Goal: Contribute content: Contribute content

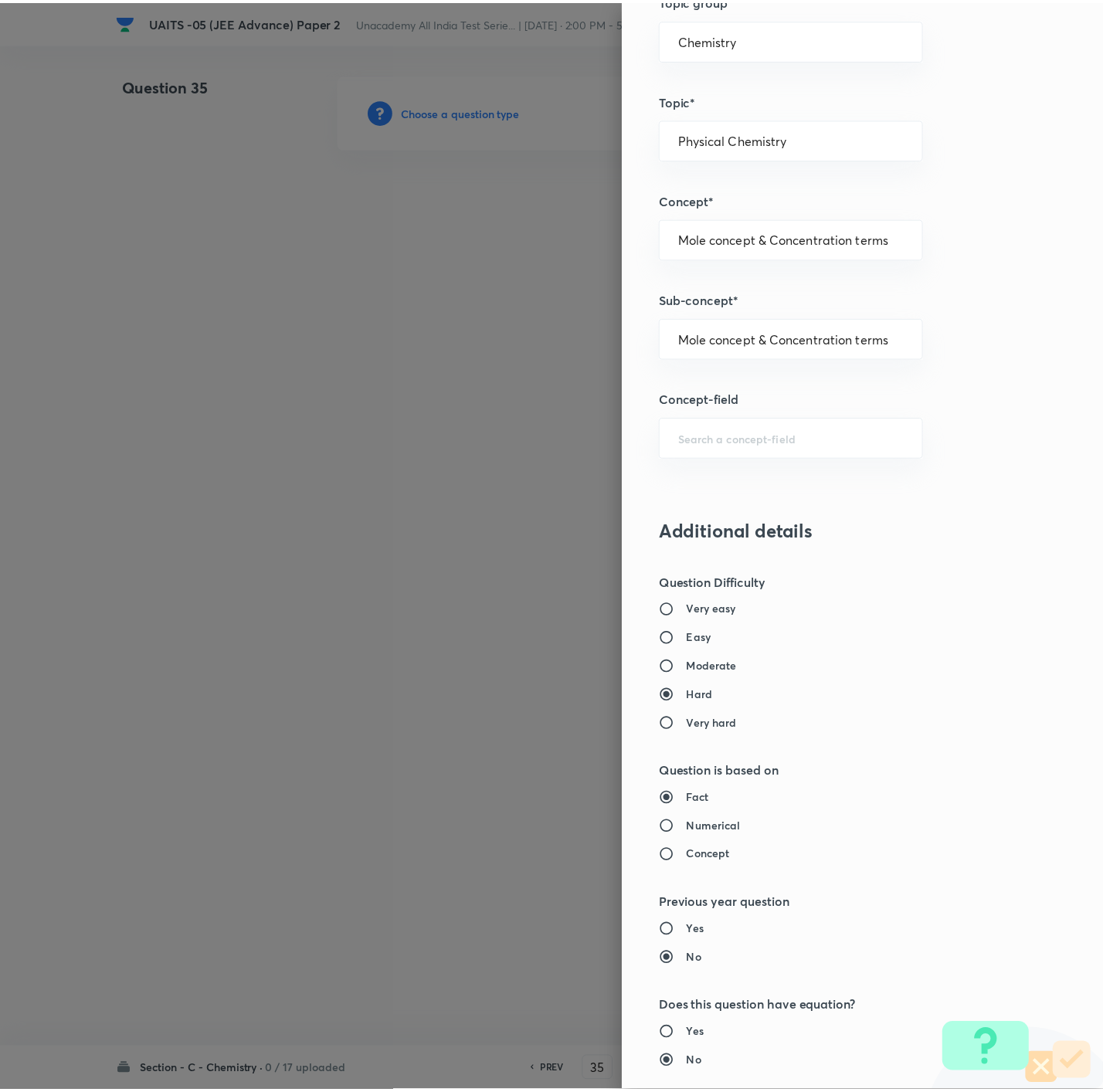
scroll to position [1121, 0]
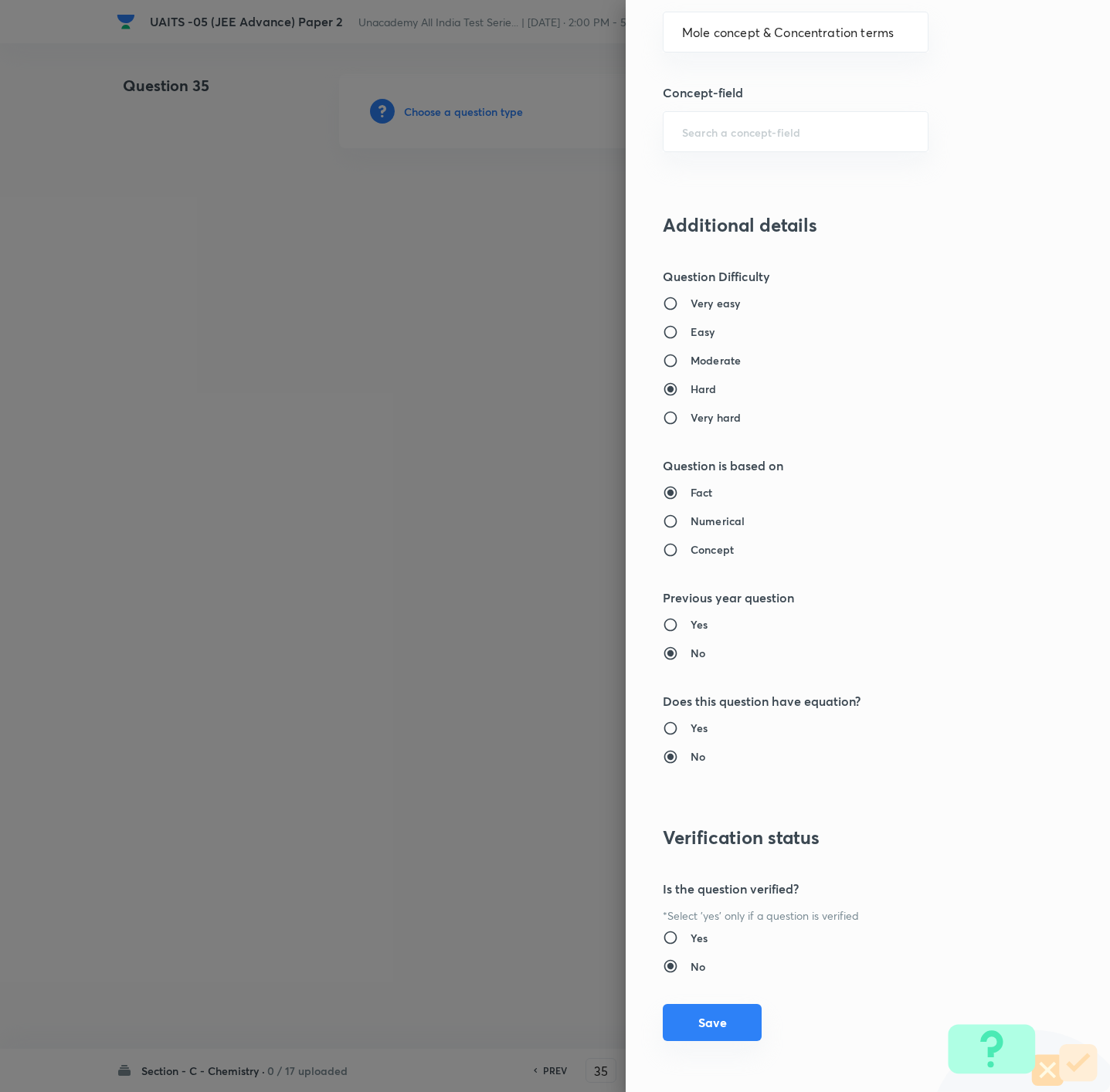
click at [725, 1016] on button "Save" at bounding box center [712, 1022] width 99 height 37
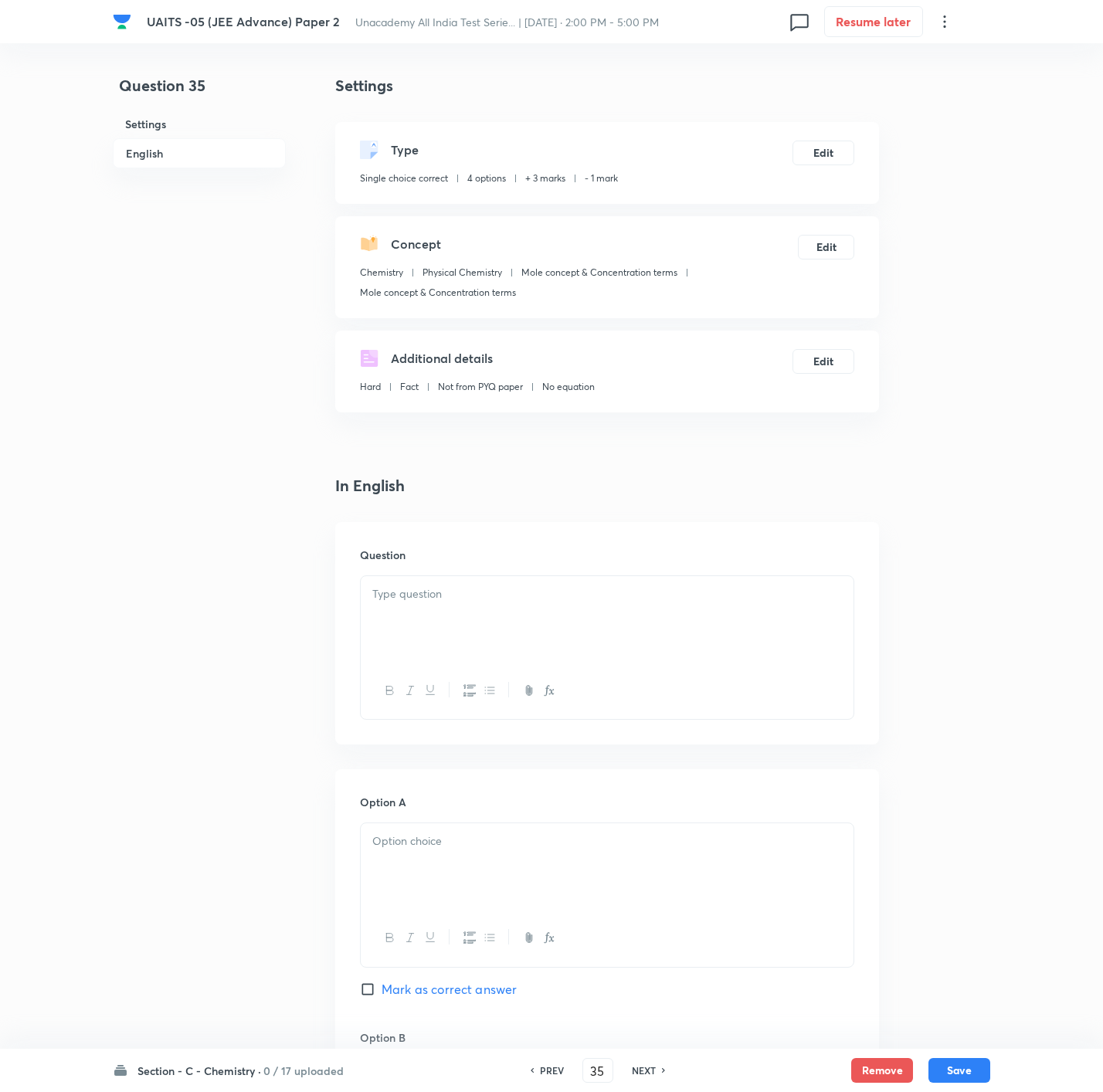
drag, startPoint x: 763, startPoint y: 655, endPoint x: 679, endPoint y: 658, distance: 84.1
click at [763, 655] on div at bounding box center [606, 619] width 492 height 86
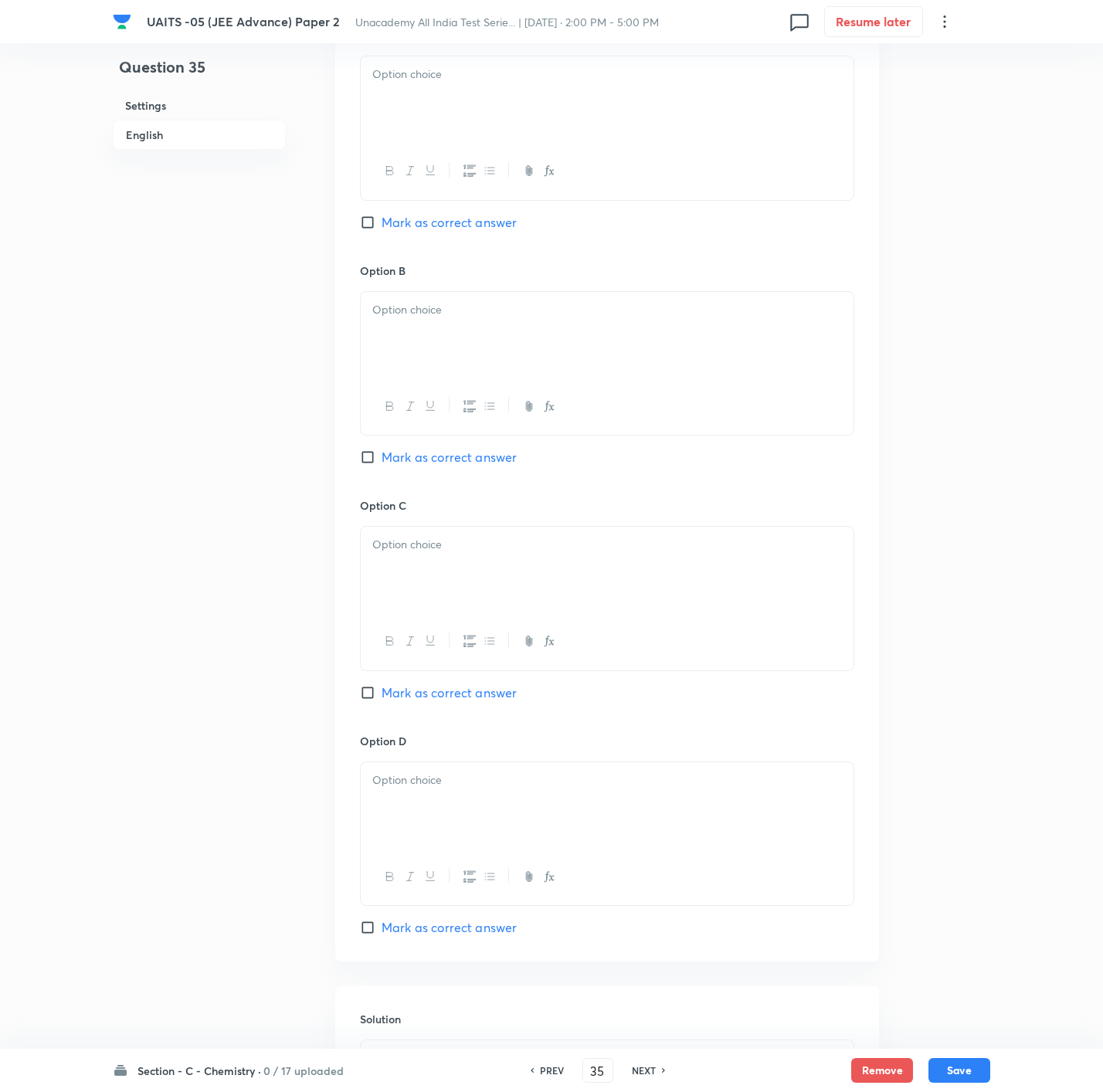
scroll to position [1022, 0]
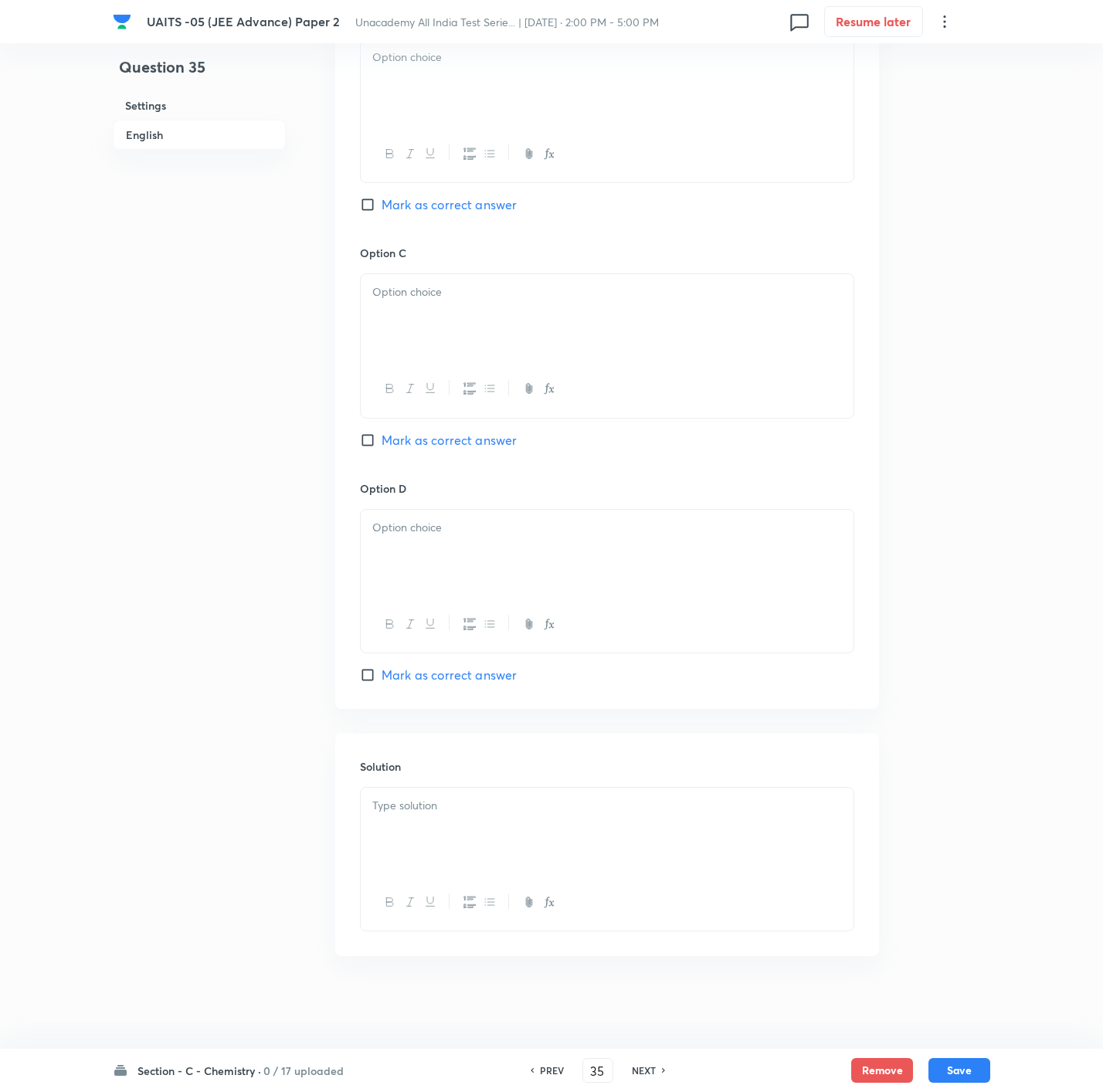
click at [508, 851] on div at bounding box center [606, 831] width 492 height 86
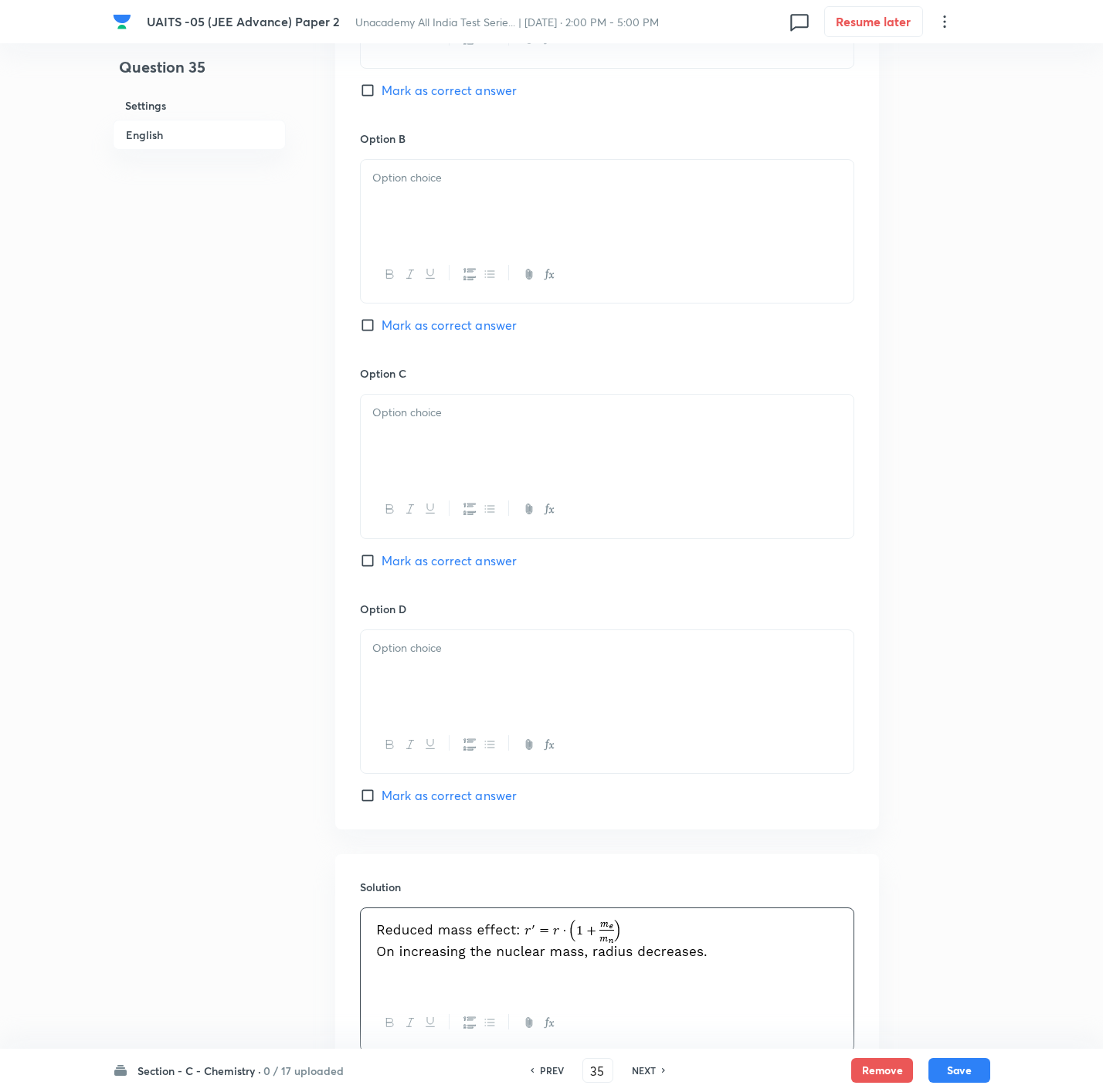
scroll to position [675, 0]
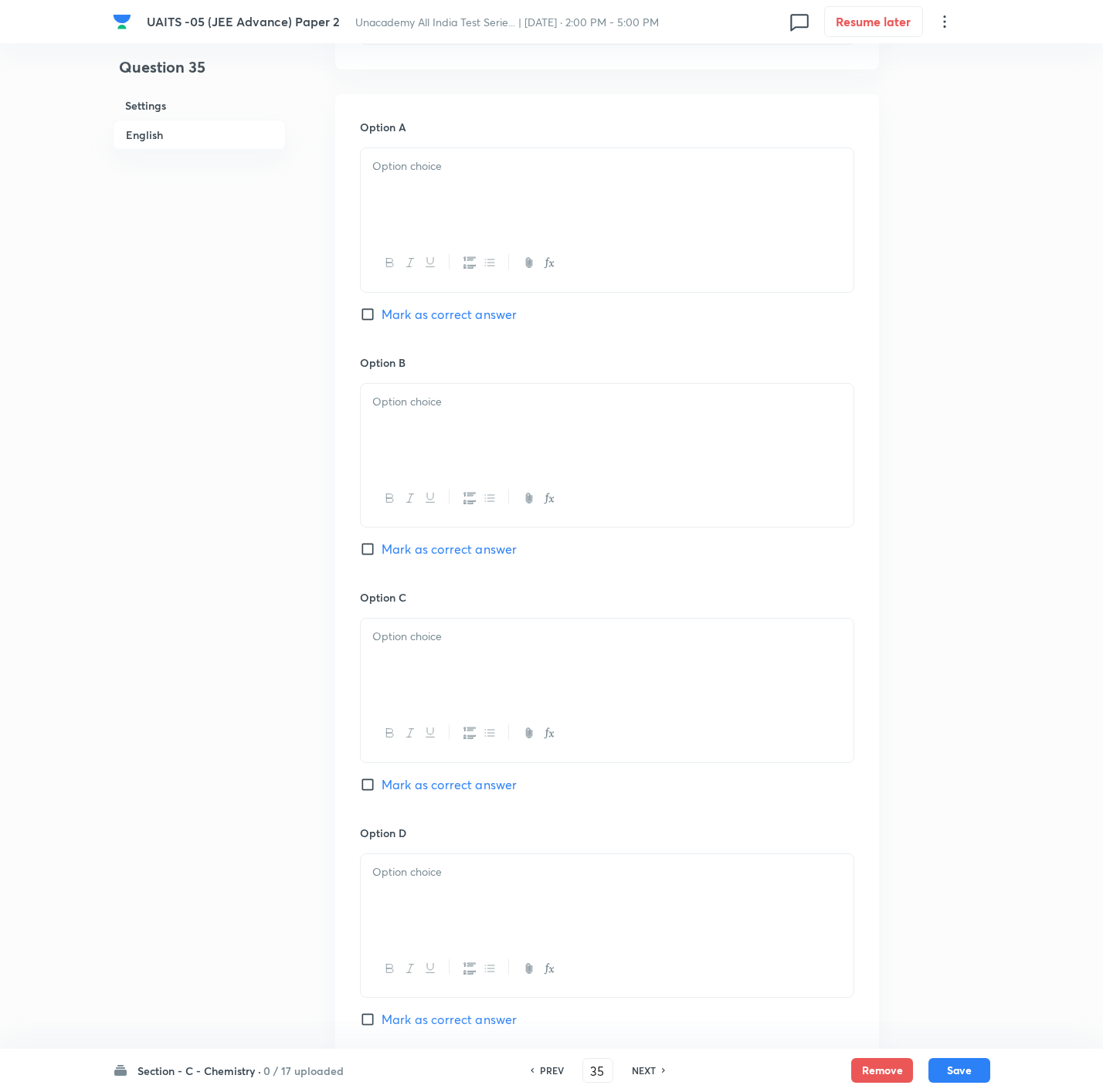
click at [490, 557] on span "Mark as correct answer" at bounding box center [448, 549] width 135 height 18
click at [381, 557] on input "Mark as correct answer" at bounding box center [371, 549] width 22 height 16
checkbox input "true"
click at [494, 171] on p at bounding box center [607, 166] width 469 height 17
click at [436, 434] on div at bounding box center [606, 427] width 492 height 86
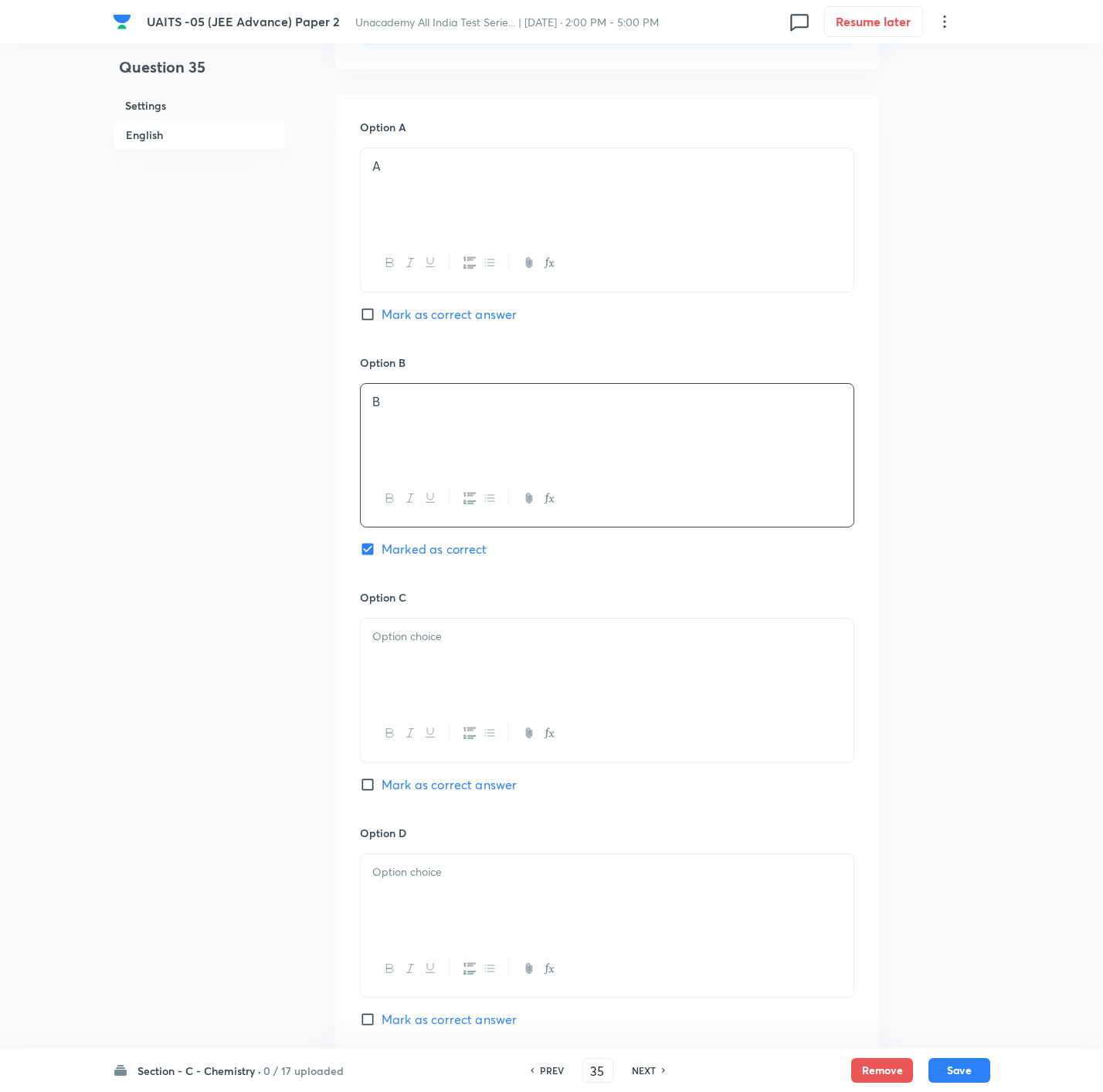
drag, startPoint x: 438, startPoint y: 670, endPoint x: 436, endPoint y: 811, distance: 141.0
click at [438, 672] on div at bounding box center [606, 662] width 492 height 86
click at [436, 871] on p at bounding box center [607, 872] width 469 height 17
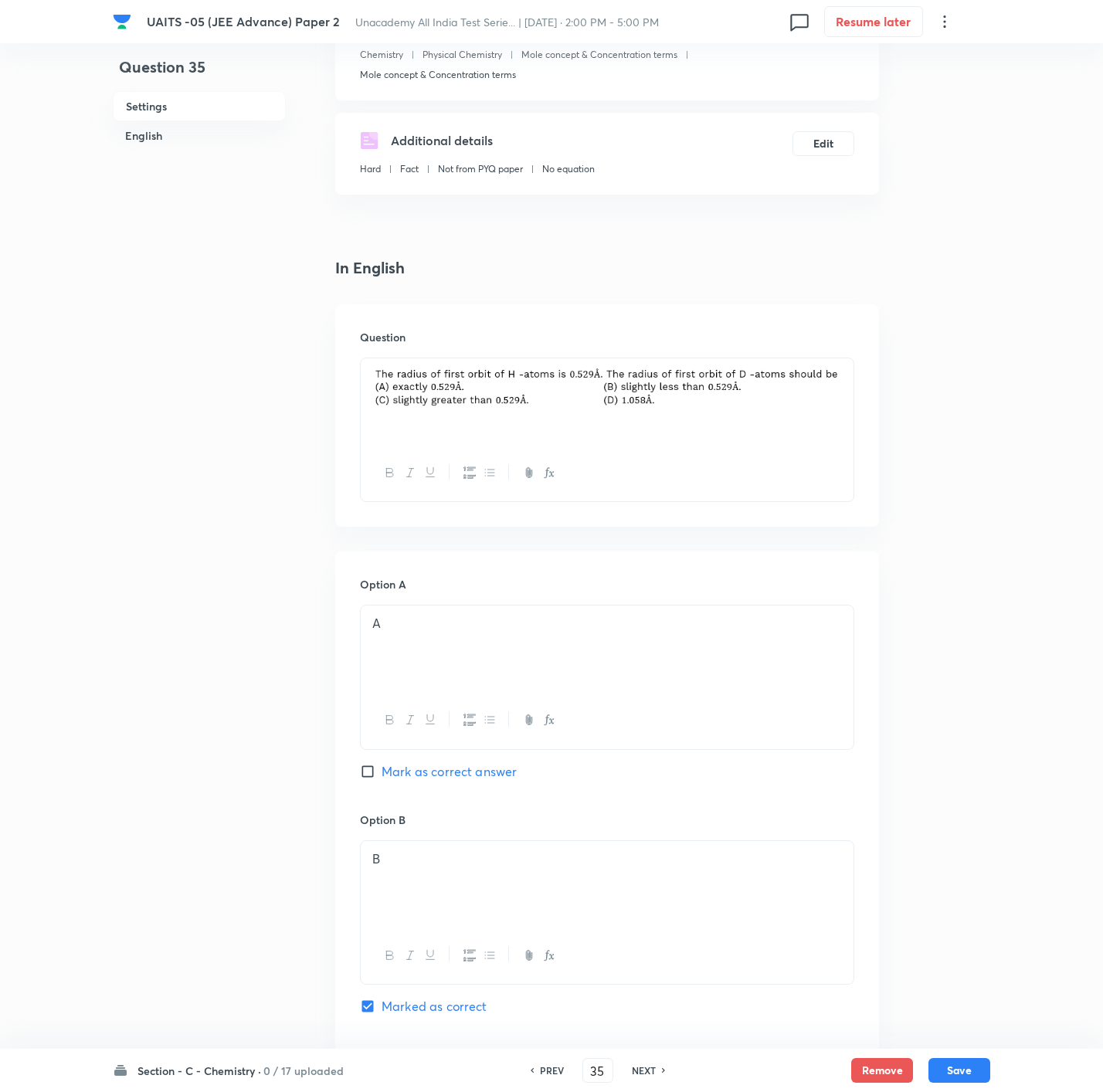
scroll to position [212, 0]
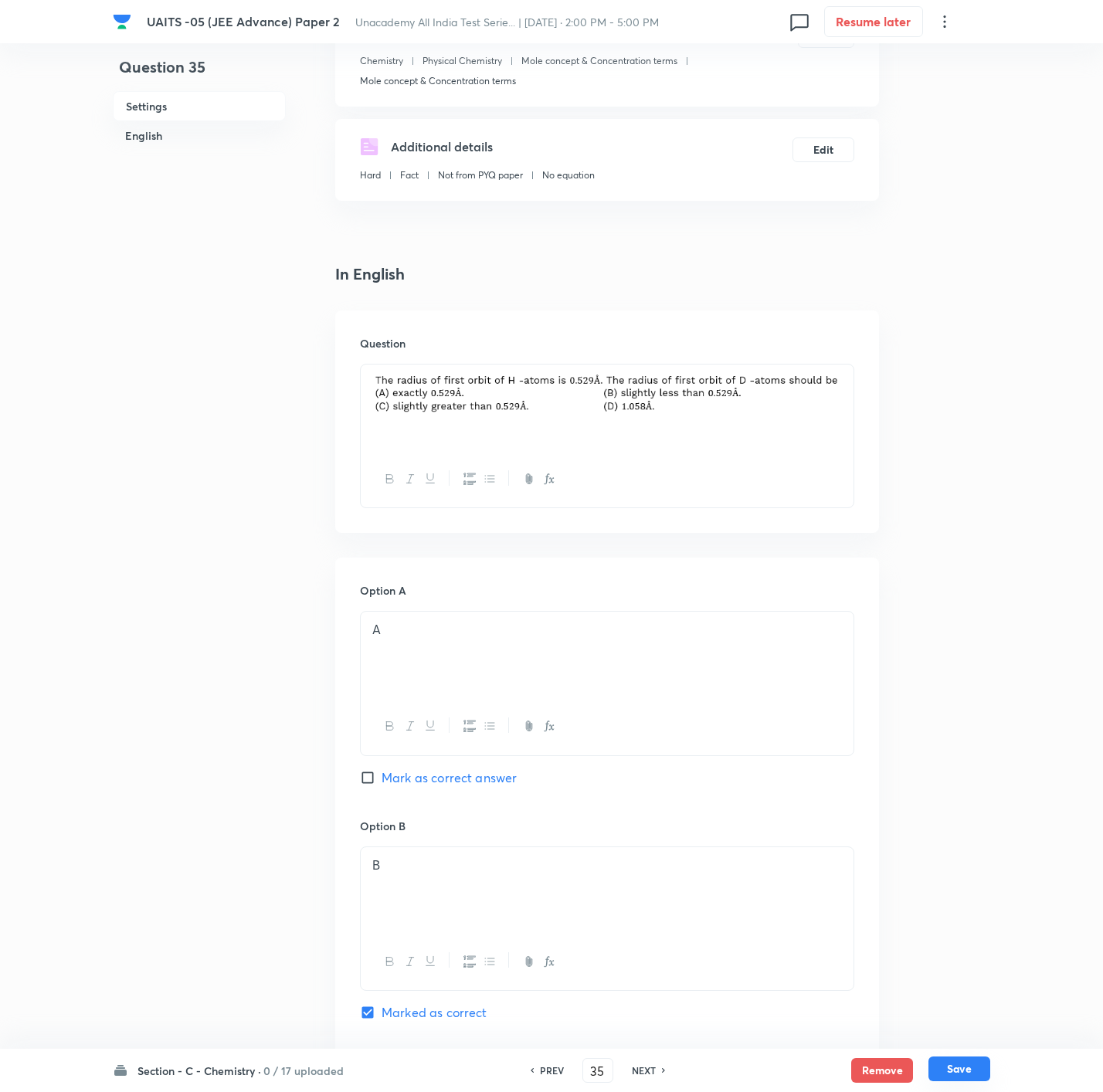
click at [983, 1078] on button "Save" at bounding box center [959, 1069] width 61 height 25
type input "36"
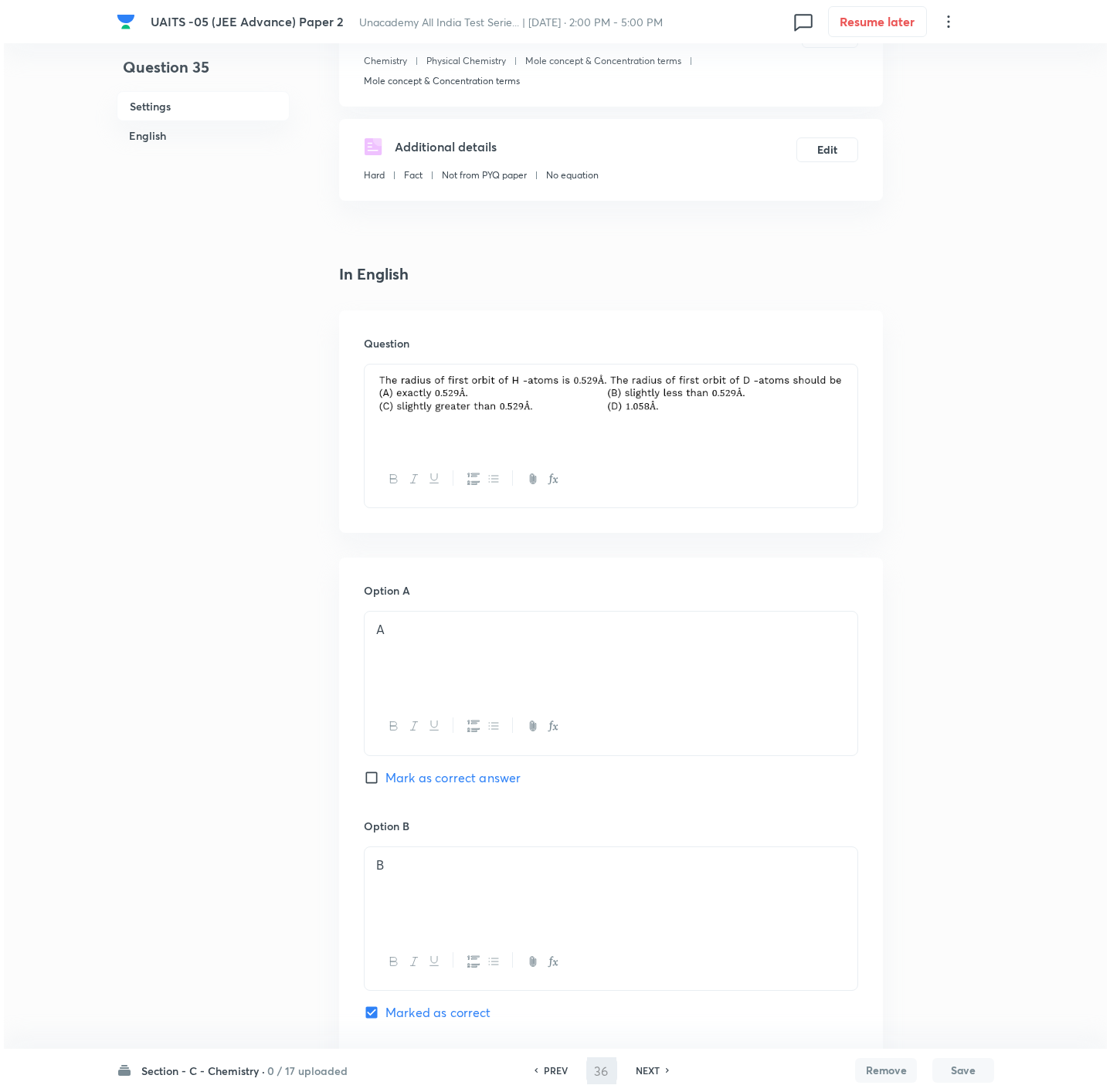
scroll to position [0, 0]
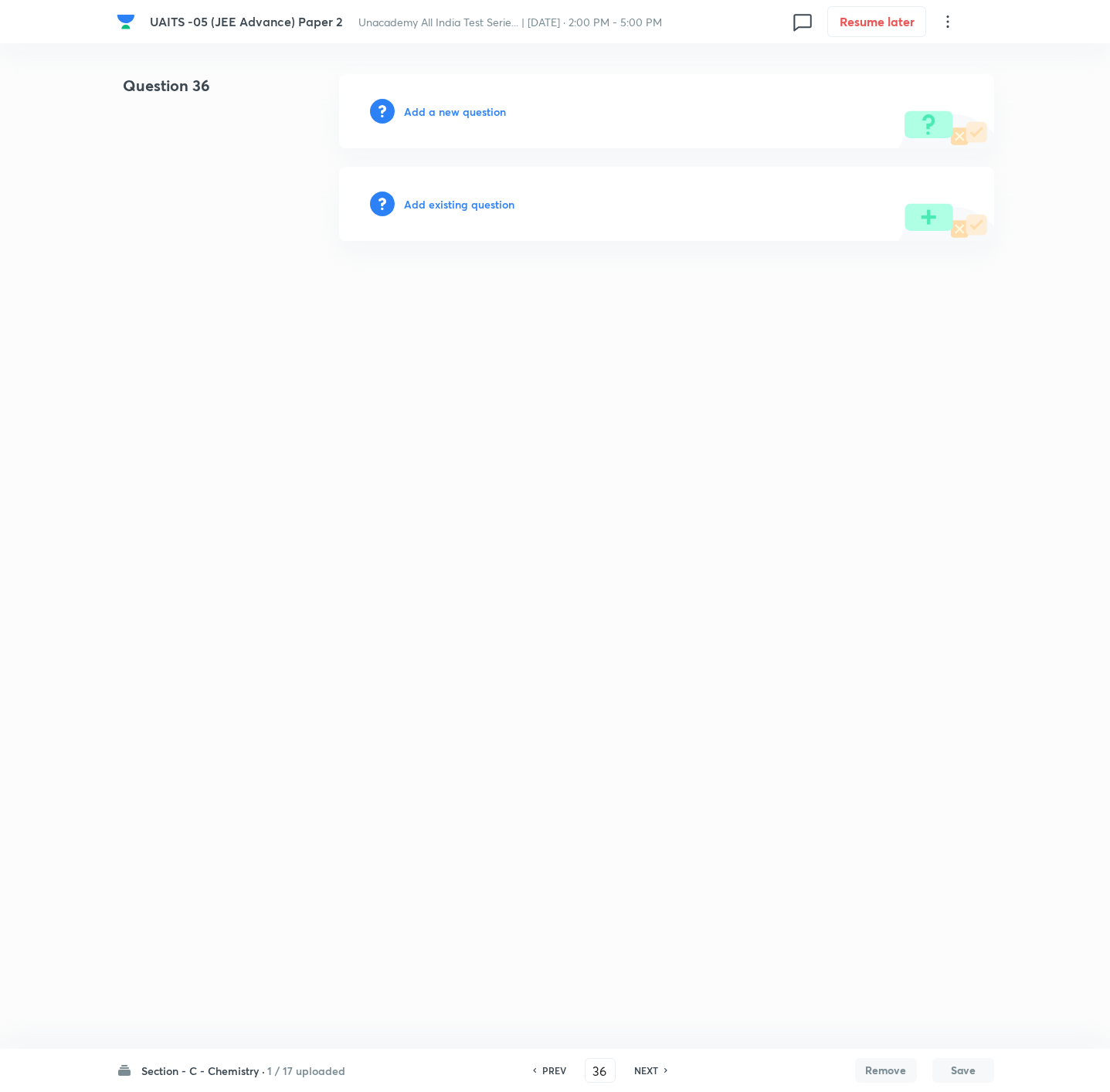
click at [414, 109] on h6 "Add a new question" at bounding box center [455, 112] width 102 height 17
click at [414, 109] on h6 "Choose a question type" at bounding box center [464, 112] width 119 height 17
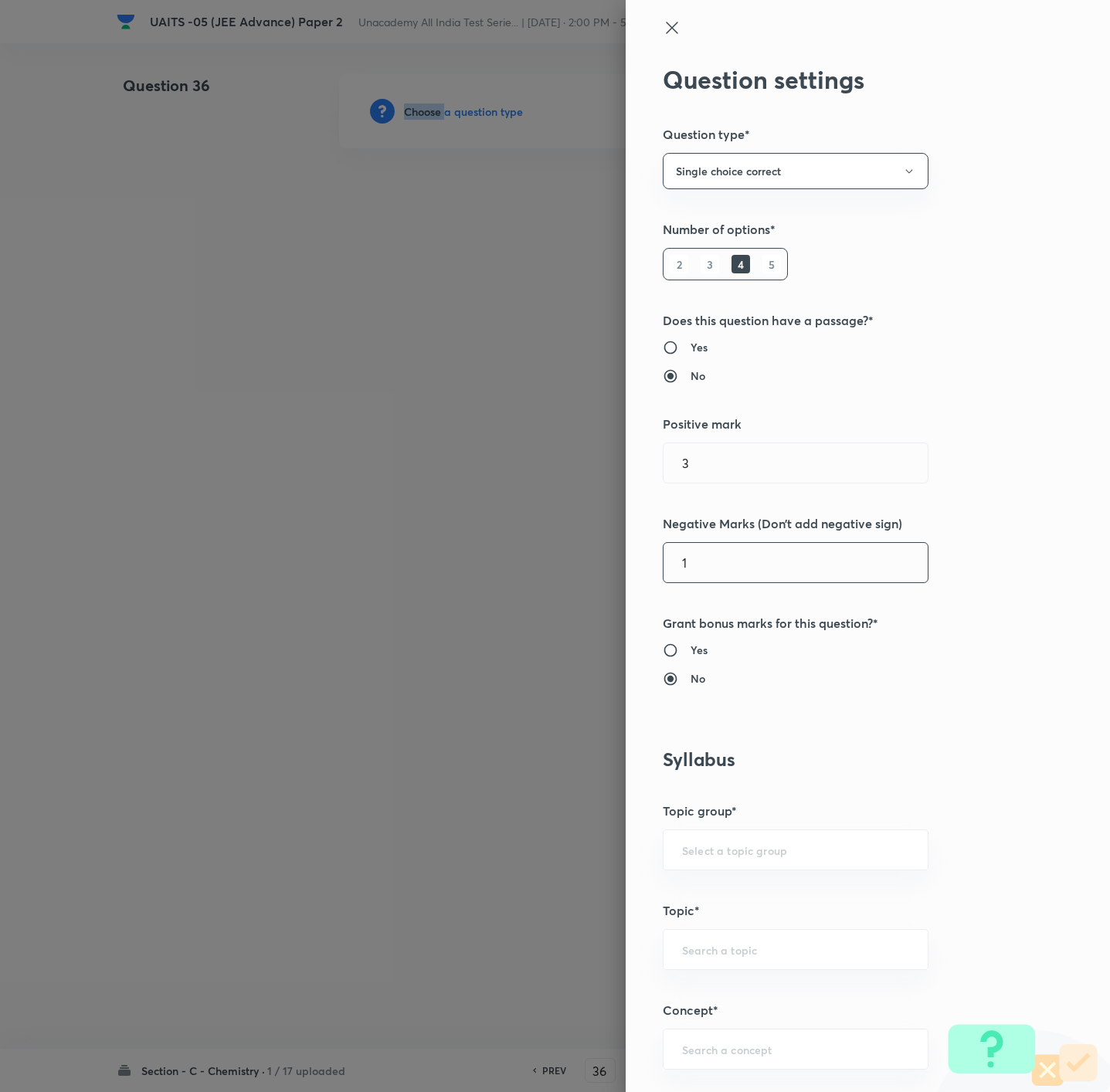
scroll to position [347, 0]
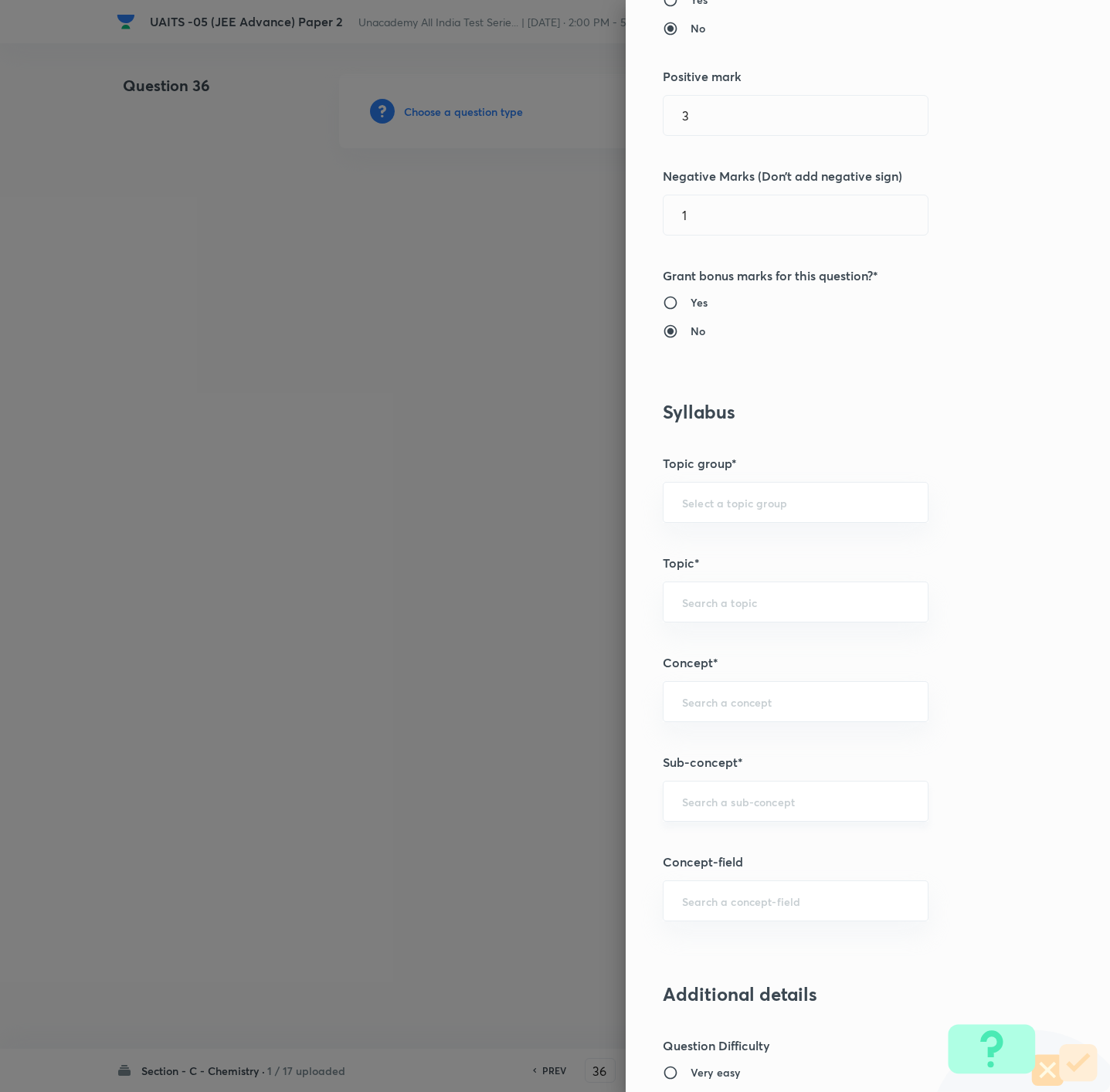
click at [708, 800] on input "text" at bounding box center [796, 801] width 227 height 15
paste input "Atomic Structure"
click at [709, 844] on li "Atomic Structure" at bounding box center [775, 850] width 263 height 28
type input "Atomic Structure"
type input "Chemistry"
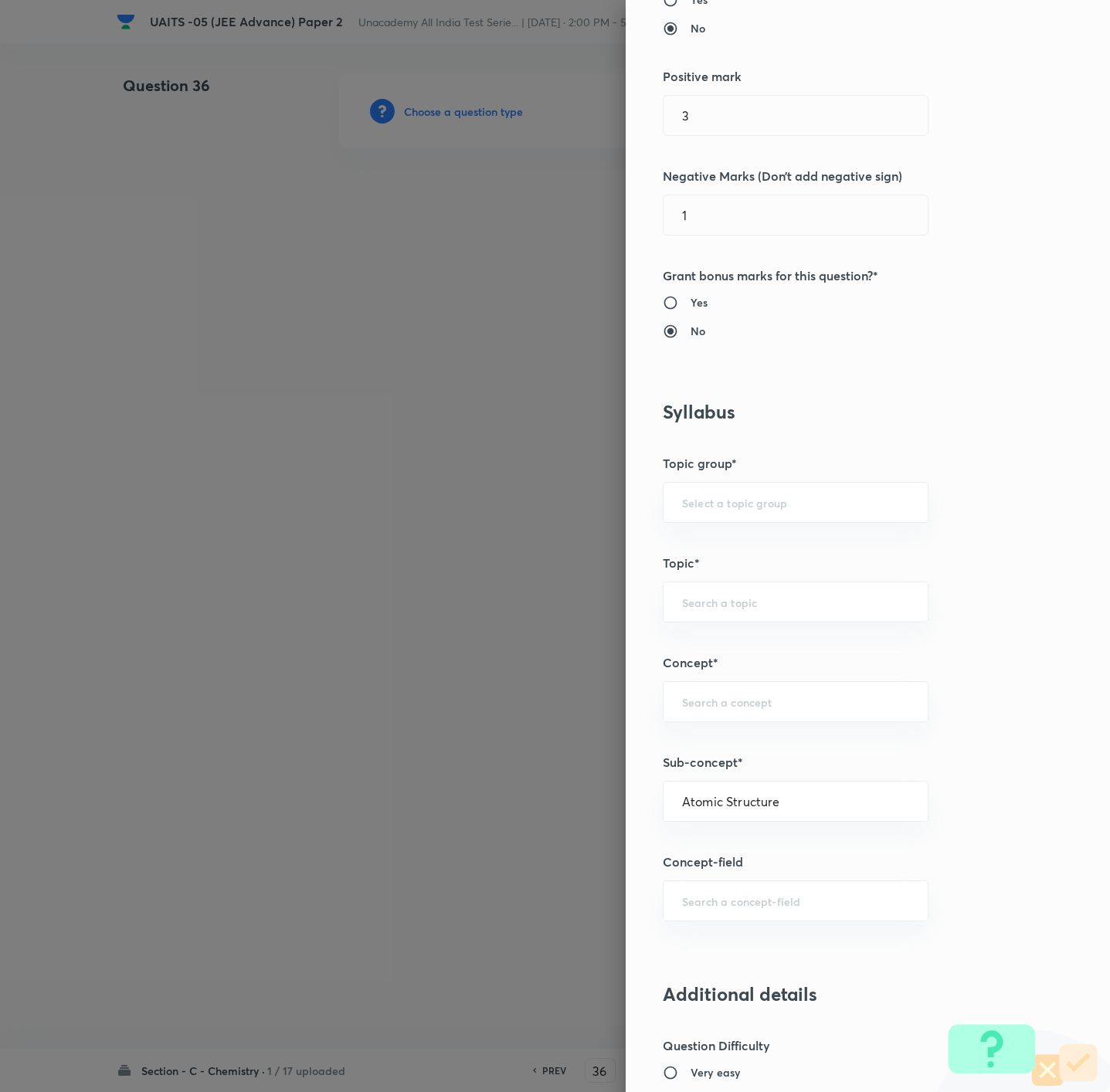
type input "Organic Chemistry"
type input "General Organic Chemistry"
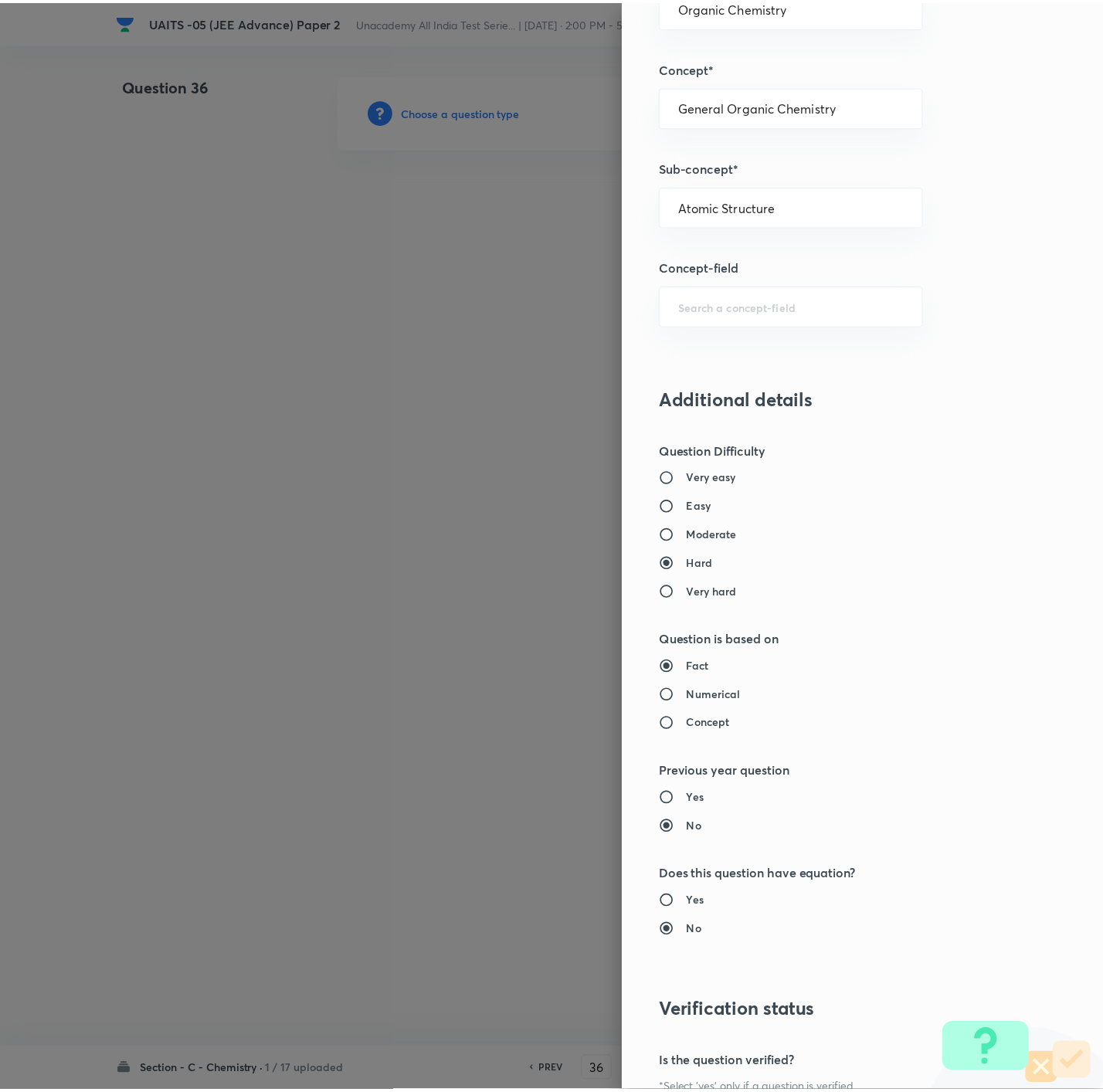
scroll to position [1121, 0]
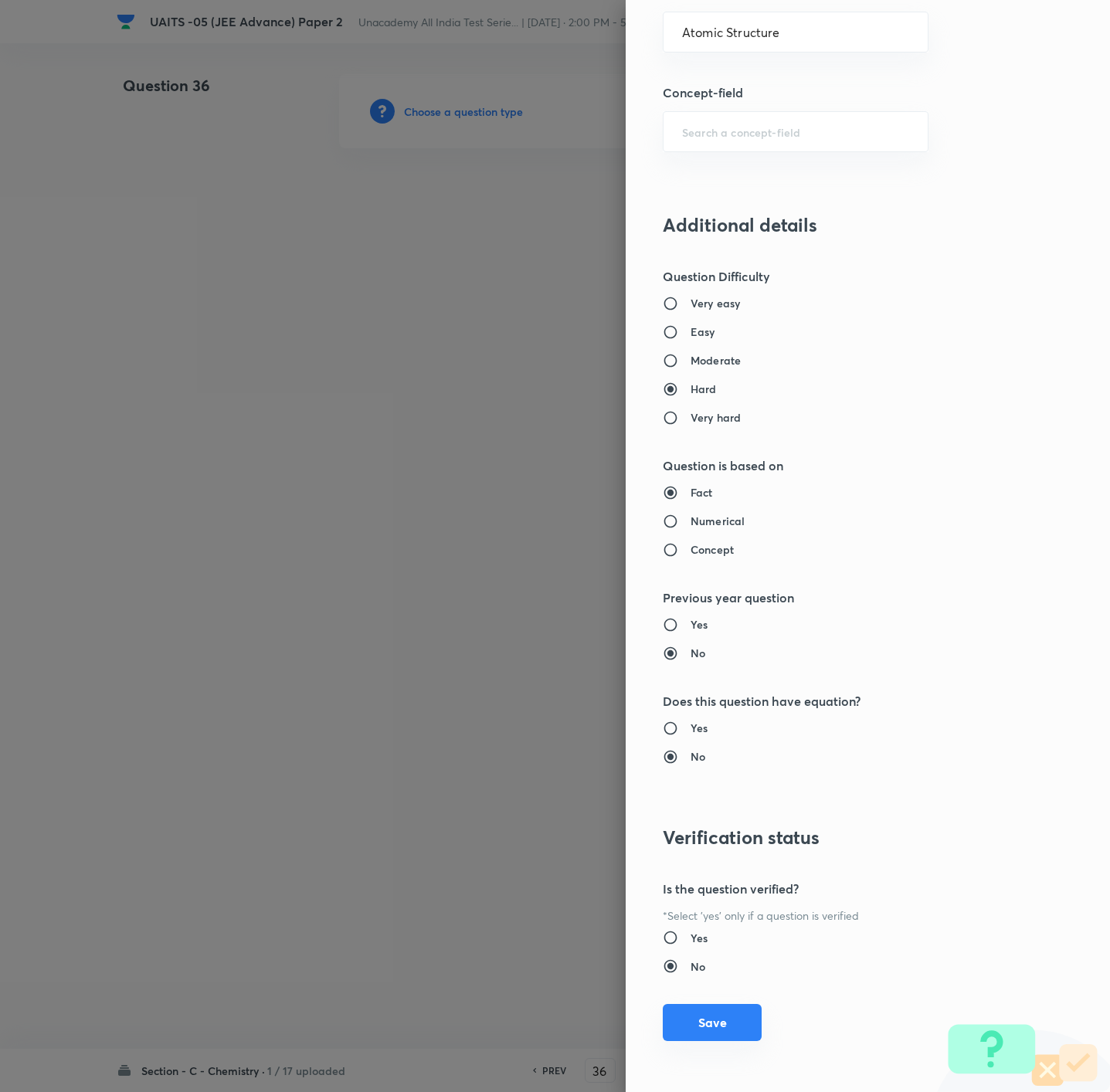
click at [668, 1024] on button "Save" at bounding box center [712, 1022] width 99 height 37
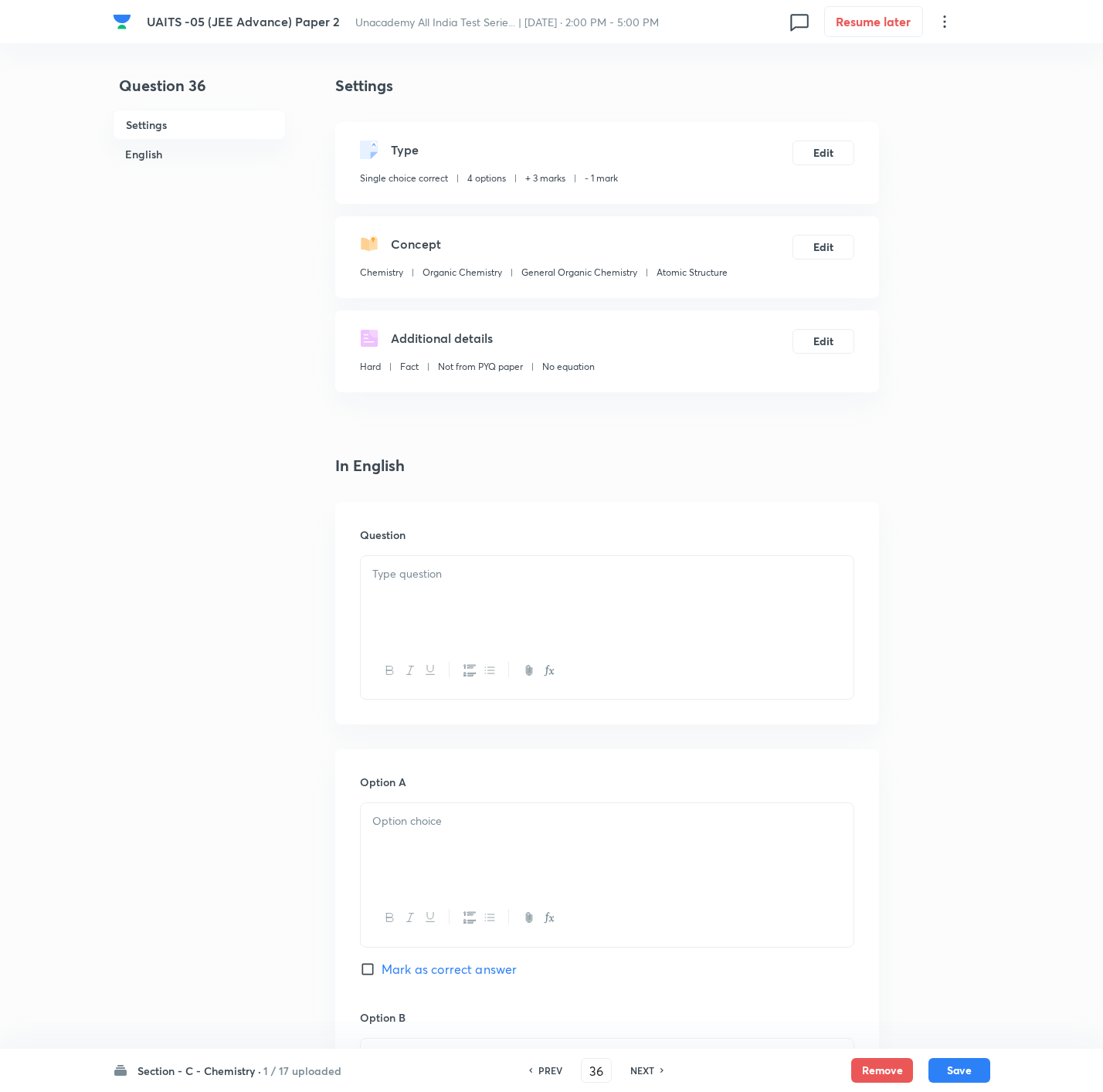
click at [784, 585] on div at bounding box center [606, 600] width 492 height 86
click at [625, 832] on div at bounding box center [606, 846] width 492 height 86
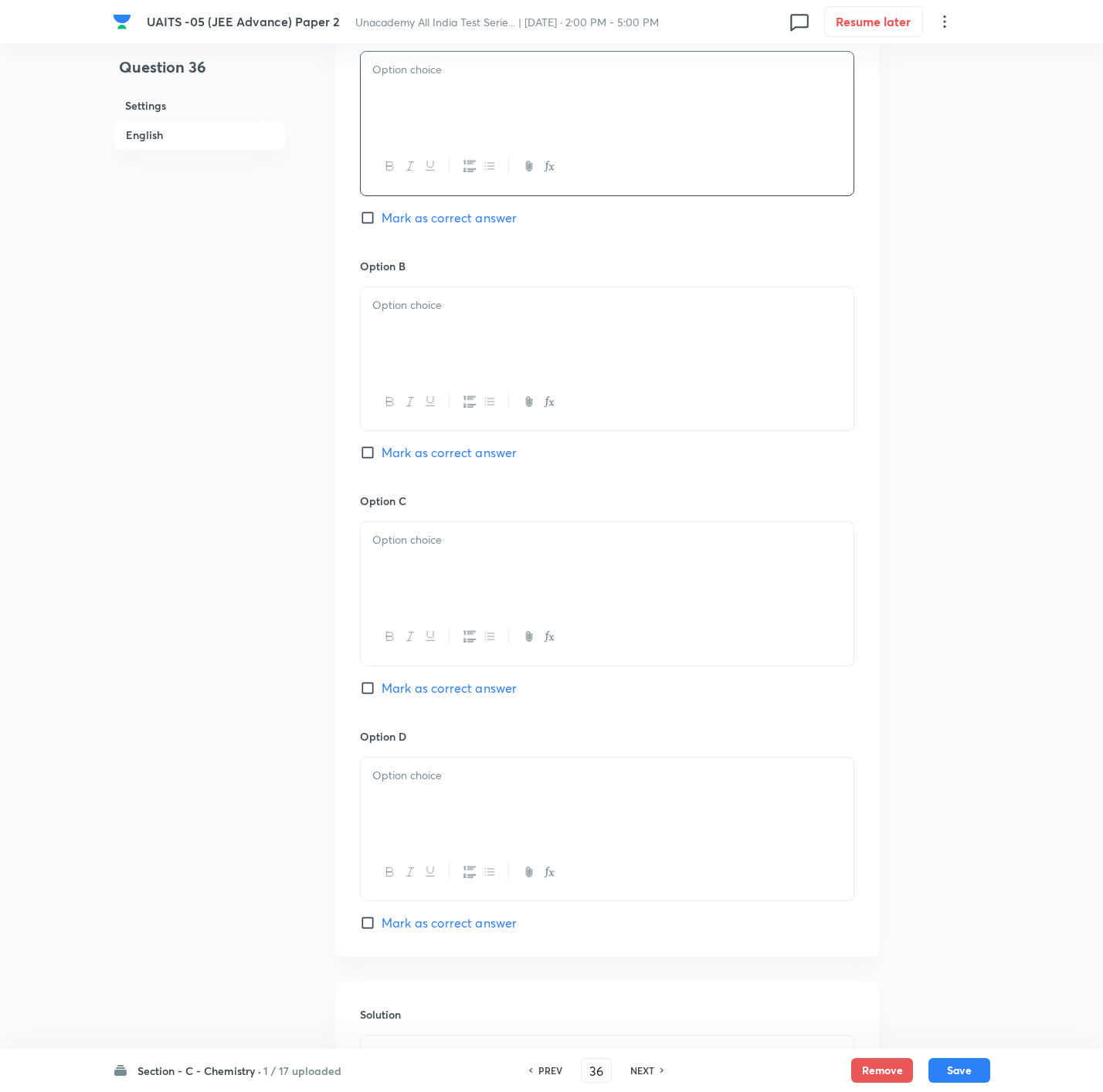
scroll to position [1003, 0]
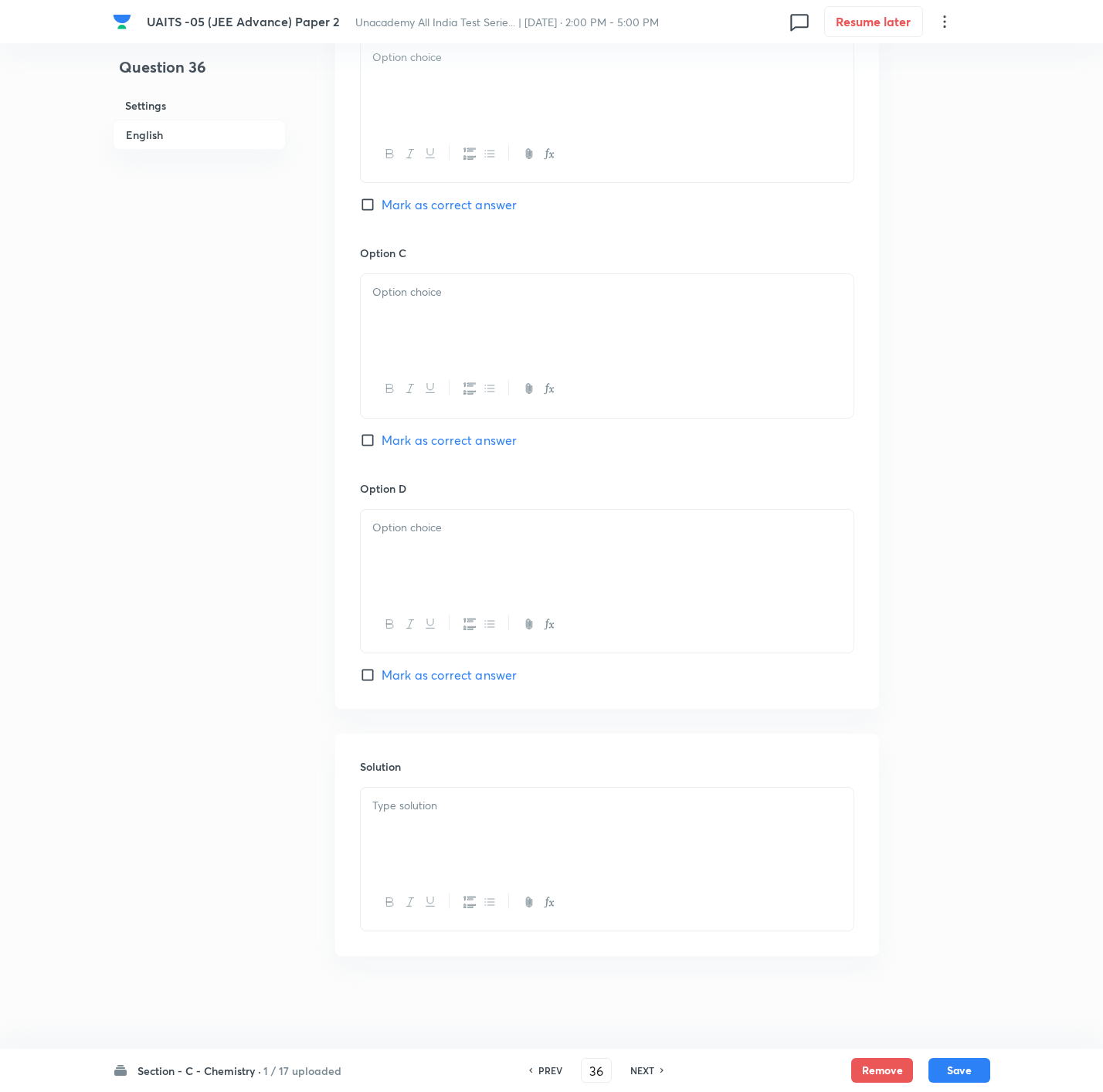
click at [531, 835] on div at bounding box center [606, 831] width 492 height 86
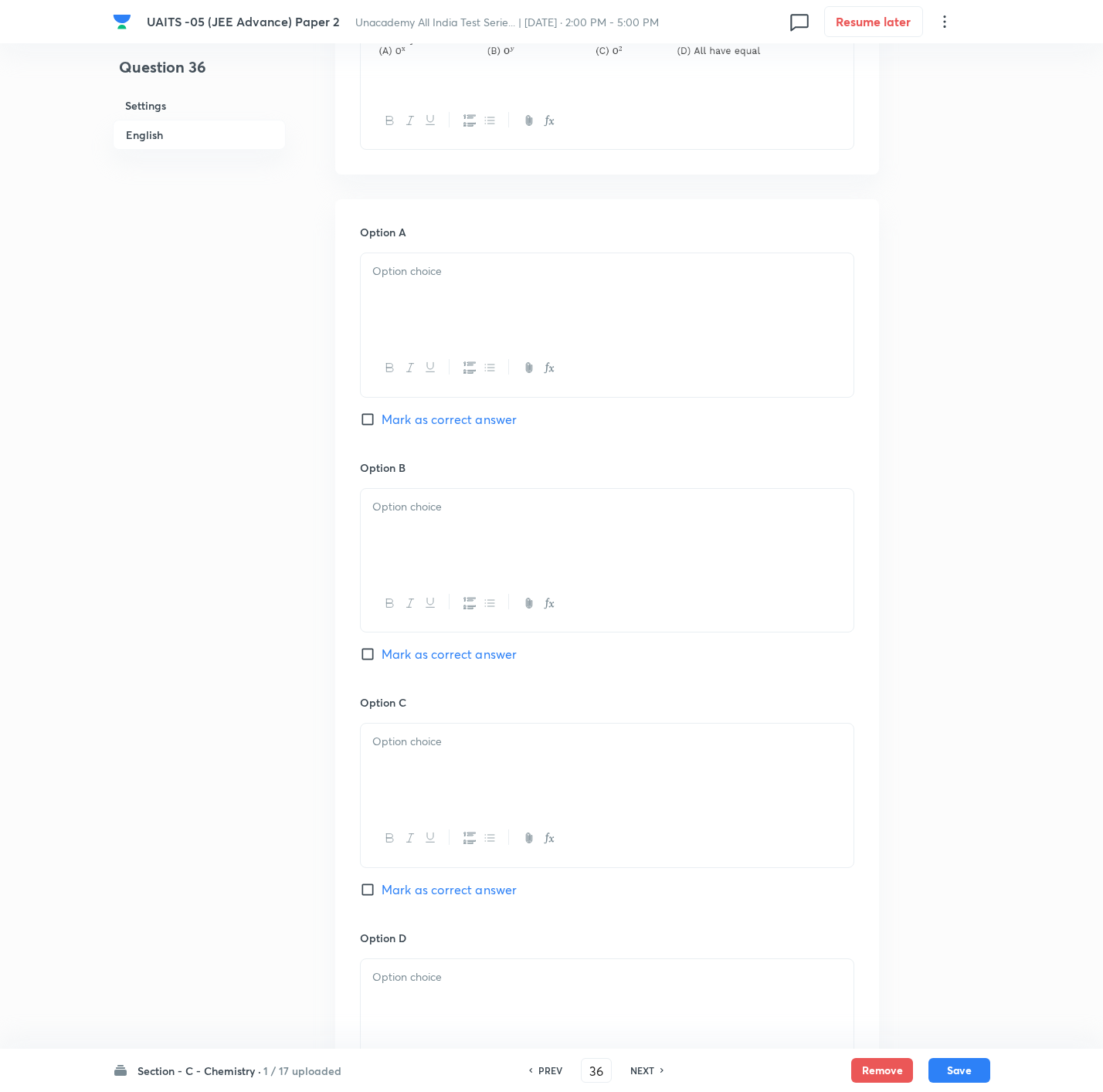
scroll to position [540, 0]
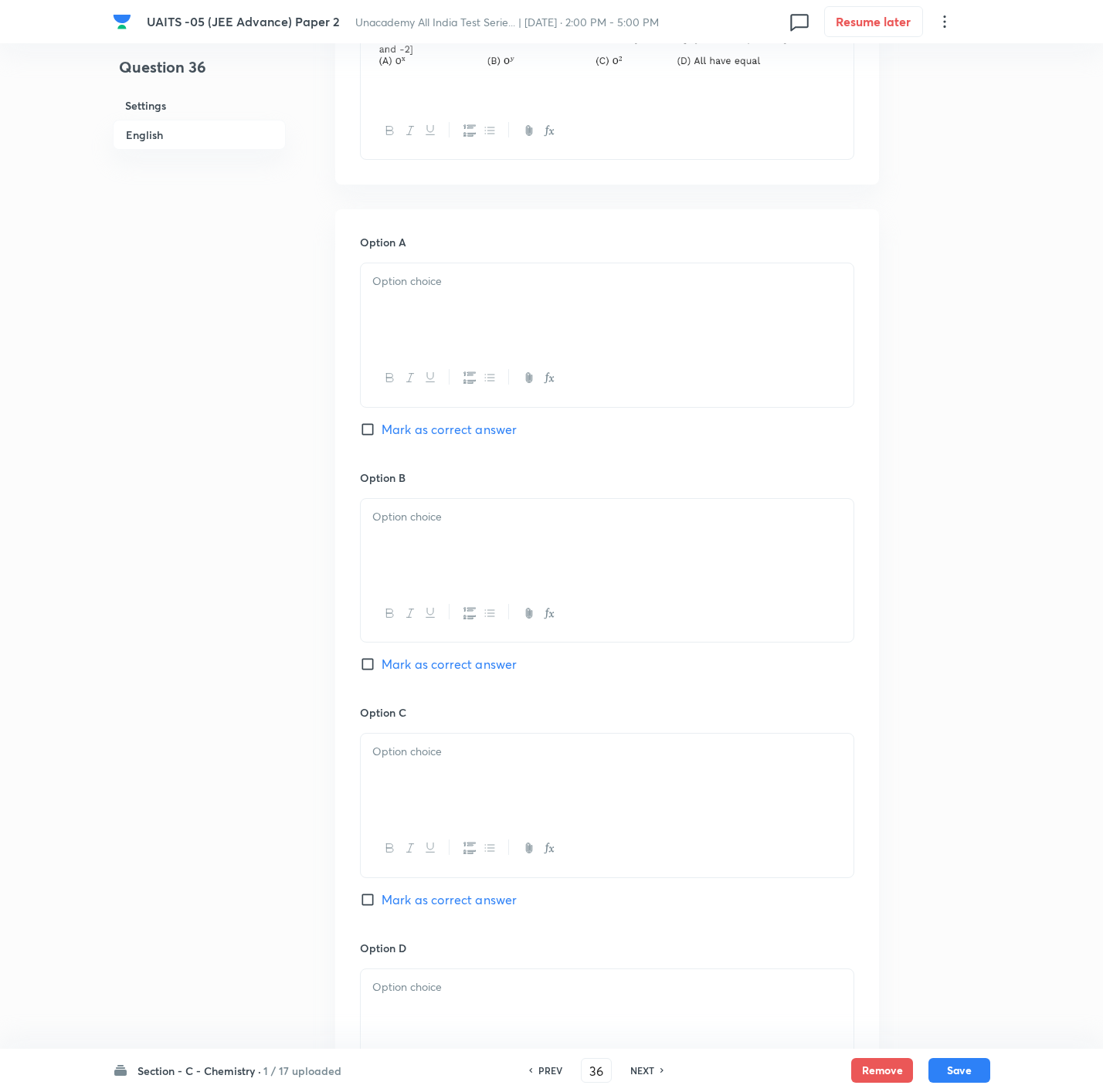
drag, startPoint x: 461, startPoint y: 413, endPoint x: 458, endPoint y: 423, distance: 10.4
click at [459, 415] on div "Option A Mark as correct answer" at bounding box center [607, 351] width 494 height 235
click at [457, 434] on span "Mark as correct answer" at bounding box center [448, 429] width 135 height 18
click at [381, 434] on input "Mark as correct answer" at bounding box center [371, 429] width 22 height 16
checkbox input "true"
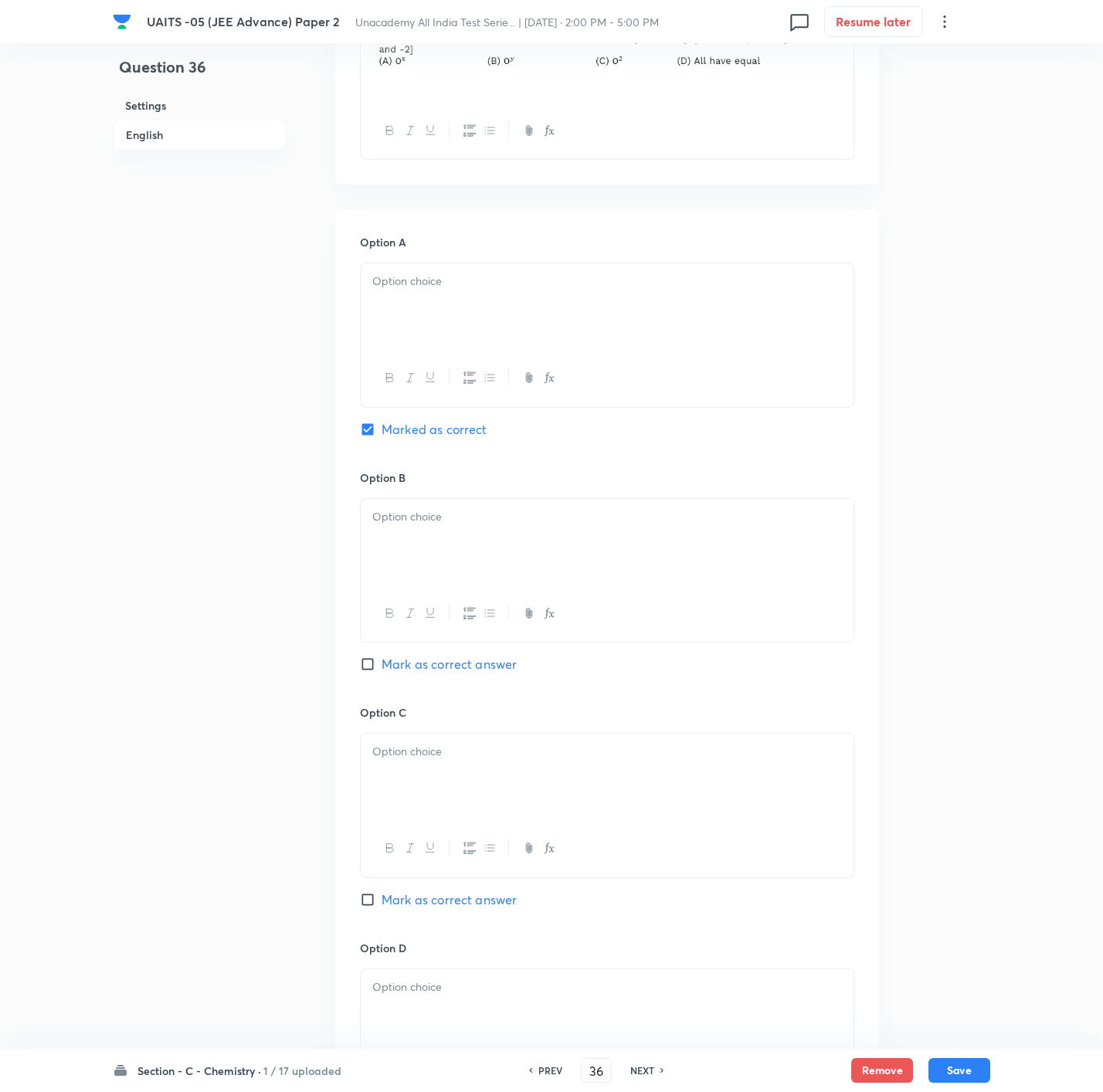
click at [480, 326] on div at bounding box center [606, 306] width 492 height 86
click at [431, 543] on div at bounding box center [606, 542] width 492 height 86
click at [436, 784] on div at bounding box center [606, 777] width 492 height 86
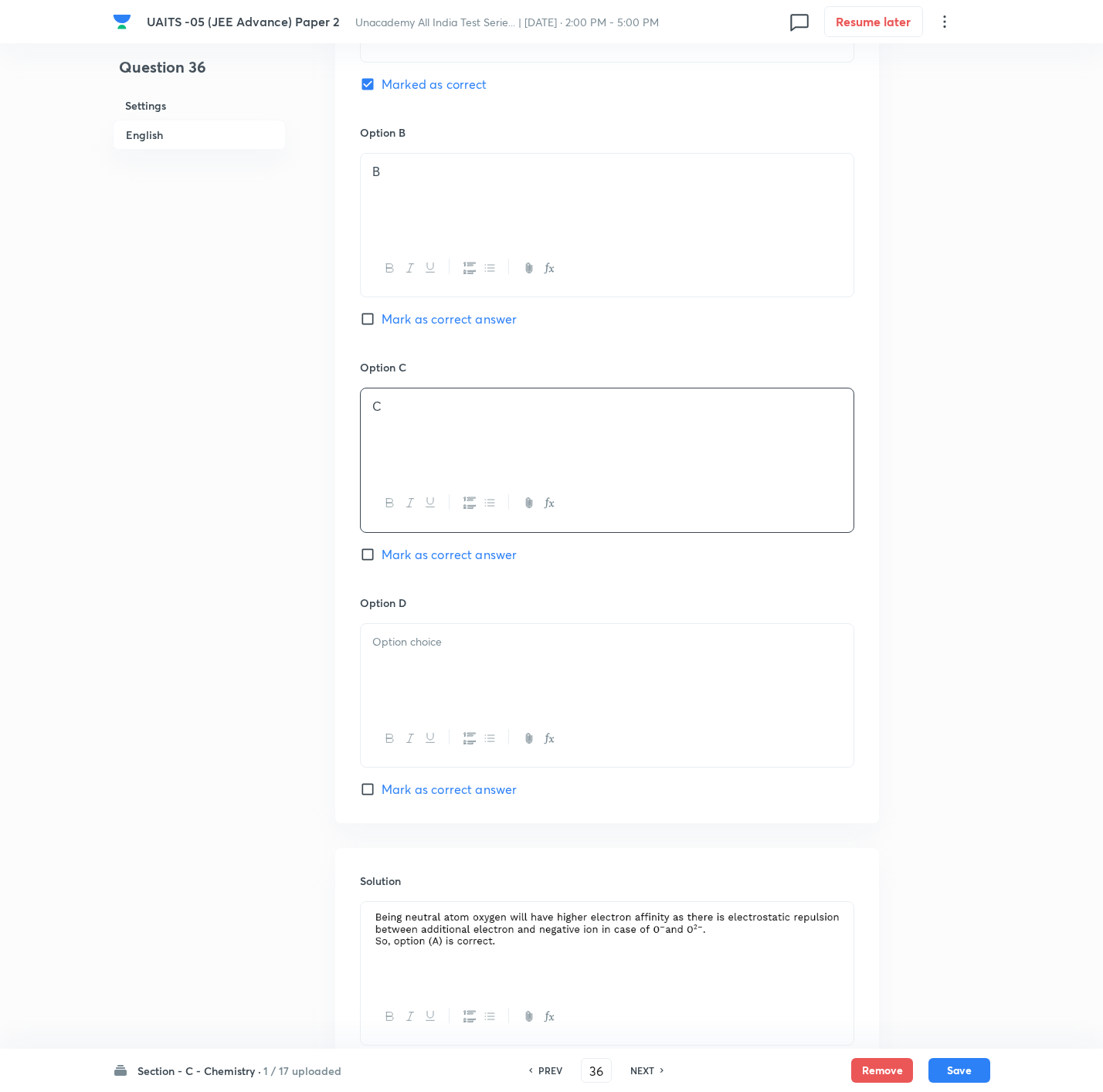
scroll to position [888, 0]
click at [458, 691] on div at bounding box center [606, 665] width 492 height 86
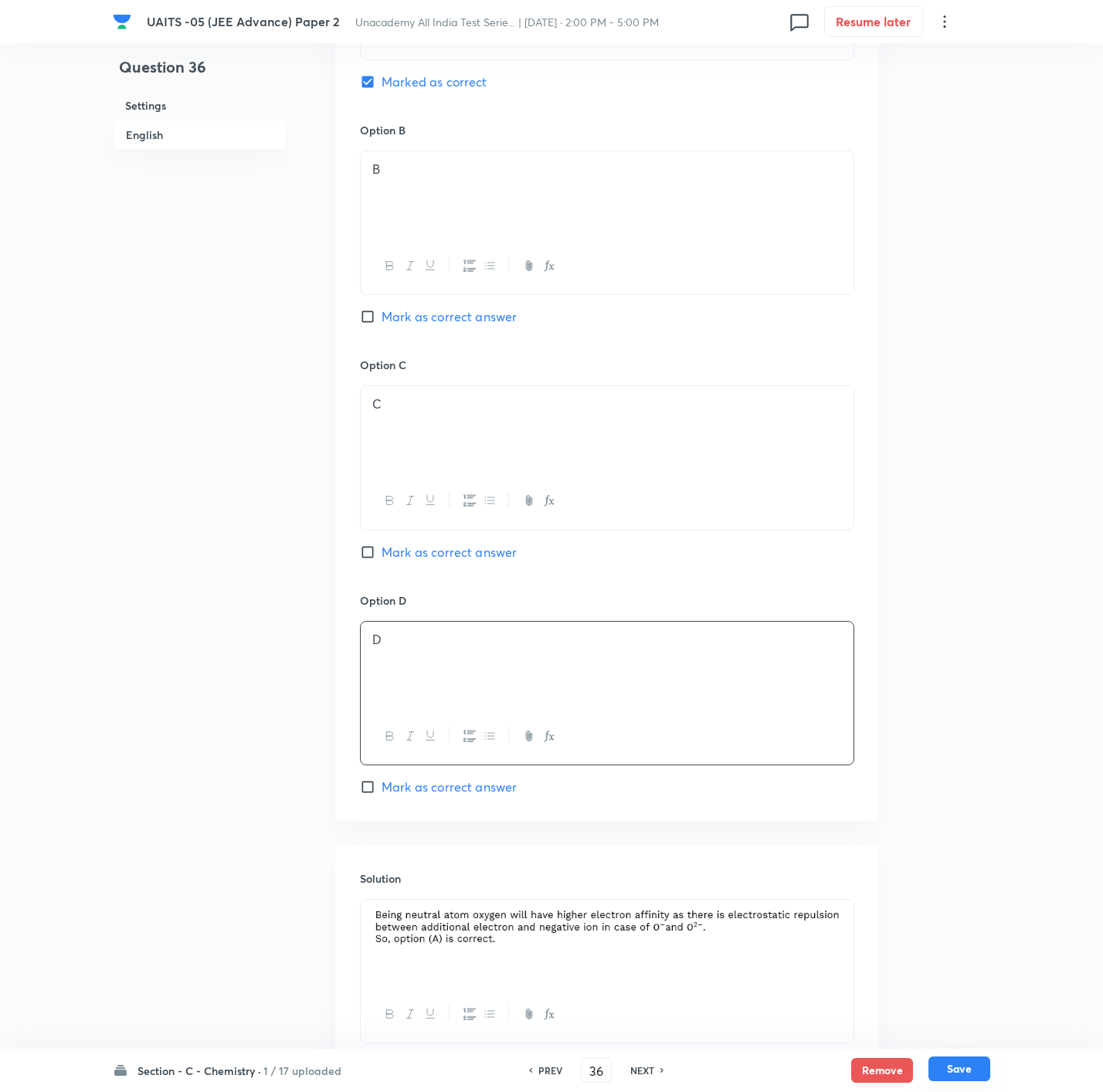
click at [949, 1069] on button "Save" at bounding box center [959, 1069] width 61 height 25
type input "37"
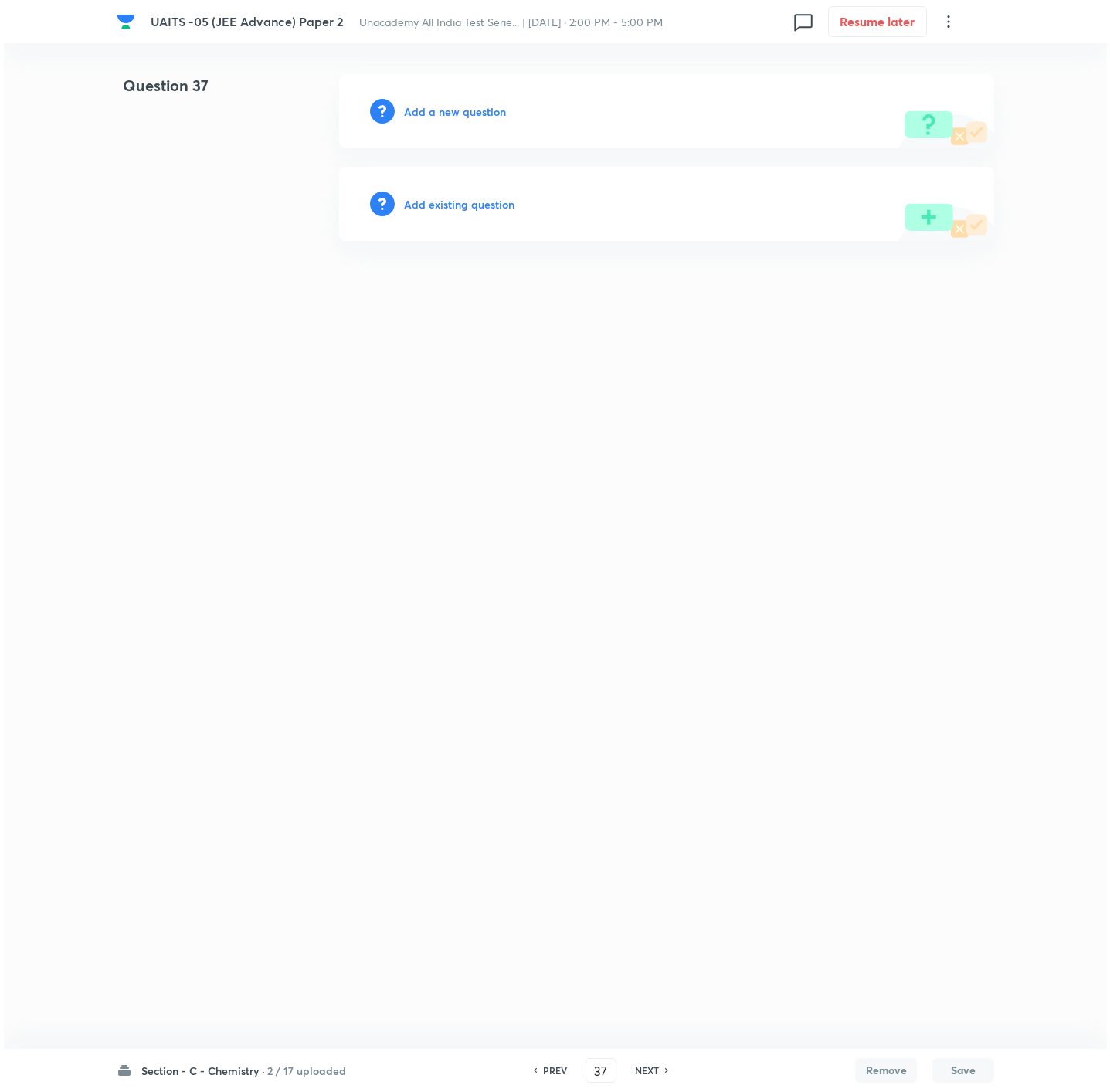
scroll to position [0, 0]
click at [471, 112] on h6 "Add a new question" at bounding box center [455, 112] width 102 height 17
click at [471, 112] on h6 "Choose a question type" at bounding box center [464, 112] width 119 height 17
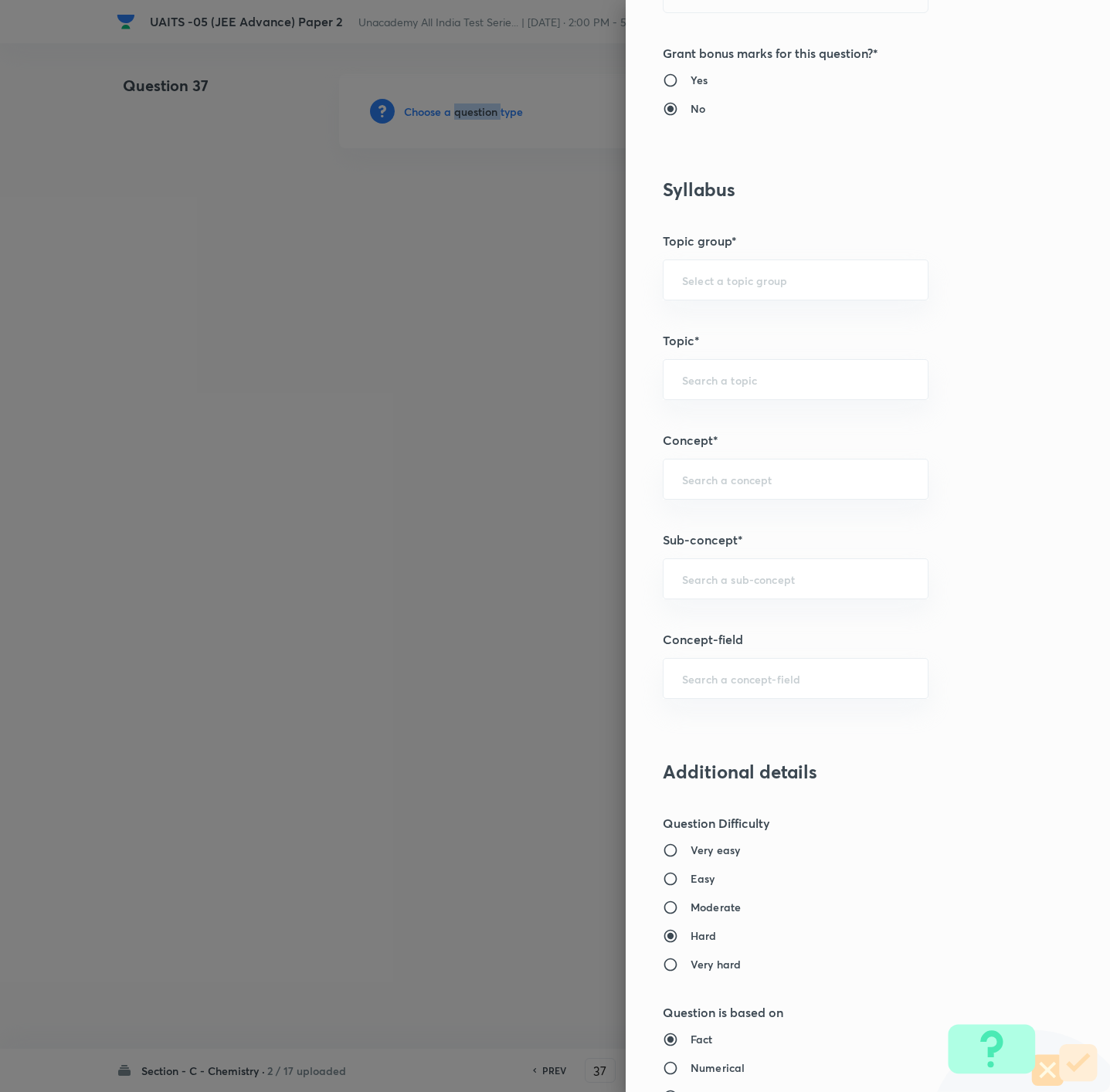
scroll to position [579, 0]
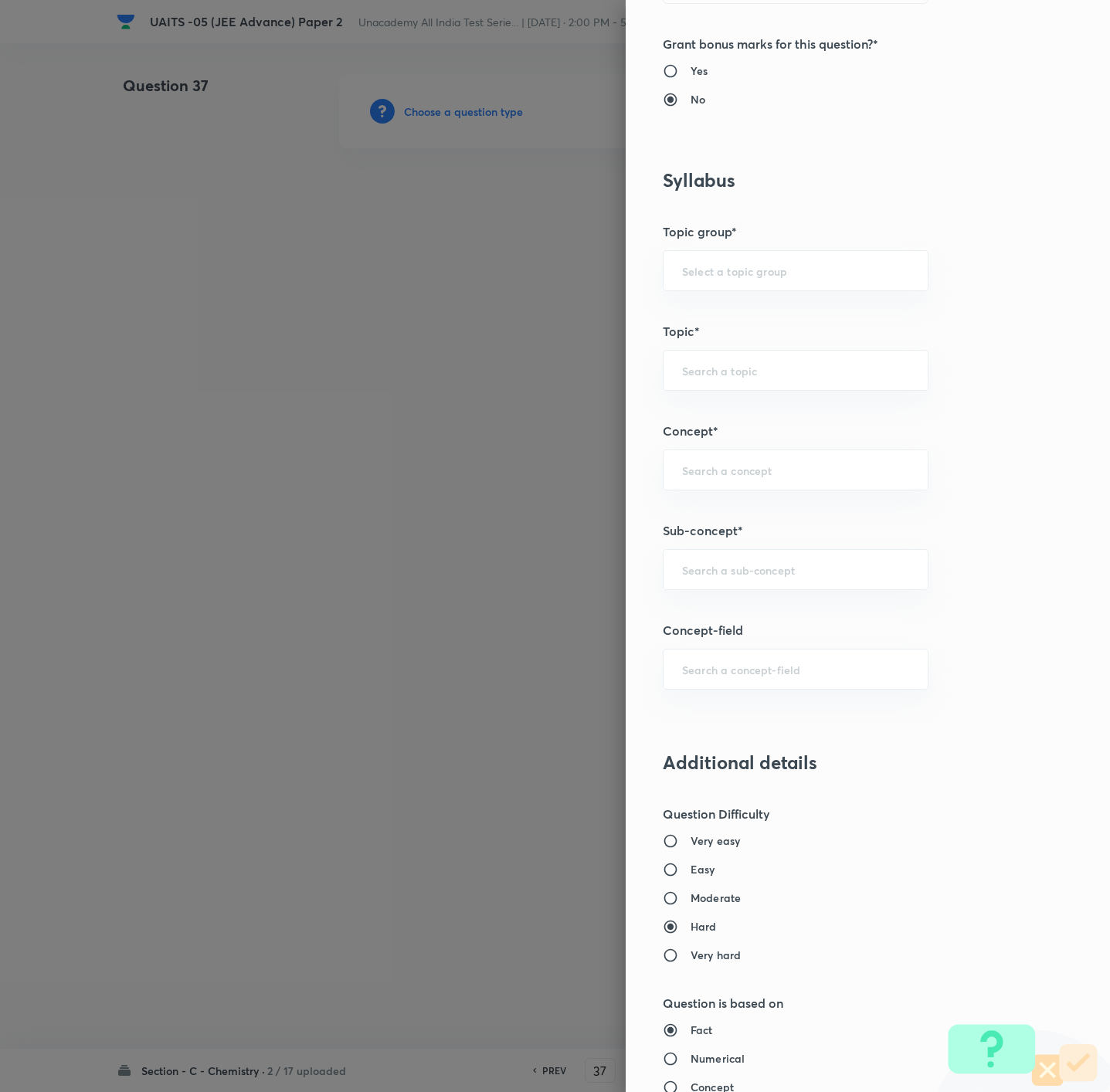
click at [696, 867] on label "Easy" at bounding box center [835, 869] width 346 height 17
click at [690, 867] on input "Easy" at bounding box center [676, 869] width 27 height 16
radio input "true"
radio input "false"
click at [765, 568] on input "text" at bounding box center [796, 569] width 227 height 15
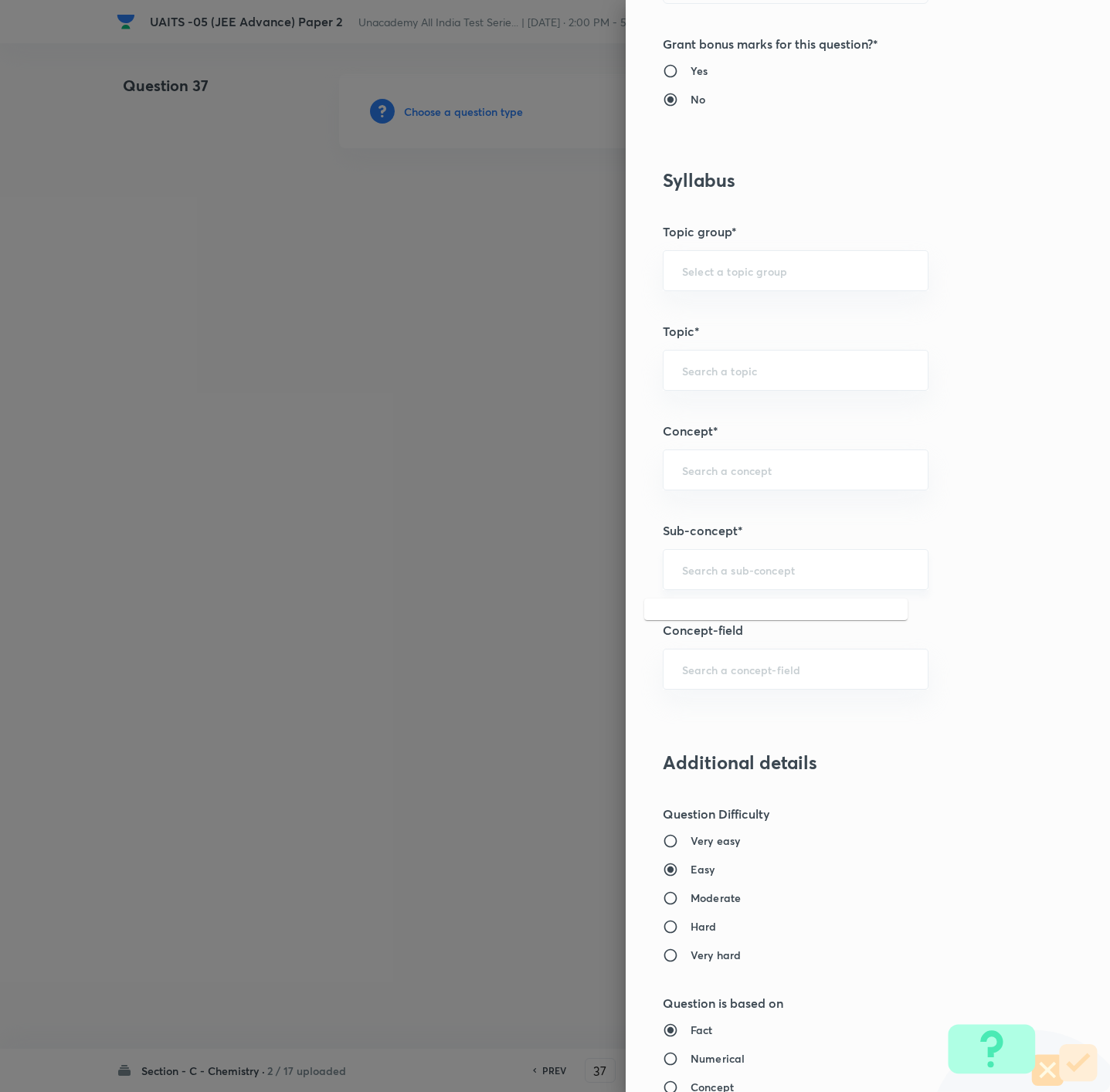
paste input "Periodic Table & Periodic Properties"
drag, startPoint x: 757, startPoint y: 575, endPoint x: 290, endPoint y: 587, distance: 467.2
click at [291, 587] on div "Question settings Question type* Single choice correct Number of options* 2 3 4…" at bounding box center [555, 546] width 1110 height 1092
click at [799, 577] on input "Periodic Properties" at bounding box center [796, 569] width 227 height 15
click at [799, 575] on input "Periodic Properties" at bounding box center [796, 569] width 227 height 15
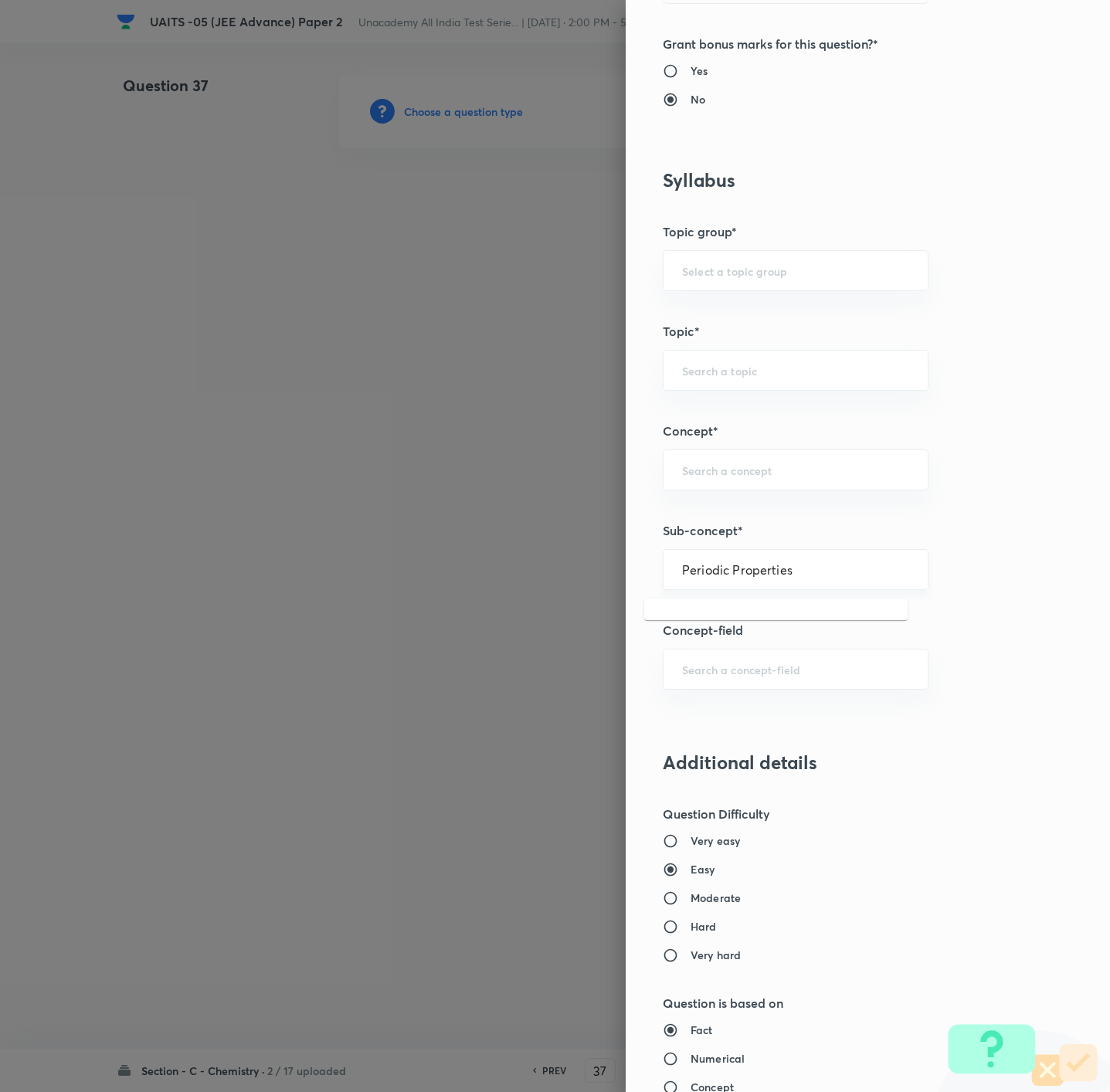
click at [799, 575] on input "Periodic Properties" at bounding box center [796, 569] width 227 height 15
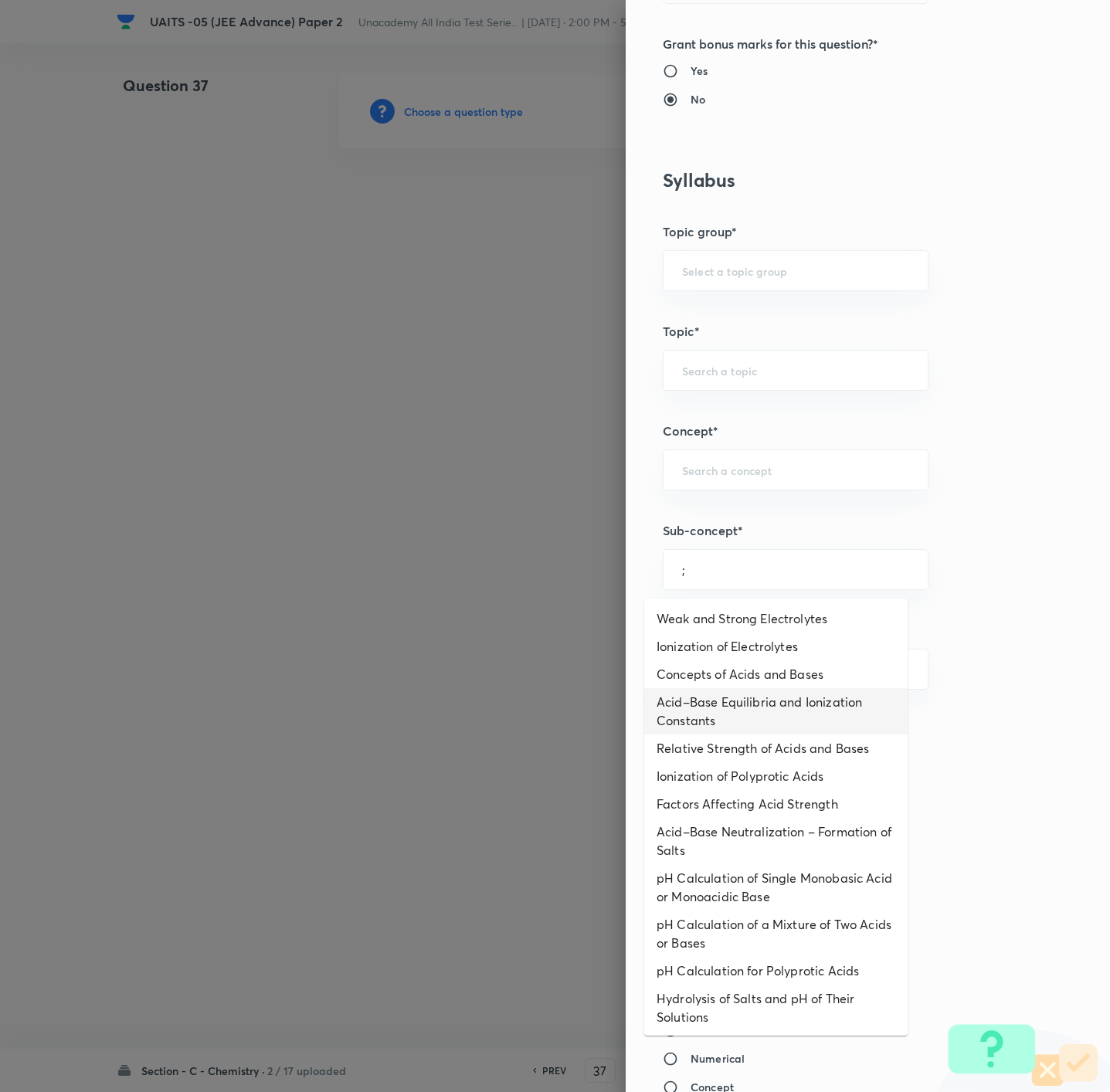
click at [797, 705] on li "Acid–Base Equilibria and Ionization Constants" at bounding box center [775, 711] width 263 height 47
type input "Acid–Base Equilibria and Ionization Constants"
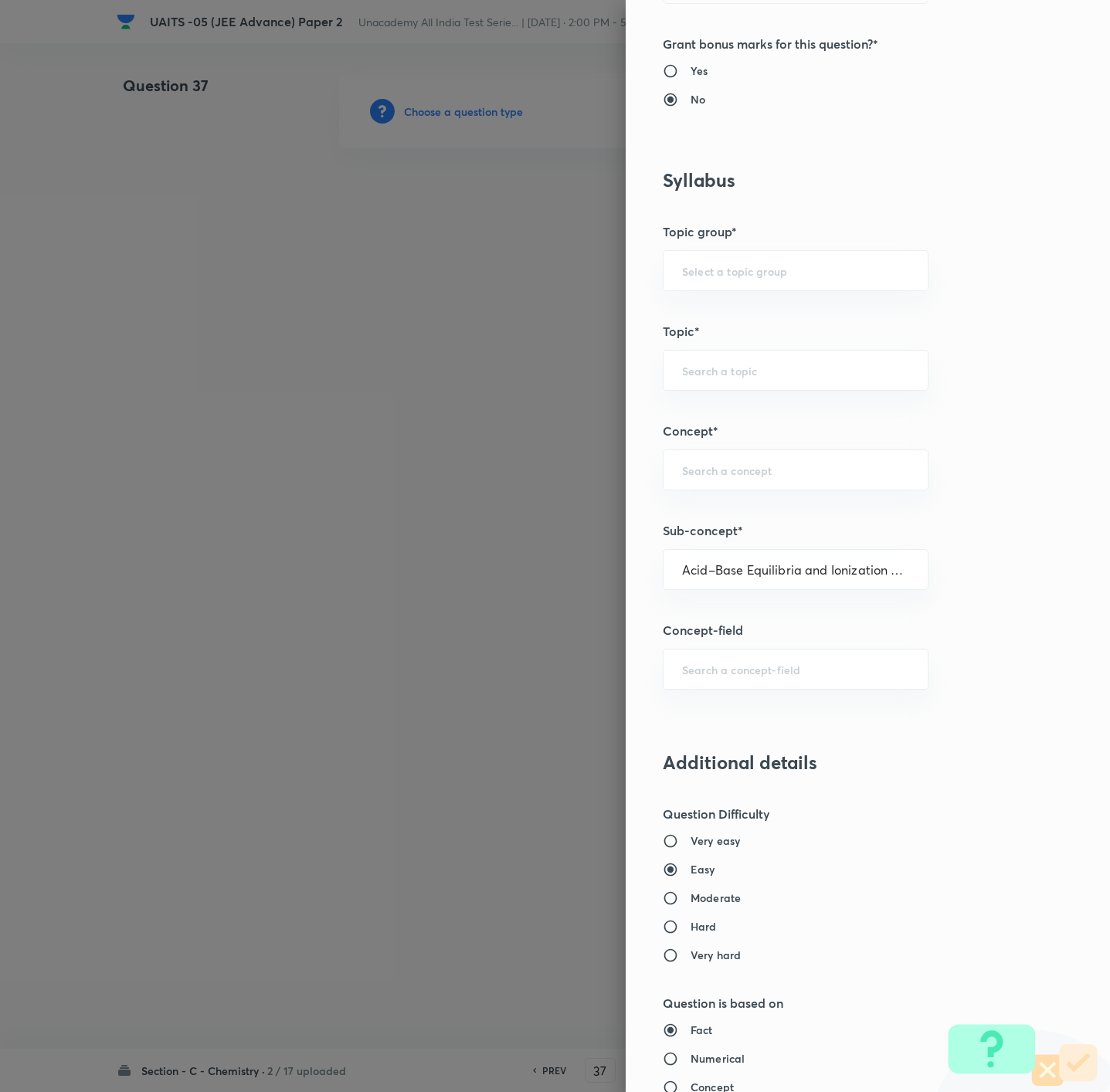
type input "Chemistry"
type input "Physical Chemistry"
type input "Ionic Equilibrium"
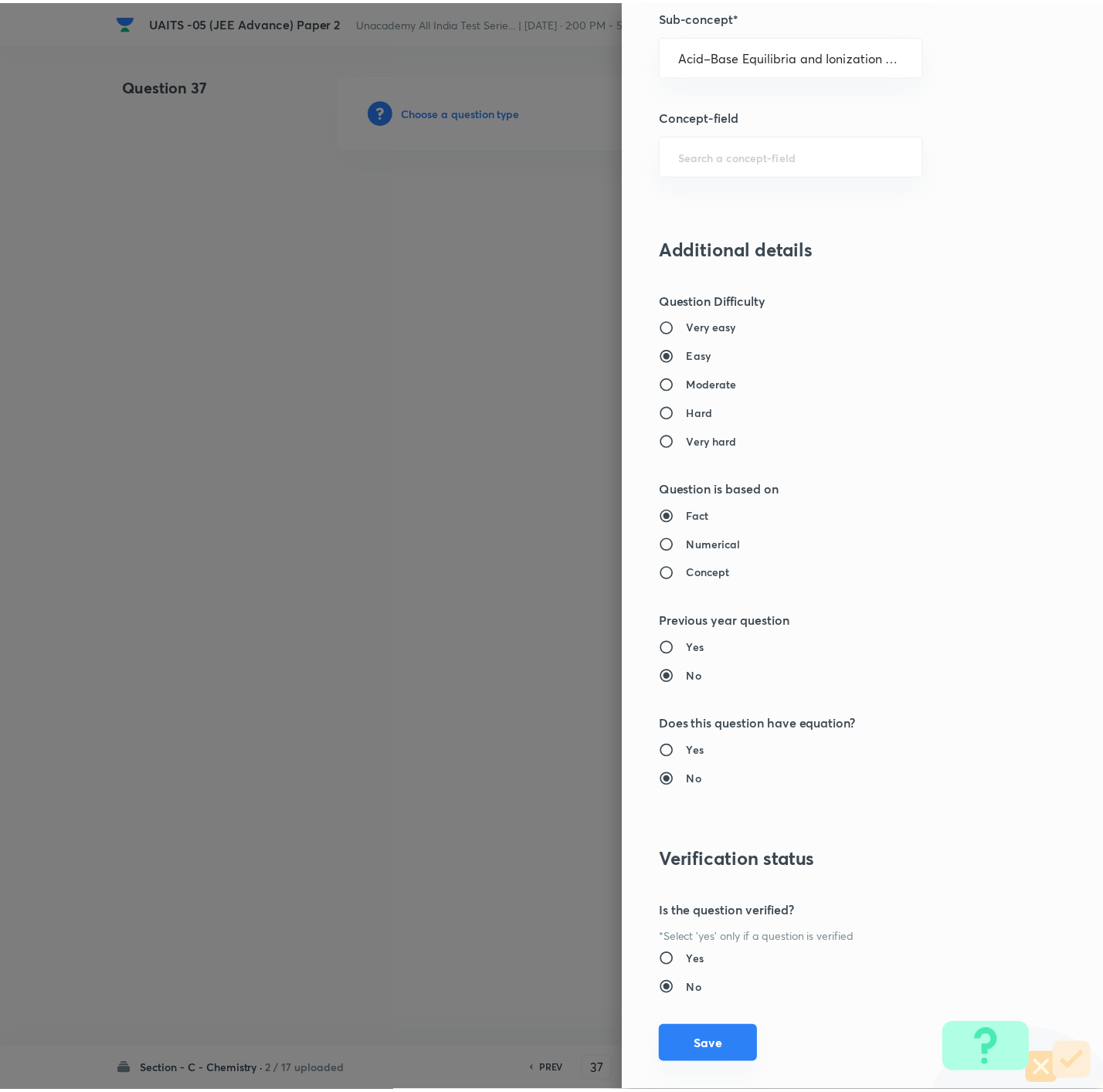
scroll to position [1121, 0]
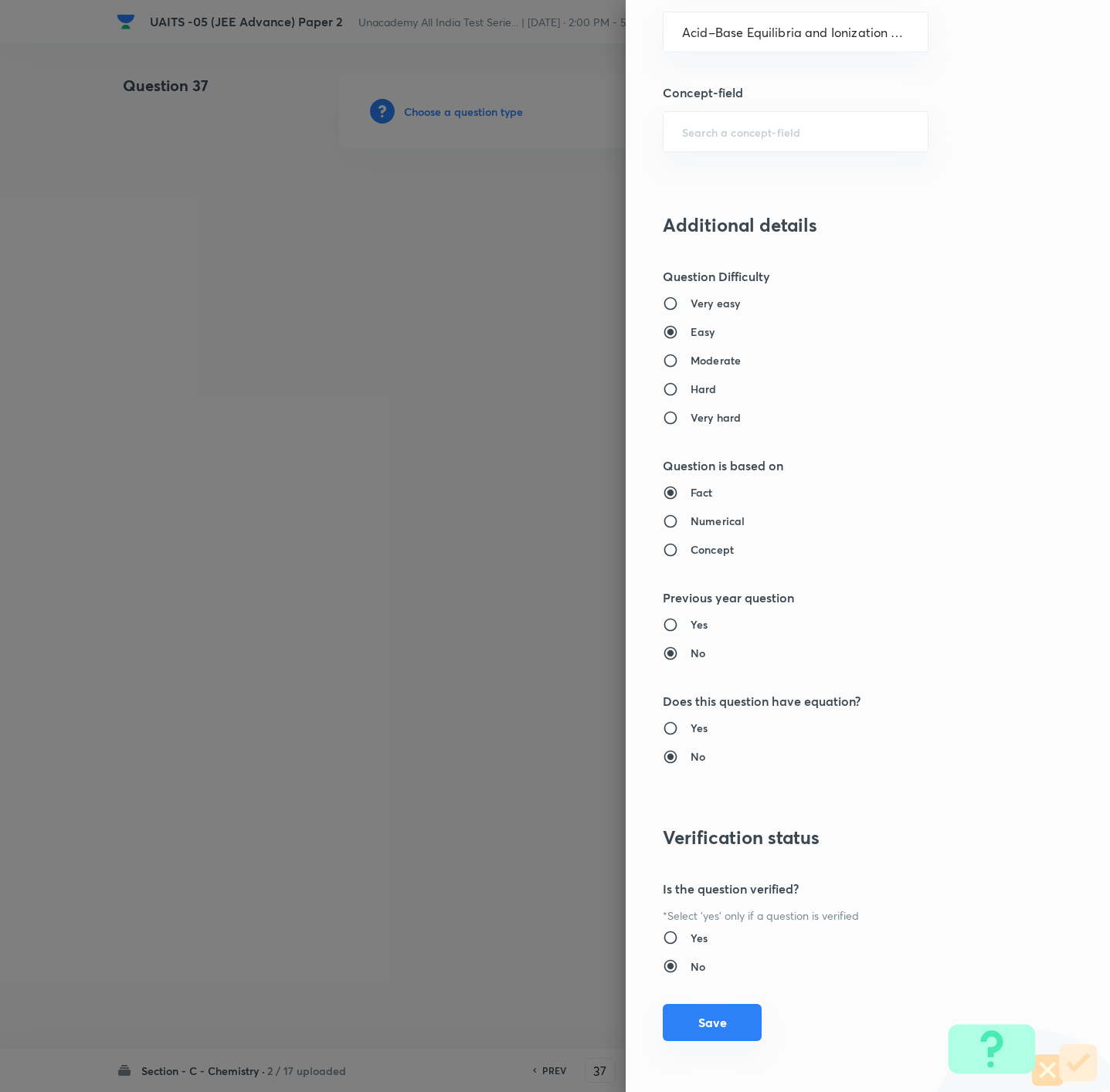
click at [673, 1030] on button "Save" at bounding box center [712, 1022] width 99 height 37
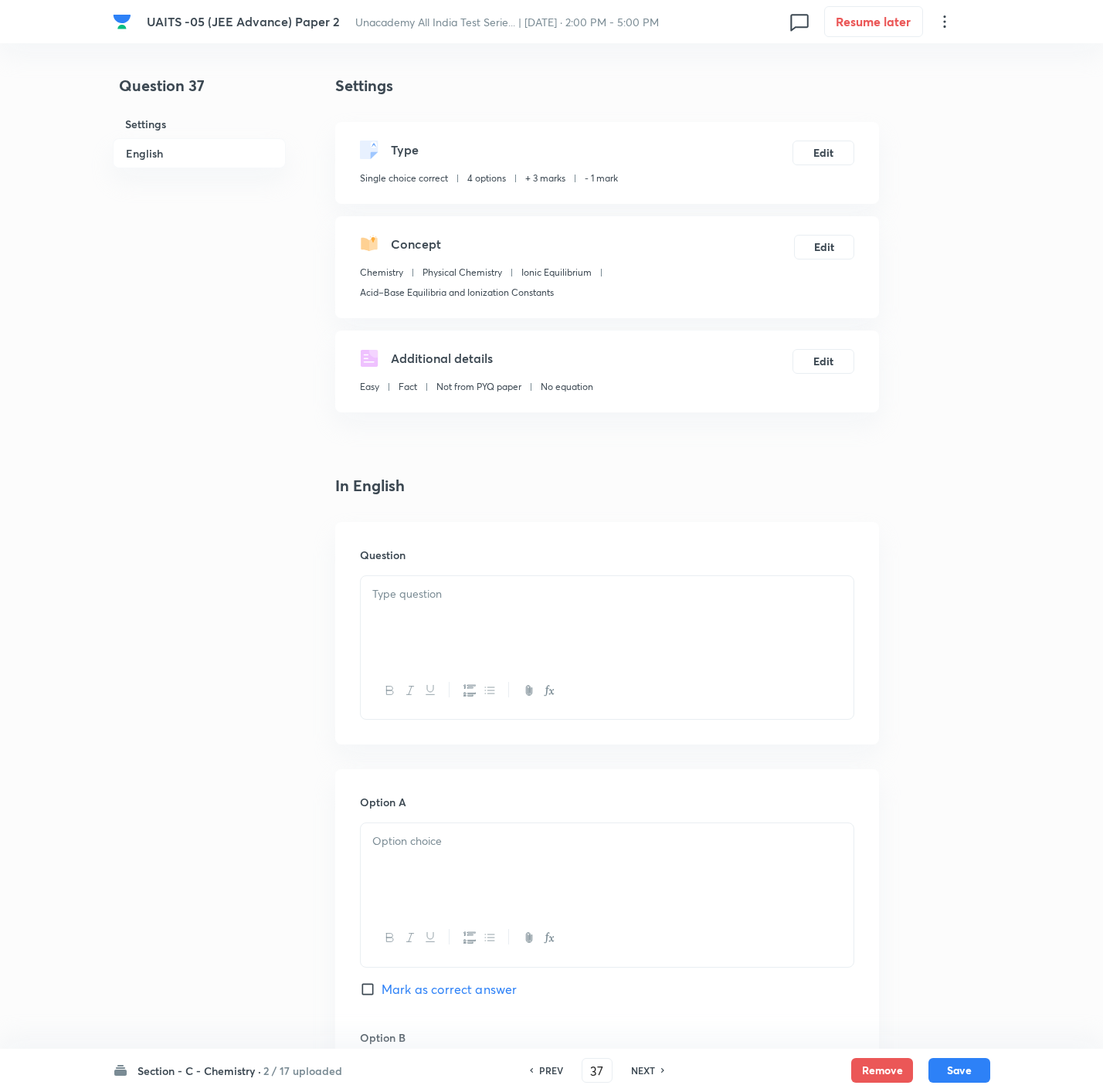
click at [769, 302] on div "Chemistry Physical Chemistry Ionic Equilibrium Acid–Base Equilibria and Ionizat…" at bounding box center [577, 286] width 434 height 40
click at [626, 601] on p at bounding box center [607, 594] width 469 height 17
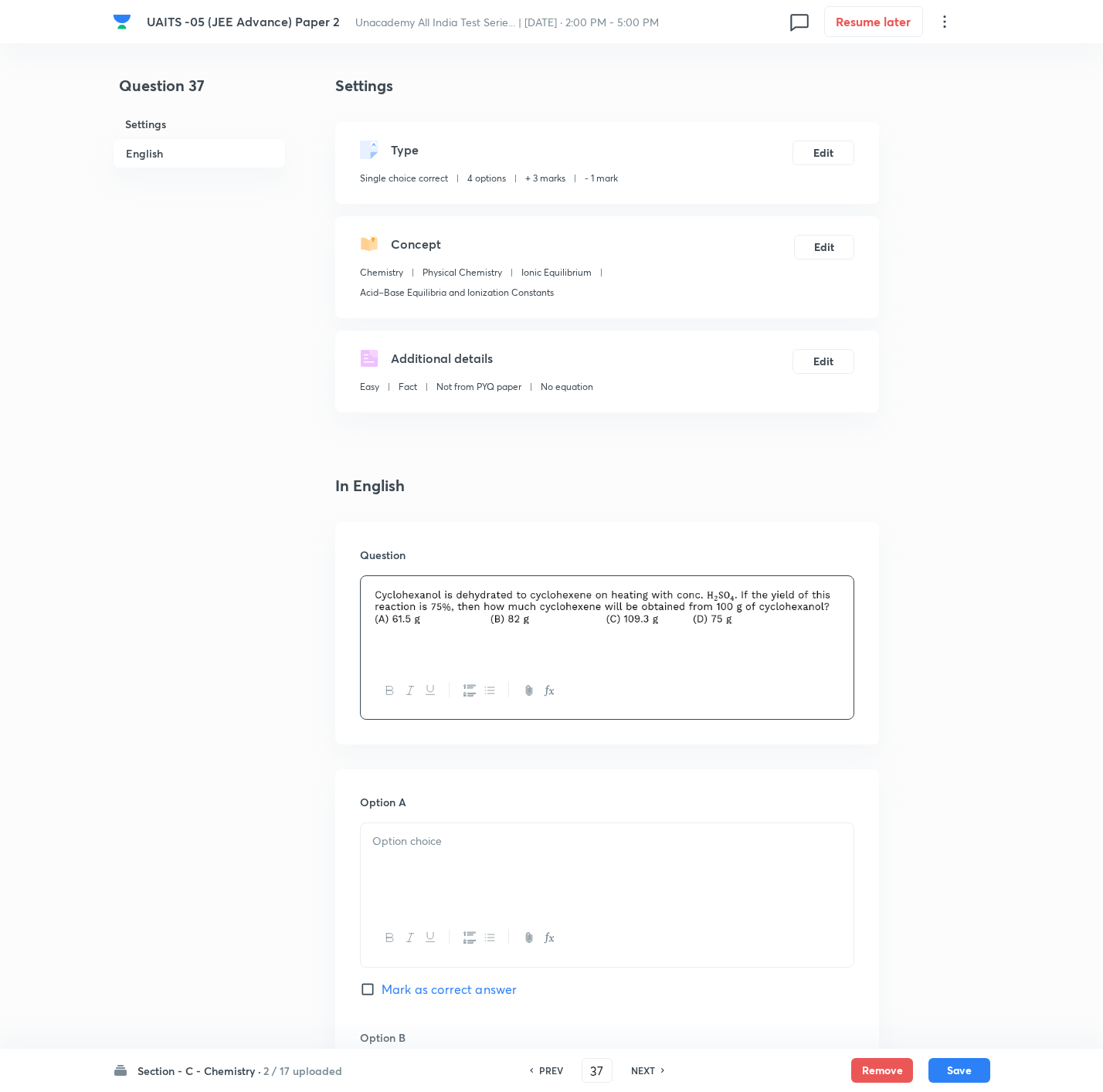
click at [945, 246] on div "Question 37 Settings English Settings Type Single choice correct 4 options + 3 …" at bounding box center [551, 1056] width 877 height 1964
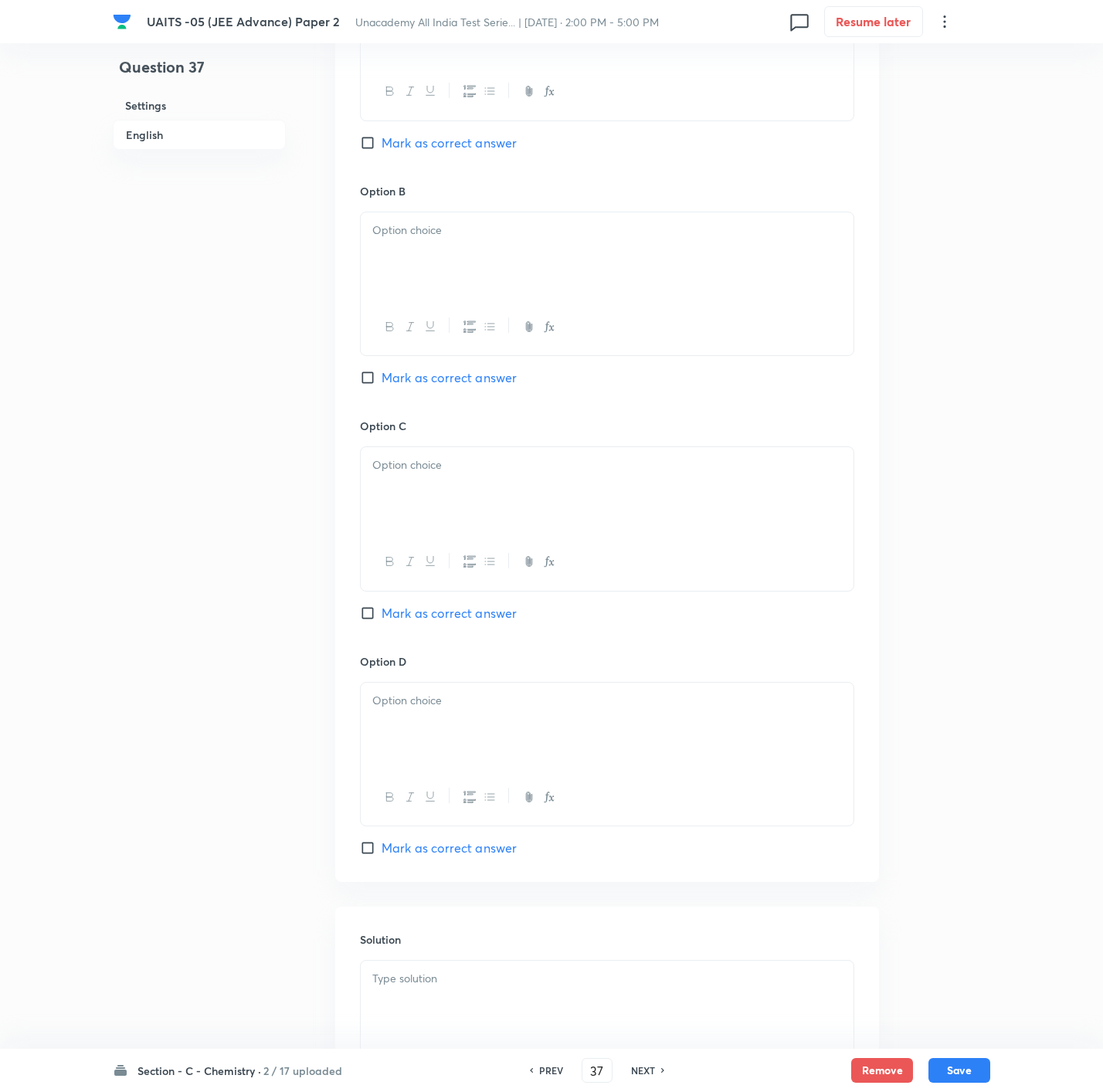
scroll to position [1022, 0]
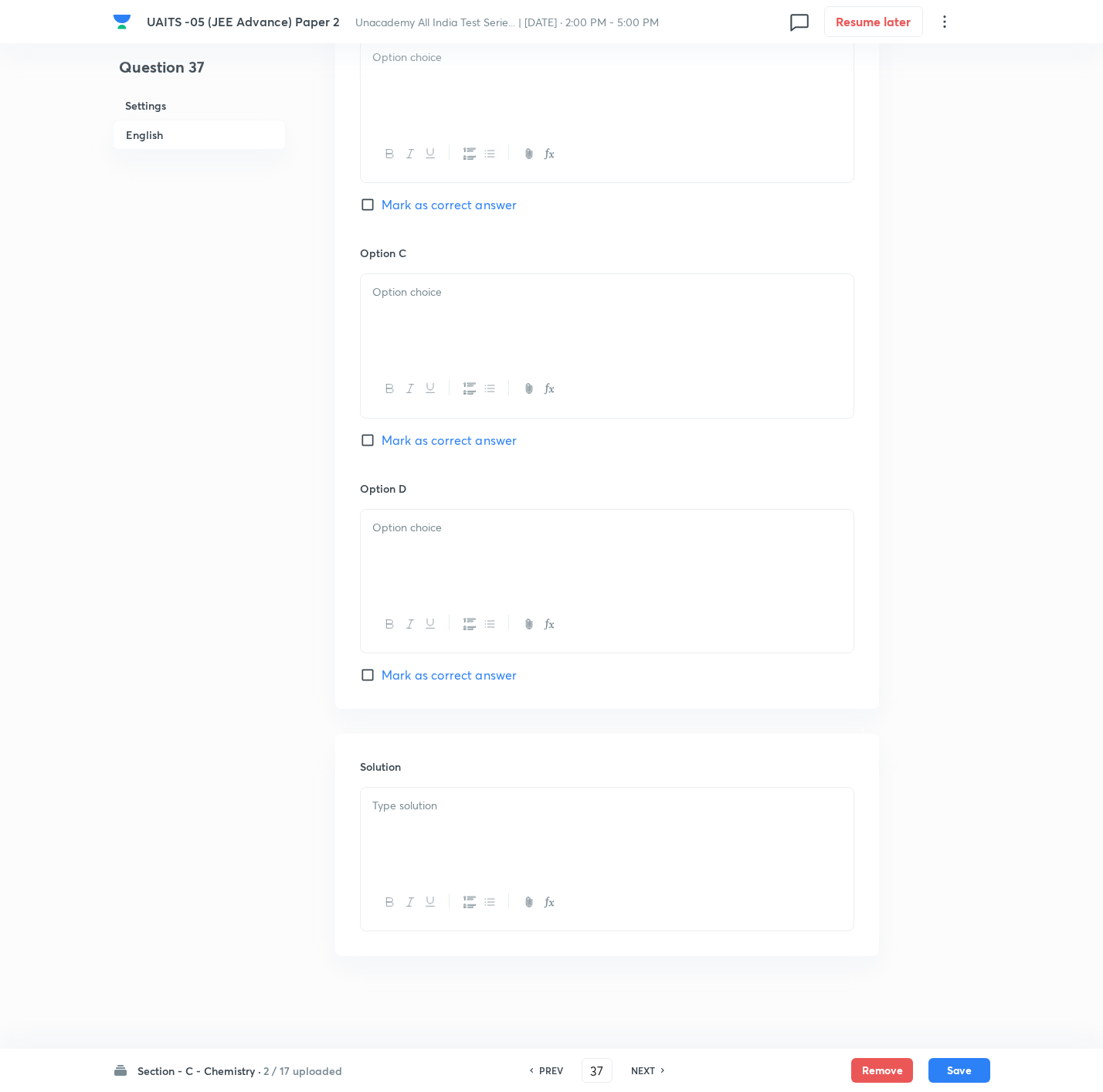
click at [577, 837] on body "UAITS -05 (JEE Advance) Paper 2 Unacademy All India Test Serie... | [DATE] · 2:…" at bounding box center [551, 37] width 1103 height 1964
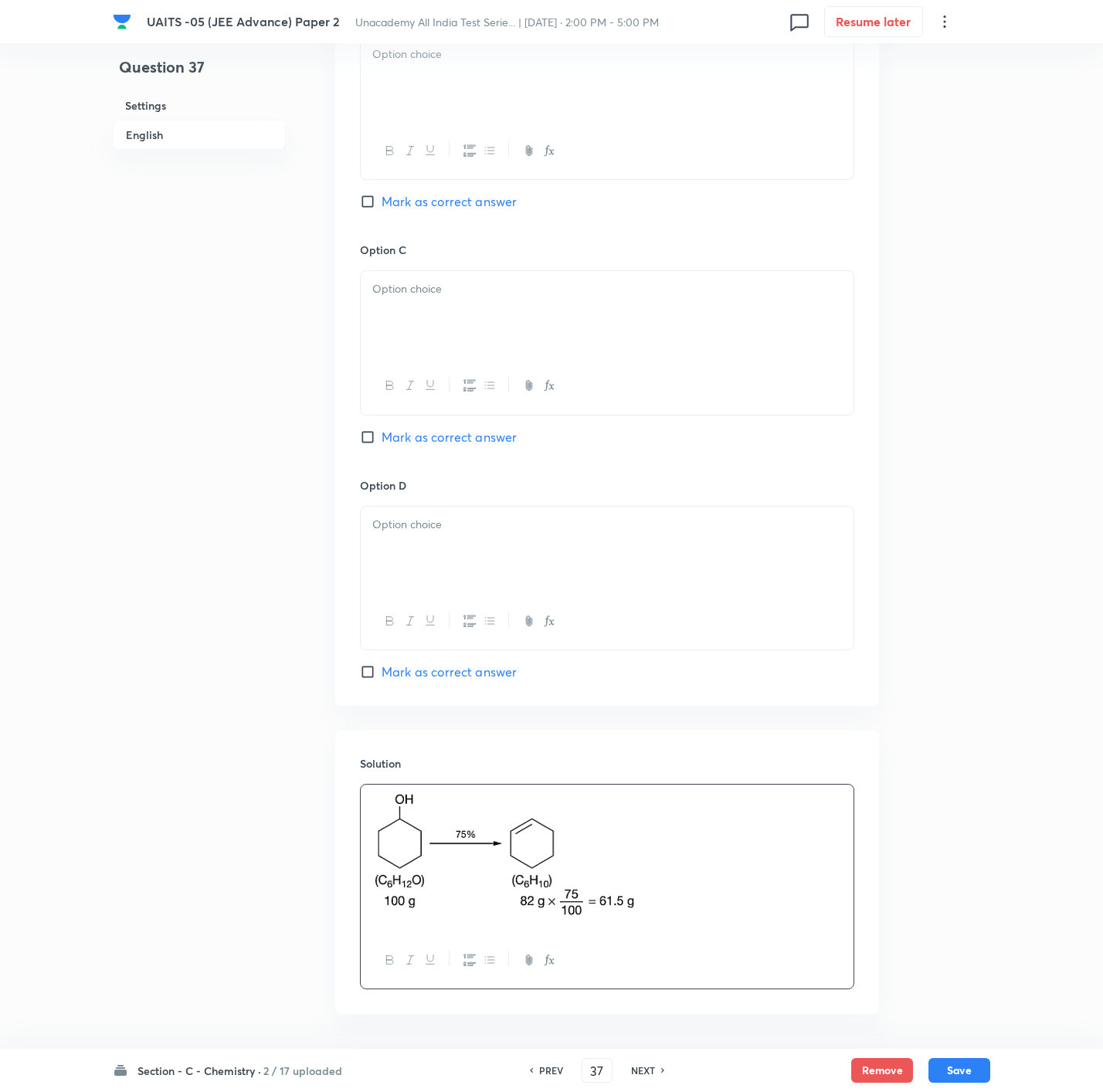
scroll to position [675, 0]
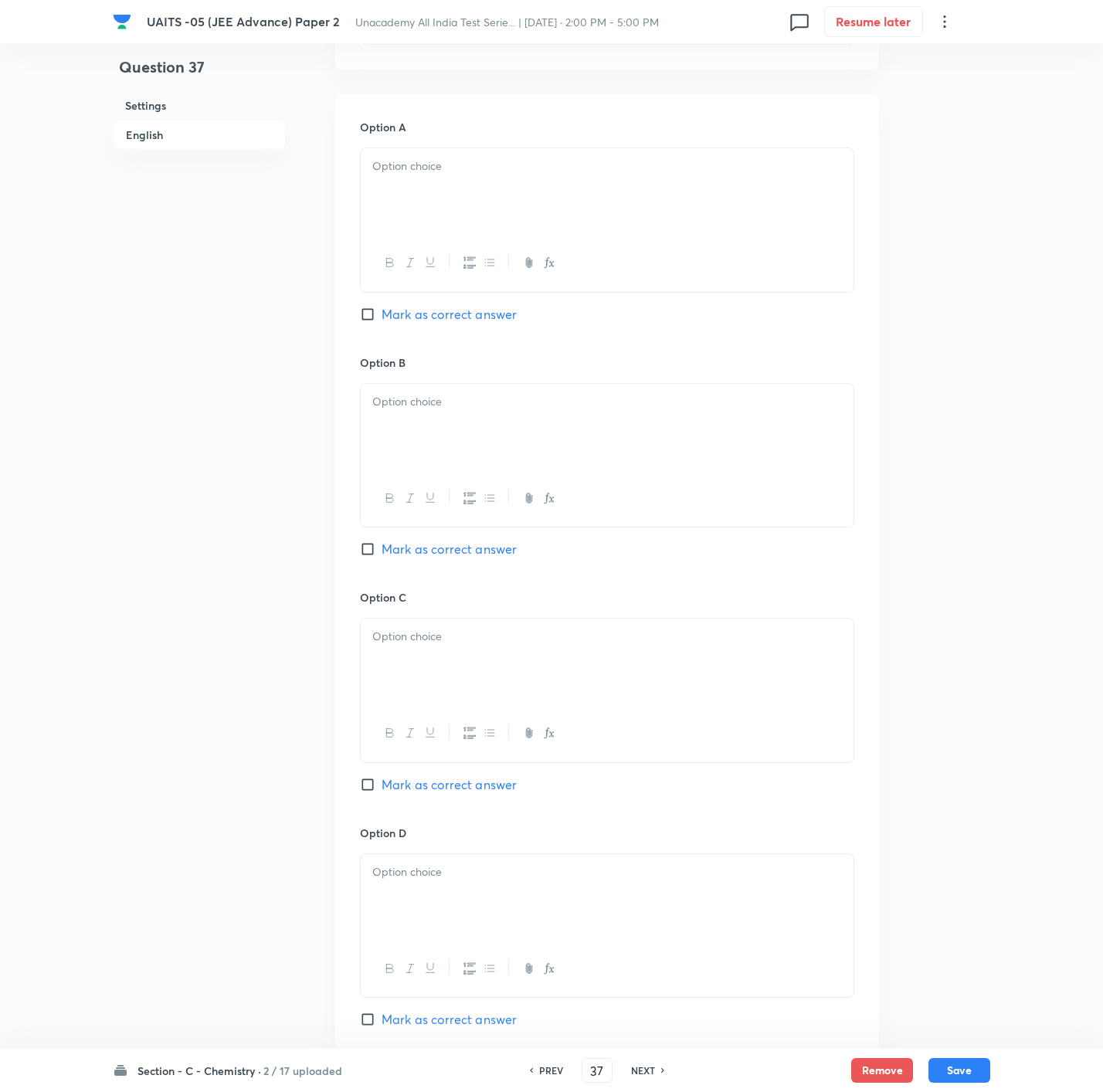
click at [458, 309] on span "Mark as correct answer" at bounding box center [448, 314] width 135 height 18
click at [381, 309] on input "Mark as correct answer" at bounding box center [371, 314] width 22 height 16
checkbox input "true"
click at [502, 160] on p at bounding box center [607, 166] width 469 height 17
click at [450, 414] on div at bounding box center [606, 427] width 492 height 86
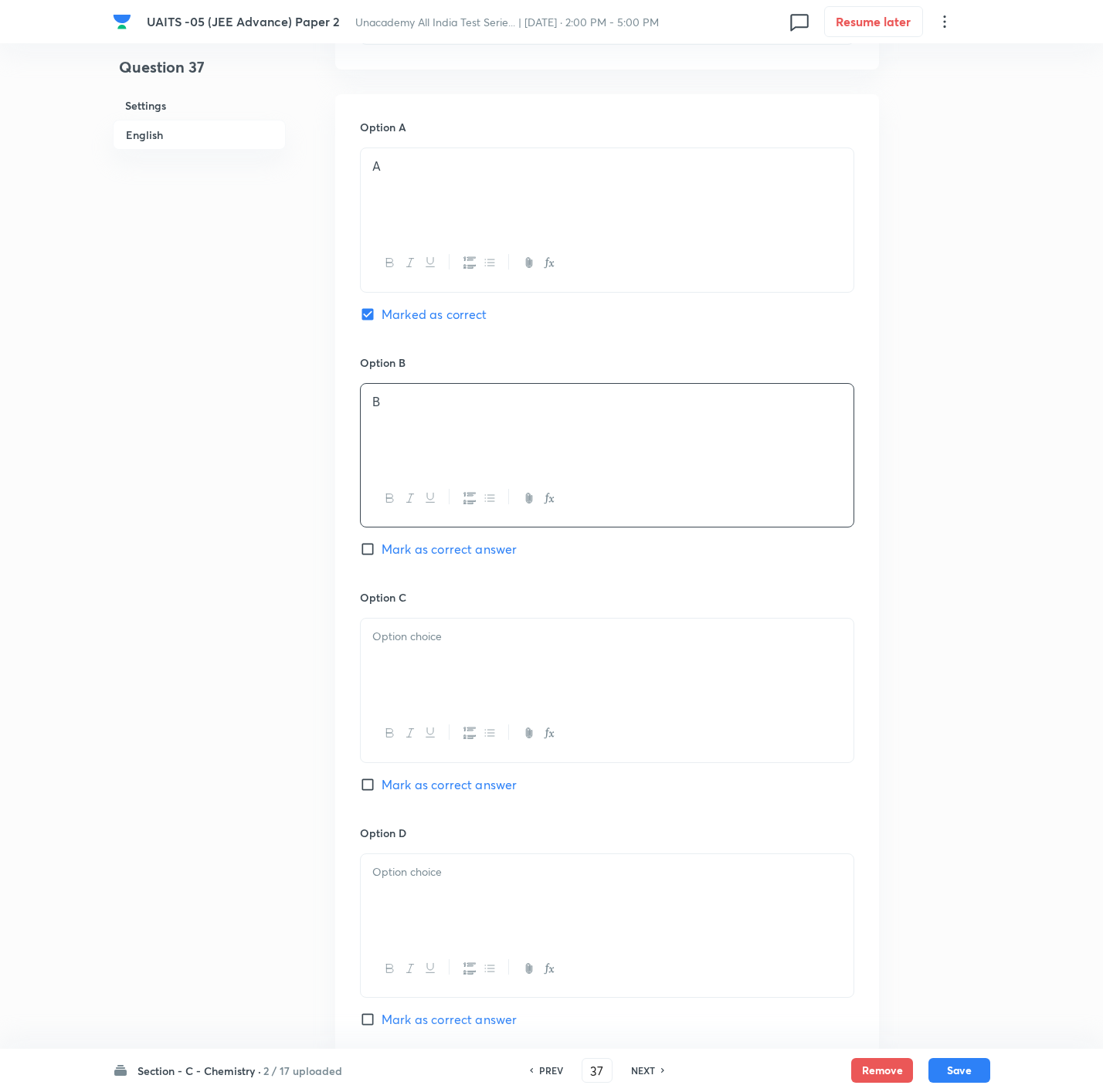
click at [403, 672] on div at bounding box center [606, 662] width 492 height 86
click at [445, 901] on div "D" at bounding box center [606, 898] width 492 height 86
click at [939, 1062] on button "Save" at bounding box center [959, 1069] width 61 height 25
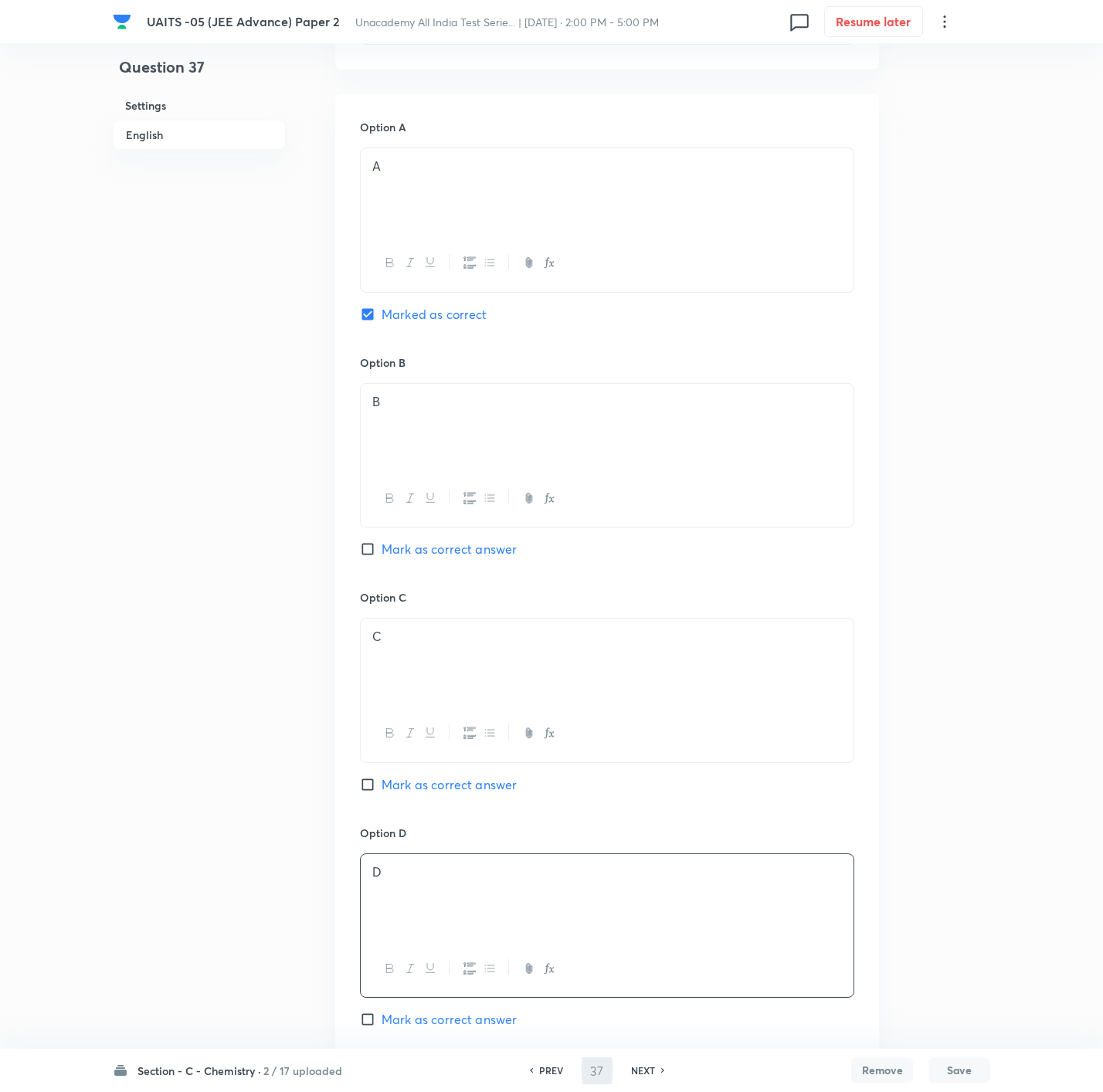
type input "38"
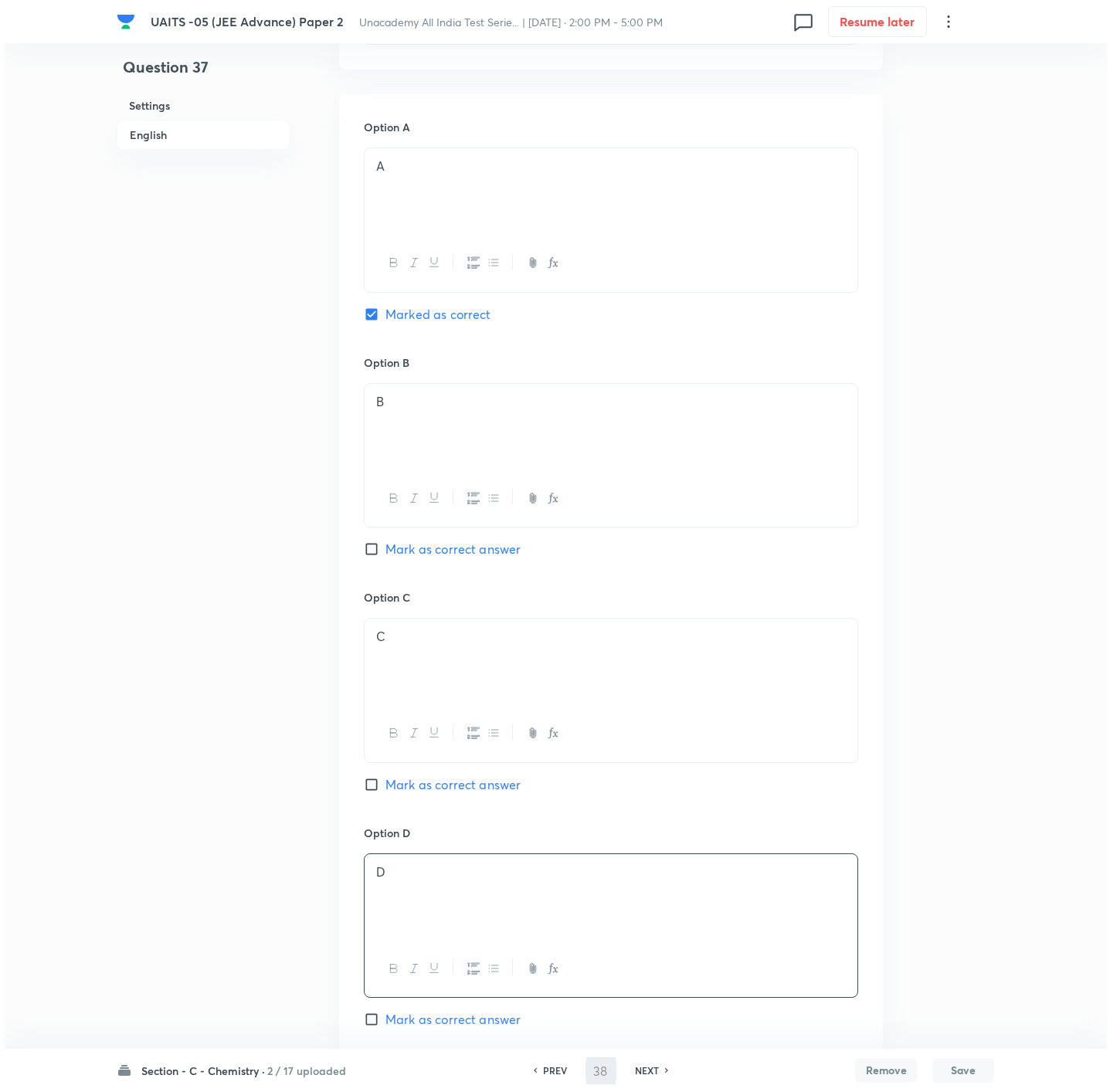
scroll to position [0, 0]
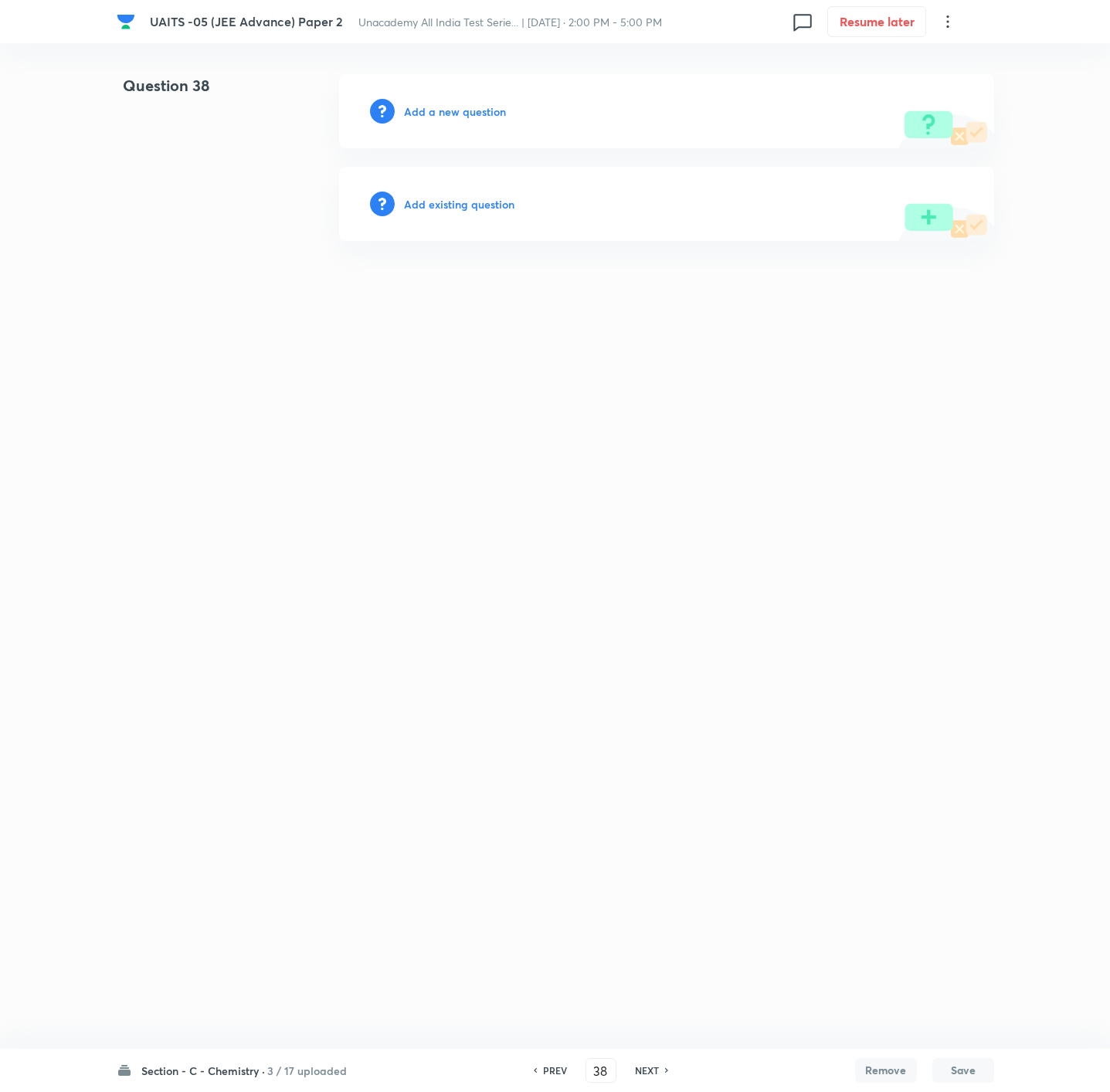
click at [454, 114] on h6 "Add a new question" at bounding box center [455, 112] width 102 height 17
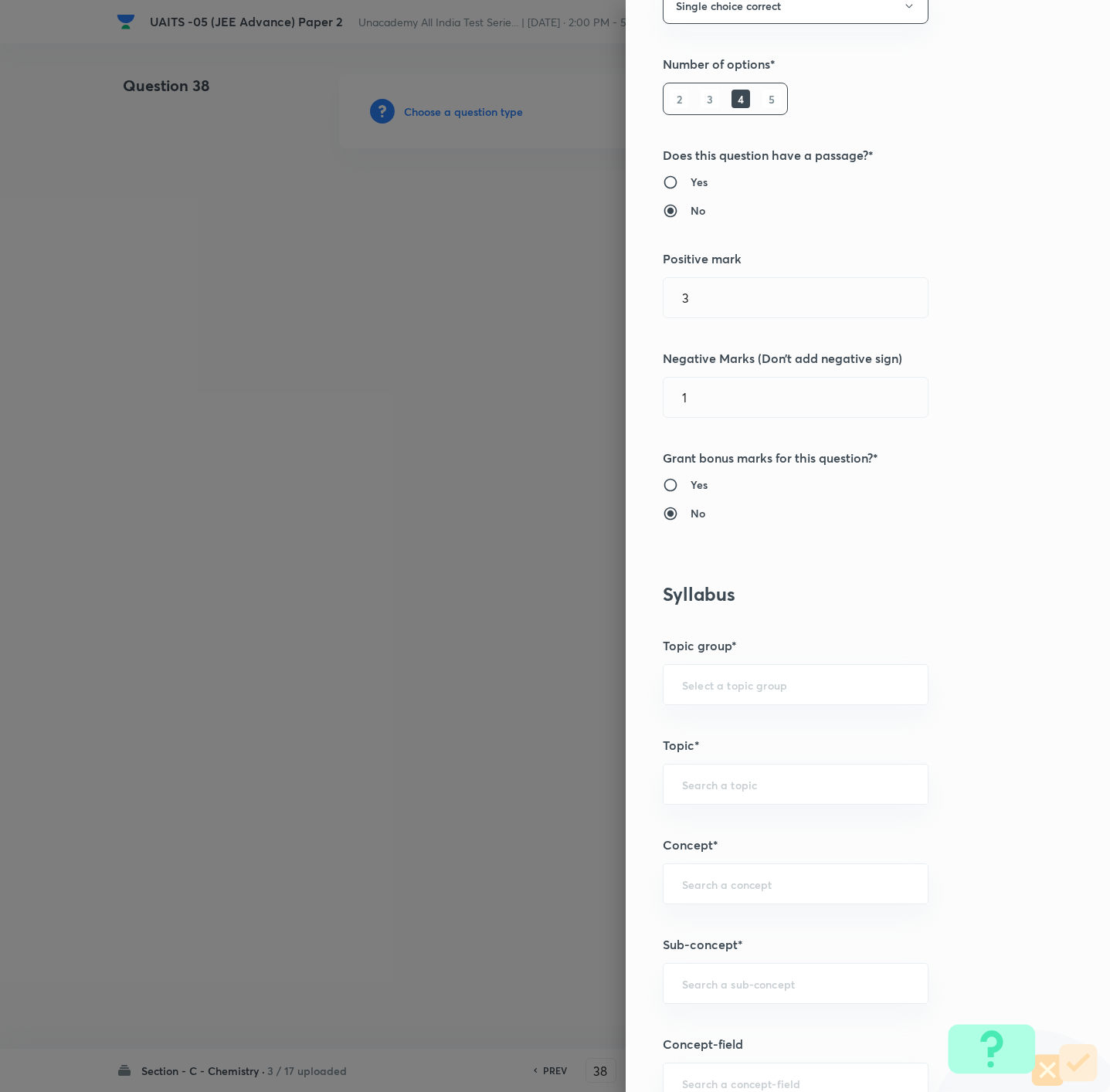
scroll to position [463, 0]
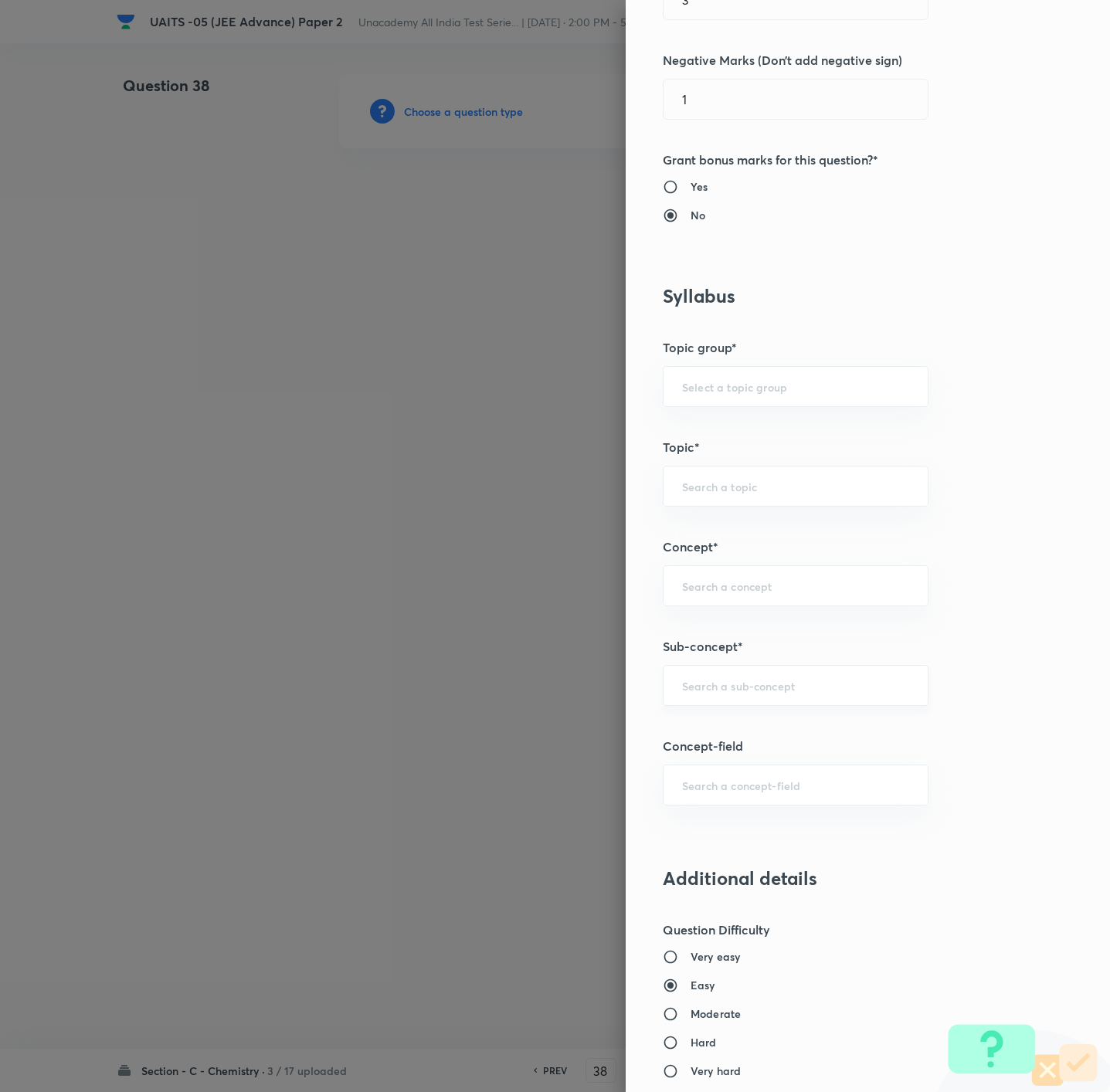
paste input "Mole Concept & Concentration Terms"
click at [748, 691] on input "Mole Concept & Concentration Terms" at bounding box center [796, 686] width 227 height 15
click at [730, 740] on li "Mole concept & Concentration terms" at bounding box center [775, 734] width 263 height 28
type input "Mole concept & Concentration terms"
type input "Chemistry"
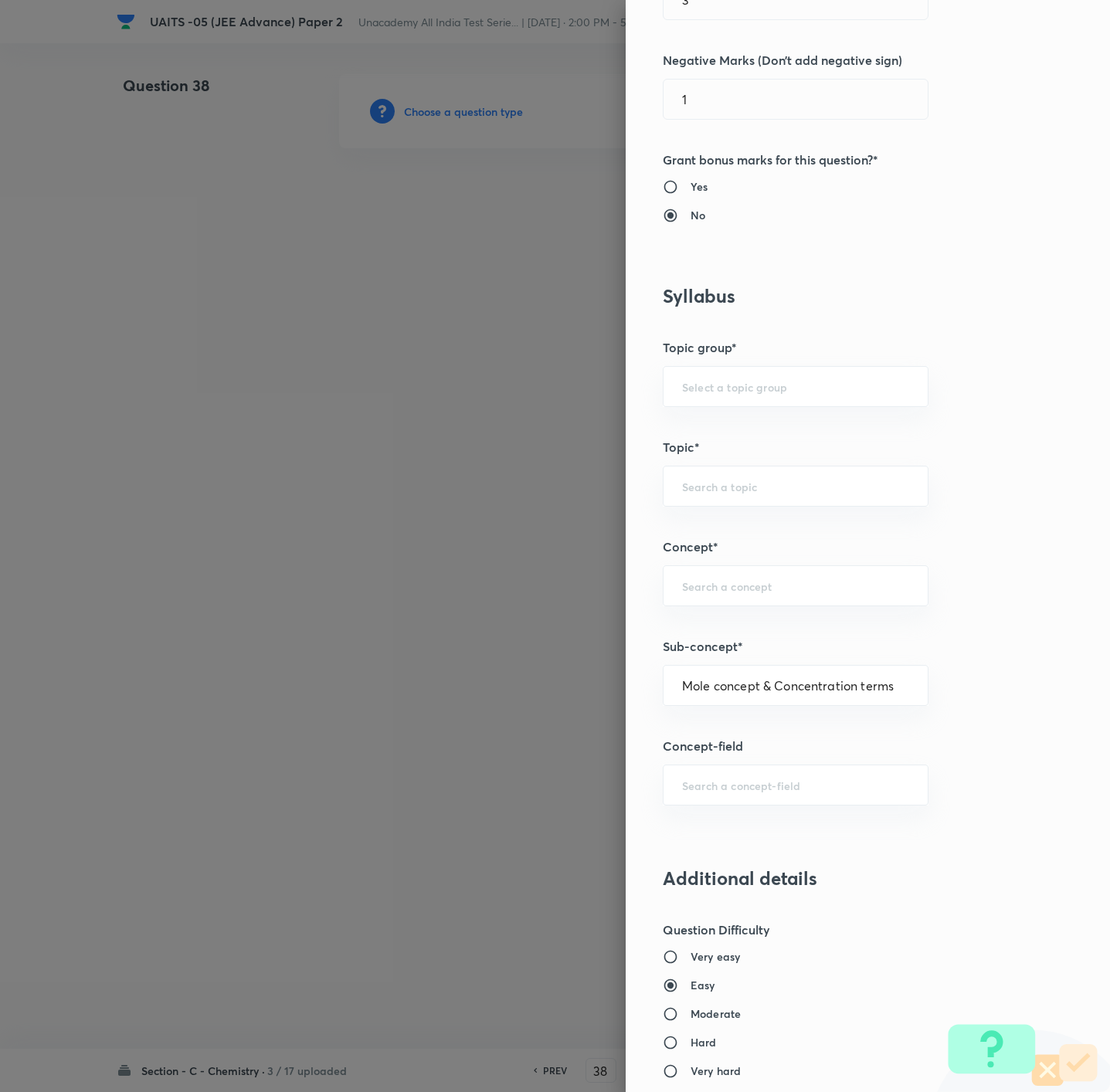
type input "Physical Chemistry"
type input "Mole concept & Concentration terms"
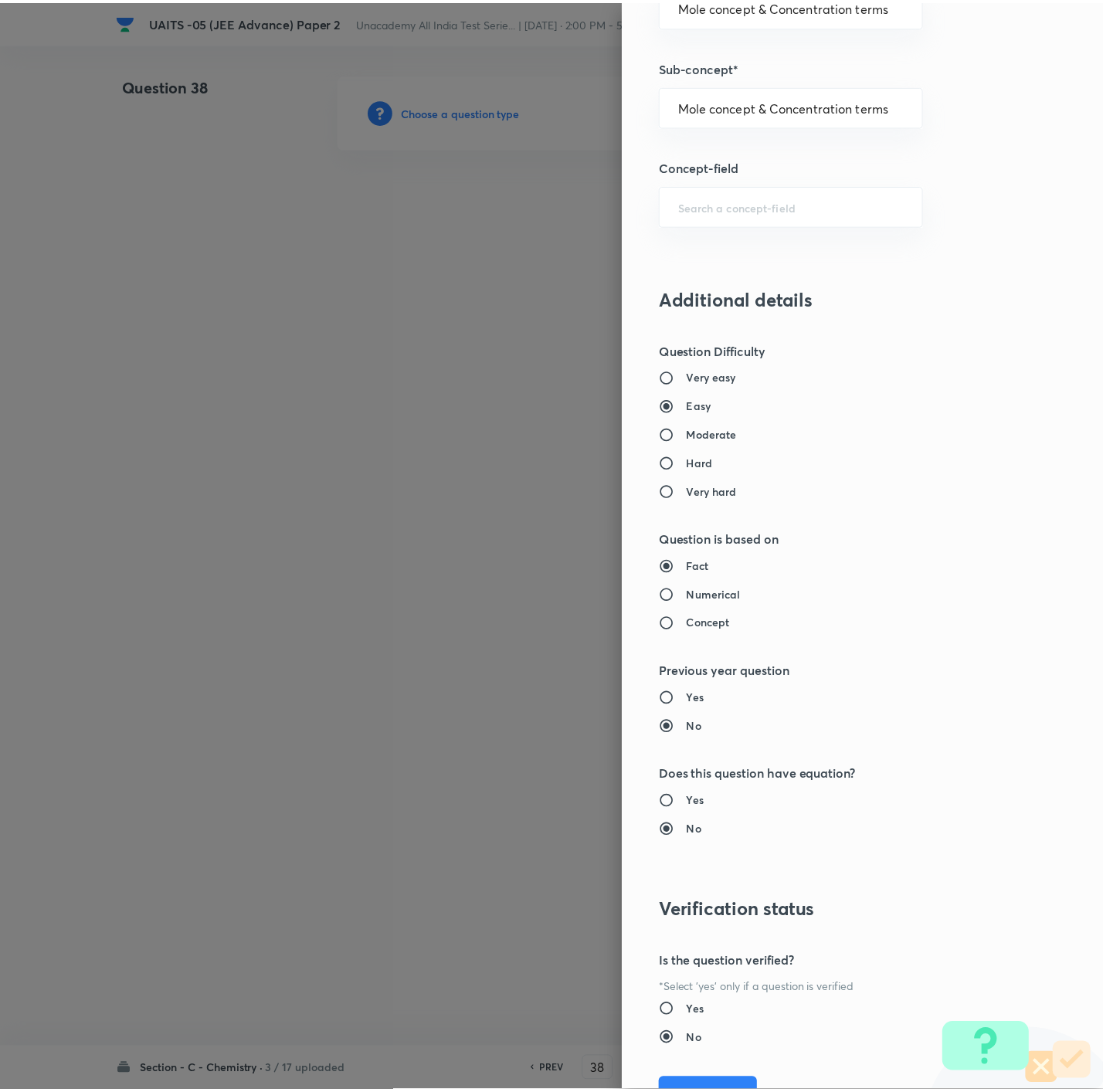
scroll to position [1121, 0]
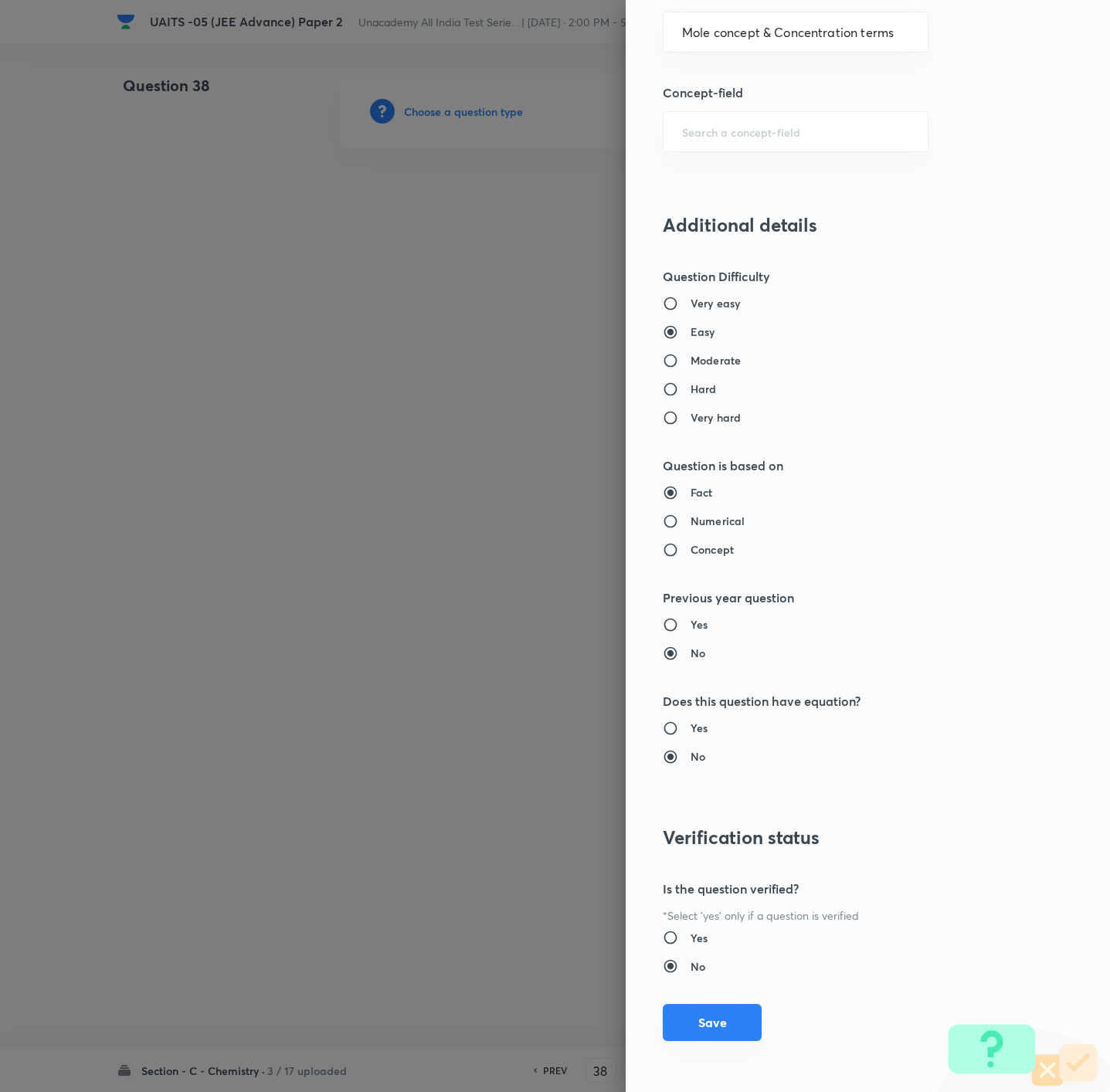
click at [681, 1020] on button "Save" at bounding box center [712, 1022] width 99 height 37
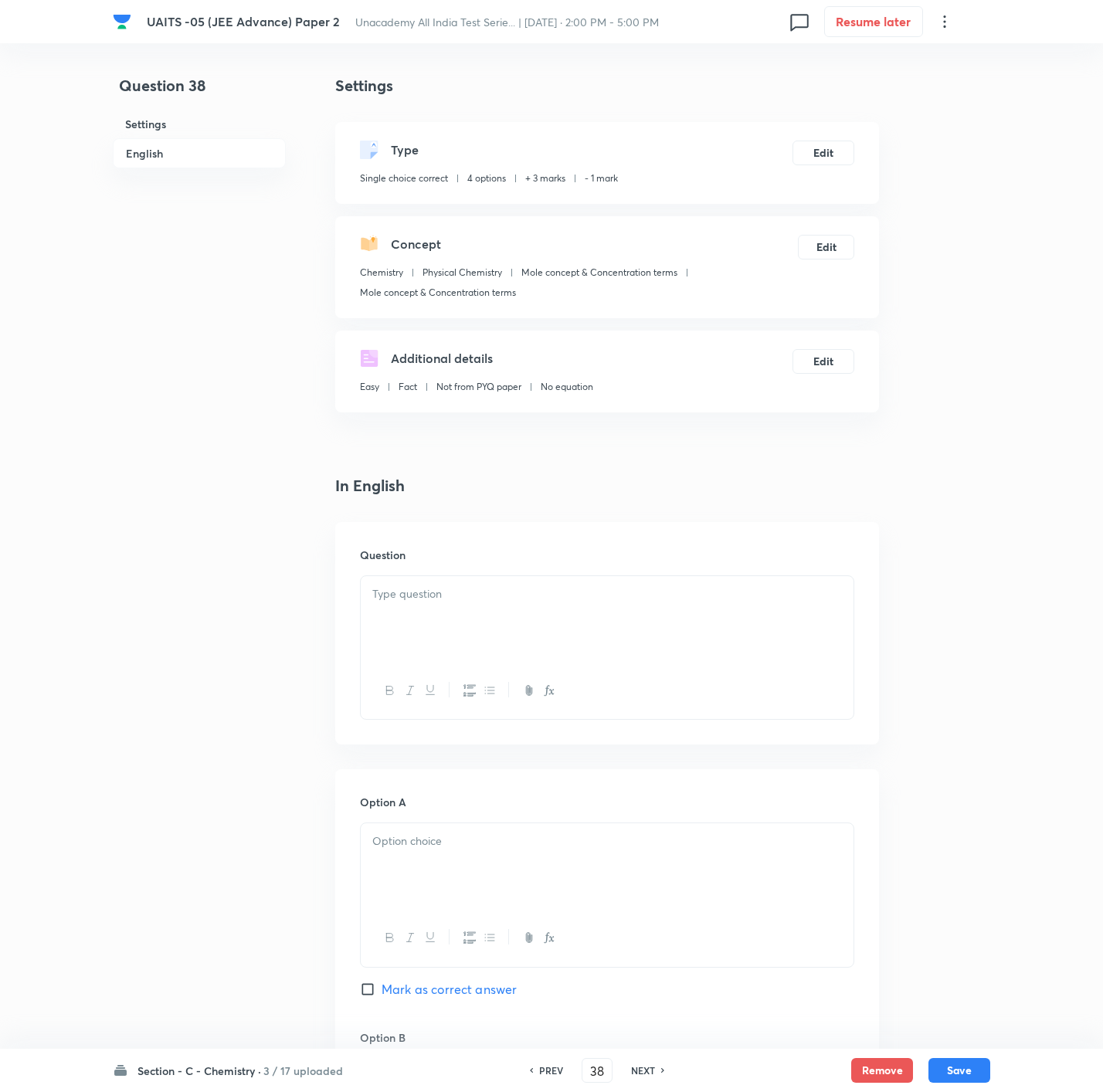
click at [807, 278] on div "Concept Chemistry Physical Chemistry Mole concept & Concentration terms Mole co…" at bounding box center [607, 267] width 544 height 102
click at [621, 663] on div at bounding box center [606, 619] width 492 height 86
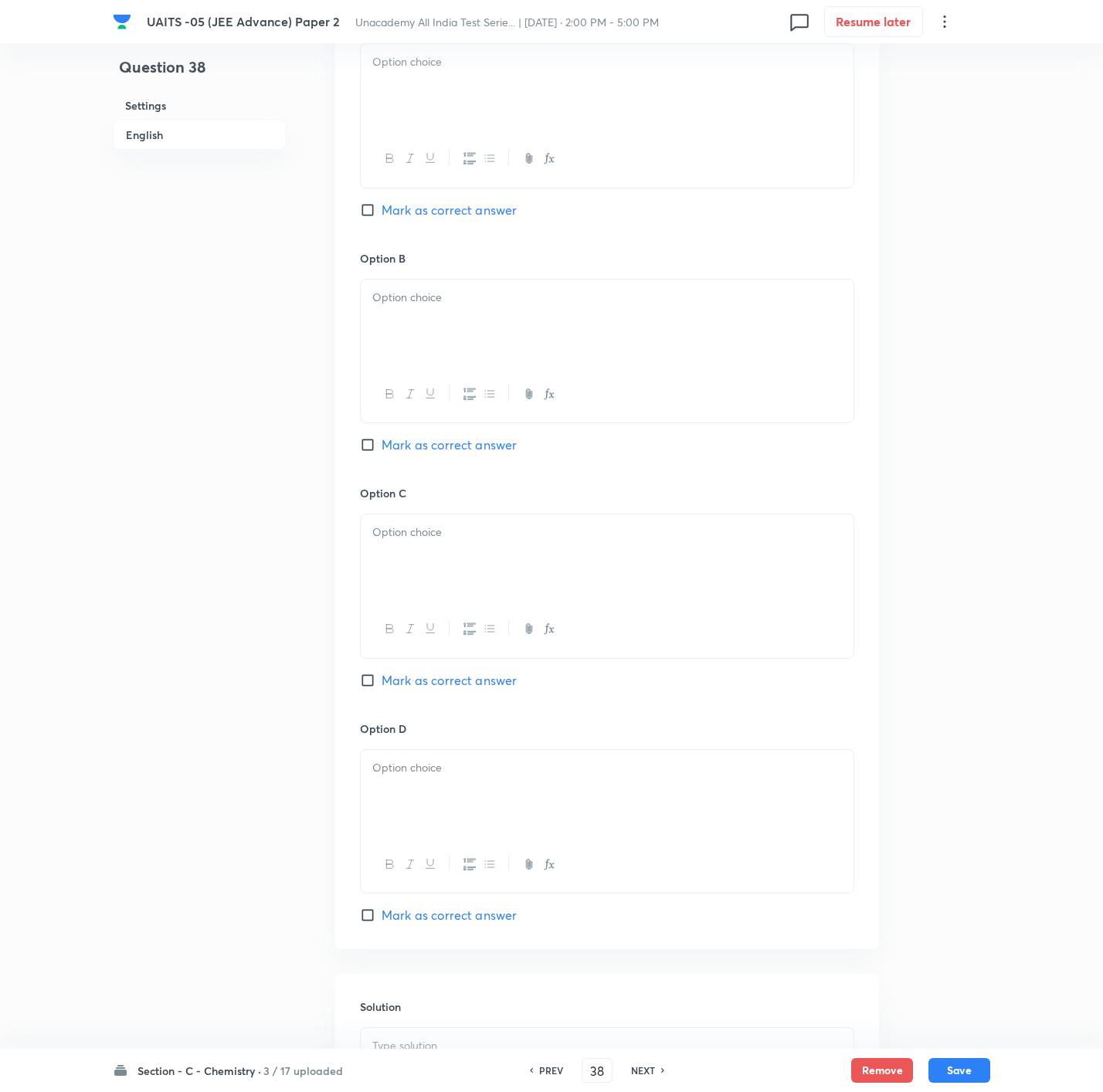
scroll to position [1022, 0]
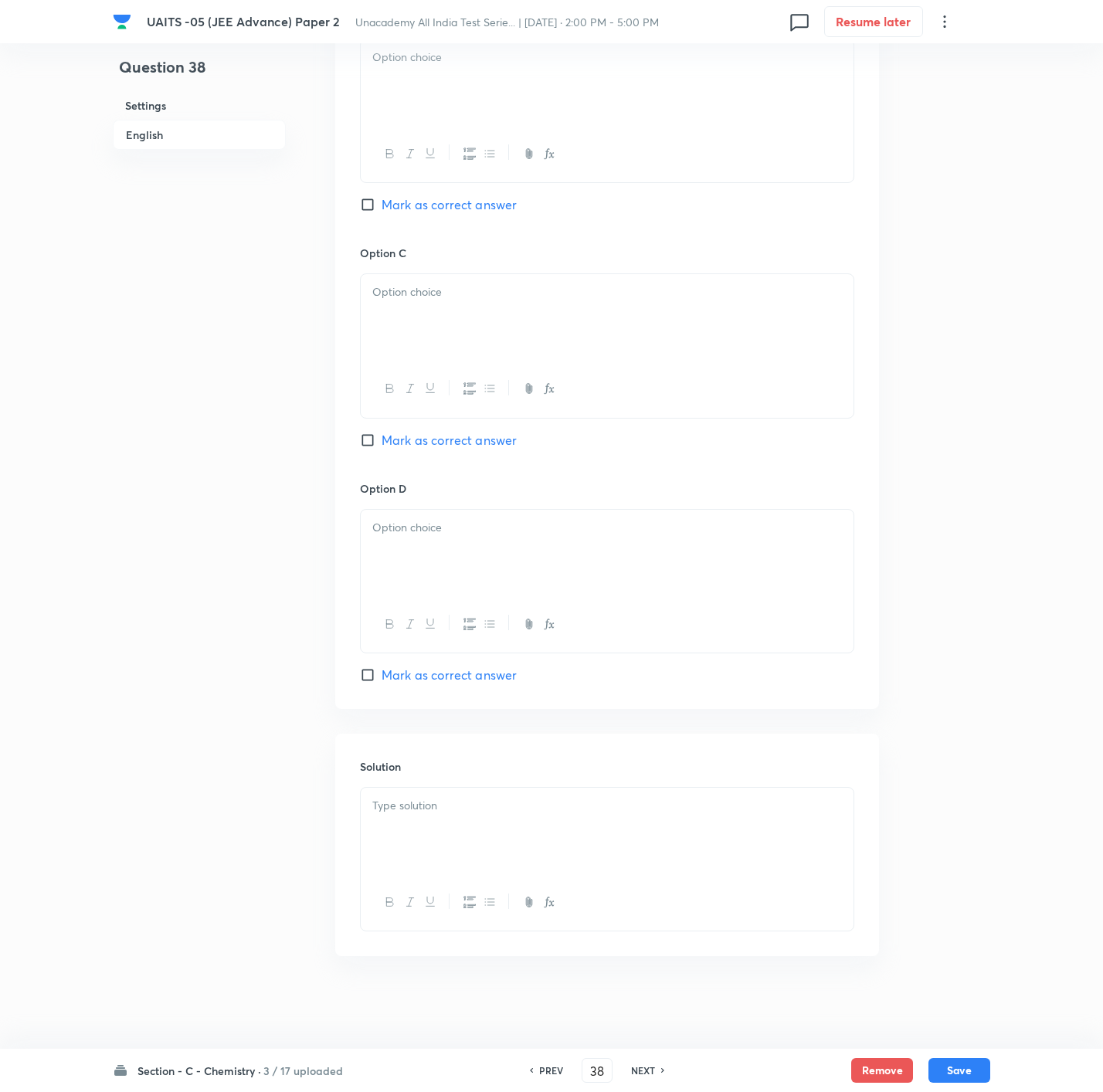
click at [559, 861] on div at bounding box center [606, 831] width 492 height 86
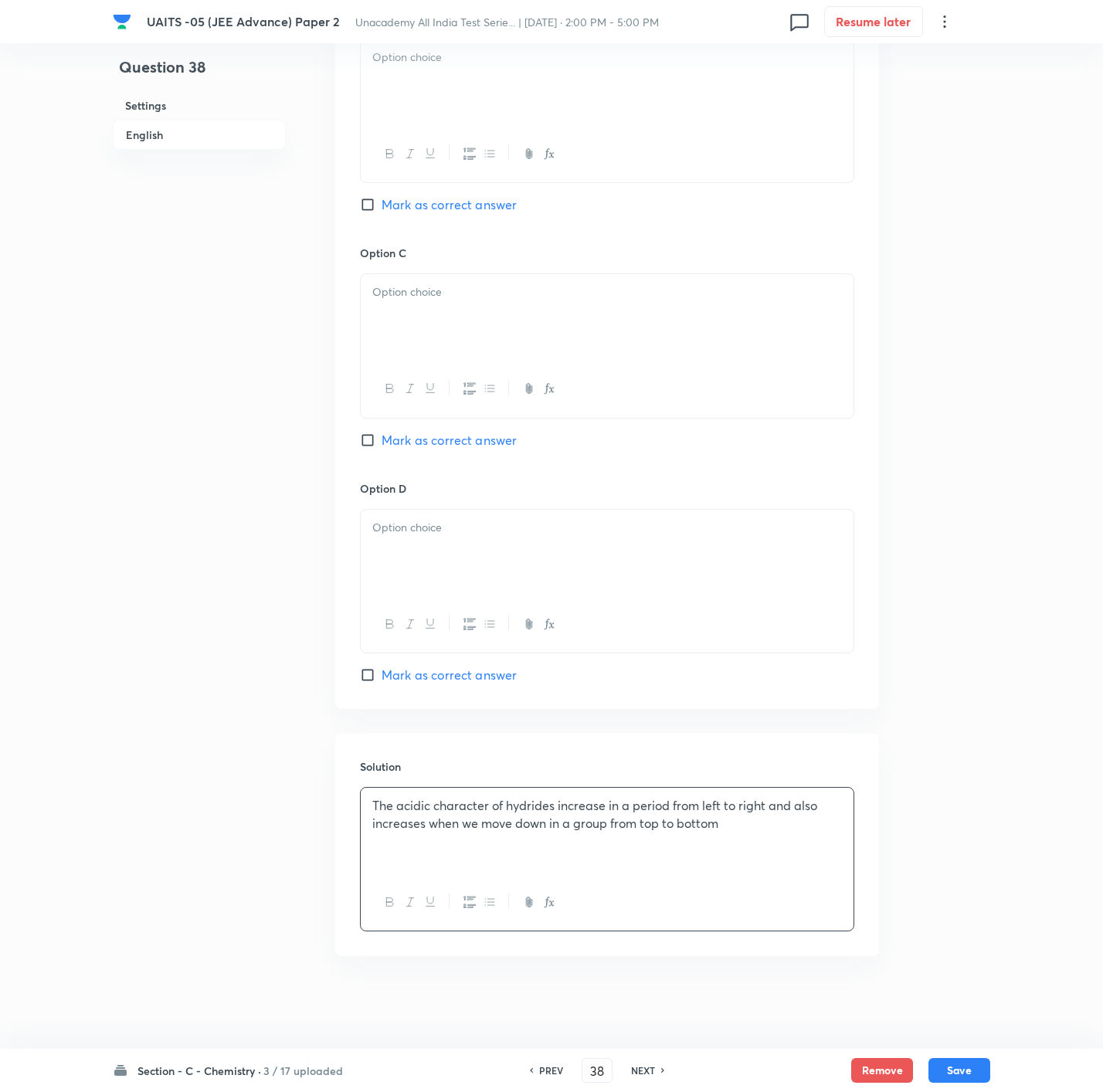
click at [478, 673] on span "Mark as correct answer" at bounding box center [448, 675] width 135 height 18
click at [381, 673] on input "Mark as correct answer" at bounding box center [371, 675] width 22 height 16
checkbox input "true"
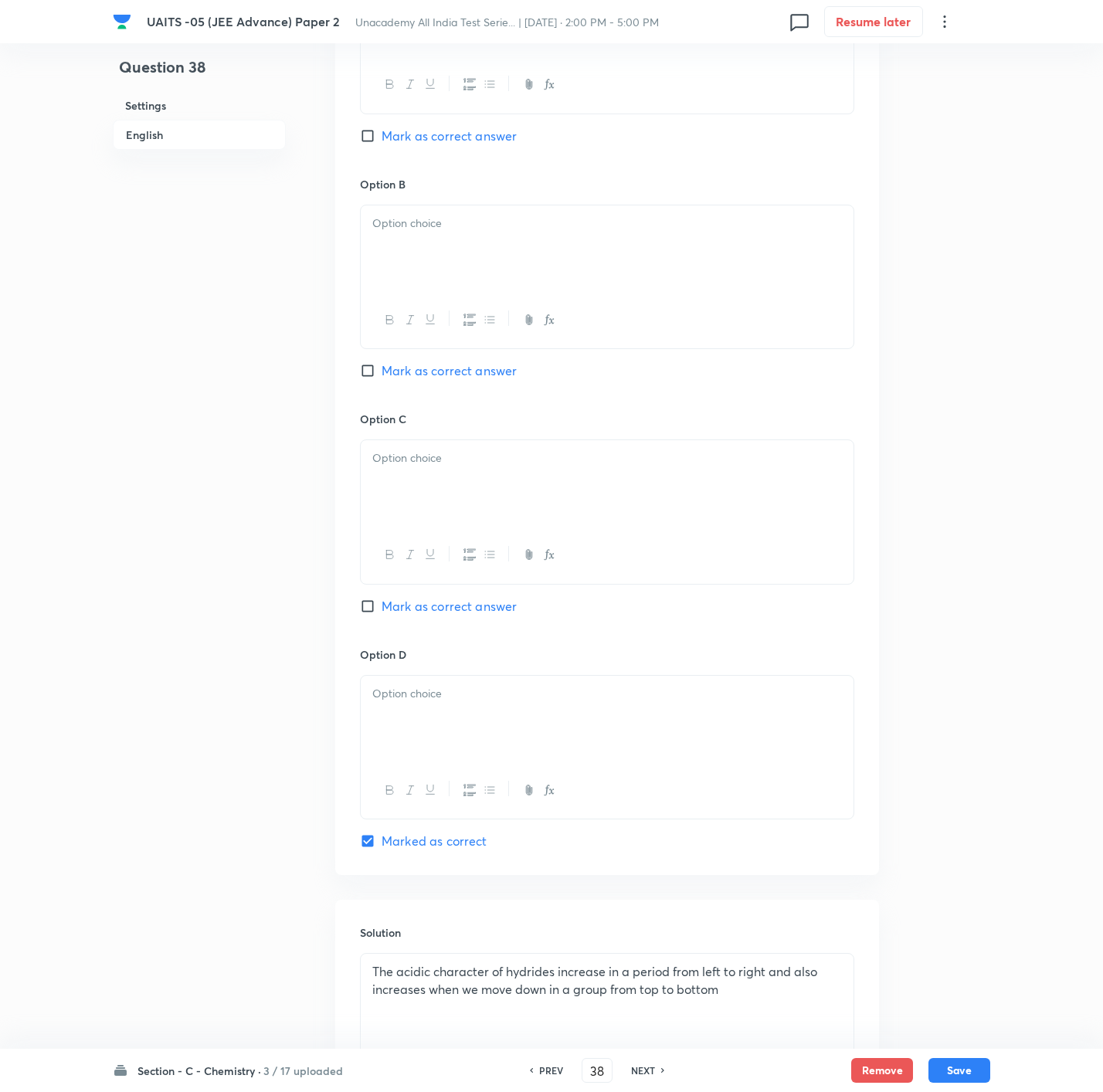
scroll to position [559, 0]
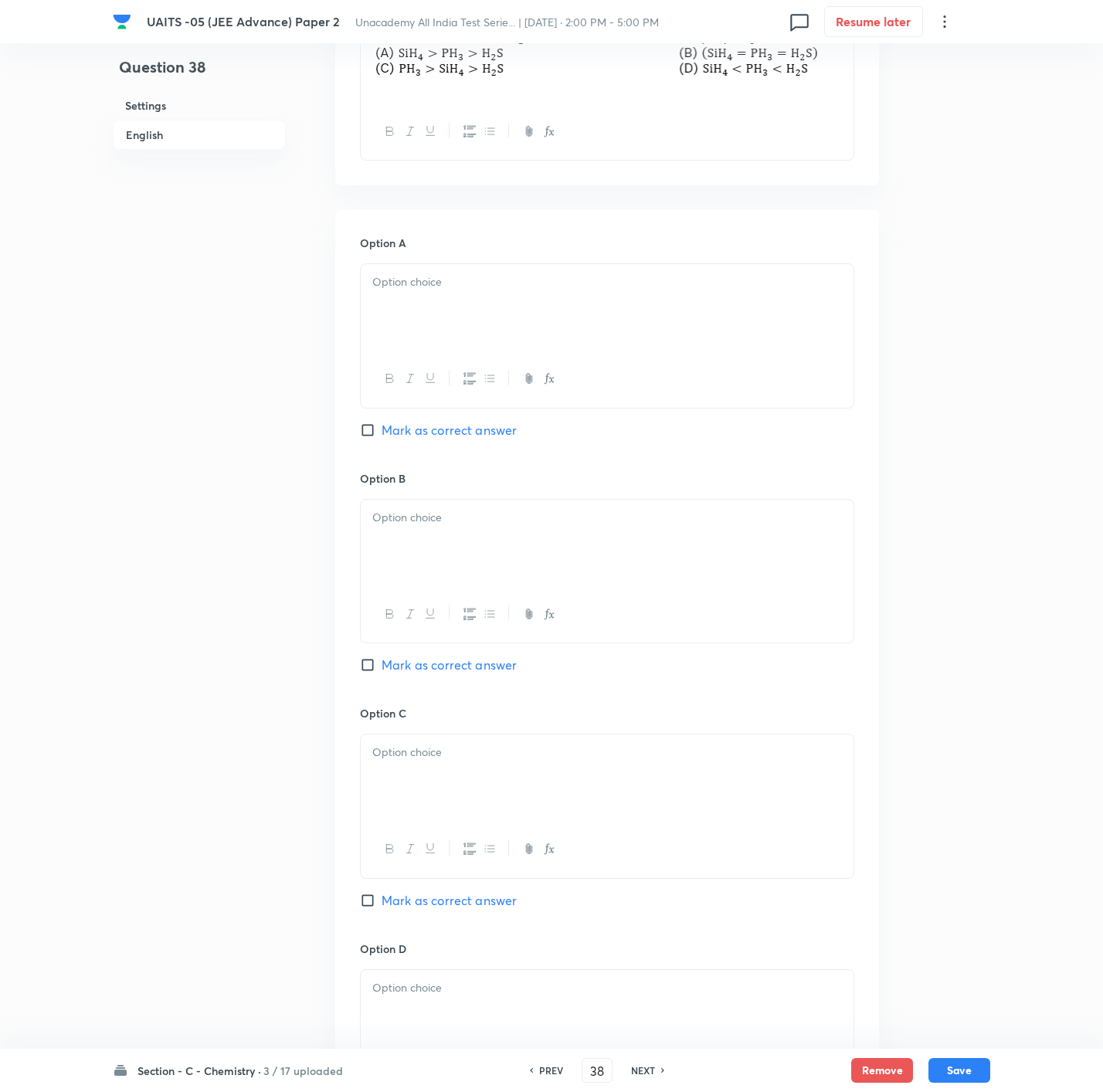
click at [425, 312] on div at bounding box center [606, 307] width 492 height 86
click at [448, 573] on div at bounding box center [606, 543] width 492 height 86
drag, startPoint x: 441, startPoint y: 791, endPoint x: 458, endPoint y: 886, distance: 96.5
click at [441, 800] on div at bounding box center [606, 778] width 492 height 86
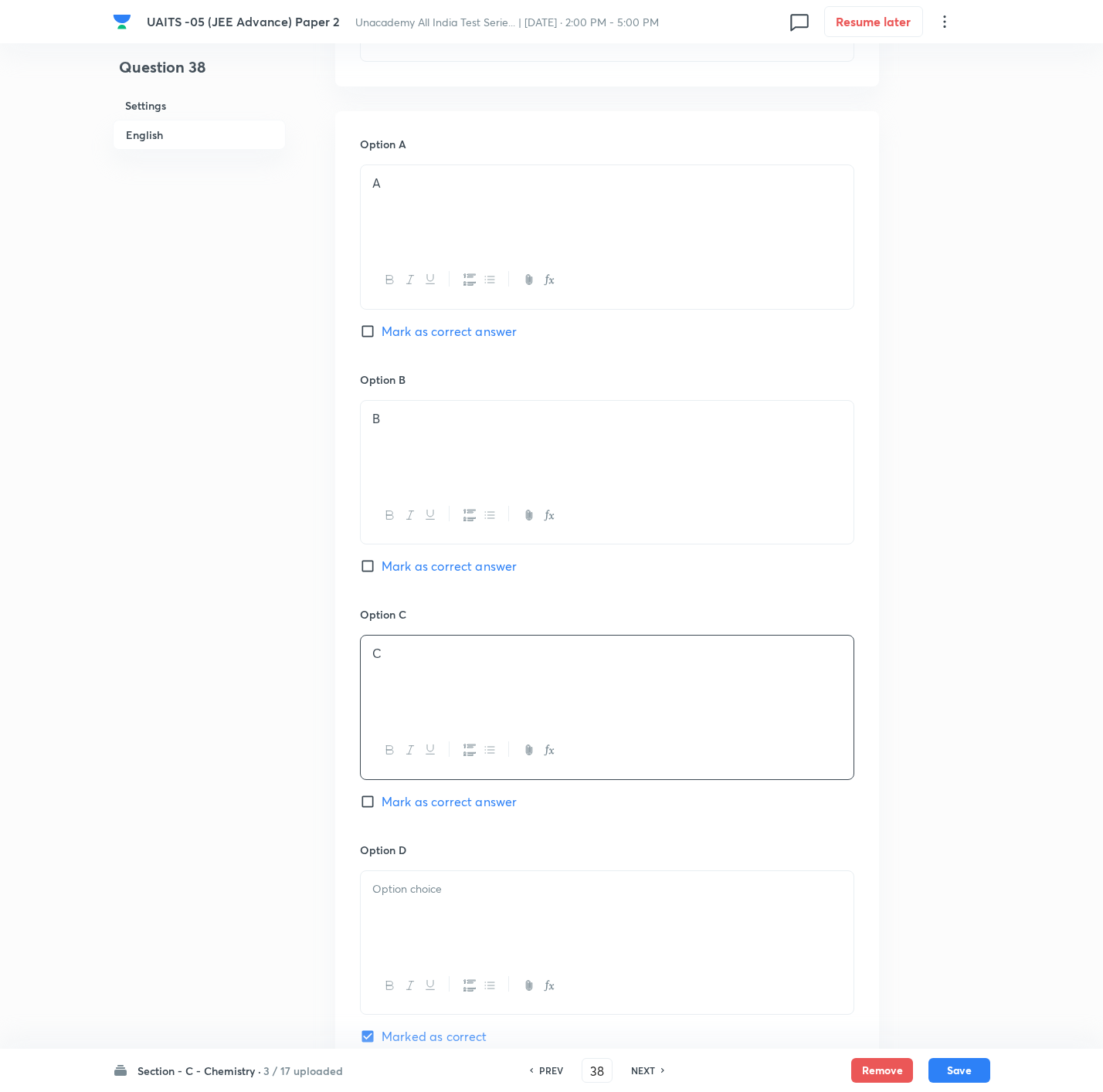
scroll to position [791, 0]
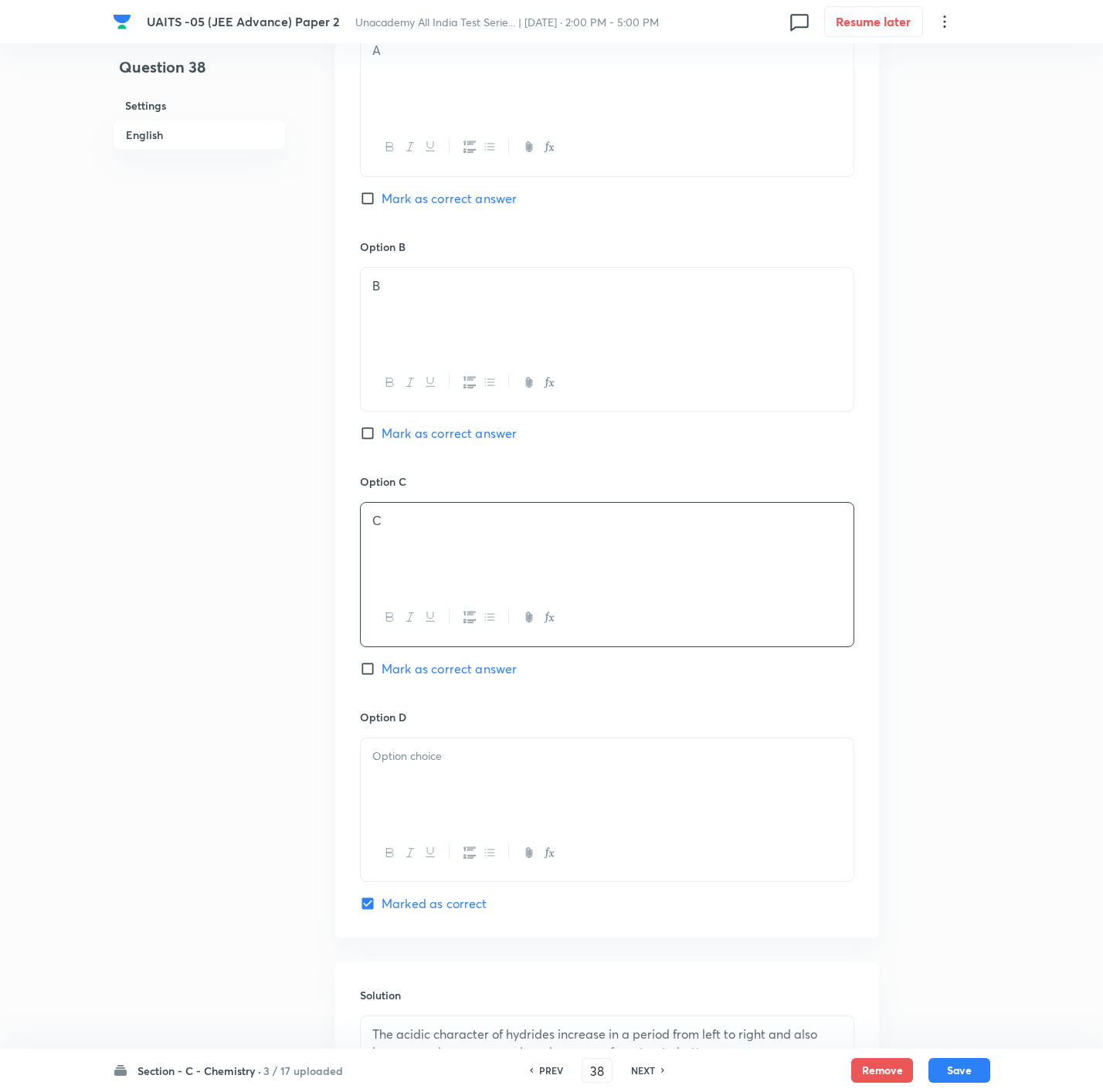
drag, startPoint x: 505, startPoint y: 786, endPoint x: 519, endPoint y: 792, distance: 15.2
click at [505, 784] on div at bounding box center [606, 781] width 492 height 86
click at [945, 1072] on button "Save" at bounding box center [959, 1069] width 61 height 25
type input "39"
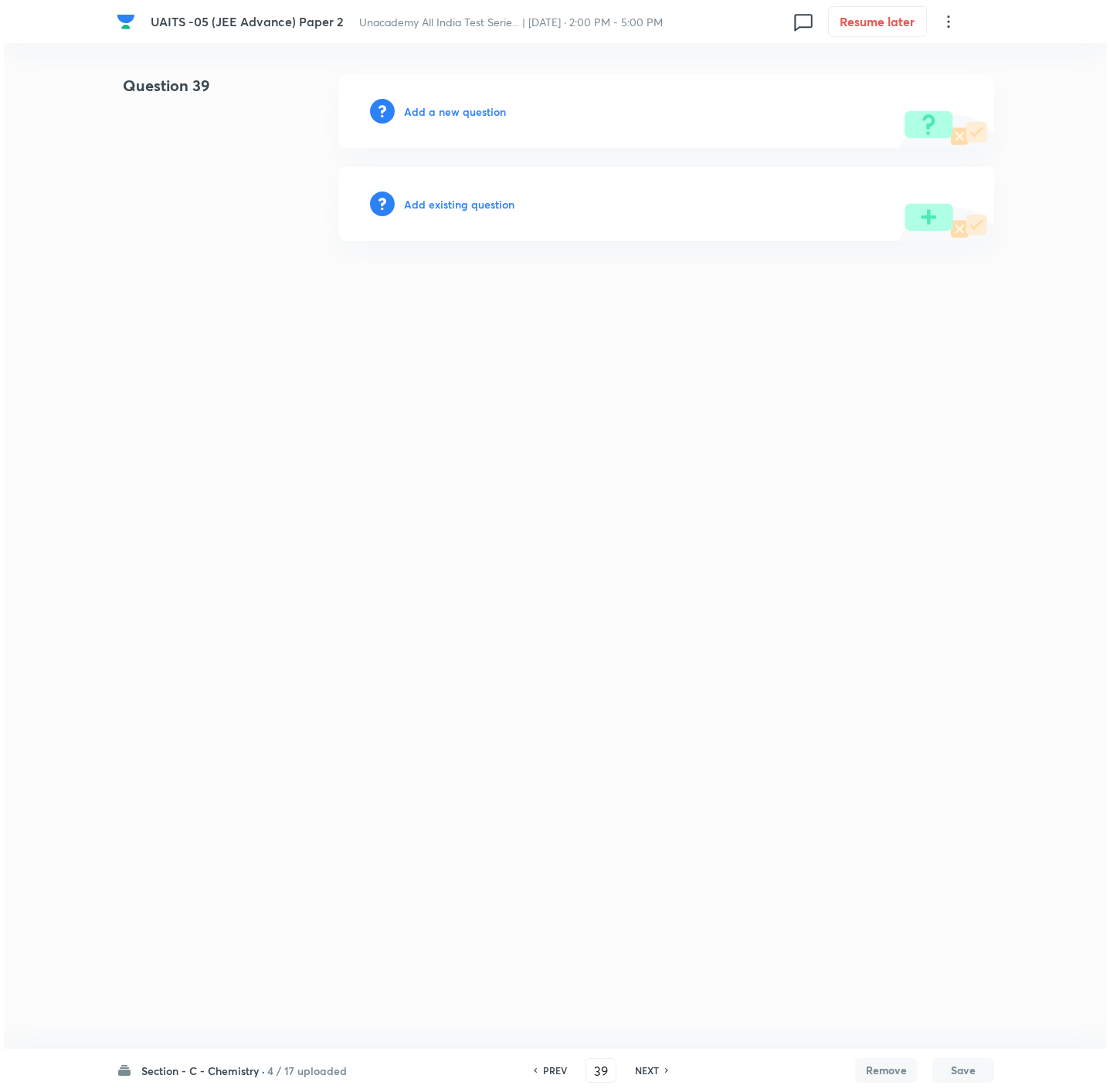
scroll to position [0, 0]
click at [510, 112] on div "Add a new question" at bounding box center [666, 111] width 654 height 74
click at [480, 109] on h6 "Add a new question" at bounding box center [455, 112] width 102 height 17
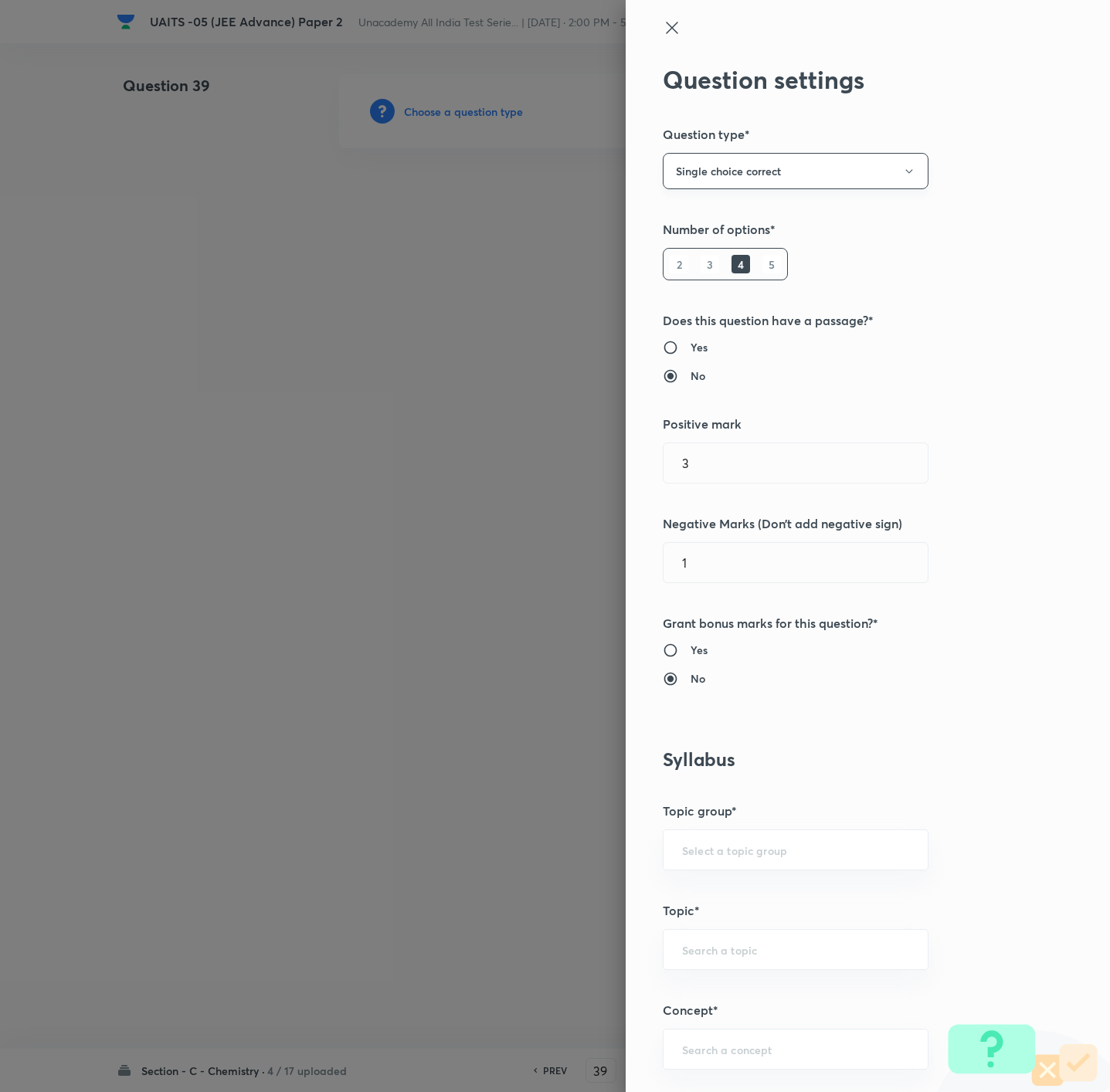
click at [704, 177] on button "Single choice correct" at bounding box center [796, 171] width 266 height 37
click at [709, 241] on span "Multiple choice correct" at bounding box center [776, 247] width 246 height 17
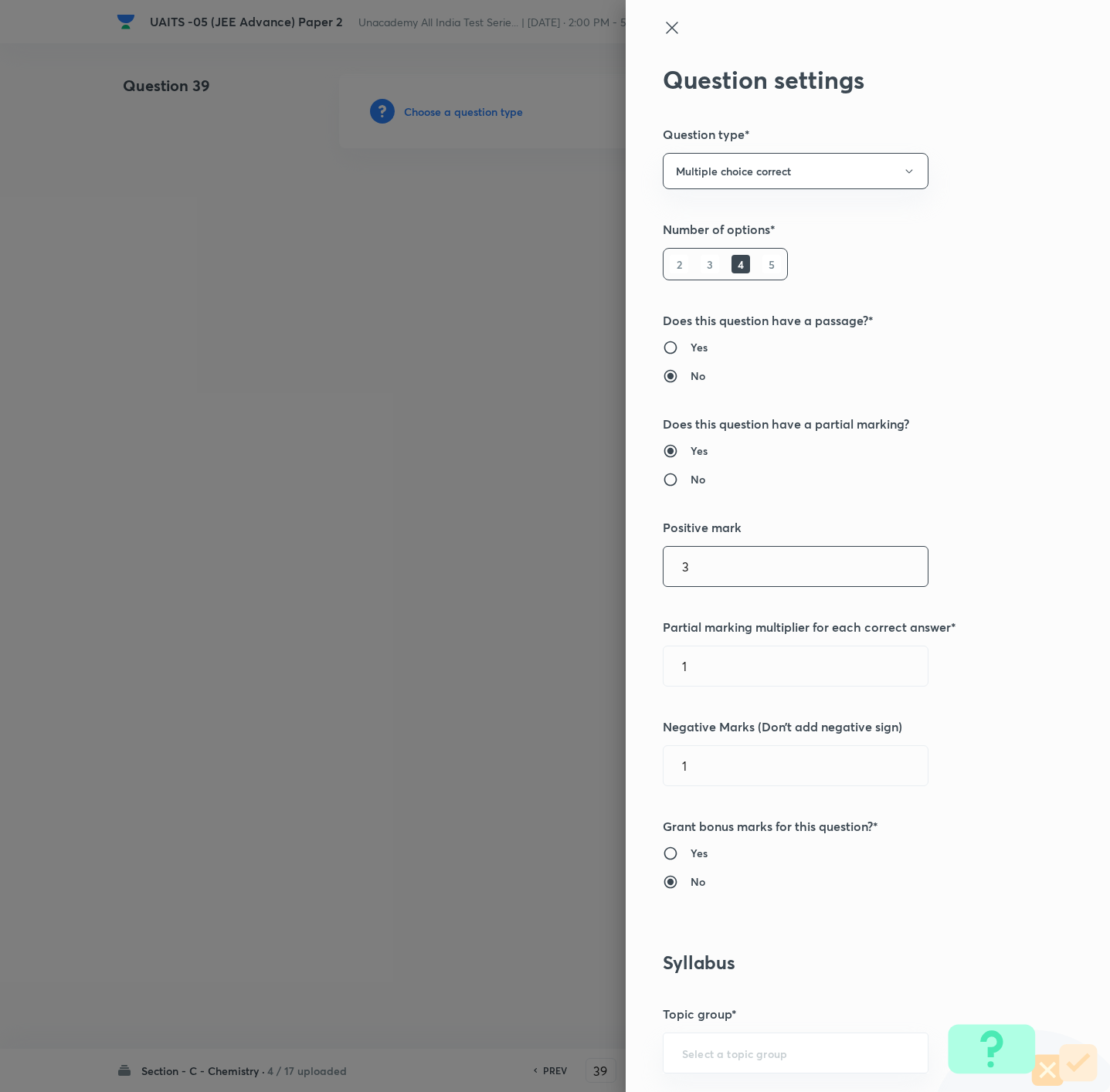
click at [719, 564] on input "3" at bounding box center [796, 566] width 264 height 39
type input "4"
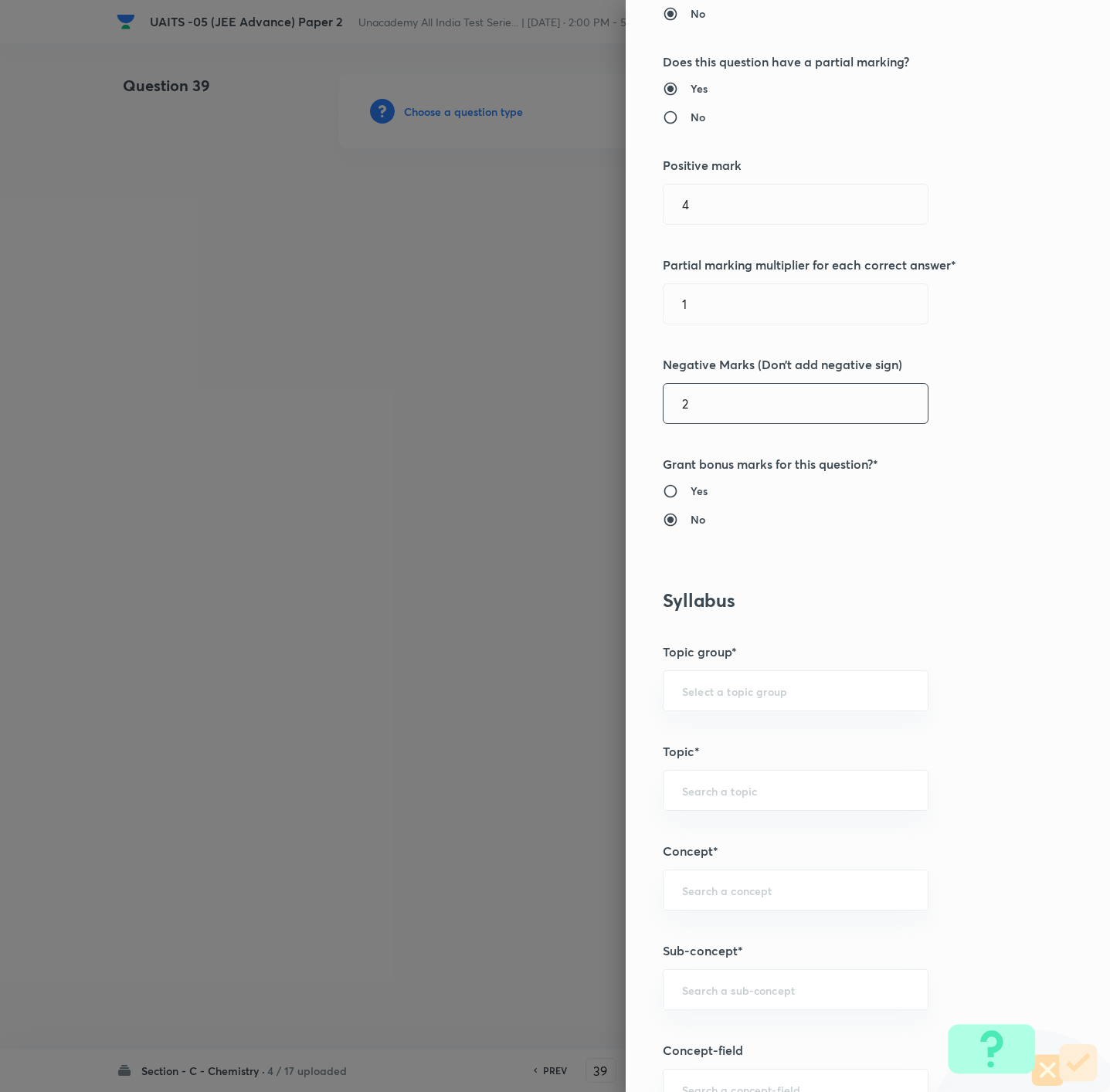
scroll to position [579, 0]
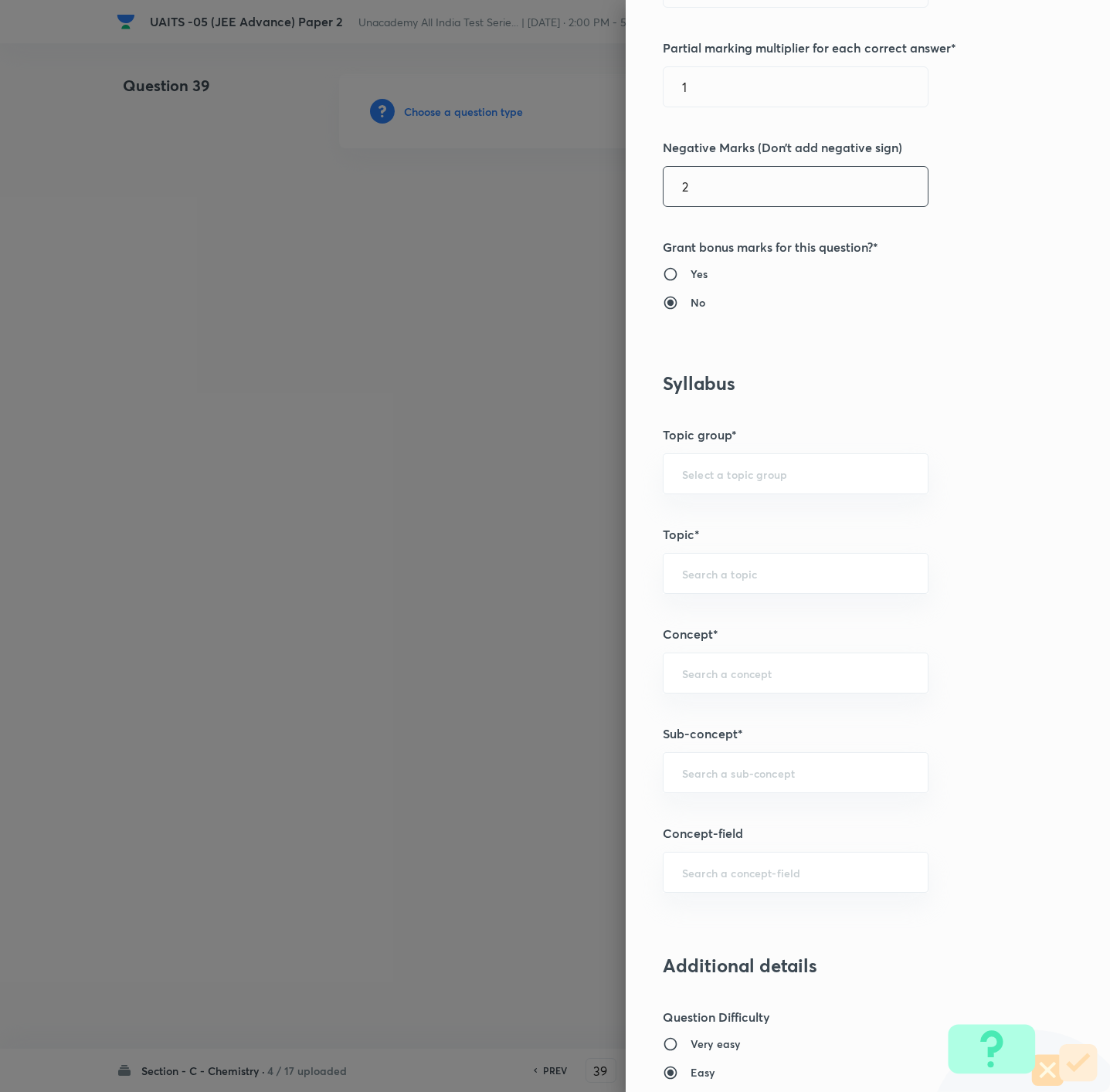
type input "2"
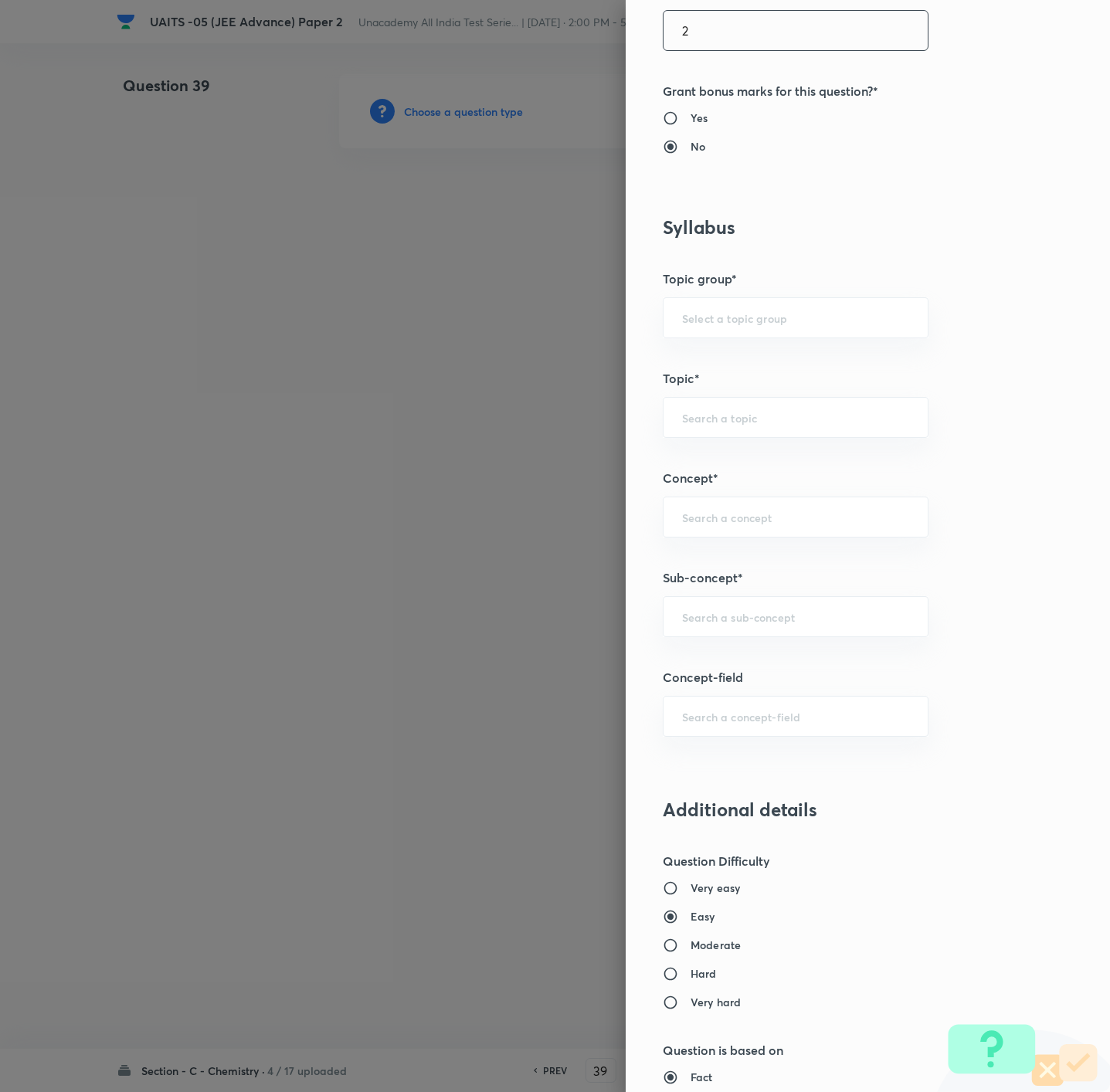
scroll to position [1159, 0]
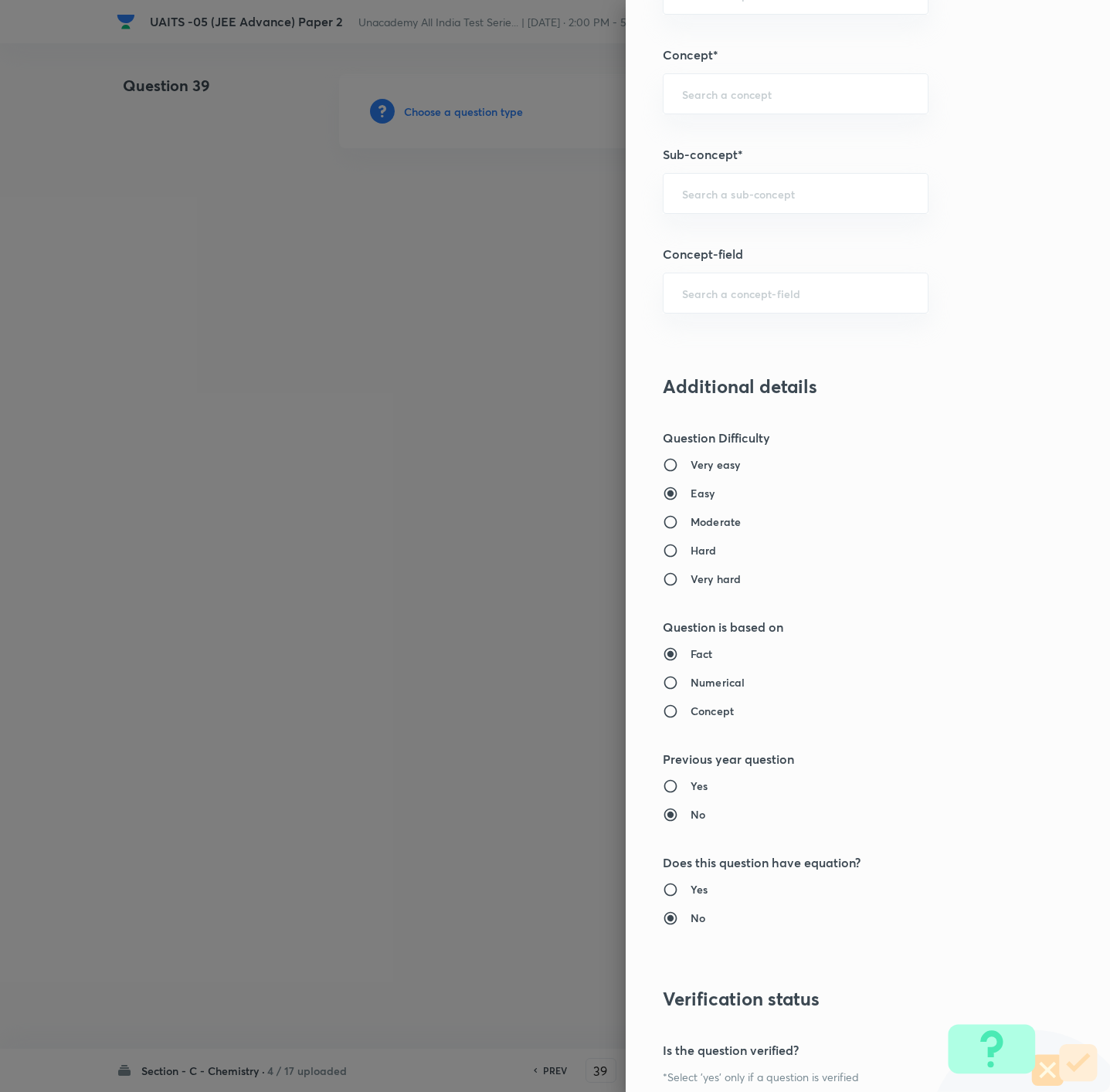
click at [691, 519] on h6 "Moderate" at bounding box center [715, 522] width 50 height 17
click at [690, 519] on input "Moderate" at bounding box center [676, 522] width 27 height 16
radio input "true"
radio input "false"
click at [728, 189] on div "​" at bounding box center [796, 193] width 266 height 41
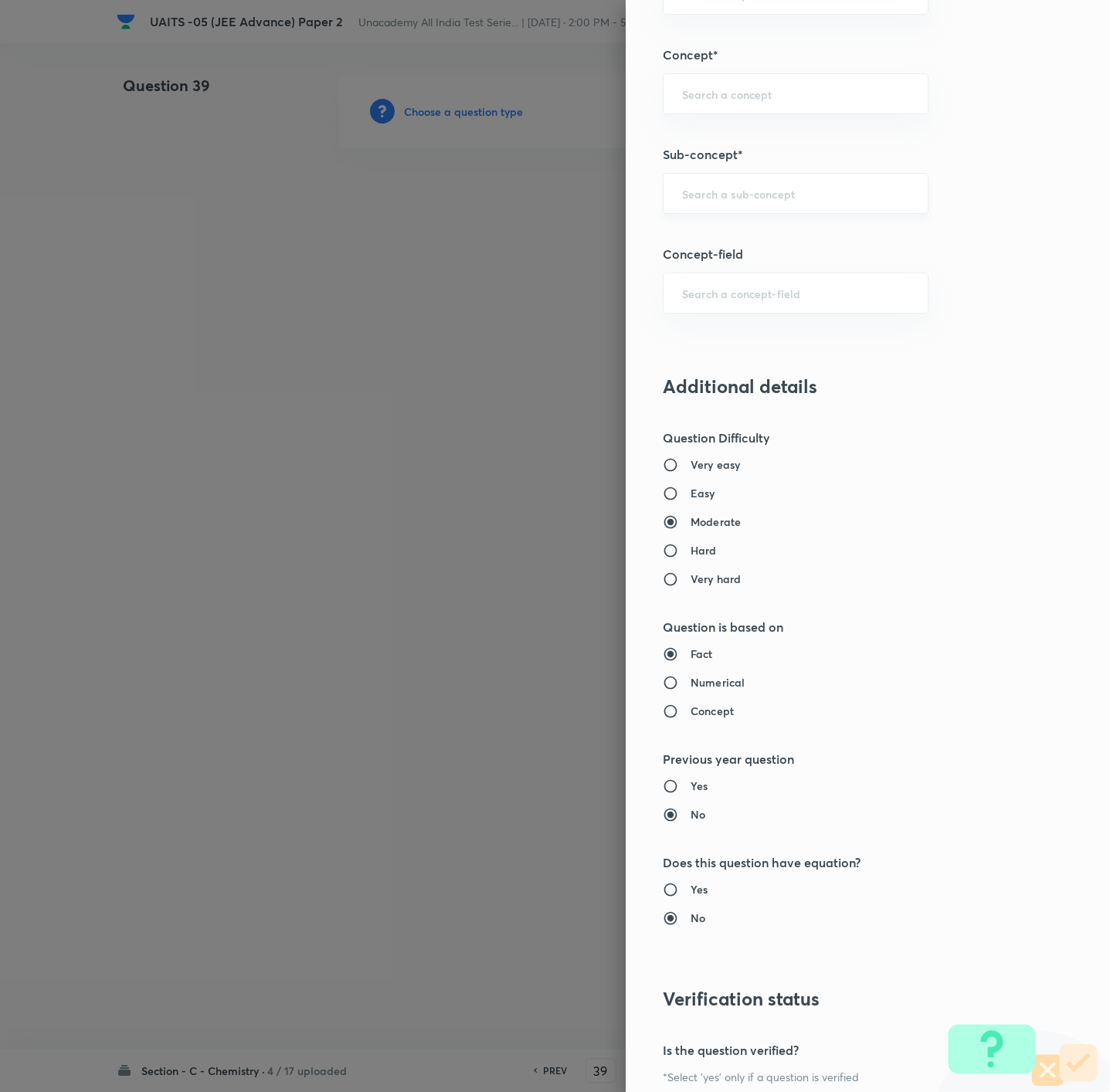
paste input "Atomic Structure"
click at [752, 247] on li "Atomic Structure" at bounding box center [775, 243] width 263 height 28
type input "Atomic Structure"
type input "Chemistry"
type input "Organic Chemistry"
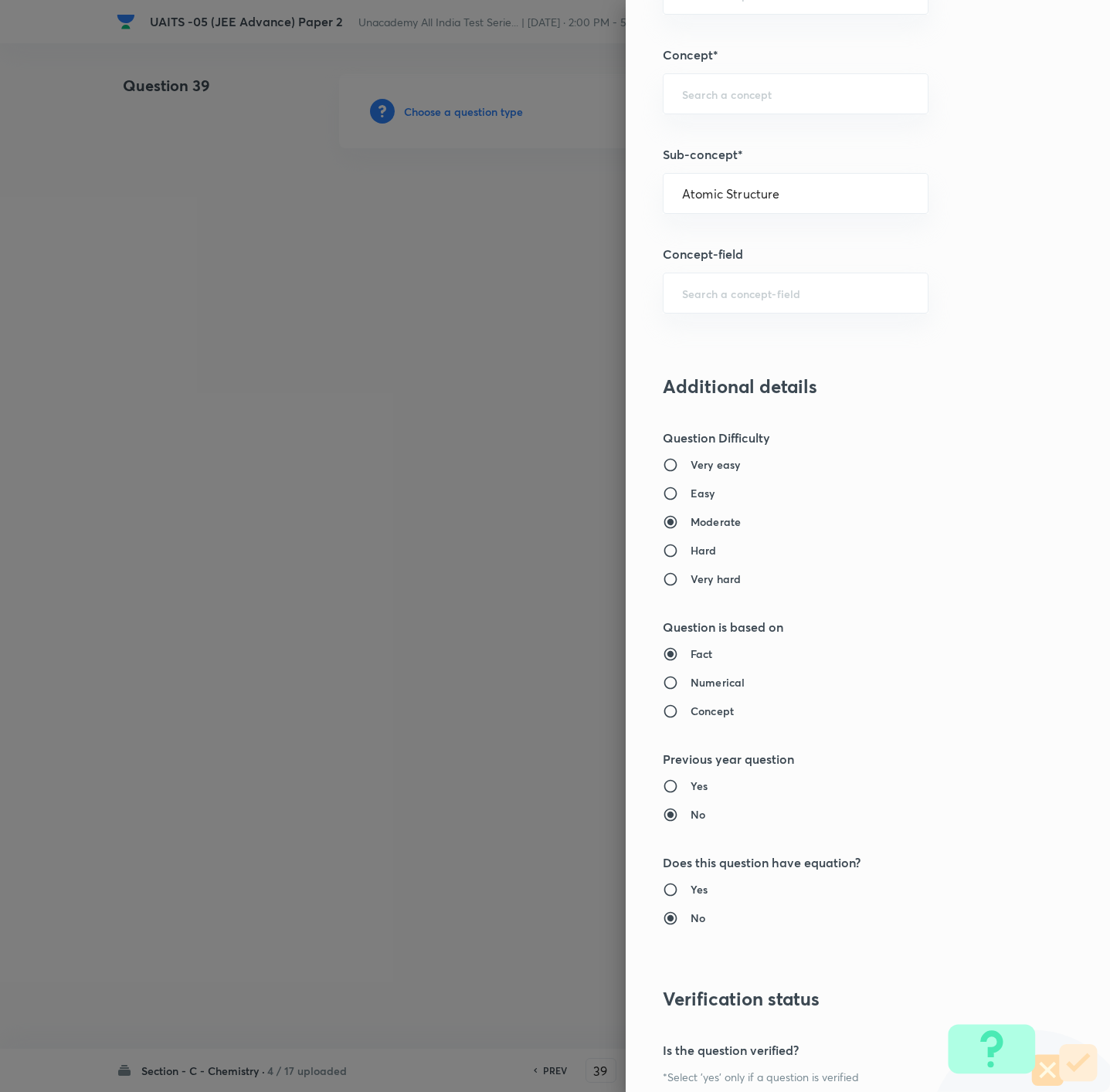
type input "General Organic Chemistry"
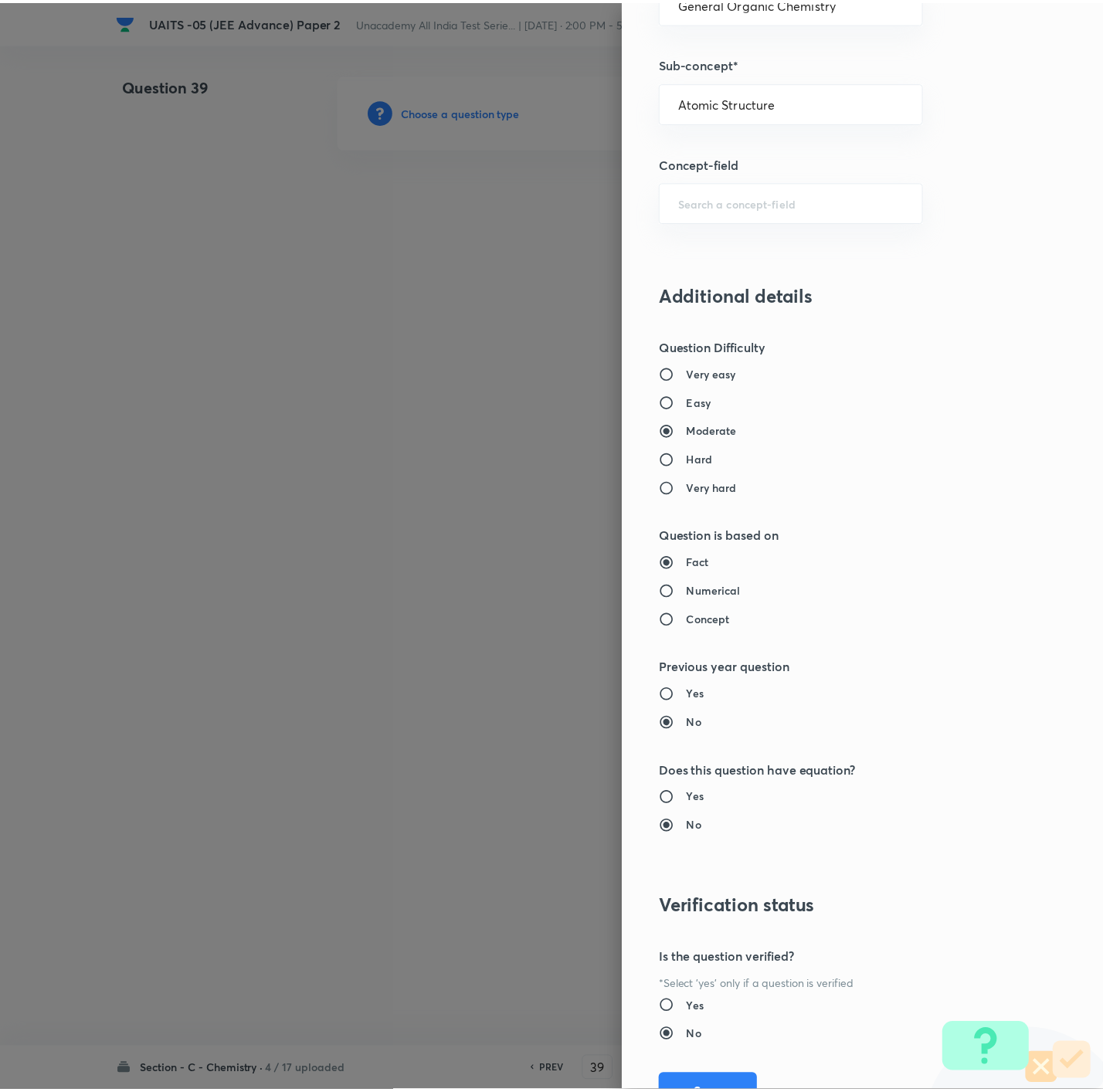
scroll to position [1326, 0]
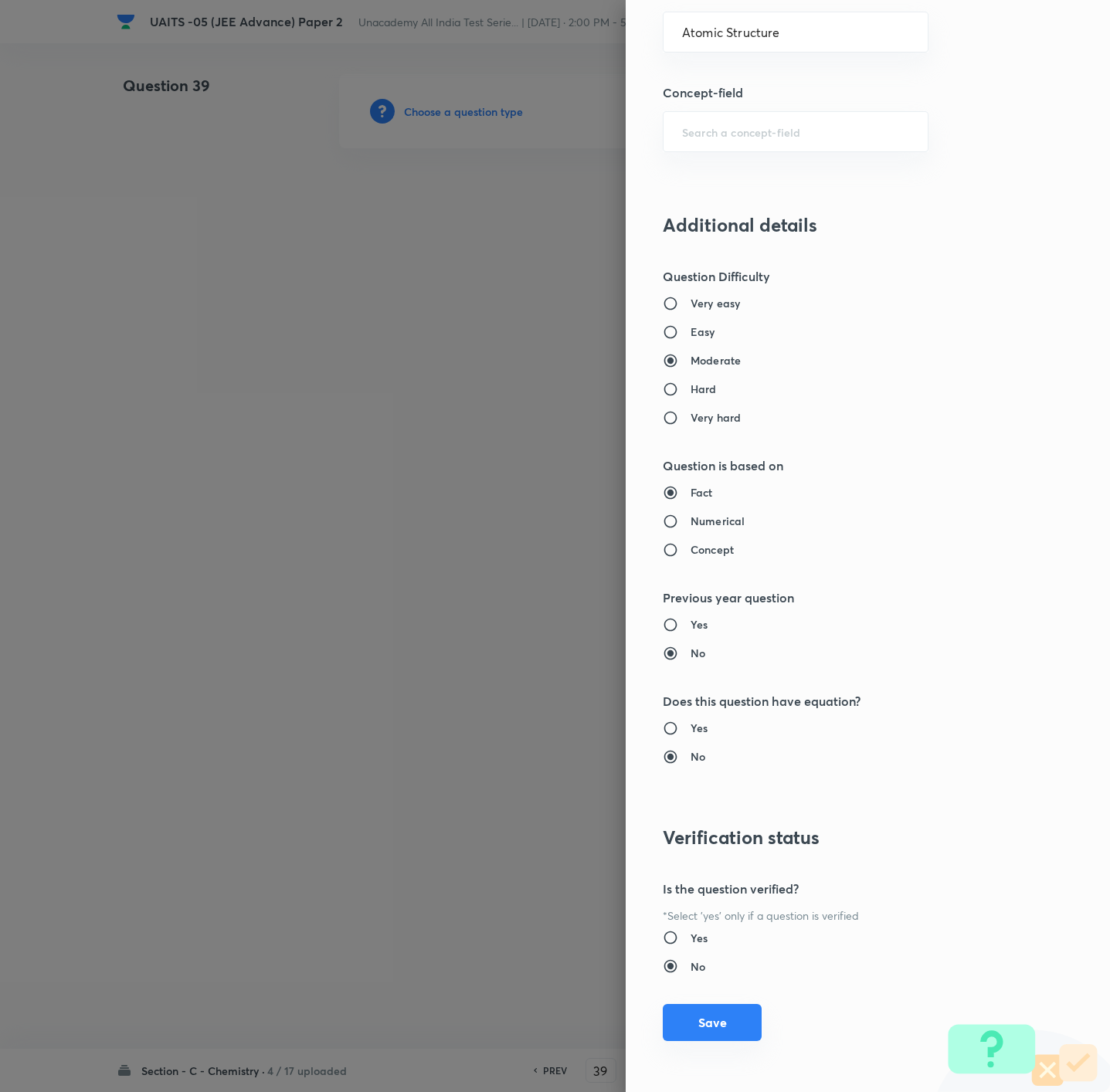
click at [718, 1032] on button "Save" at bounding box center [712, 1022] width 99 height 37
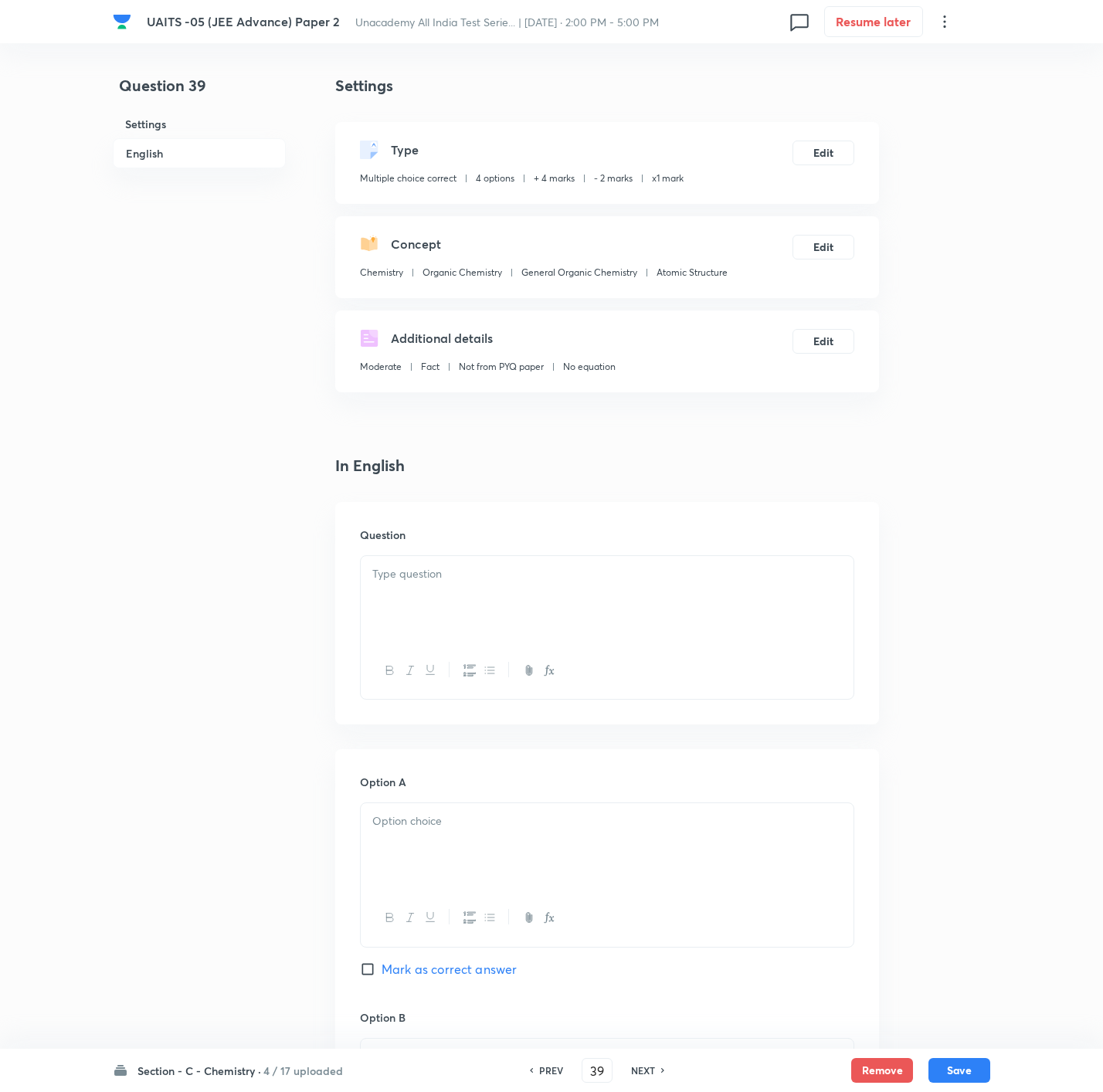
drag, startPoint x: 655, startPoint y: 158, endPoint x: 645, endPoint y: 200, distance: 43.2
click at [655, 158] on div "Type" at bounding box center [522, 149] width 324 height 18
click at [466, 614] on div at bounding box center [606, 600] width 492 height 86
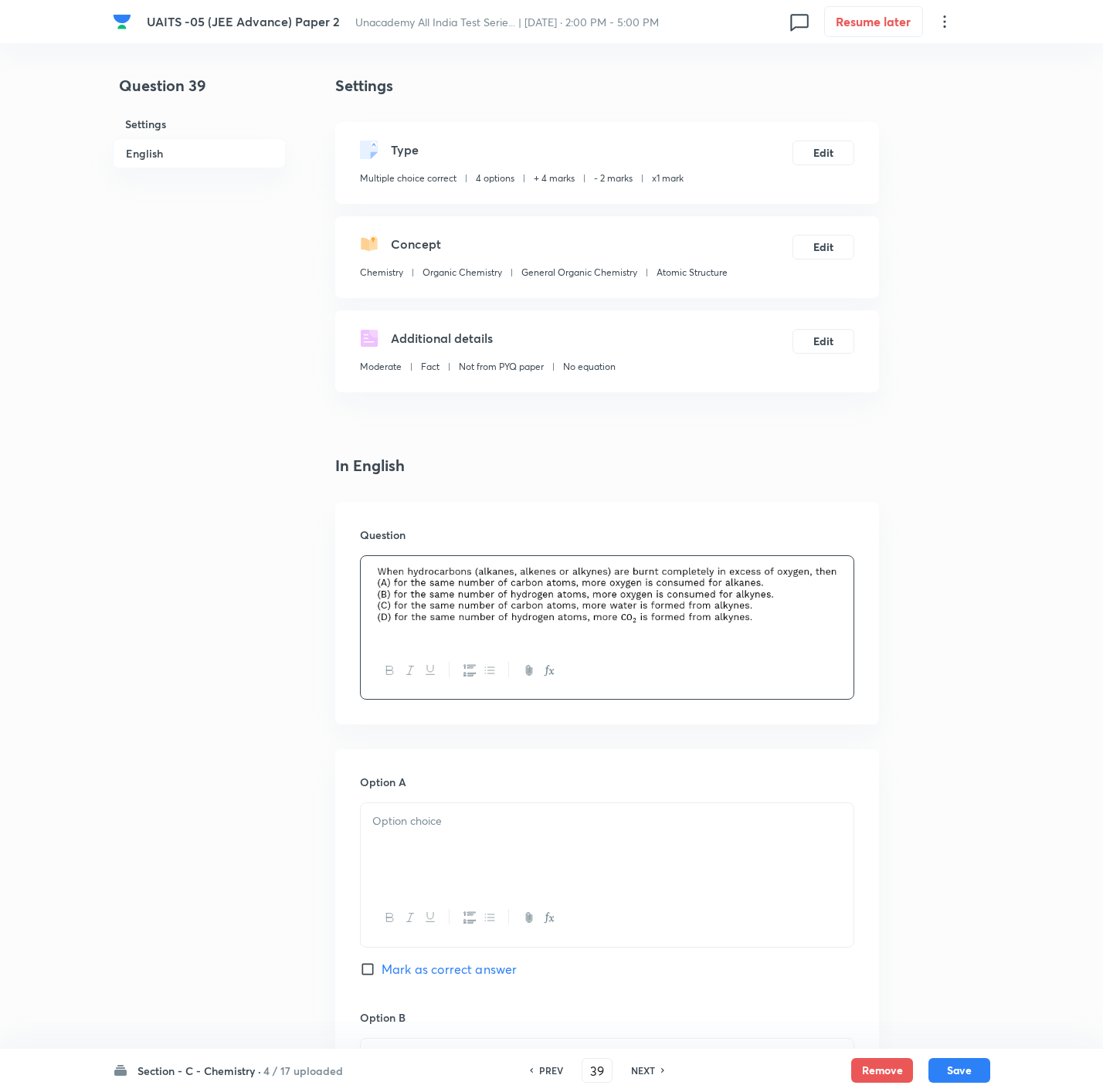
click at [403, 869] on div at bounding box center [606, 846] width 492 height 86
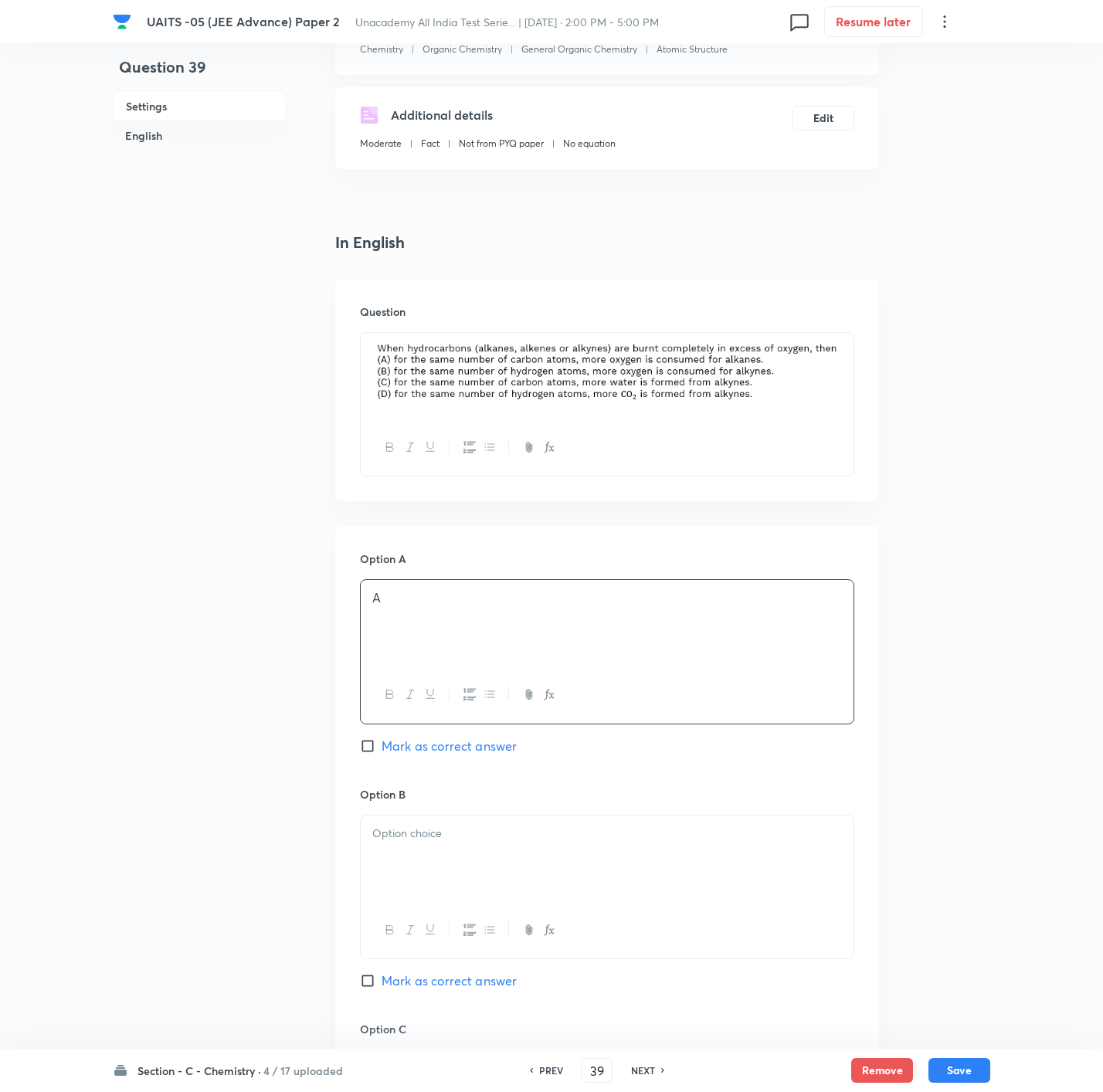
scroll to position [232, 0]
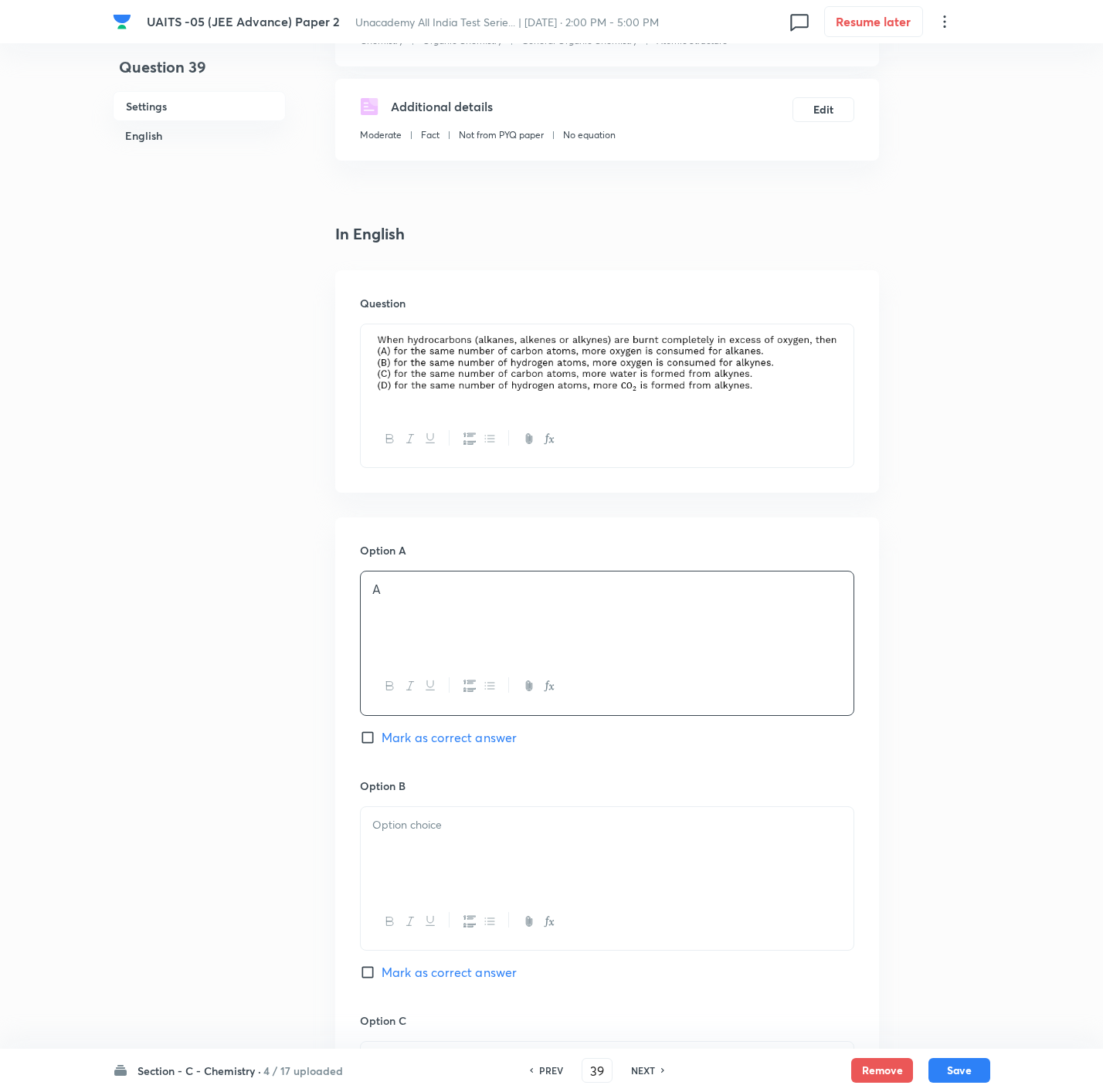
drag, startPoint x: 458, startPoint y: 728, endPoint x: 458, endPoint y: 766, distance: 38.0
click at [458, 734] on span "Mark as correct answer" at bounding box center [448, 737] width 135 height 18
click at [381, 734] on input "Mark as correct answer" at bounding box center [371, 737] width 22 height 16
checkbox input "true"
drag, startPoint x: 450, startPoint y: 816, endPoint x: 450, endPoint y: 825, distance: 9.0
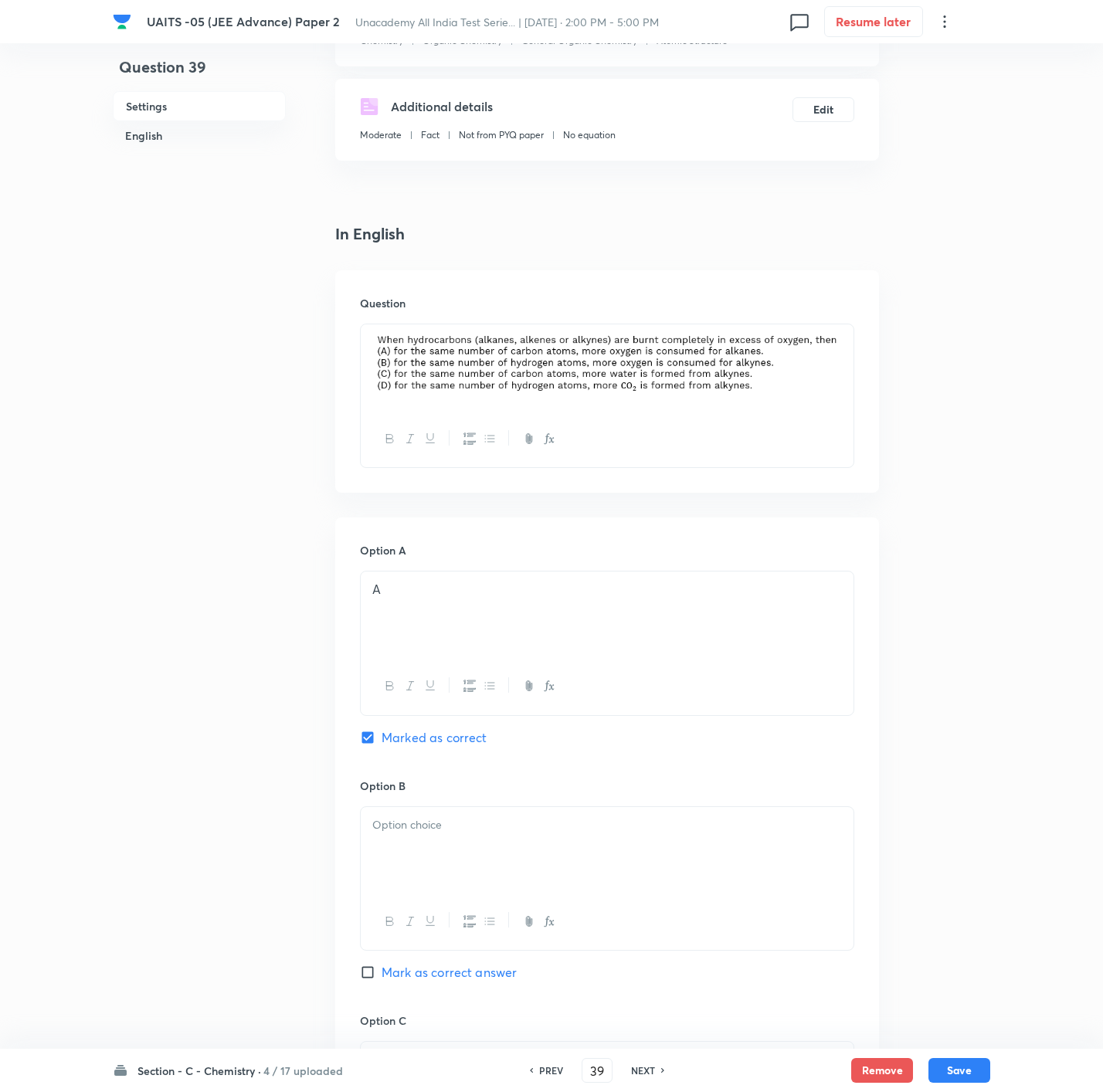
click at [450, 822] on div at bounding box center [606, 850] width 492 height 86
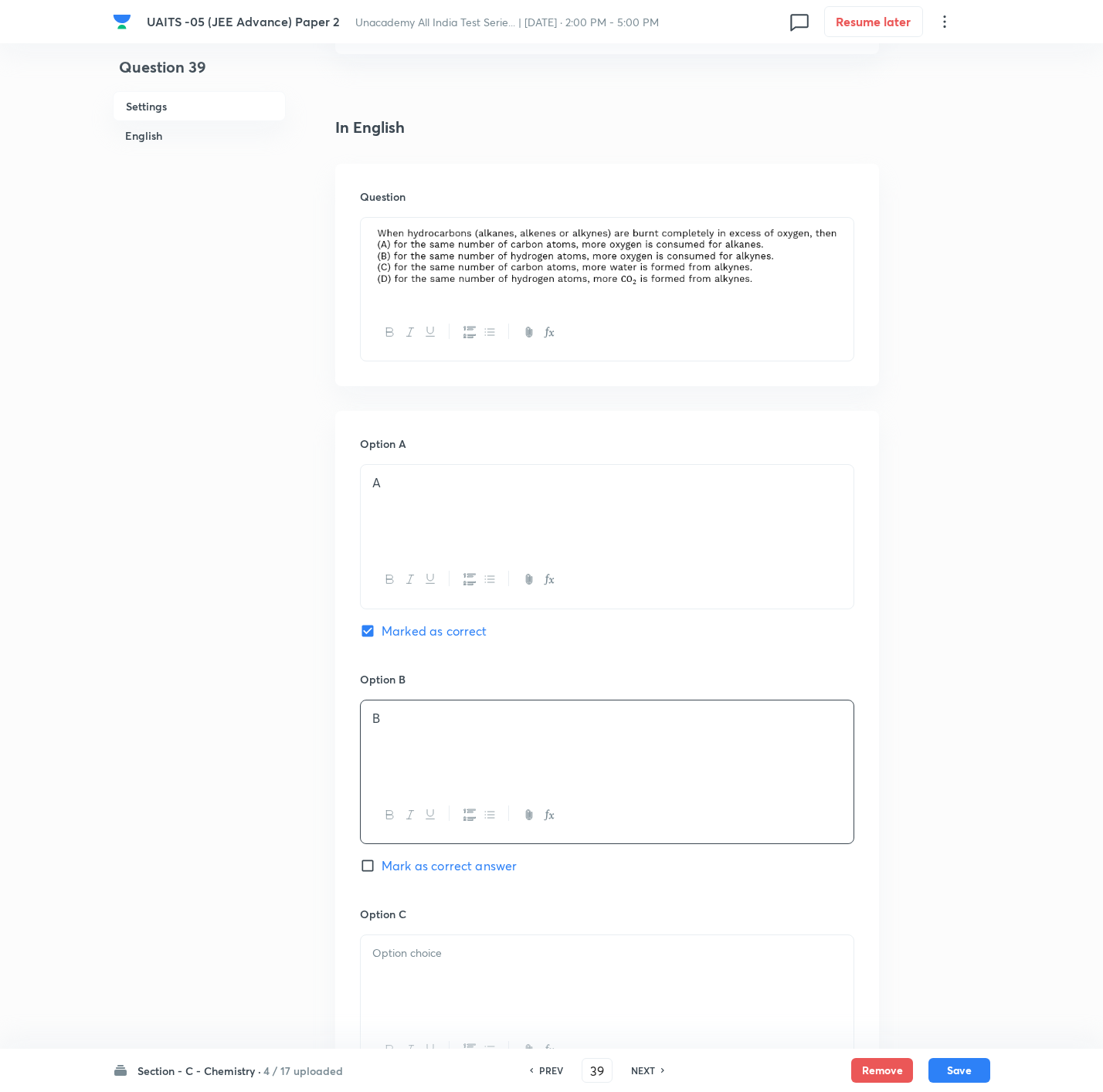
scroll to position [463, 0]
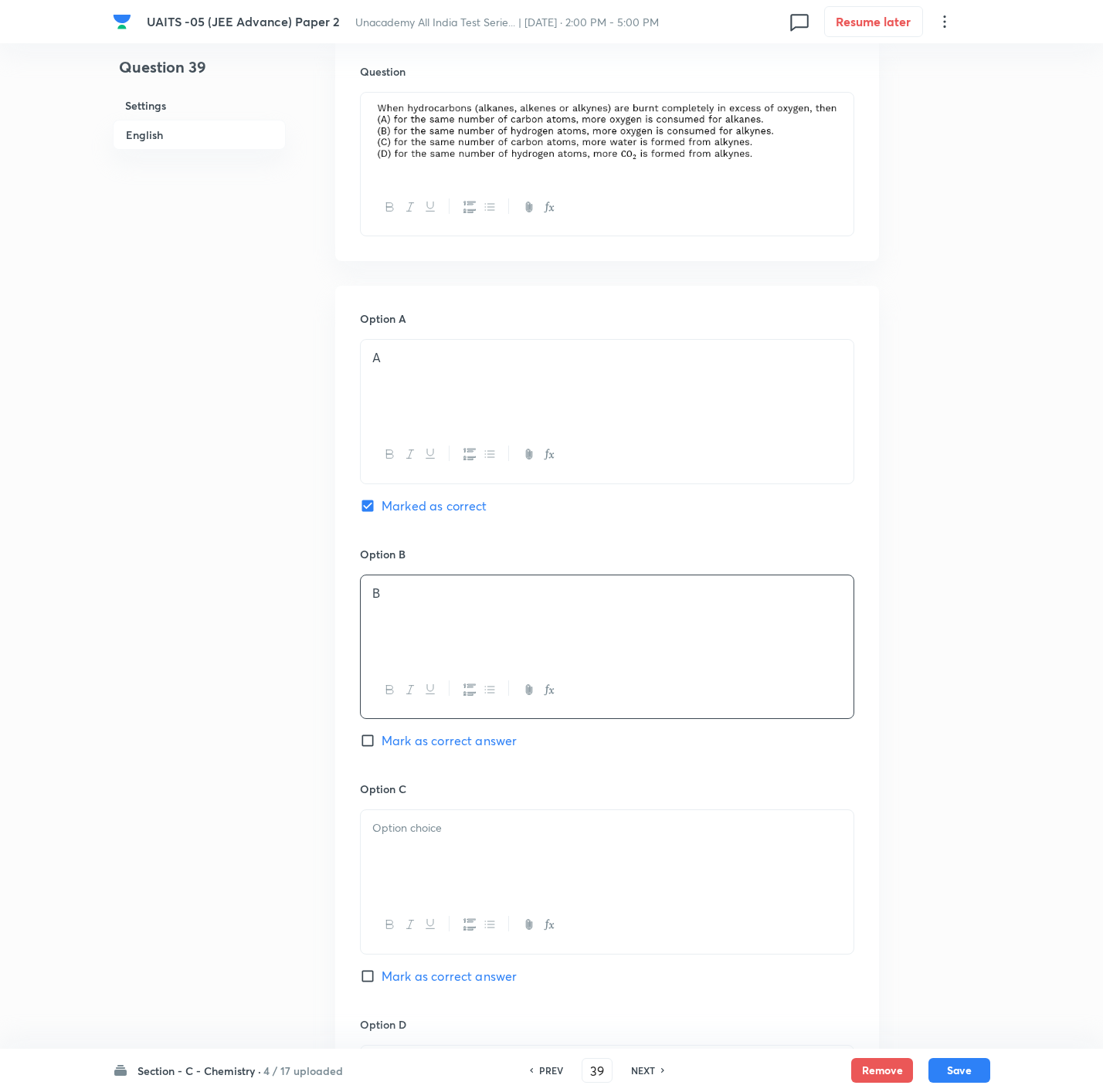
click at [446, 748] on span "Mark as correct answer" at bounding box center [448, 741] width 135 height 18
click at [381, 748] on input "Mark as correct answer" at bounding box center [371, 741] width 22 height 16
checkbox input "true"
click at [432, 851] on div at bounding box center [606, 854] width 492 height 86
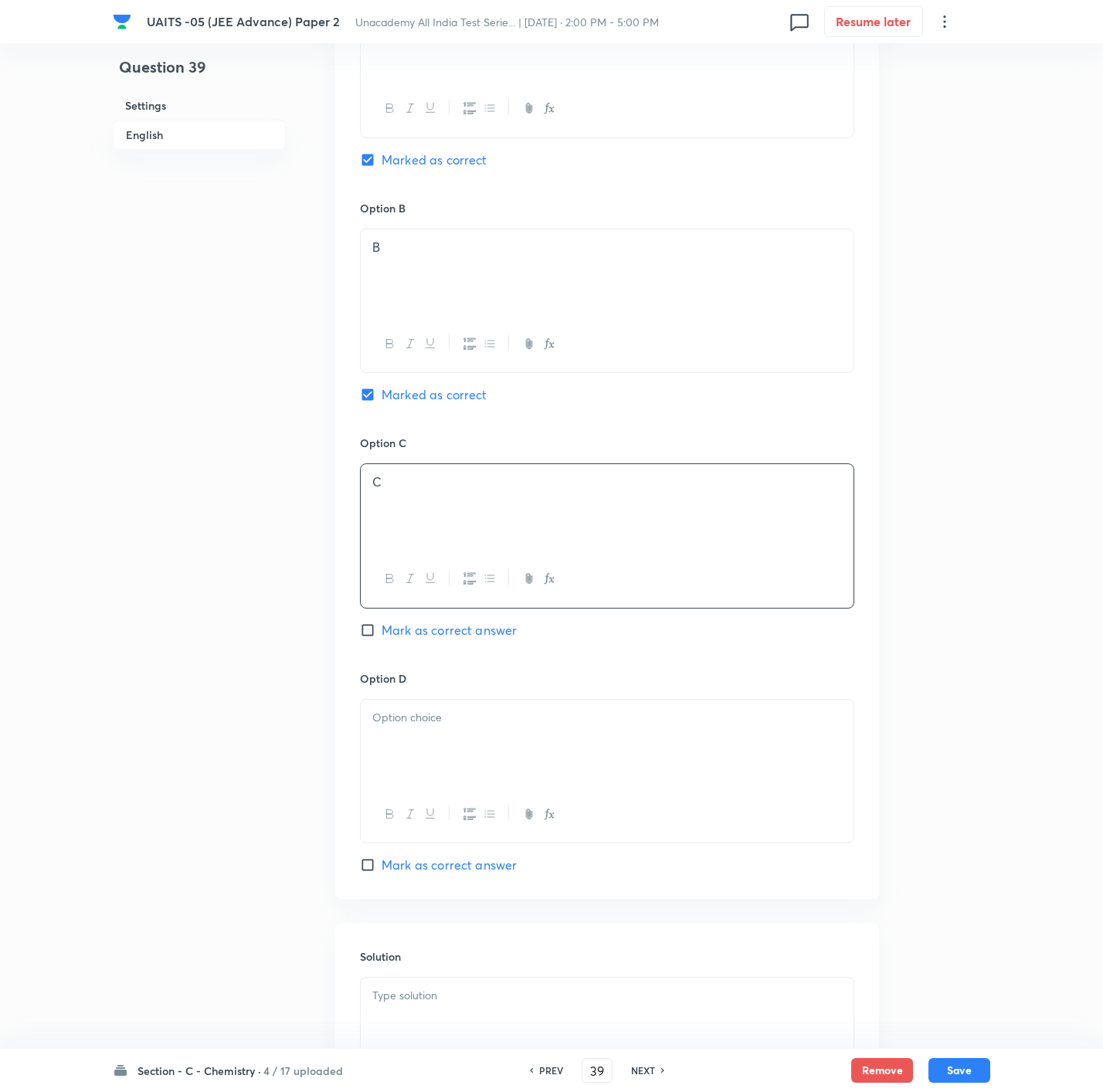
scroll to position [811, 0]
click at [446, 777] on div at bounding box center [606, 742] width 492 height 86
click at [457, 861] on span "Mark as correct answer" at bounding box center [448, 864] width 135 height 18
click at [381, 861] on input "Mark as correct answer" at bounding box center [371, 863] width 22 height 16
checkbox input "true"
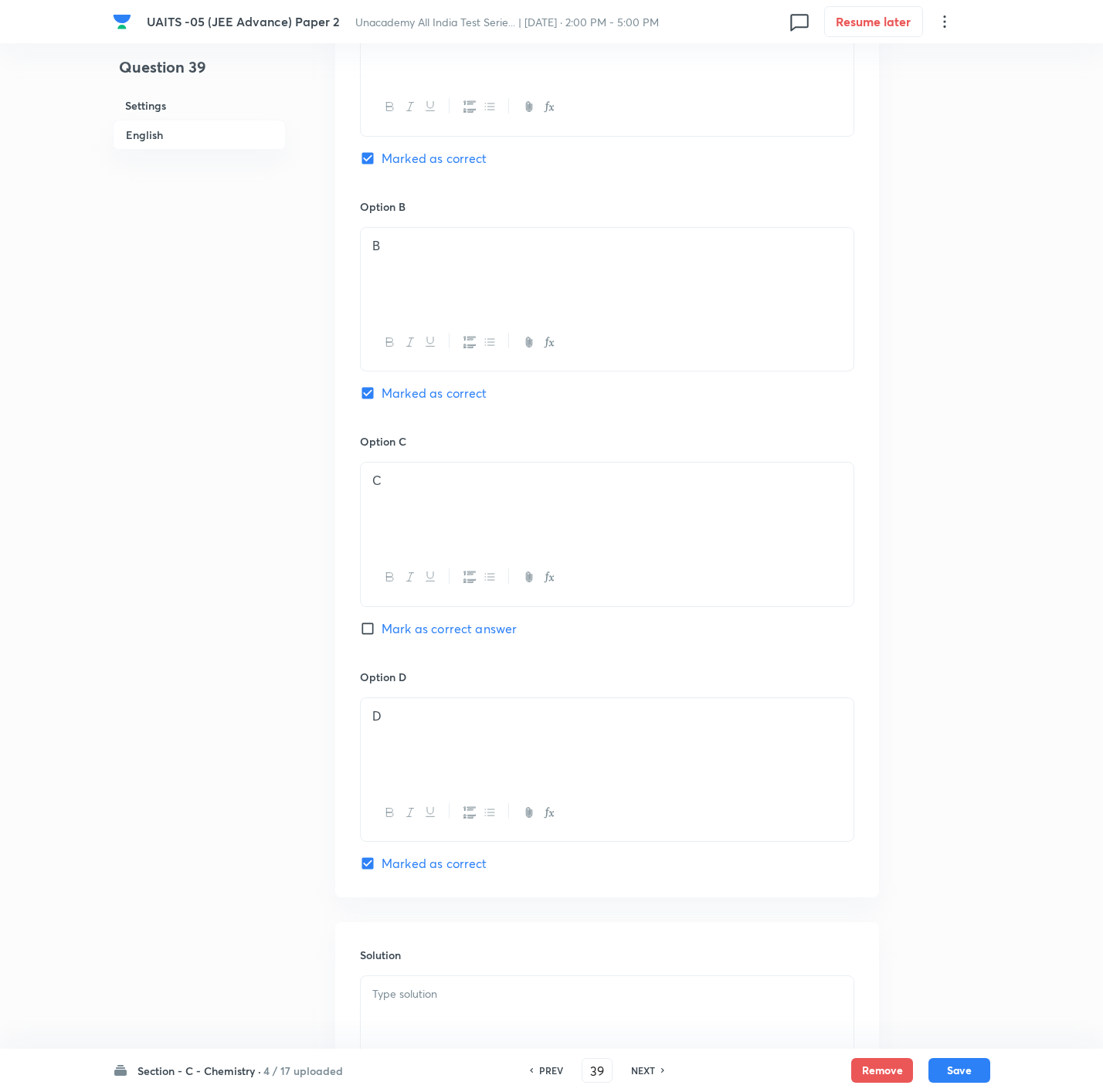
click at [461, 995] on p at bounding box center [607, 994] width 469 height 17
click at [946, 1068] on button "Save" at bounding box center [959, 1069] width 61 height 25
type input "40"
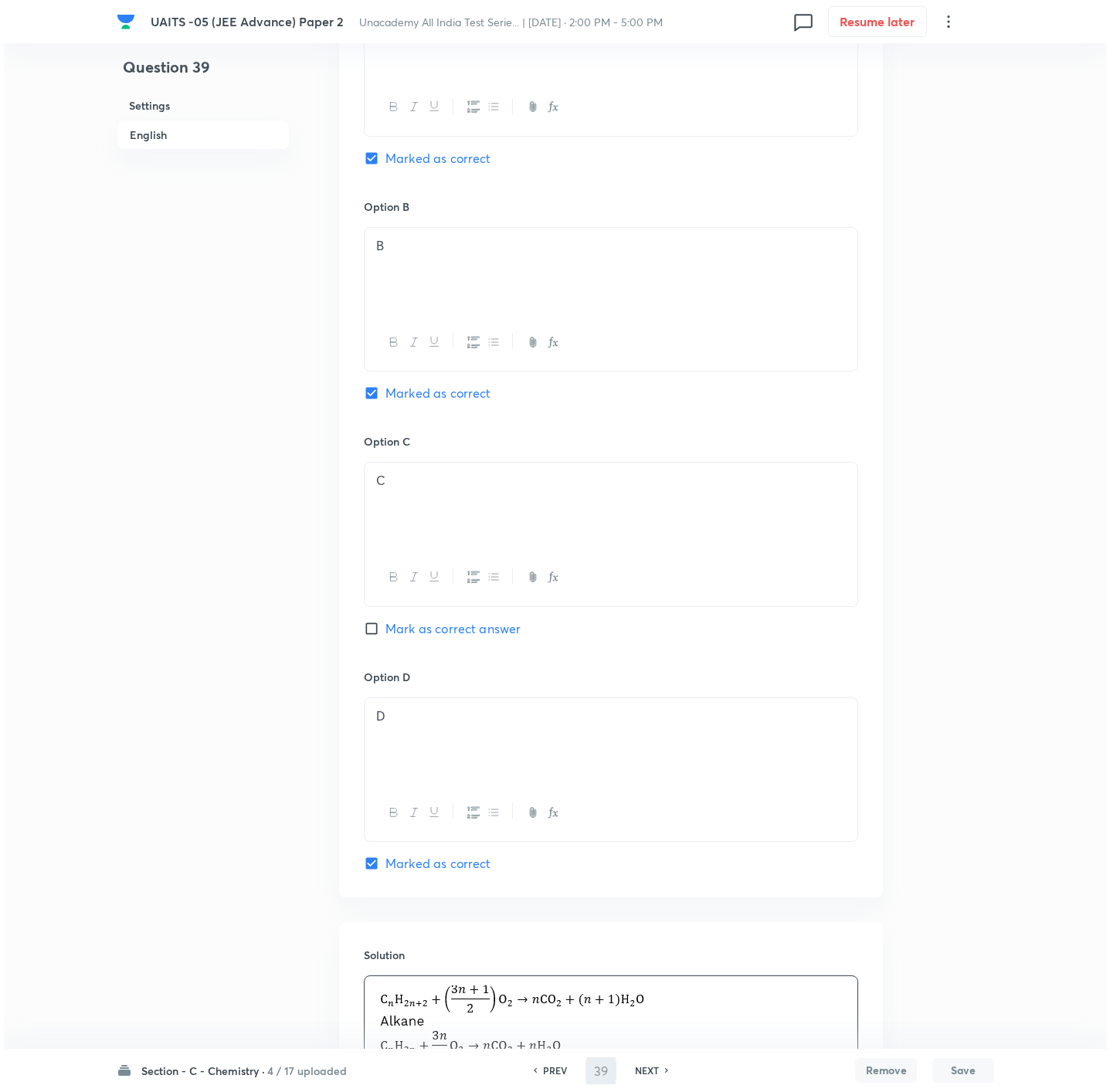
scroll to position [0, 0]
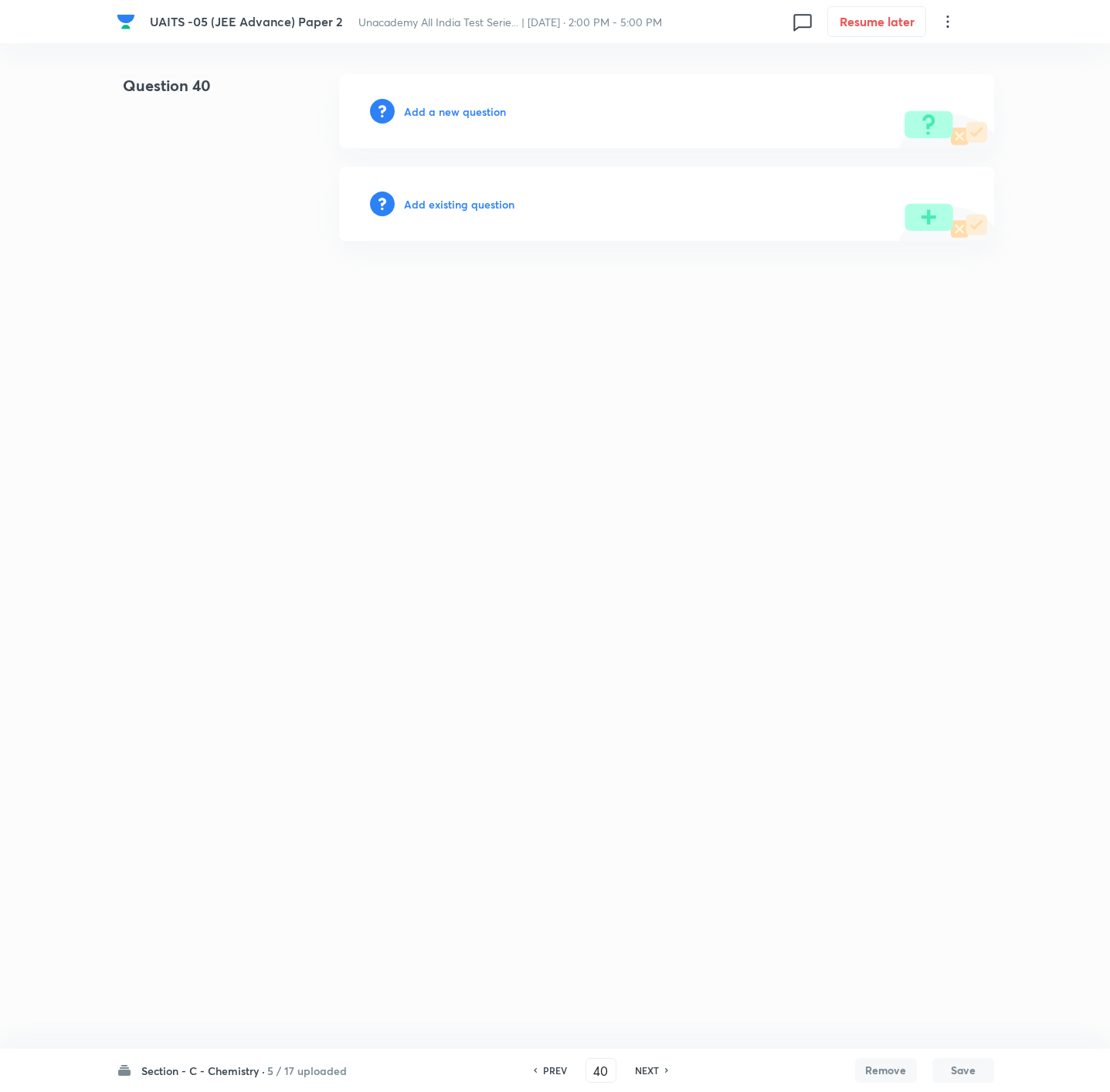
click at [466, 115] on h6 "Add a new question" at bounding box center [455, 112] width 102 height 17
click at [466, 115] on h6 "Choose a question type" at bounding box center [464, 112] width 119 height 17
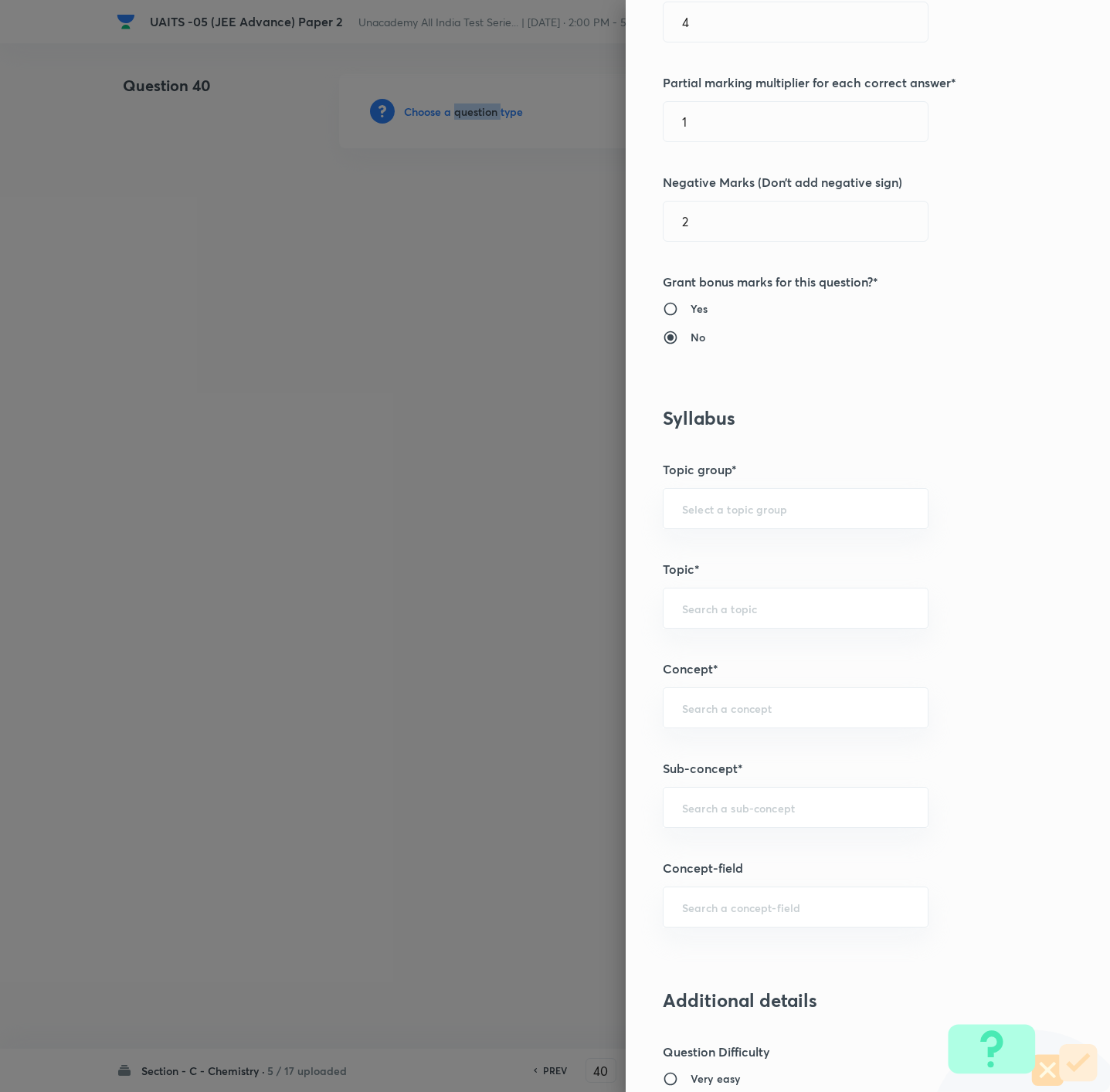
scroll to position [811, 0]
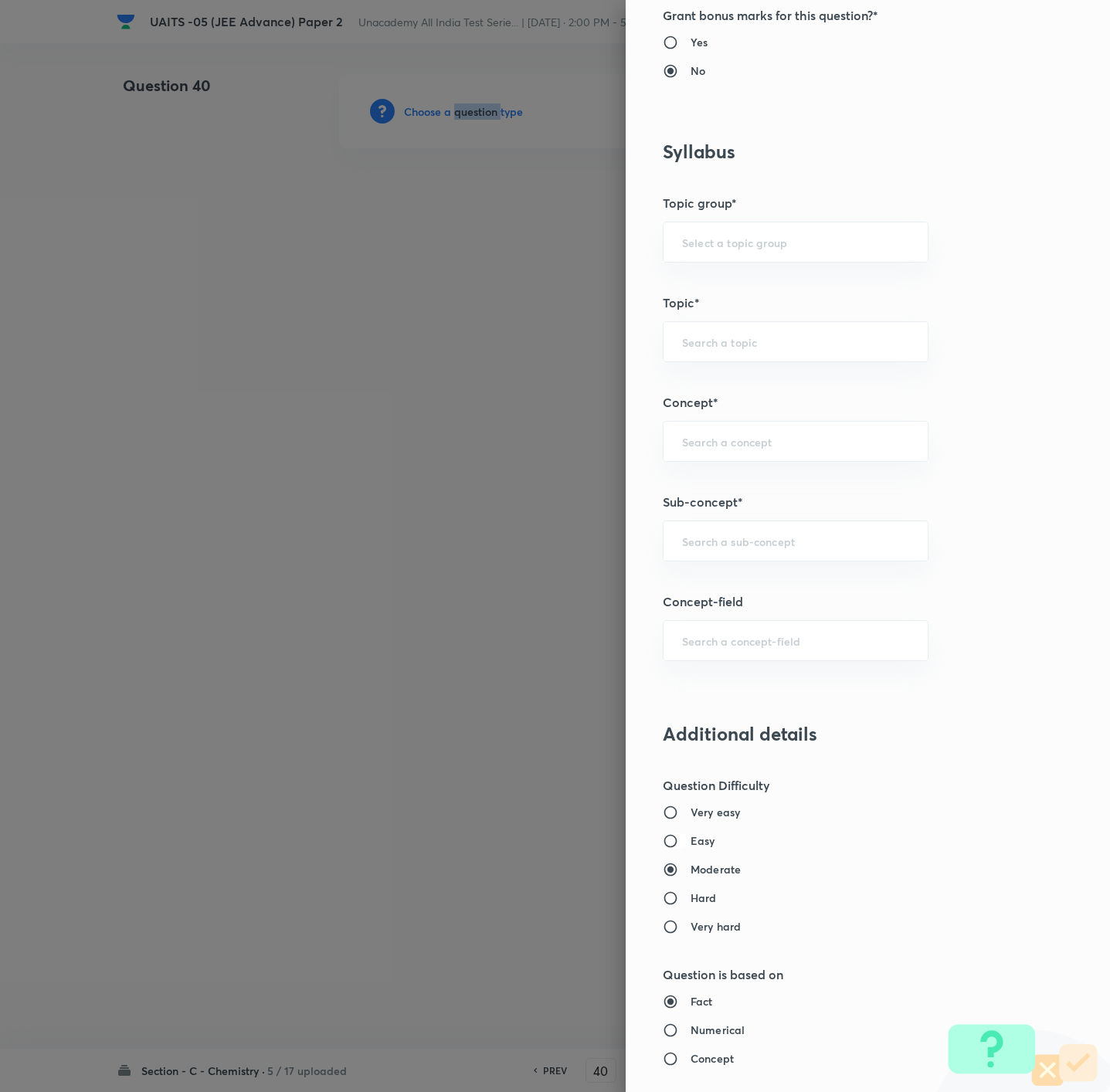
click at [669, 849] on input "Easy" at bounding box center [676, 841] width 27 height 16
radio input "true"
radio input "false"
click at [769, 575] on div "Question settings Question type* Multiple choice correct Number of options* 2 3…" at bounding box center [867, 546] width 484 height 1092
click at [769, 561] on div "​" at bounding box center [796, 541] width 266 height 41
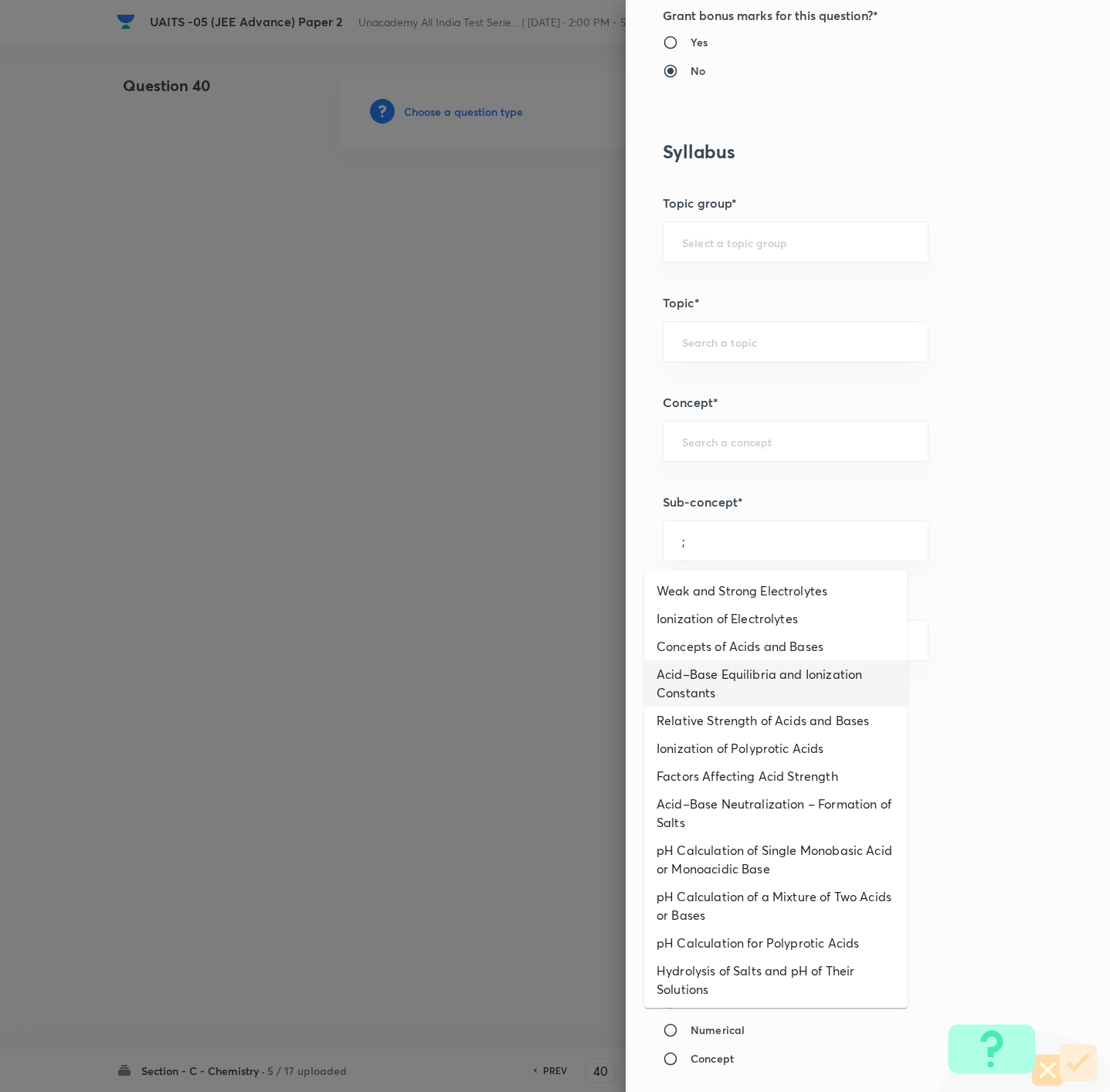
click at [734, 672] on li "Acid–Base Equilibria and Ionization Constants" at bounding box center [775, 683] width 263 height 47
type input "Acid–Base Equilibria and Ionization Constants"
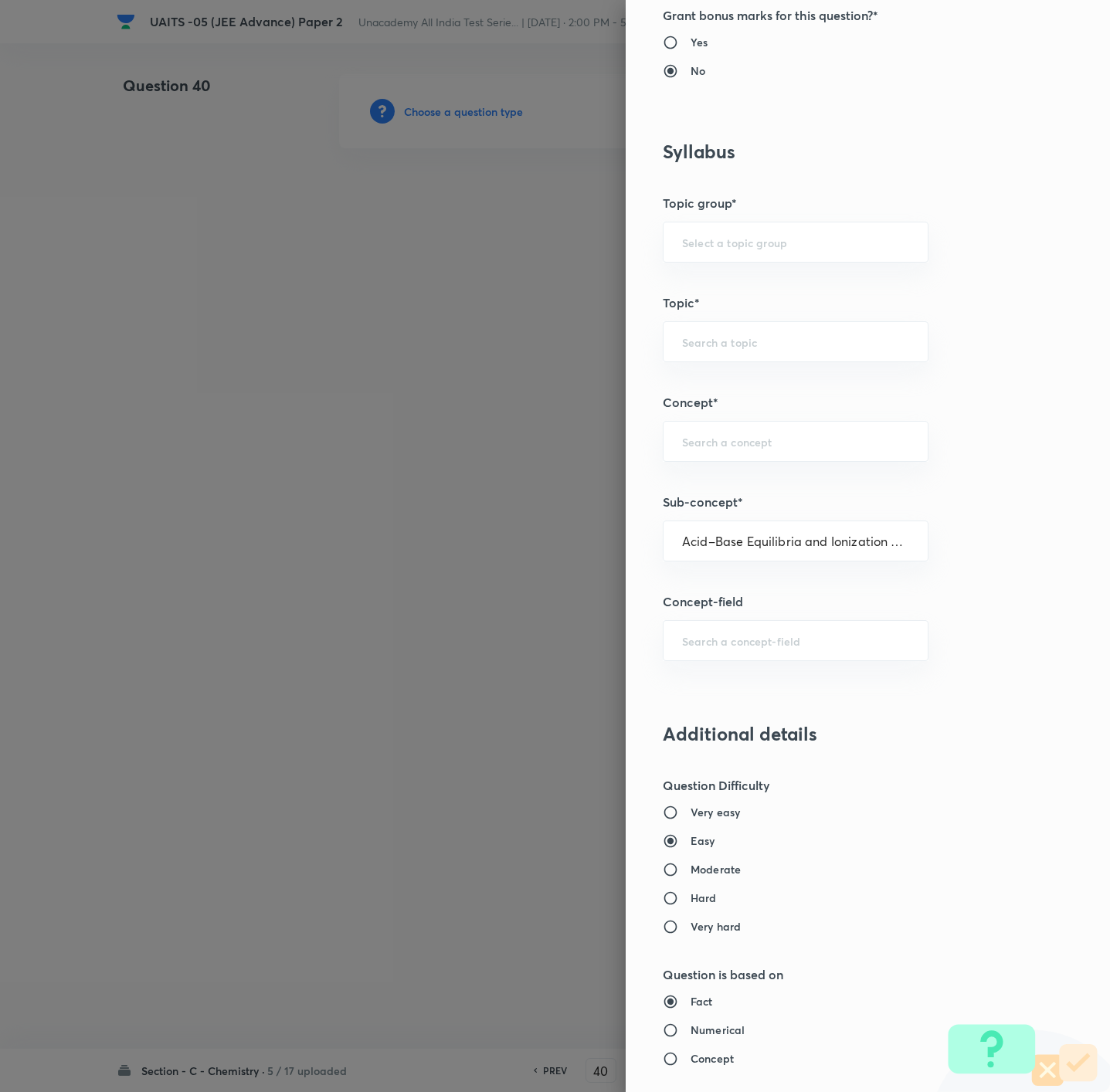
type input "Chemistry"
type input "Physical Chemistry"
type input "Ionic Equilibrium"
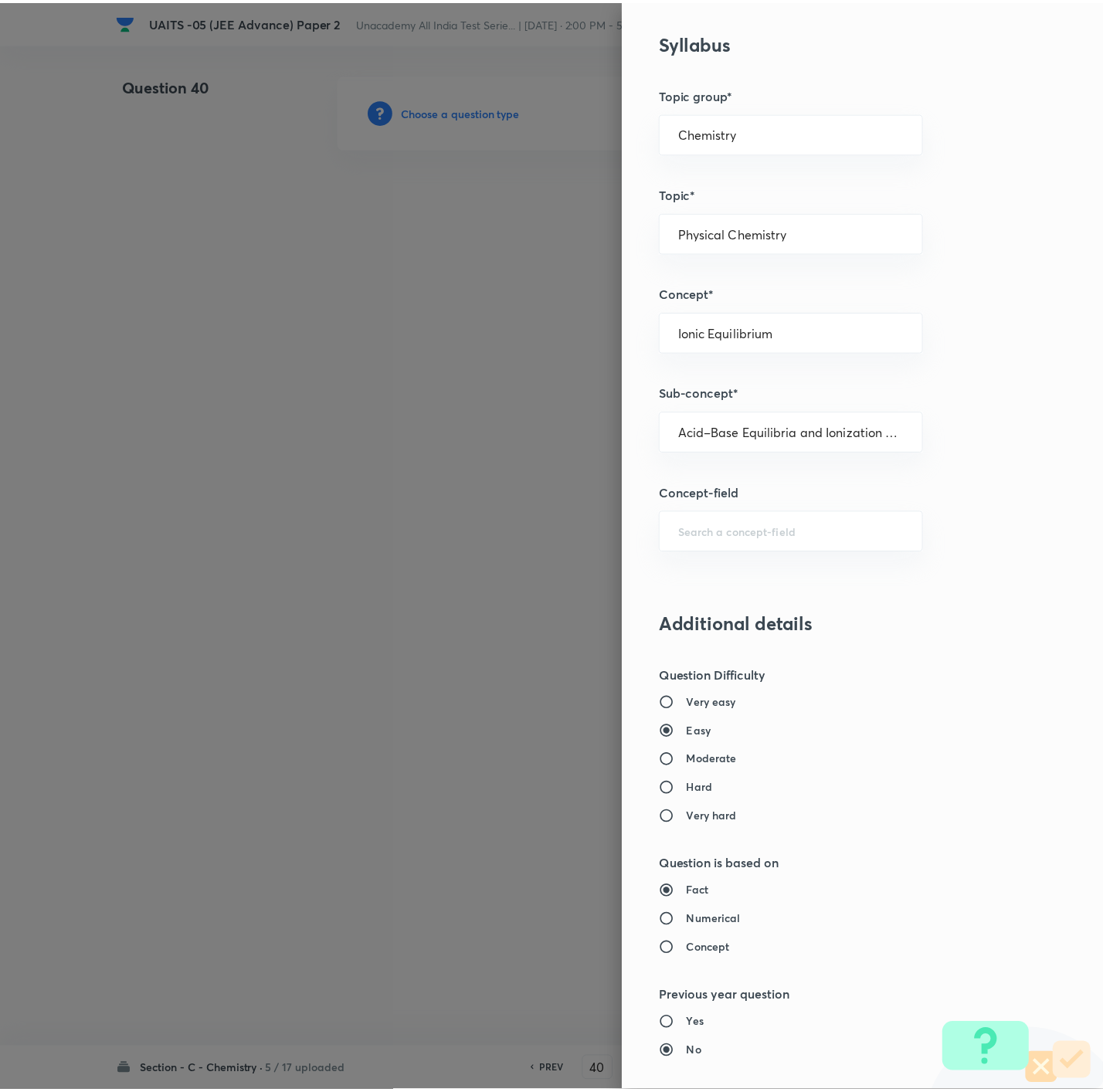
scroll to position [1326, 0]
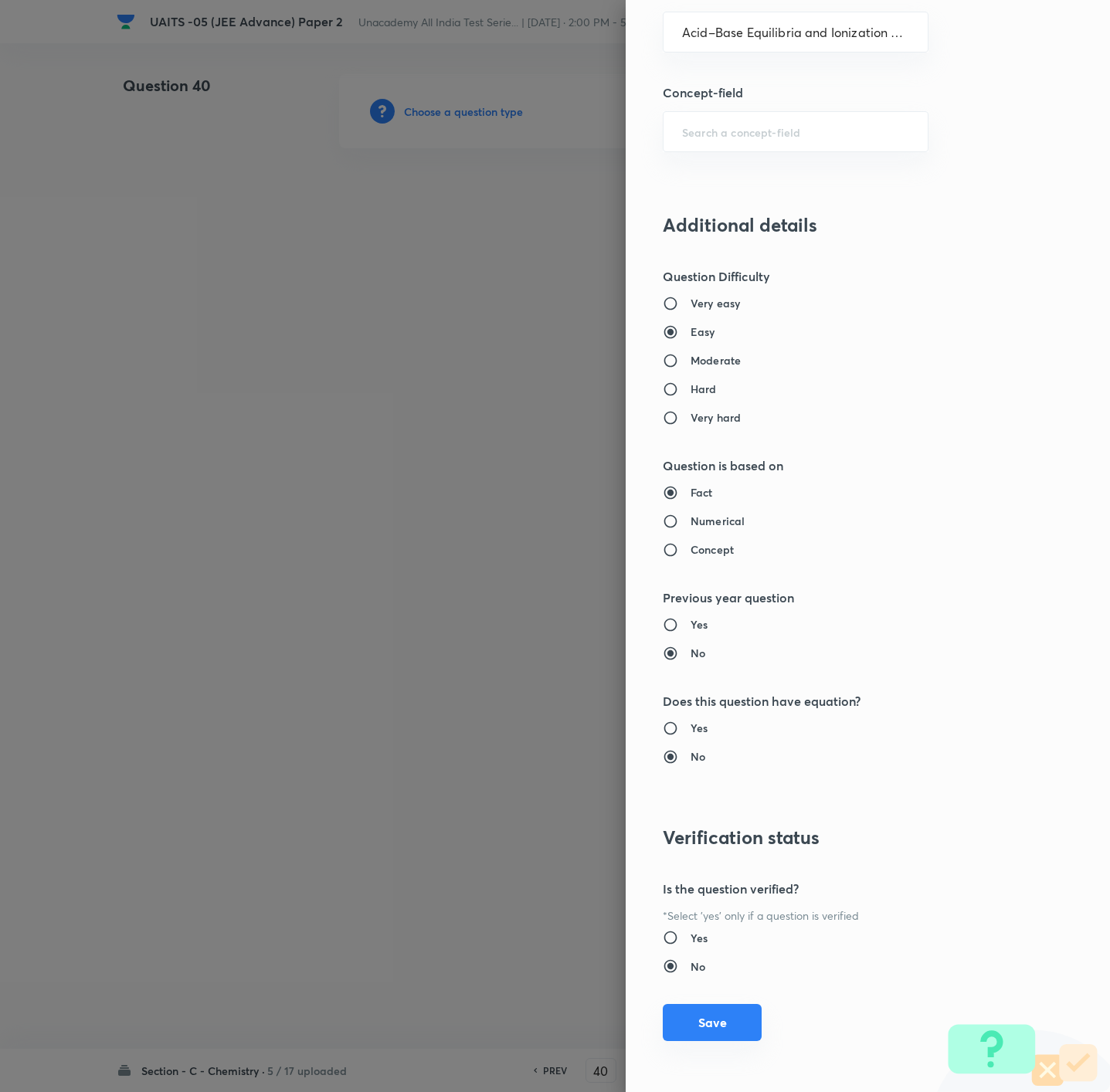
click at [698, 1033] on button "Save" at bounding box center [712, 1022] width 99 height 37
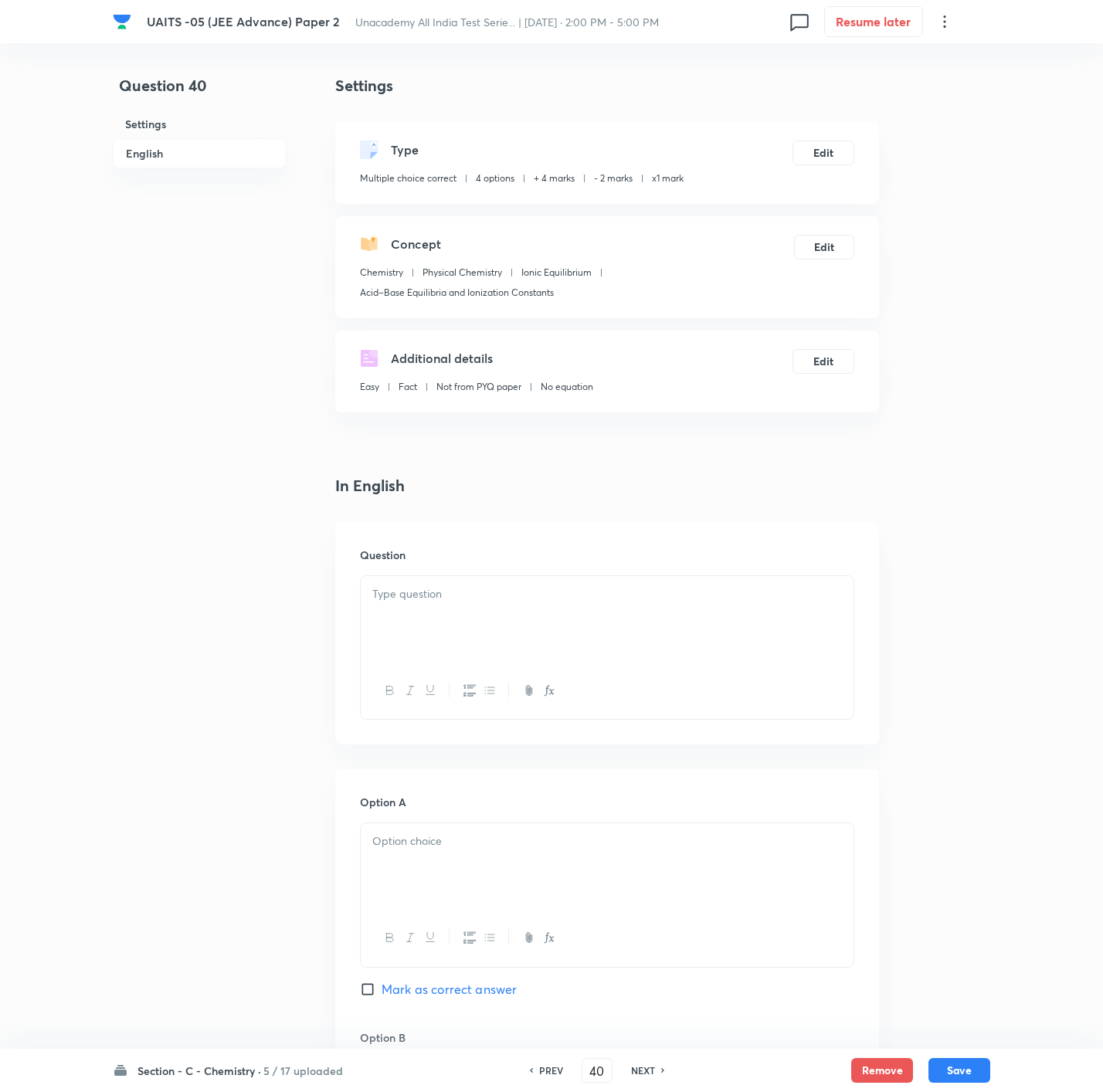
drag, startPoint x: 10, startPoint y: 713, endPoint x: 248, endPoint y: 520, distance: 306.4
click at [248, 520] on div "Question 40 Settings English" at bounding box center [199, 1056] width 173 height 1964
click at [962, 679] on div "Question 40 Settings English Settings Type Multiple choice correct 4 options + …" at bounding box center [551, 1056] width 877 height 1964
click at [682, 628] on div at bounding box center [606, 619] width 492 height 86
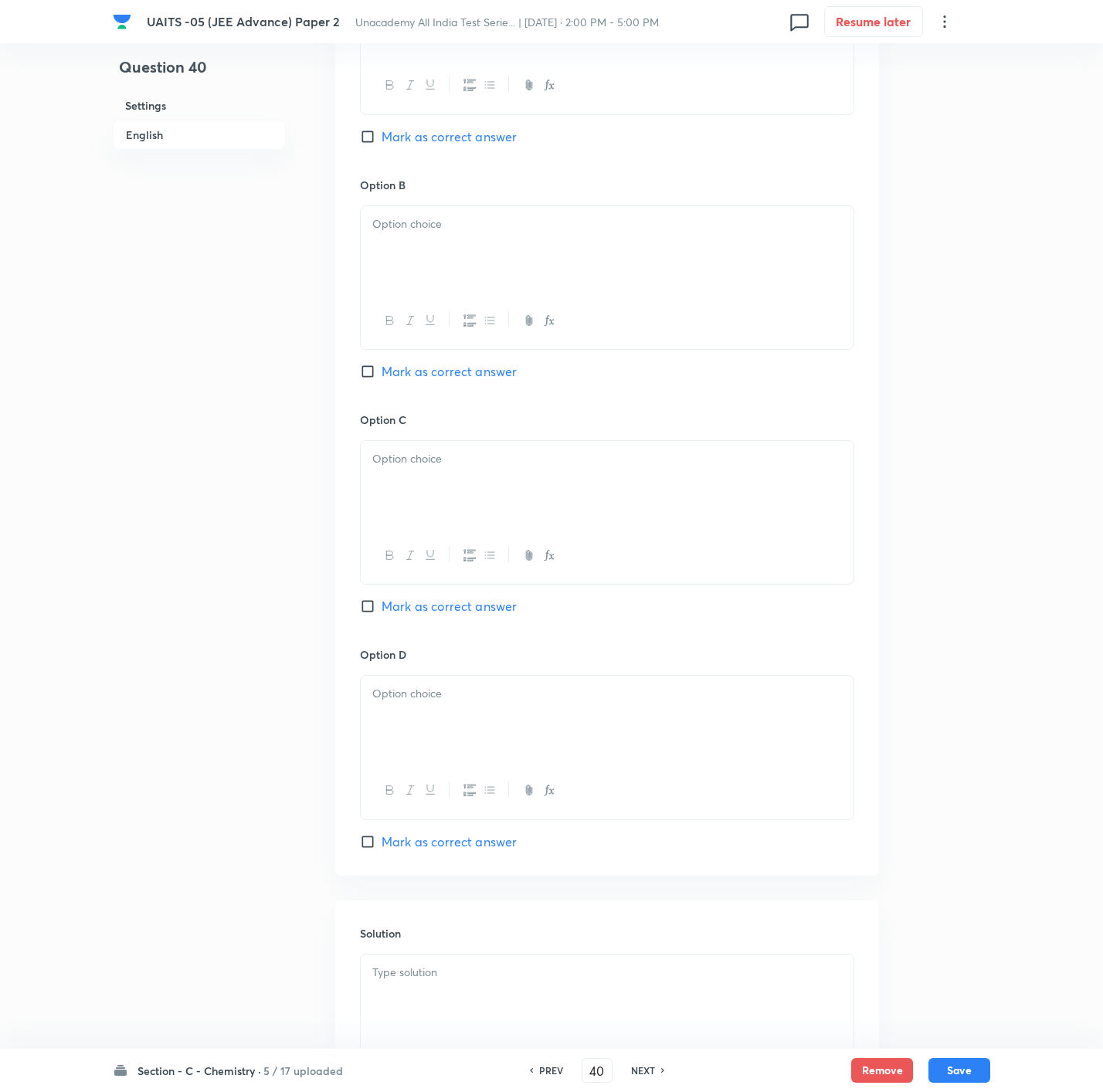
scroll to position [1045, 0]
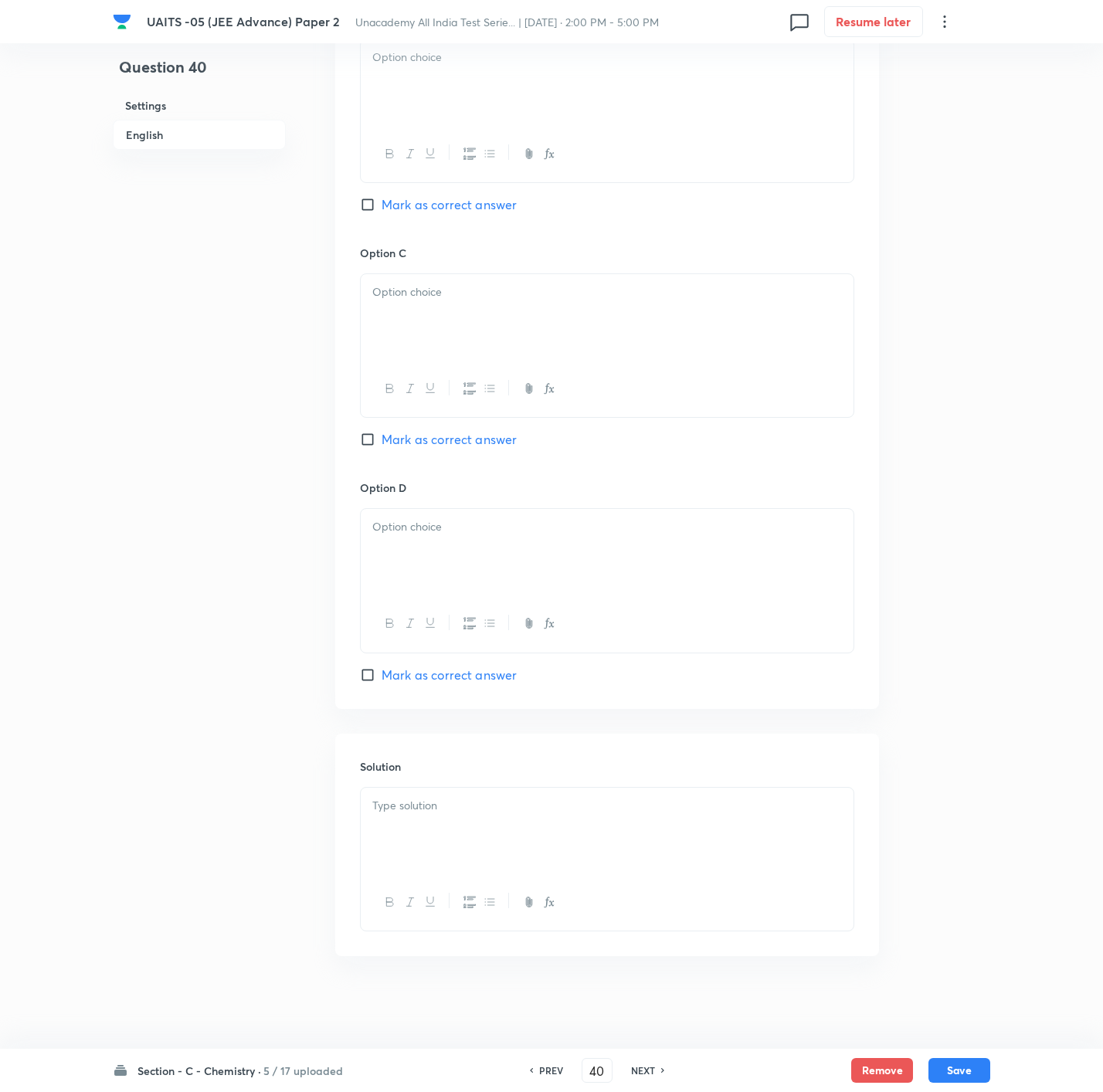
click at [444, 814] on div at bounding box center [606, 831] width 492 height 86
drag, startPoint x: 429, startPoint y: 419, endPoint x: 429, endPoint y: 439, distance: 20.0
click at [429, 436] on div "Option C Mark as correct answer" at bounding box center [607, 362] width 494 height 235
click at [429, 439] on span "Mark as correct answer" at bounding box center [448, 439] width 135 height 18
click at [381, 439] on input "Mark as correct answer" at bounding box center [371, 439] width 22 height 16
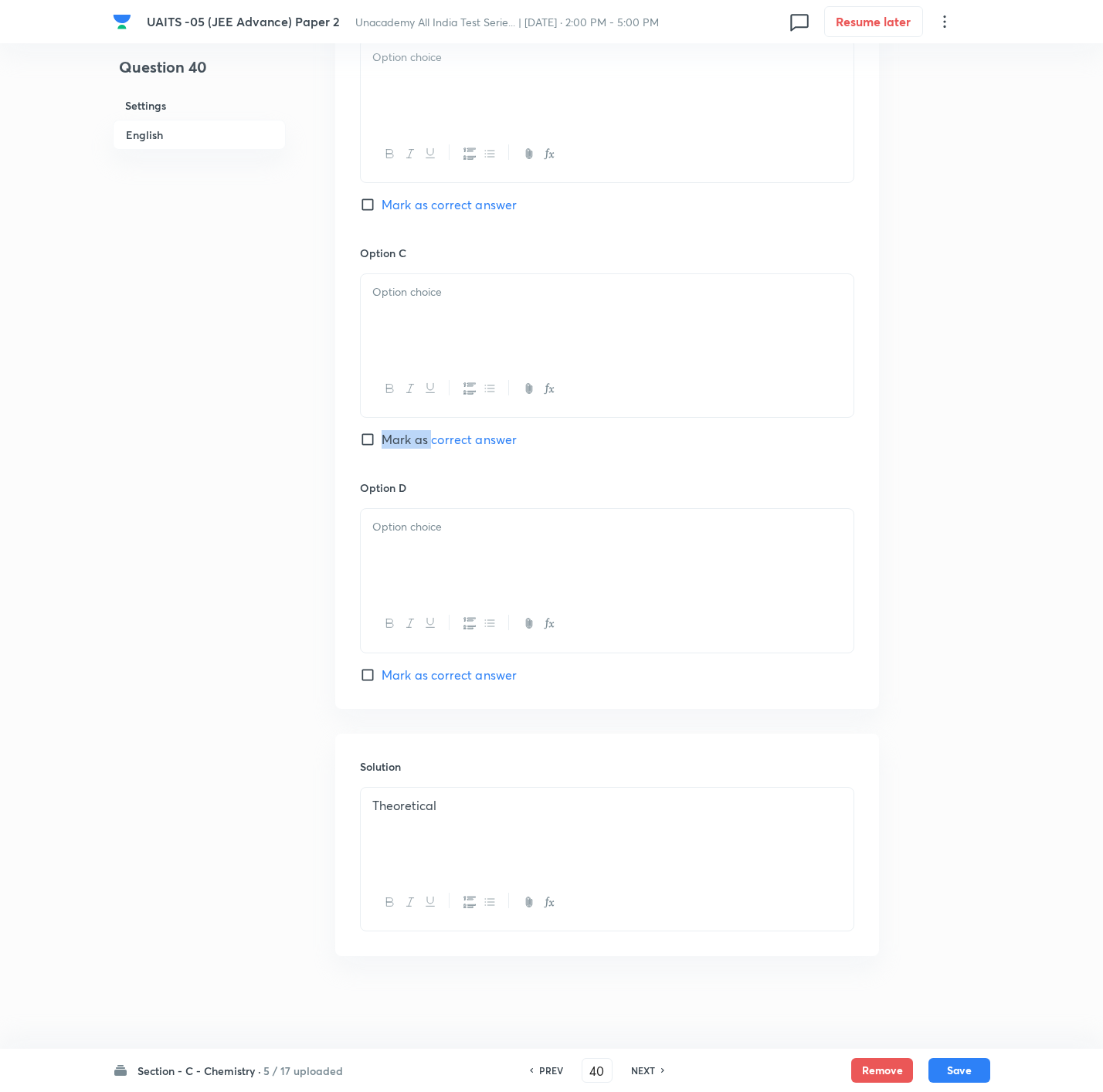
checkbox input "true"
click at [493, 202] on span "Mark as correct answer" at bounding box center [448, 204] width 135 height 18
click at [381, 202] on input "Mark as correct answer" at bounding box center [371, 204] width 22 height 16
checkbox input "true"
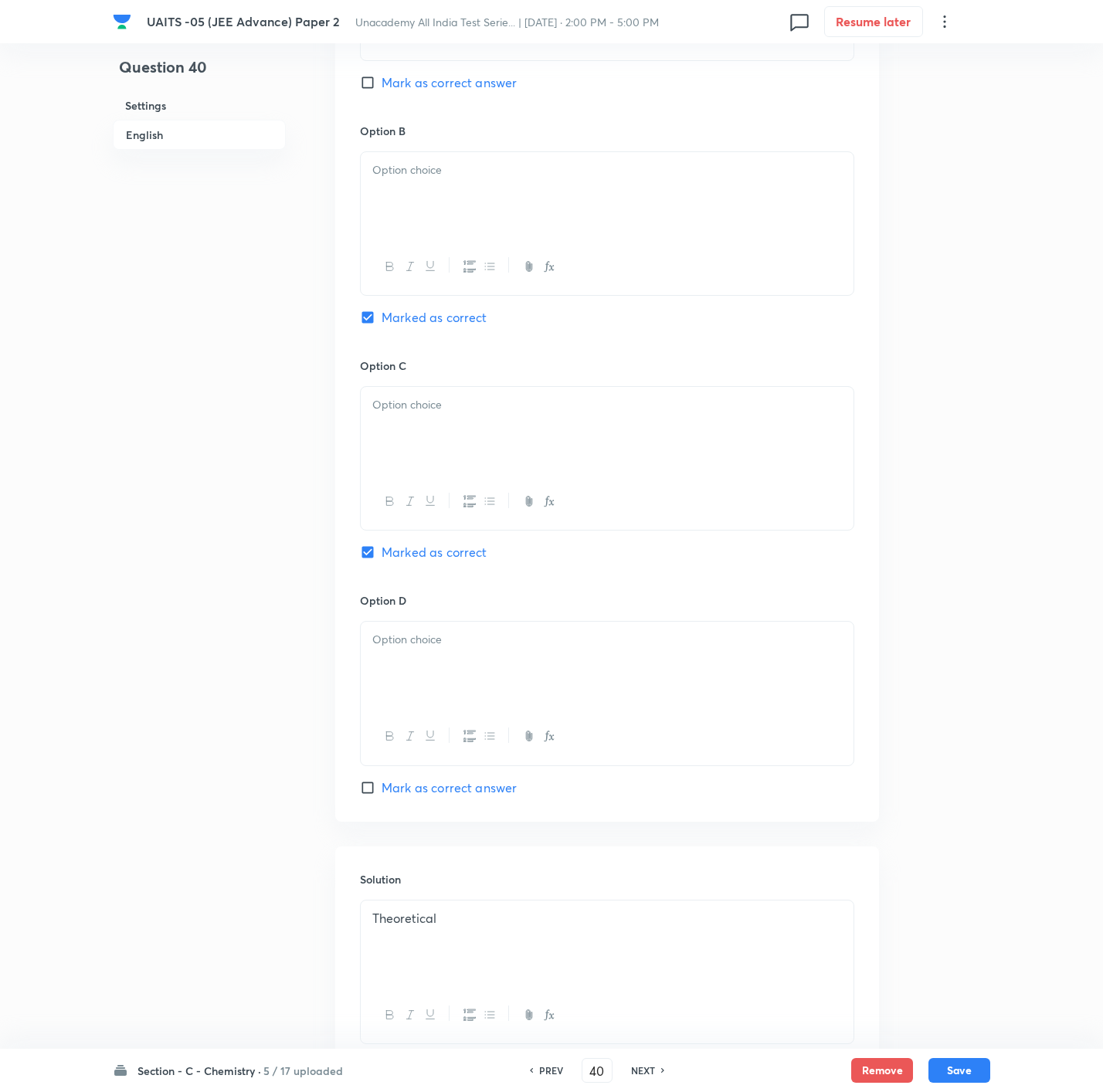
scroll to position [813, 0]
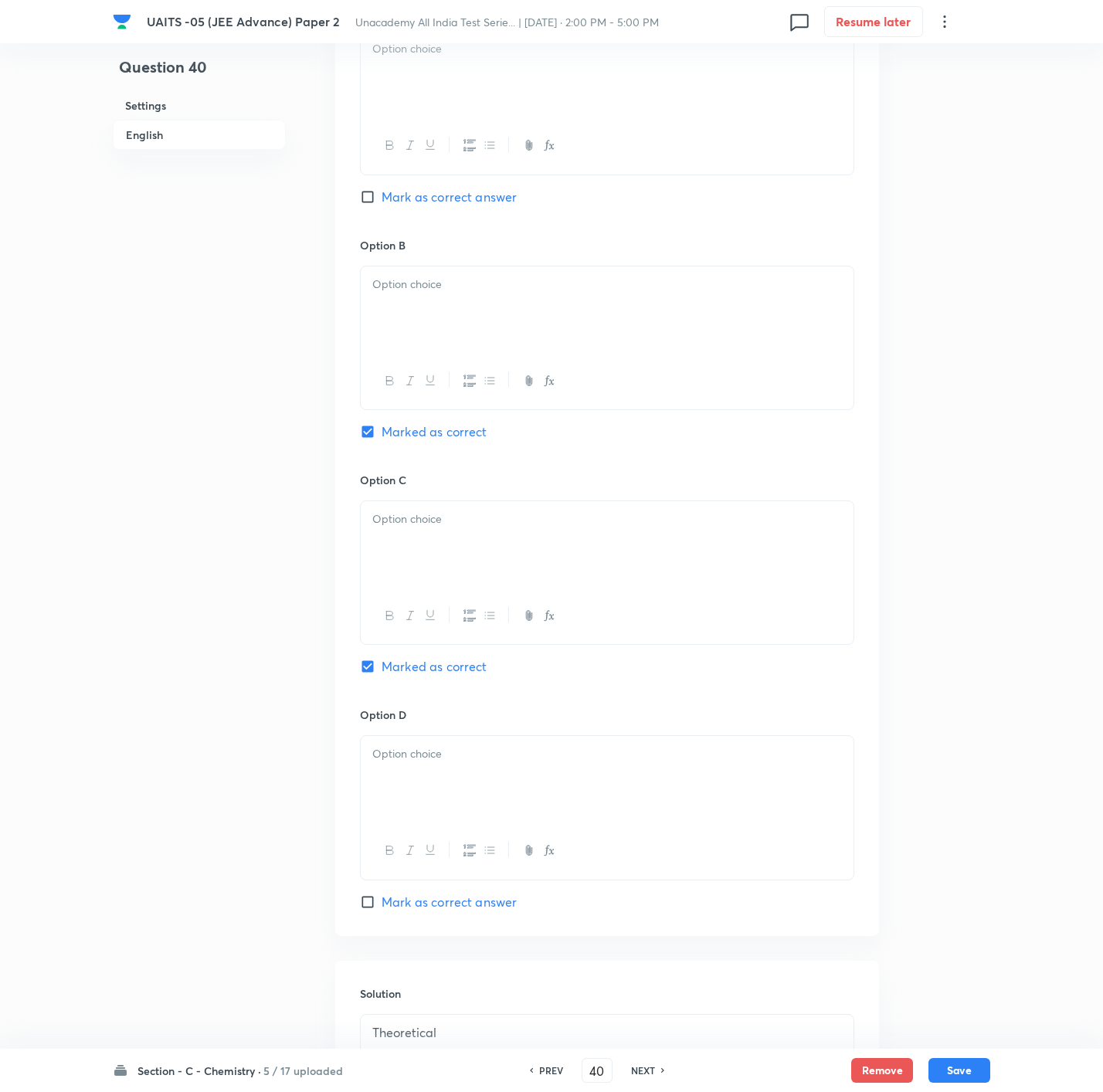
click at [458, 315] on div at bounding box center [606, 310] width 492 height 86
click at [467, 105] on div at bounding box center [606, 74] width 492 height 86
click at [458, 286] on p at bounding box center [607, 284] width 469 height 17
click at [471, 532] on div at bounding box center [606, 545] width 492 height 86
drag, startPoint x: 457, startPoint y: 756, endPoint x: 563, endPoint y: 897, distance: 176.4
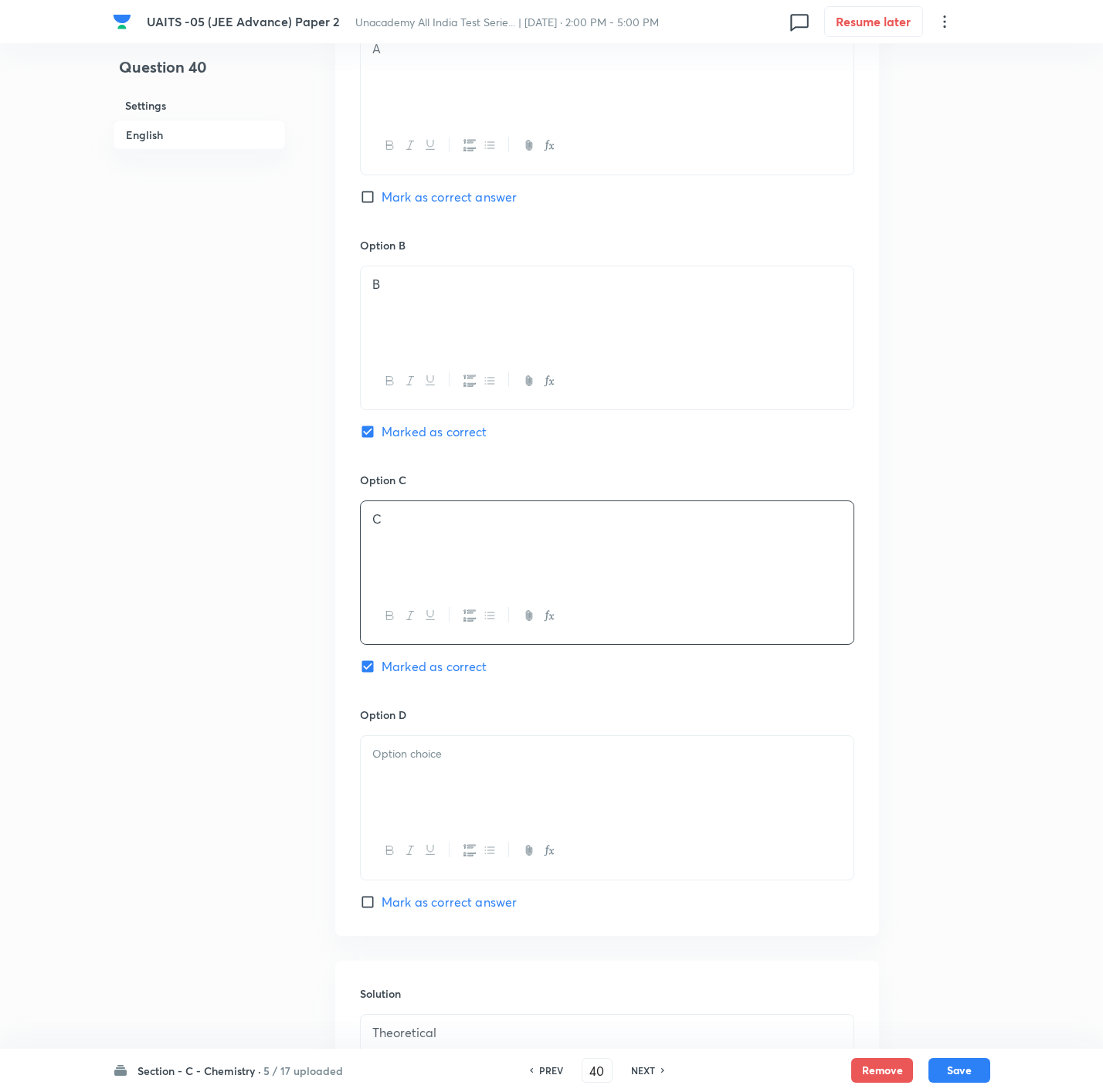
click at [457, 767] on div at bounding box center [606, 779] width 492 height 86
click at [980, 1078] on button "Save" at bounding box center [959, 1069] width 61 height 25
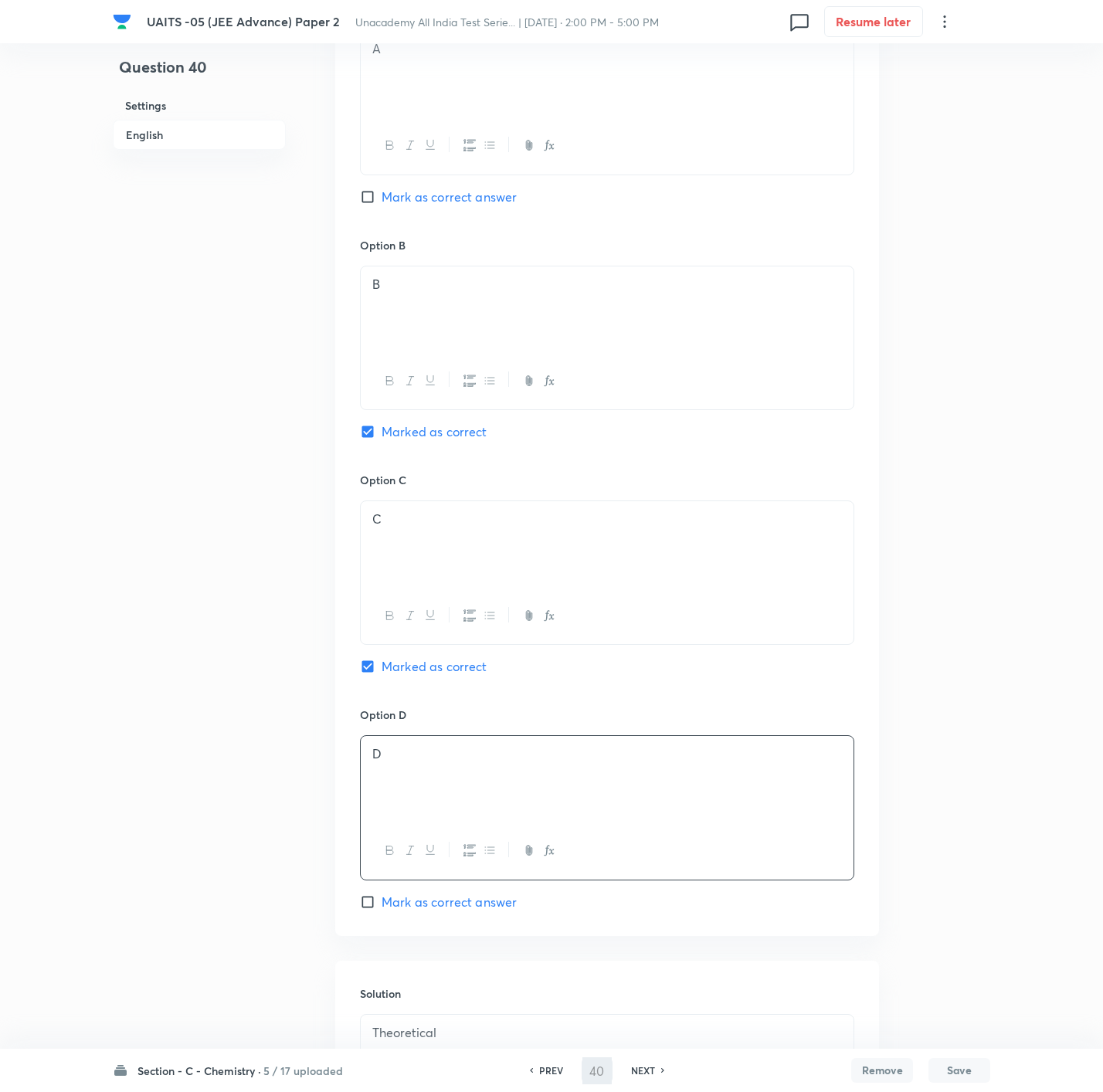
type input "41"
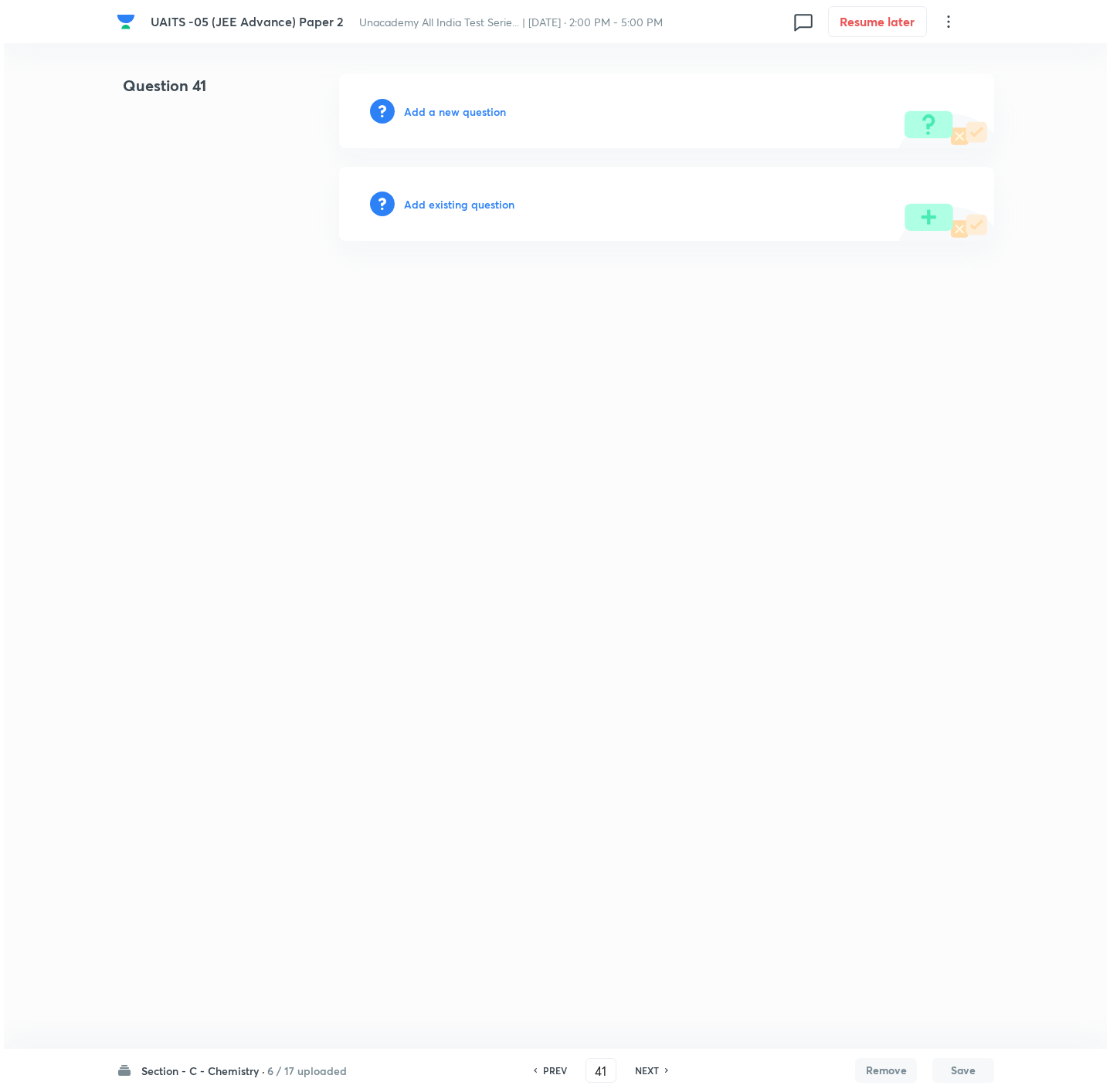
scroll to position [0, 0]
click at [459, 118] on h6 "Add a new question" at bounding box center [455, 112] width 102 height 17
click at [459, 118] on h6 "Choose a question type" at bounding box center [464, 112] width 119 height 17
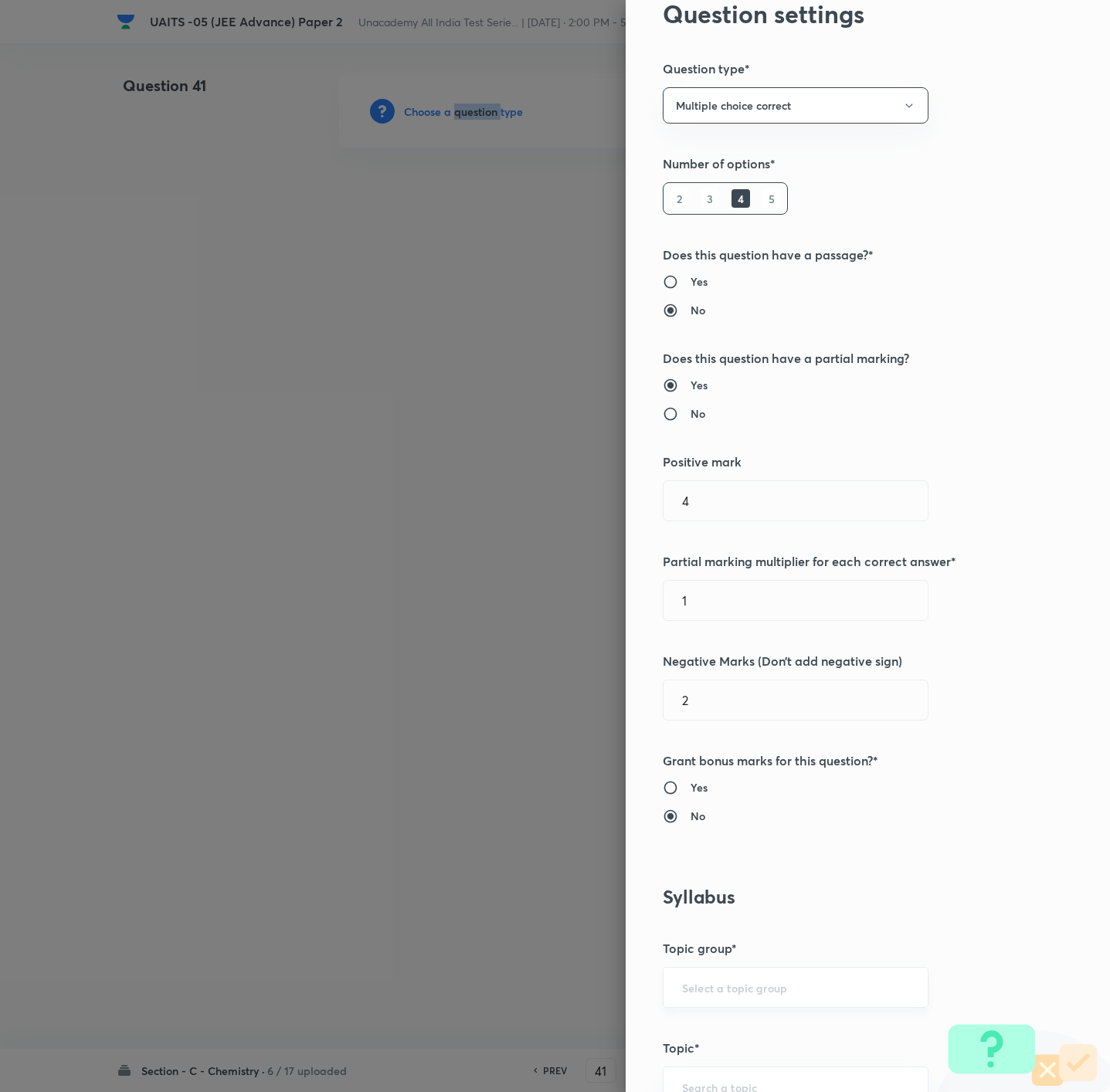
scroll to position [347, 0]
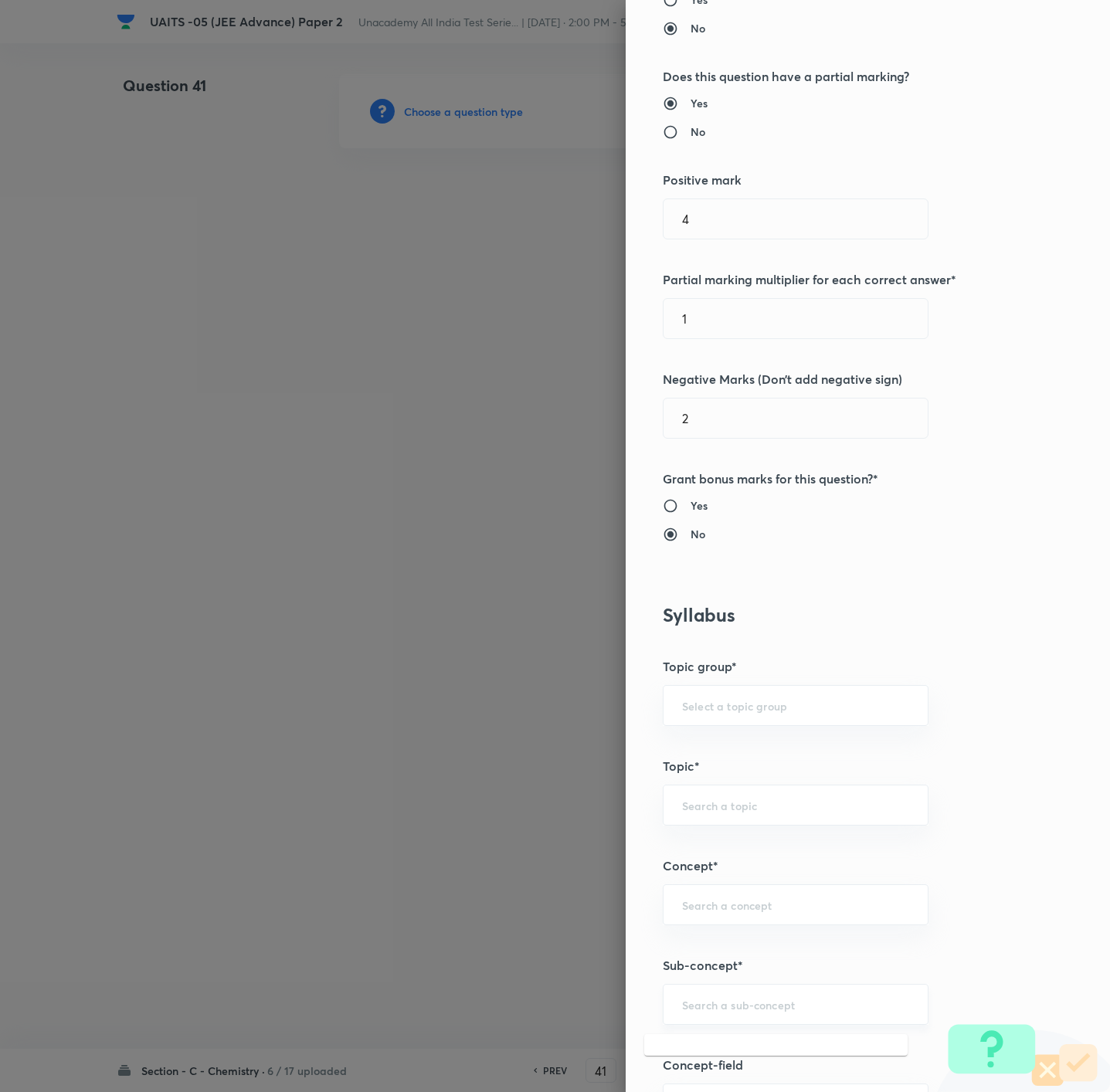
click at [764, 1011] on input "text" at bounding box center [796, 1005] width 227 height 15
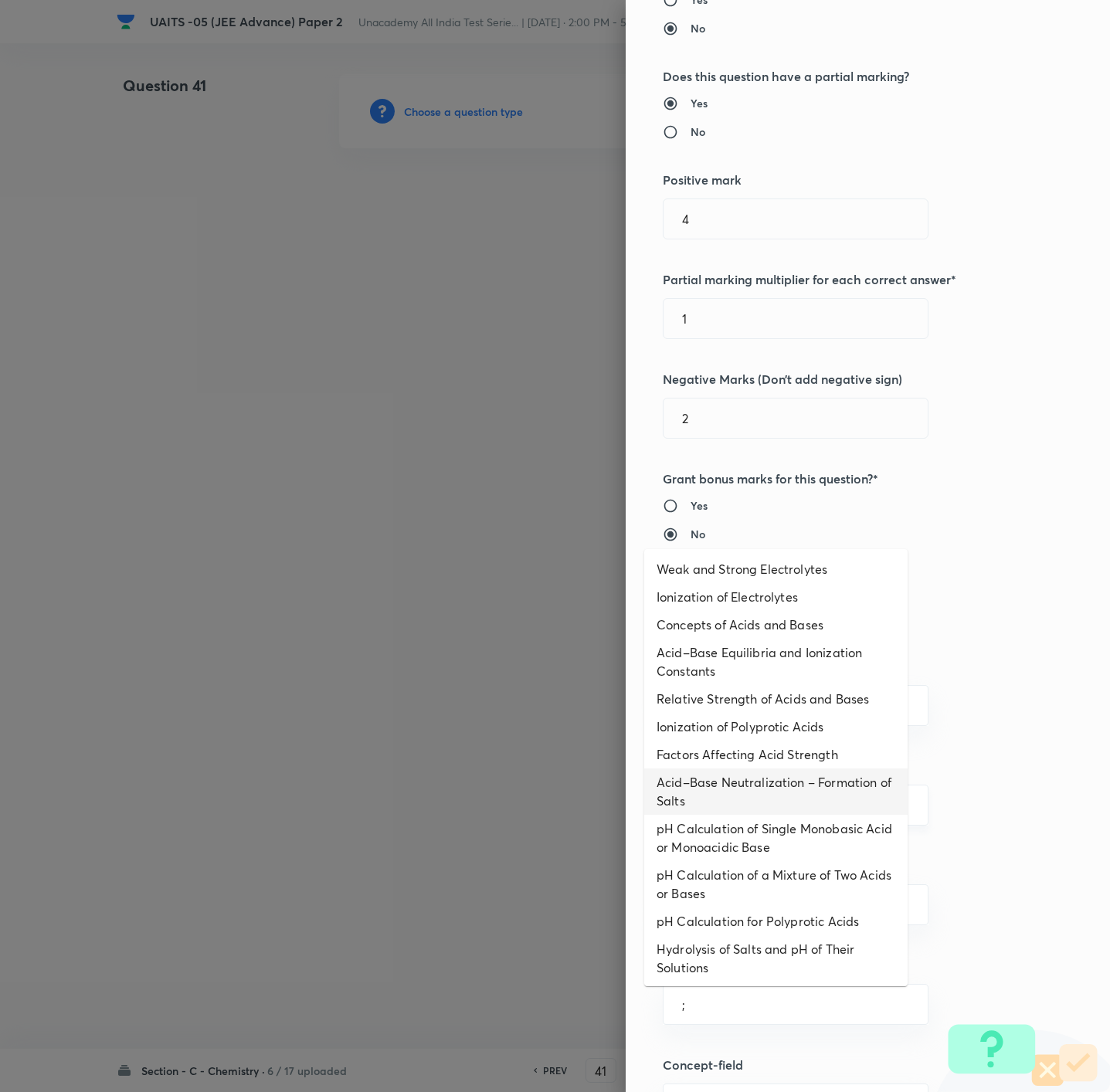
click at [740, 772] on li "Acid–Base Neutralization – Formation of Salts" at bounding box center [775, 791] width 263 height 47
type input "Acid–Base Neutralization – Formation of Salts"
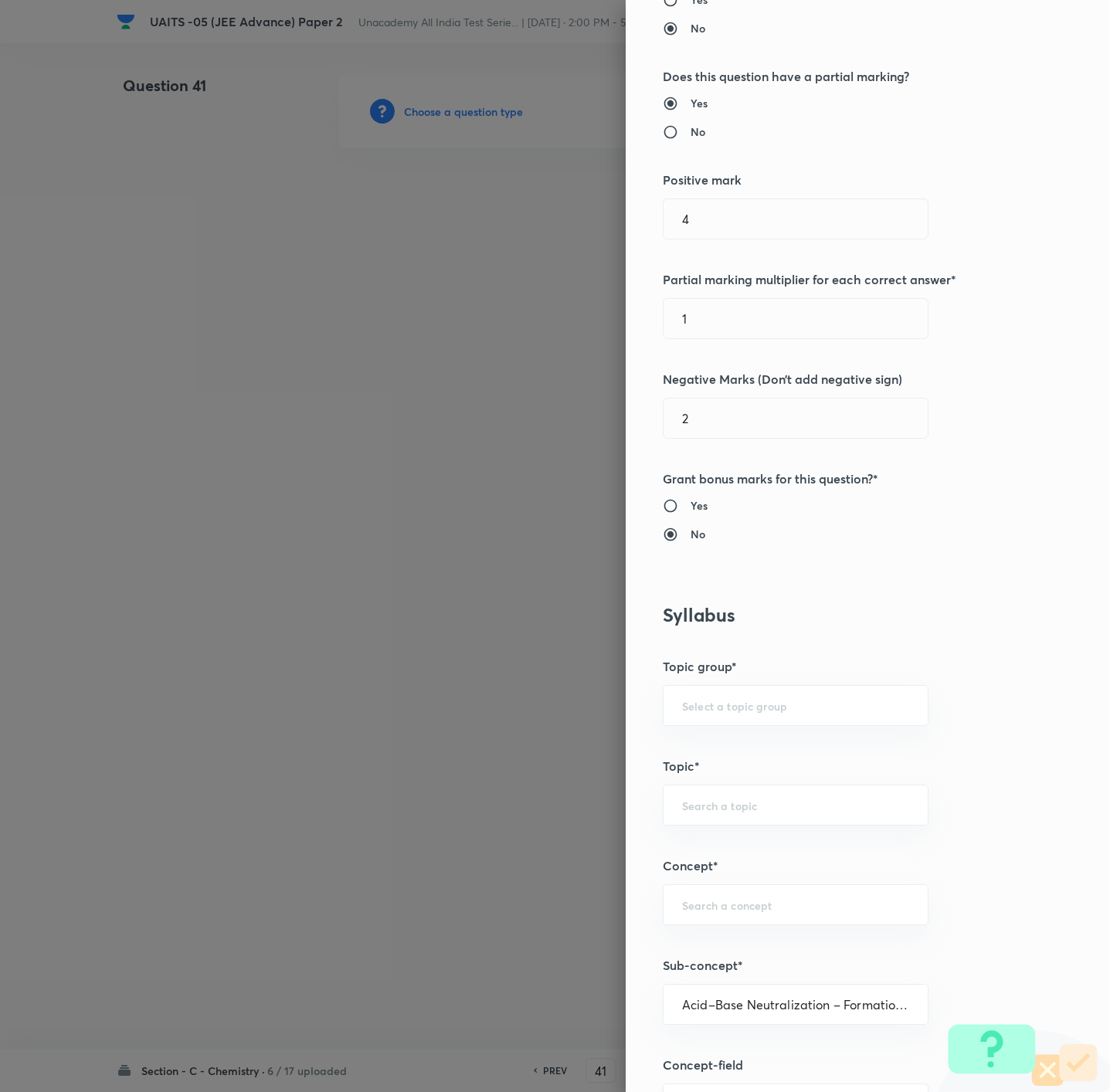
type input "Chemistry"
type input "Physical Chemistry"
type input "Ionic Equilibrium"
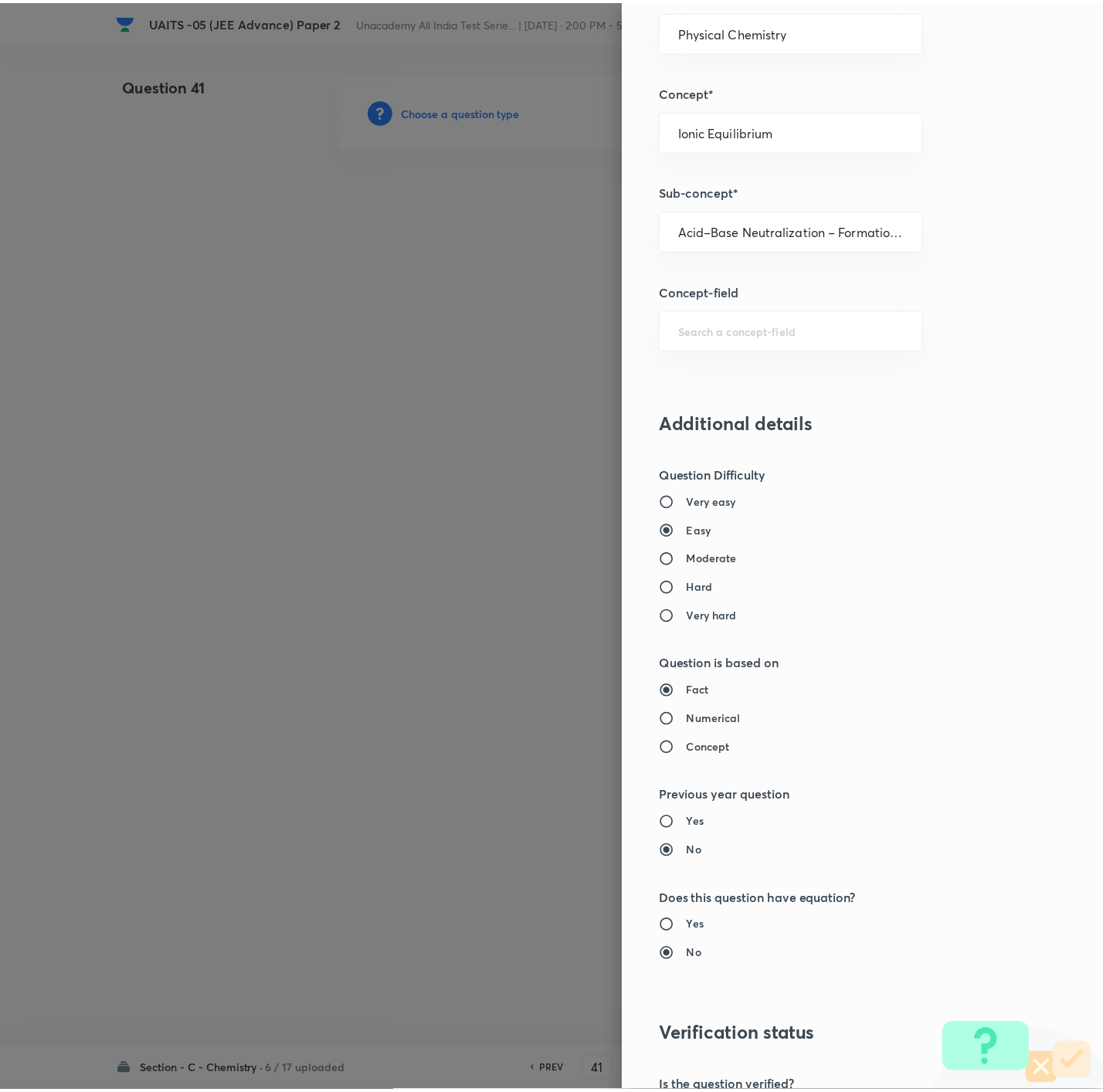
scroll to position [1326, 0]
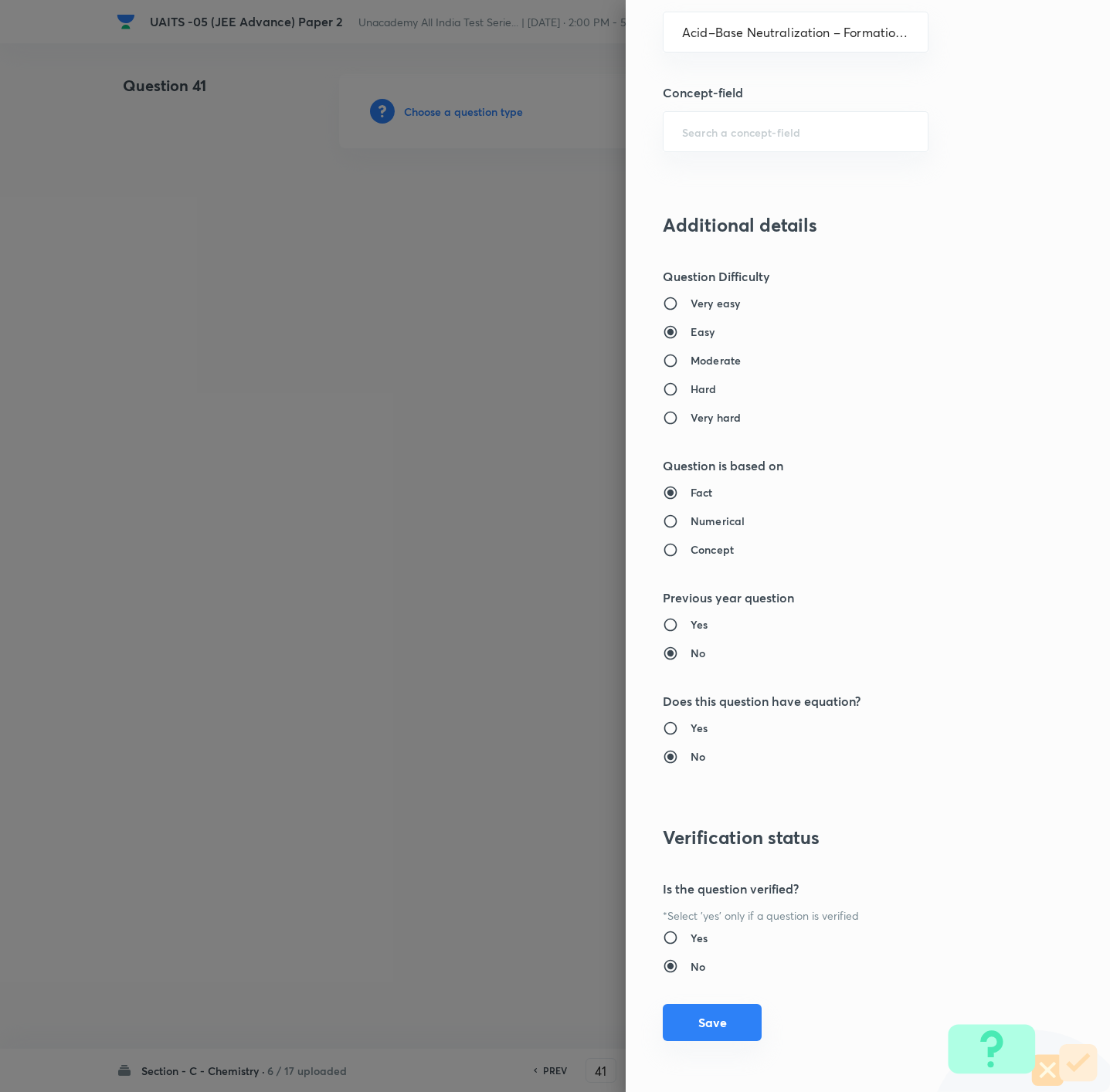
click at [691, 1037] on button "Save" at bounding box center [712, 1022] width 99 height 37
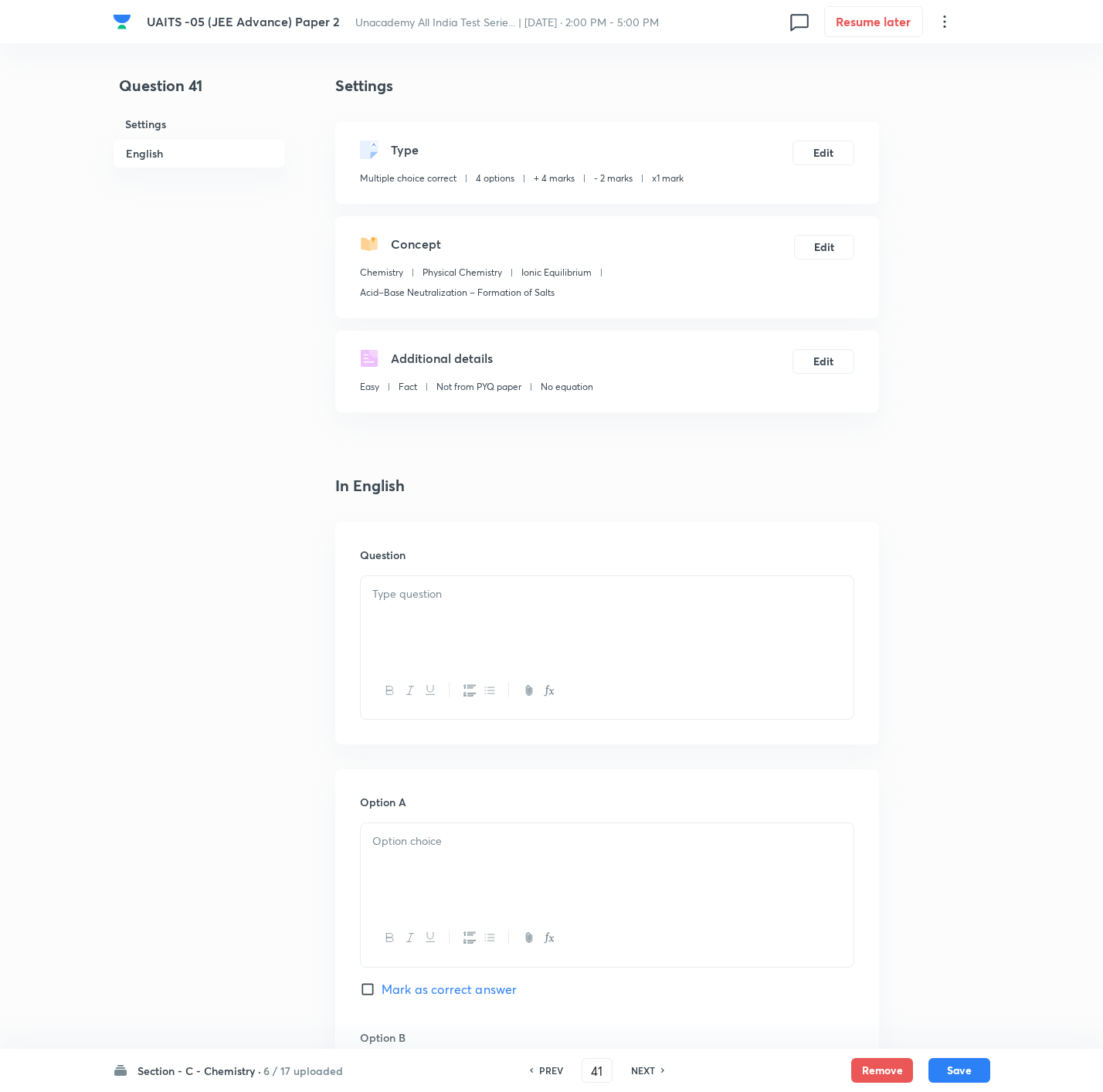
click at [995, 585] on div "UAITS -05 (JEE Advance) Paper 2 Unacademy All India Test Serie... | [DATE] · 2:…" at bounding box center [551, 1056] width 1103 height 1964
click at [742, 625] on div at bounding box center [606, 619] width 492 height 86
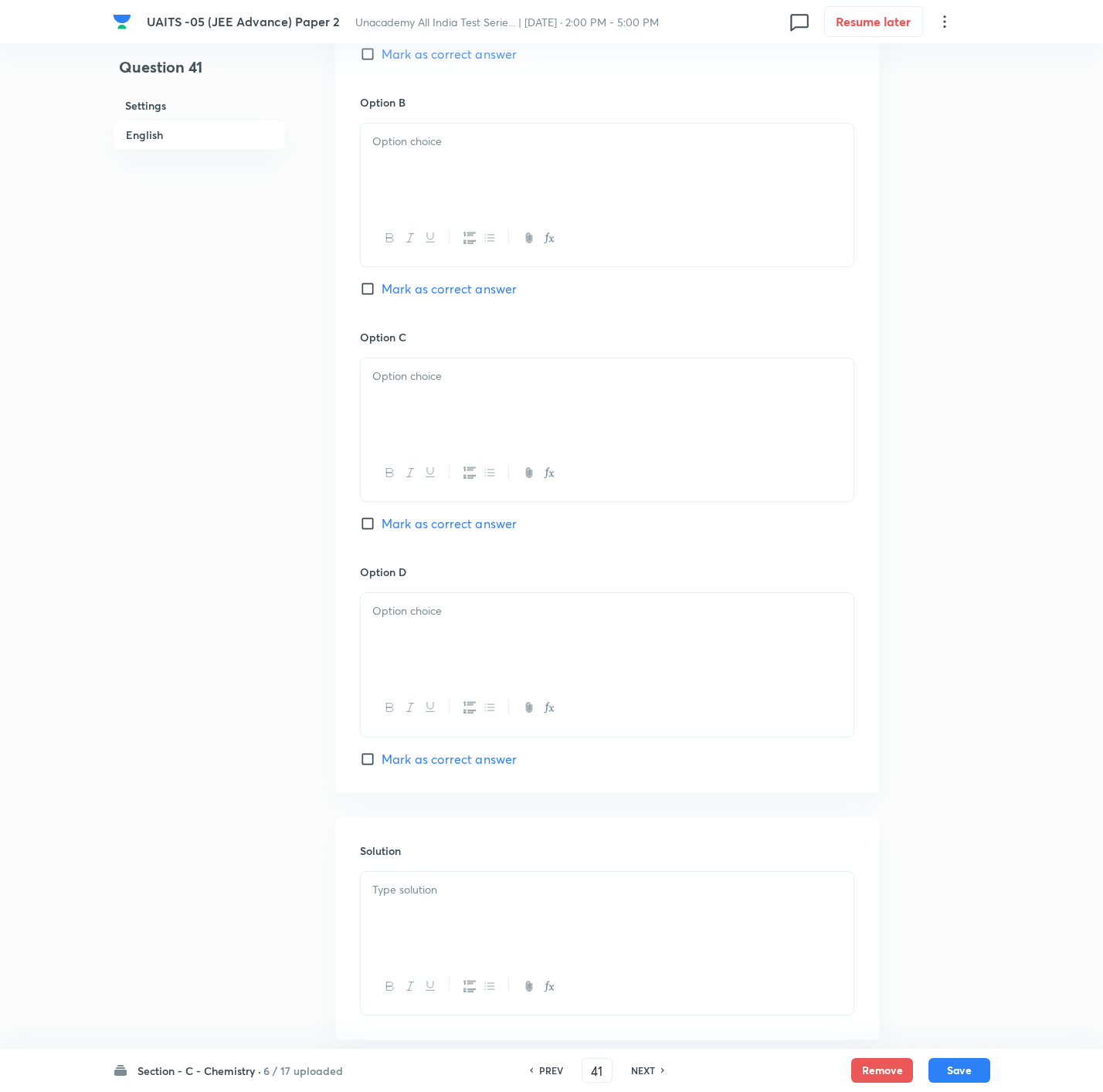
scroll to position [1043, 0]
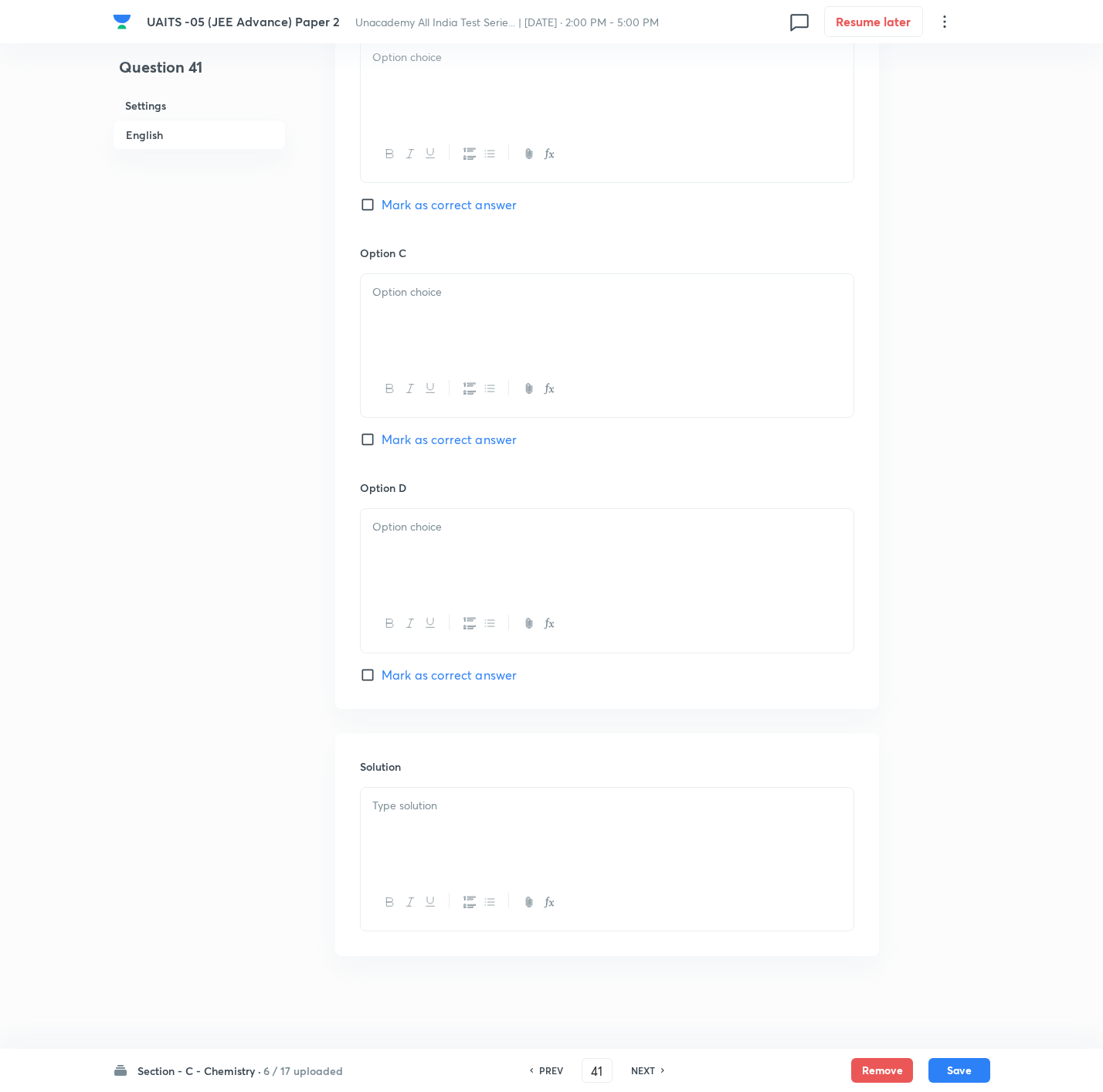
drag, startPoint x: 432, startPoint y: 775, endPoint x: 425, endPoint y: 805, distance: 30.8
click at [429, 784] on div "Solution" at bounding box center [607, 844] width 544 height 223
click at [425, 805] on p at bounding box center [607, 805] width 469 height 17
click at [462, 679] on span "Mark as correct answer" at bounding box center [448, 675] width 135 height 18
click at [381, 679] on input "Mark as correct answer" at bounding box center [371, 675] width 22 height 16
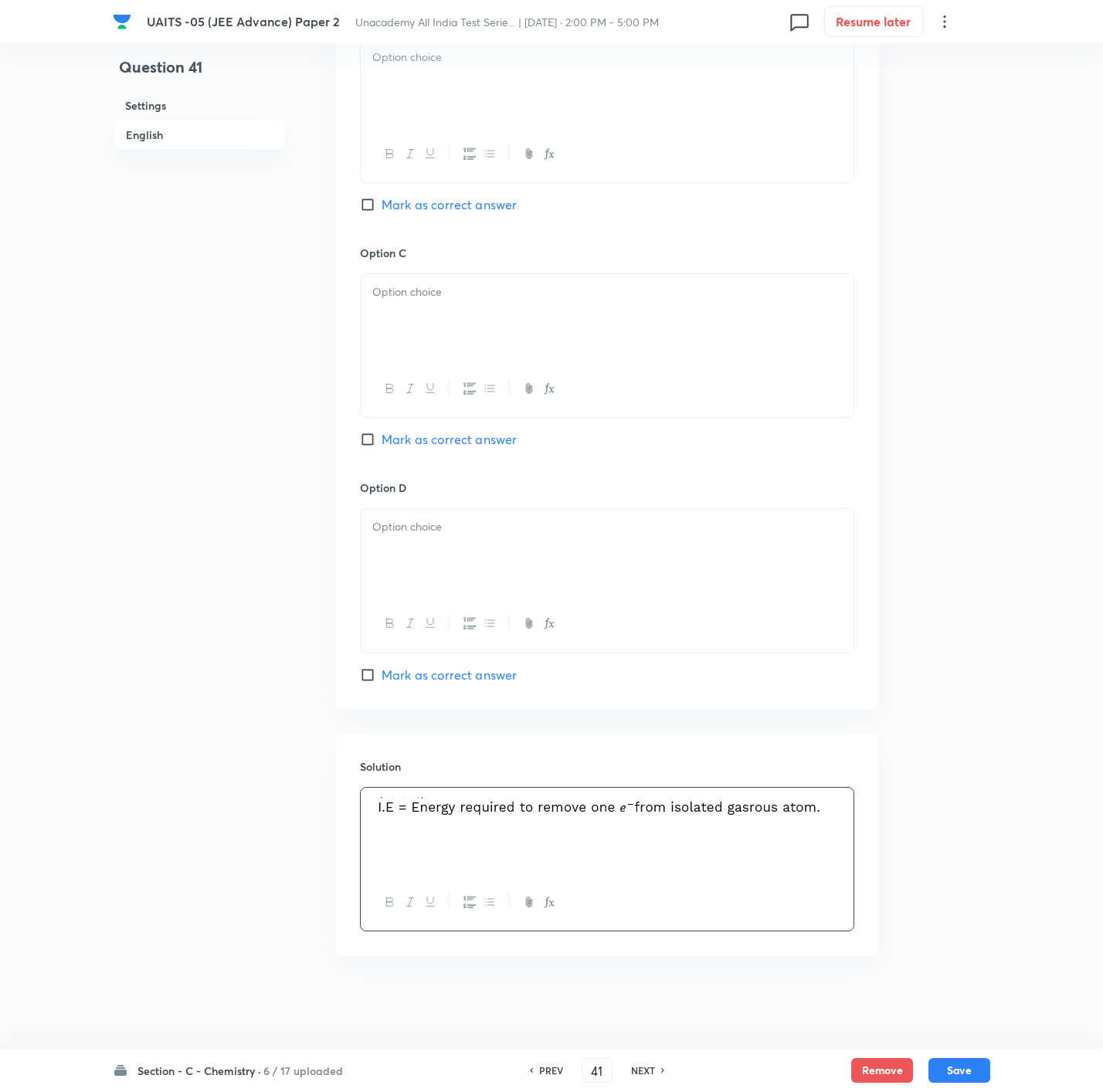
checkbox input "true"
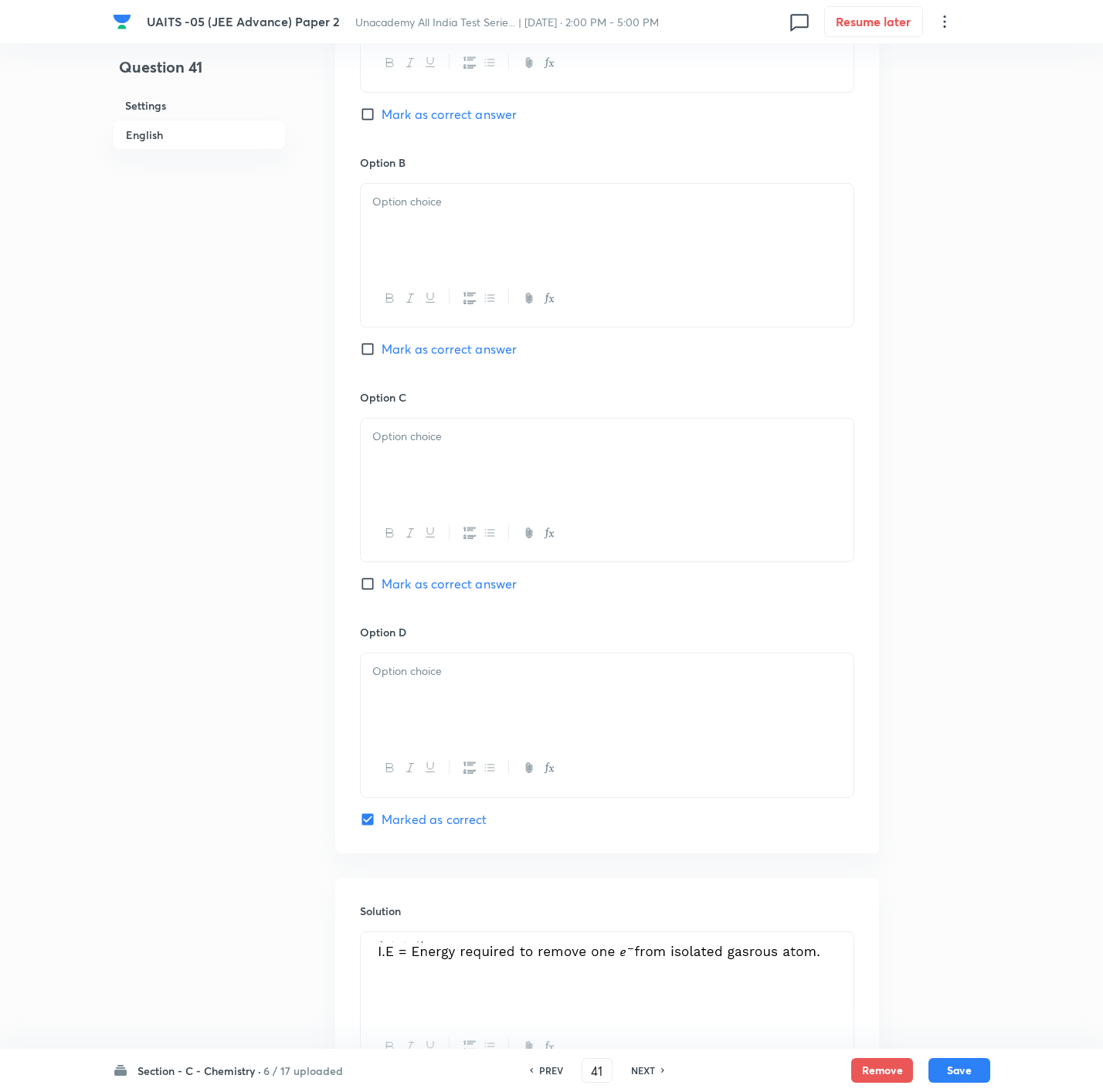
scroll to position [696, 0]
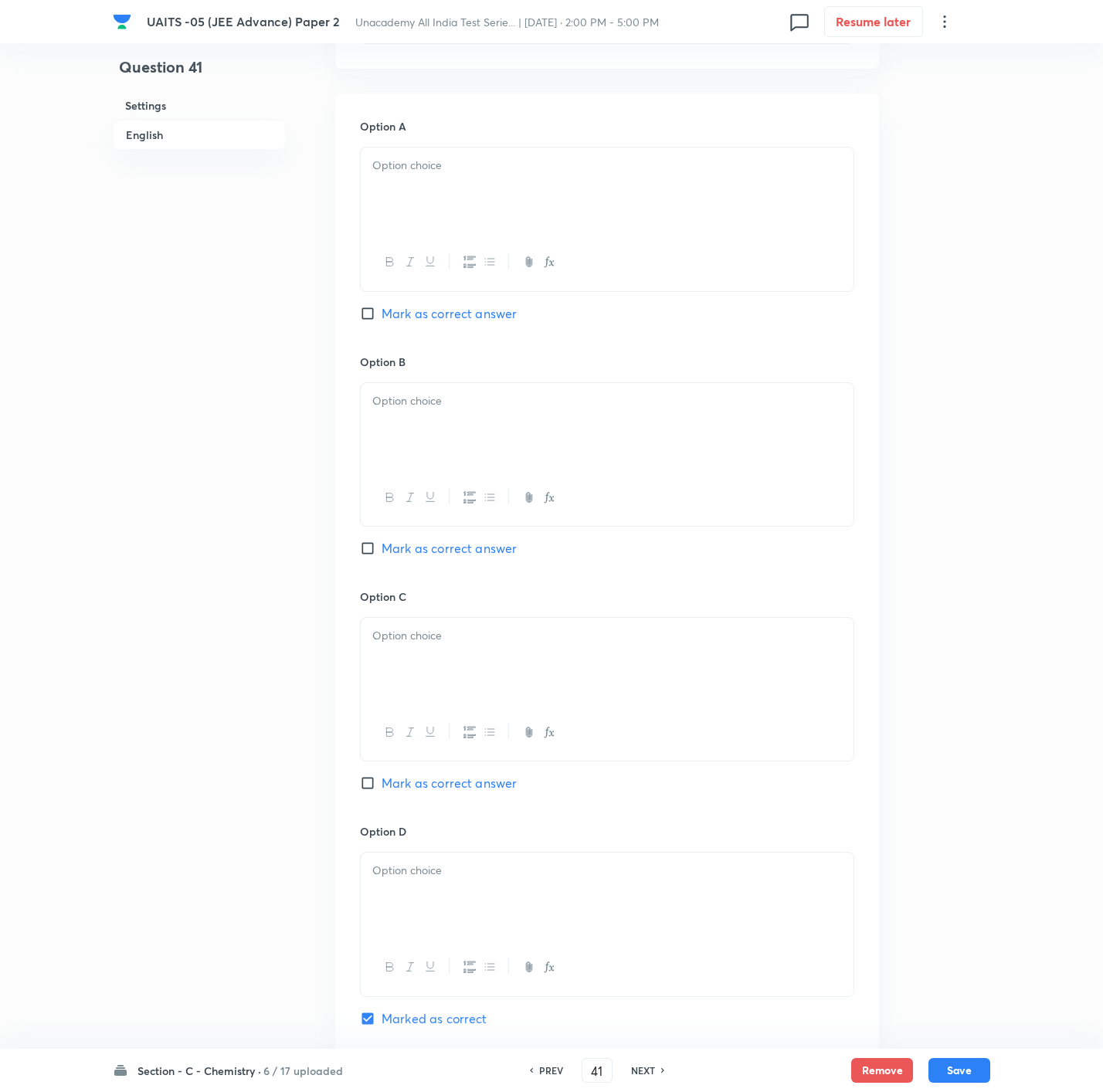
click at [436, 552] on span "Mark as correct answer" at bounding box center [448, 548] width 135 height 18
click at [381, 552] on input "Mark as correct answer" at bounding box center [371, 548] width 22 height 16
checkbox input "true"
click at [502, 327] on div "Option A Mark as correct answer" at bounding box center [607, 236] width 494 height 235
click at [497, 311] on span "Mark as correct answer" at bounding box center [448, 314] width 135 height 18
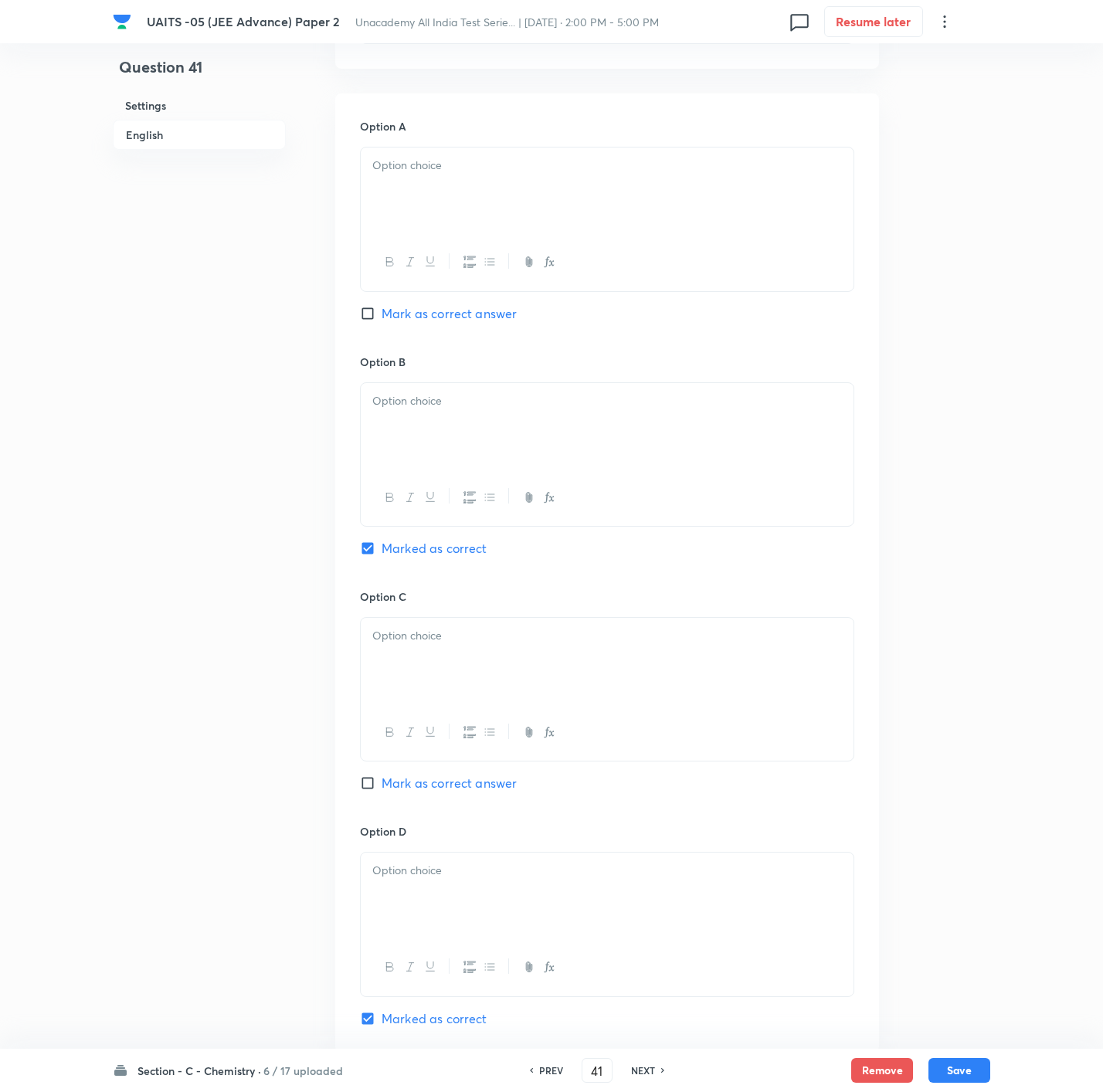
click at [381, 311] on input "Mark as correct answer" at bounding box center [371, 314] width 22 height 16
checkbox input "true"
click at [524, 186] on div at bounding box center [606, 191] width 492 height 86
click at [494, 429] on div at bounding box center [606, 426] width 492 height 86
click at [457, 684] on div at bounding box center [606, 661] width 492 height 86
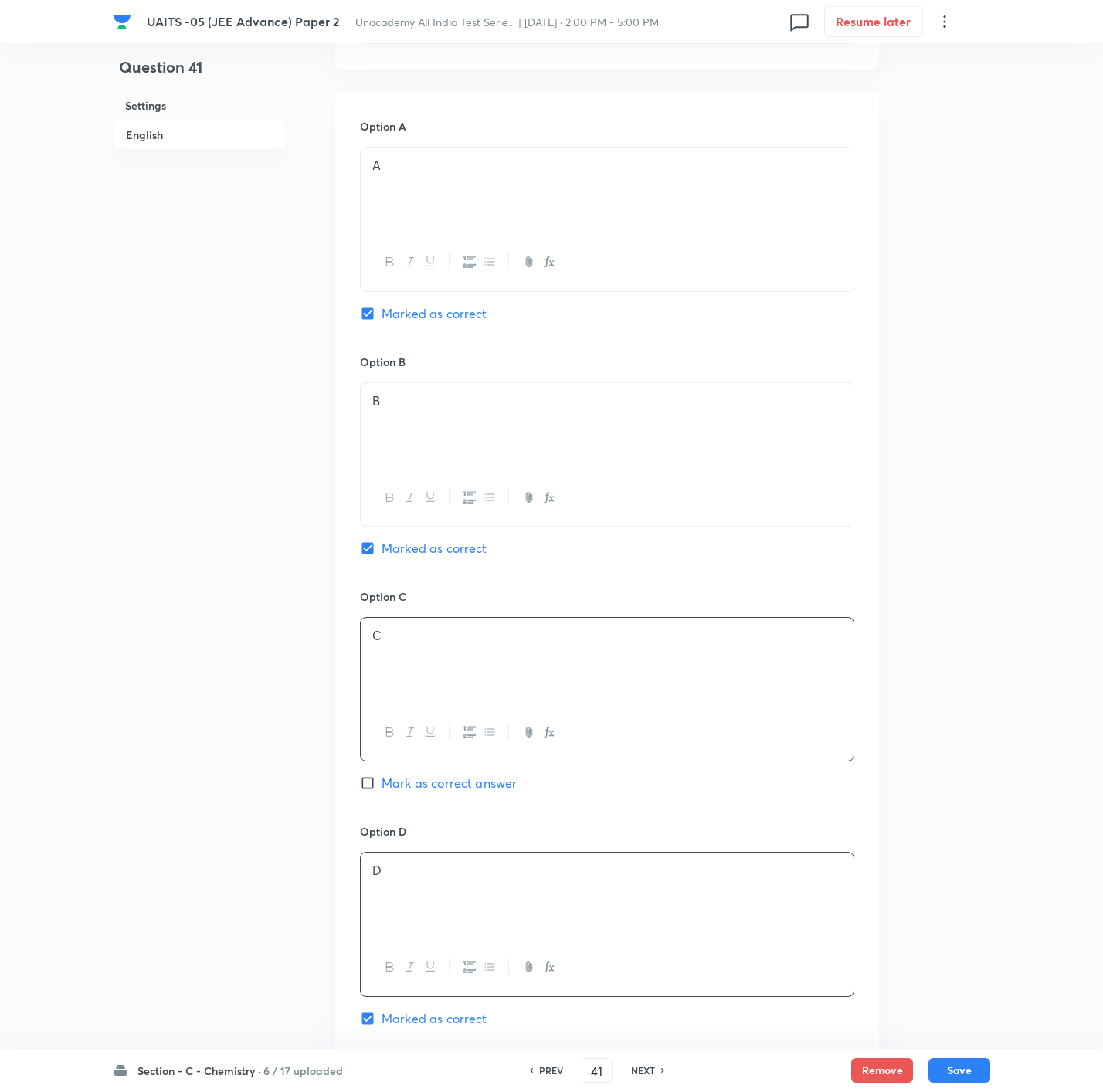
click at [434, 890] on div "D" at bounding box center [606, 896] width 492 height 86
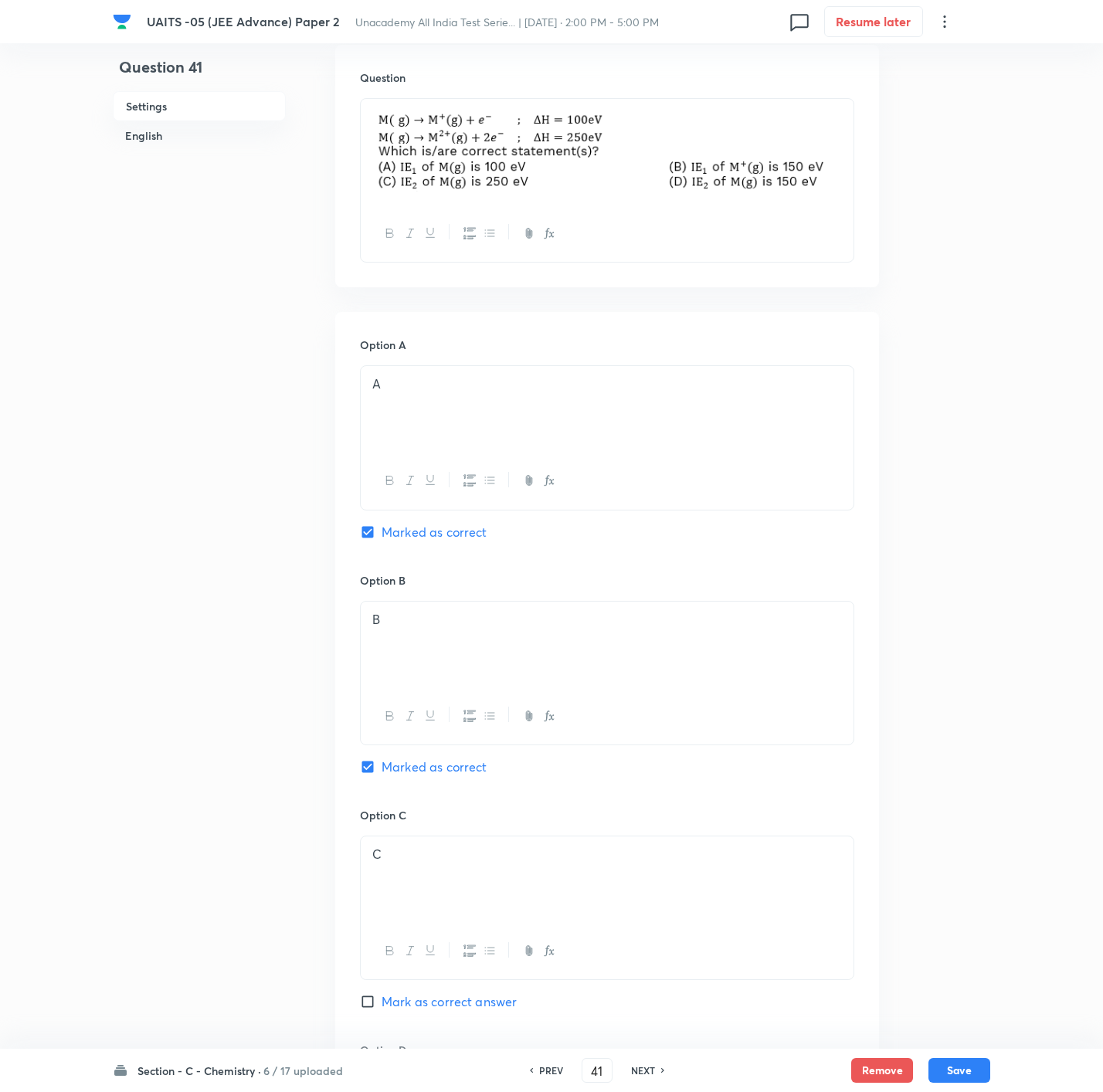
scroll to position [348, 0]
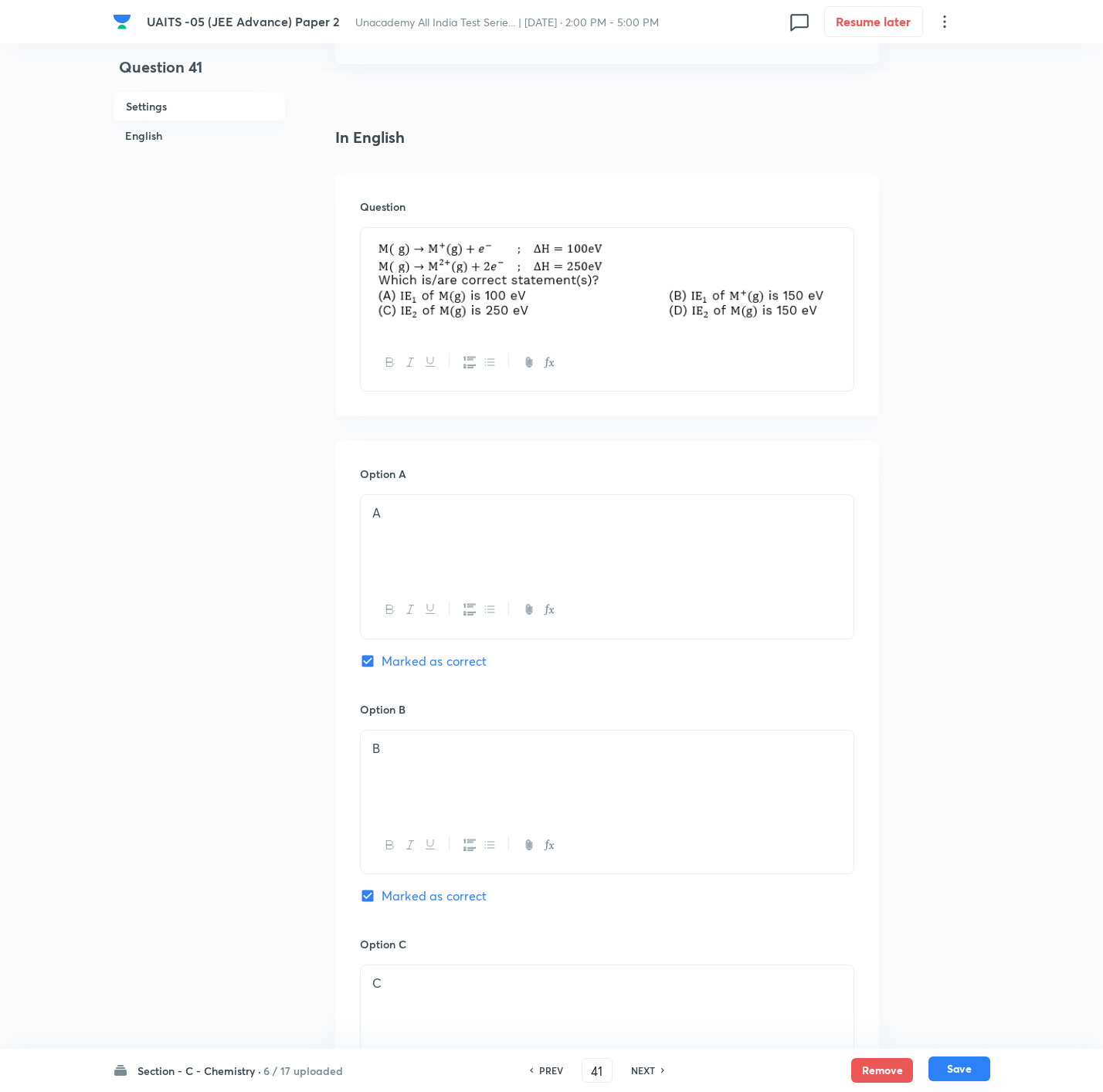
click at [949, 1068] on button "Save" at bounding box center [959, 1069] width 61 height 25
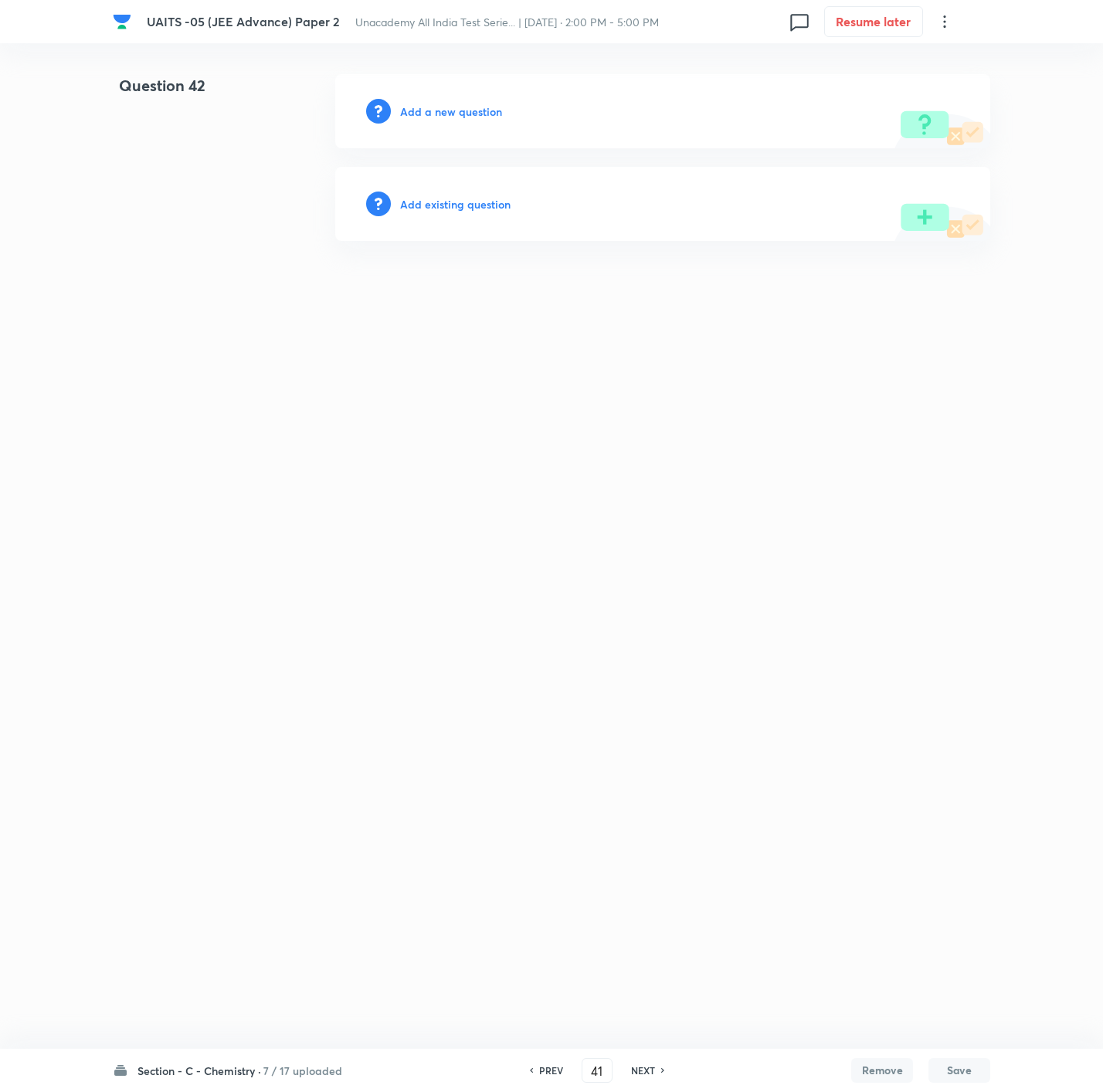
type input "42"
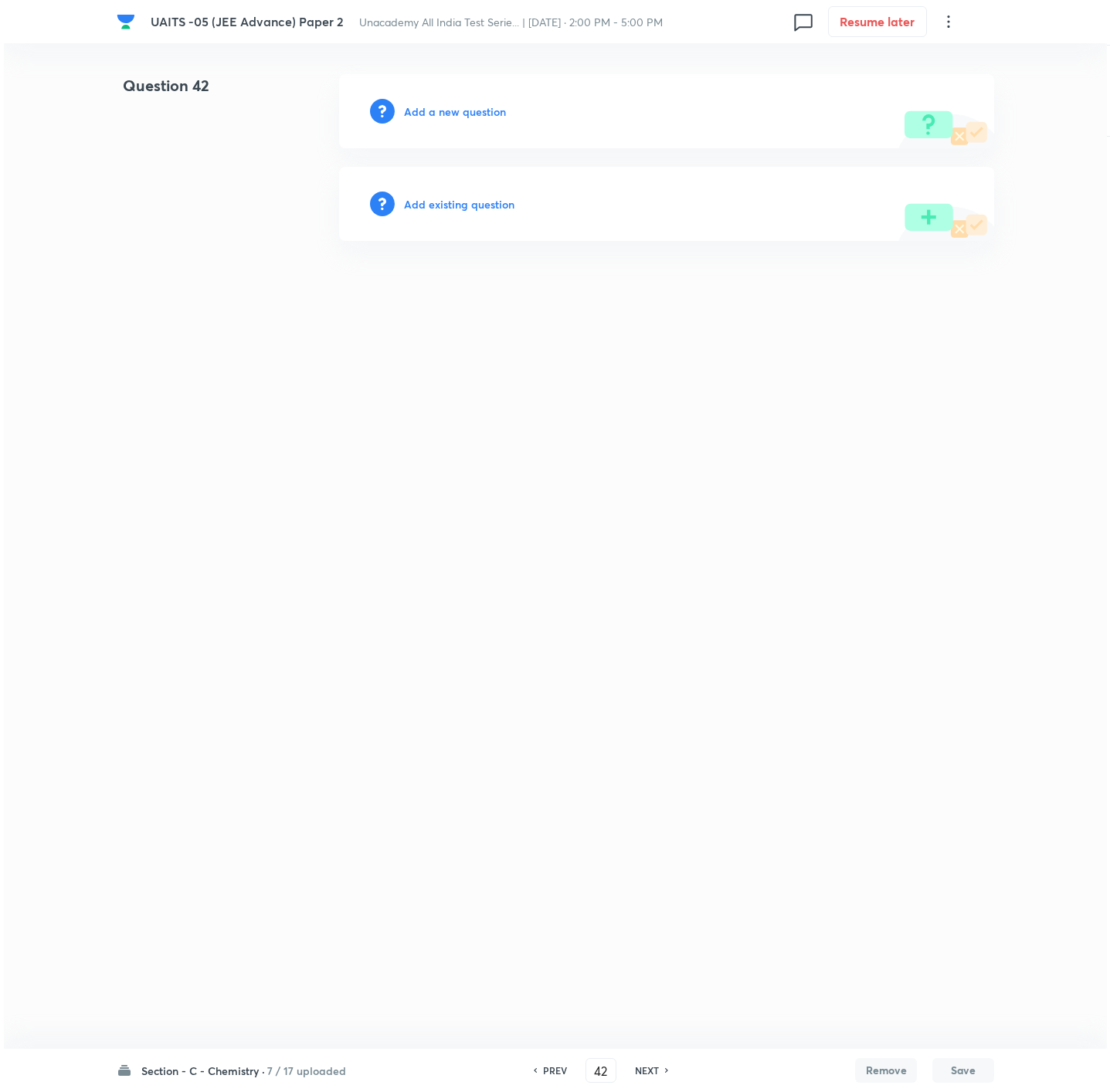
scroll to position [0, 0]
click at [454, 104] on h6 "Add a new question" at bounding box center [455, 112] width 102 height 17
click at [454, 104] on h6 "Choose a question type" at bounding box center [464, 112] width 119 height 17
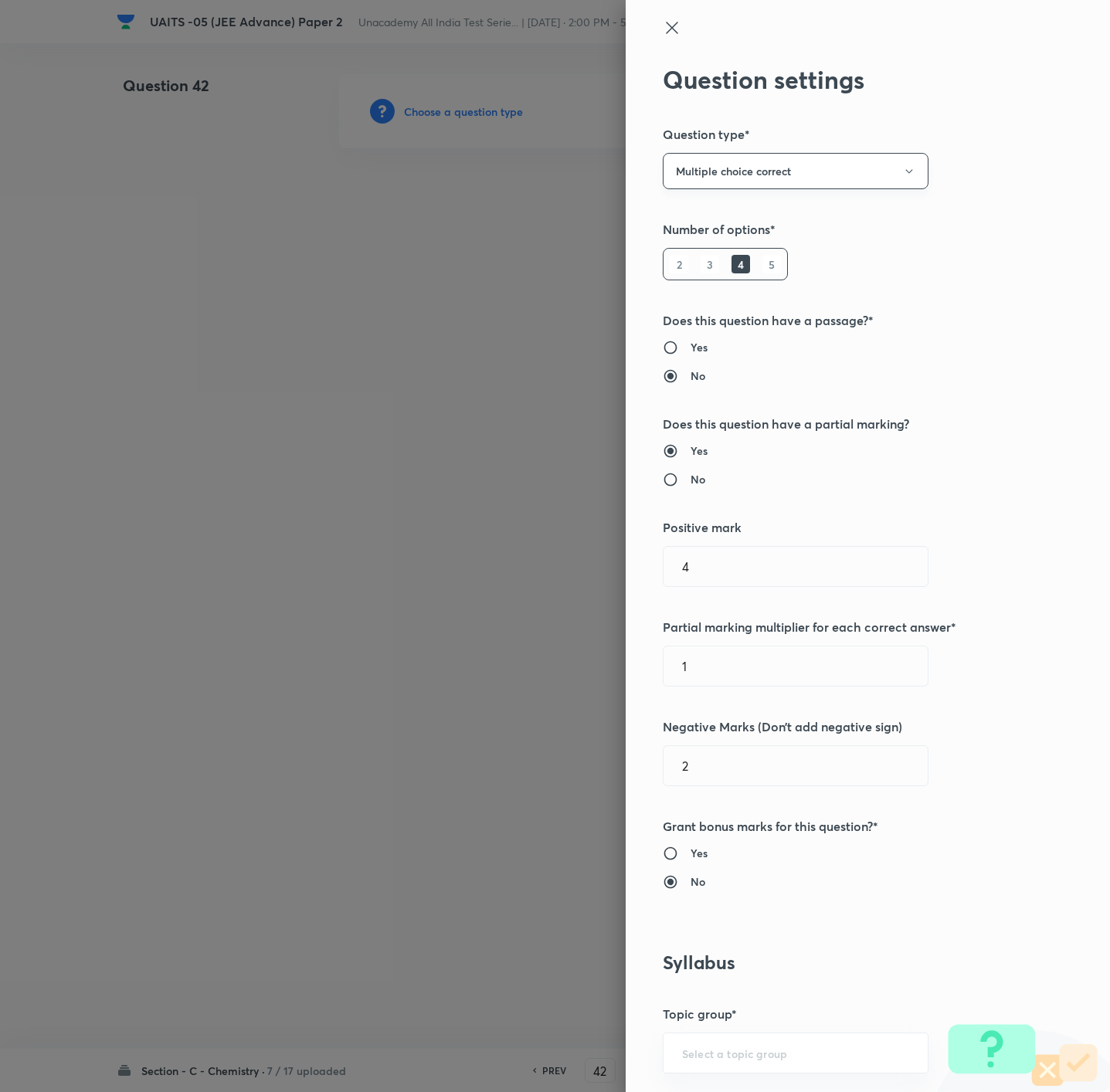
click at [717, 162] on button "Multiple choice correct" at bounding box center [796, 171] width 266 height 37
click at [709, 272] on span "Integer" at bounding box center [776, 275] width 246 height 17
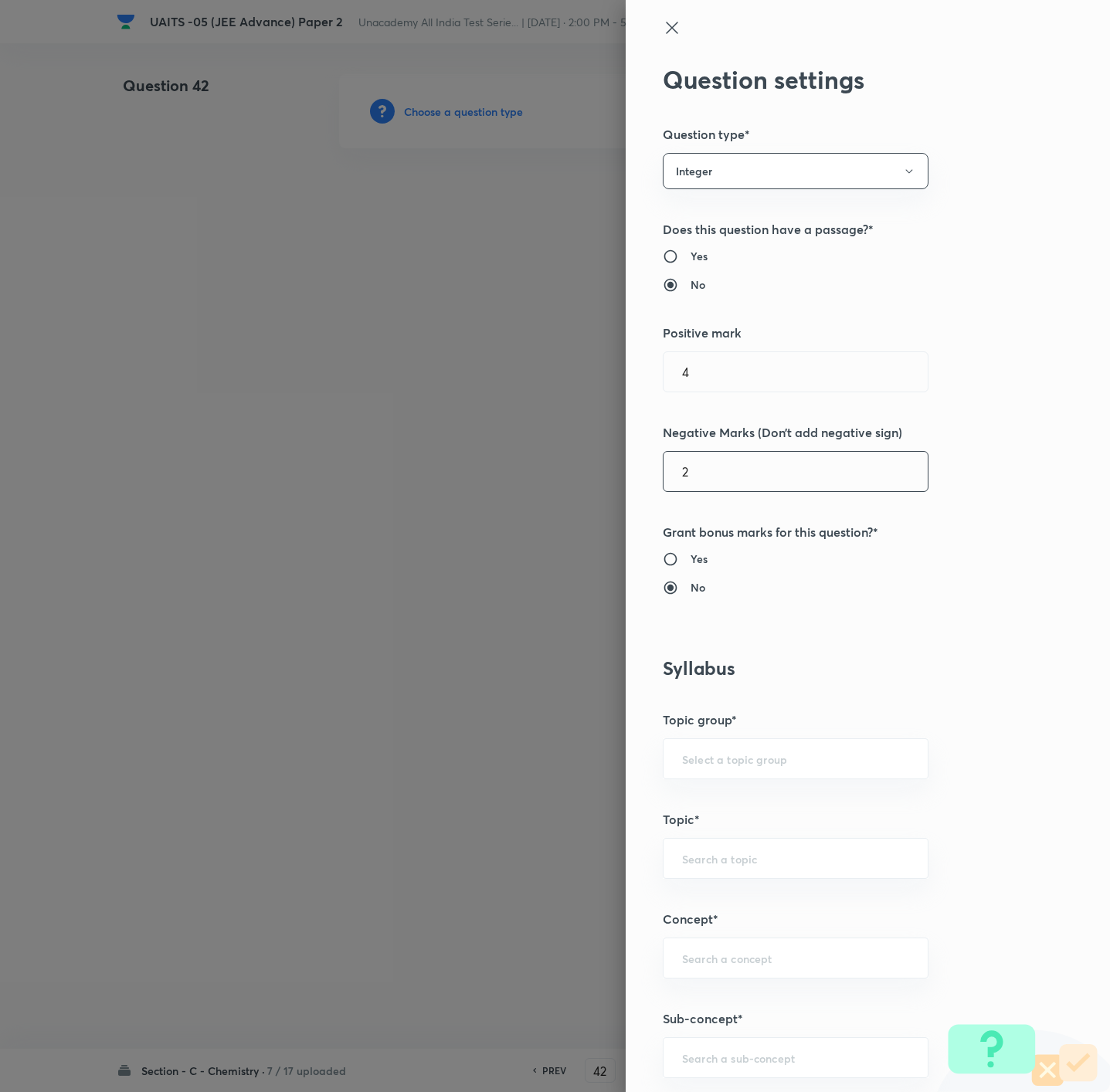
click at [705, 480] on input "2" at bounding box center [796, 471] width 264 height 39
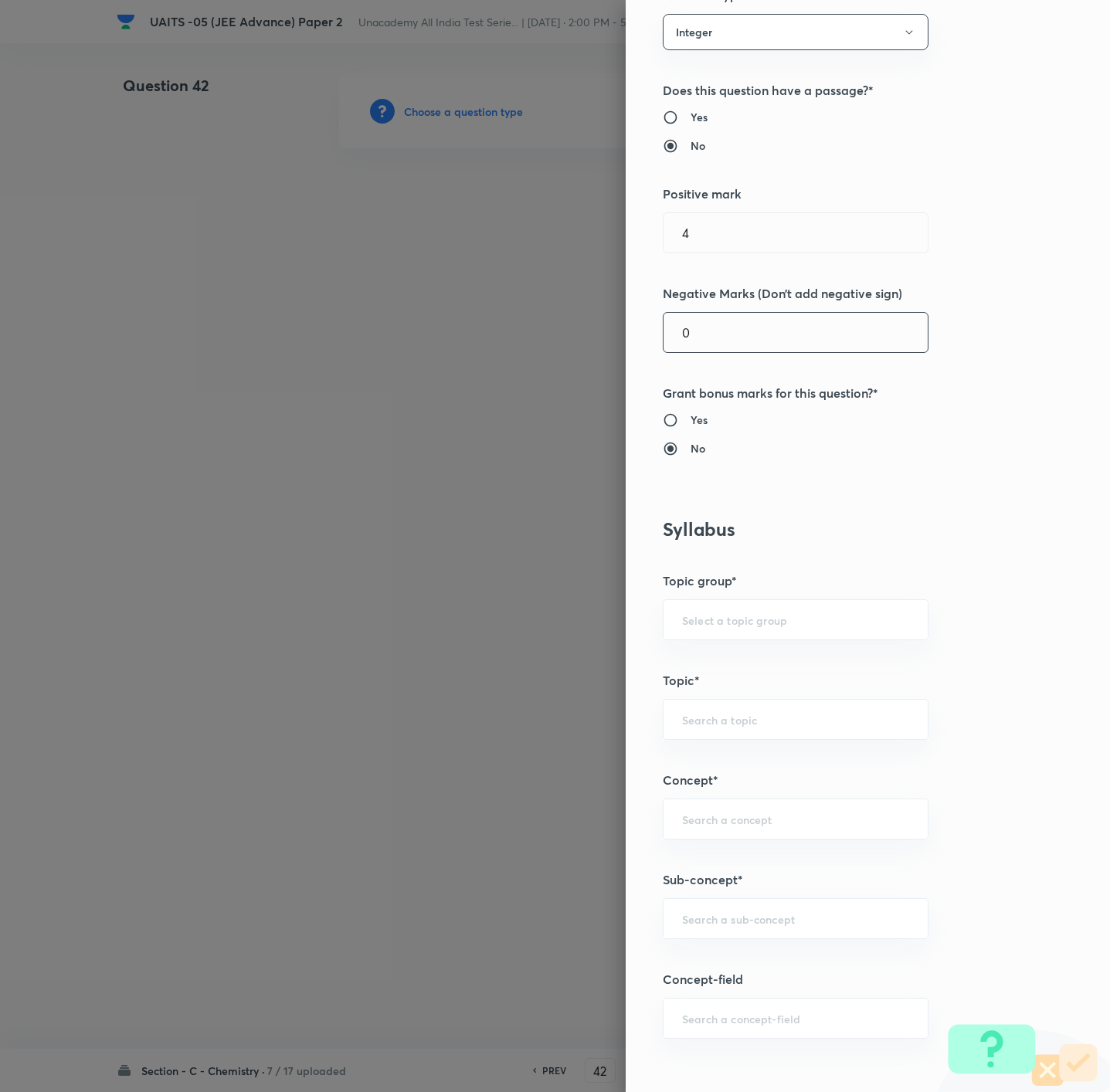
scroll to position [463, 0]
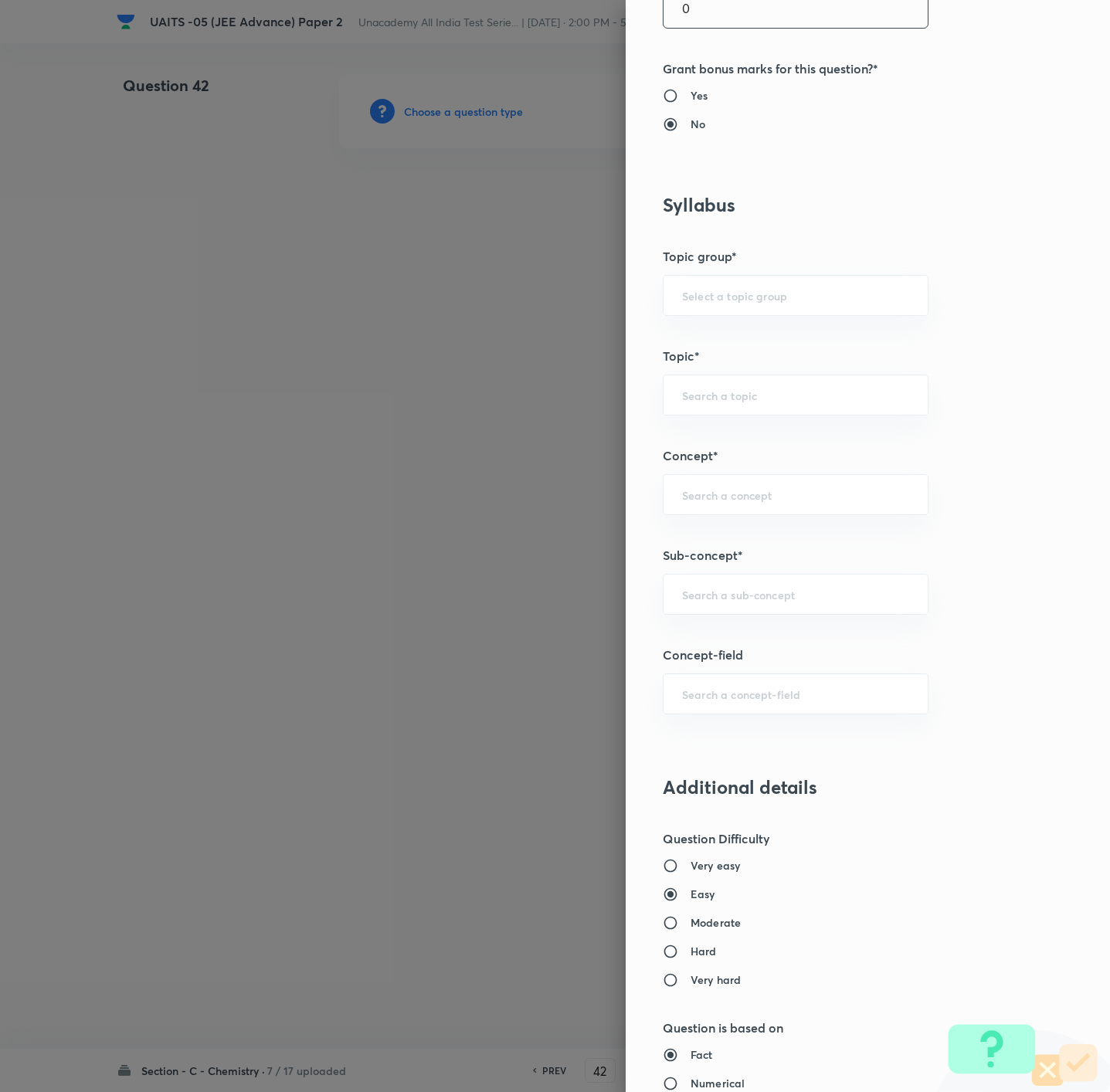
type input "0"
click at [726, 584] on div "​" at bounding box center [796, 594] width 266 height 41
paste input "Mole Concept & Concentration Terms"
click at [719, 633] on li "Mole concept & Concentration terms" at bounding box center [775, 643] width 263 height 28
type input "Mole concept & Concentration terms"
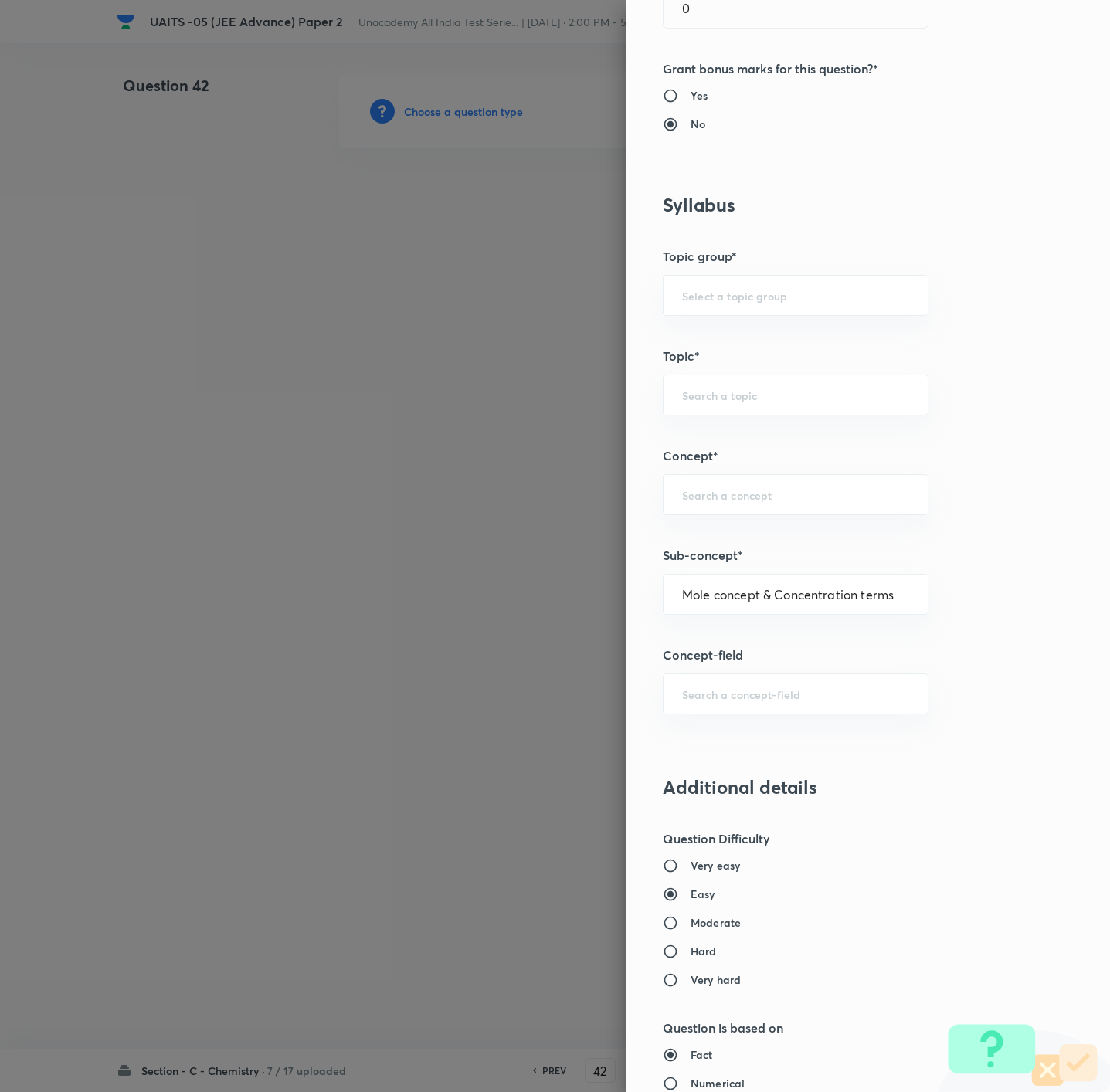
type input "Chemistry"
type input "Physical Chemistry"
type input "Mole concept & Concentration terms"
click at [691, 931] on h6 "Moderate" at bounding box center [715, 922] width 50 height 17
click at [690, 931] on input "Moderate" at bounding box center [676, 922] width 27 height 16
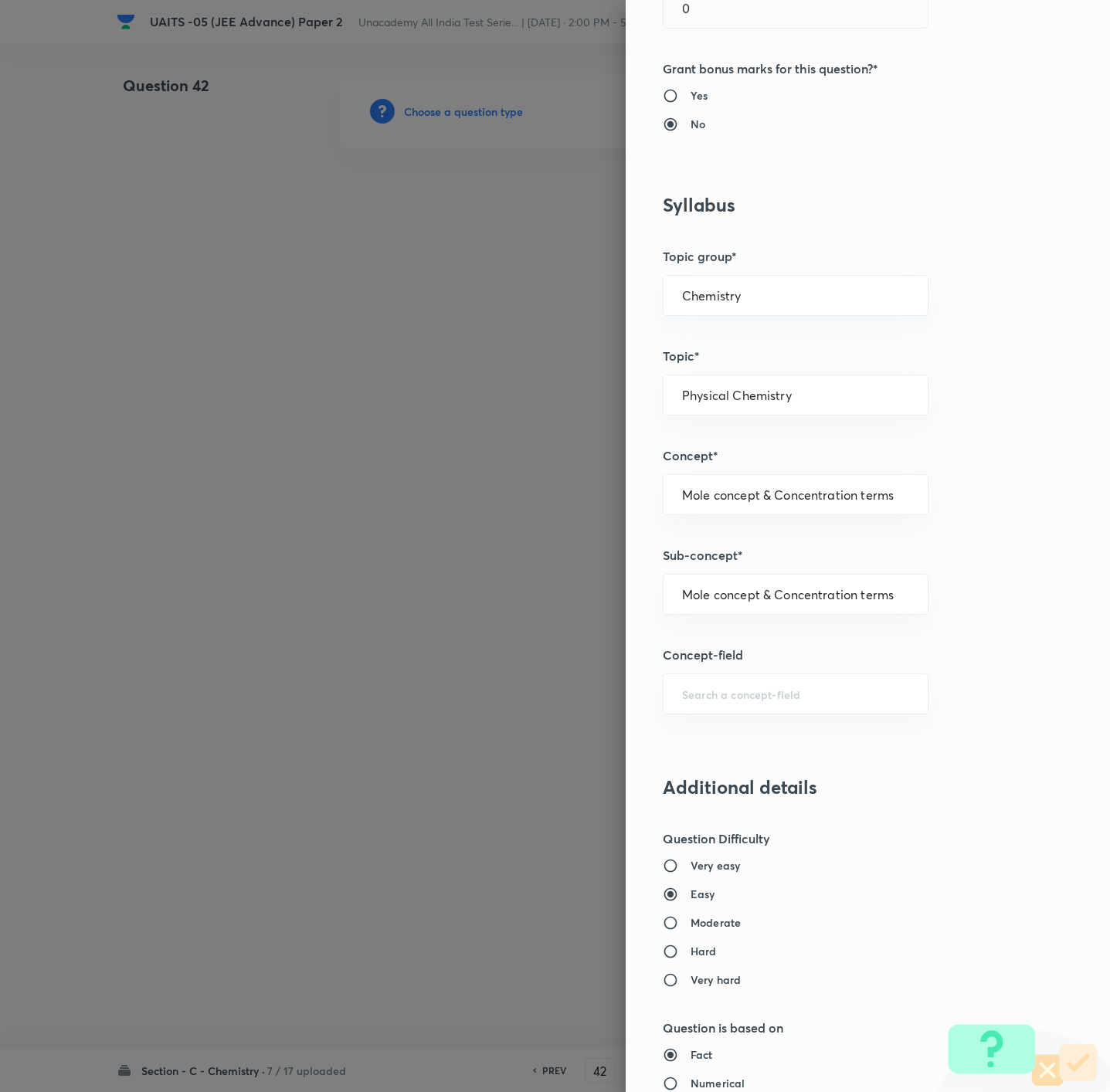
radio input "true"
radio input "false"
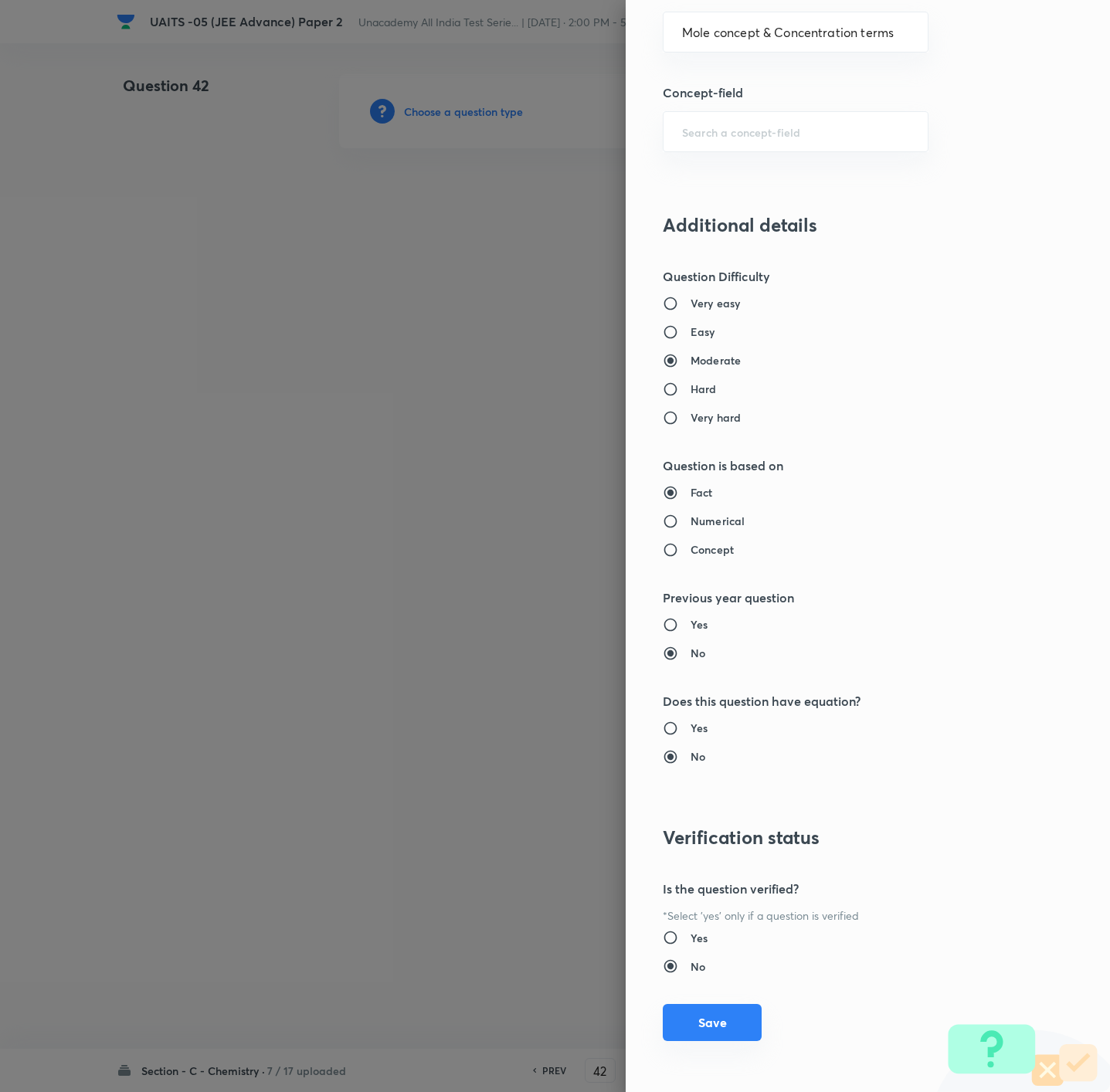
click at [700, 1015] on button "Save" at bounding box center [712, 1022] width 99 height 37
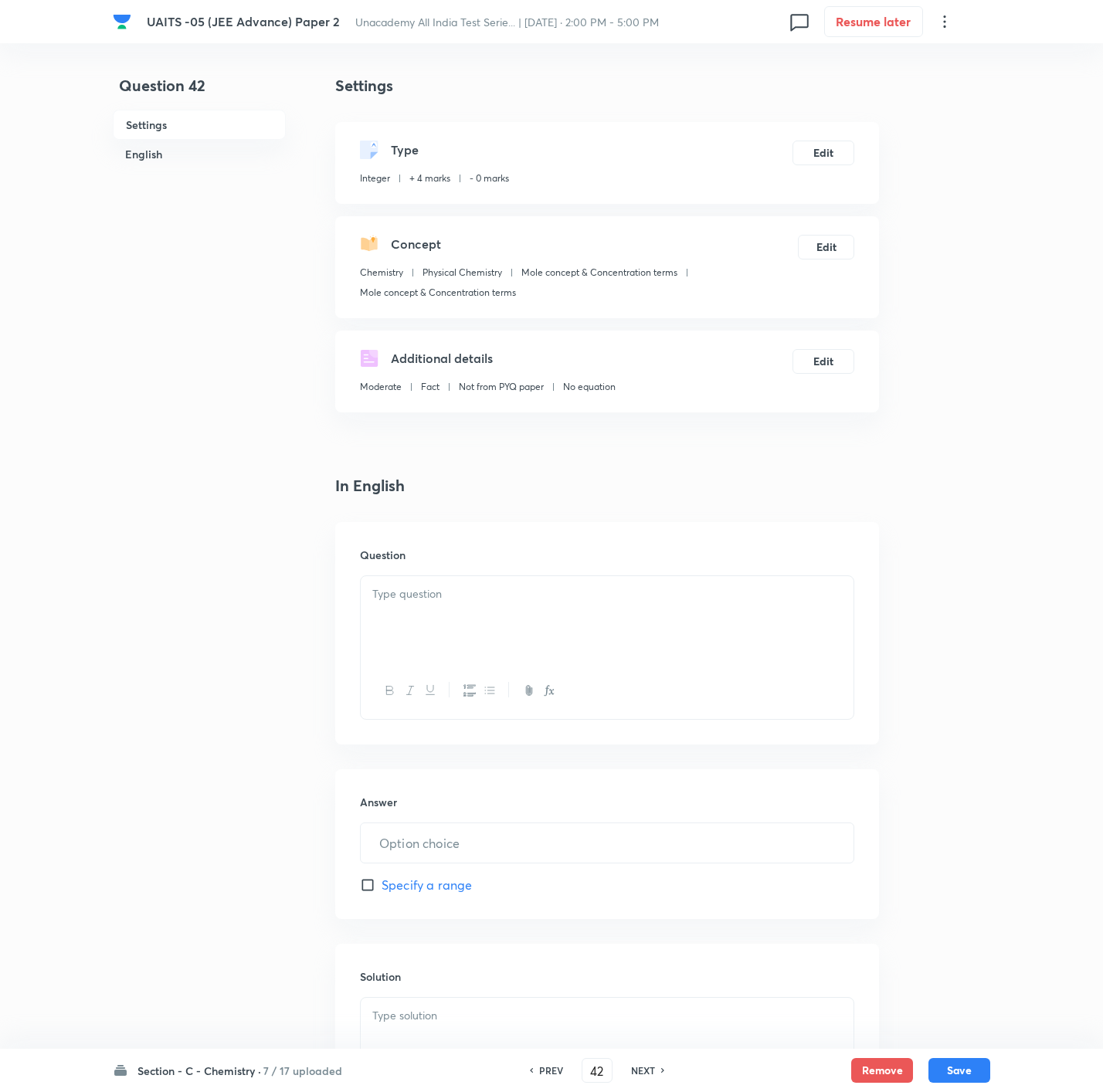
click at [510, 601] on p at bounding box center [607, 594] width 469 height 17
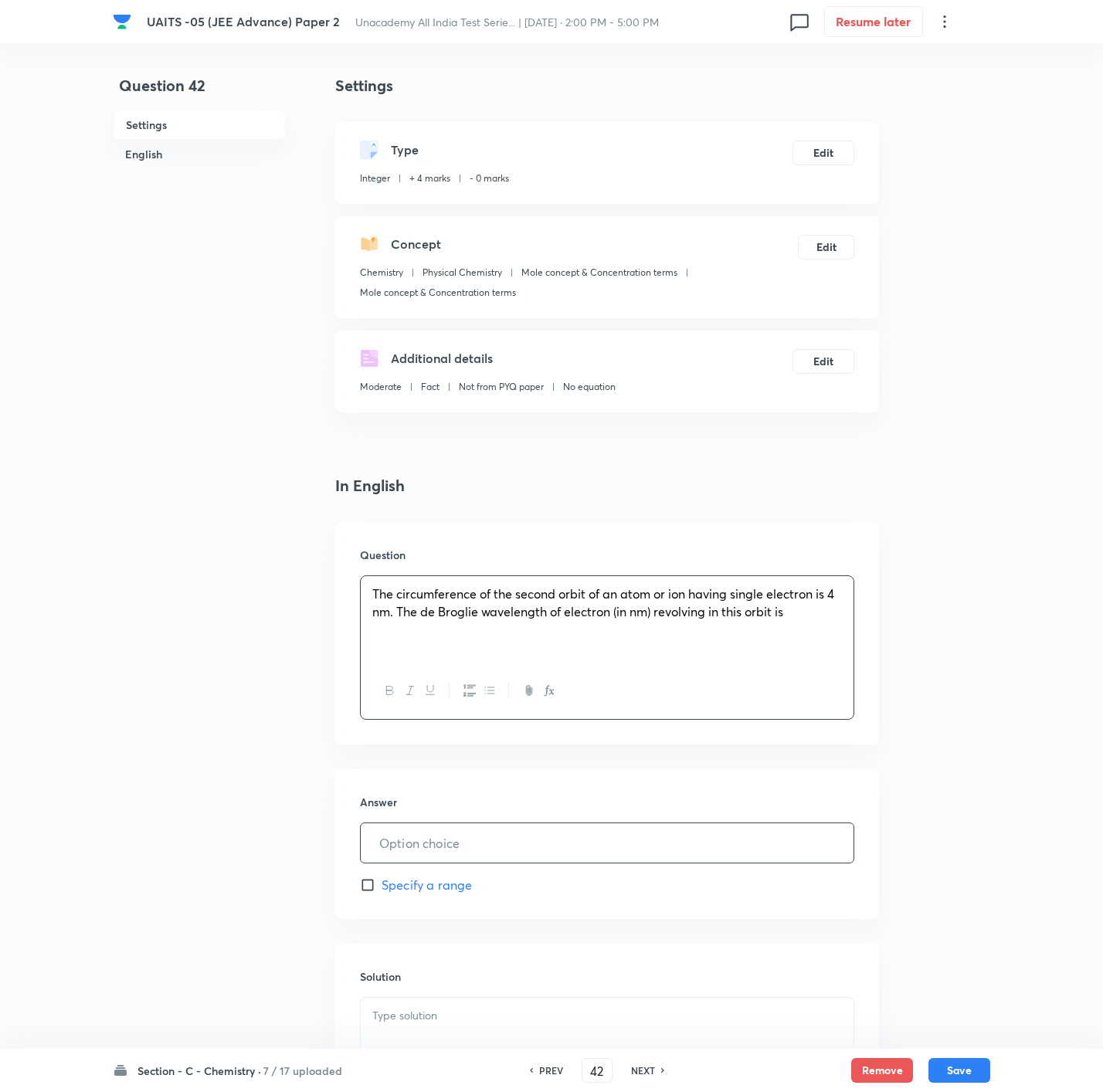
click at [528, 854] on input "text" at bounding box center [606, 843] width 492 height 39
type input "2"
click at [713, 1042] on div at bounding box center [606, 1041] width 492 height 86
click at [972, 1081] on button "Save" at bounding box center [959, 1069] width 61 height 25
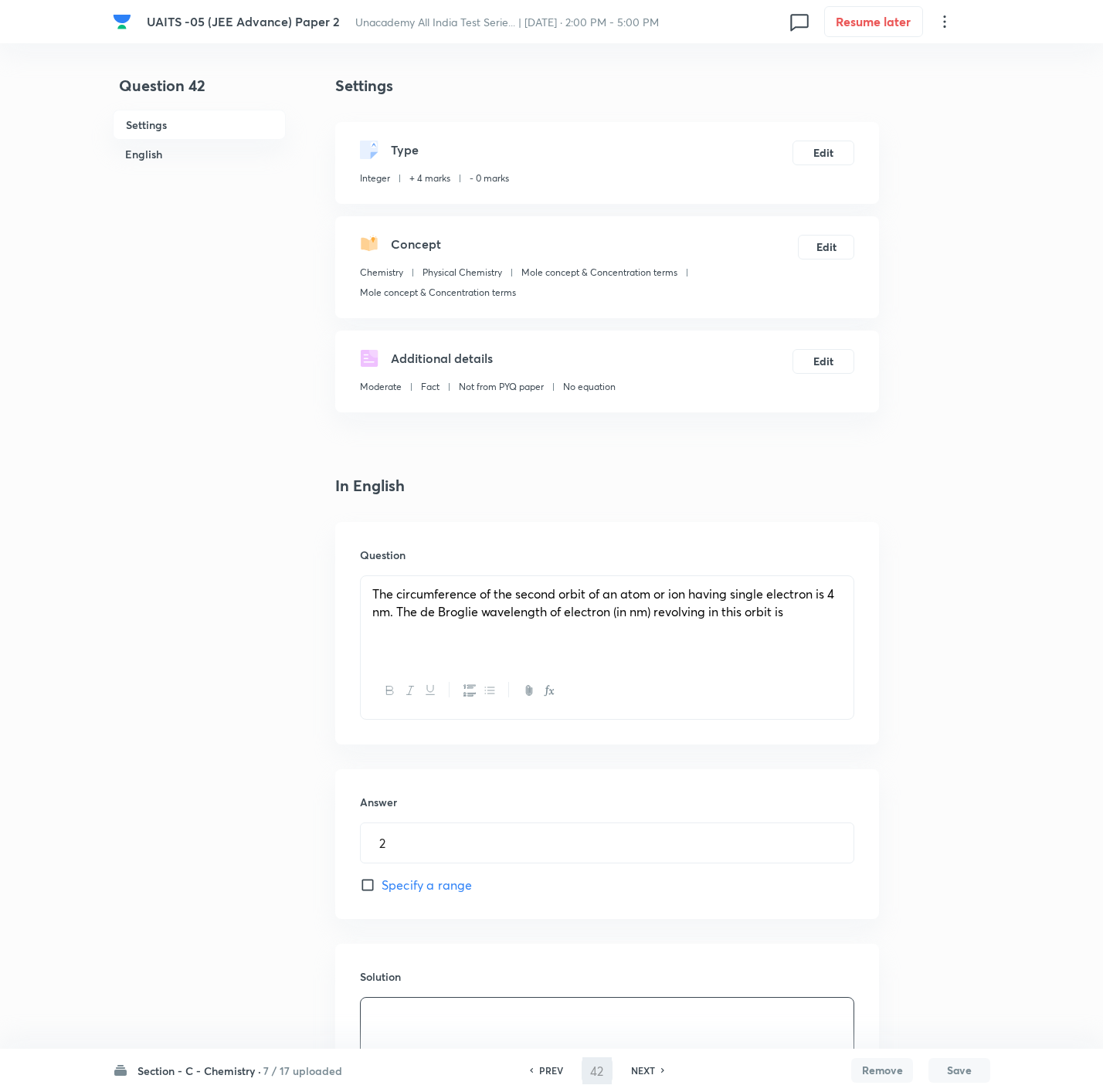
type input "43"
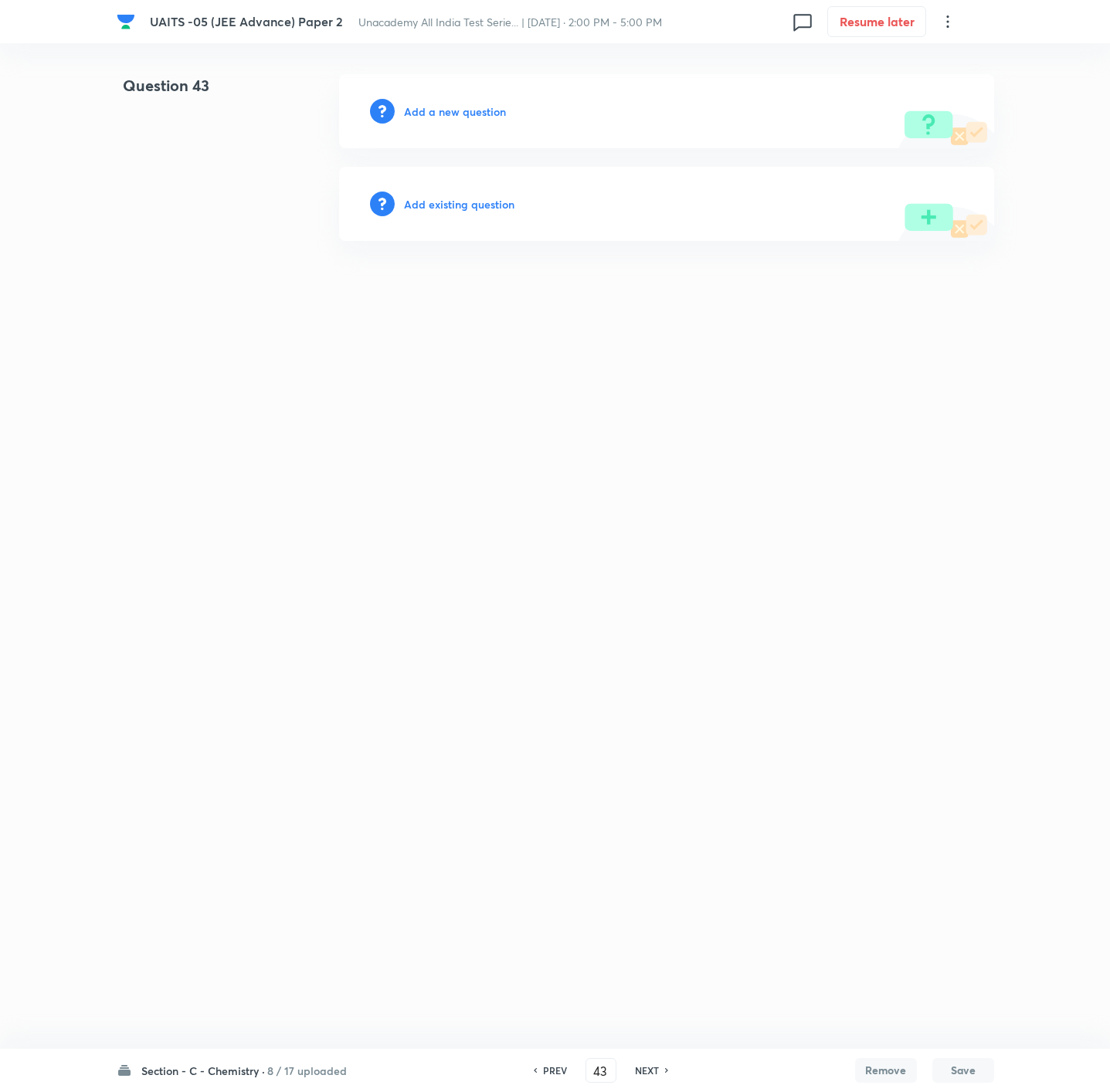
click at [497, 116] on h6 "Add a new question" at bounding box center [455, 112] width 102 height 17
click at [497, 116] on h6 "Choose a question type" at bounding box center [464, 112] width 119 height 17
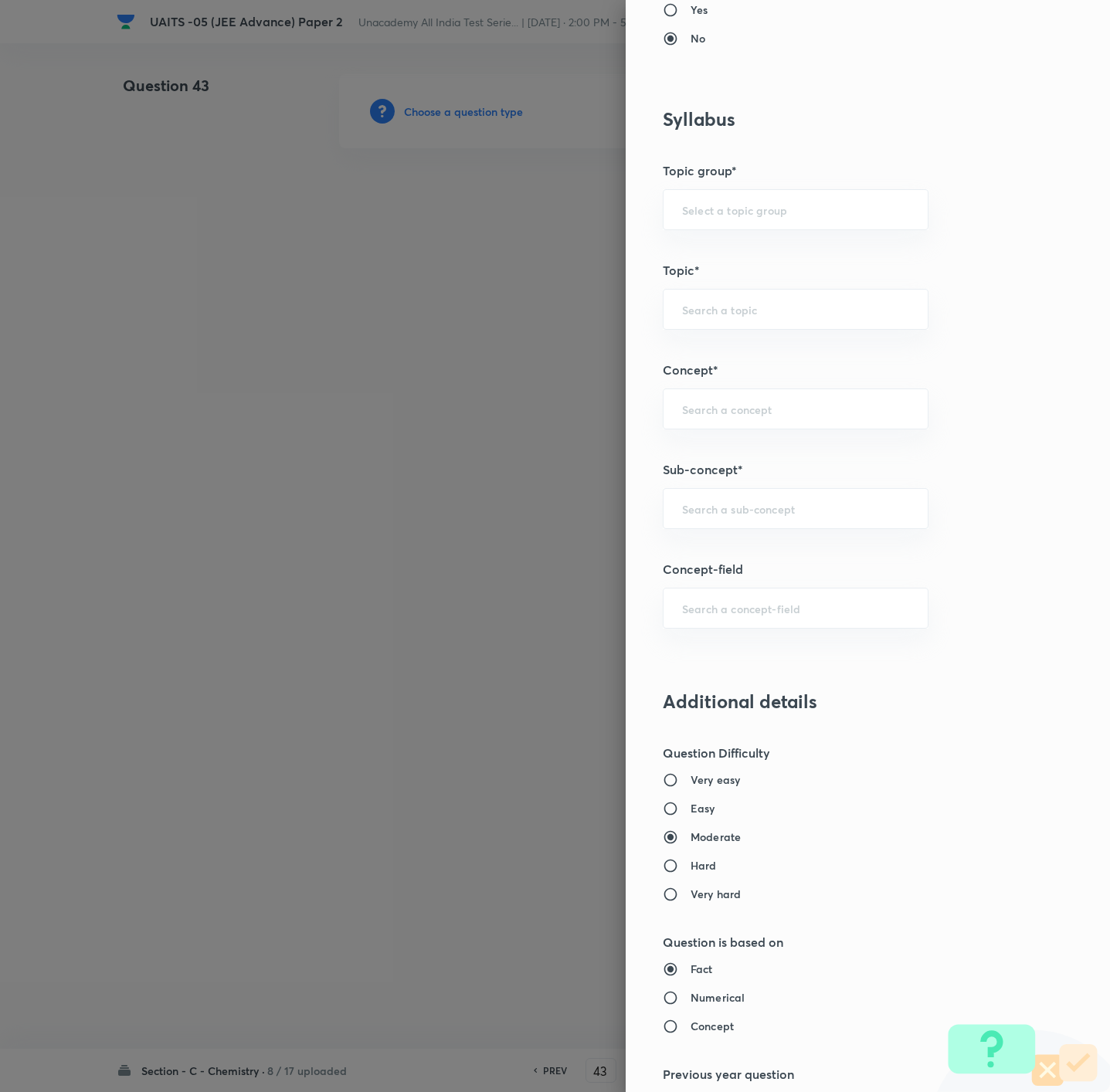
scroll to position [811, 0]
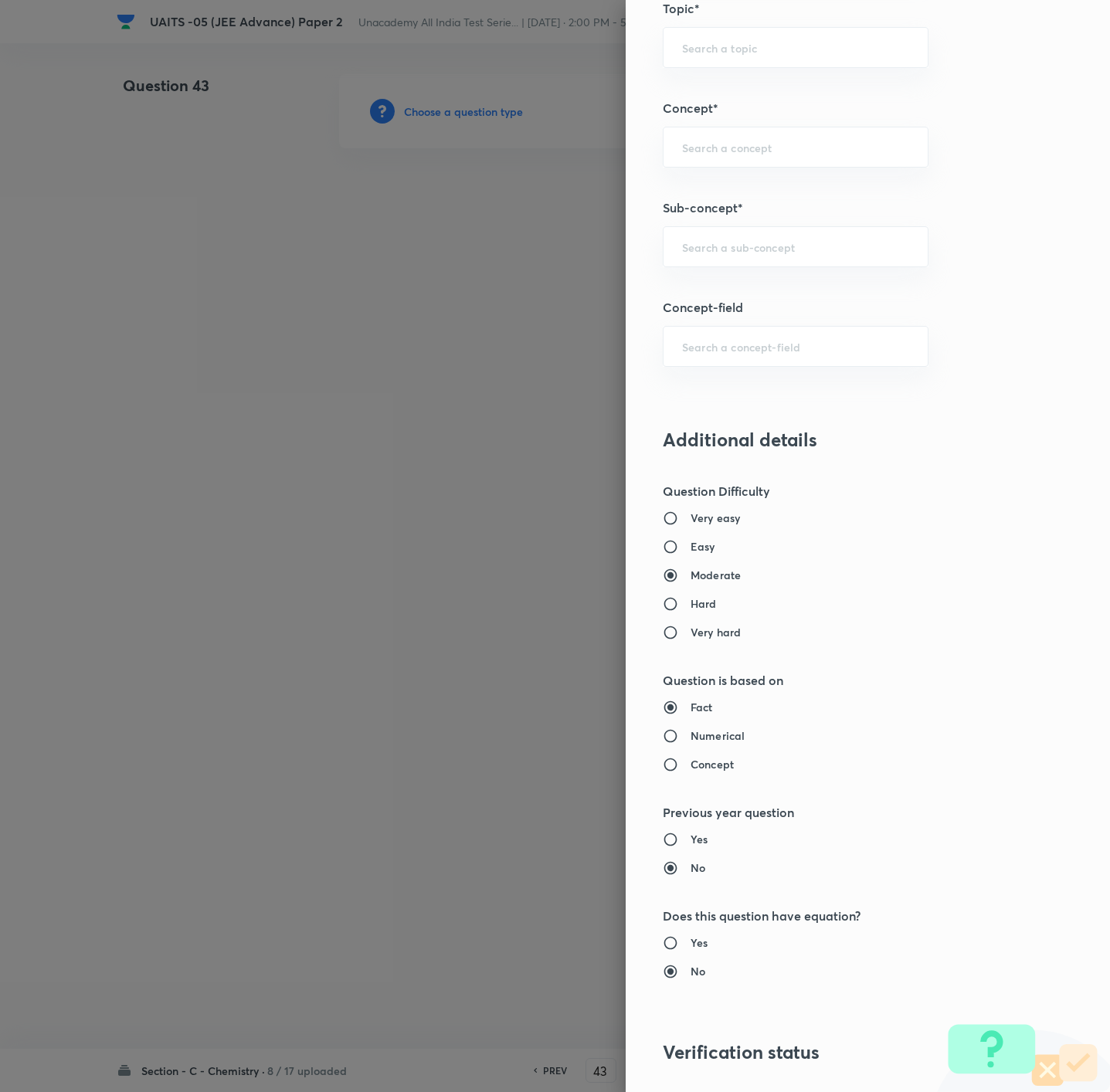
click at [690, 608] on h6 "Hard" at bounding box center [703, 604] width 27 height 17
click at [690, 608] on input "Hard" at bounding box center [676, 603] width 27 height 16
radio input "true"
radio input "false"
click at [723, 242] on div "​" at bounding box center [796, 247] width 266 height 41
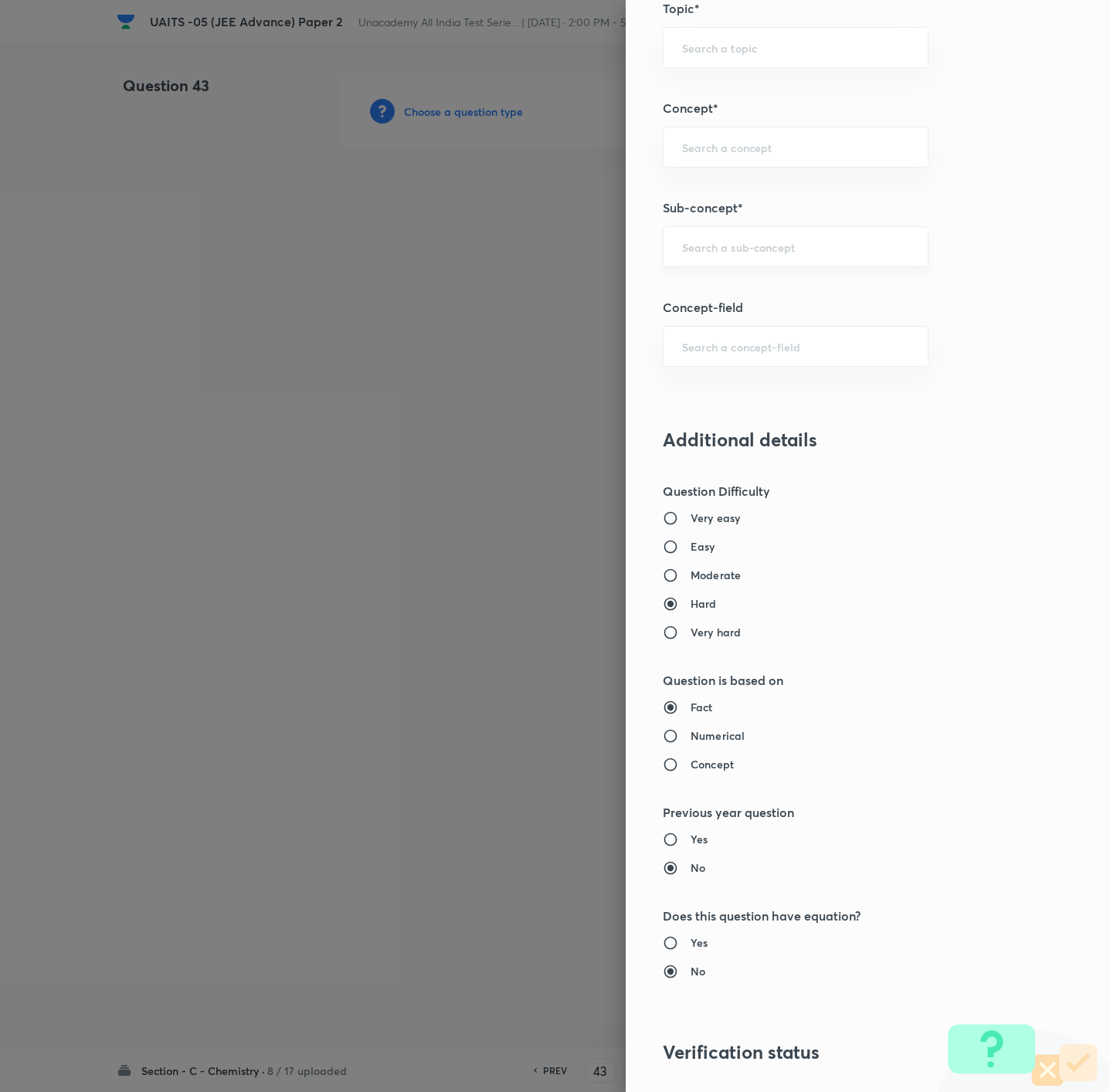
paste input "Atomic Structure"
click at [742, 292] on li "Atomic Structure" at bounding box center [775, 295] width 263 height 28
type input "Atomic Structure"
type input "Chemistry"
type input "Organic Chemistry"
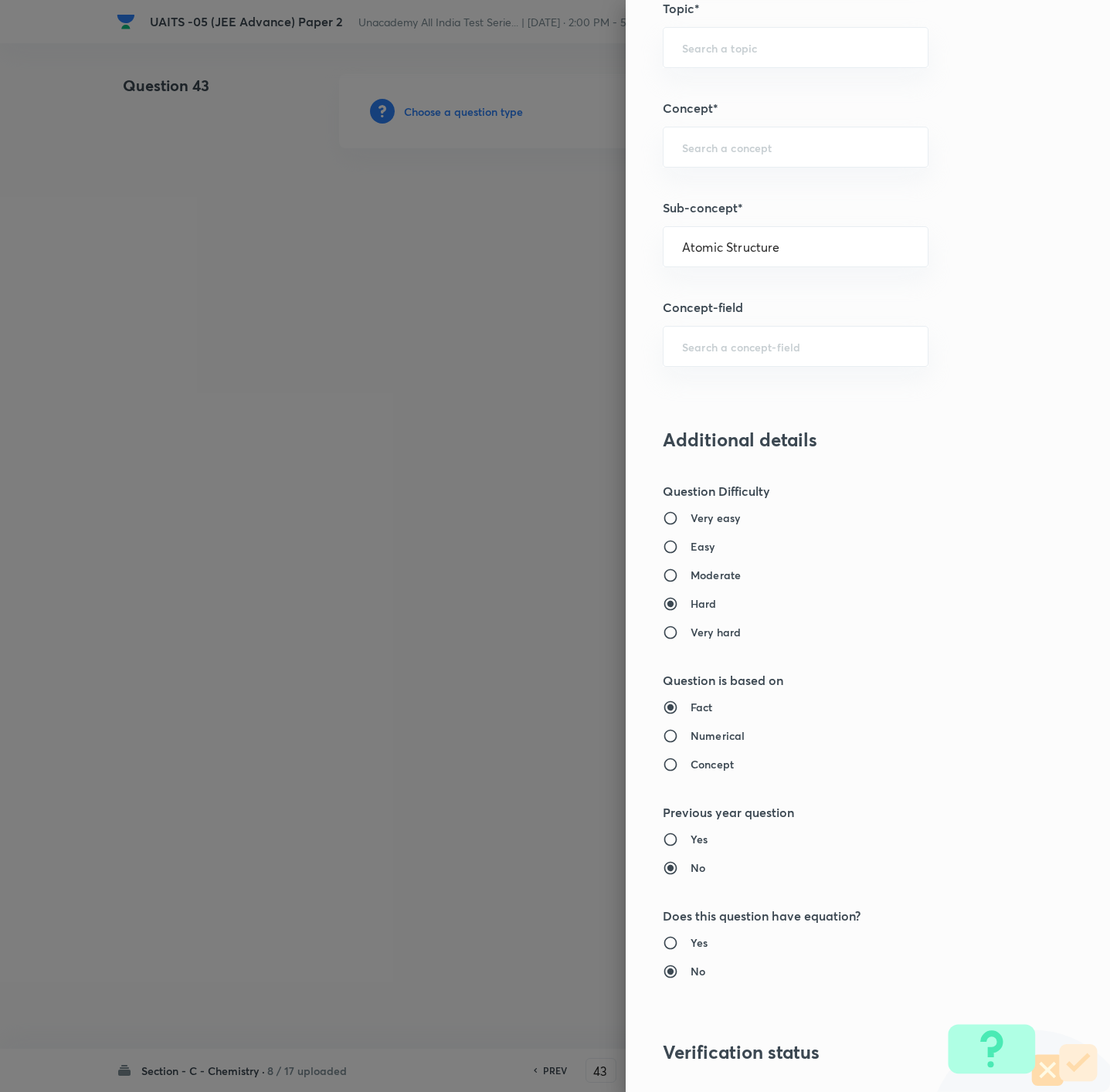
type input "General Organic Chemistry"
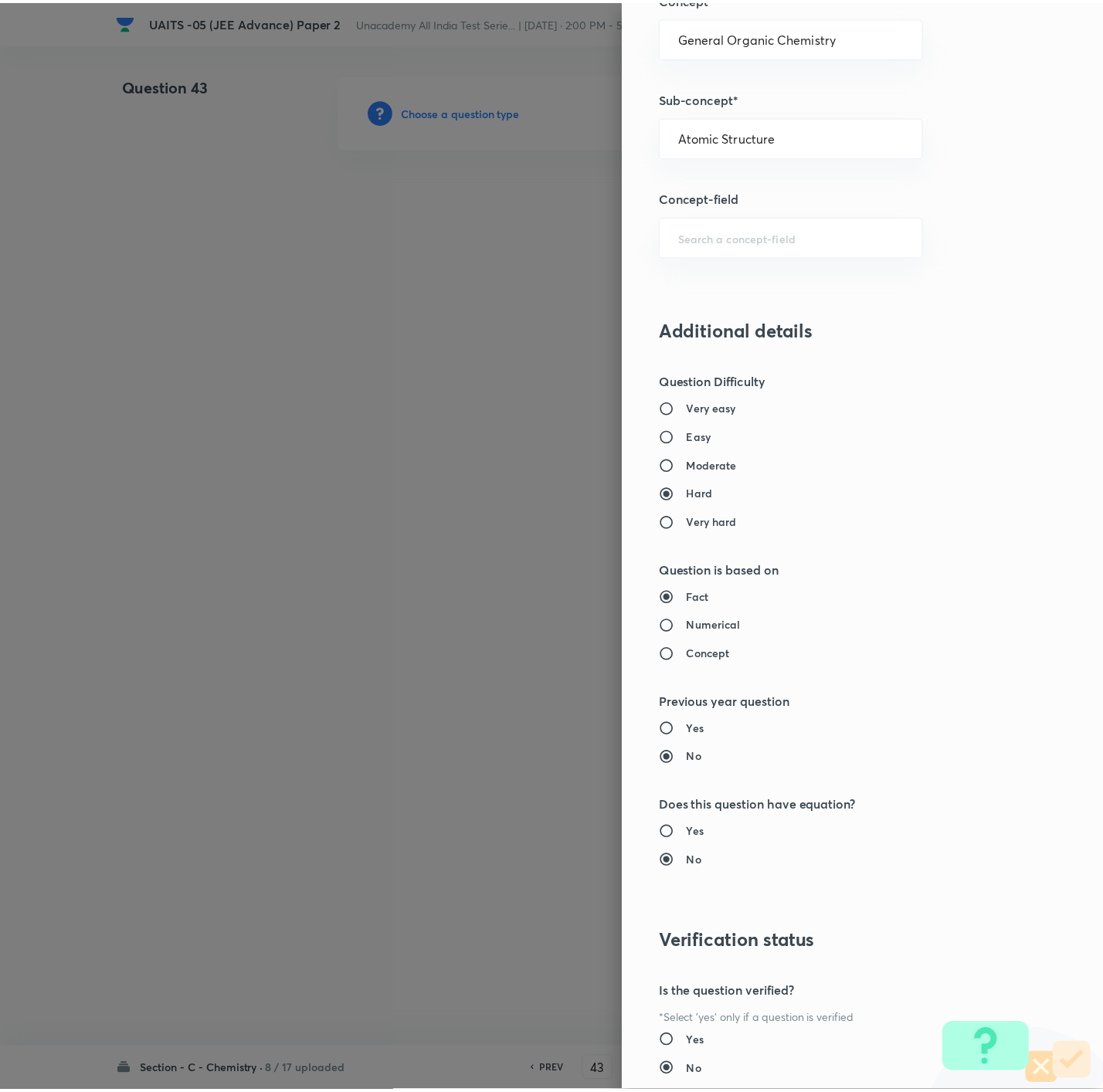
scroll to position [1030, 0]
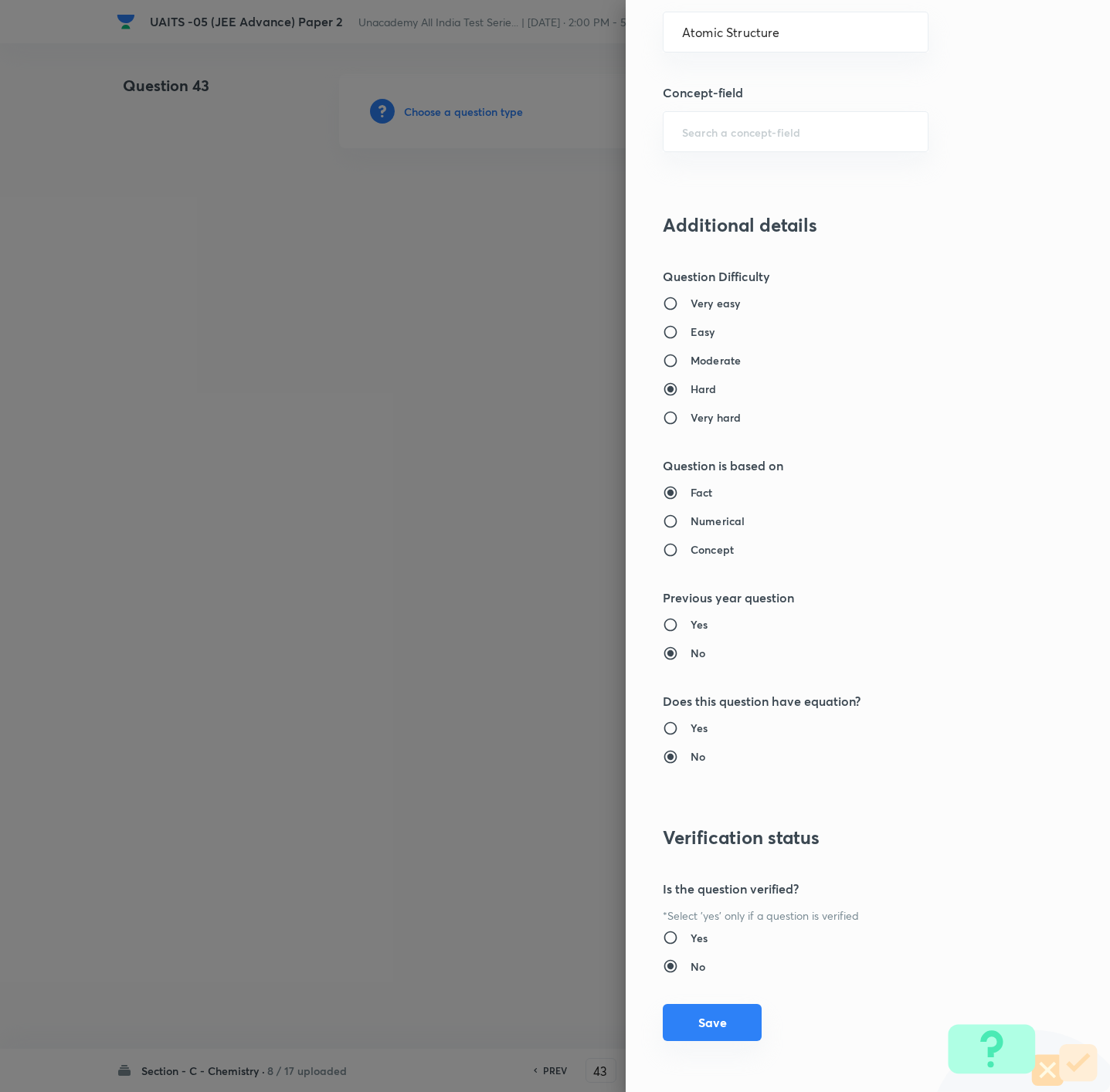
click at [688, 1012] on button "Save" at bounding box center [712, 1022] width 99 height 37
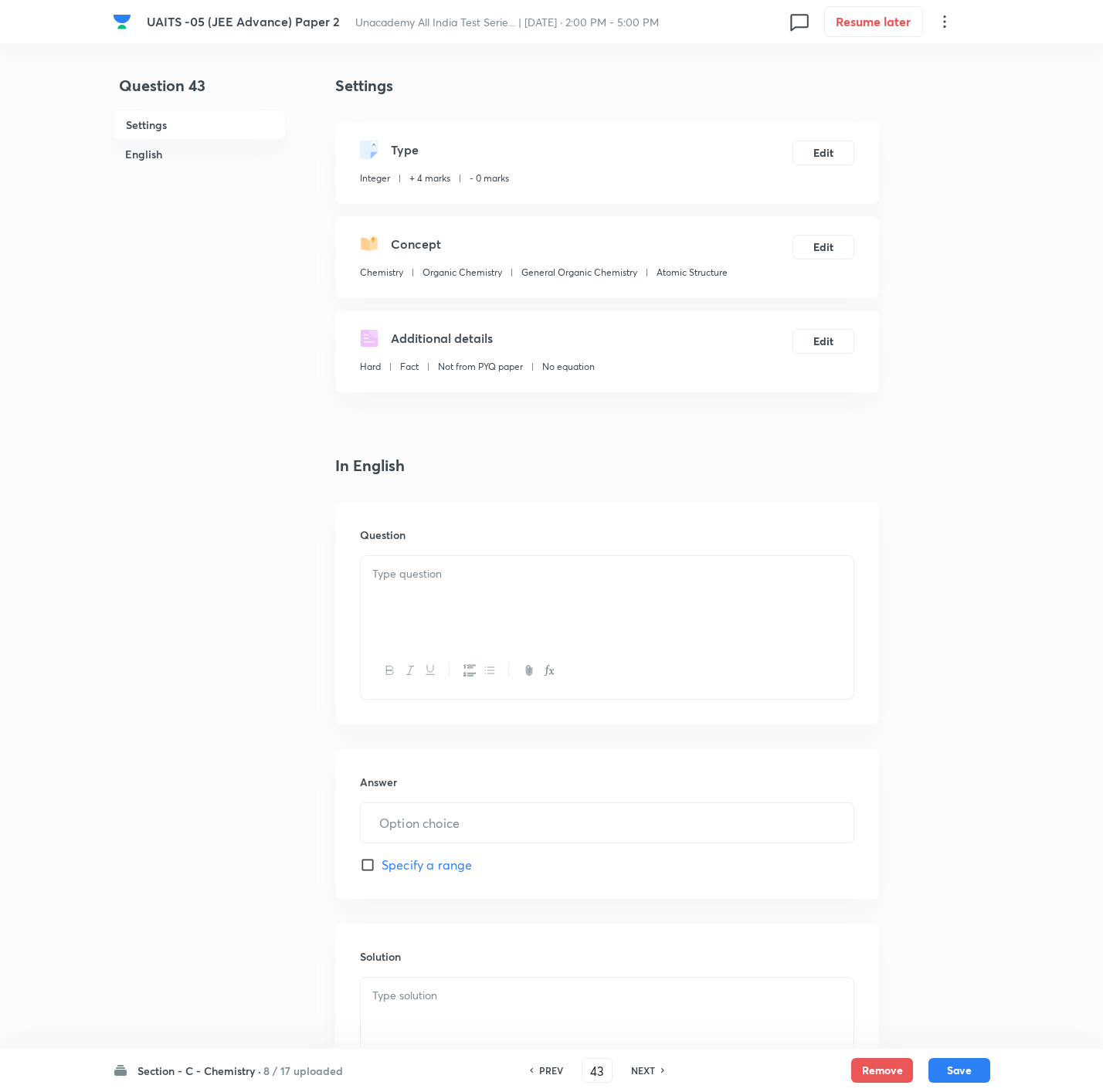
drag, startPoint x: 910, startPoint y: 622, endPoint x: 650, endPoint y: 655, distance: 262.1
click at [865, 643] on div "Question 43 Settings English Settings Type Integer + 4 marks - 0 marks Edit Con…" at bounding box center [551, 642] width 877 height 1135
click at [645, 586] on div at bounding box center [606, 600] width 492 height 86
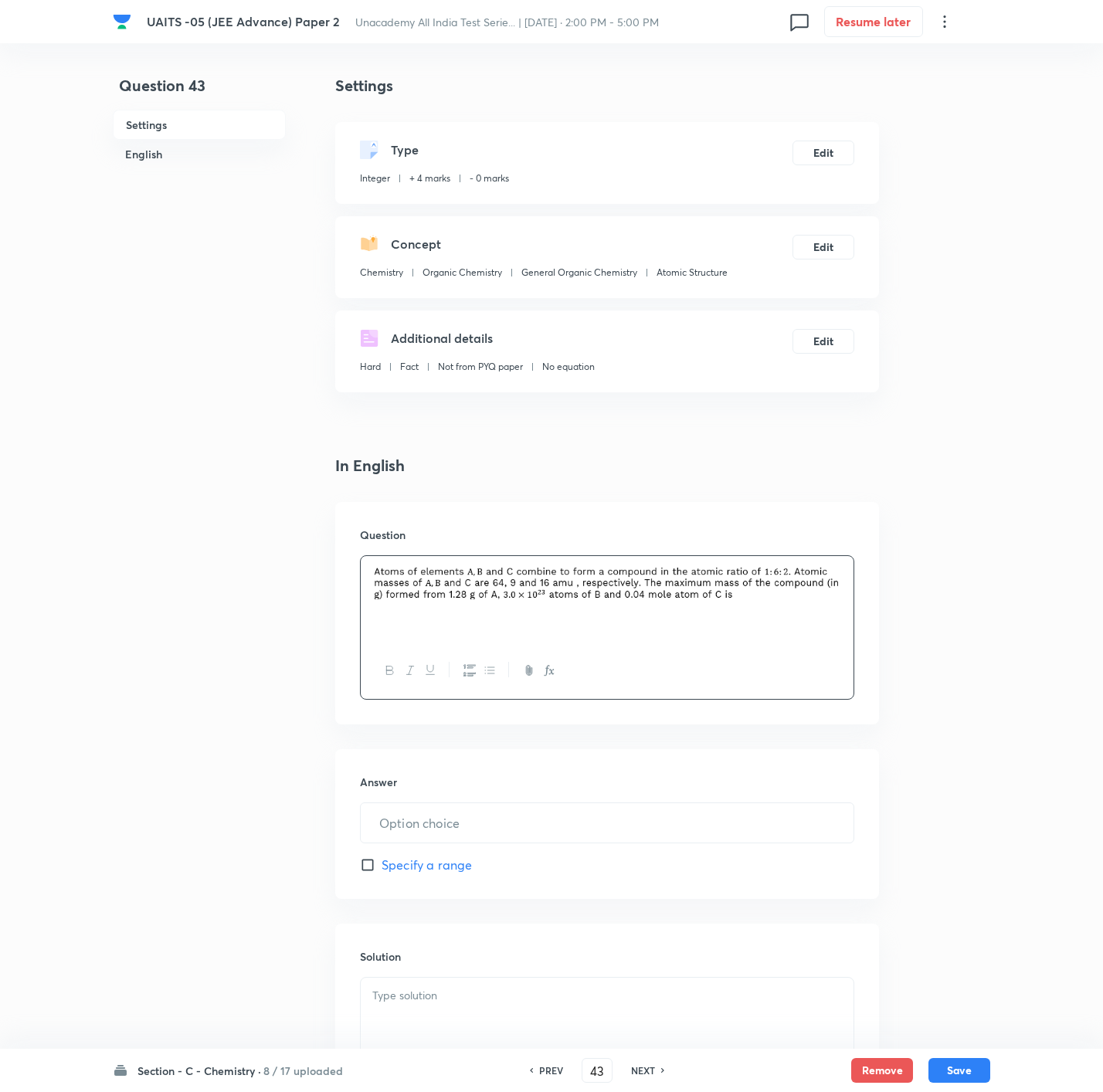
drag, startPoint x: 359, startPoint y: 1031, endPoint x: 399, endPoint y: 1003, distance: 48.8
click at [364, 1027] on div at bounding box center [607, 1050] width 494 height 145
click at [399, 1003] on p at bounding box center [607, 996] width 469 height 17
click at [493, 809] on input "text" at bounding box center [606, 822] width 492 height 39
type input "3"
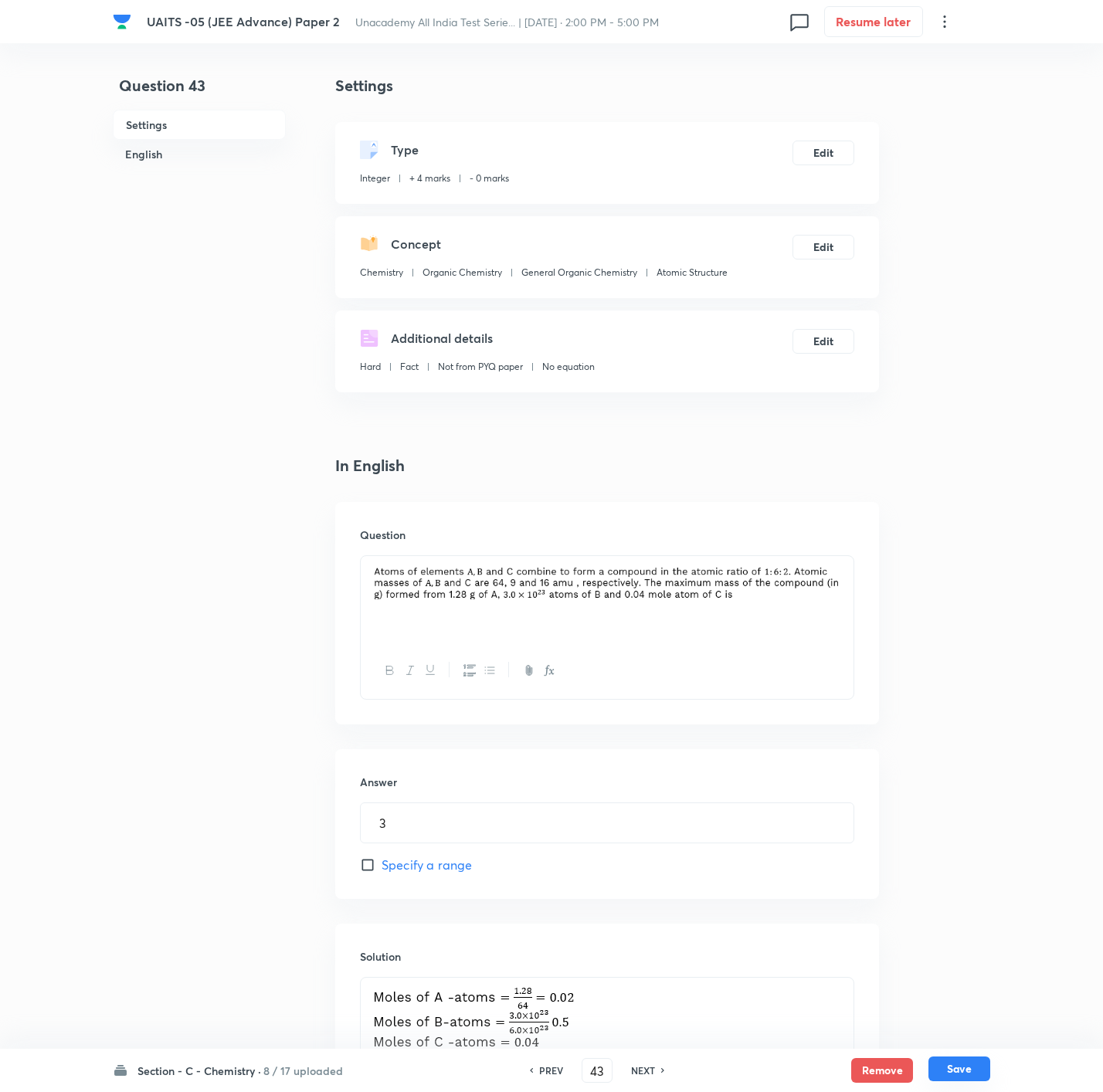
click at [981, 1066] on button "Save" at bounding box center [959, 1069] width 61 height 25
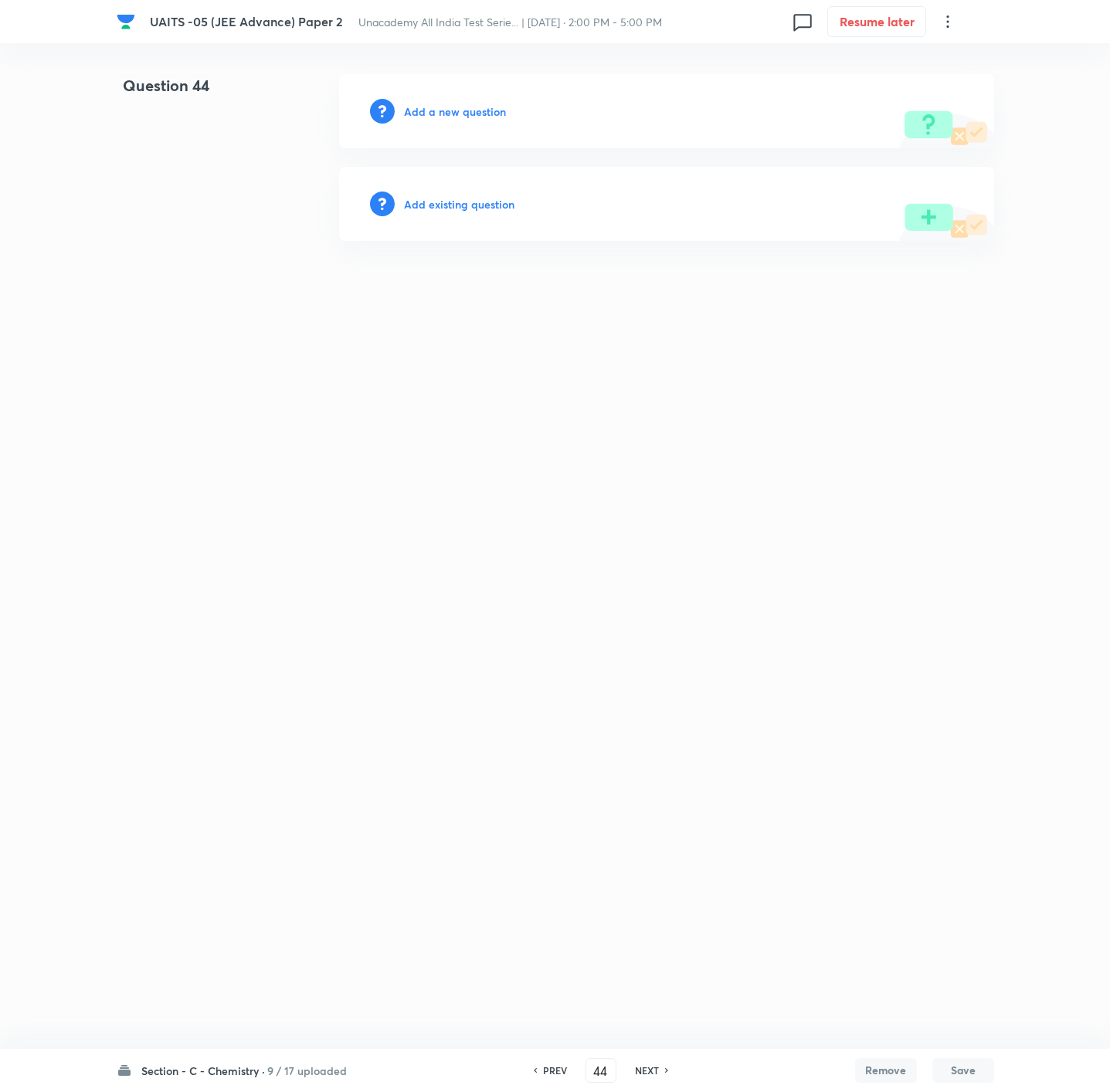
click at [463, 116] on h6 "Add a new question" at bounding box center [455, 112] width 102 height 17
click at [463, 116] on h6 "Choose a question type" at bounding box center [464, 112] width 119 height 17
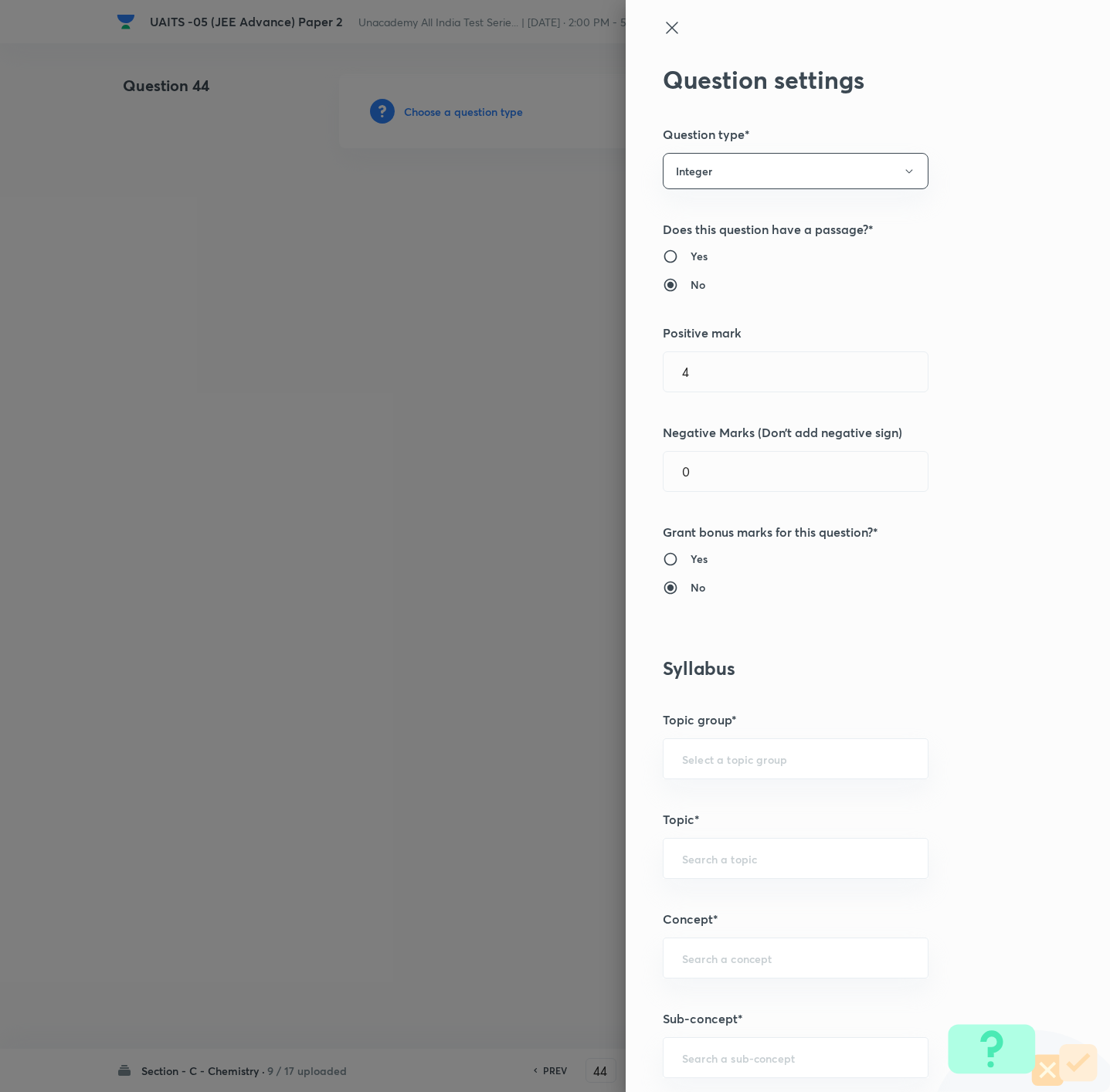
click at [663, 26] on icon at bounding box center [672, 28] width 18 height 18
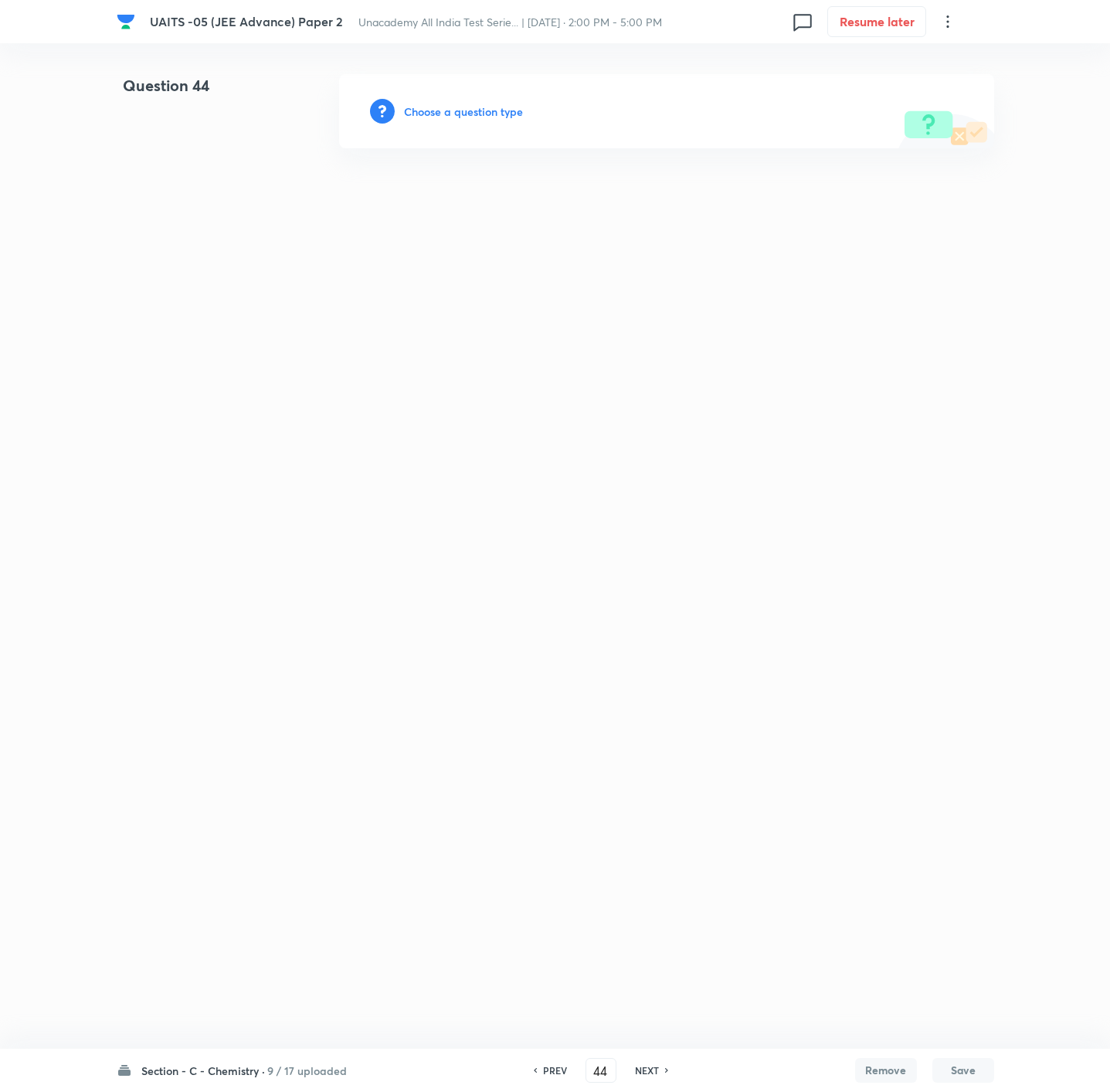
click at [547, 1073] on h6 "PREV" at bounding box center [555, 1070] width 24 height 14
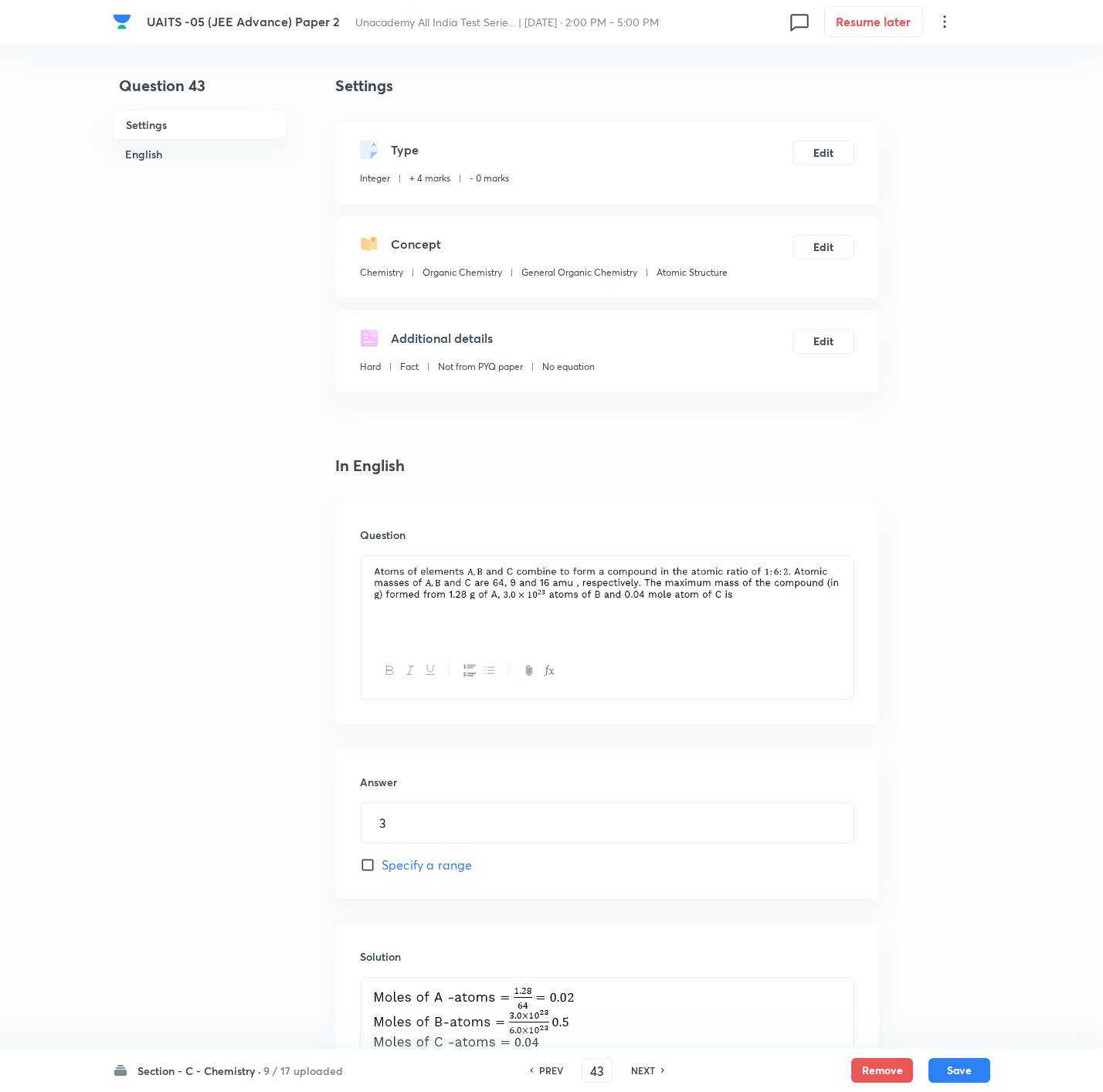
click at [547, 1073] on h6 "PREV" at bounding box center [551, 1070] width 24 height 14
type input "42"
type input "2"
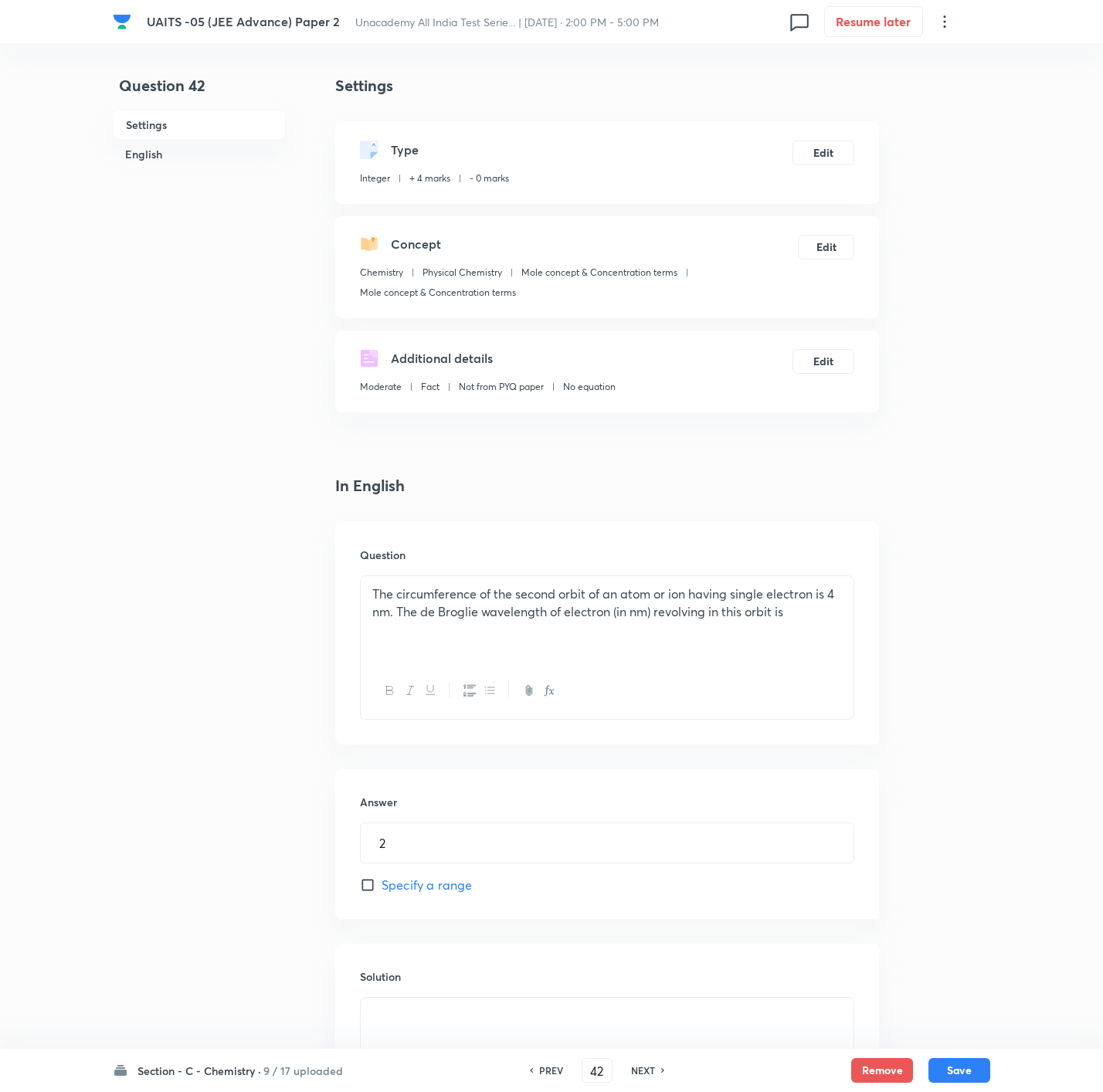
click at [547, 1073] on h6 "PREV" at bounding box center [551, 1070] width 24 height 14
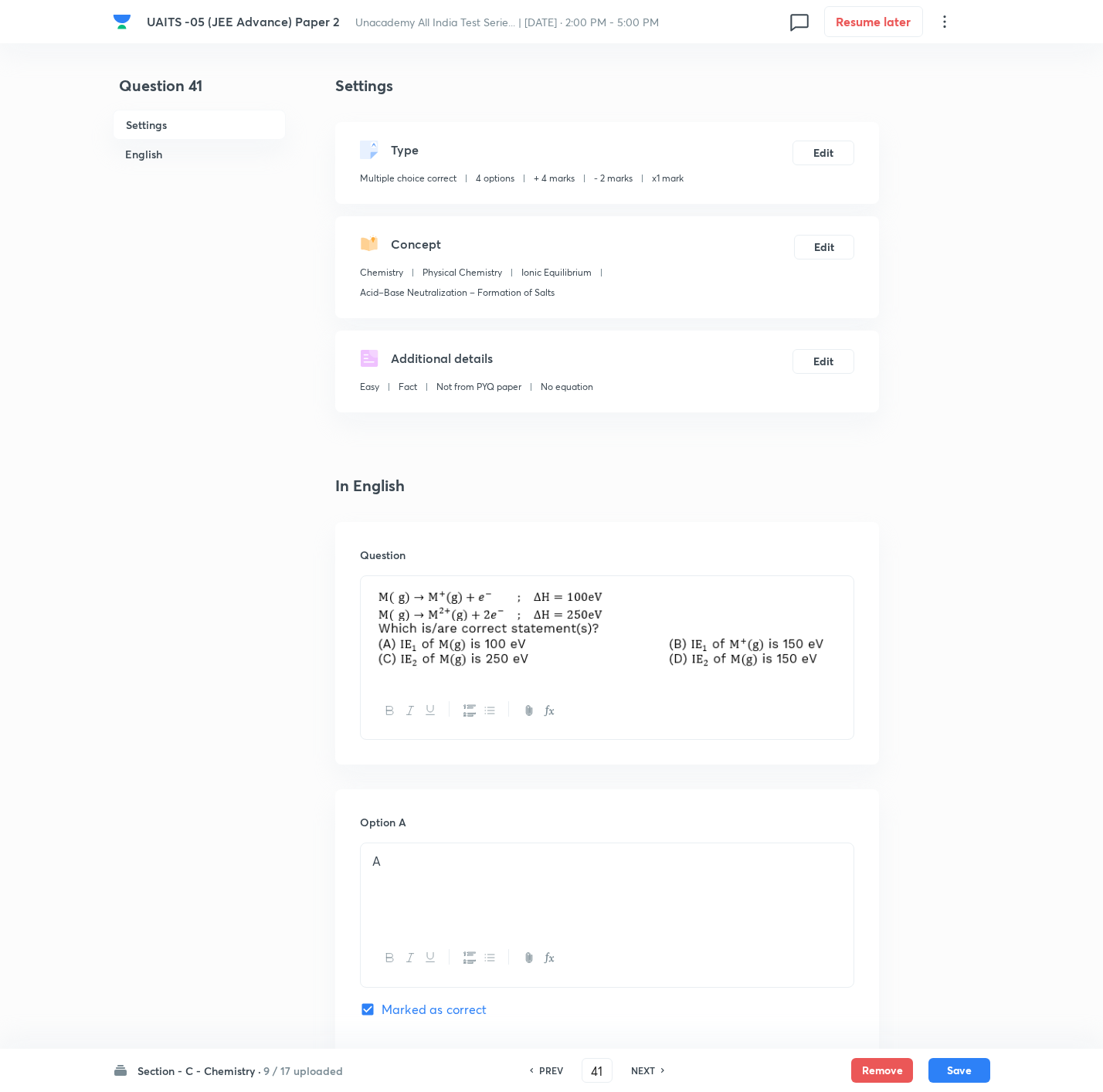
click at [635, 1075] on h6 "NEXT" at bounding box center [643, 1070] width 24 height 14
type input "42"
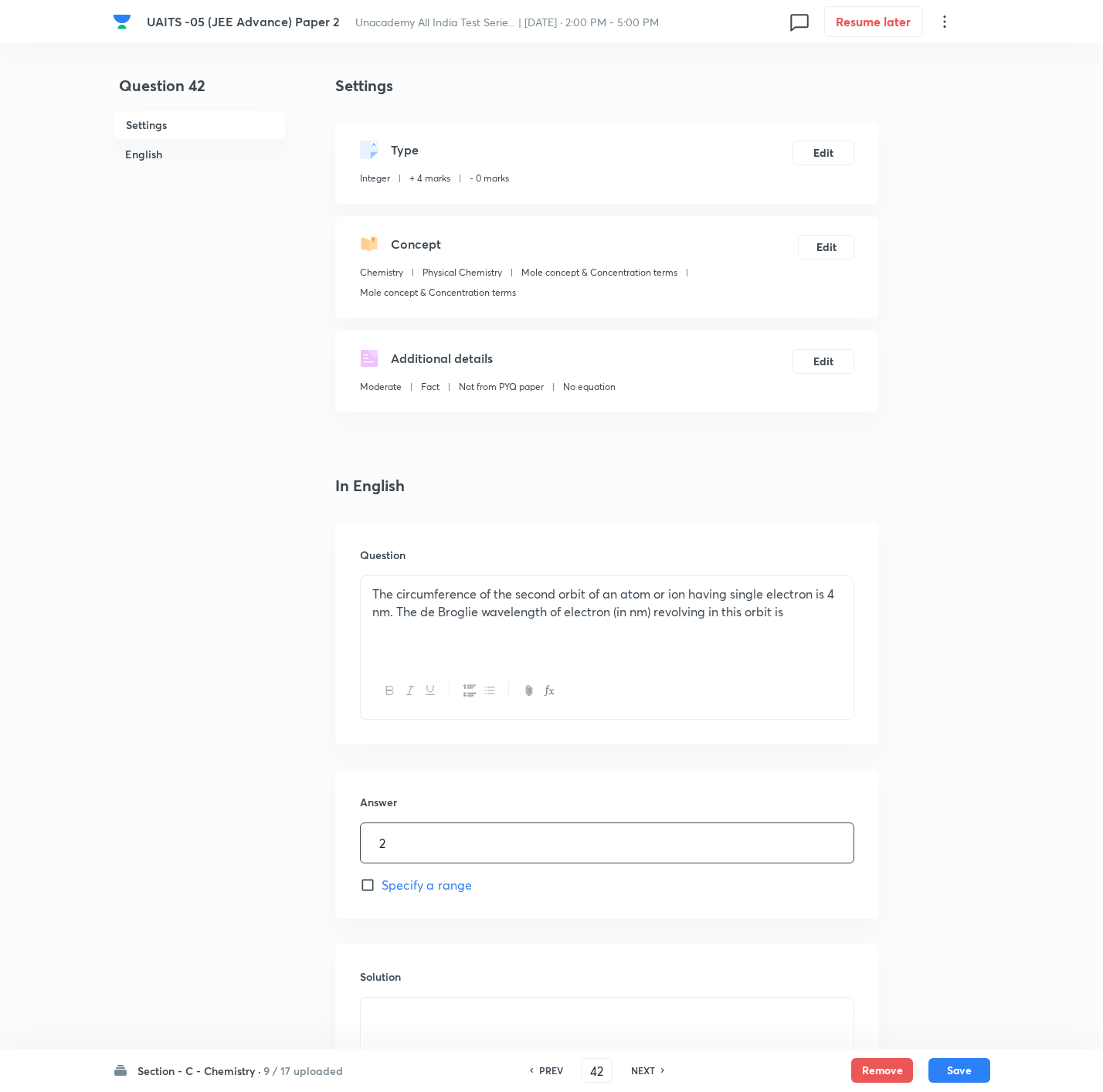
drag, startPoint x: 623, startPoint y: 822, endPoint x: 406, endPoint y: 842, distance: 217.9
click at [406, 842] on div "Answer 2 ​ Specify a range" at bounding box center [607, 844] width 544 height 149
click at [478, 855] on input "2" at bounding box center [606, 843] width 492 height 39
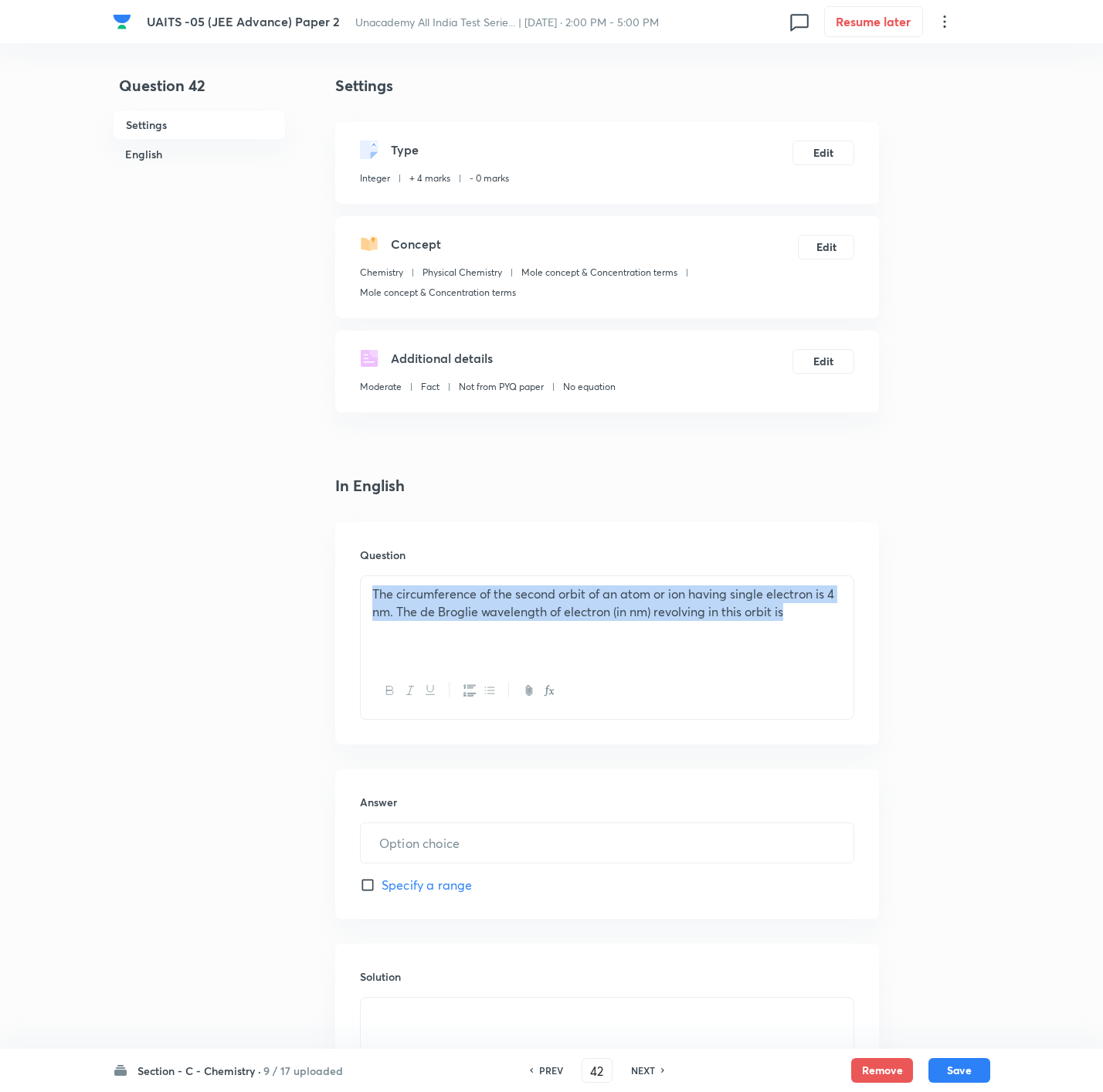
drag, startPoint x: 854, startPoint y: 623, endPoint x: 390, endPoint y: 601, distance: 464.5
click at [390, 601] on div "The circumference of the second orbit of an atom or ion having single electron …" at bounding box center [607, 648] width 494 height 145
drag, startPoint x: 807, startPoint y: 615, endPoint x: 248, endPoint y: 552, distance: 562.5
click at [248, 552] on div "Question 42 Settings English Settings Type Integer + 4 marks - 0 marks Edit Con…" at bounding box center [551, 651] width 877 height 1154
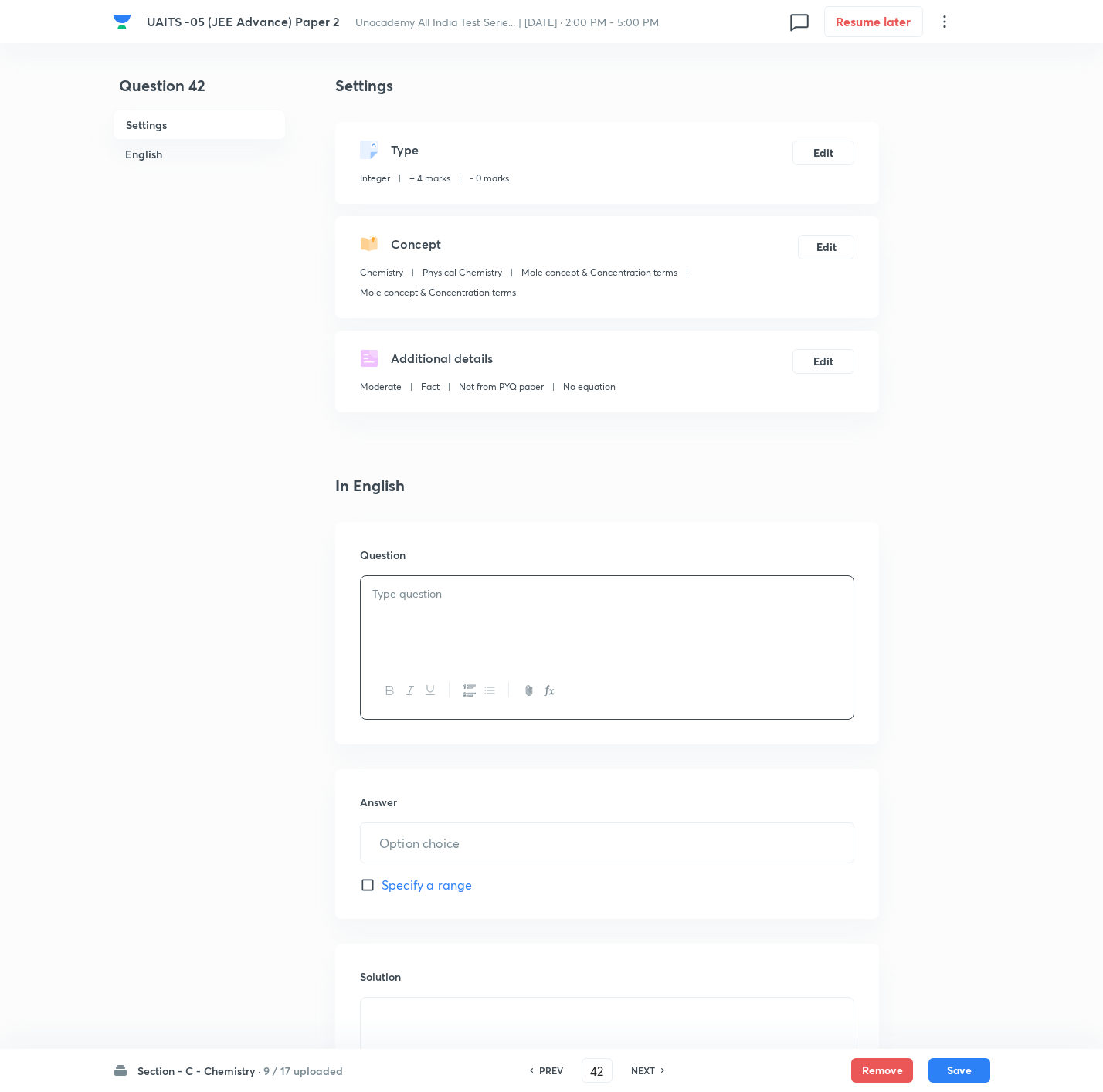
drag, startPoint x: 802, startPoint y: 630, endPoint x: 743, endPoint y: 634, distance: 59.1
click at [778, 633] on div at bounding box center [606, 619] width 492 height 86
click at [545, 842] on input "text" at bounding box center [606, 843] width 492 height 39
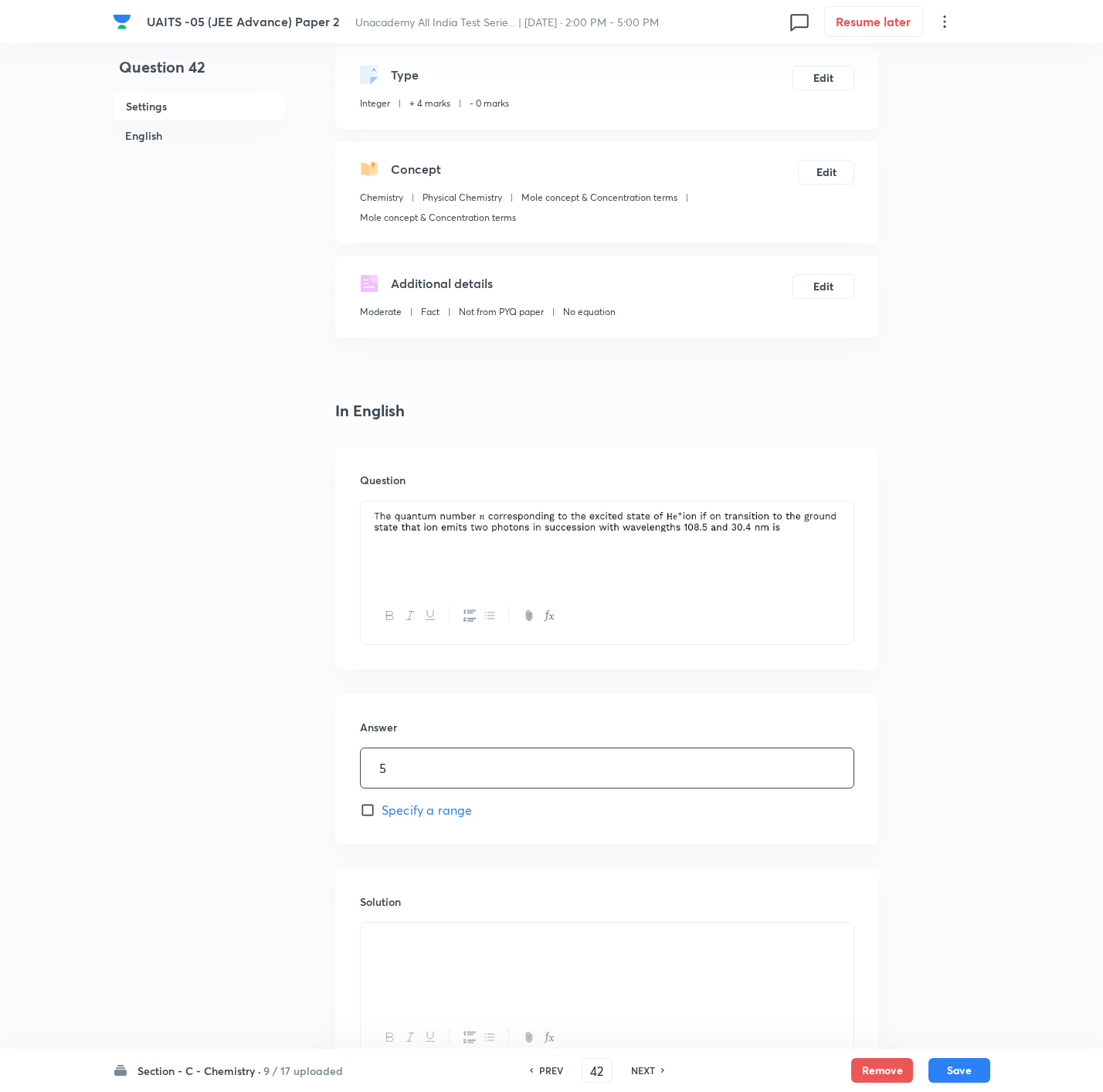
scroll to position [212, 0]
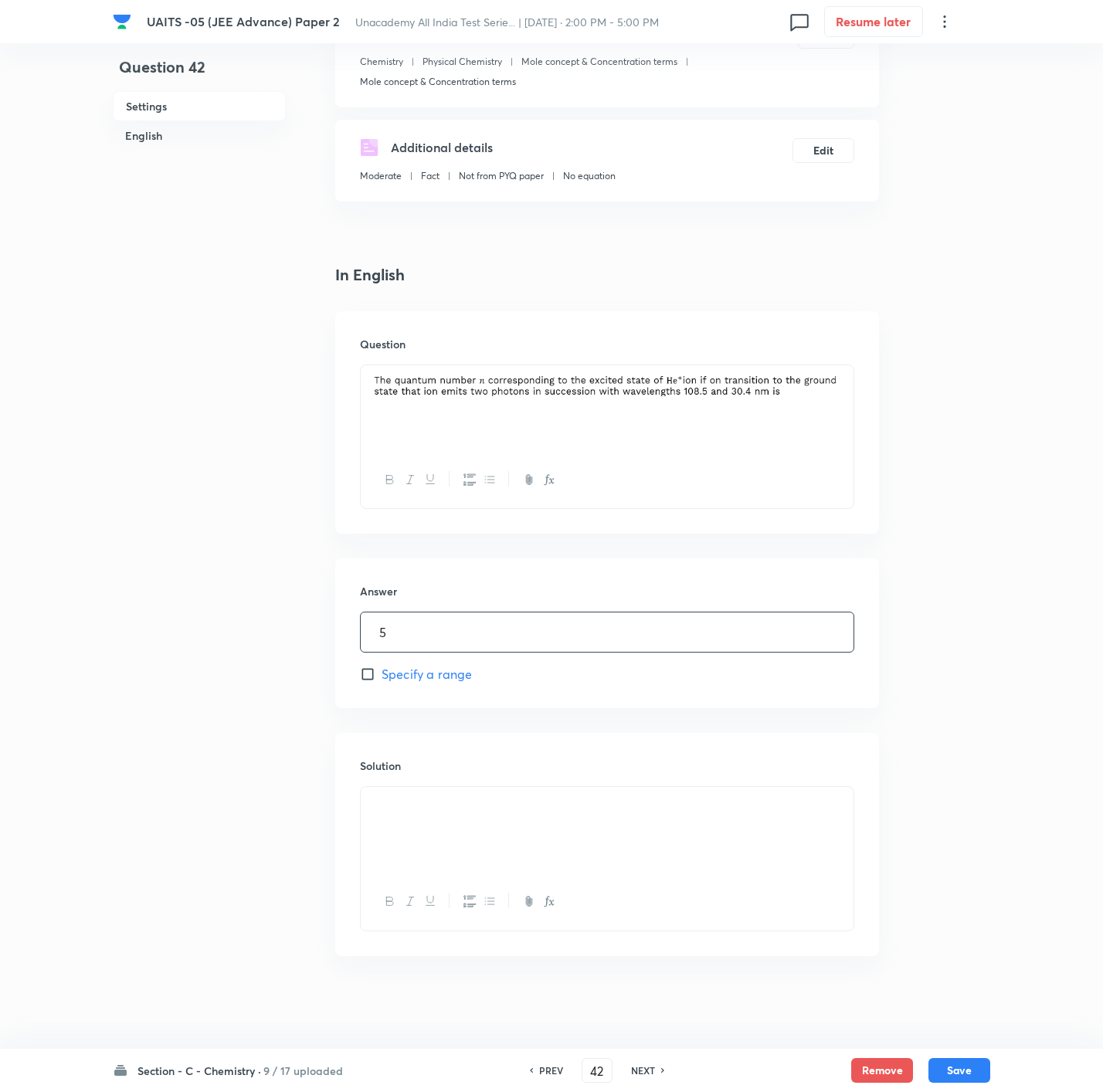
type input "5"
drag, startPoint x: 593, startPoint y: 823, endPoint x: 174, endPoint y: 835, distance: 419.2
click at [174, 835] on div "Question 42 Settings English Settings Type Integer + 4 marks - 0 marks Edit Con…" at bounding box center [551, 440] width 877 height 1154
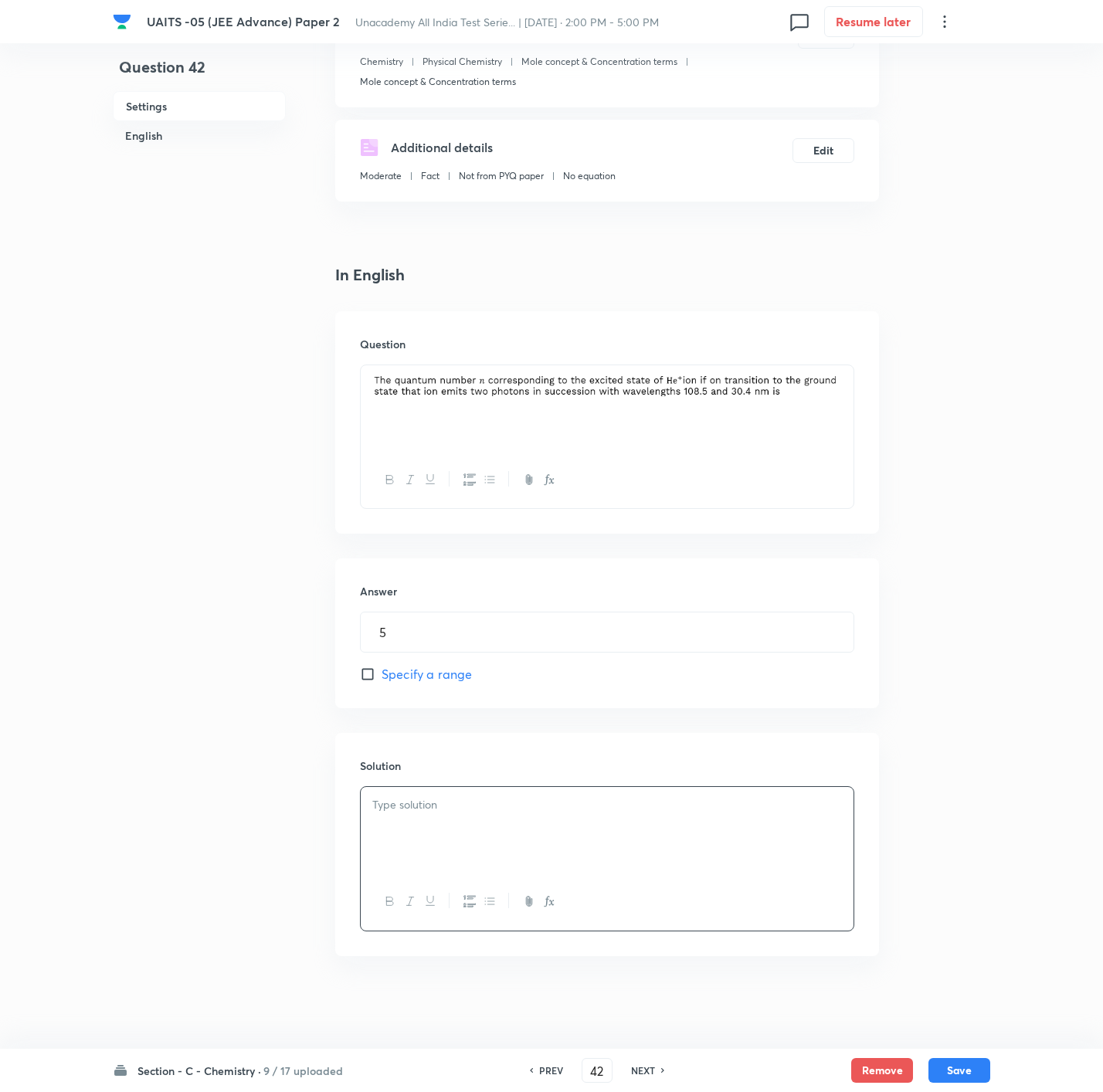
click at [792, 874] on div at bounding box center [606, 830] width 492 height 86
click at [1006, 1072] on div "Section - C - Chemistry · 9 / 17 uploaded PREV 42 ​ NEXT Remove Save" at bounding box center [551, 1070] width 1103 height 43
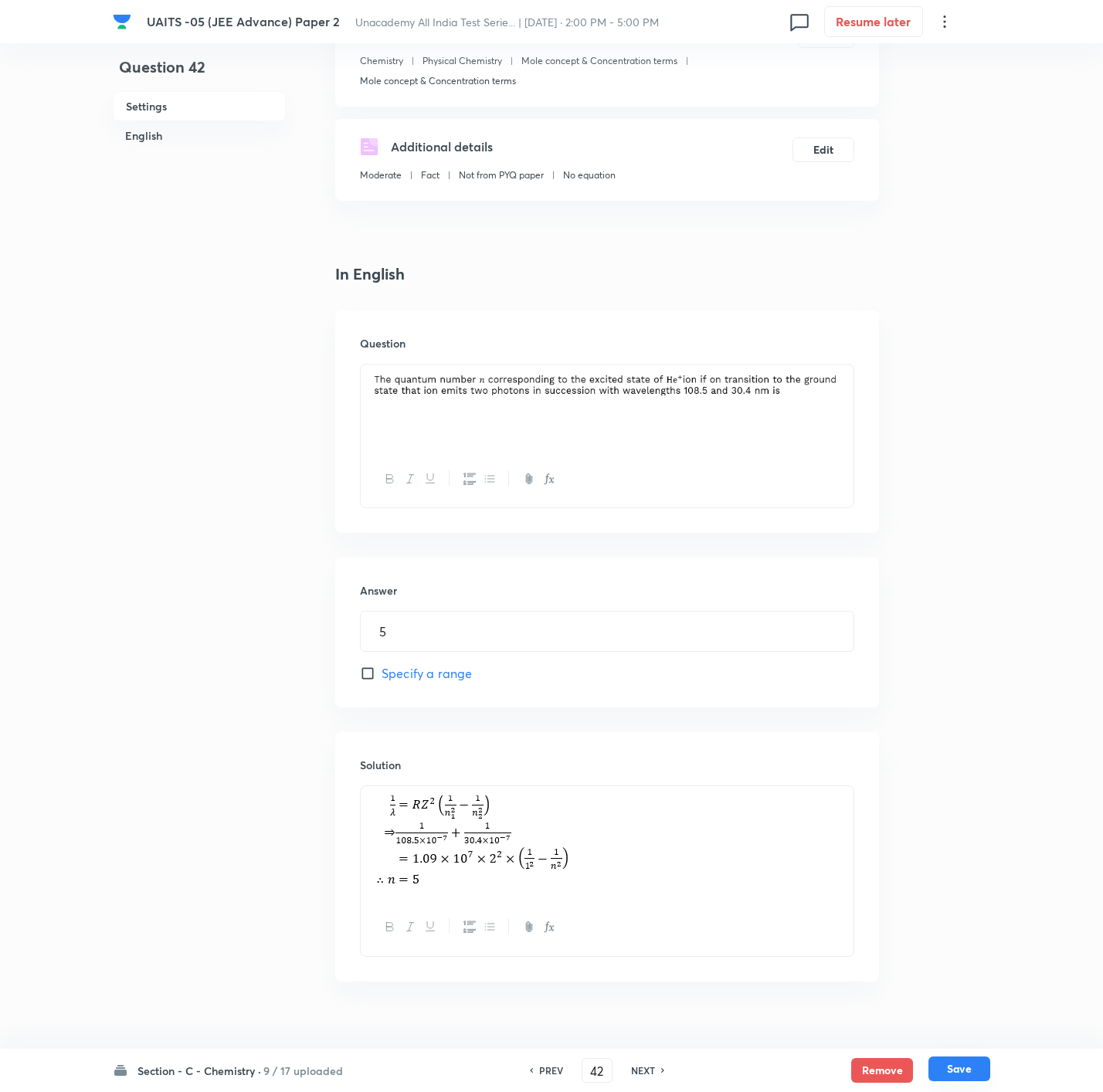
click at [981, 1073] on button "Save" at bounding box center [959, 1069] width 61 height 25
type input "43"
type input "3"
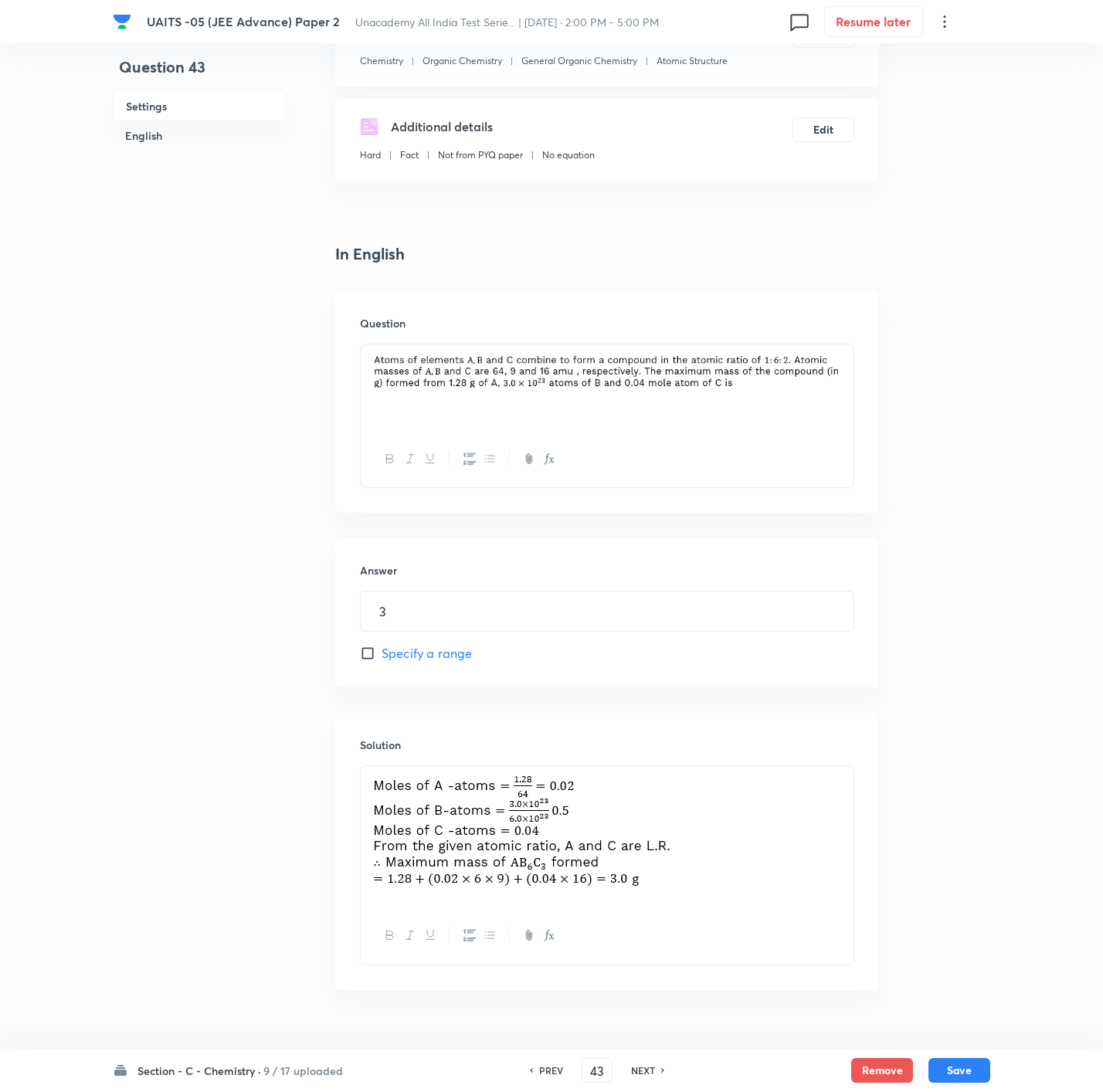
click at [846, 395] on div at bounding box center [606, 388] width 492 height 86
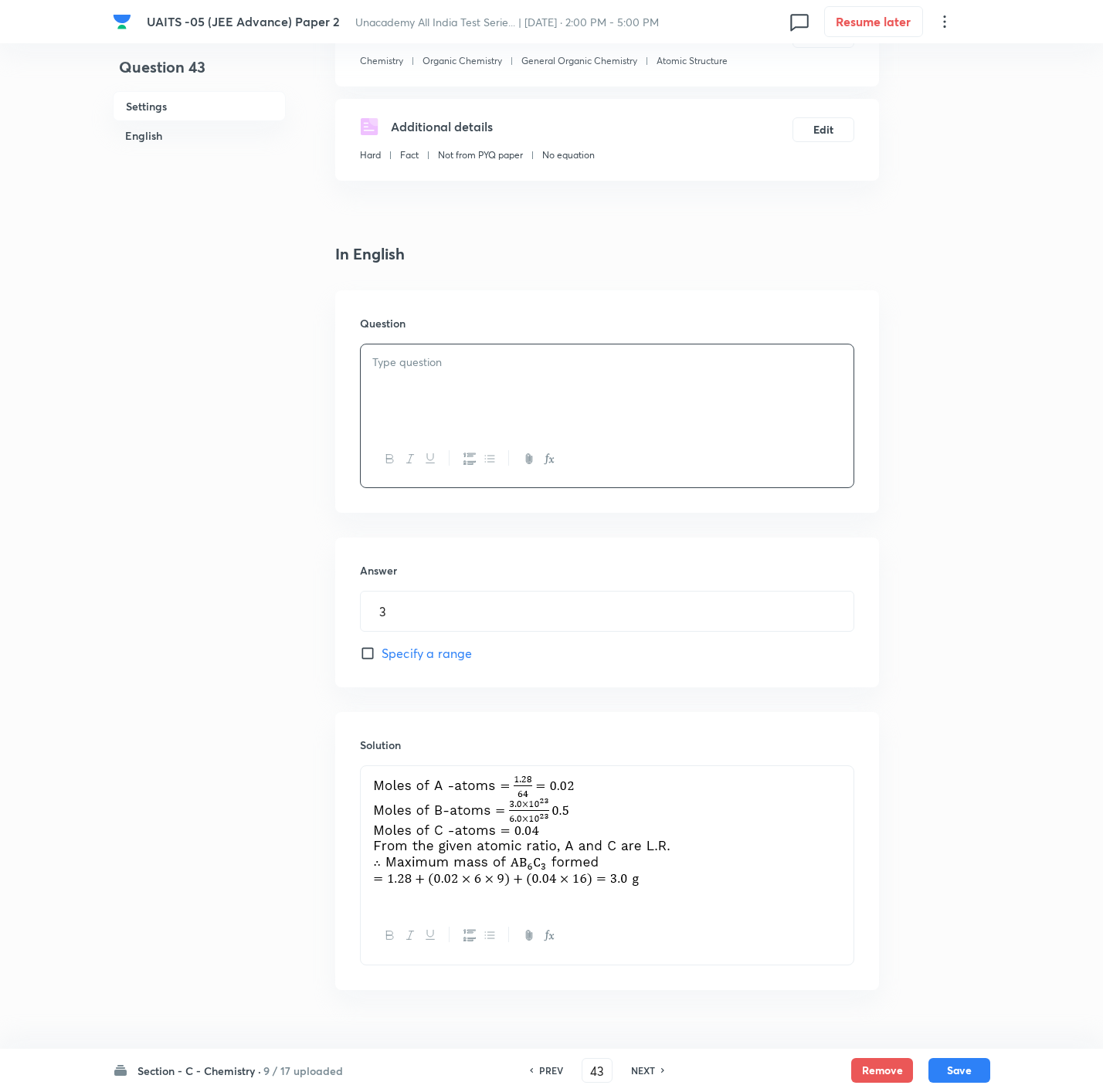
click at [458, 406] on div at bounding box center [606, 388] width 492 height 86
click at [461, 630] on input "3" at bounding box center [606, 611] width 492 height 39
drag, startPoint x: 730, startPoint y: 846, endPoint x: 306, endPoint y: 839, distance: 424.1
click at [306, 839] on div "Question 43 Settings English Settings Type Integer + 4 marks - 0 marks Edit Con…" at bounding box center [551, 457] width 877 height 1189
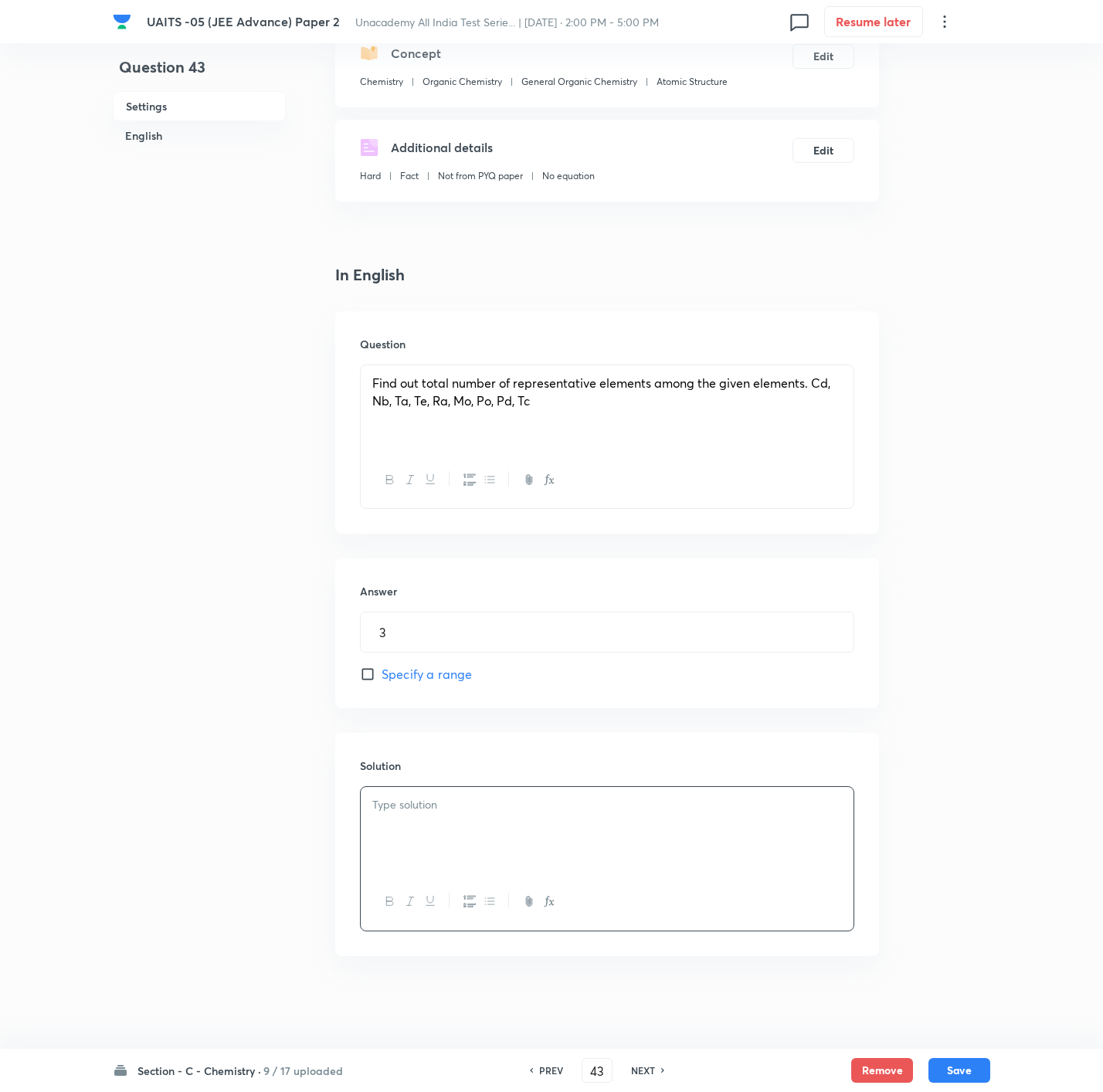
scroll to position [193, 0]
click at [831, 860] on div at bounding box center [606, 830] width 492 height 86
click at [959, 1069] on button "Save" at bounding box center [959, 1069] width 61 height 25
type input "44"
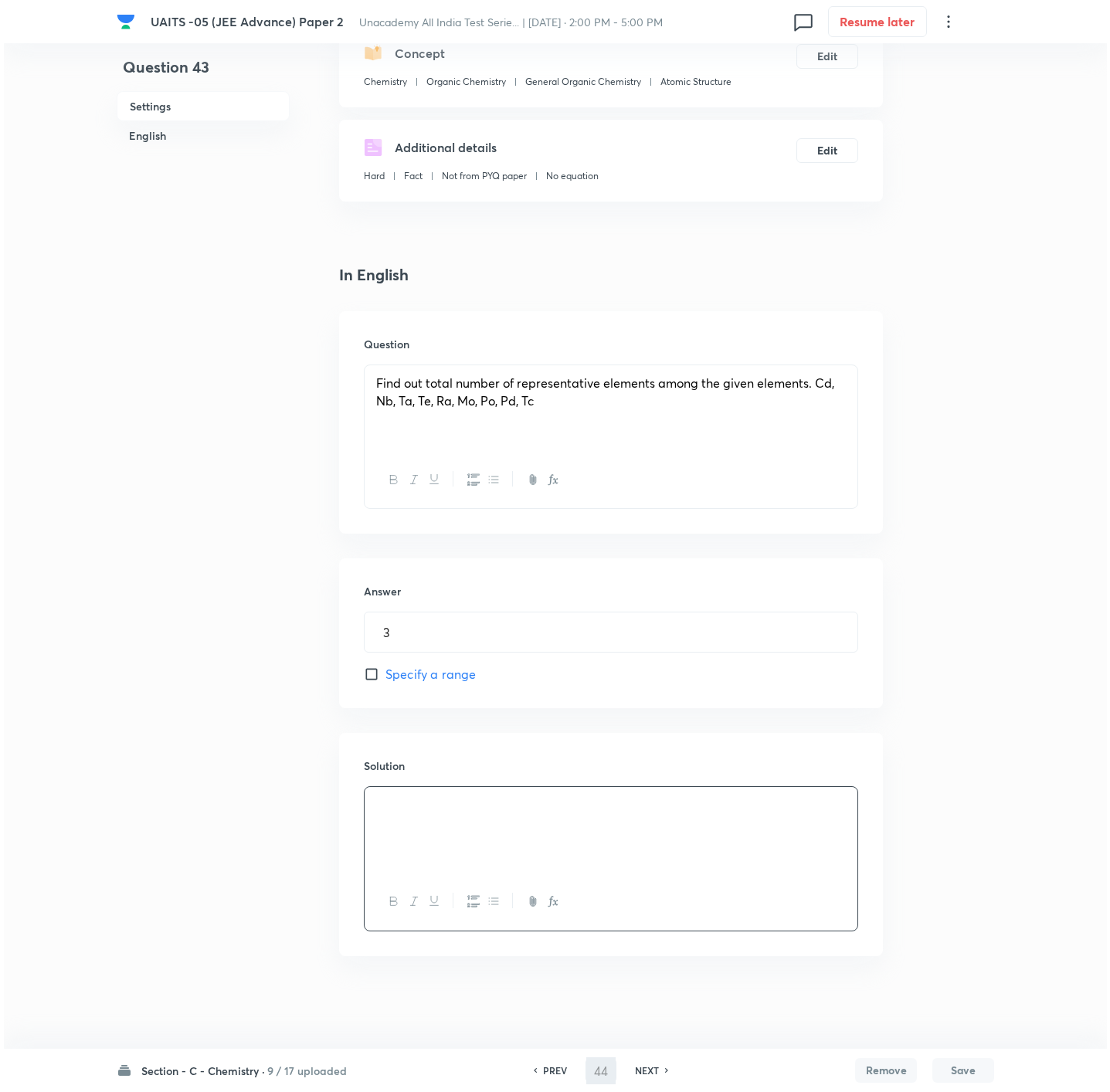
scroll to position [0, 0]
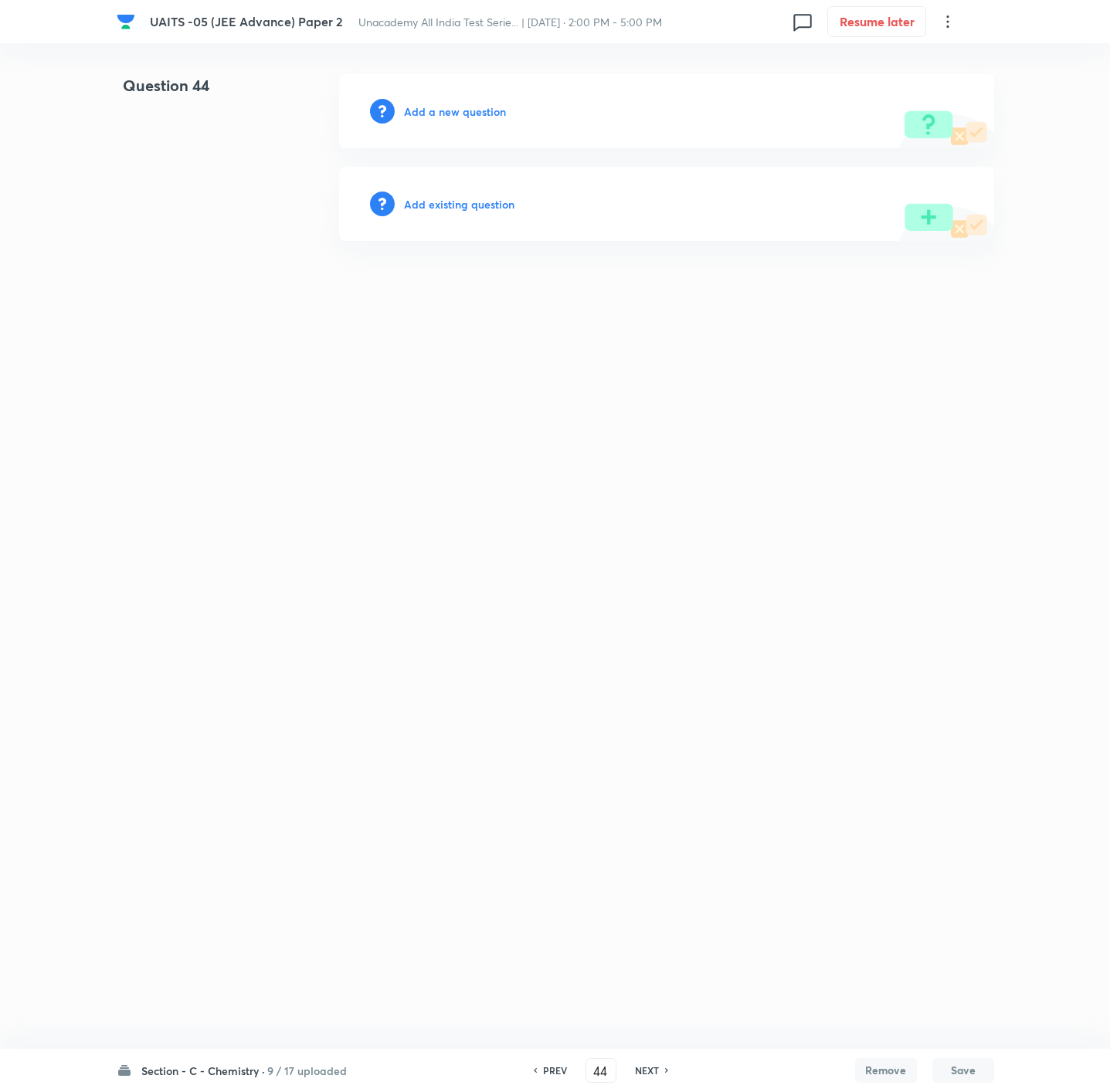
click at [473, 111] on h6 "Add a new question" at bounding box center [455, 112] width 102 height 17
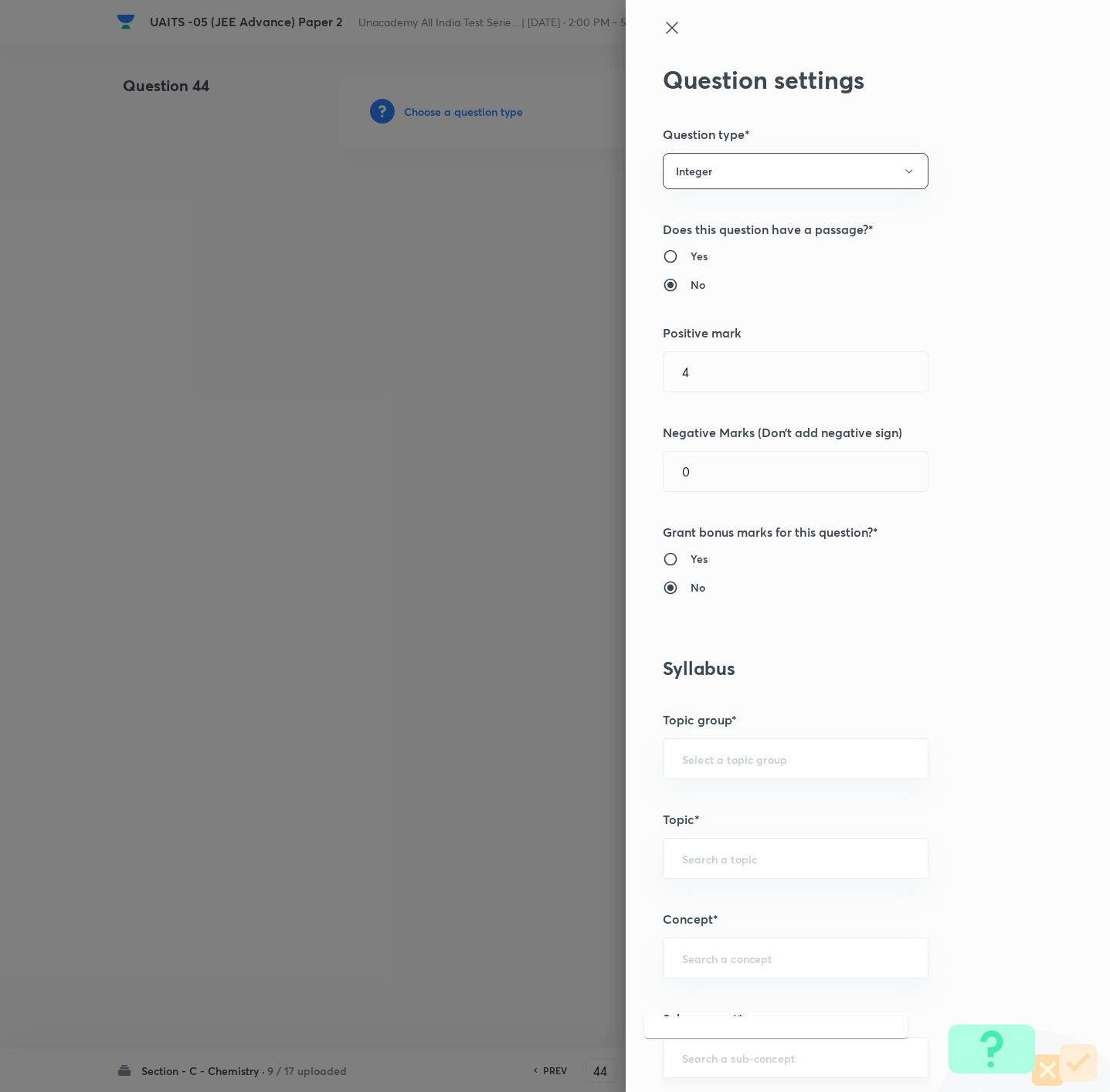
click at [772, 1064] on input "text" at bounding box center [796, 1058] width 227 height 15
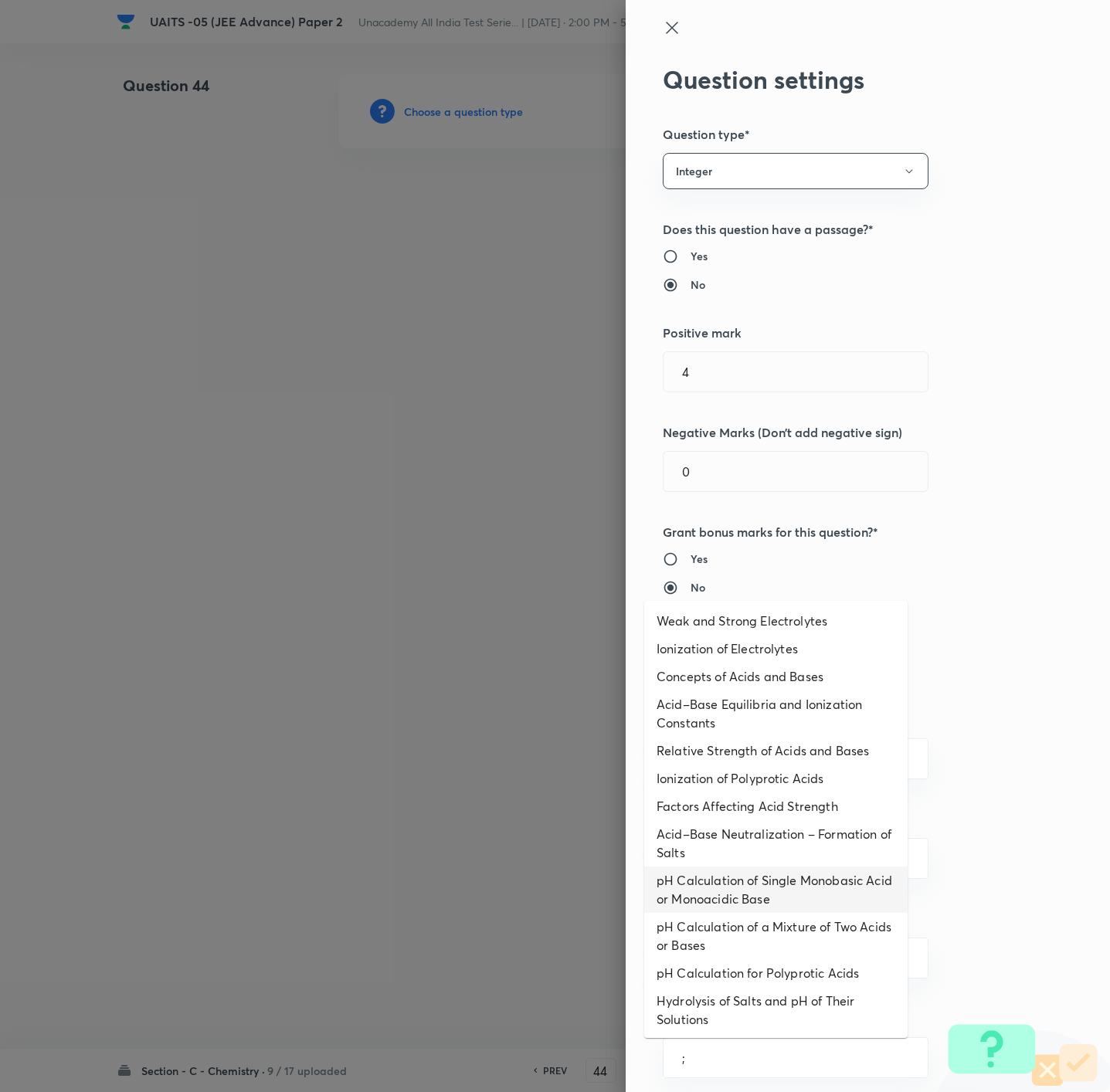
click at [787, 867] on li "pH Calculation of Single Monobasic Acid or Monoacidic Base" at bounding box center [775, 889] width 263 height 47
type input "pH Calculation of Single Monobasic Acid or Monoacidic Base"
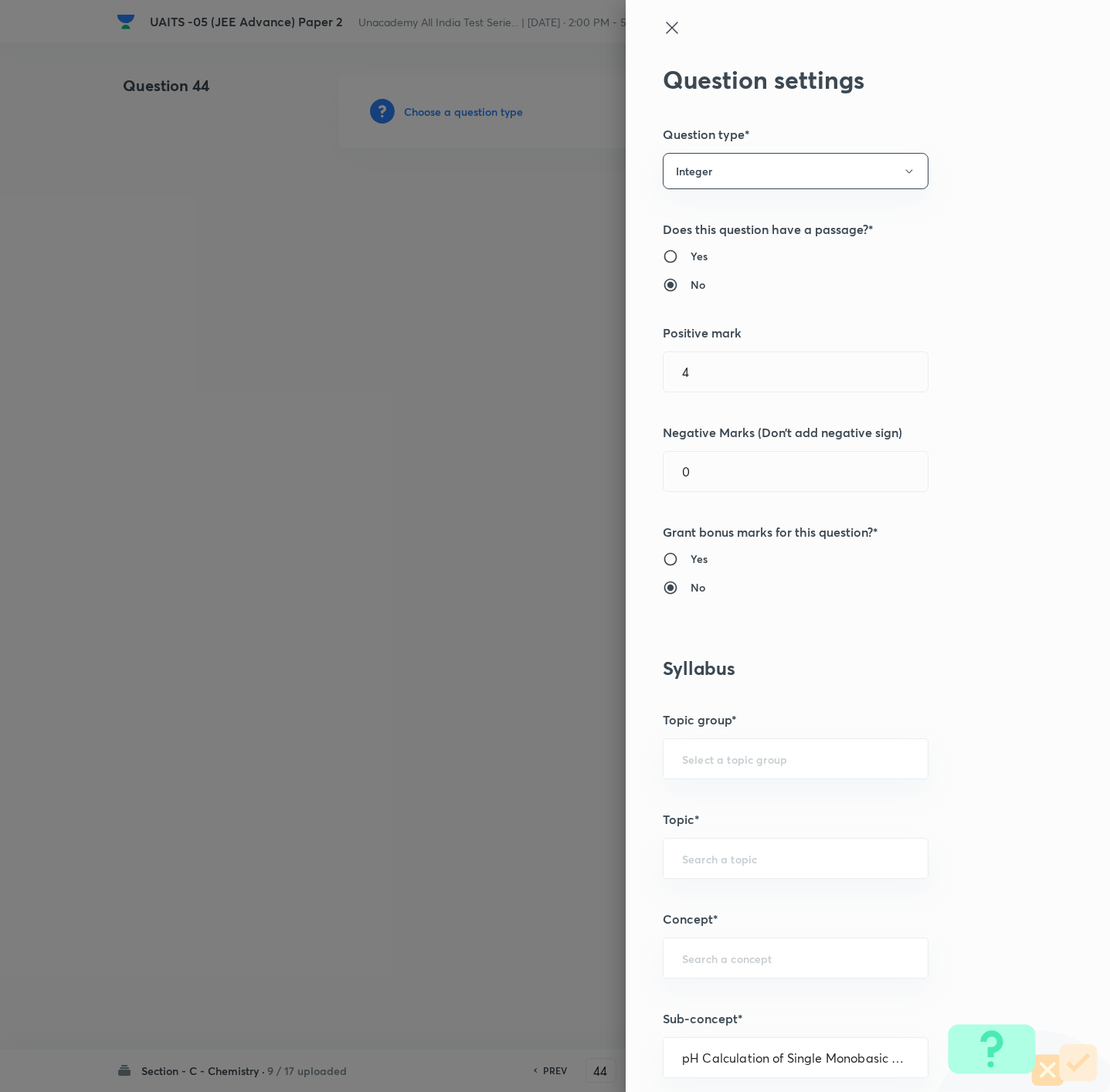
type input "Chemistry"
type input "Physical Chemistry"
type input "Ionic Equilibrium"
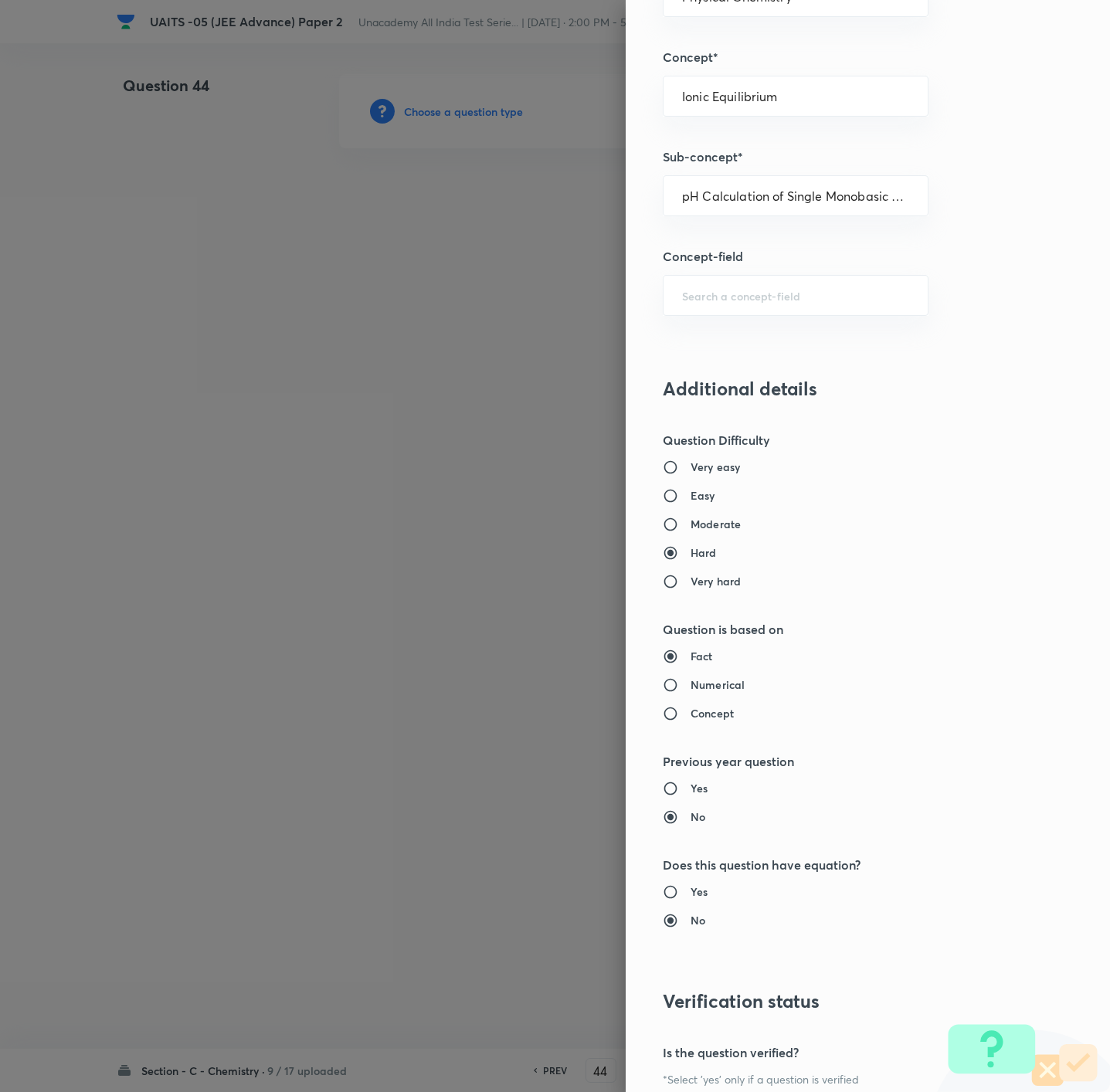
scroll to position [1030, 0]
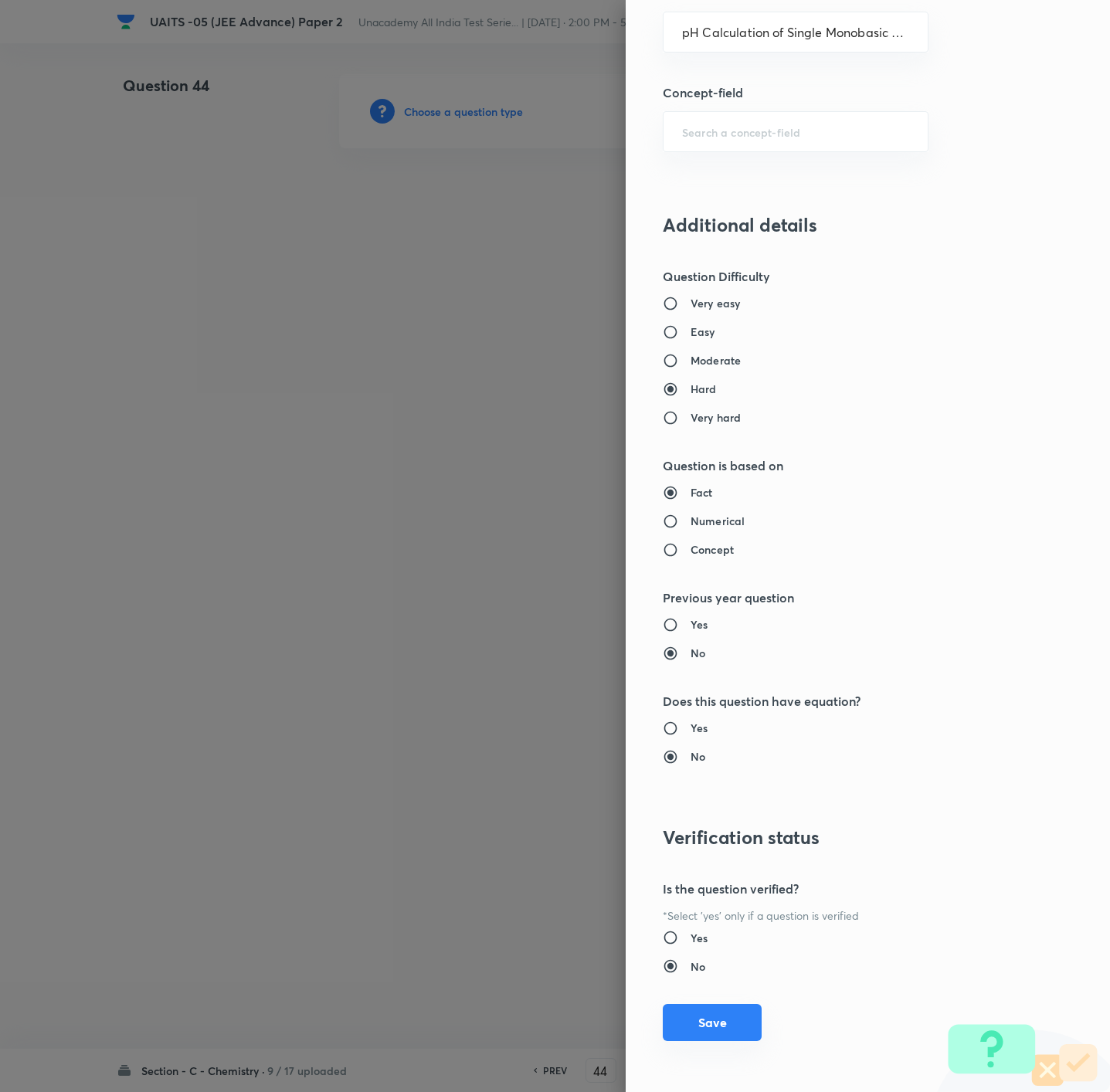
click at [688, 1011] on button "Save" at bounding box center [712, 1022] width 99 height 37
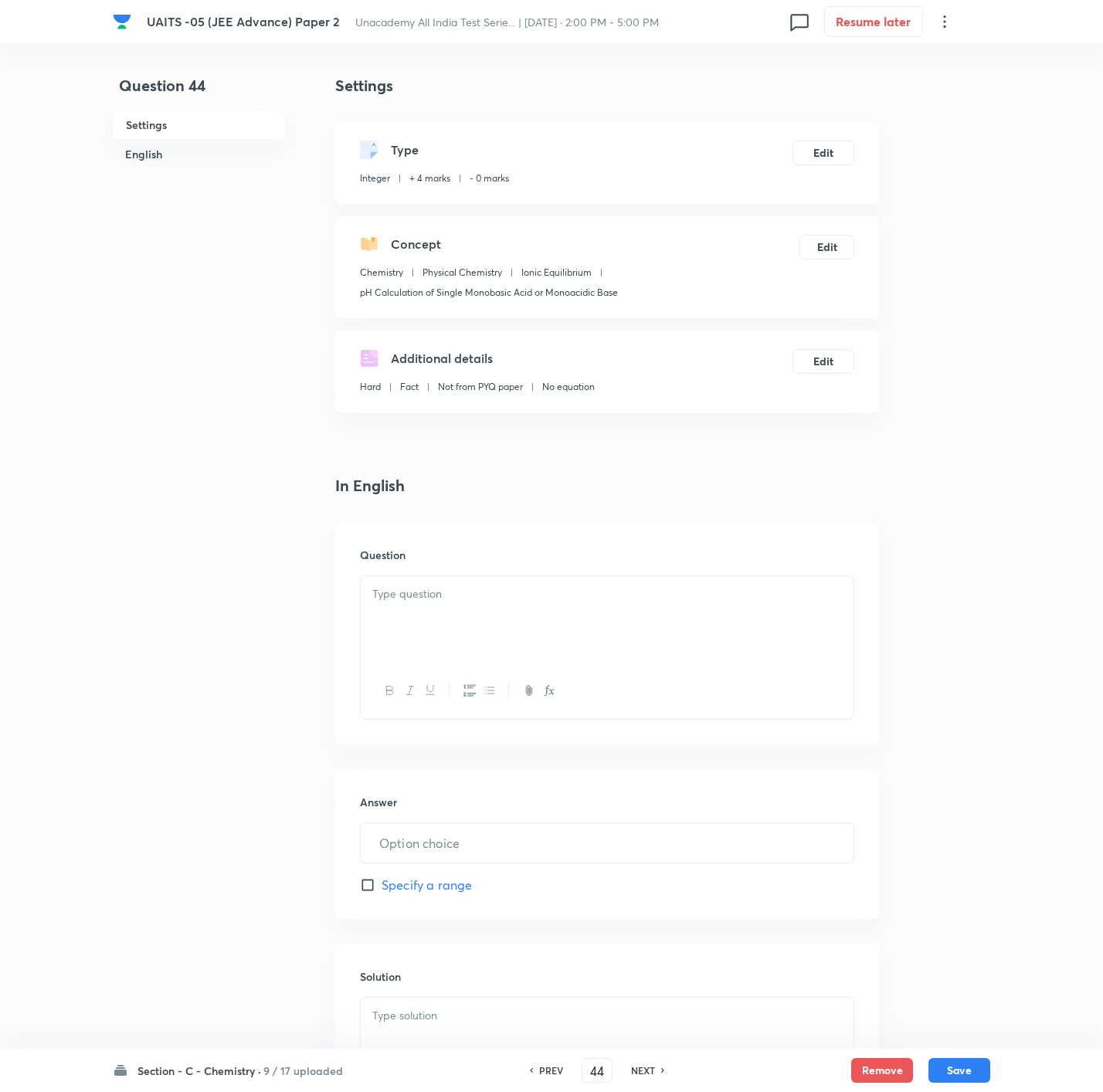
click at [561, 608] on div at bounding box center [606, 619] width 492 height 86
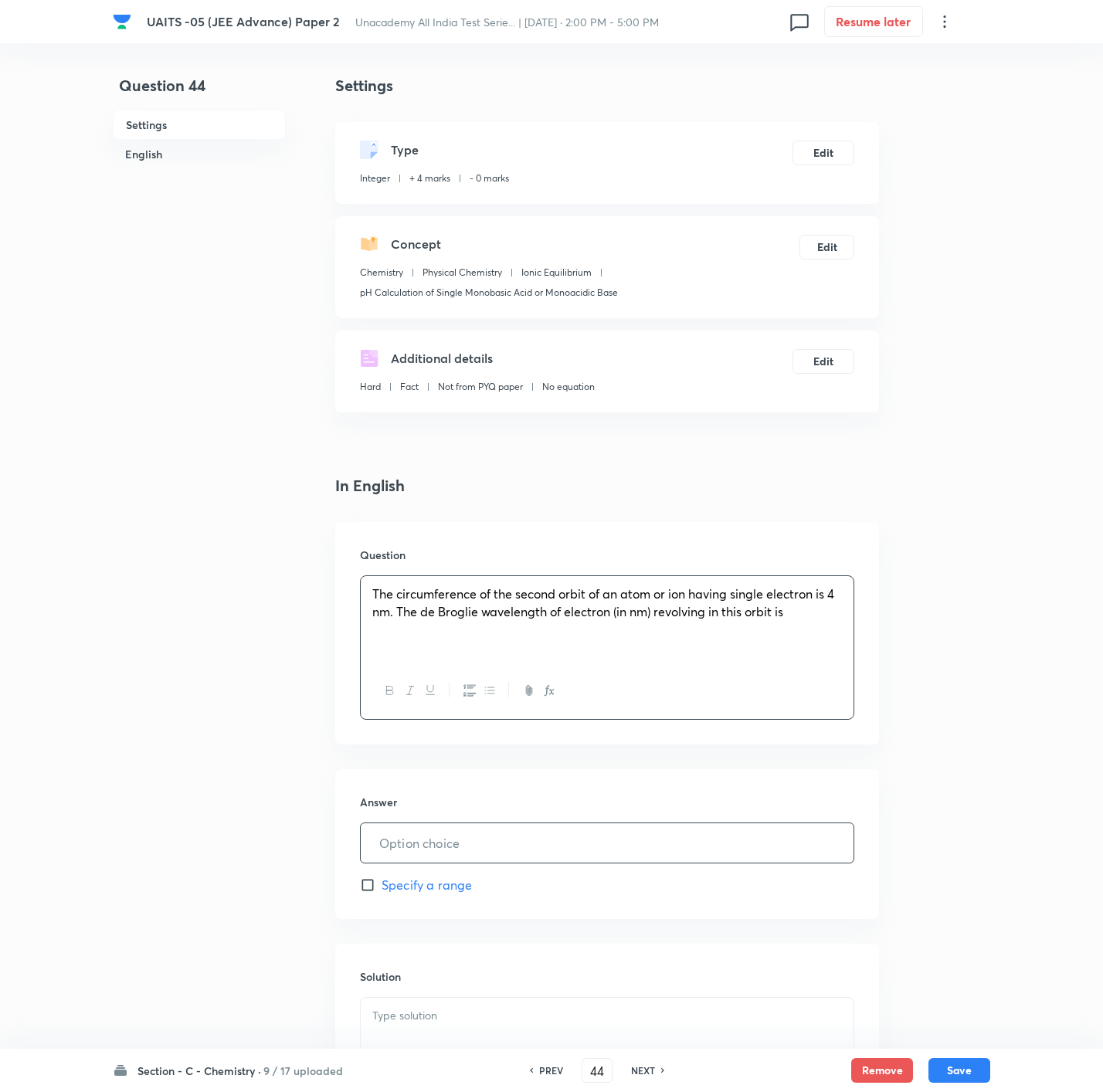
click at [454, 846] on input "text" at bounding box center [606, 843] width 492 height 39
type input "2"
click at [528, 1020] on p at bounding box center [607, 1016] width 469 height 17
click at [976, 1068] on button "Save" at bounding box center [959, 1069] width 61 height 25
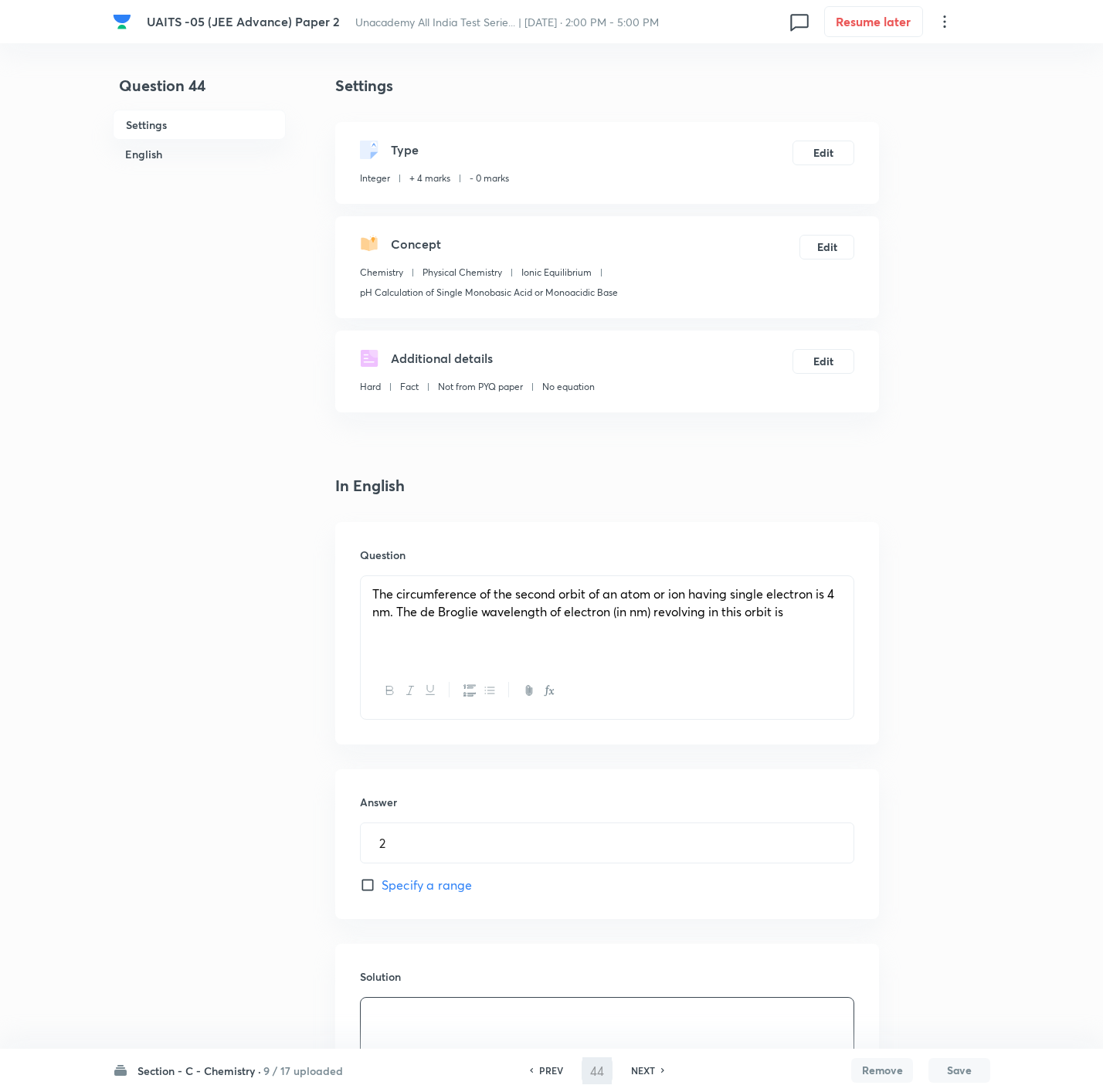
type input "45"
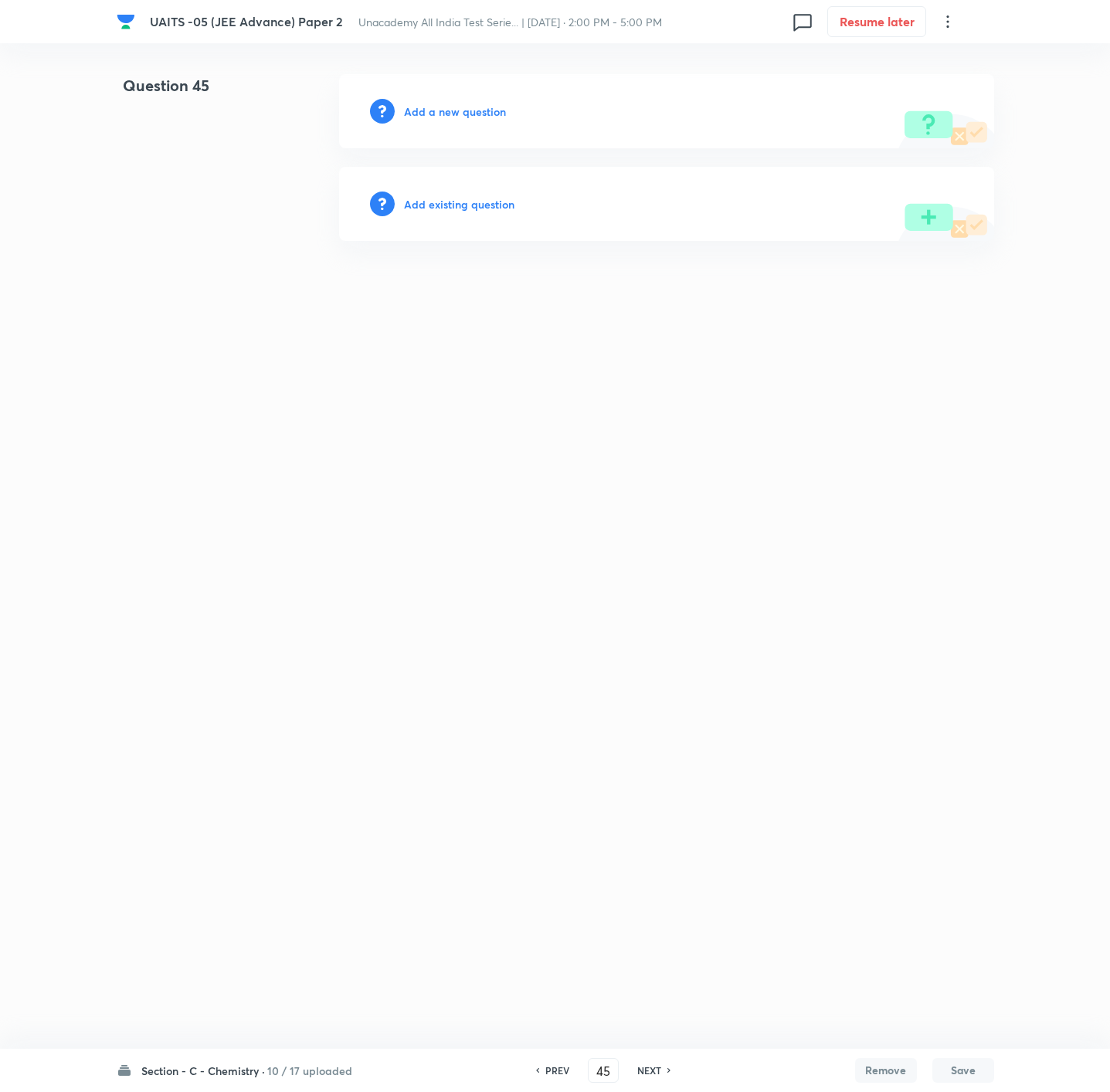
click at [457, 101] on div "Add a new question" at bounding box center [666, 111] width 654 height 74
click at [456, 111] on h6 "Add a new question" at bounding box center [455, 112] width 102 height 17
click at [456, 111] on h6 "Choose a question type" at bounding box center [464, 112] width 119 height 17
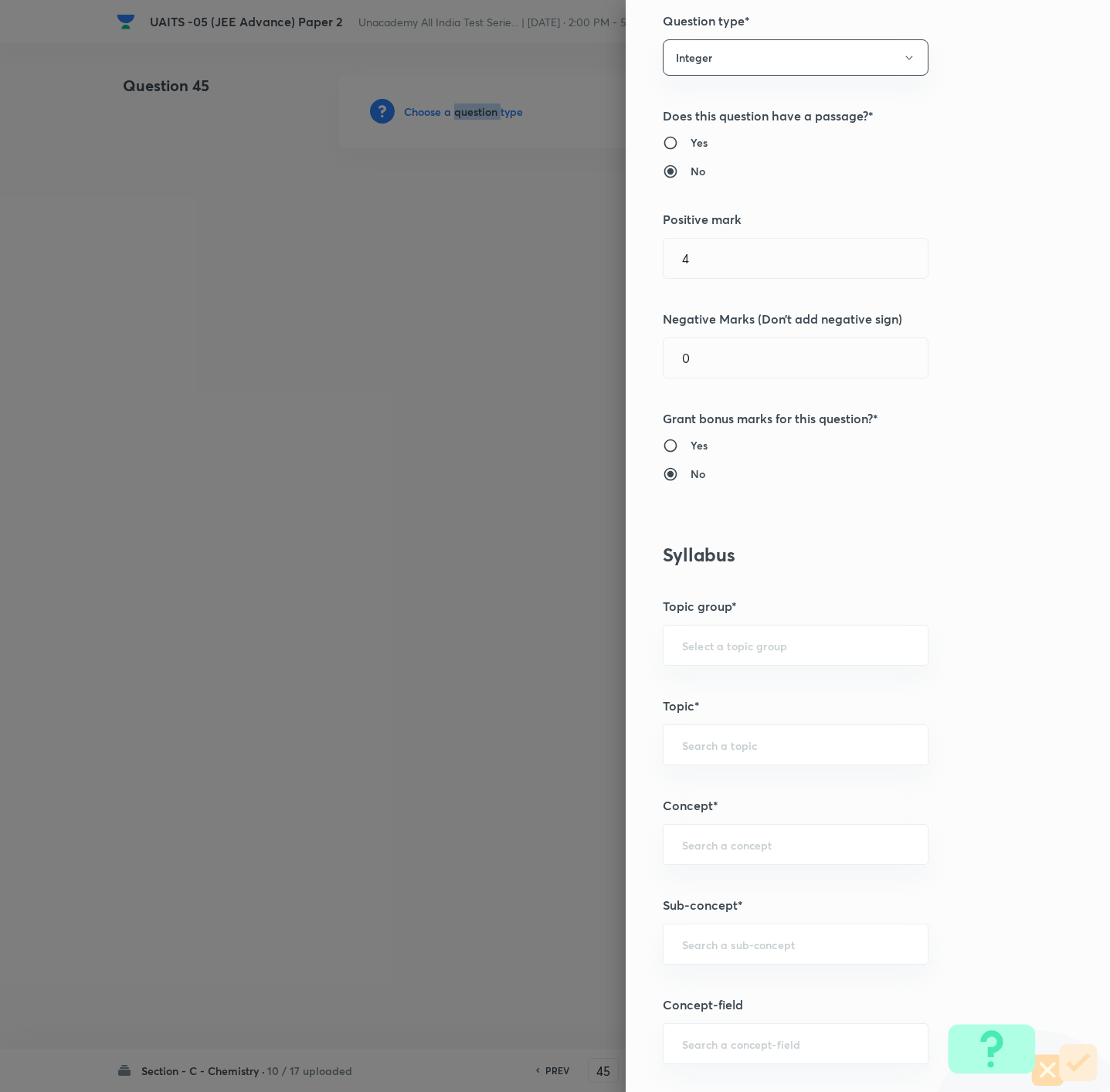
scroll to position [347, 0]
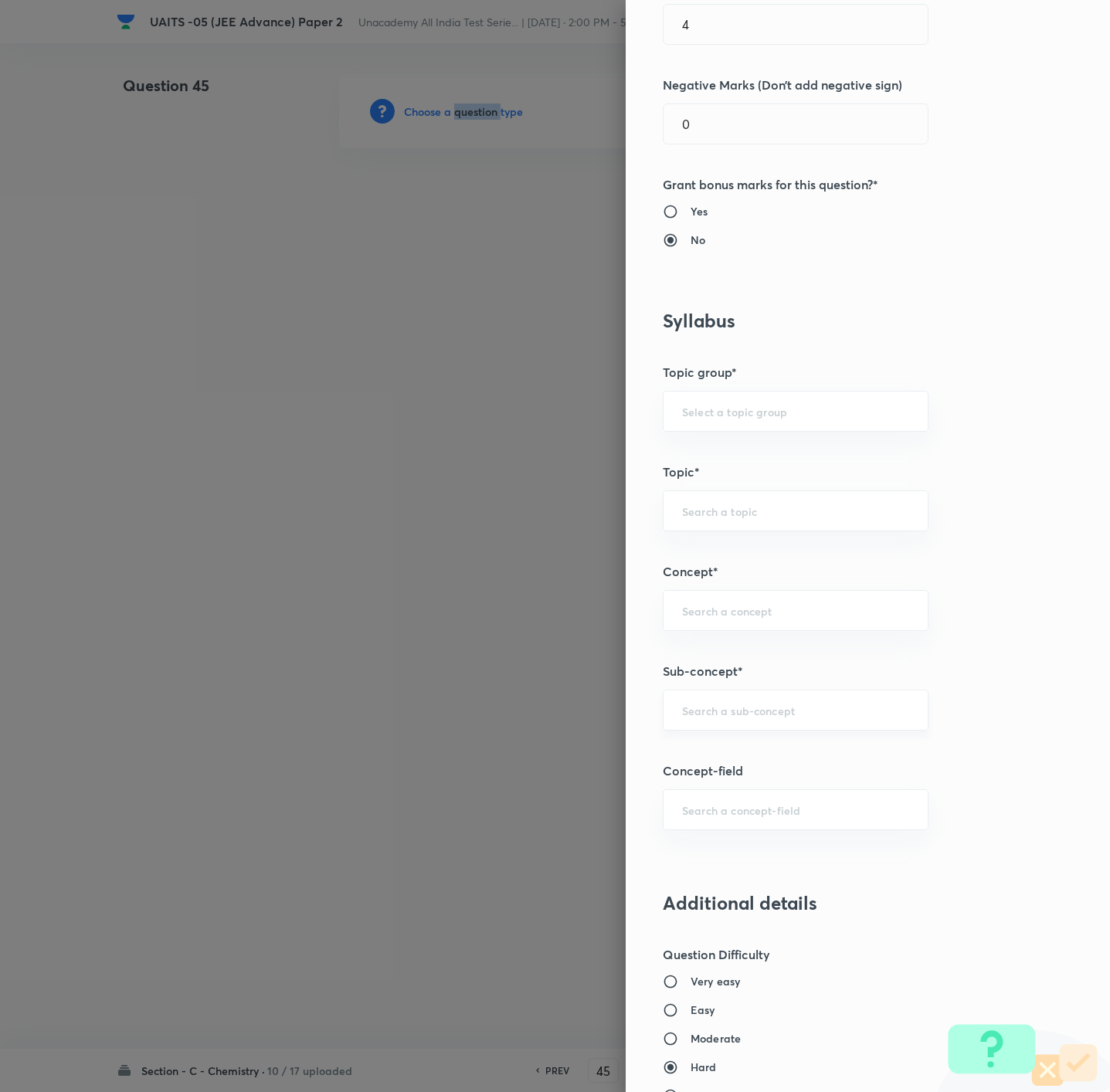
click at [709, 702] on div "​" at bounding box center [796, 710] width 266 height 41
click at [728, 718] on input "text" at bounding box center [796, 711] width 227 height 15
paste input "Mole Concept & Concentration Terms"
click at [734, 756] on li "Mole concept & Concentration terms" at bounding box center [775, 758] width 263 height 28
type input "Mole concept & Concentration terms"
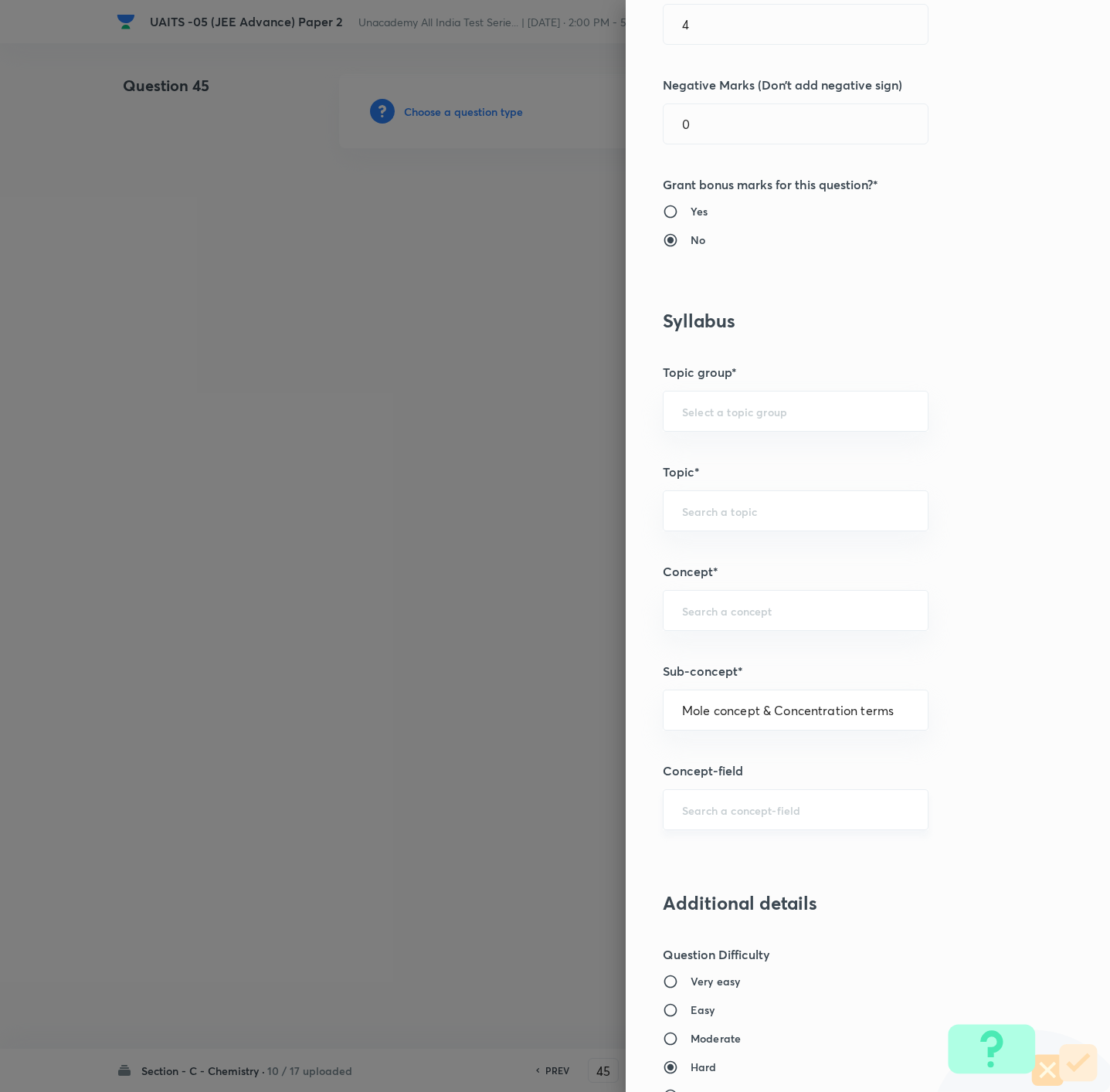
type input "Chemistry"
type input "Physical Chemistry"
type input "Mole concept & Concentration terms"
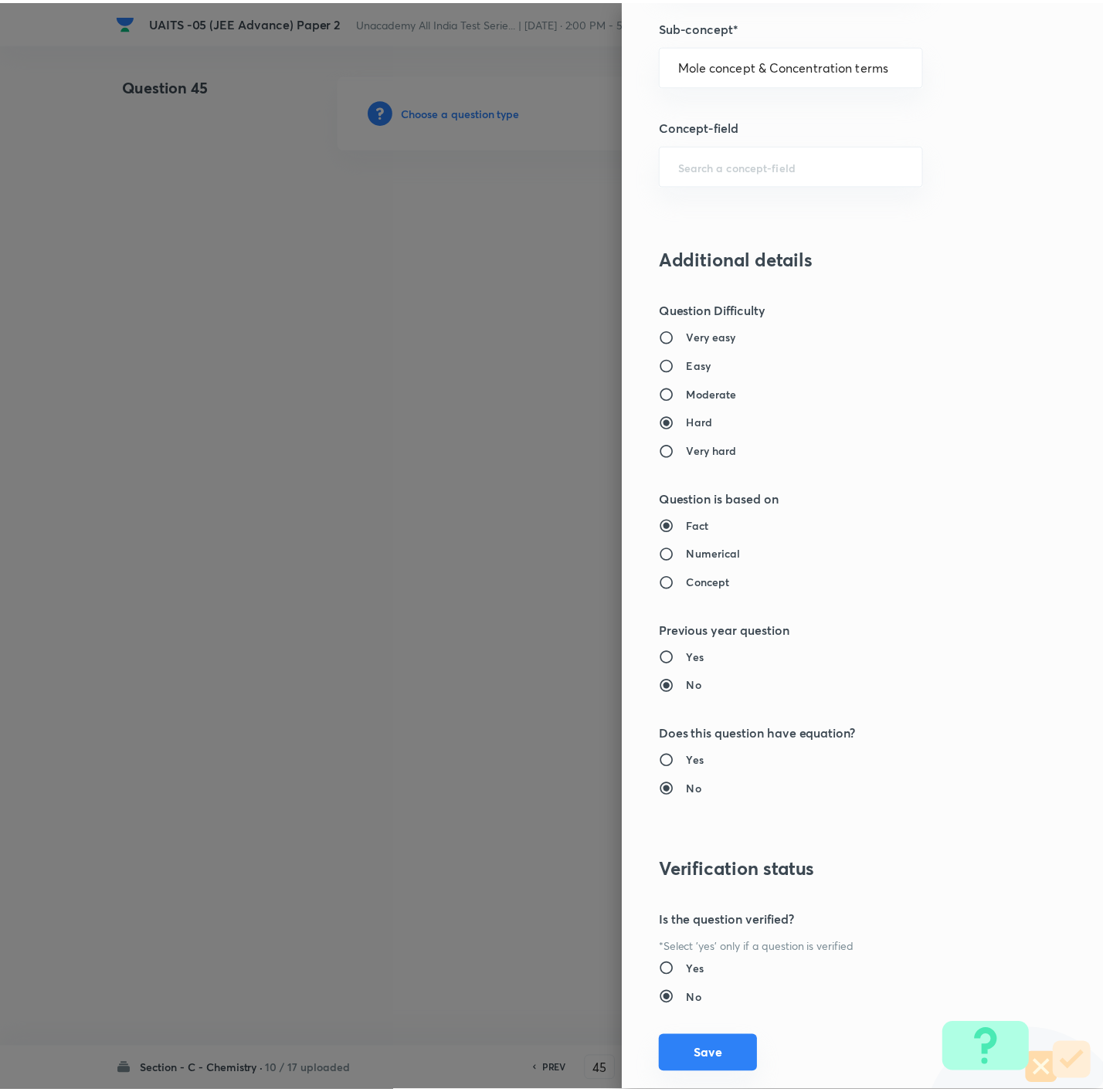
scroll to position [1030, 0]
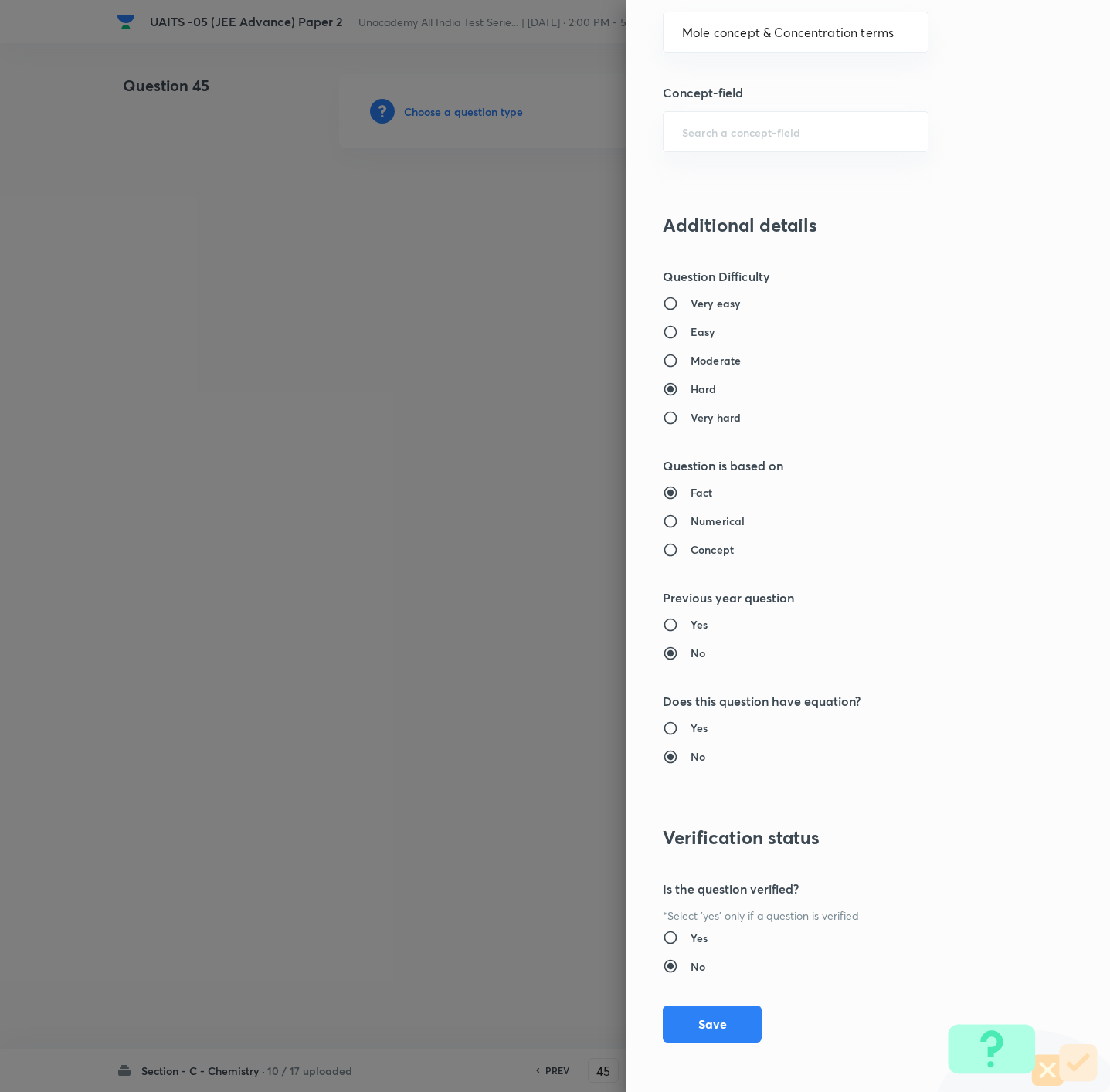
click at [684, 993] on div "Question settings Question type* Integer Does this question have a passage?* Ye…" at bounding box center [867, 546] width 484 height 1092
click at [682, 1024] on button "Save" at bounding box center [712, 1022] width 99 height 37
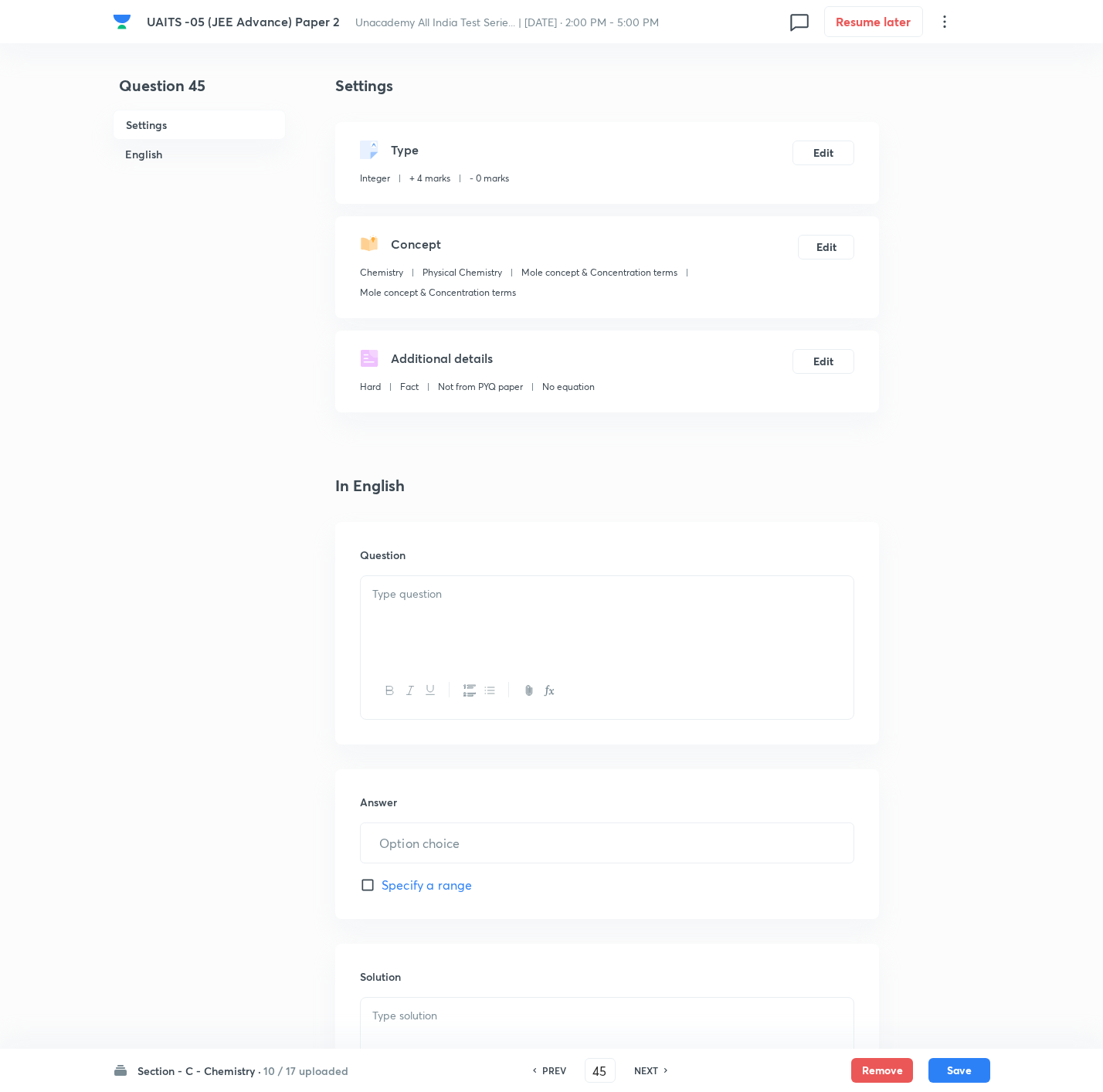
click at [800, 634] on div at bounding box center [606, 619] width 492 height 86
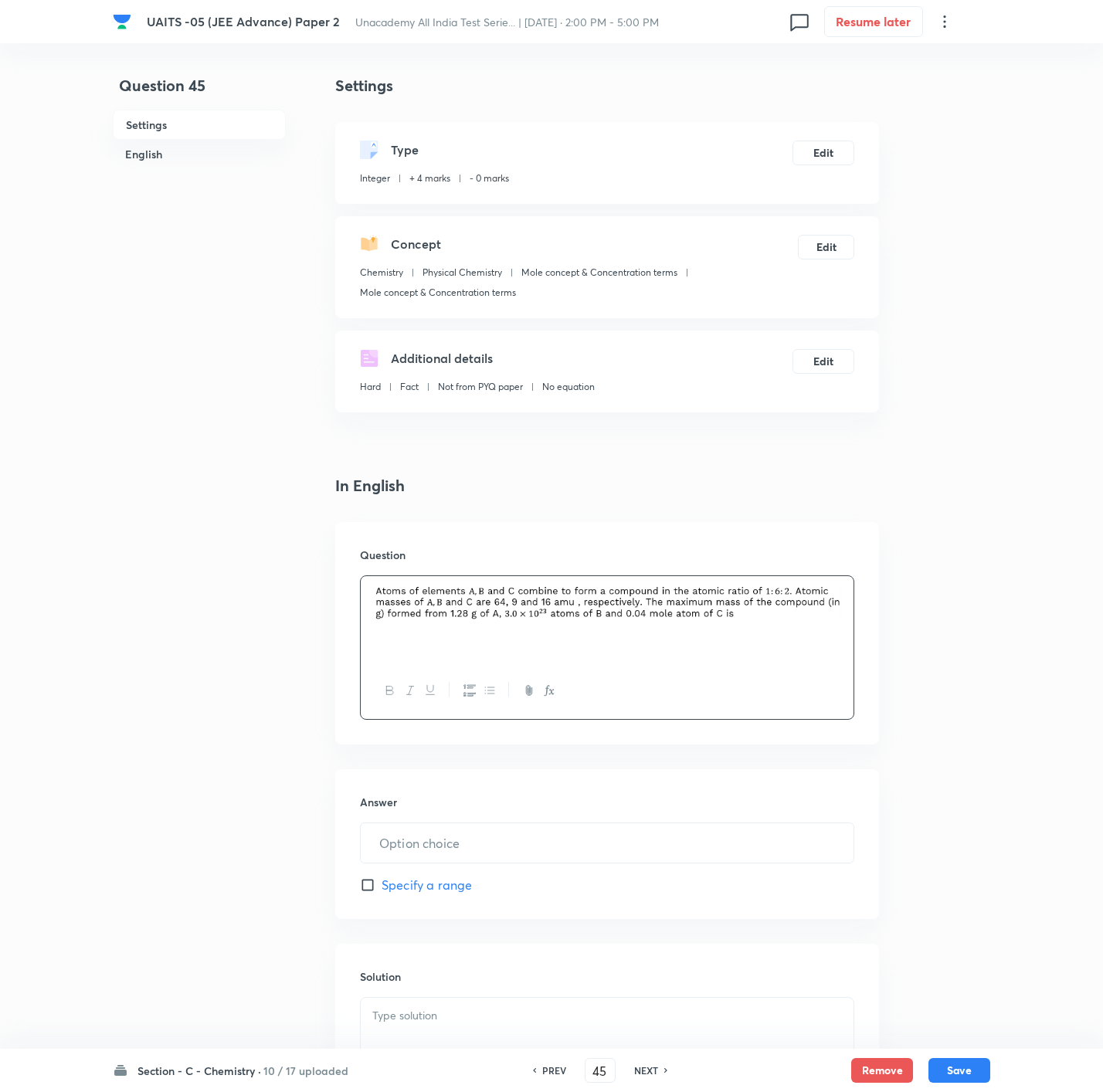
click at [514, 1009] on div at bounding box center [607, 1070] width 494 height 145
click at [513, 1010] on p at bounding box center [607, 1016] width 469 height 17
click at [502, 1001] on div at bounding box center [606, 1041] width 492 height 86
click at [382, 1010] on p at bounding box center [607, 1016] width 469 height 17
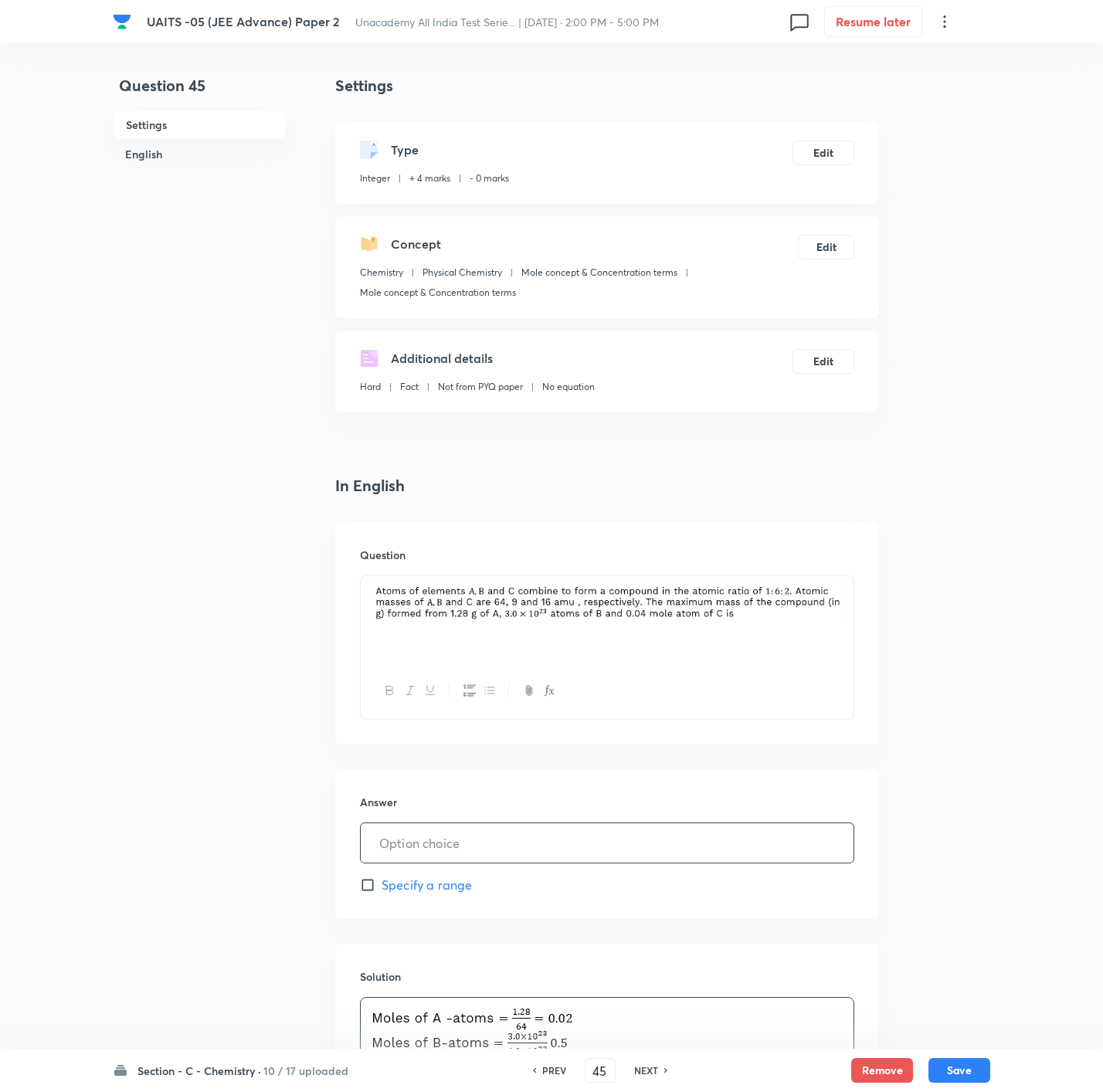
click at [429, 844] on input "text" at bounding box center [606, 843] width 492 height 39
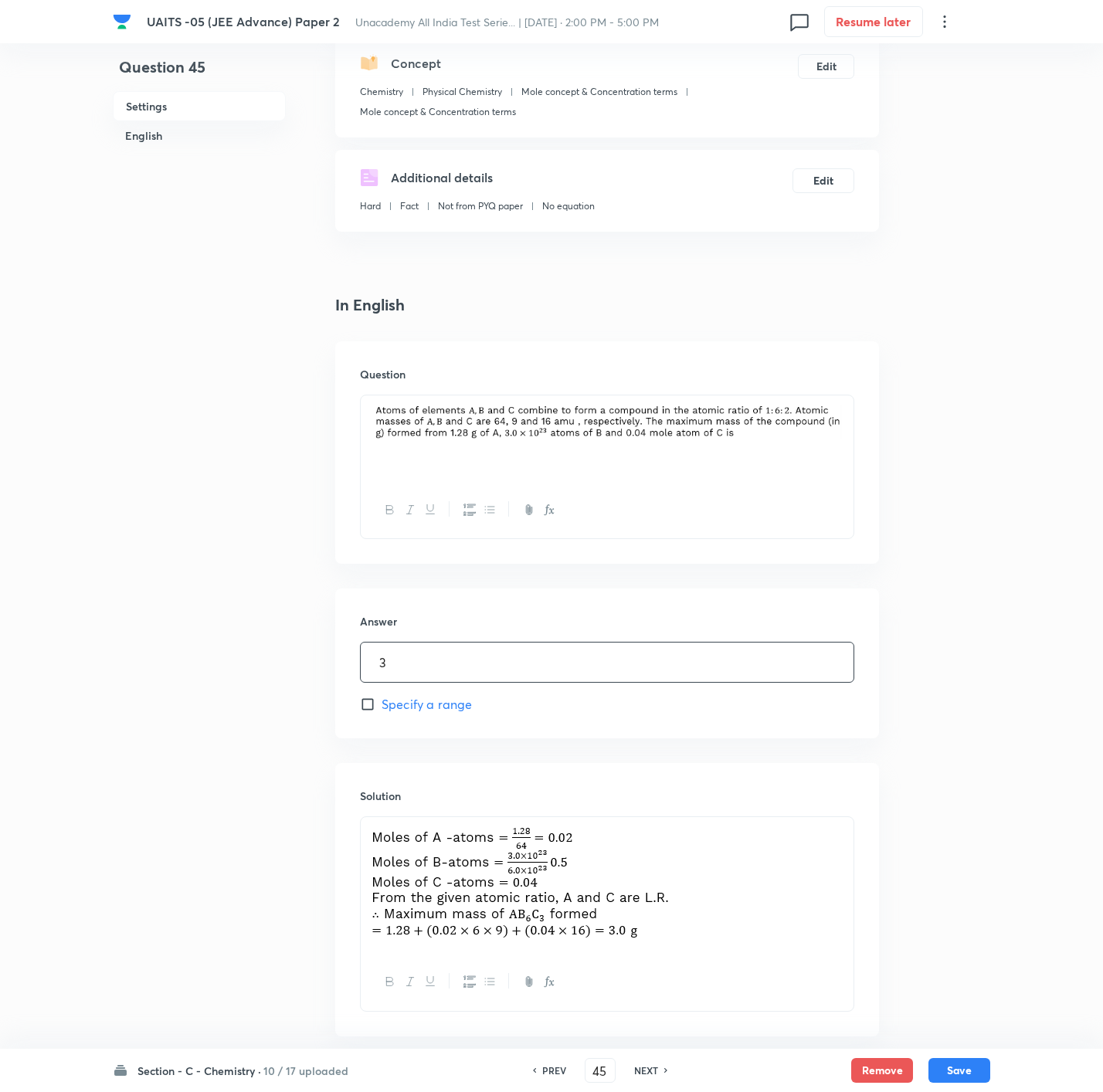
scroll to position [262, 0]
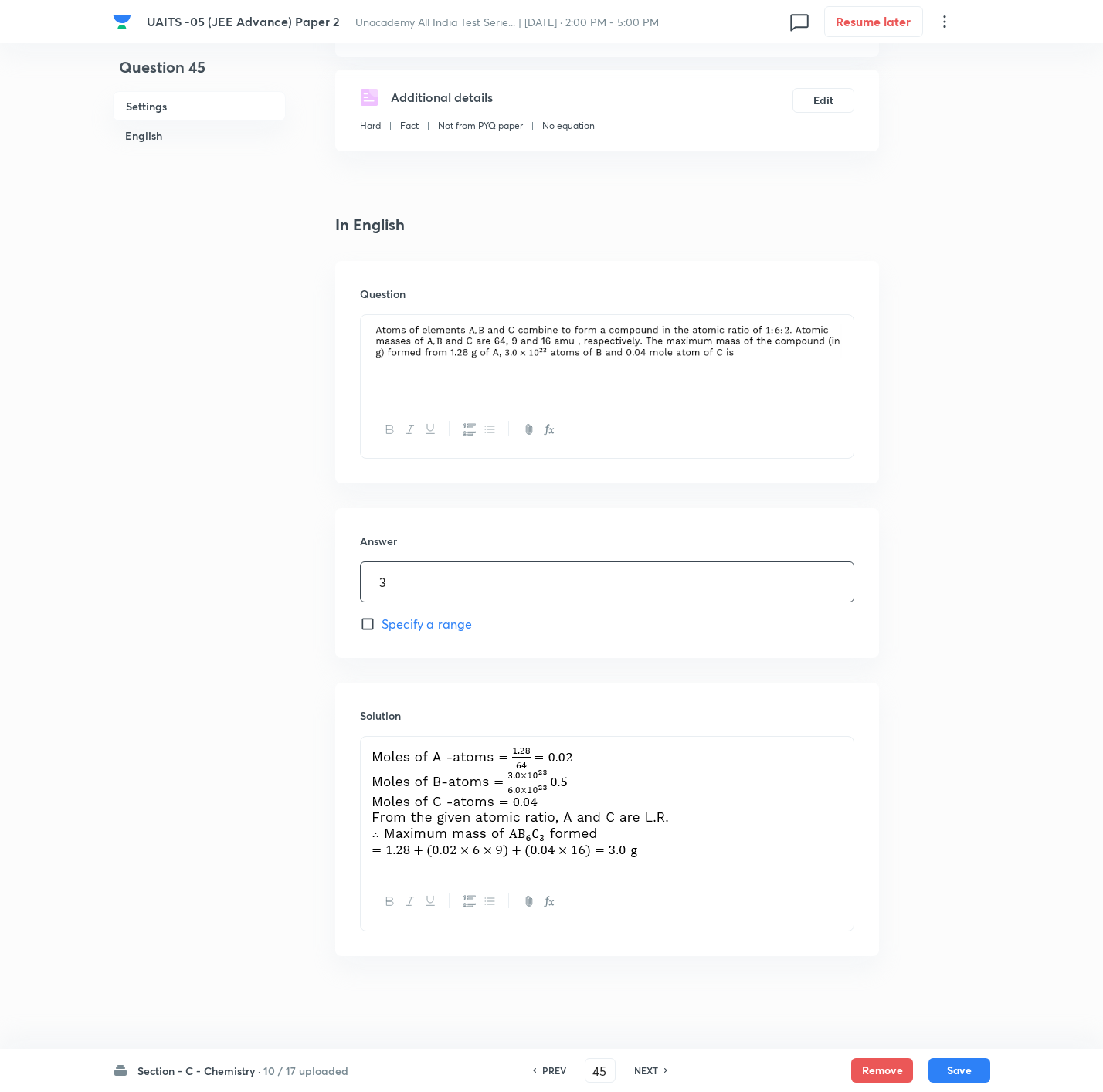
type input "3"
click at [981, 1071] on button "Save" at bounding box center [959, 1069] width 61 height 25
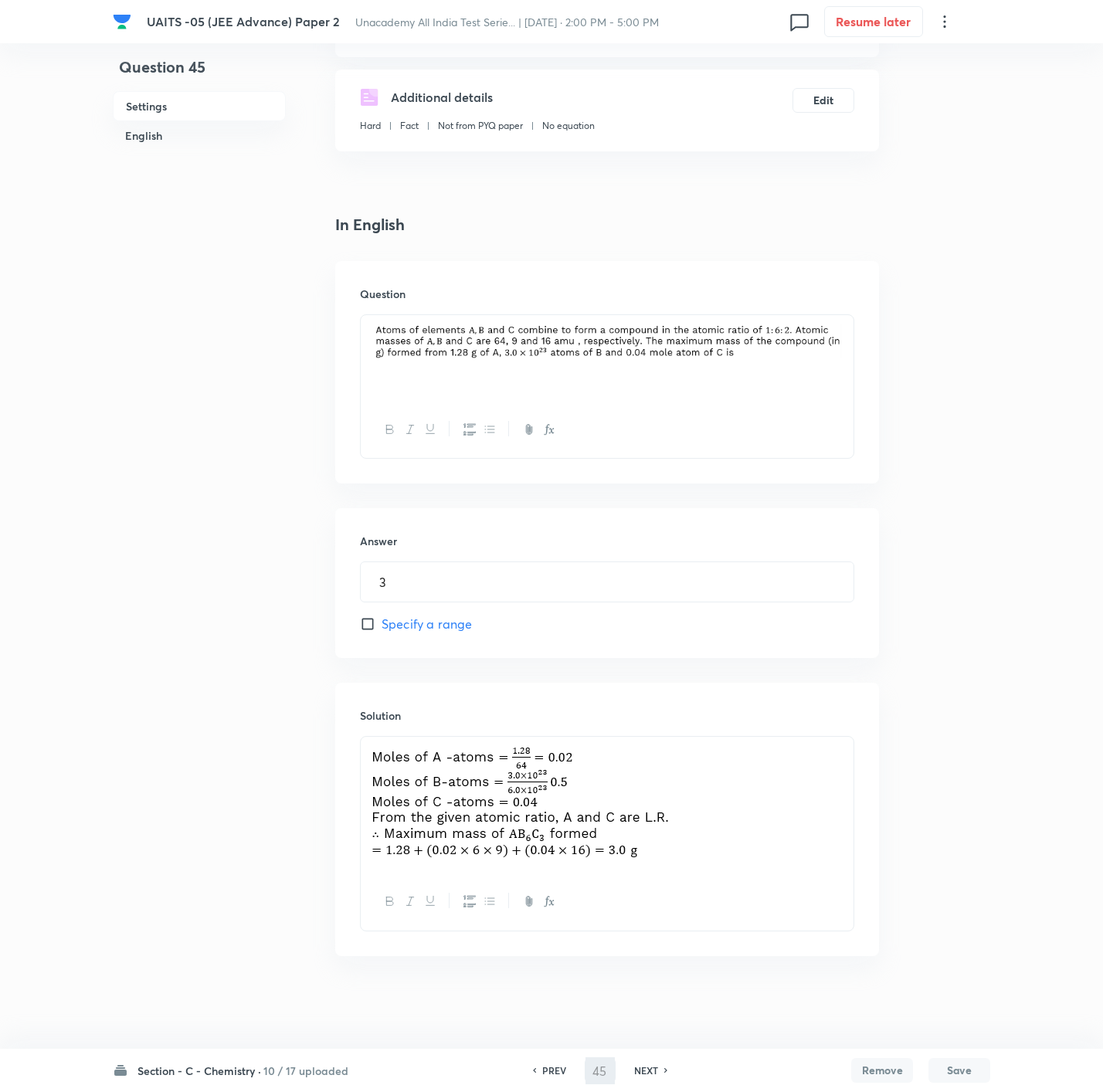
type input "46"
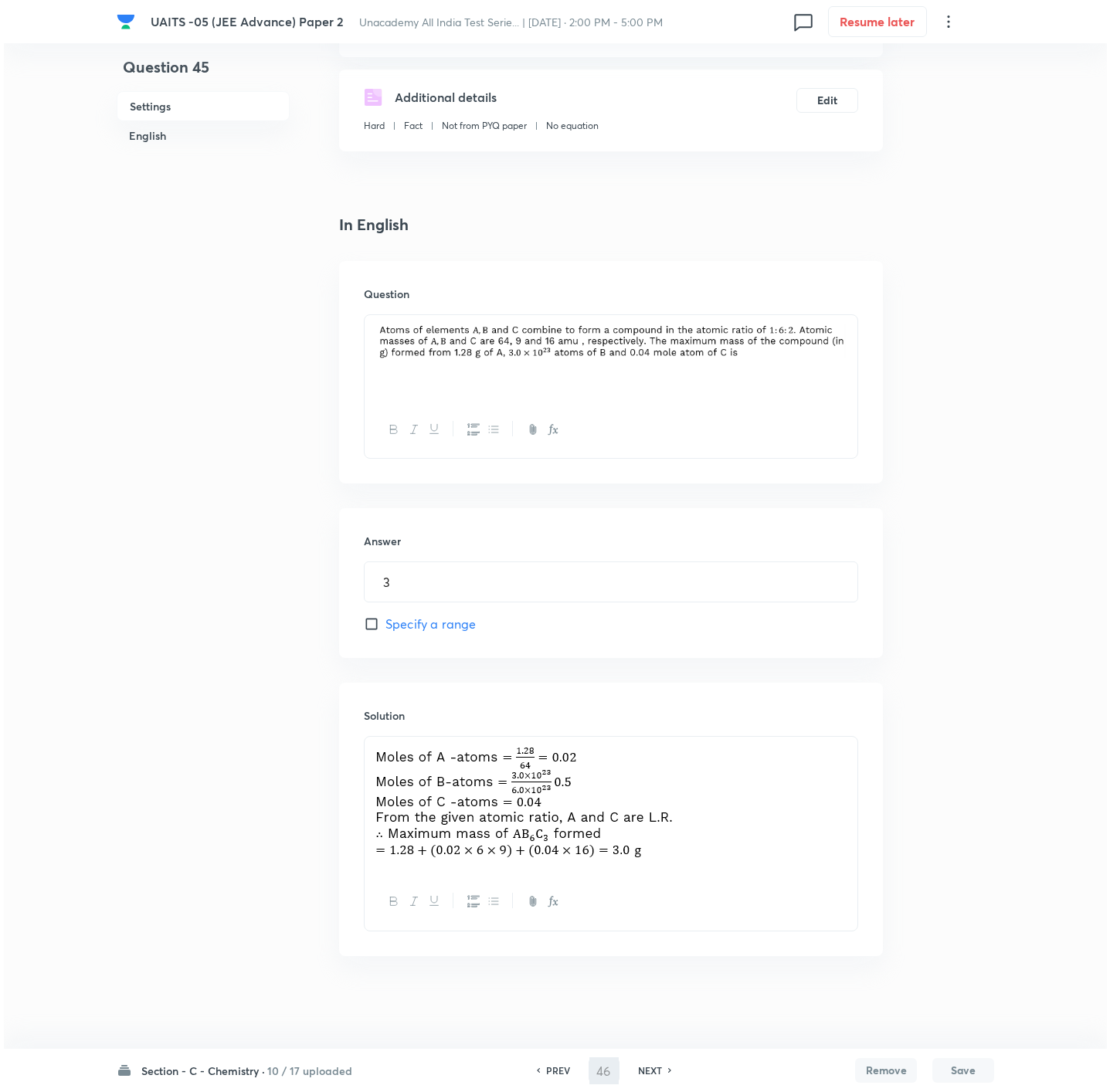
scroll to position [0, 0]
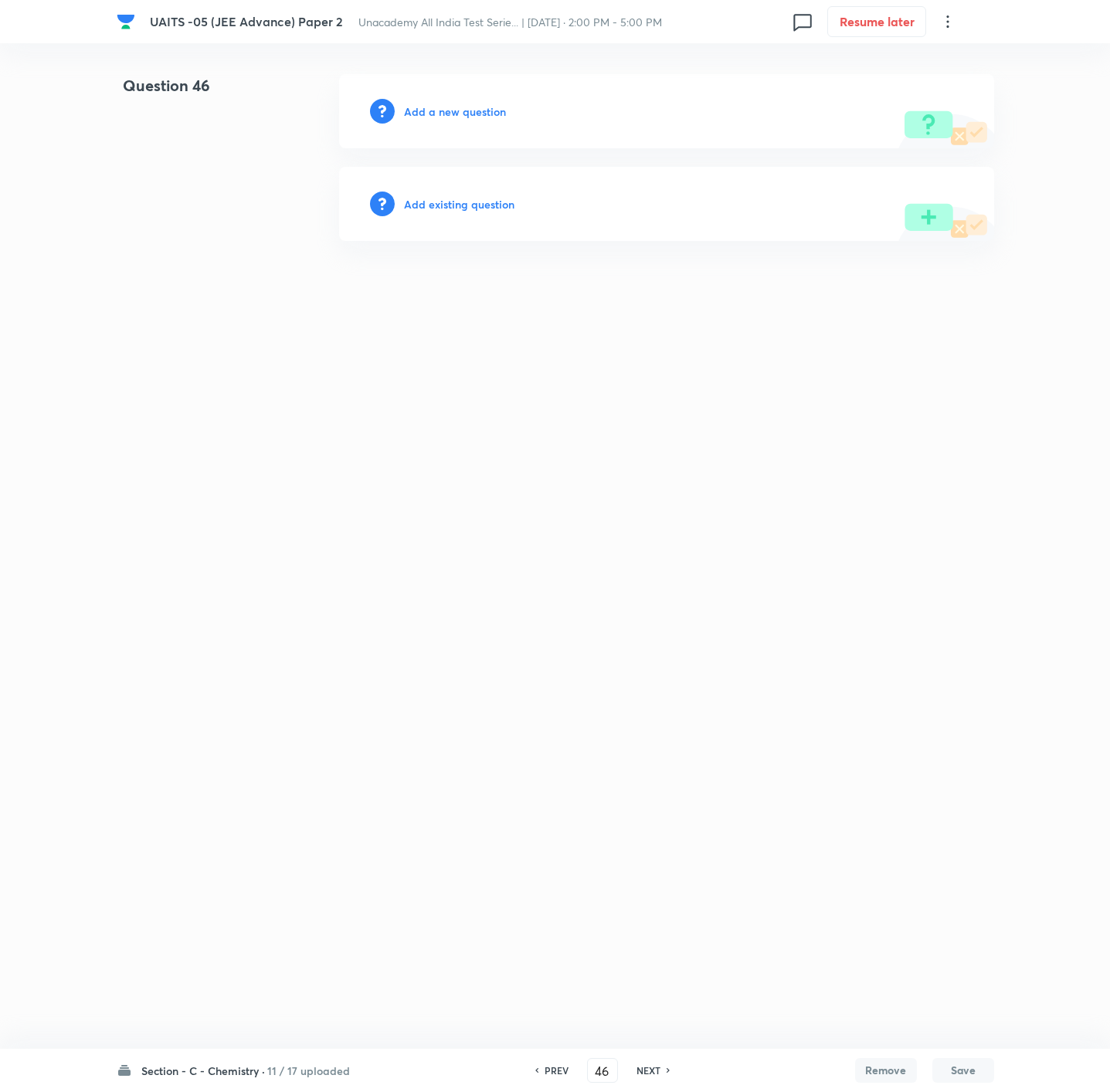
click at [484, 116] on h6 "Add a new question" at bounding box center [455, 112] width 102 height 17
click at [484, 120] on div "Choose a question type" at bounding box center [666, 111] width 654 height 74
click at [475, 112] on h6 "Choose a question type" at bounding box center [464, 112] width 119 height 17
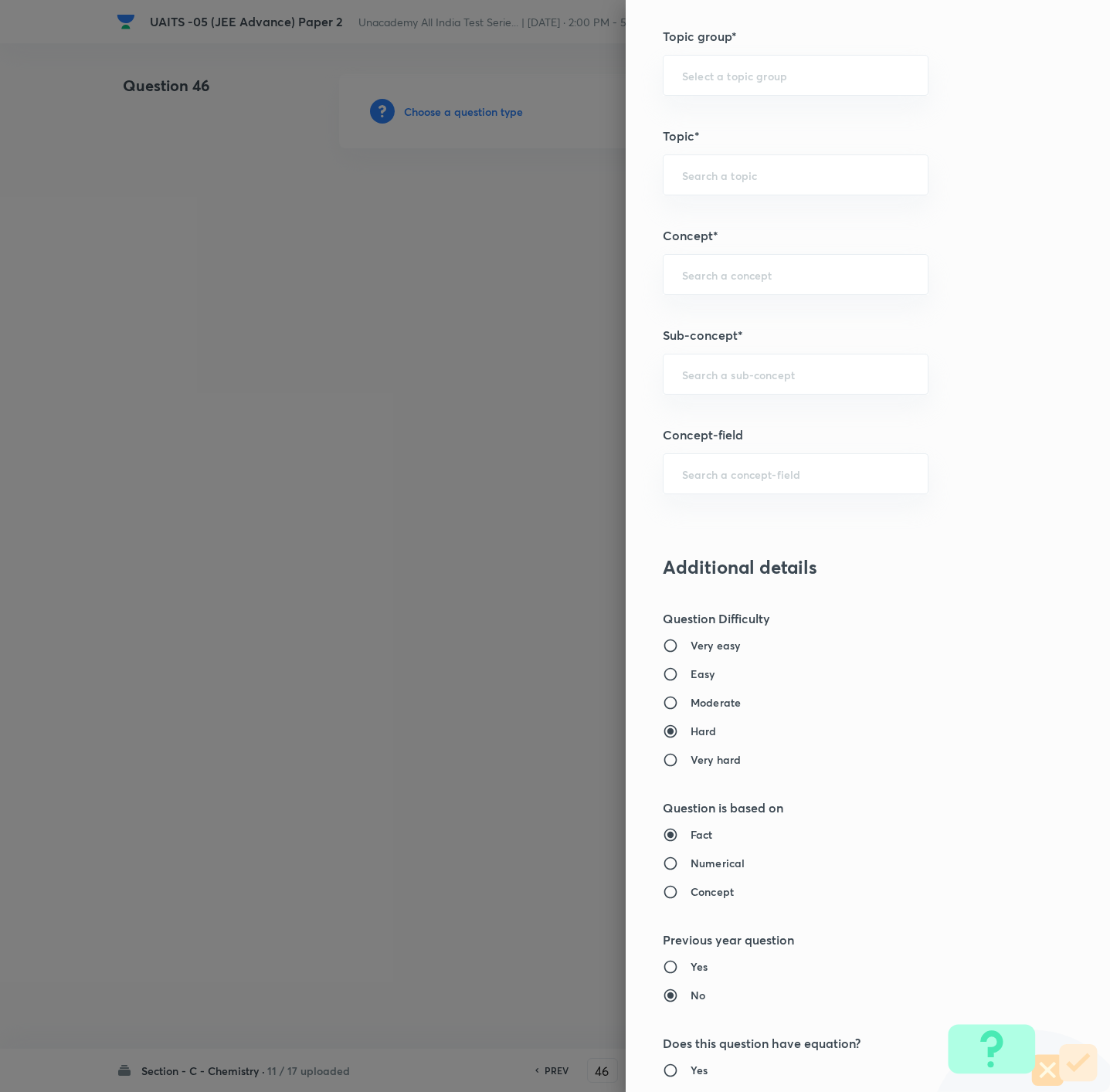
scroll to position [695, 0]
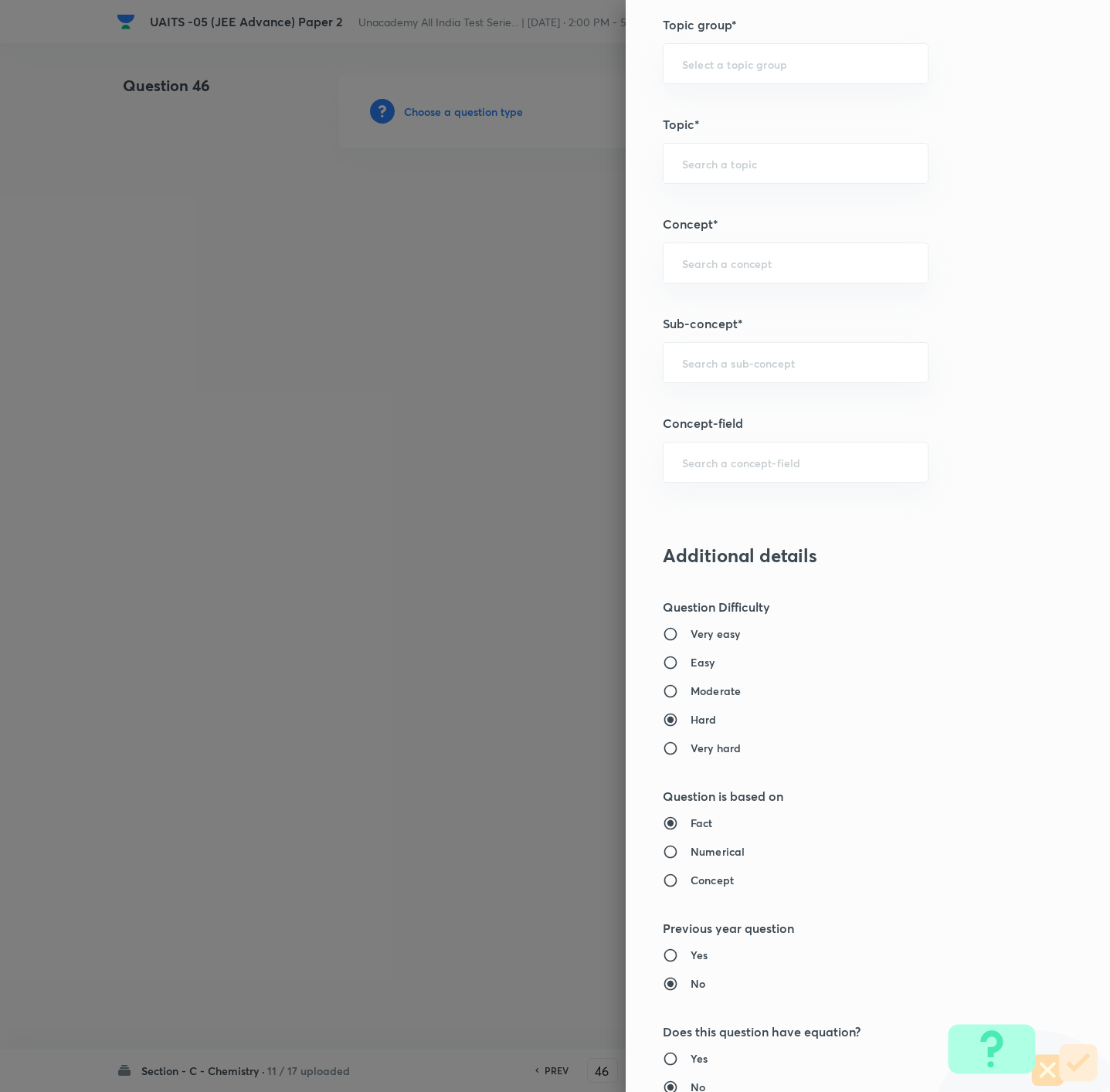
click at [675, 675] on div "Very easy Easy Moderate Hard Very hard" at bounding box center [841, 690] width 358 height 130
click at [682, 678] on div "Very easy Easy Moderate Hard Very hard" at bounding box center [841, 690] width 358 height 130
click at [690, 664] on h6 "Easy" at bounding box center [702, 663] width 25 height 17
click at [682, 664] on input "Easy" at bounding box center [676, 662] width 27 height 16
radio input "true"
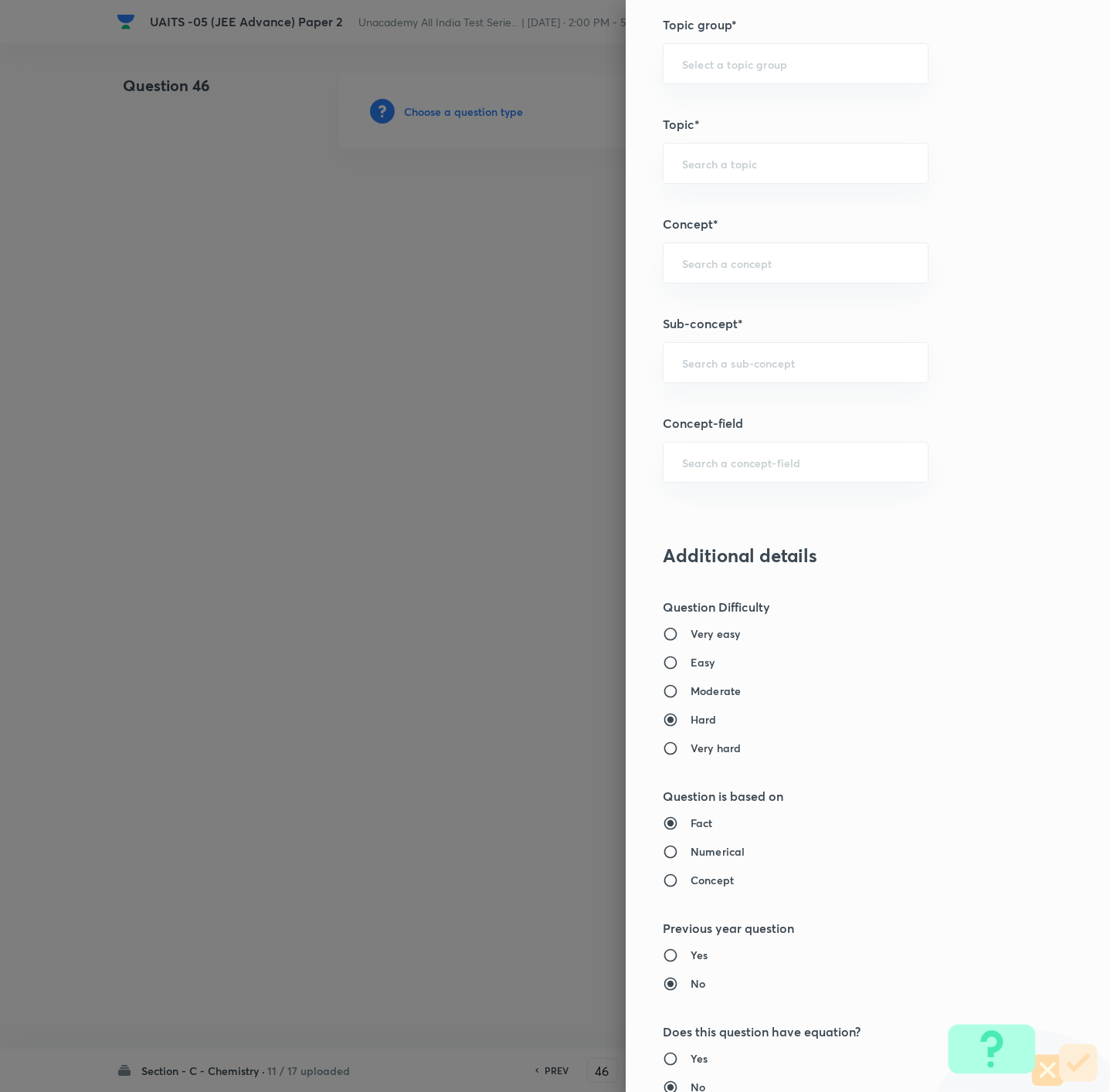
radio input "false"
click at [782, 366] on input "text" at bounding box center [796, 363] width 227 height 15
paste input "Atomic Structure"
click at [742, 414] on li "Atomic Structure" at bounding box center [775, 411] width 263 height 28
type input "Atomic Structure"
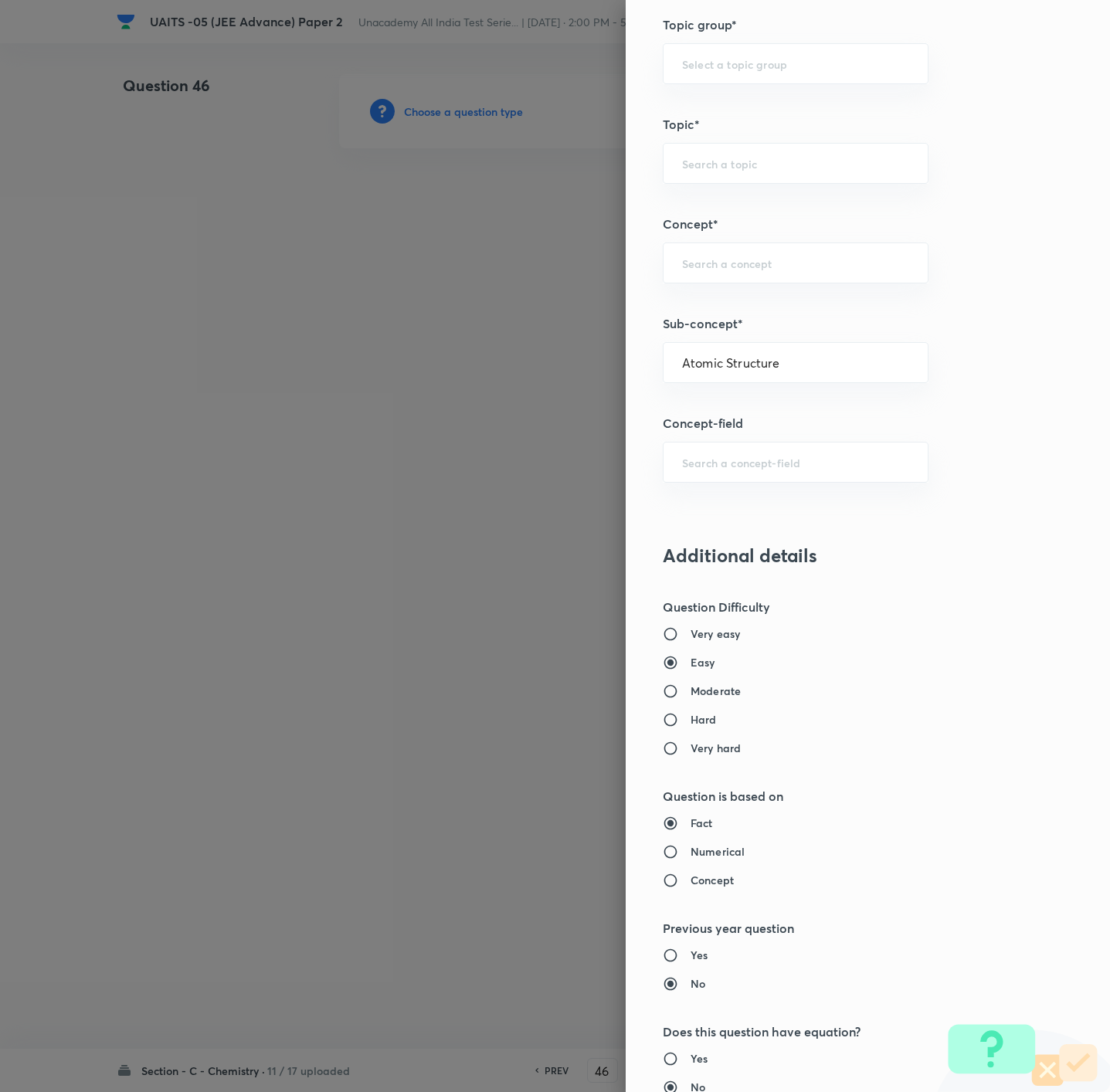
type input "Chemistry"
type input "Organic Chemistry"
type input "General Organic Chemistry"
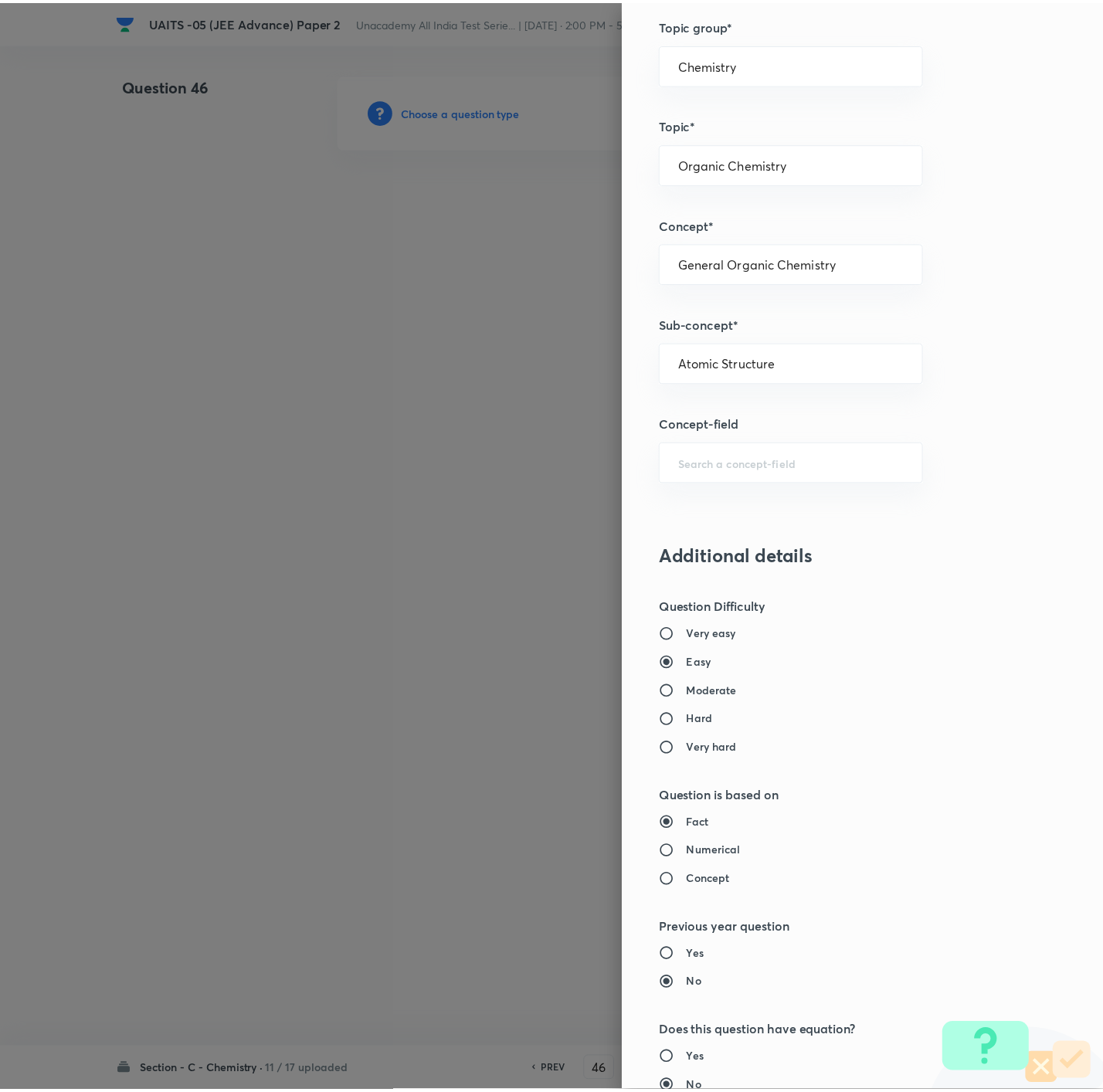
scroll to position [1030, 0]
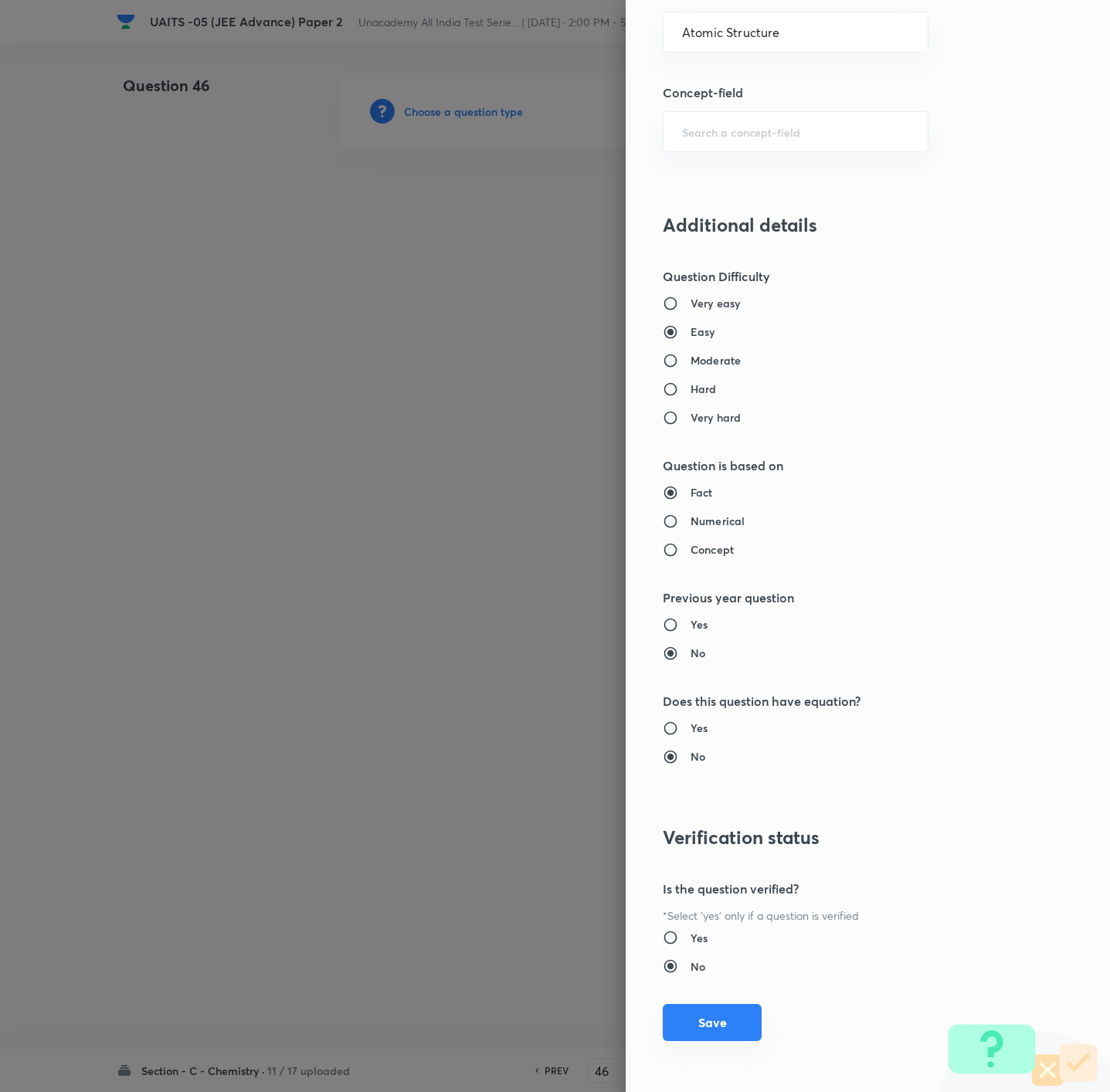
click at [684, 1010] on button "Save" at bounding box center [712, 1022] width 99 height 37
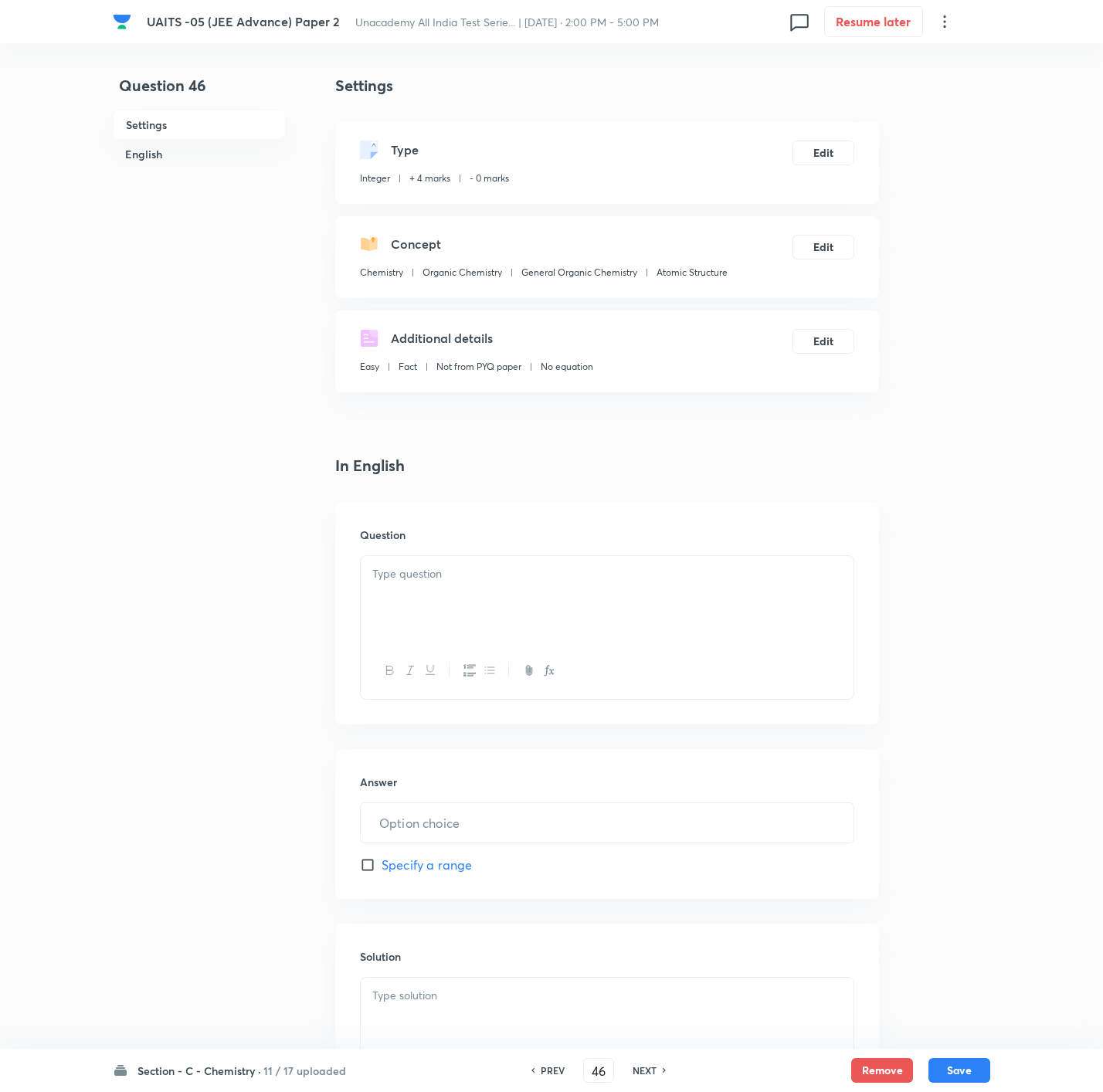
click at [707, 587] on div at bounding box center [606, 600] width 492 height 86
click at [763, 623] on div "Total number of elements which have only single oxidation state (other than zer…" at bounding box center [606, 600] width 492 height 86
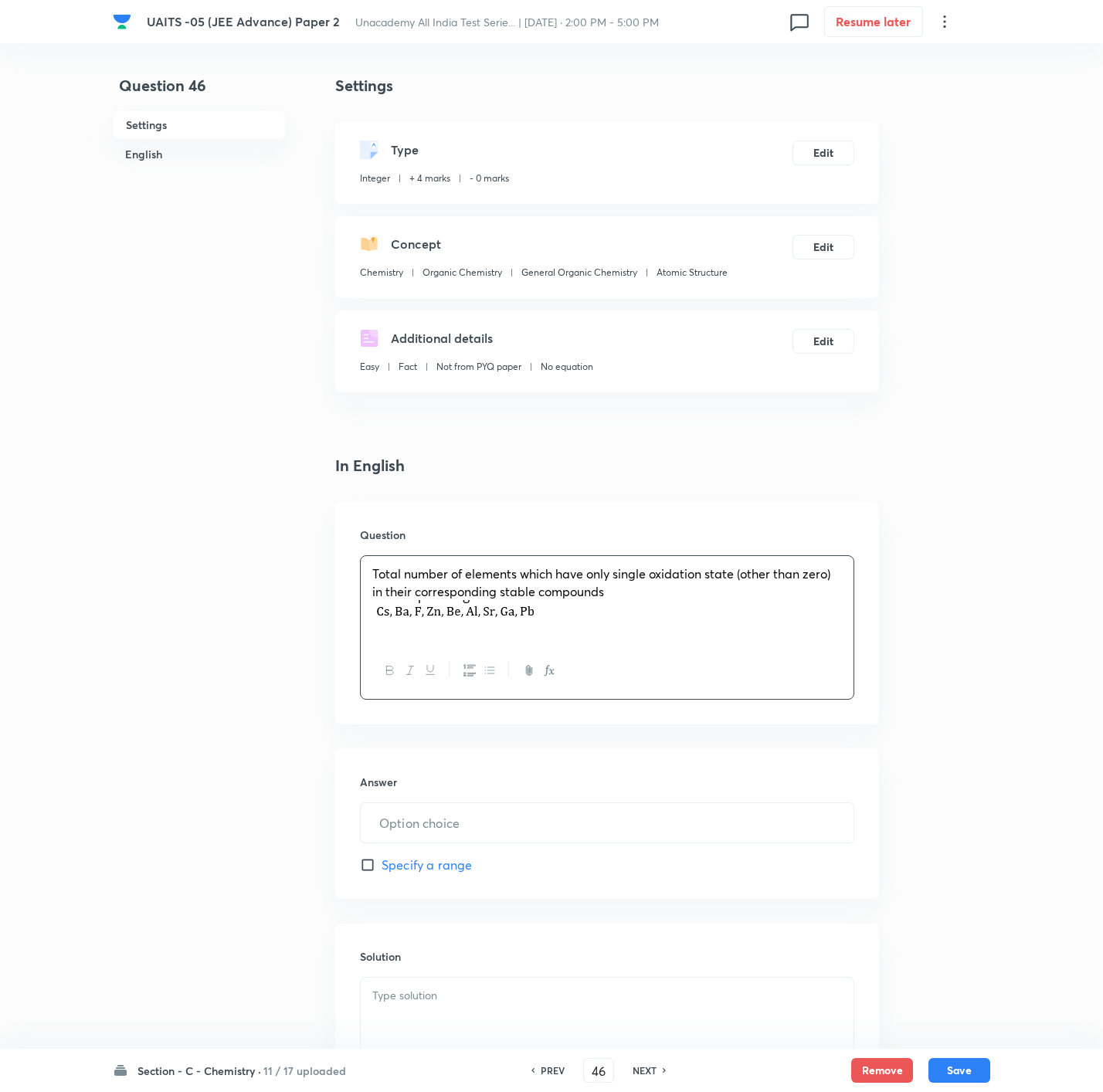
click at [517, 851] on div "Answer ​ Specify a range" at bounding box center [607, 823] width 544 height 149
click at [614, 814] on input "text" at bounding box center [606, 822] width 492 height 39
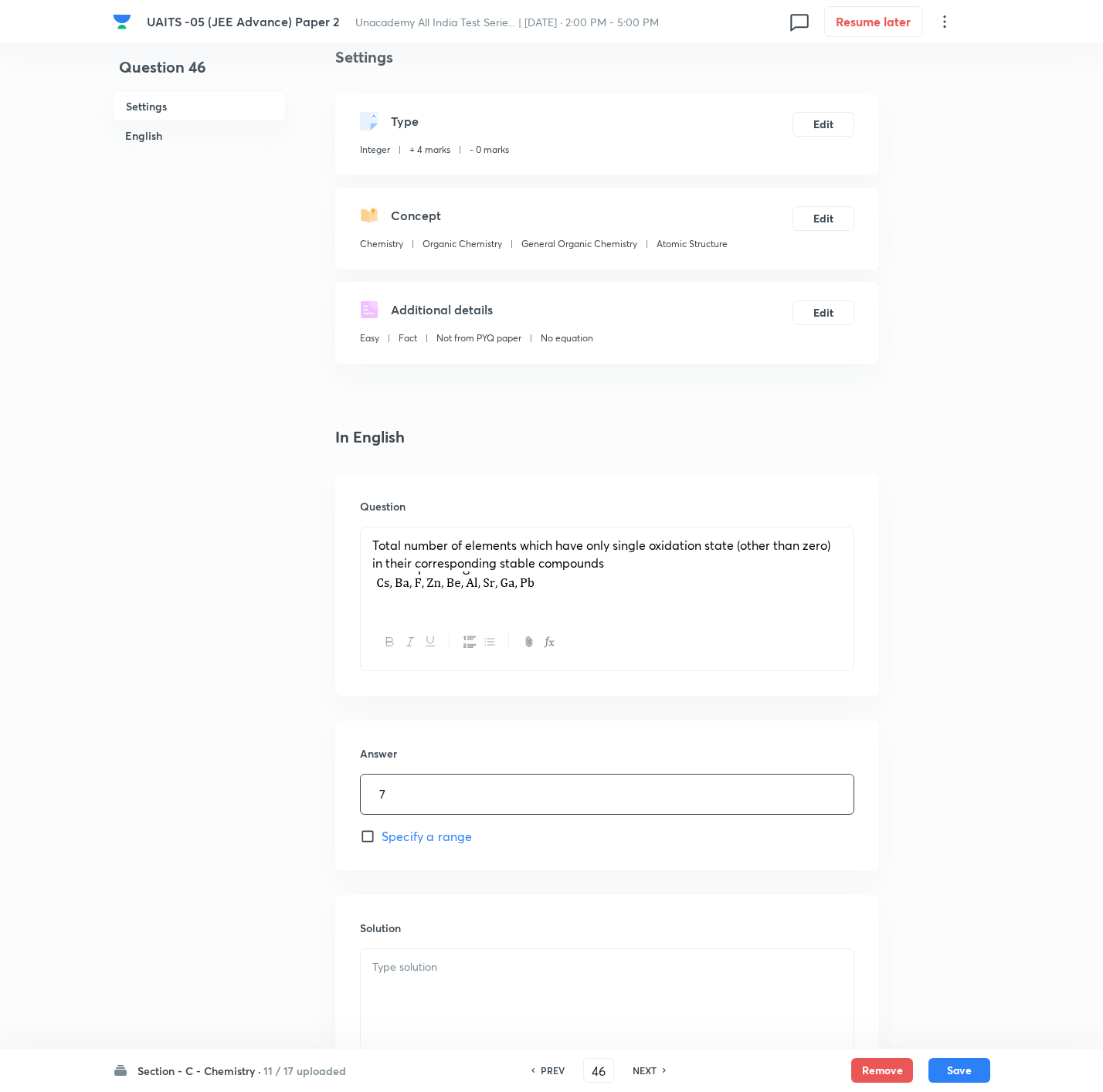
scroll to position [193, 0]
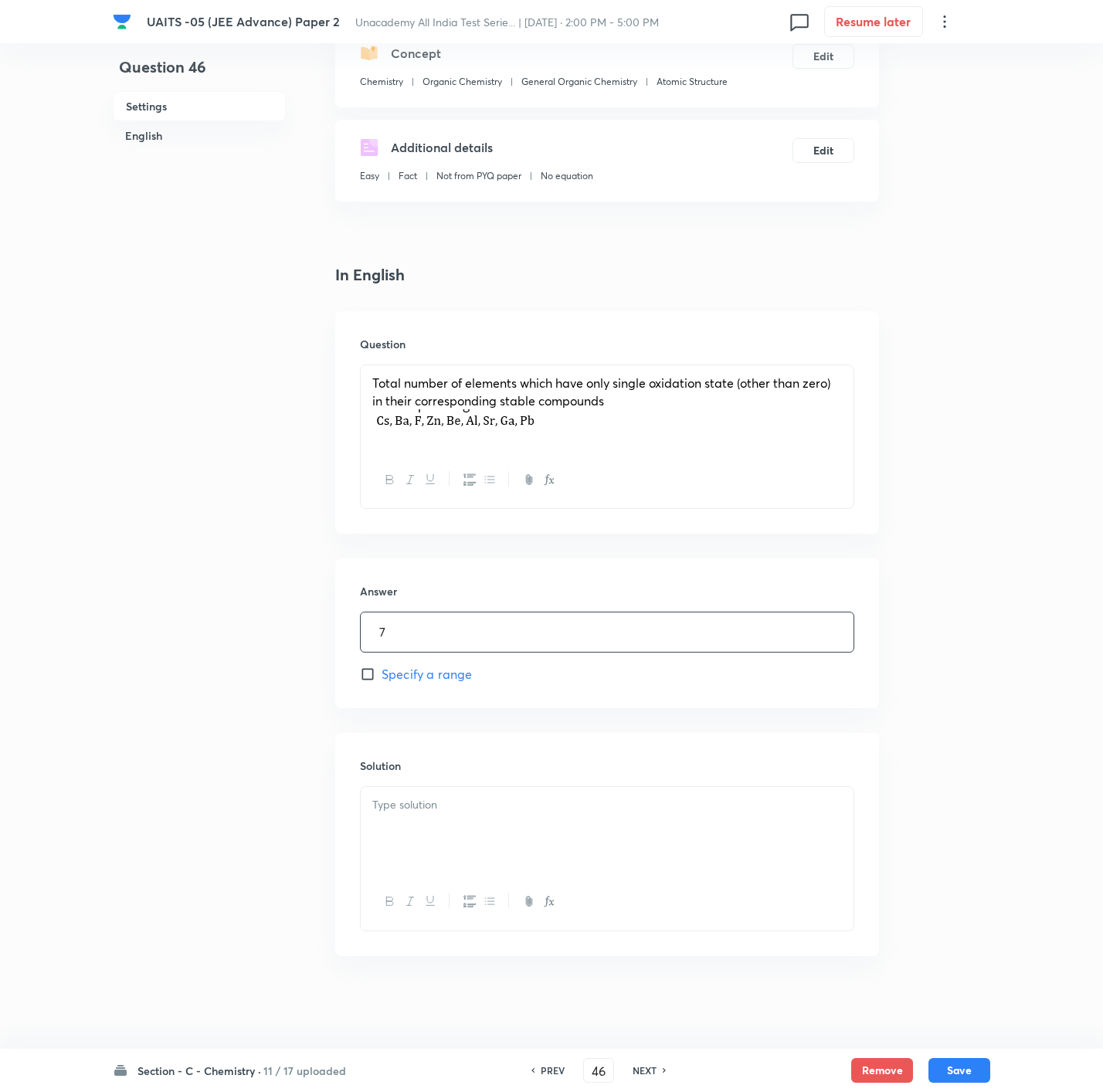
type input "7"
drag, startPoint x: 511, startPoint y: 811, endPoint x: 21, endPoint y: 944, distance: 507.7
click at [501, 818] on div at bounding box center [606, 830] width 492 height 86
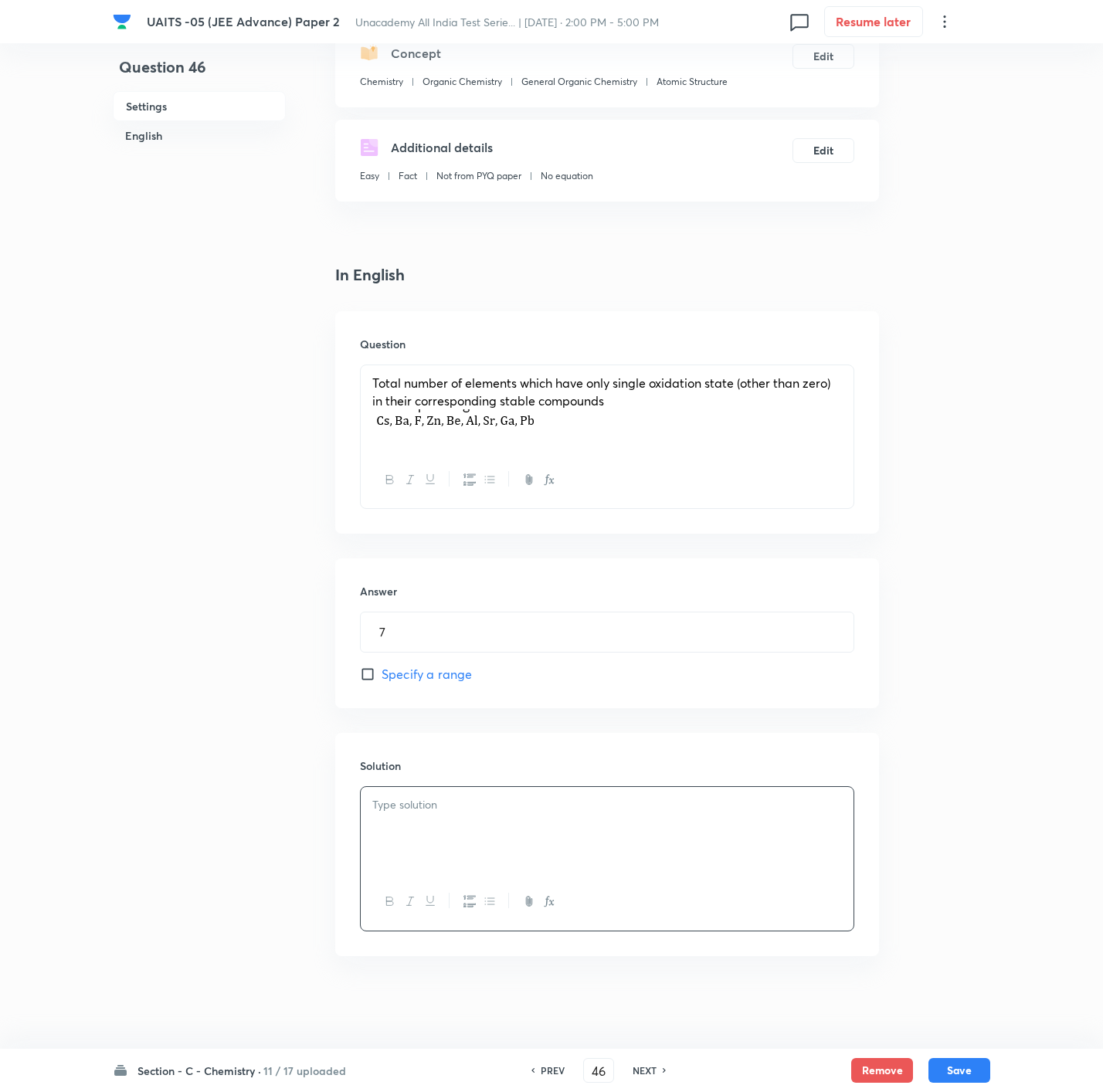
click at [578, 840] on div at bounding box center [606, 830] width 492 height 86
click at [976, 1066] on button "Save" at bounding box center [959, 1069] width 61 height 25
type input "47"
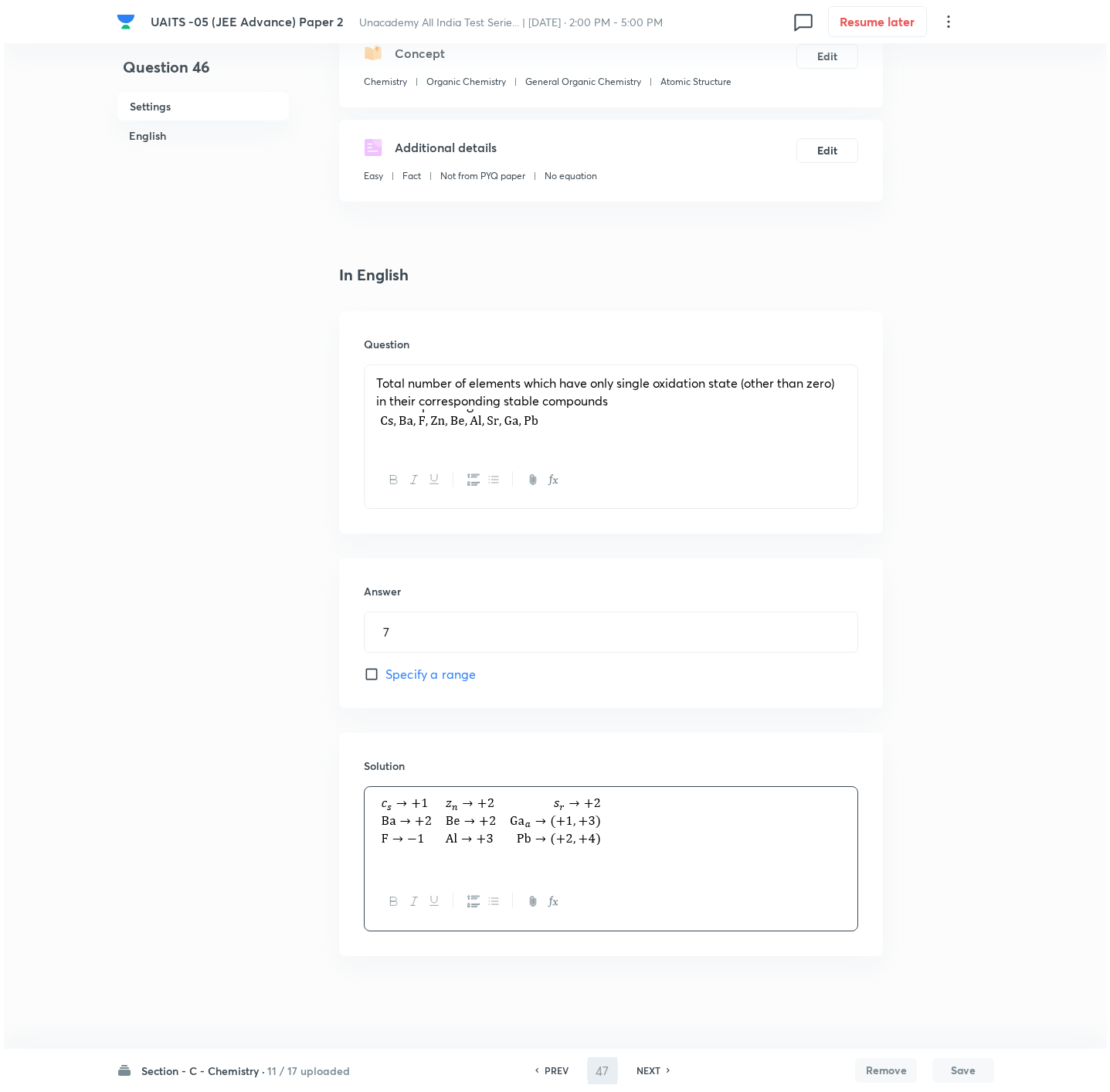
scroll to position [0, 0]
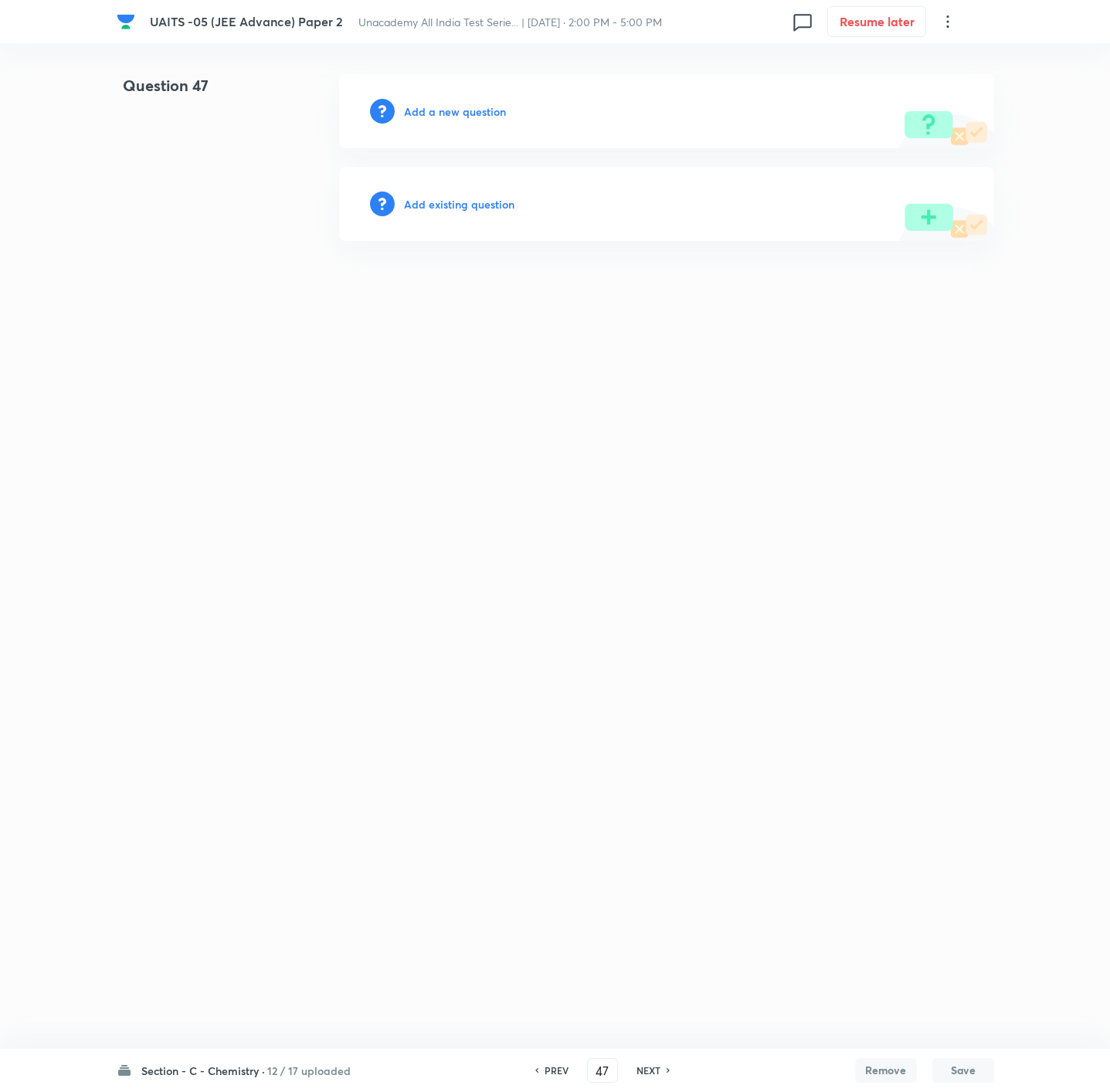
click at [466, 105] on h6 "Add a new question" at bounding box center [455, 112] width 102 height 17
click at [466, 105] on h6 "Choose a question type" at bounding box center [464, 112] width 119 height 17
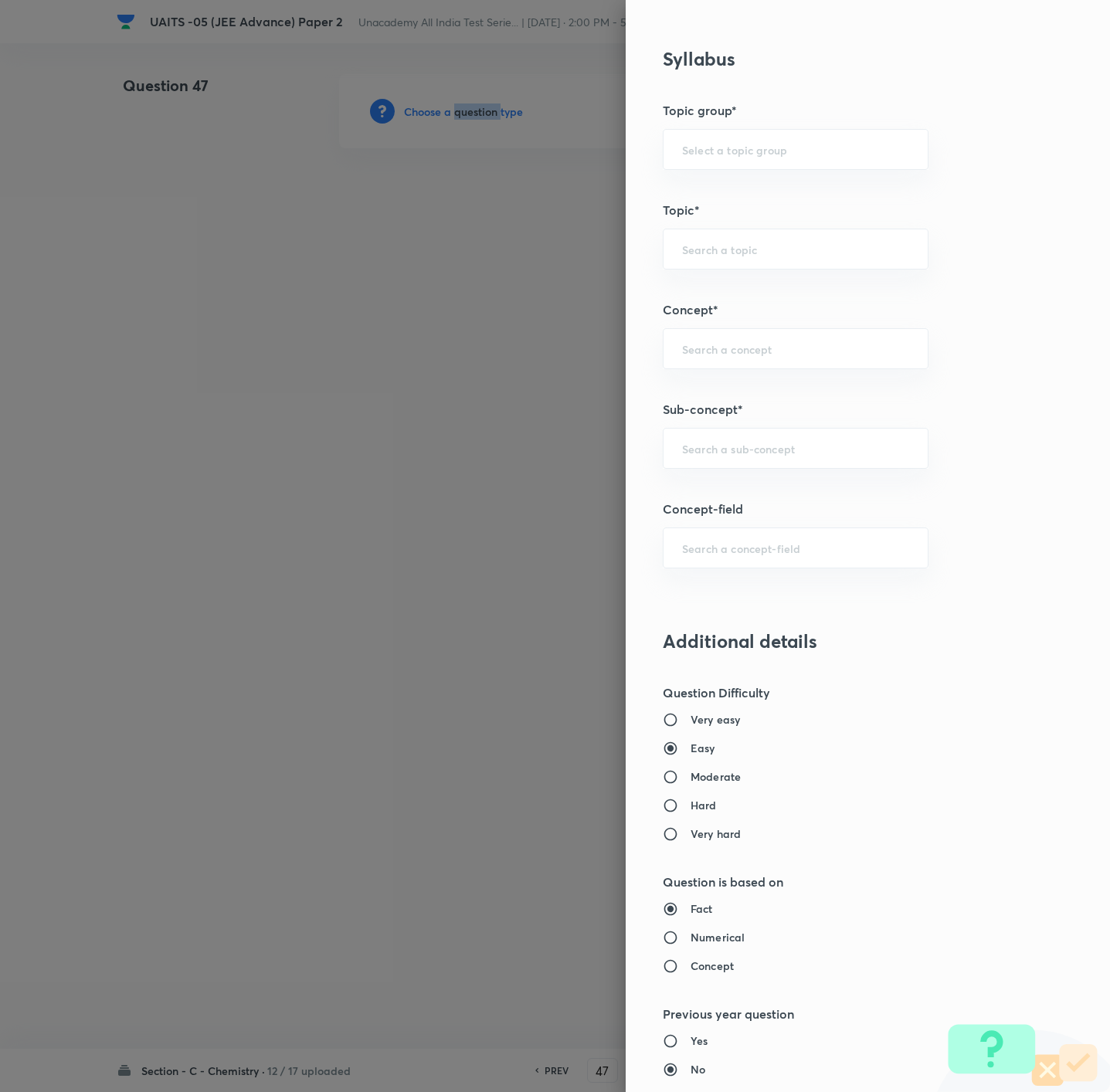
scroll to position [927, 0]
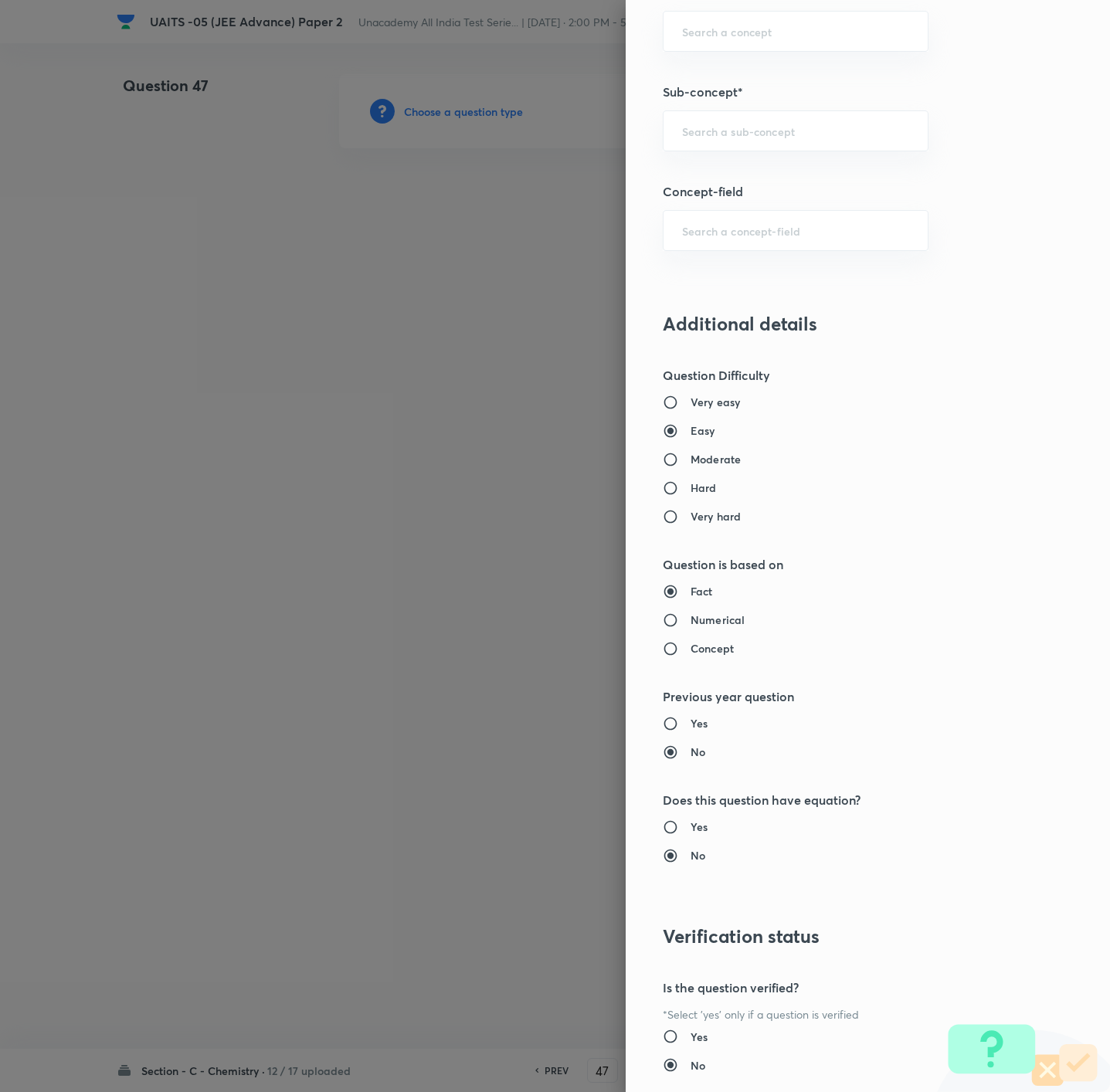
click at [690, 488] on h6 "Hard" at bounding box center [703, 488] width 27 height 17
click at [684, 488] on input "Hard" at bounding box center [676, 488] width 27 height 16
radio input "true"
radio input "false"
click at [702, 128] on input "text" at bounding box center [796, 131] width 227 height 15
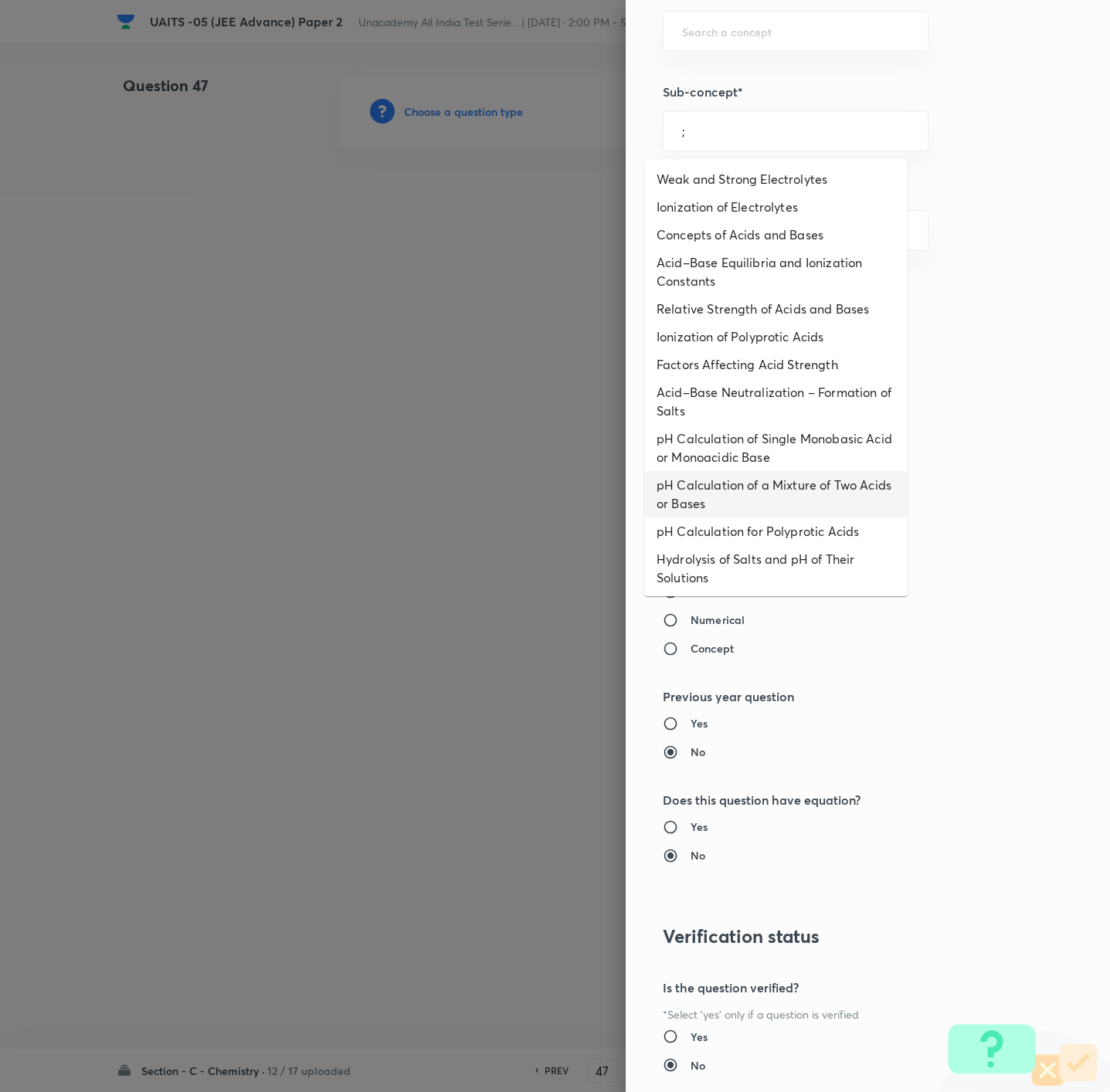
click at [711, 501] on li "pH Calculation of a Mixture of Two Acids or Bases" at bounding box center [775, 494] width 263 height 47
type input "pH Calculation of a Mixture of Two Acids or Bases"
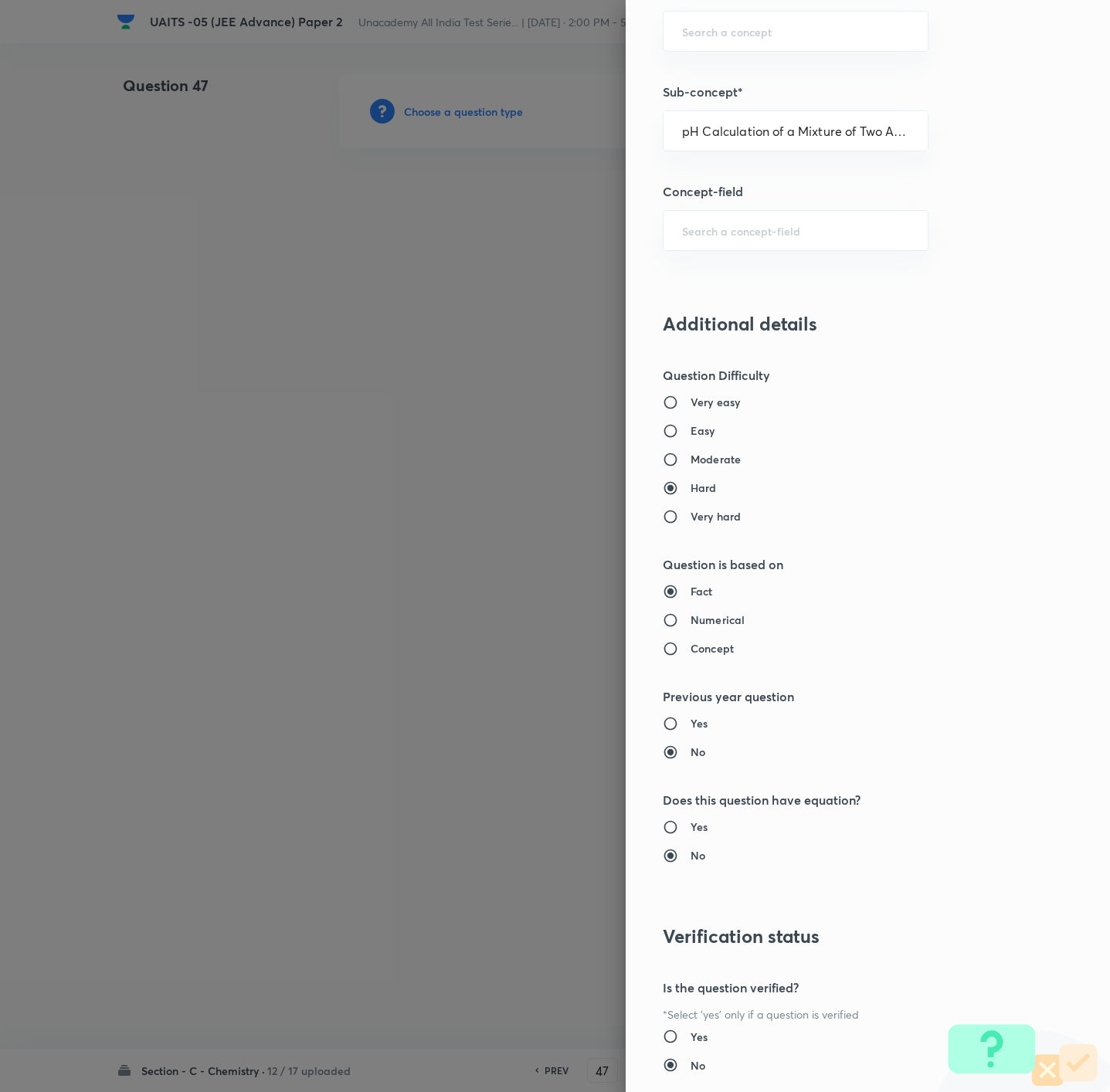
type input "Chemistry"
type input "Physical Chemistry"
type input "Ionic Equilibrium"
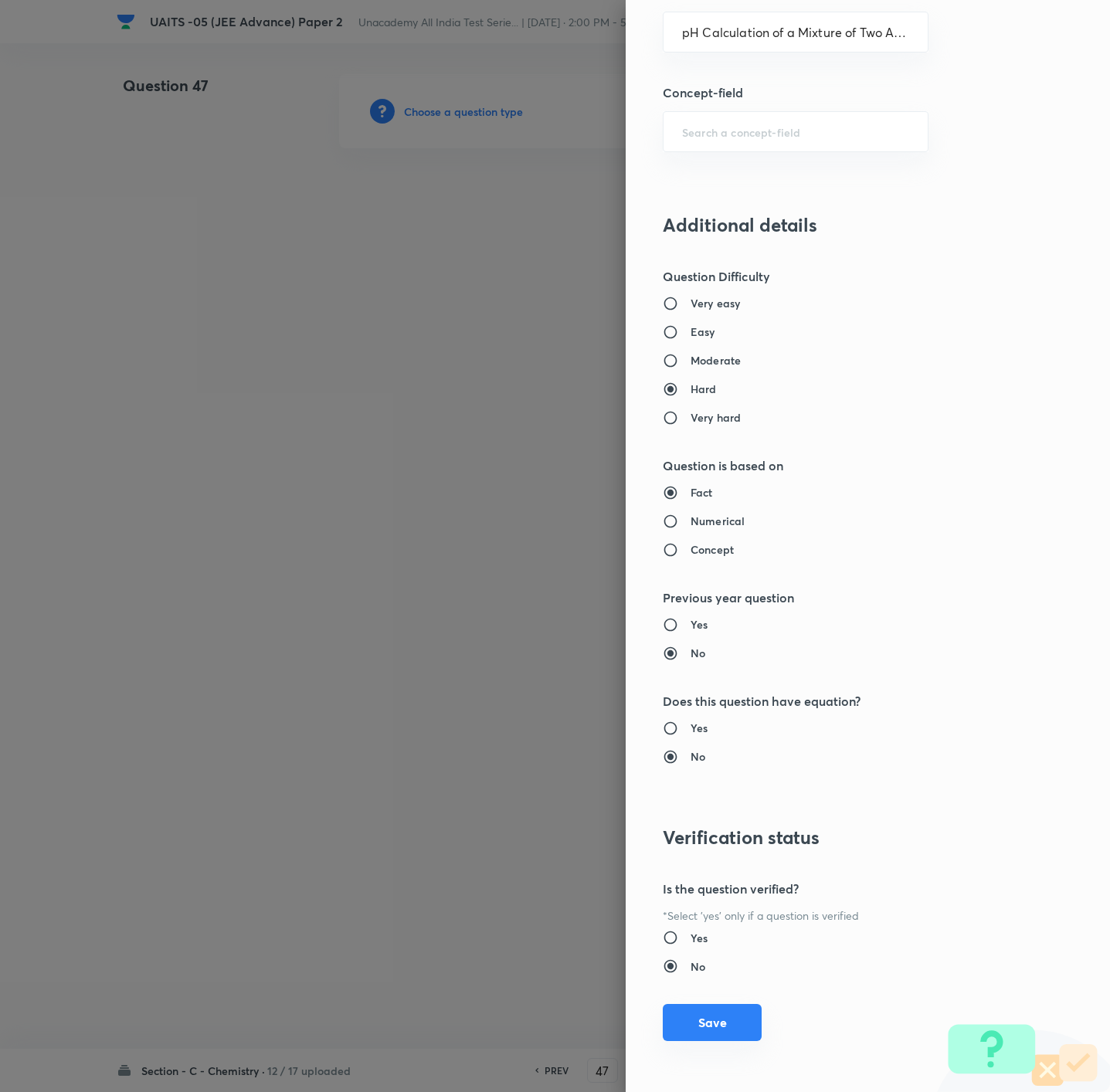
click at [688, 1011] on button "Save" at bounding box center [712, 1022] width 99 height 37
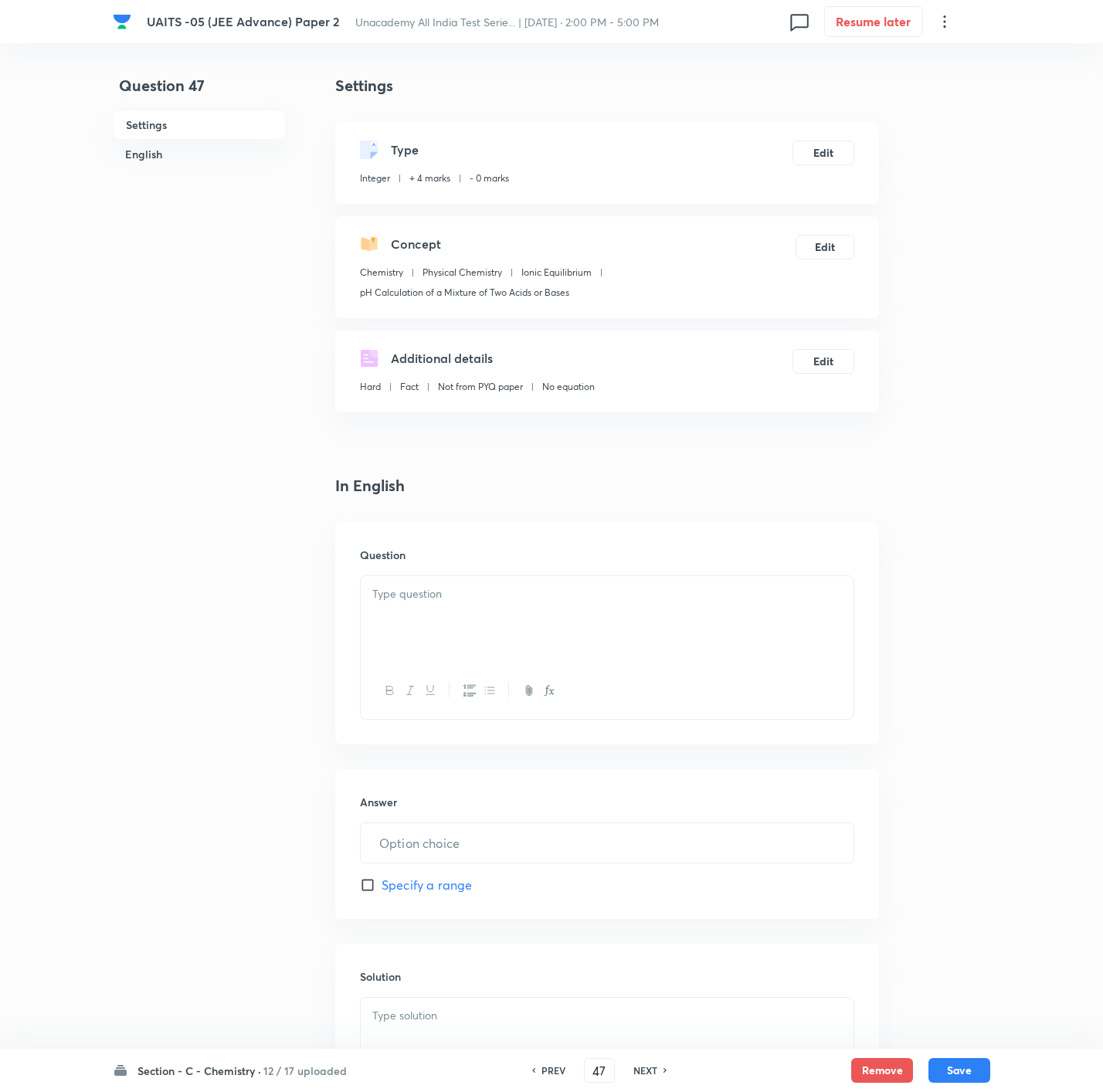
click at [821, 622] on div at bounding box center [606, 619] width 492 height 86
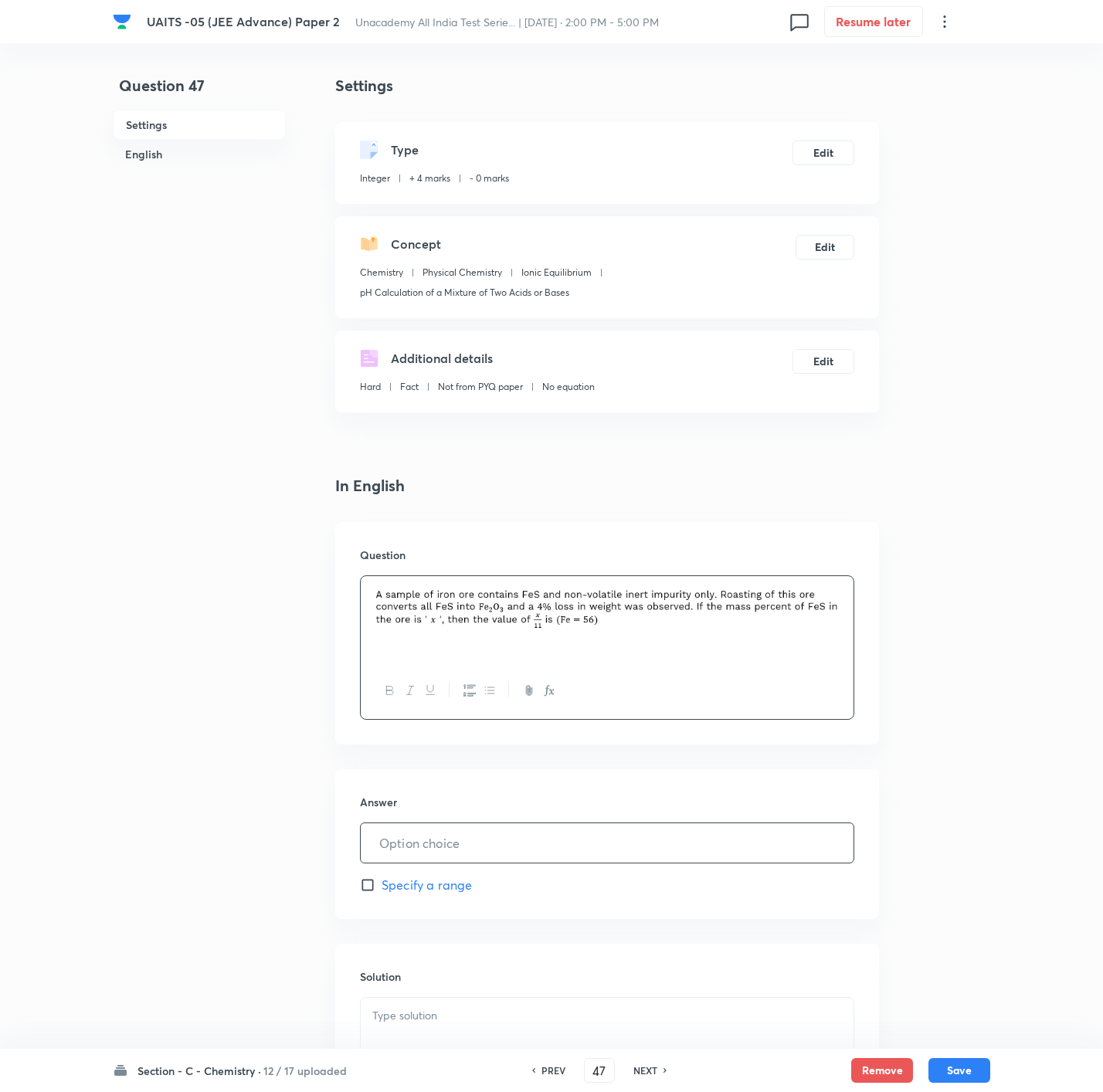
click at [582, 849] on input "text" at bounding box center [606, 843] width 492 height 39
type input "4"
click at [668, 989] on div "Solution" at bounding box center [607, 1055] width 544 height 223
click at [650, 1042] on div at bounding box center [606, 1041] width 492 height 86
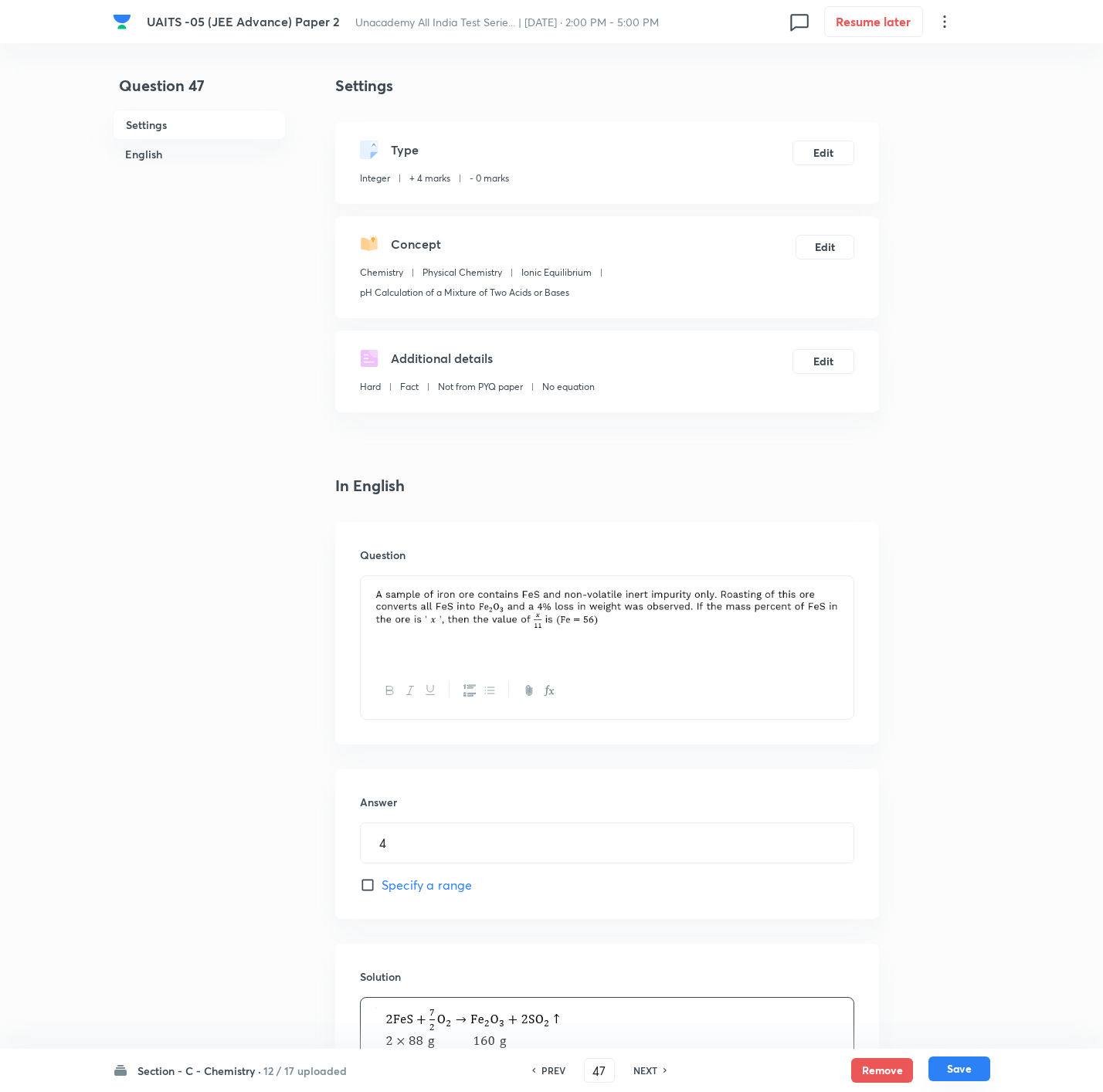
click at [969, 1071] on button "Save" at bounding box center [959, 1069] width 61 height 25
type input "48"
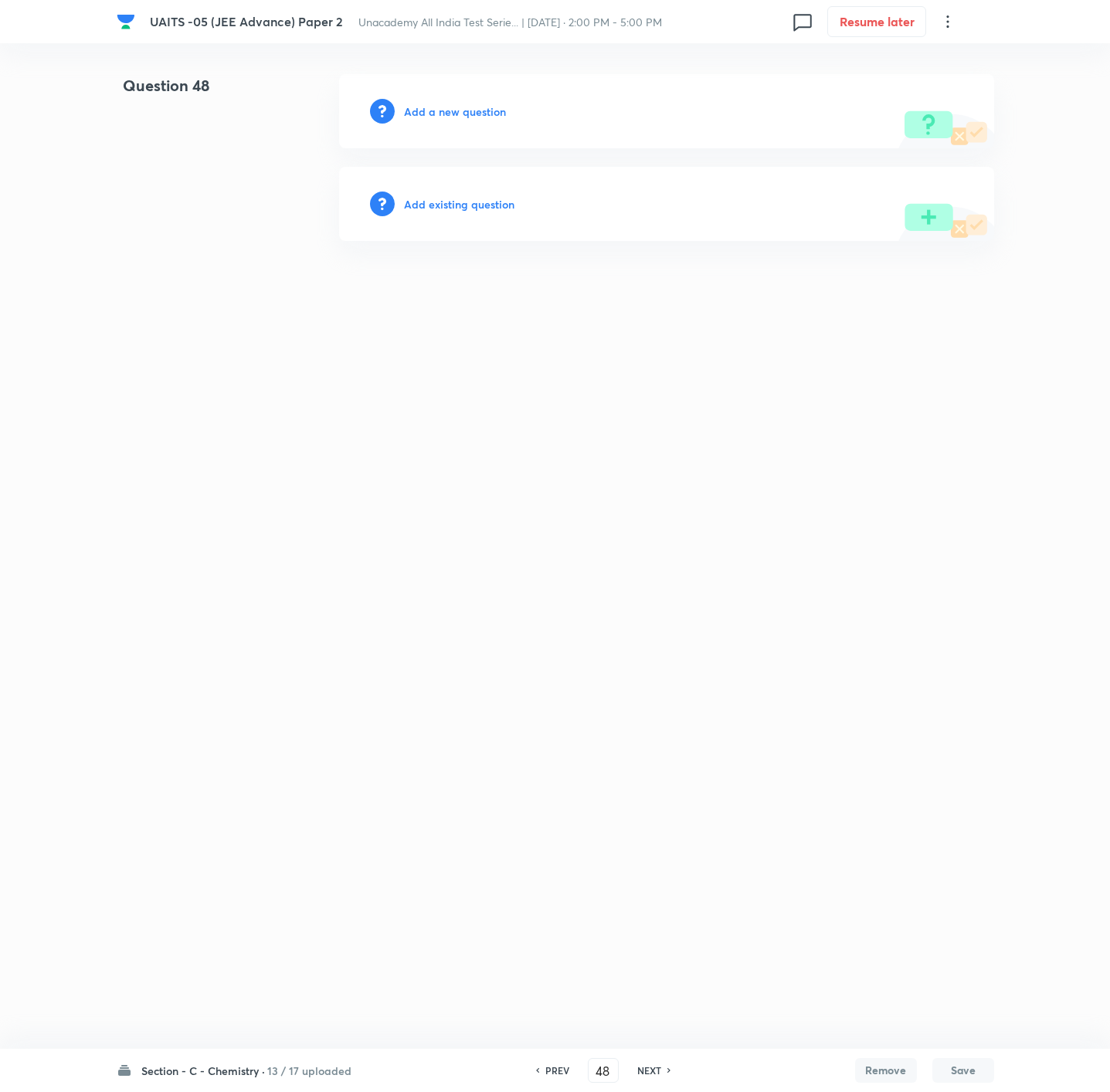
click at [482, 118] on h6 "Add a new question" at bounding box center [455, 112] width 102 height 17
click at [482, 118] on h6 "Choose a question type" at bounding box center [464, 112] width 119 height 17
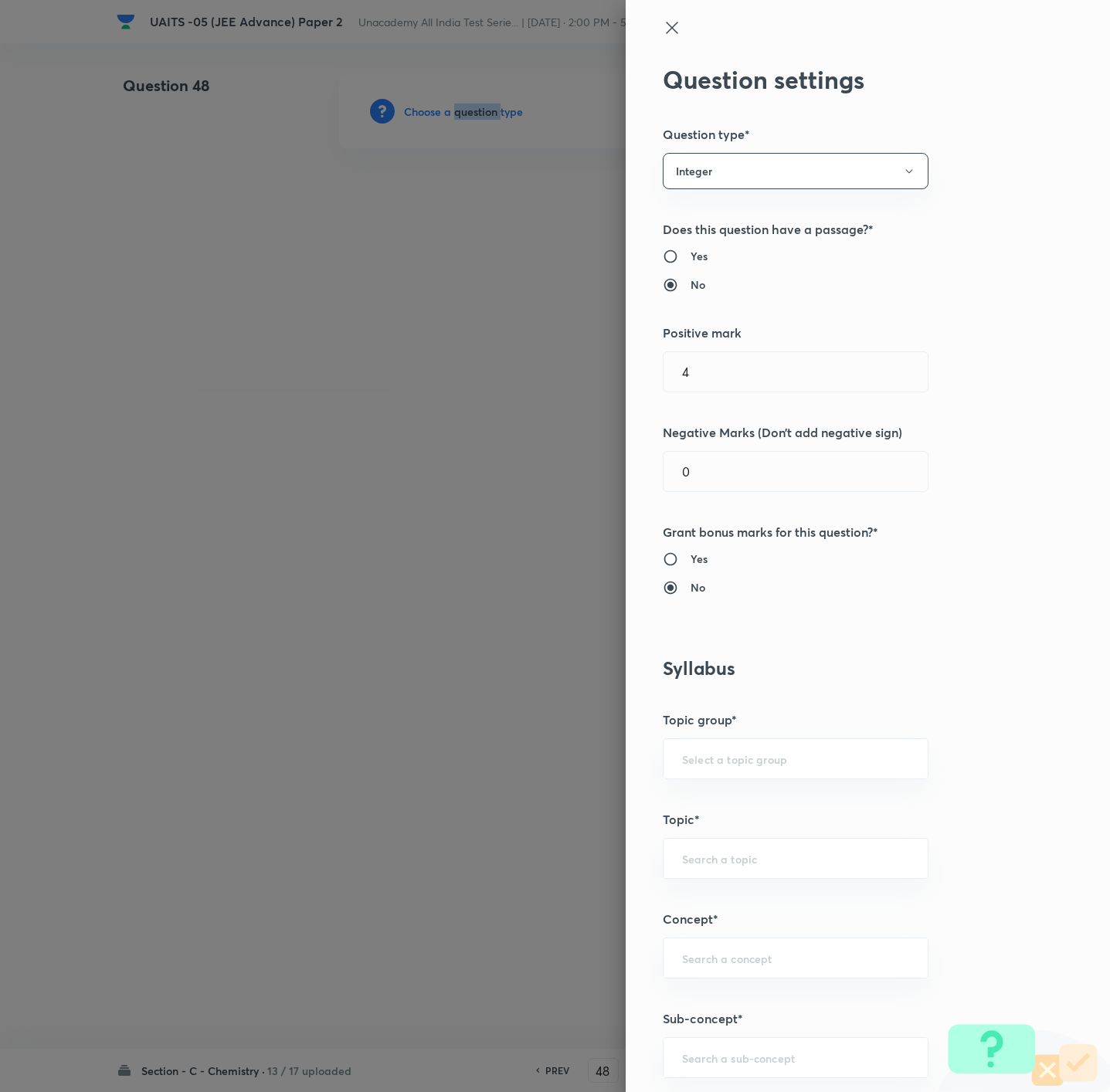
type input "Chemistry"
type input "Physical Chemistry"
type input "Ionic Equilibrium"
type input "pH Calculation of a Mixture of Two Acids or Bases"
click at [690, 256] on h6 "Yes" at bounding box center [698, 256] width 17 height 17
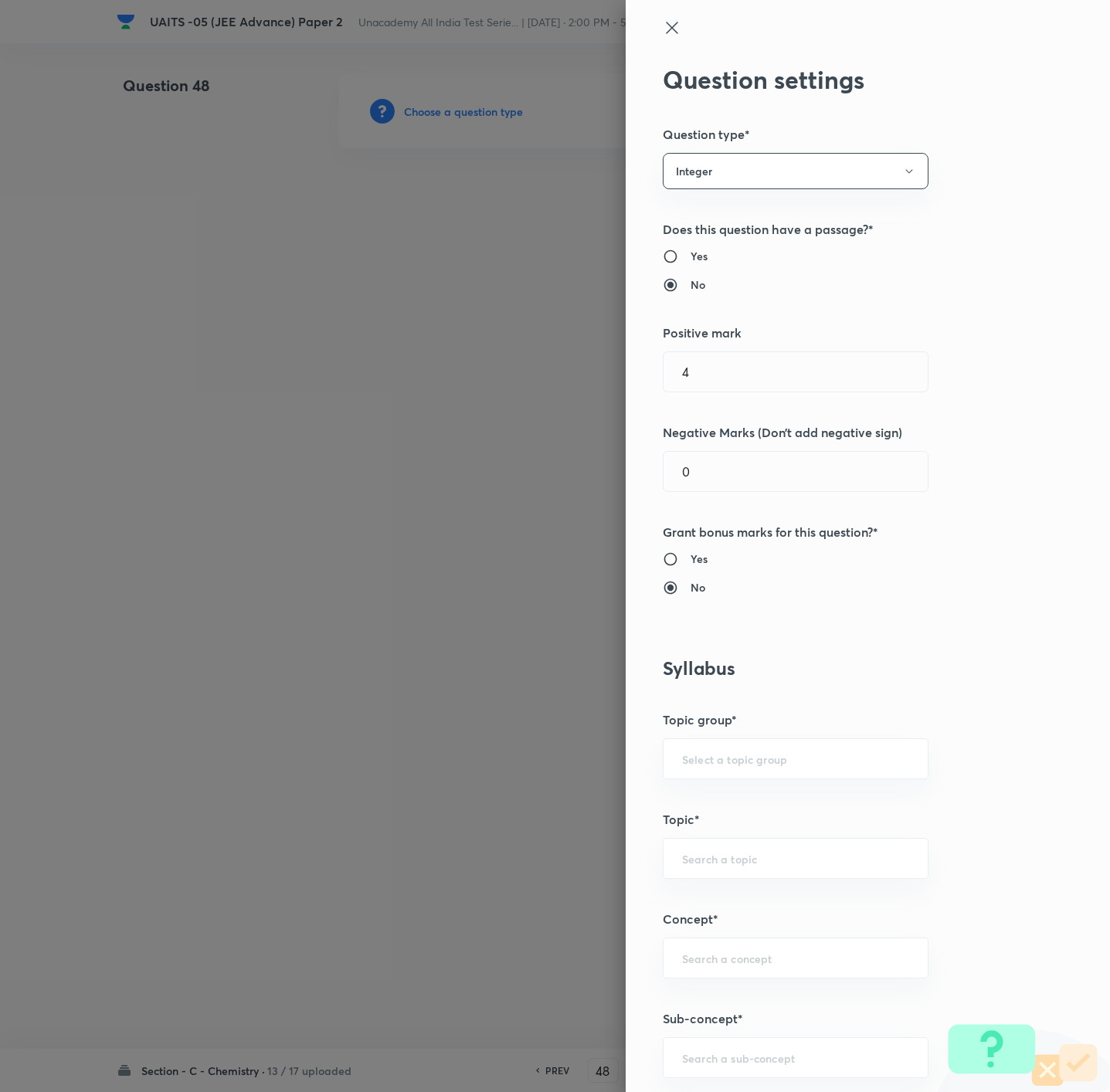
click at [684, 256] on input "Yes" at bounding box center [676, 256] width 27 height 16
radio input "true"
radio input "false"
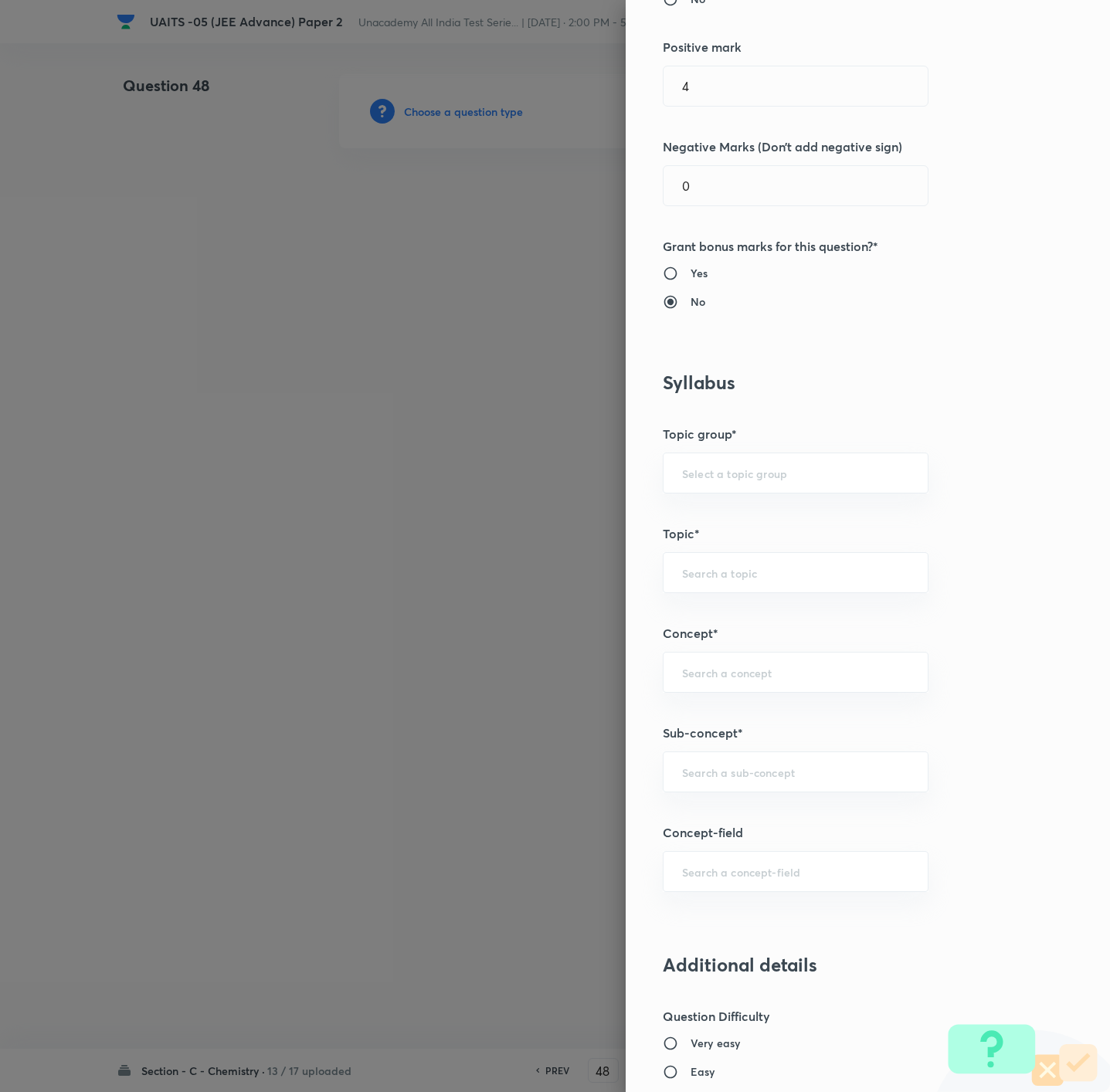
scroll to position [0, 0]
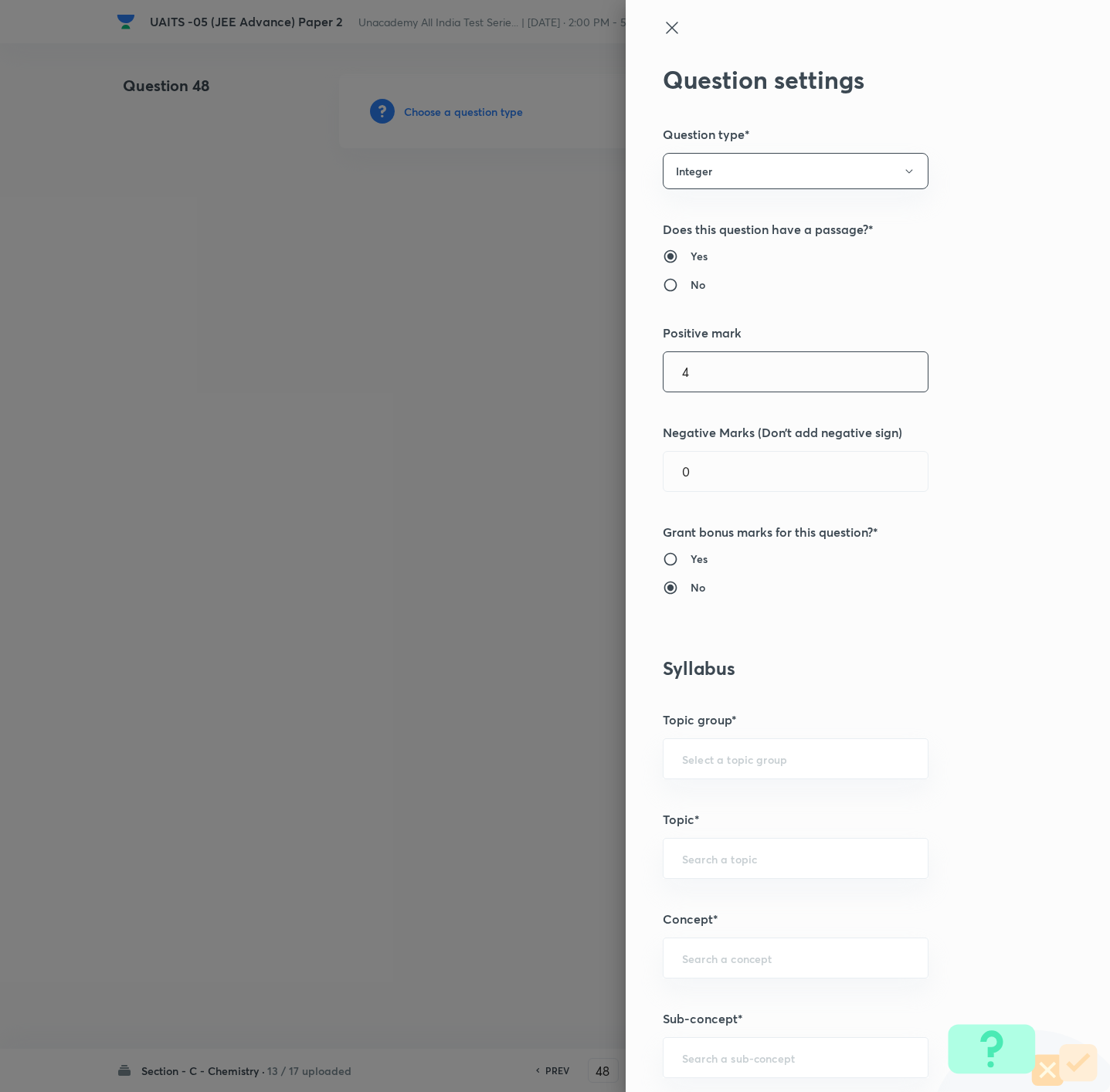
click at [703, 371] on input "4" at bounding box center [796, 371] width 264 height 39
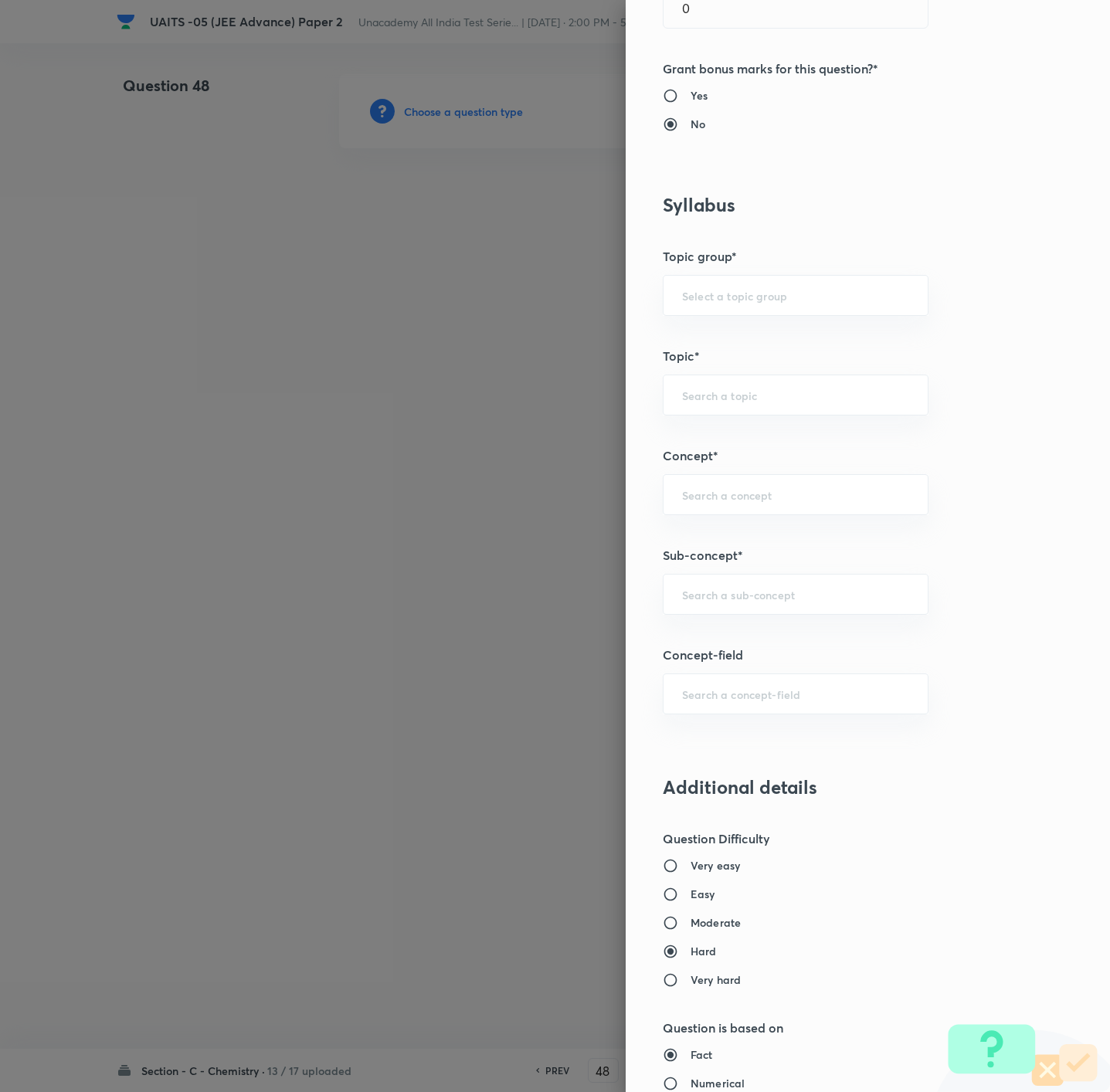
type input "3"
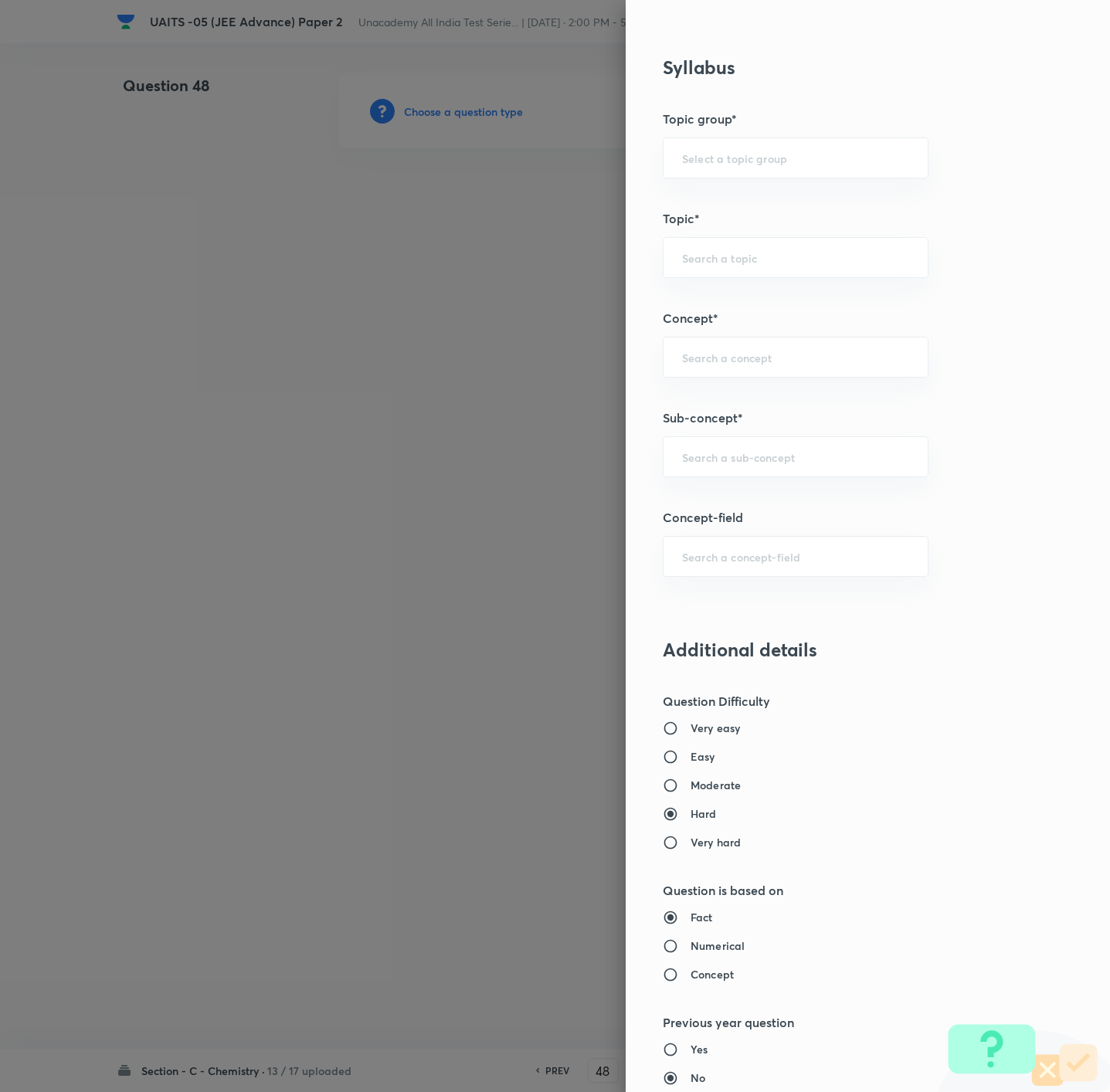
scroll to position [811, 0]
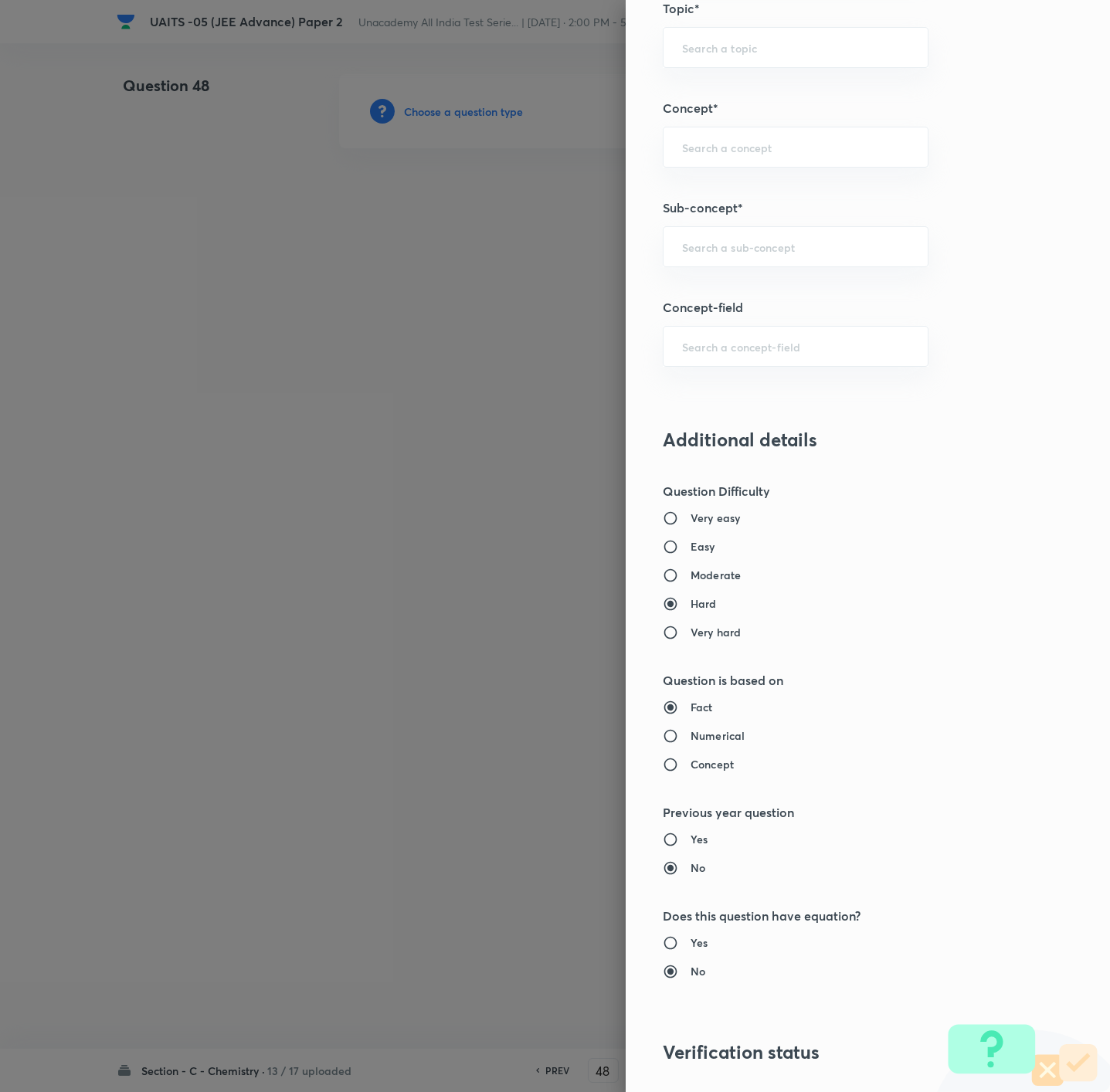
drag, startPoint x: 677, startPoint y: 542, endPoint x: 679, endPoint y: 552, distance: 10.2
click at [690, 552] on h6 "Easy" at bounding box center [702, 546] width 25 height 17
click at [679, 552] on input "Easy" at bounding box center [676, 546] width 27 height 16
radio input "true"
radio input "false"
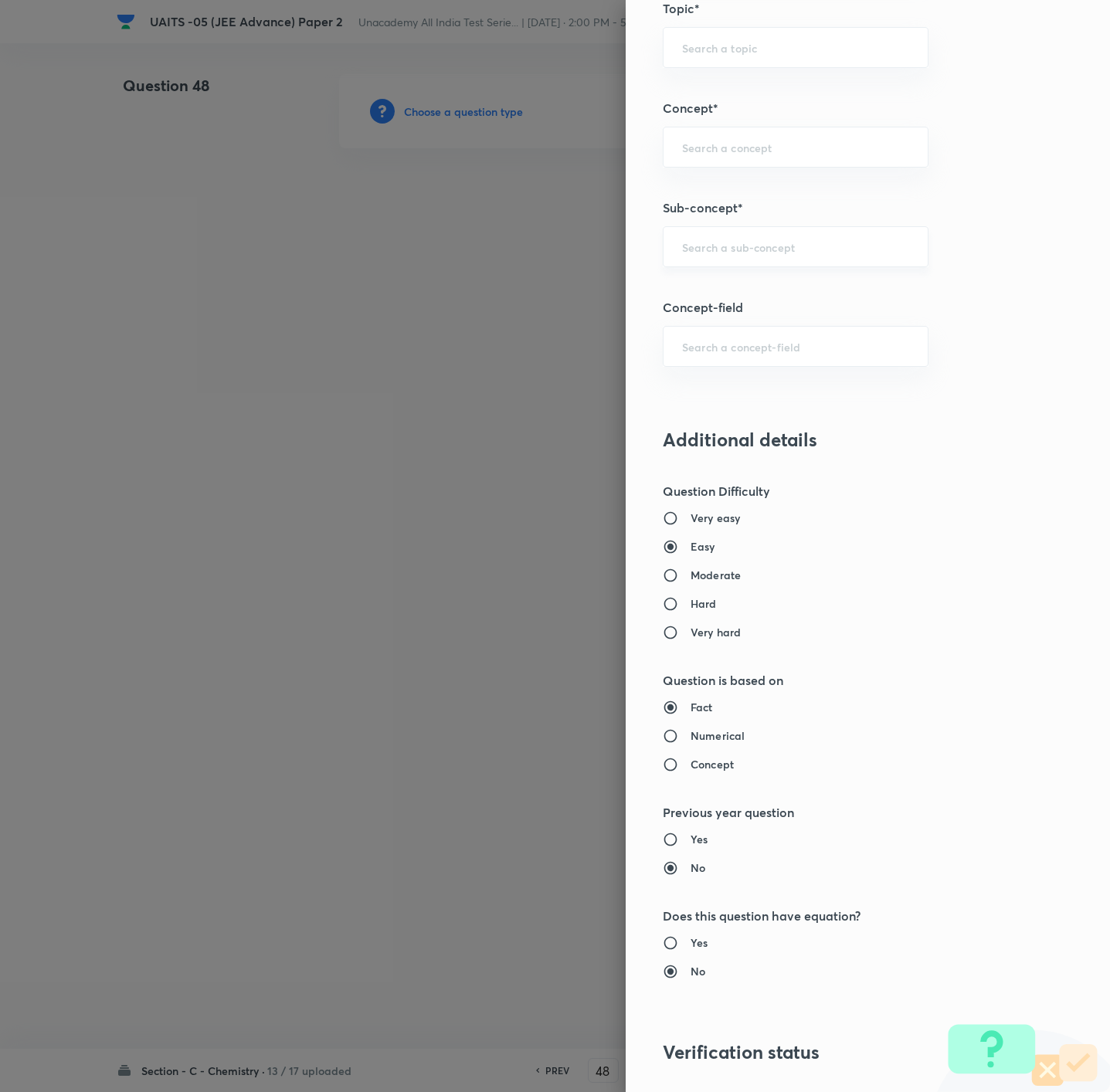
click at [691, 237] on div "​" at bounding box center [796, 247] width 266 height 41
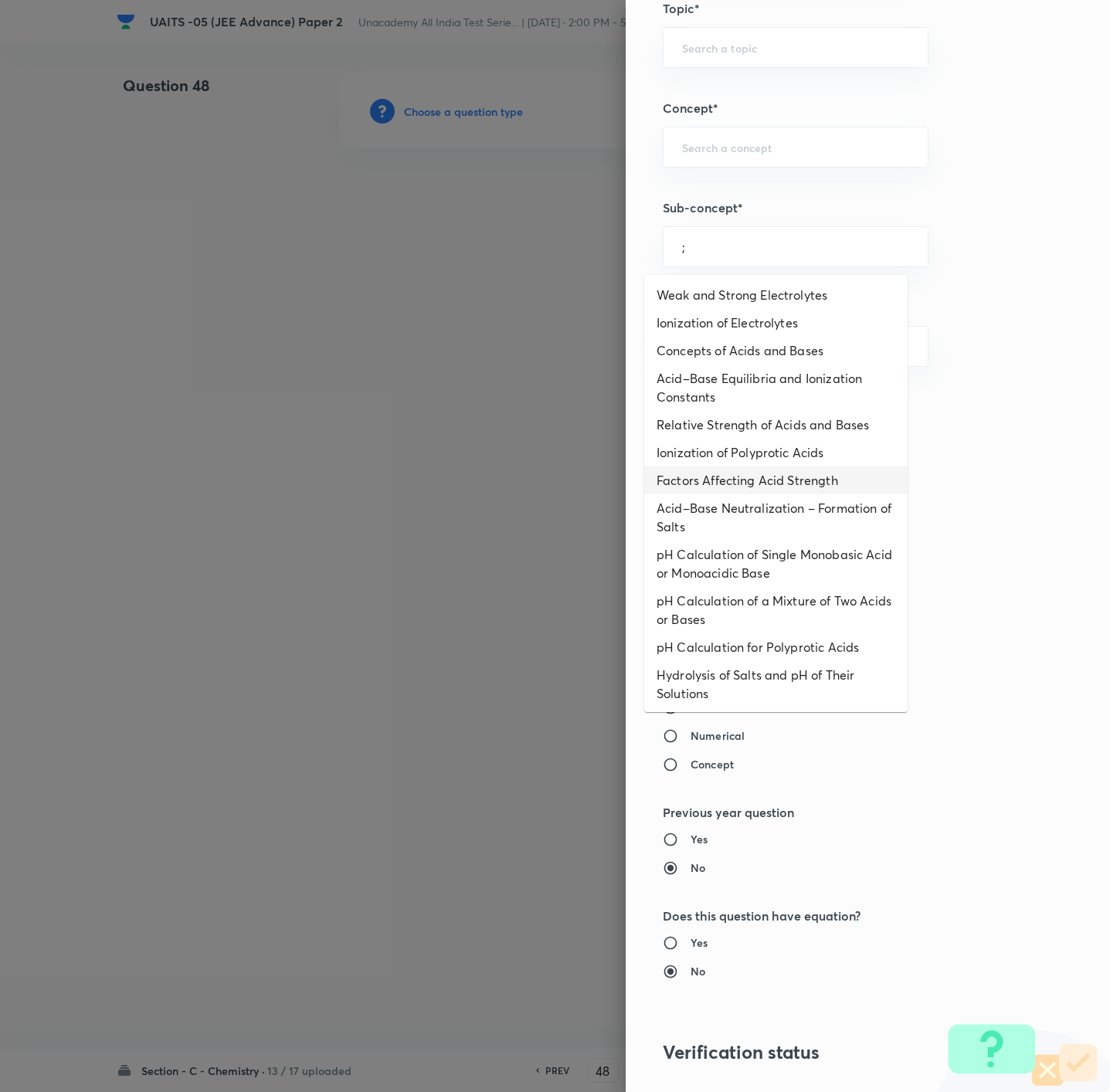
click at [744, 480] on li "Factors Affecting Acid Strength" at bounding box center [775, 480] width 263 height 28
type input "Factors Affecting Acid Strength"
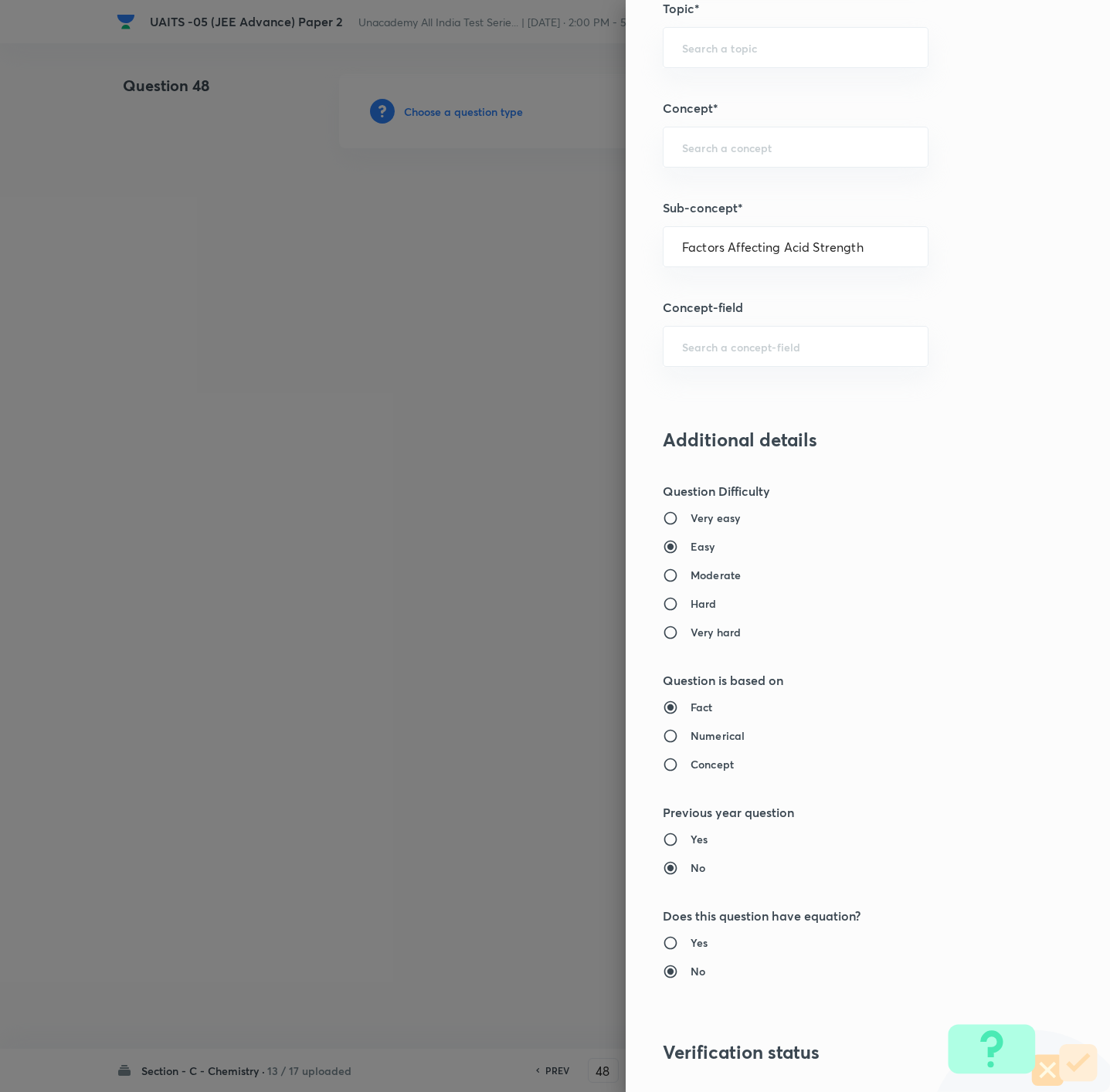
type input "Chemistry"
type input "Physical Chemistry"
type input "Ionic Equilibrium"
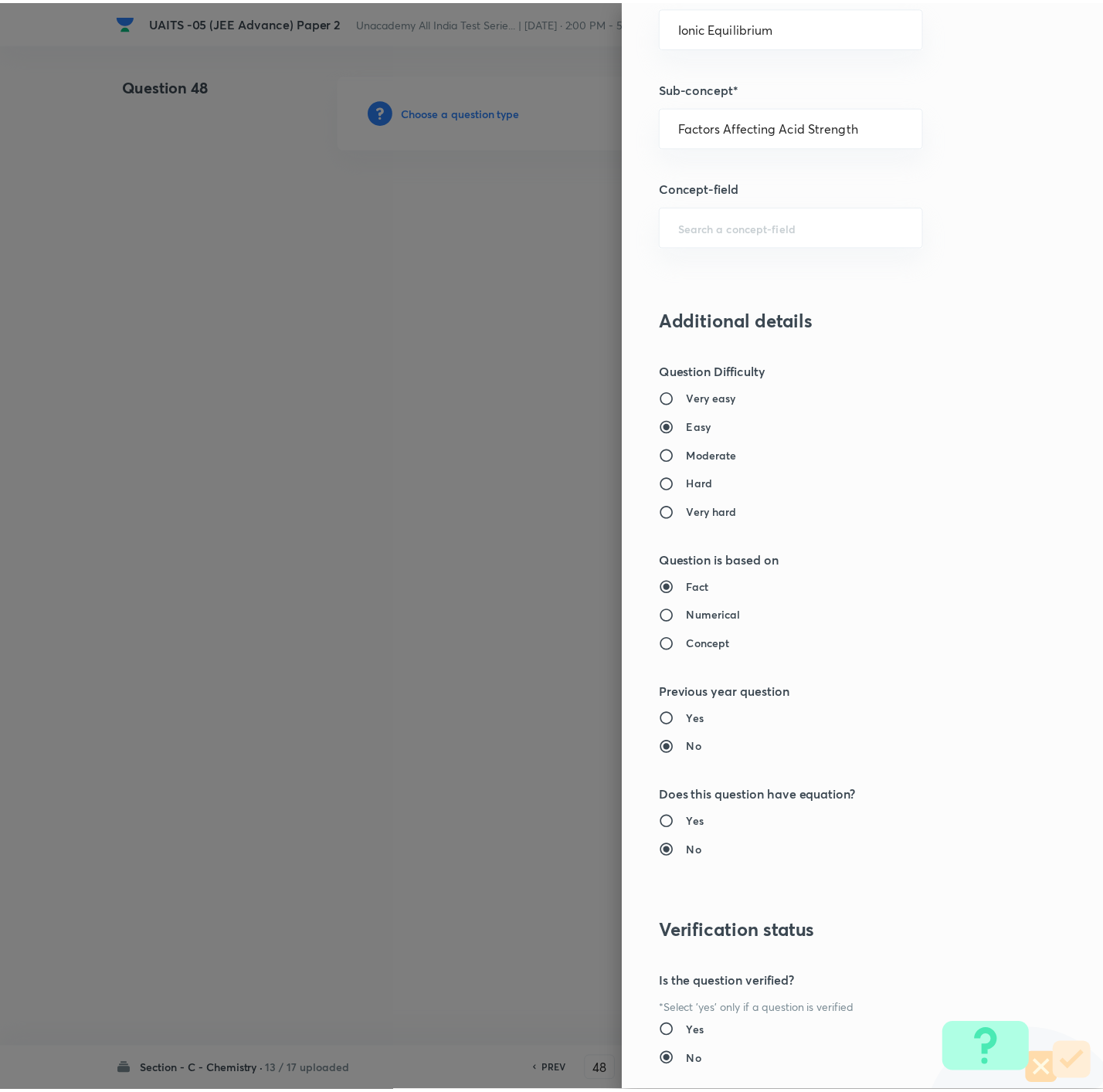
scroll to position [1030, 0]
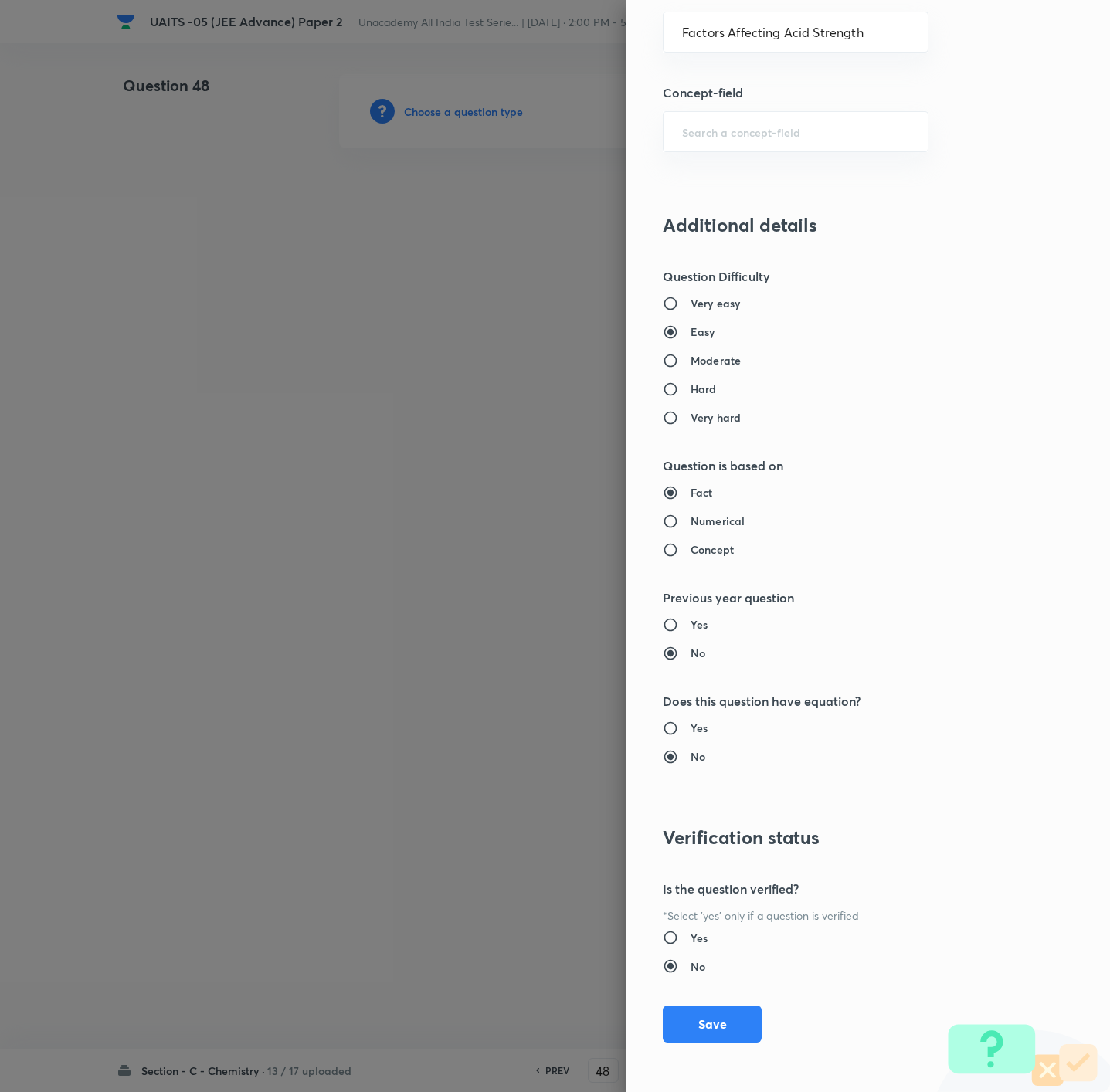
click at [675, 1047] on div "Question settings Question type* Integer Does this question have a passage?* Ye…" at bounding box center [867, 546] width 484 height 1092
click at [684, 1036] on button "Save" at bounding box center [712, 1022] width 99 height 37
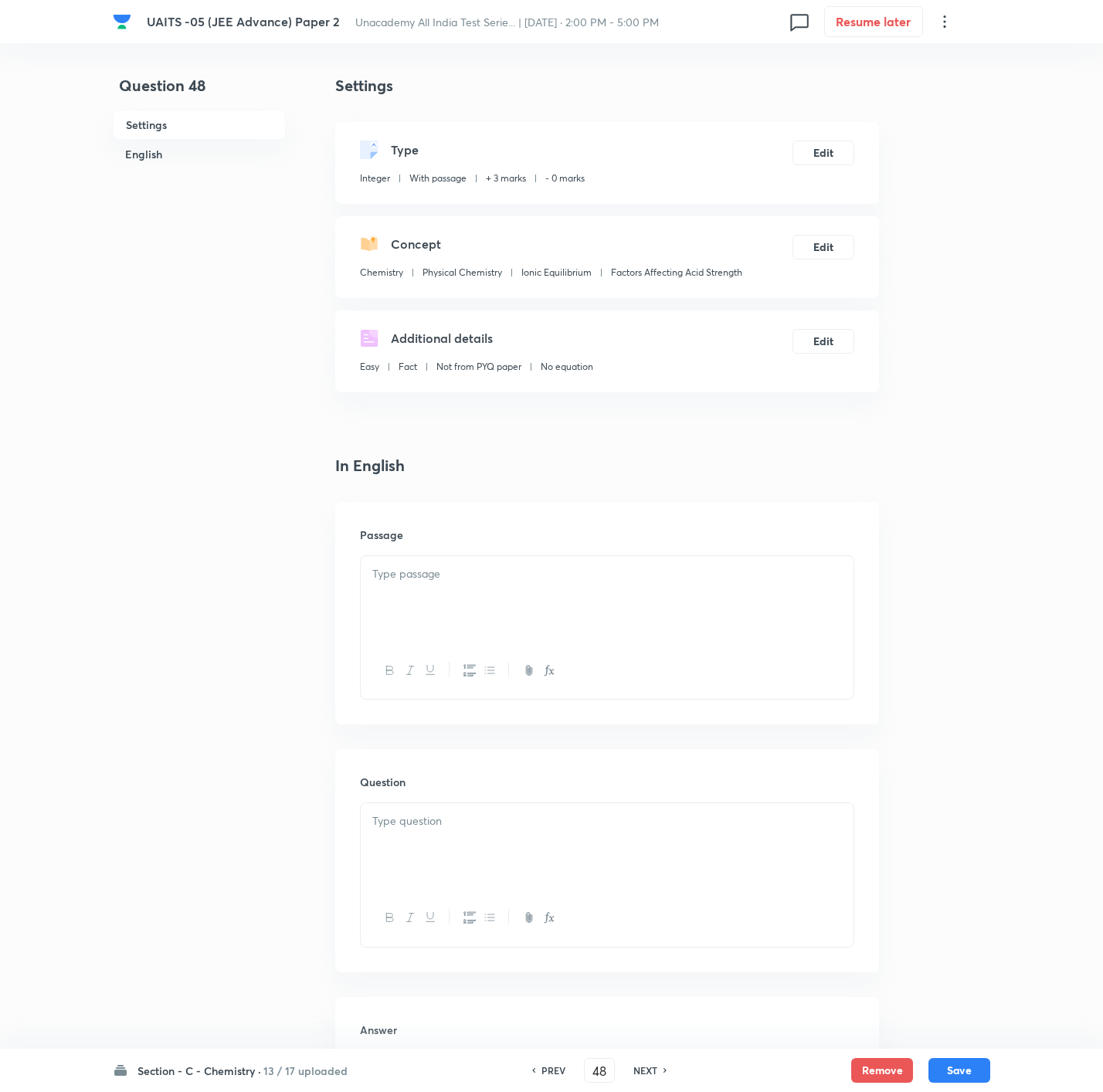
click at [733, 594] on div at bounding box center [606, 600] width 492 height 86
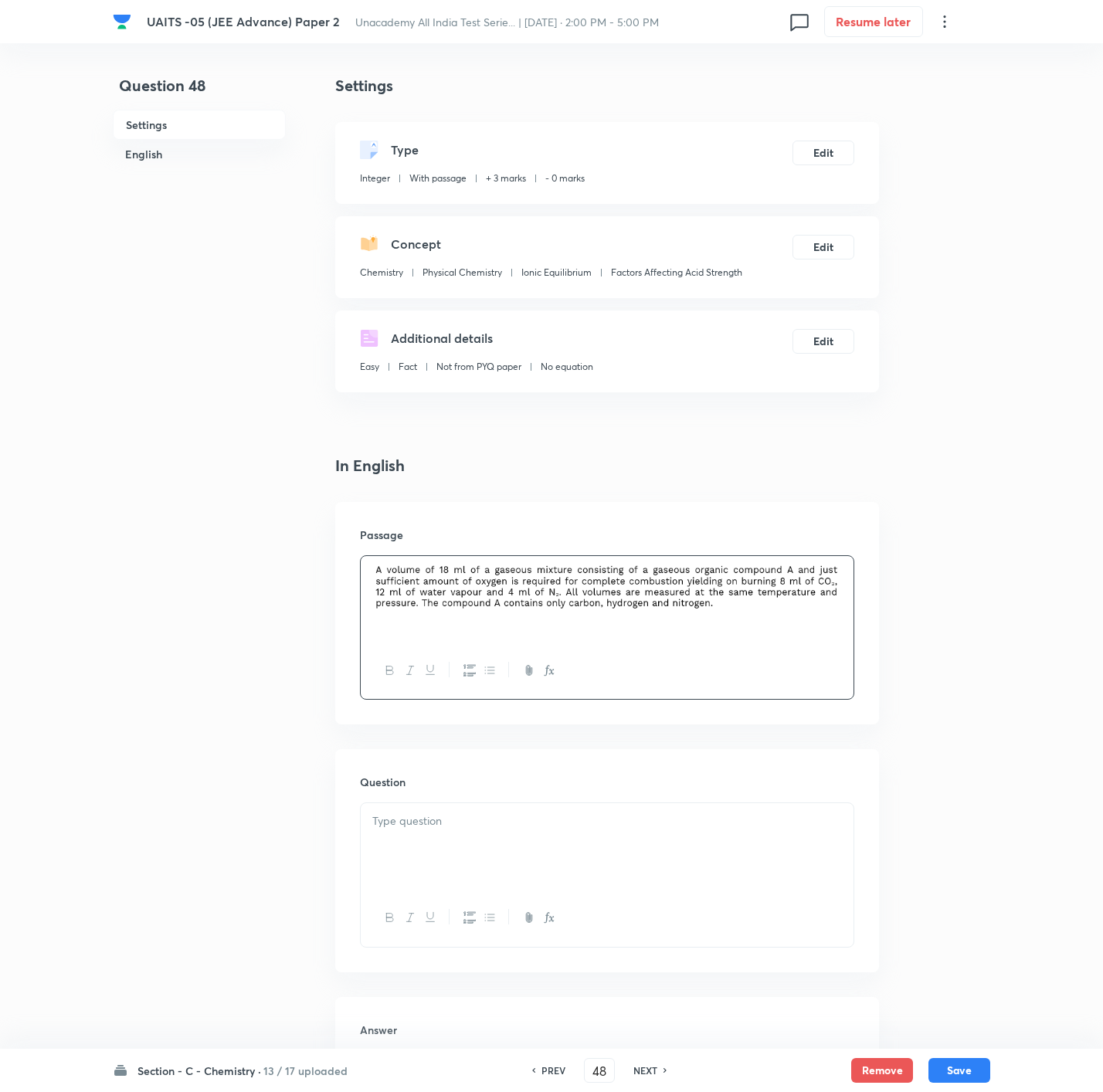
click at [599, 890] on div at bounding box center [606, 846] width 492 height 86
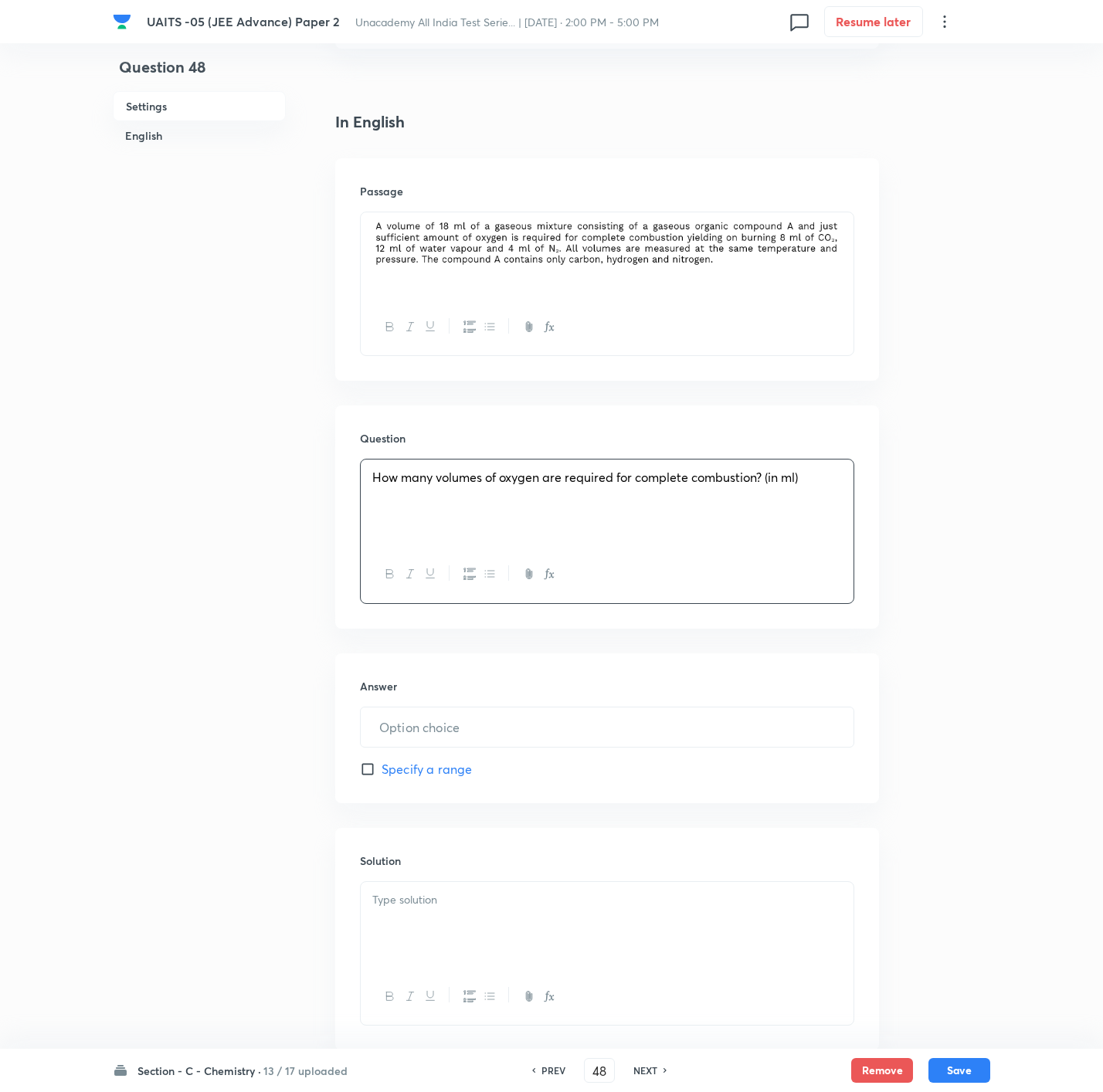
scroll to position [347, 0]
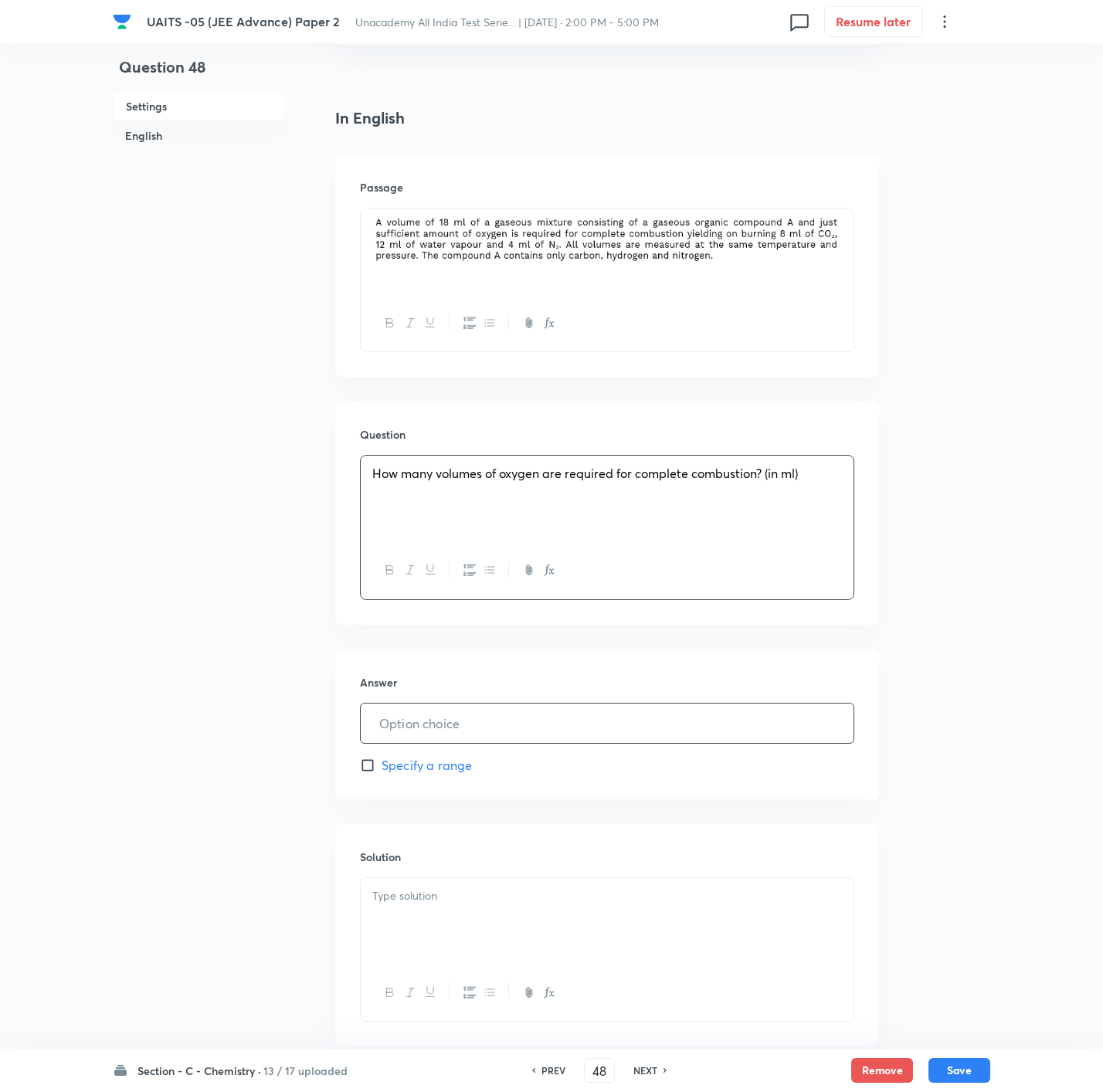
click at [473, 738] on input "text" at bounding box center [606, 722] width 492 height 39
type input "14"
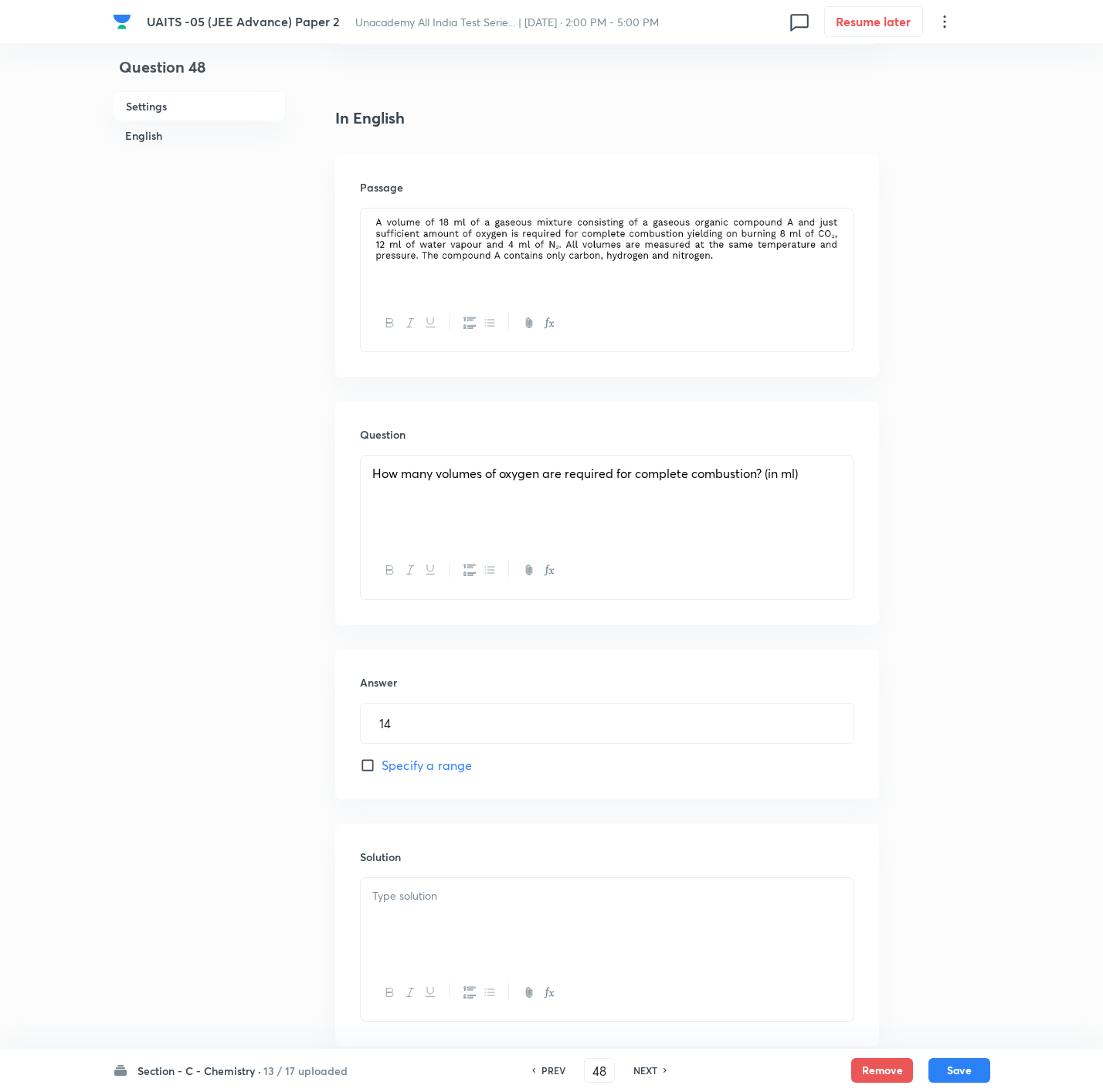
click at [524, 943] on div at bounding box center [606, 921] width 492 height 86
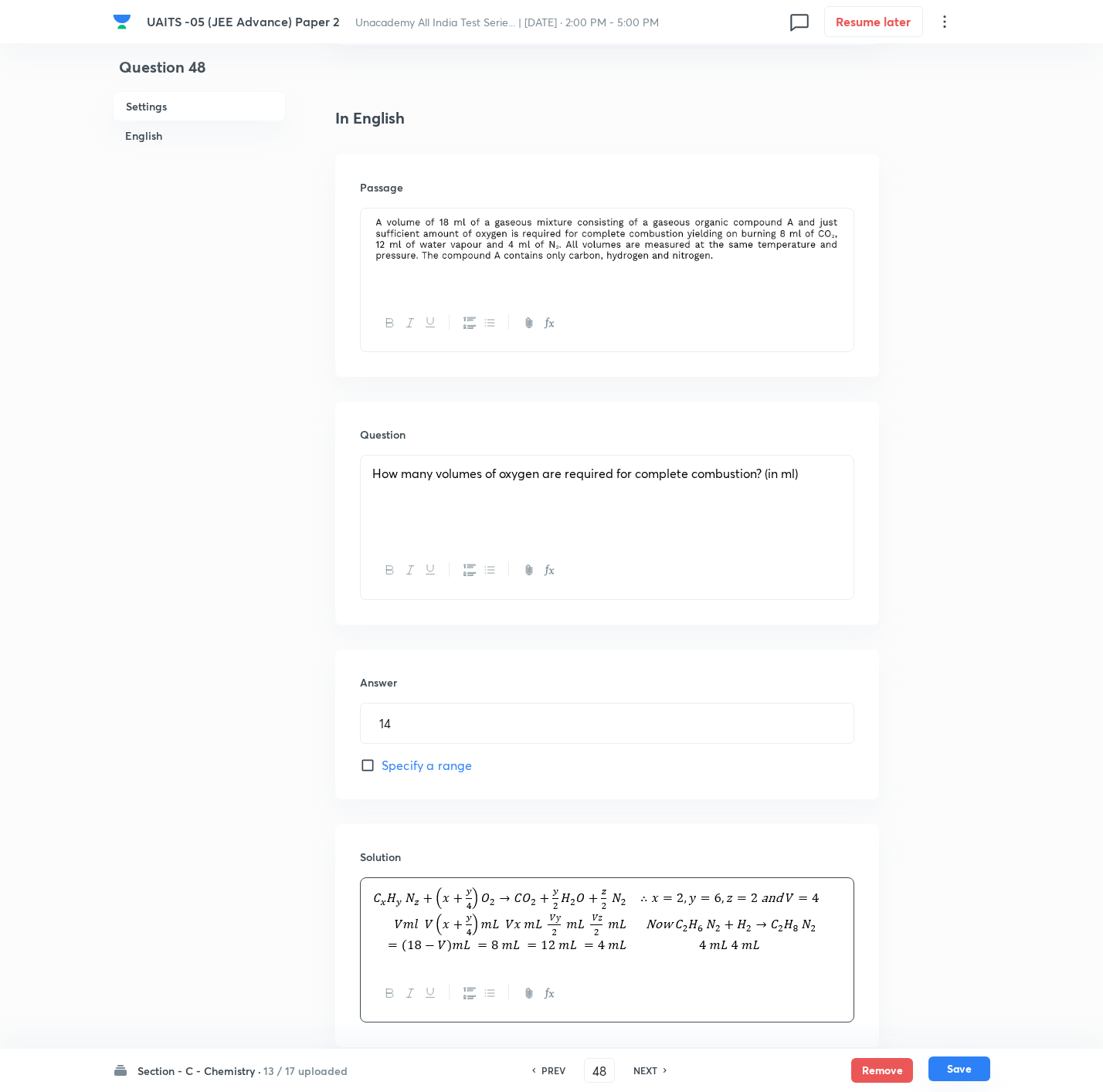
click at [963, 1073] on button "Save" at bounding box center [959, 1069] width 61 height 25
type input "49"
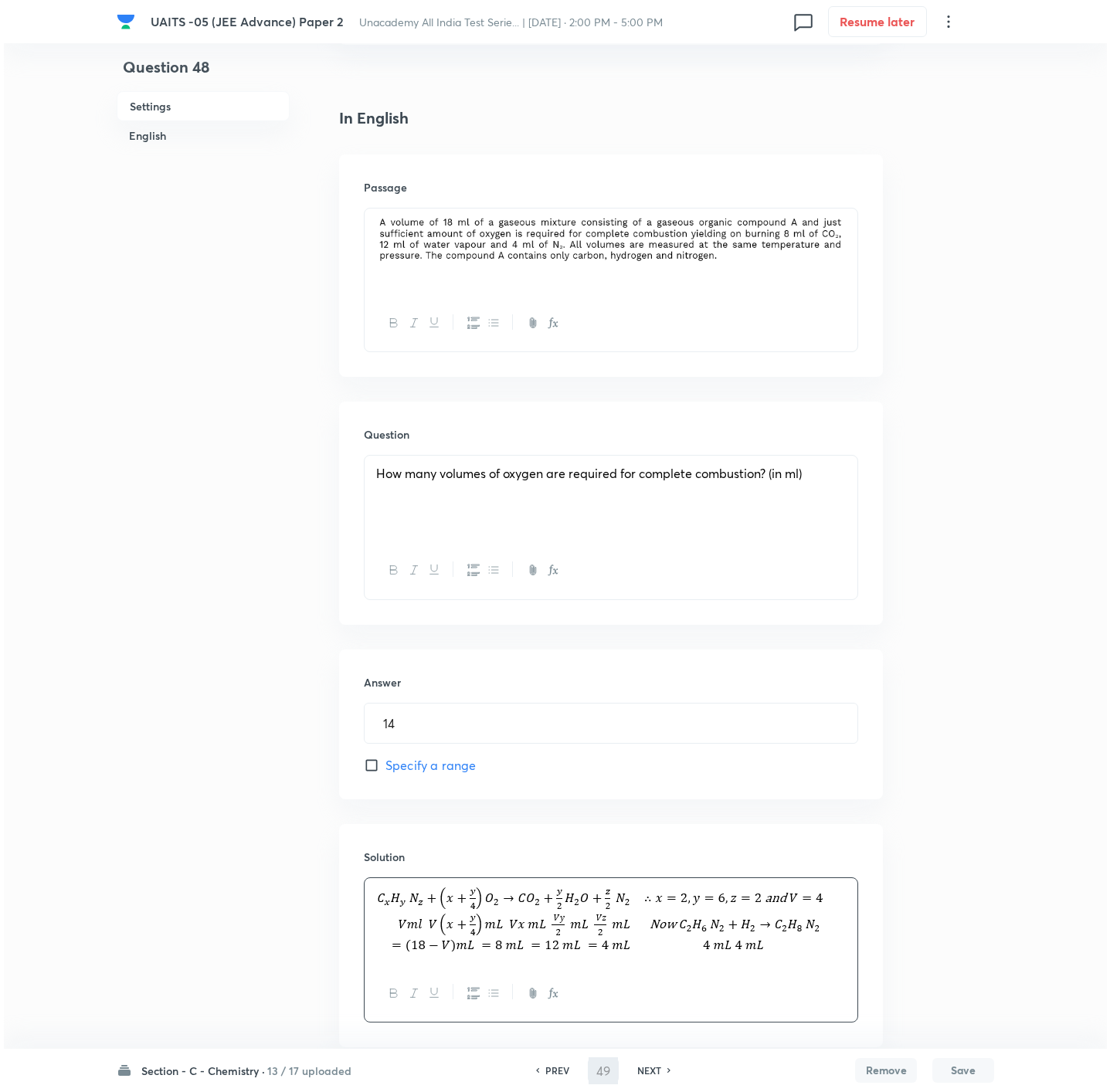
scroll to position [0, 0]
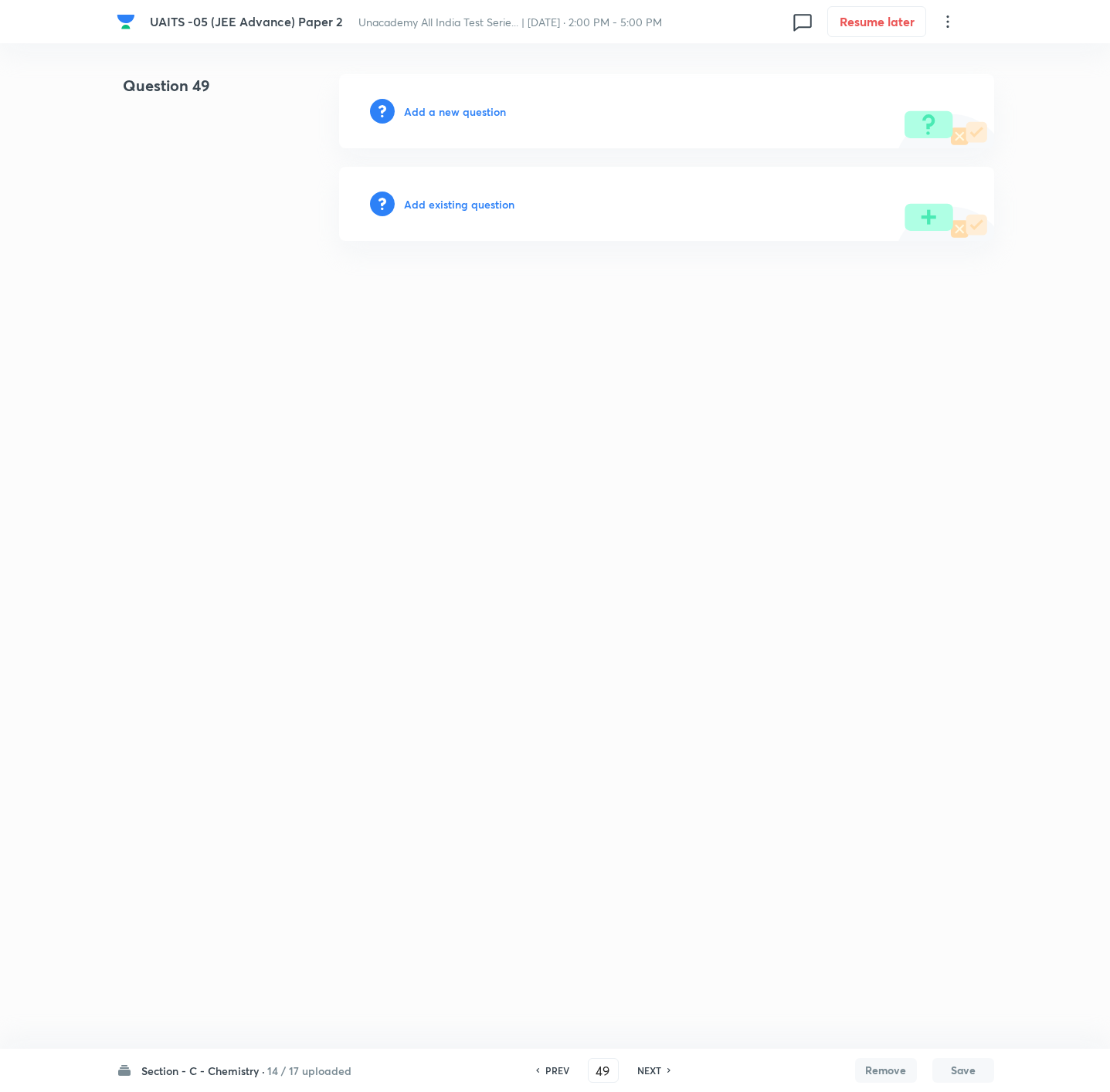
click at [461, 101] on div "Add a new question" at bounding box center [666, 111] width 654 height 74
click at [462, 114] on h6 "Add a new question" at bounding box center [455, 112] width 102 height 17
click at [462, 114] on h6 "Choose a question type" at bounding box center [464, 112] width 119 height 17
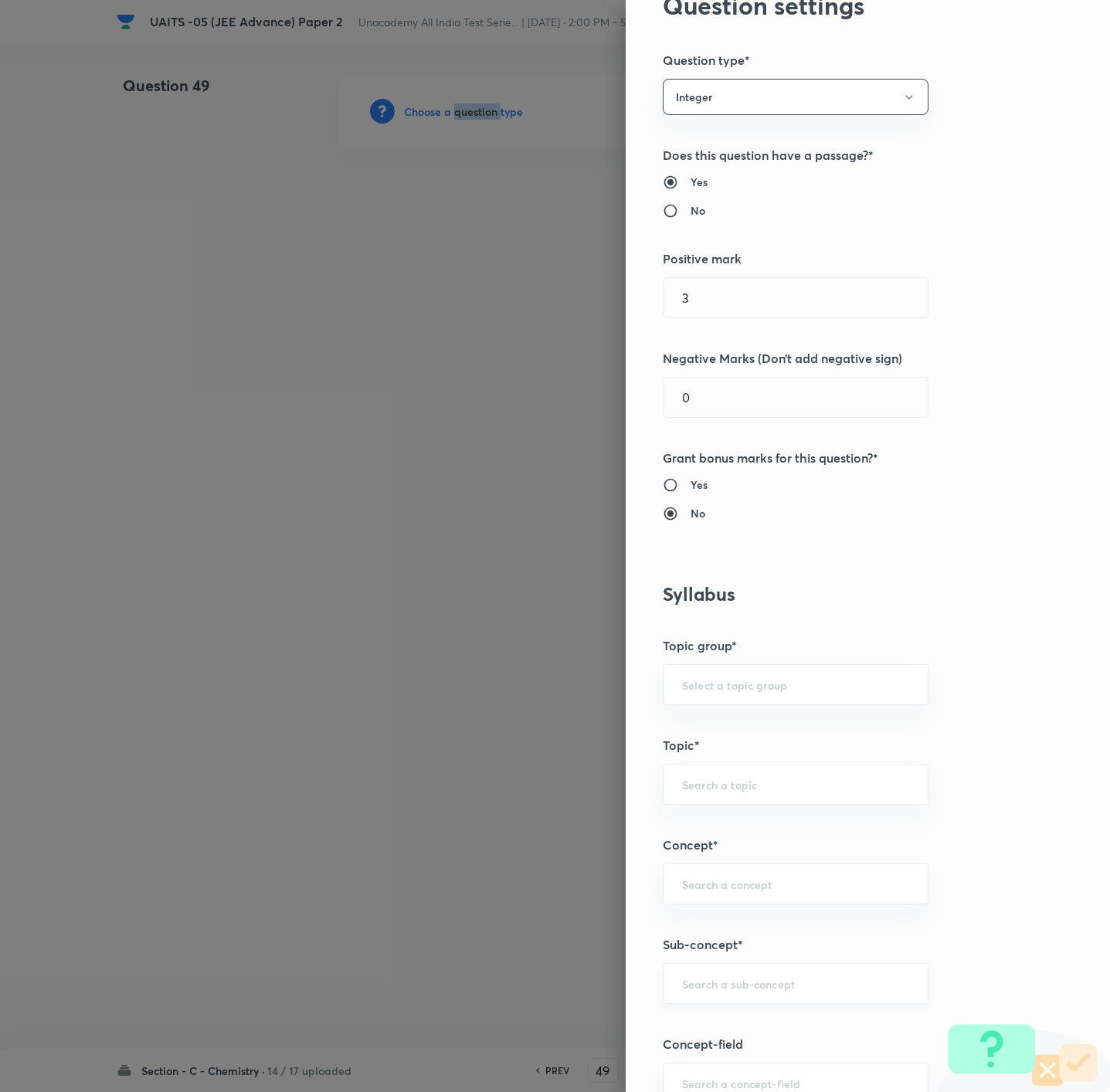
scroll to position [116, 0]
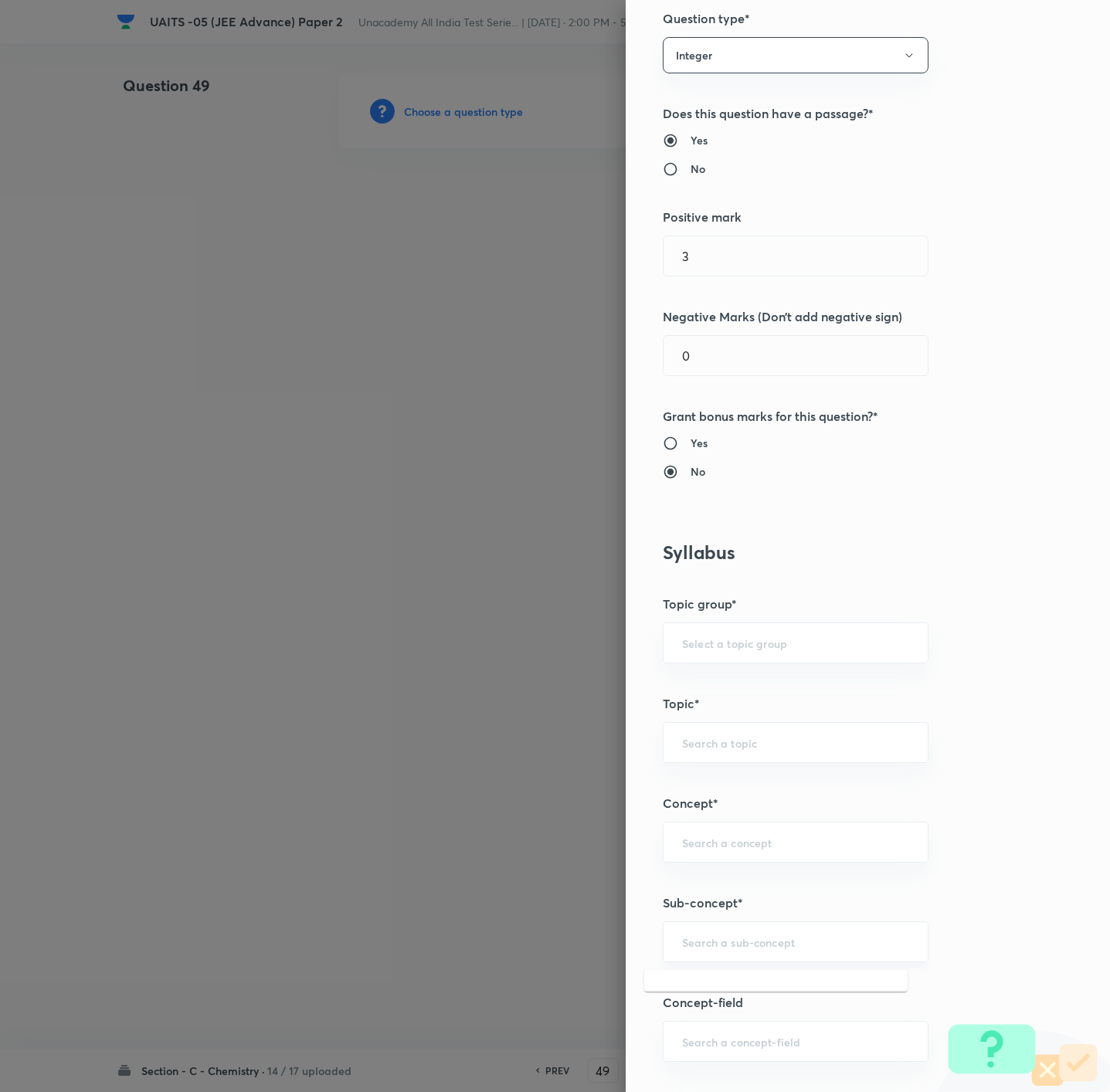
click at [772, 943] on input "text" at bounding box center [796, 942] width 227 height 15
type input ";"
click at [751, 870] on div "Question settings Question type* Integer Does this question have a passage?* Ye…" at bounding box center [867, 546] width 484 height 1092
click at [756, 962] on div "​" at bounding box center [796, 942] width 266 height 41
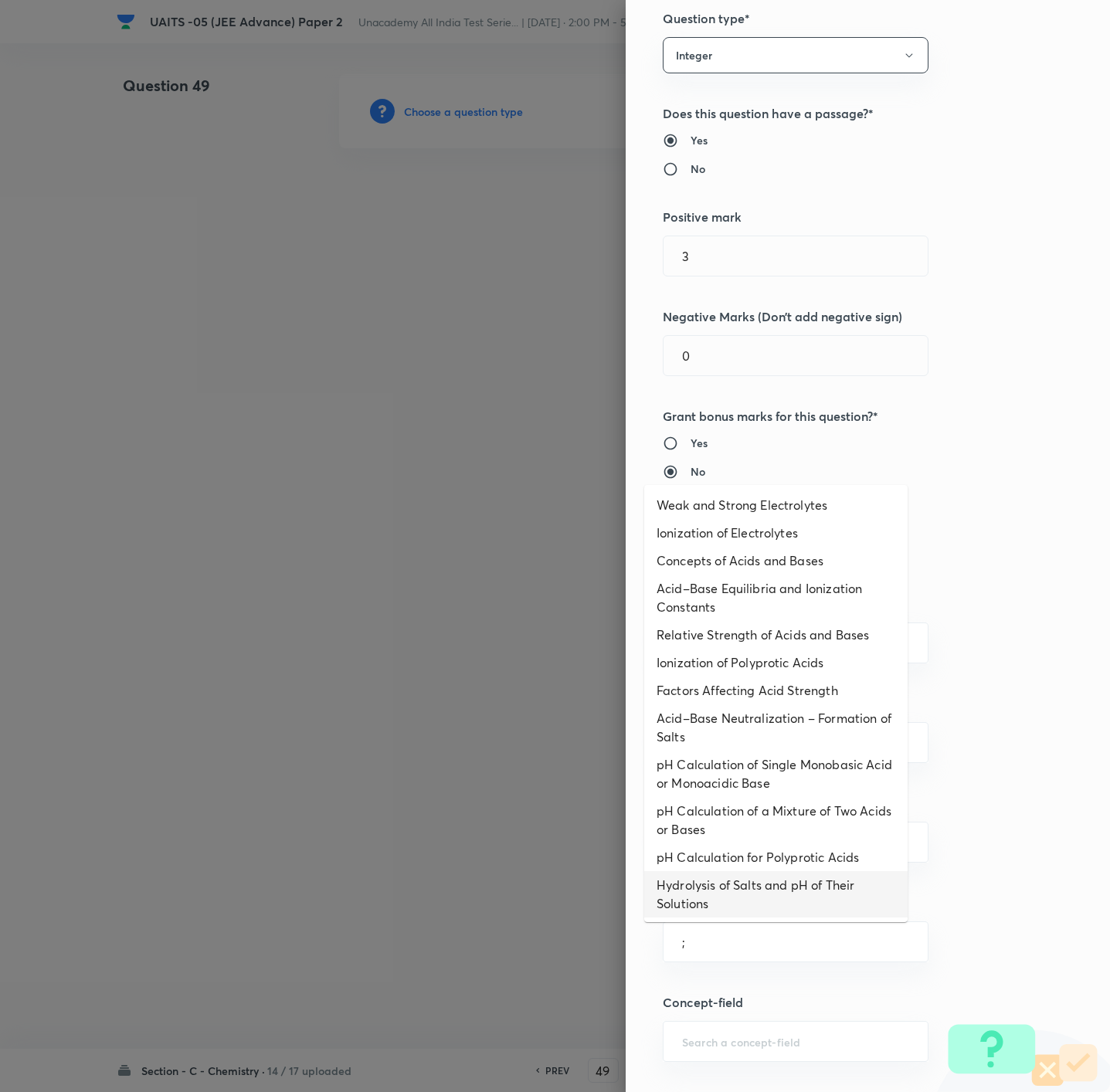
click at [767, 867] on li "pH Calculation for Polyprotic Acids" at bounding box center [775, 857] width 263 height 28
type input "pH Calculation for Polyprotic Acids"
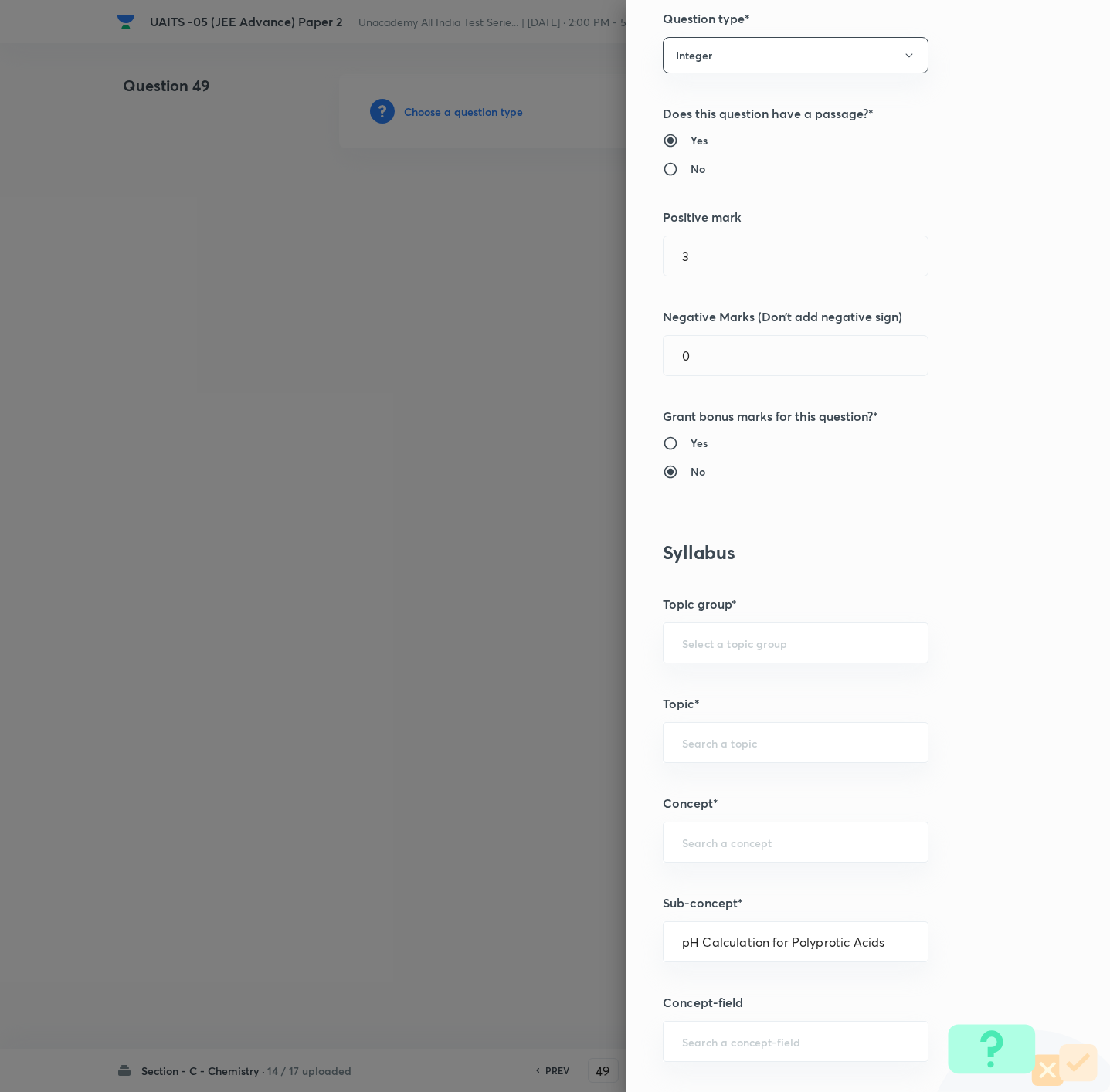
type input "Chemistry"
type input "Physical Chemistry"
type input "Ionic Equilibrium"
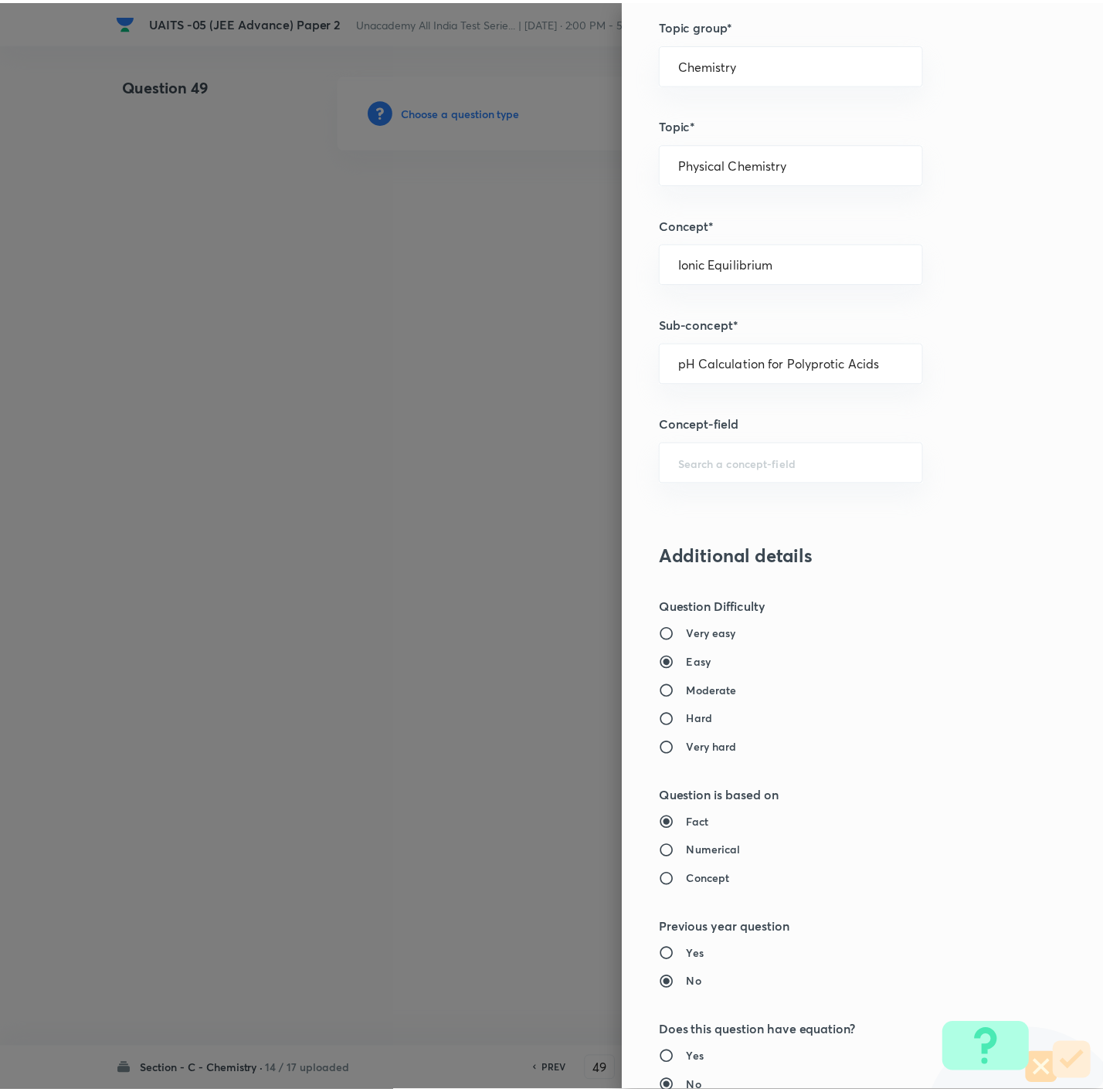
scroll to position [1030, 0]
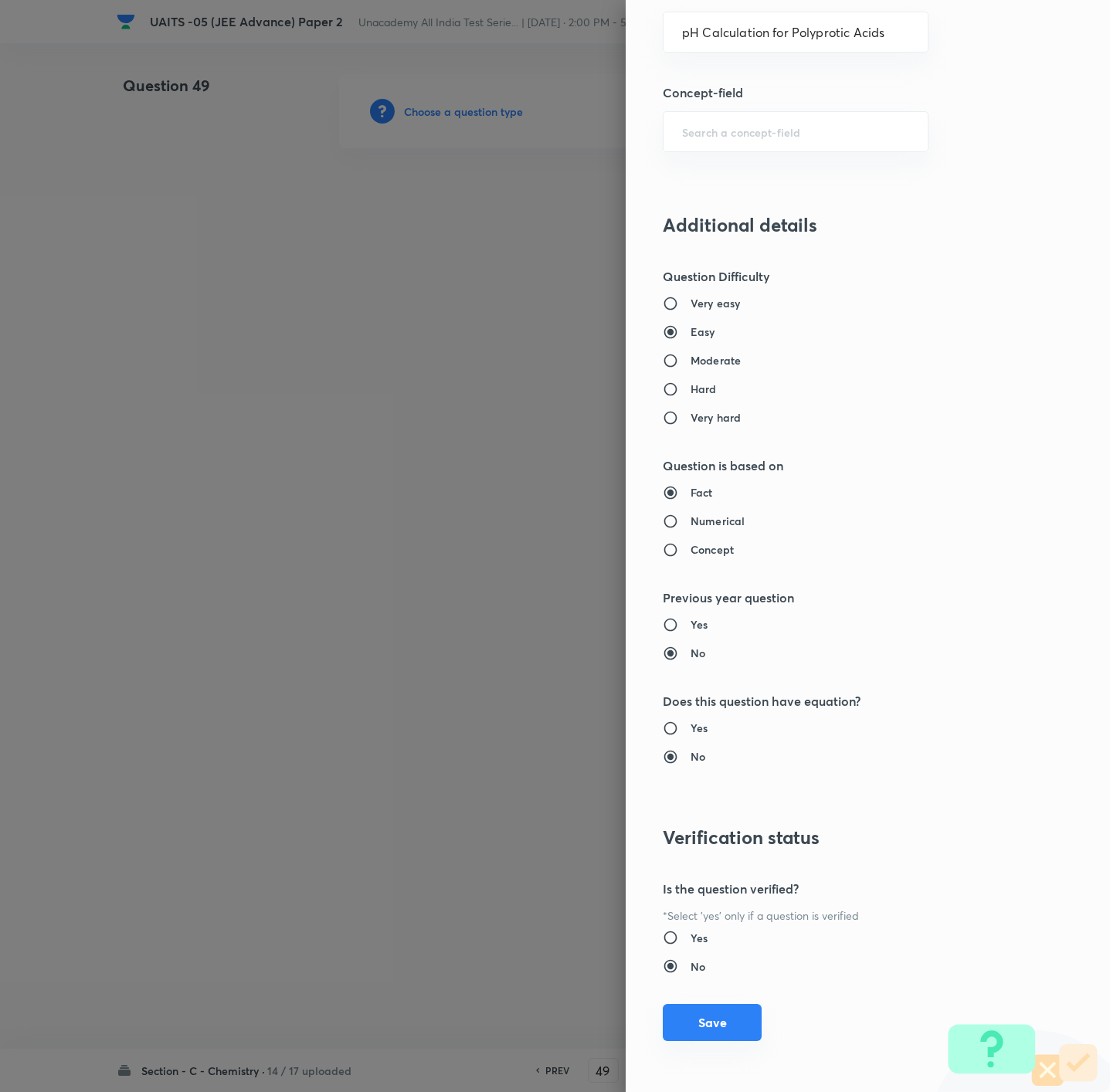
click at [691, 1011] on button "Save" at bounding box center [712, 1022] width 99 height 37
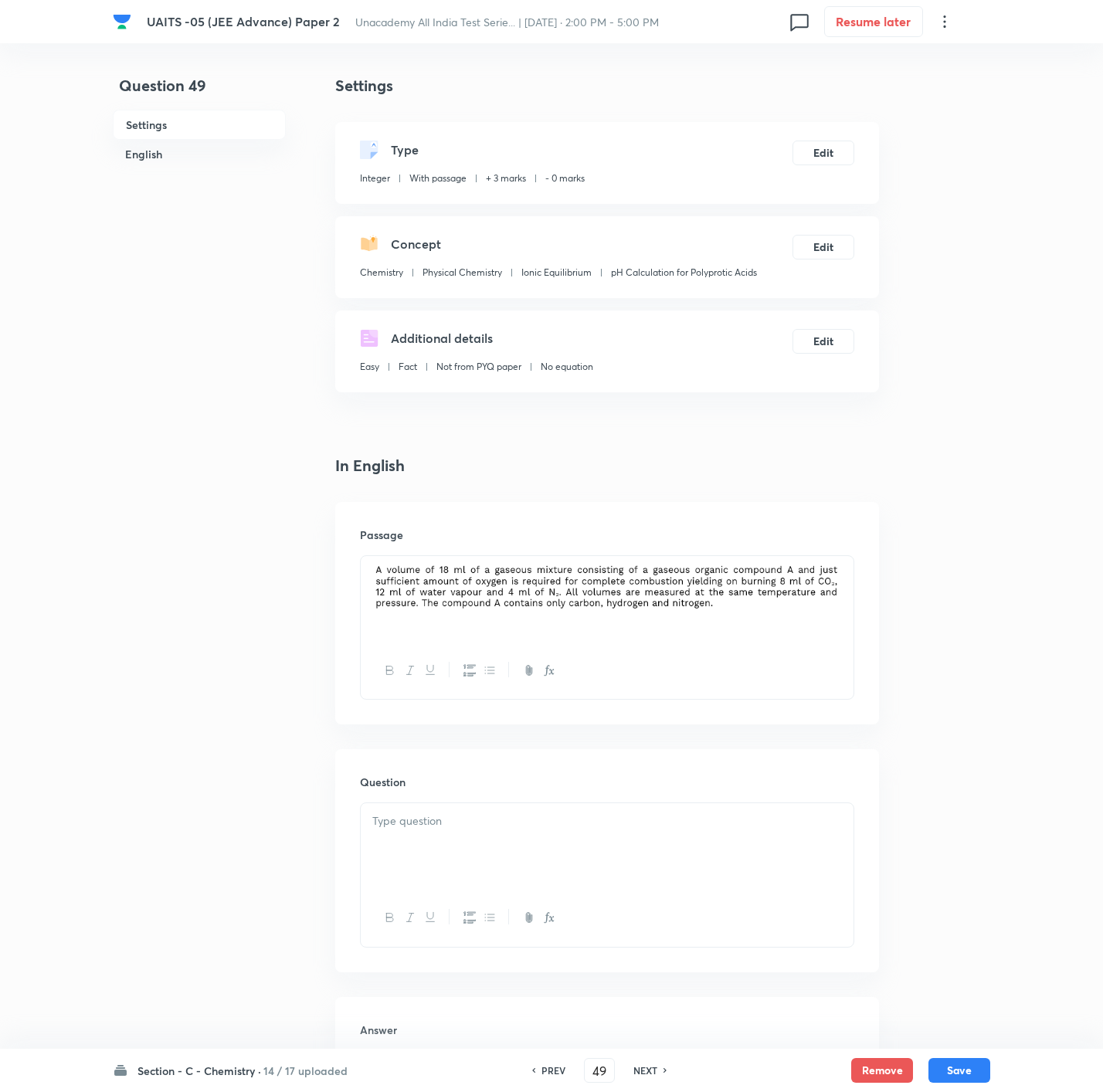
click at [765, 835] on div at bounding box center [606, 846] width 492 height 86
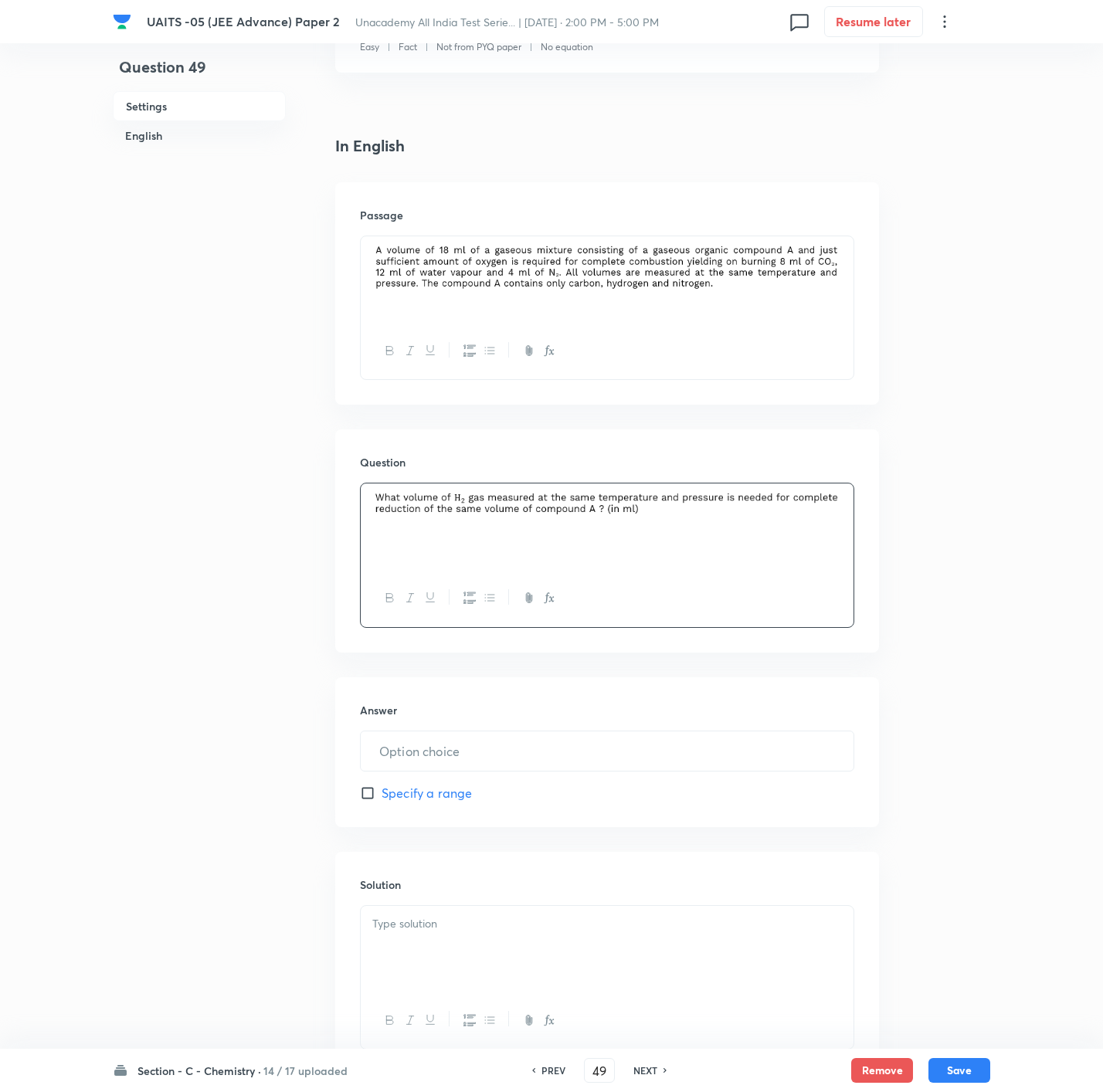
scroll to position [347, 0]
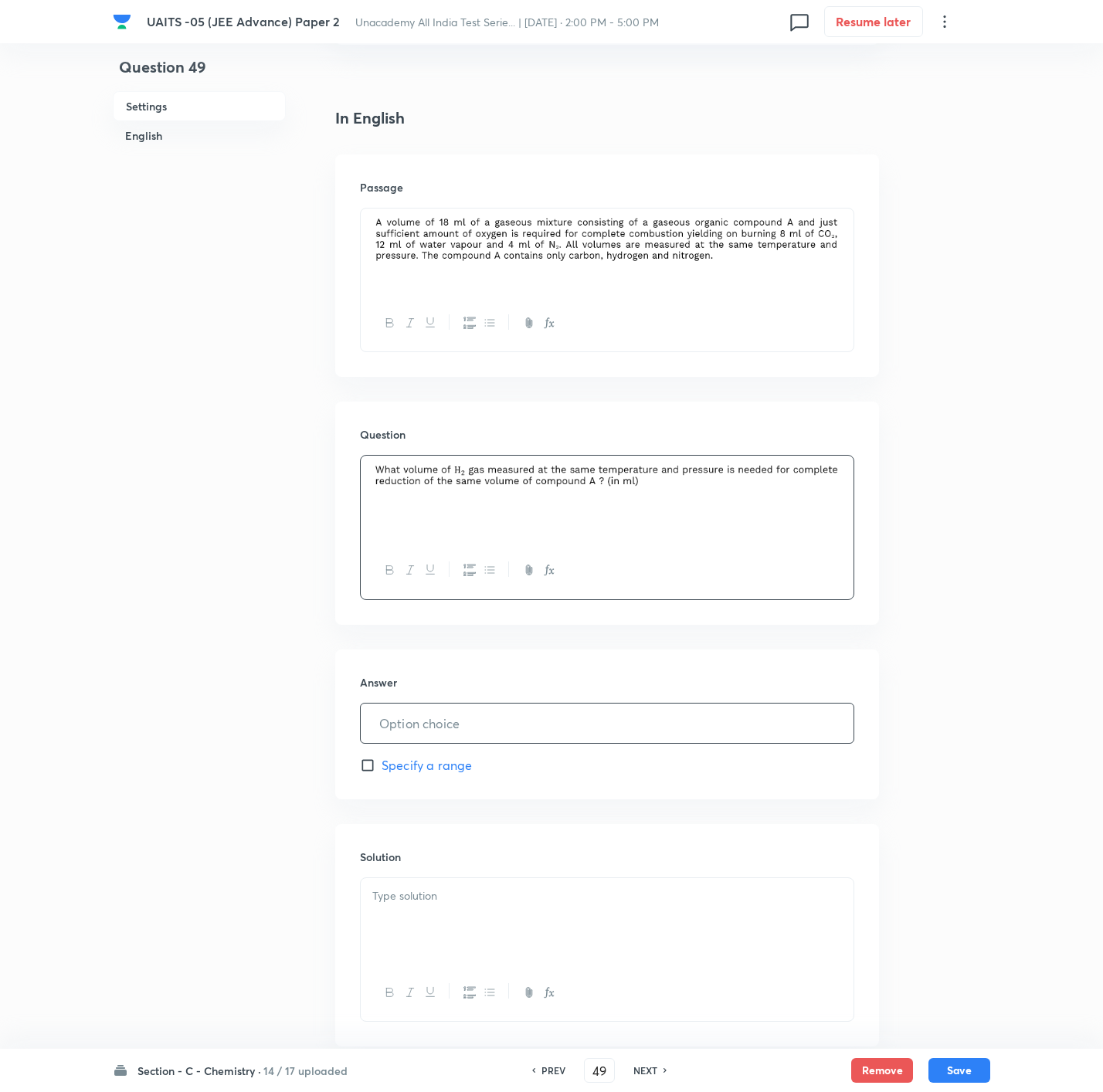
click at [473, 725] on input "text" at bounding box center [606, 722] width 492 height 39
type input "4"
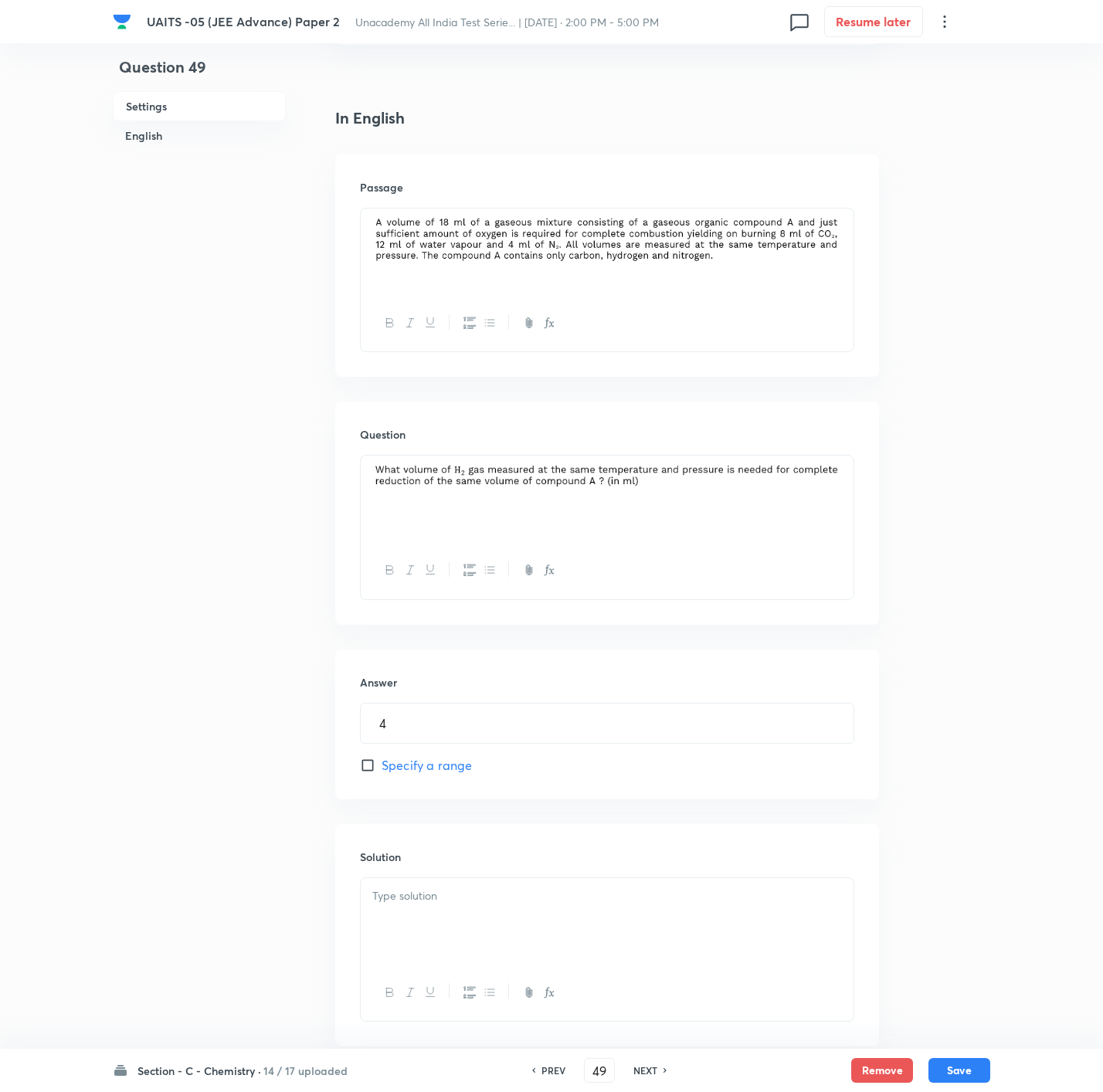
click at [659, 919] on div at bounding box center [606, 921] width 492 height 86
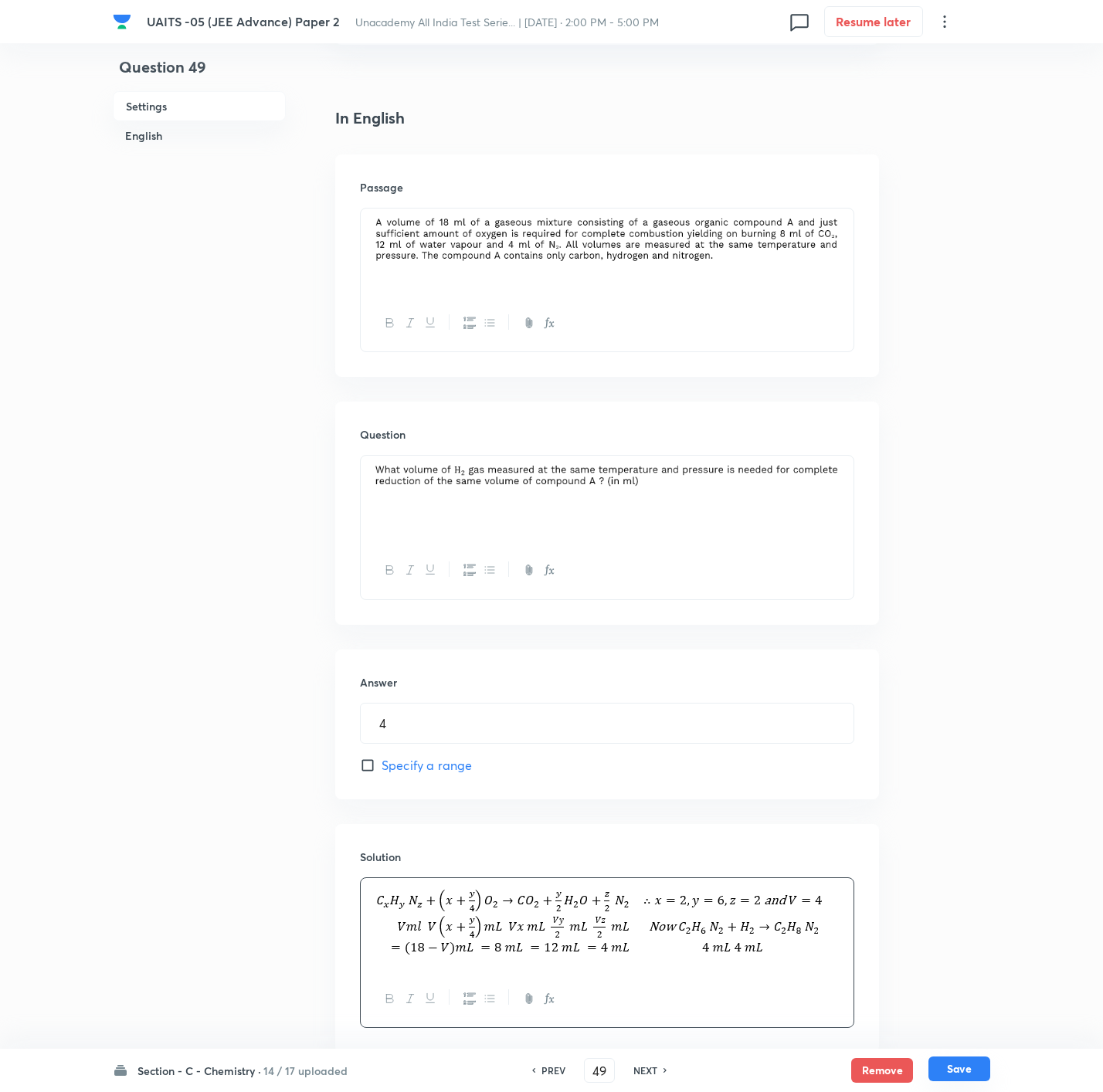
click at [946, 1060] on button "Save" at bounding box center [959, 1069] width 61 height 25
type input "50"
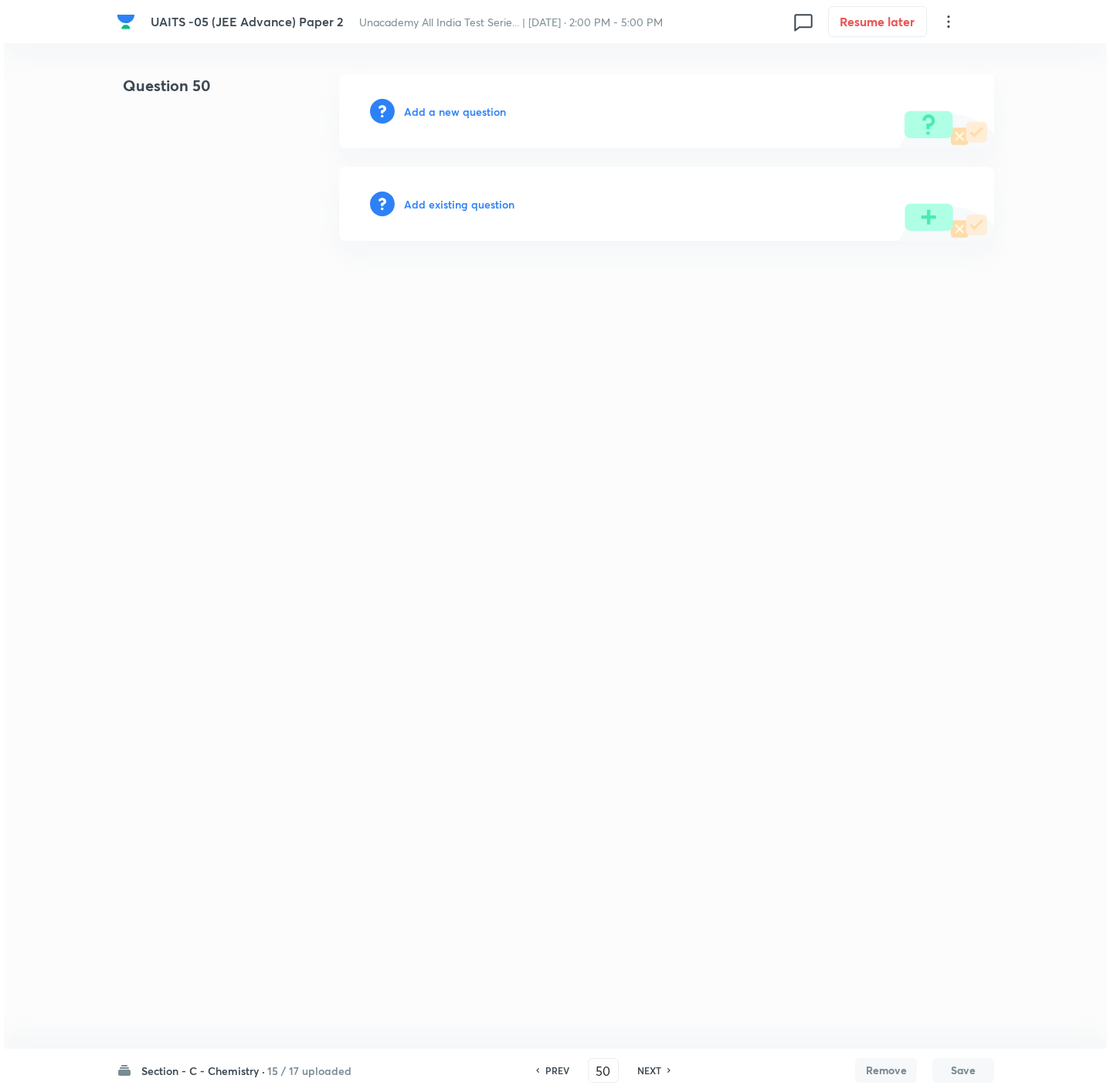
scroll to position [0, 0]
click at [478, 116] on h6 "Add a new question" at bounding box center [455, 112] width 102 height 17
click at [478, 116] on h6 "Choose a question type" at bounding box center [464, 112] width 119 height 17
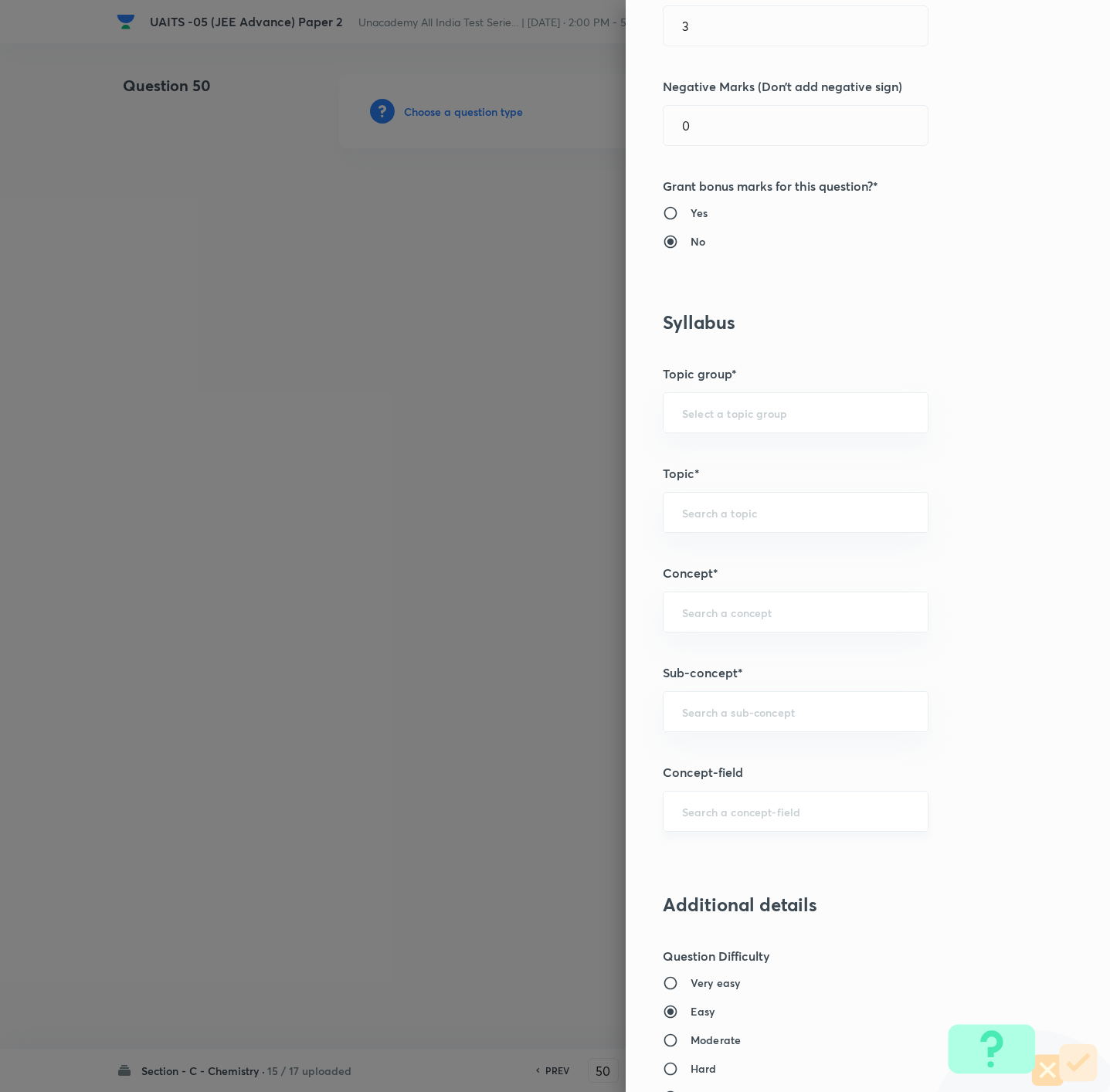
scroll to position [347, 0]
click at [753, 725] on div "​" at bounding box center [796, 710] width 266 height 41
paste input "Mole Concept & Concentration Terms"
click at [753, 753] on li "Mole concept & Concentration terms" at bounding box center [775, 758] width 263 height 28
type input "Mole concept & Concentration terms"
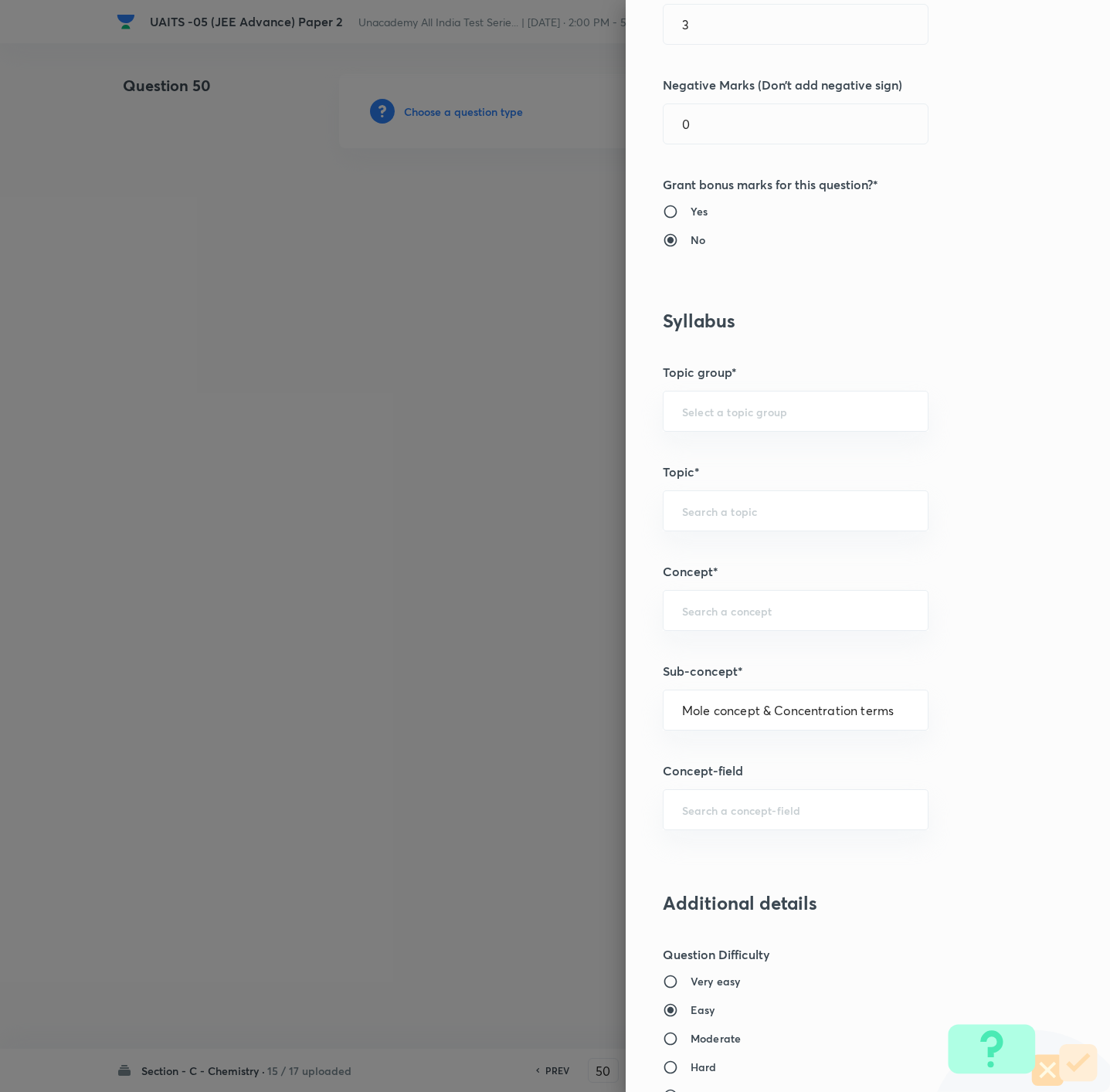
type input "Chemistry"
type input "Physical Chemistry"
type input "Mole concept & Concentration terms"
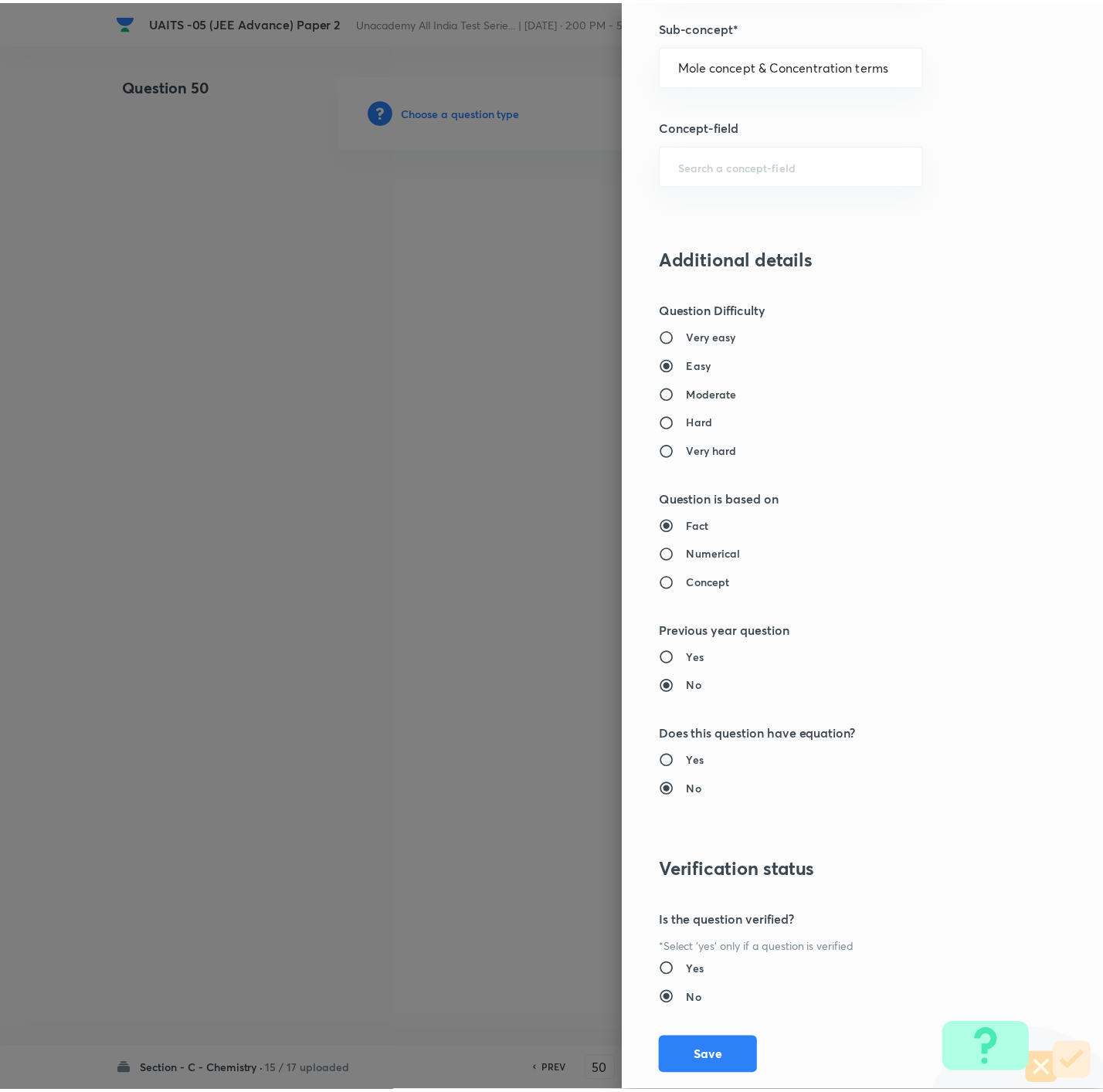
scroll to position [1030, 0]
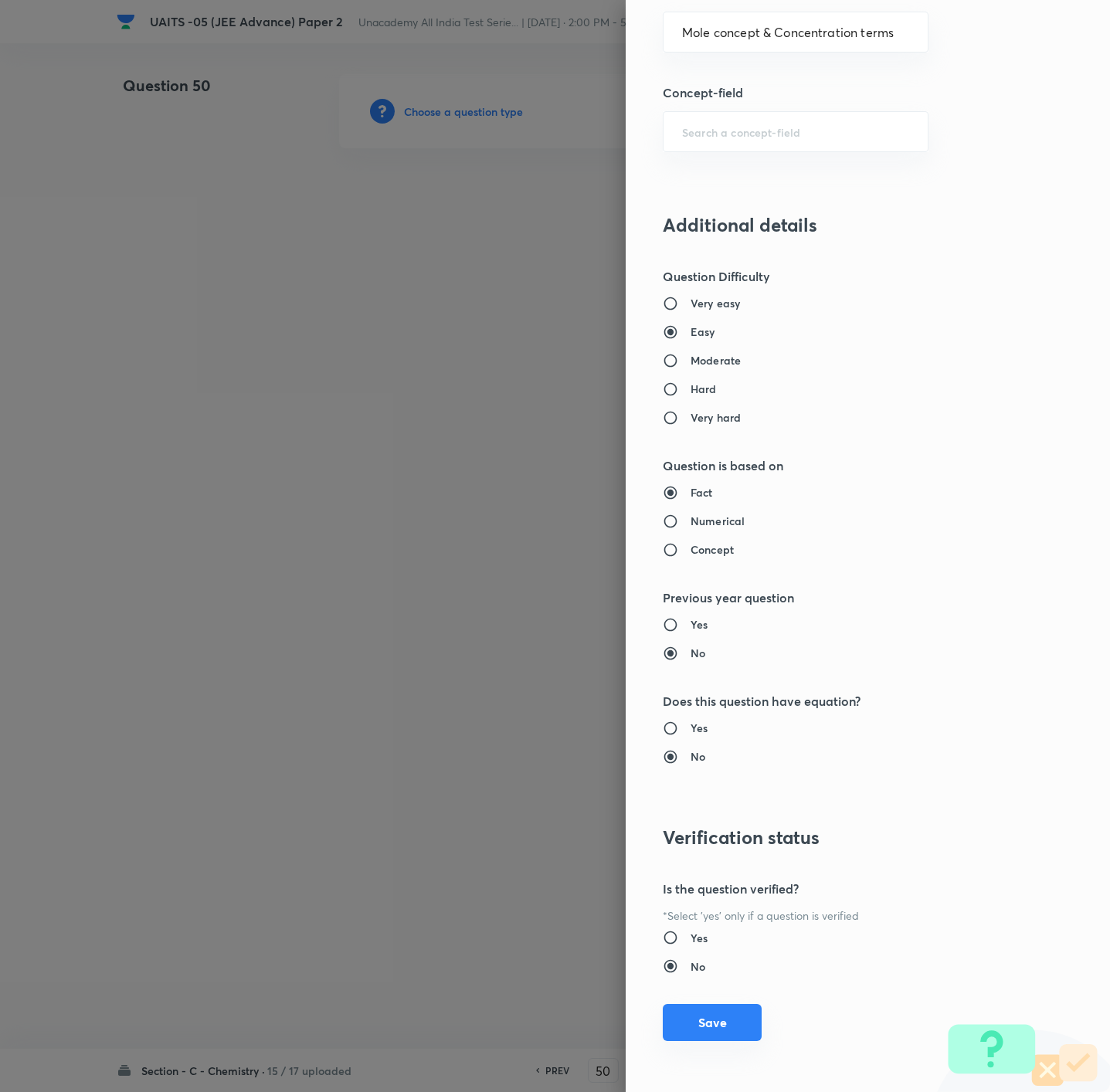
click at [684, 1020] on button "Save" at bounding box center [712, 1022] width 99 height 37
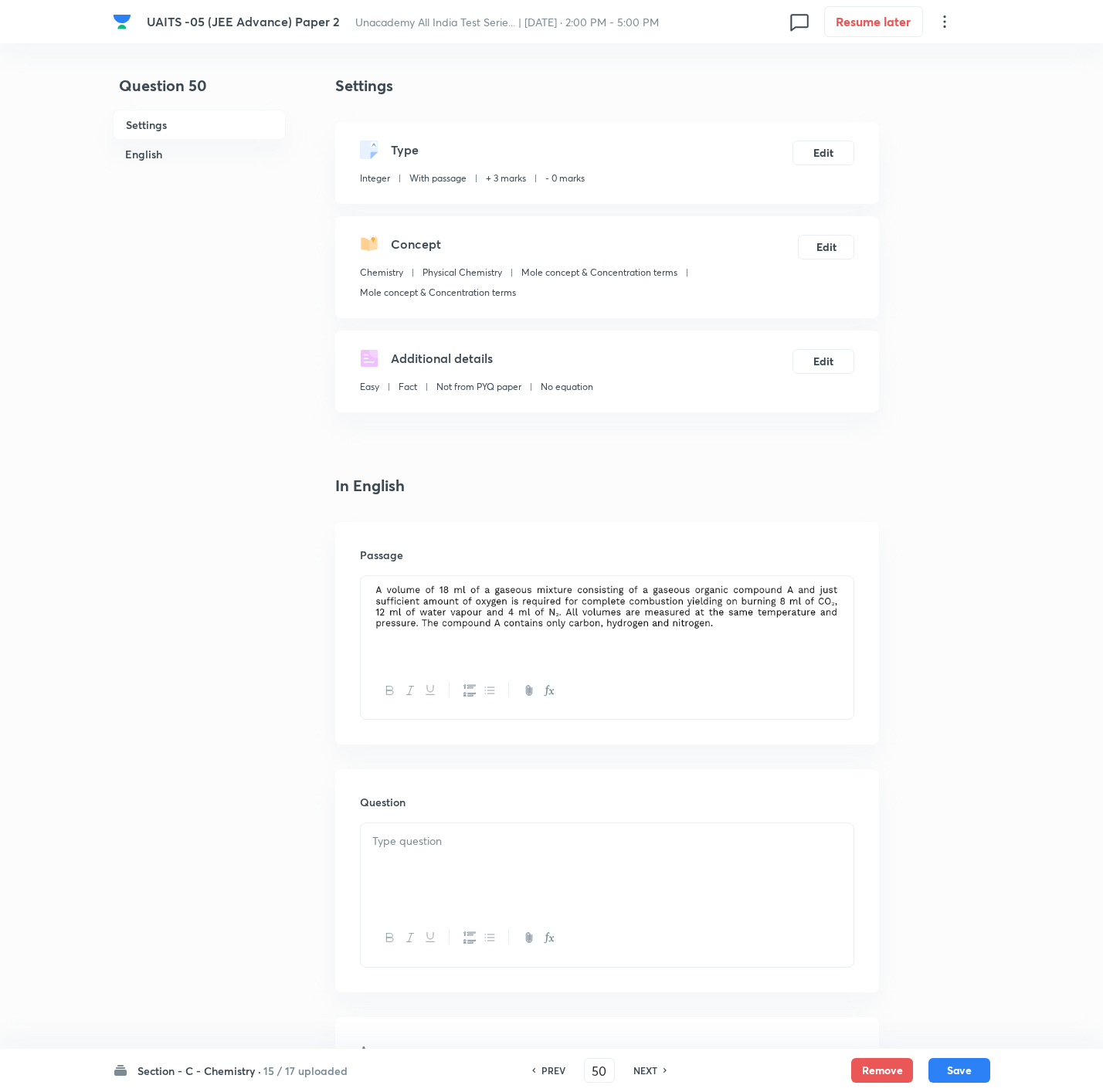
click at [488, 863] on div at bounding box center [606, 866] width 492 height 86
click at [846, 611] on div at bounding box center [606, 619] width 492 height 86
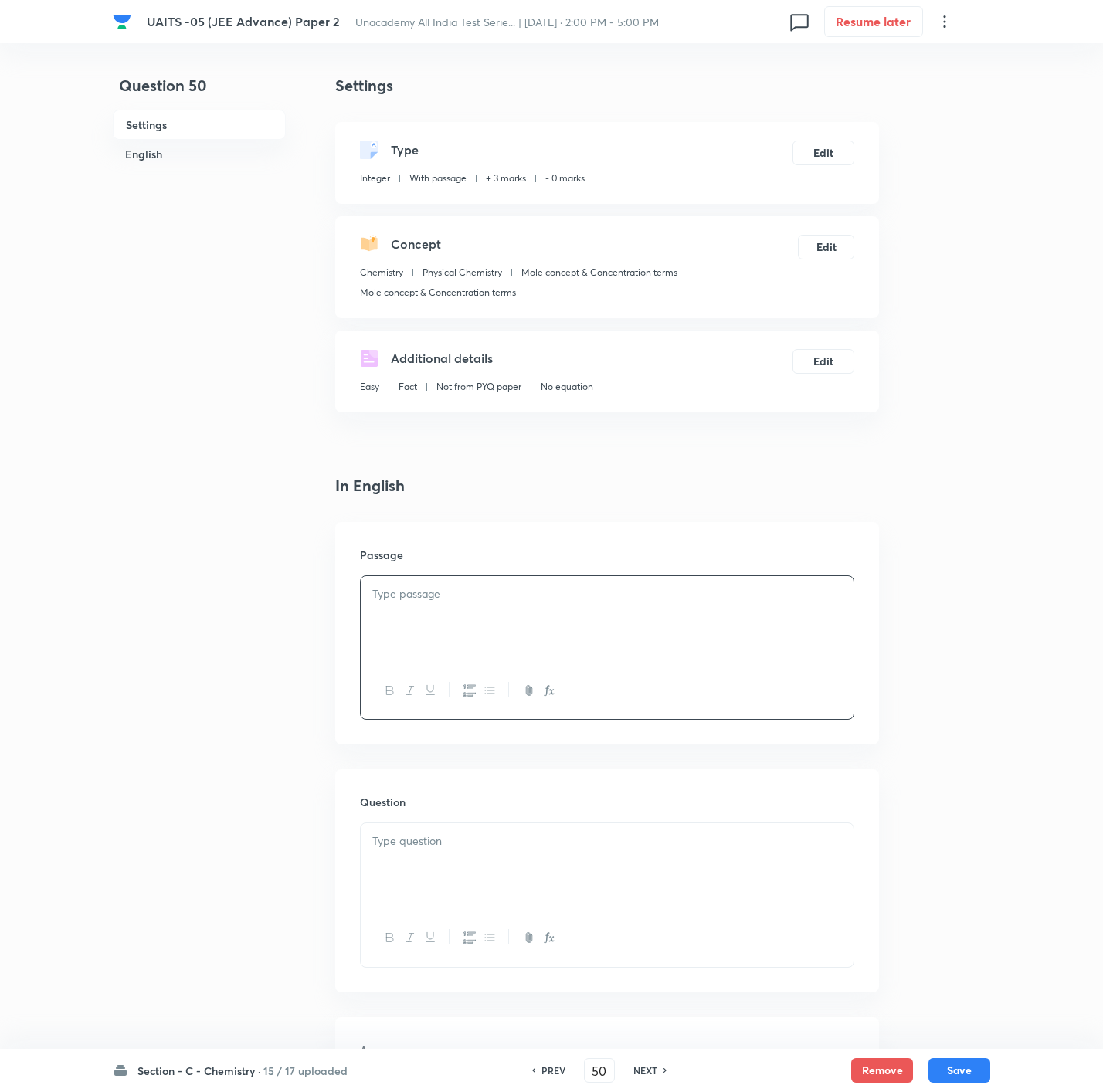
click at [496, 612] on div at bounding box center [606, 619] width 492 height 86
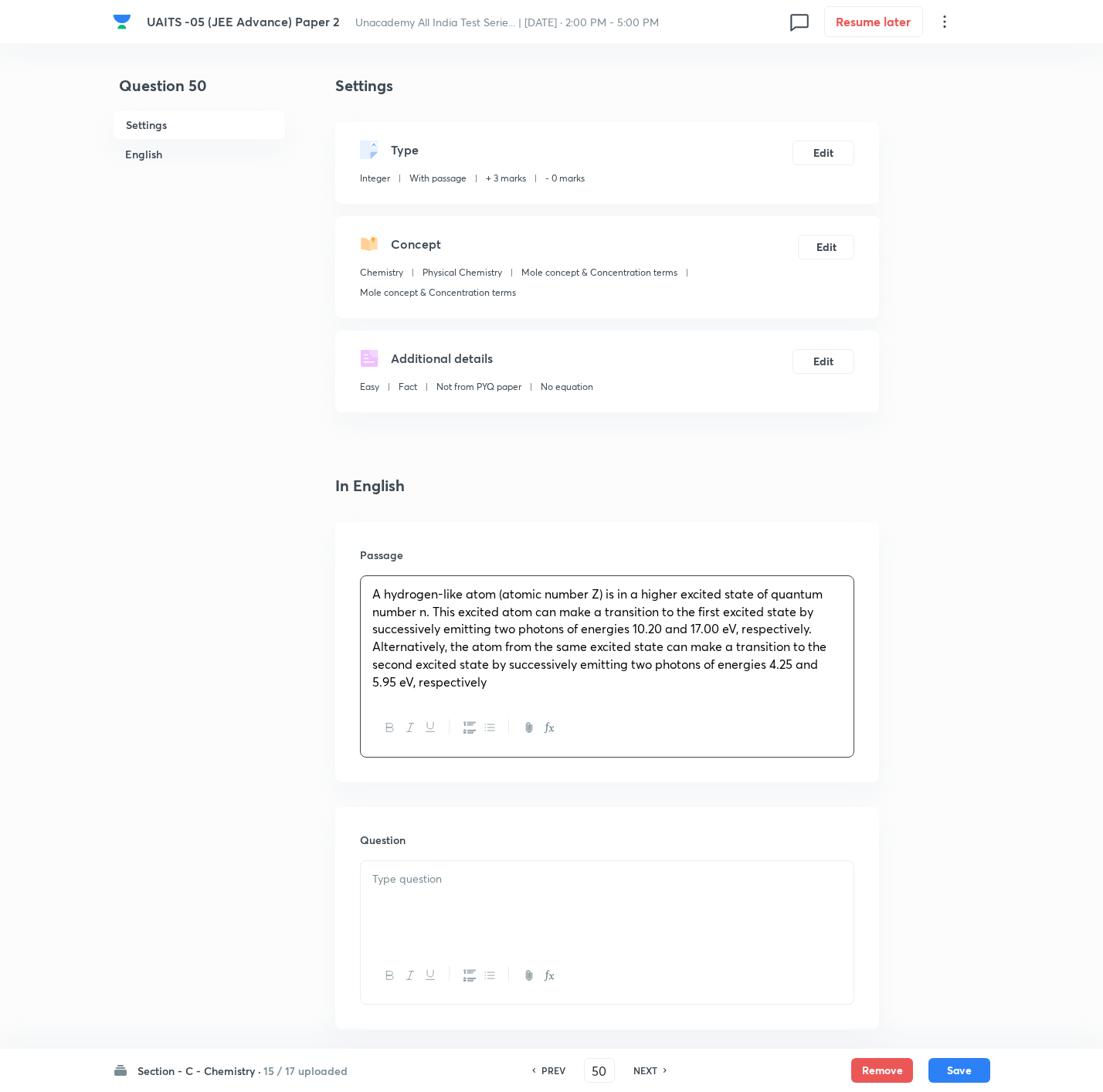
click at [497, 890] on div at bounding box center [606, 904] width 492 height 86
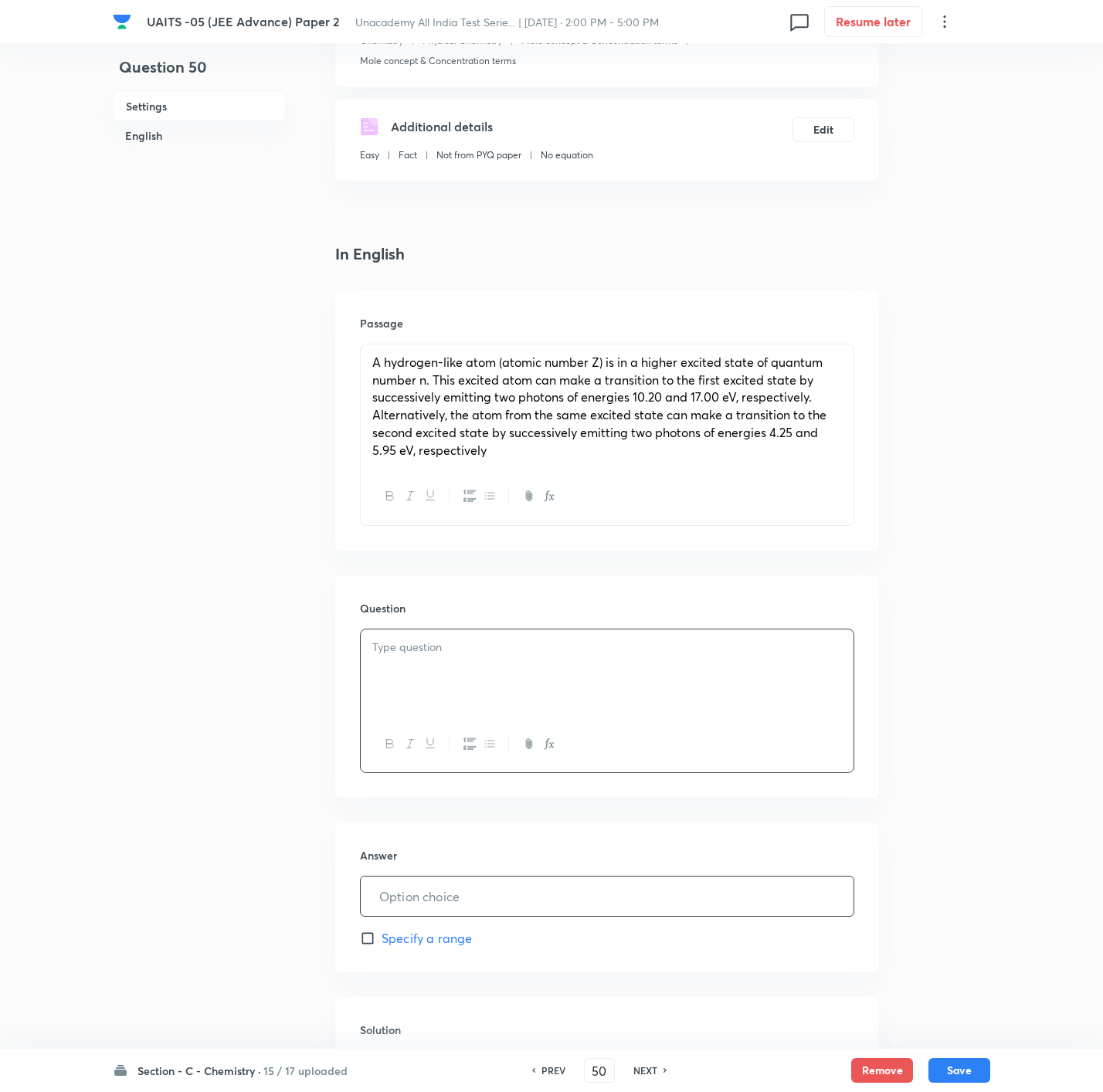
click at [480, 888] on input "text" at bounding box center [606, 896] width 492 height 39
type input "6"
click at [490, 663] on div at bounding box center [606, 673] width 492 height 86
click at [718, 675] on div at bounding box center [606, 673] width 492 height 86
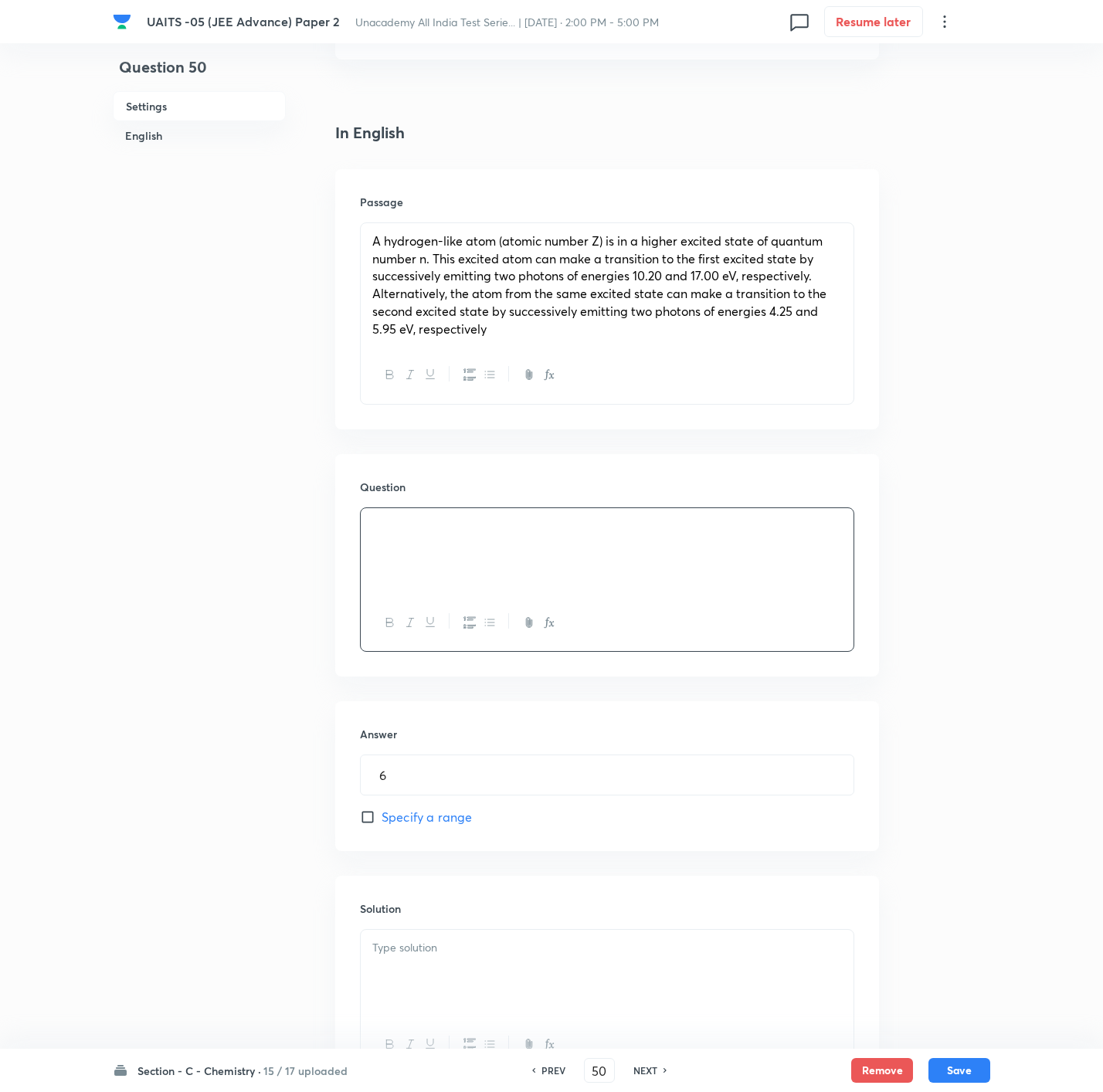
scroll to position [498, 0]
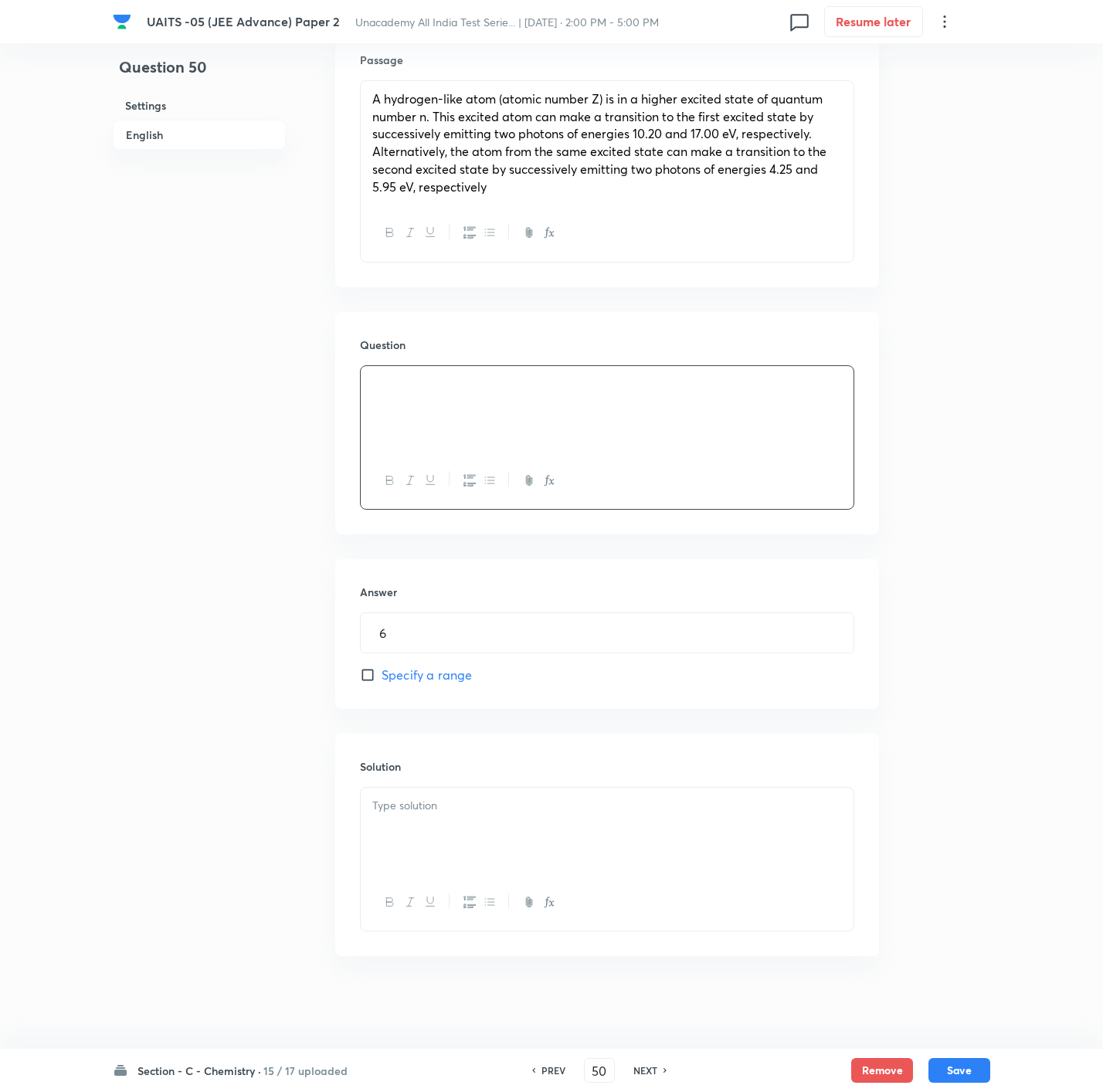
click at [670, 809] on p at bounding box center [607, 805] width 469 height 17
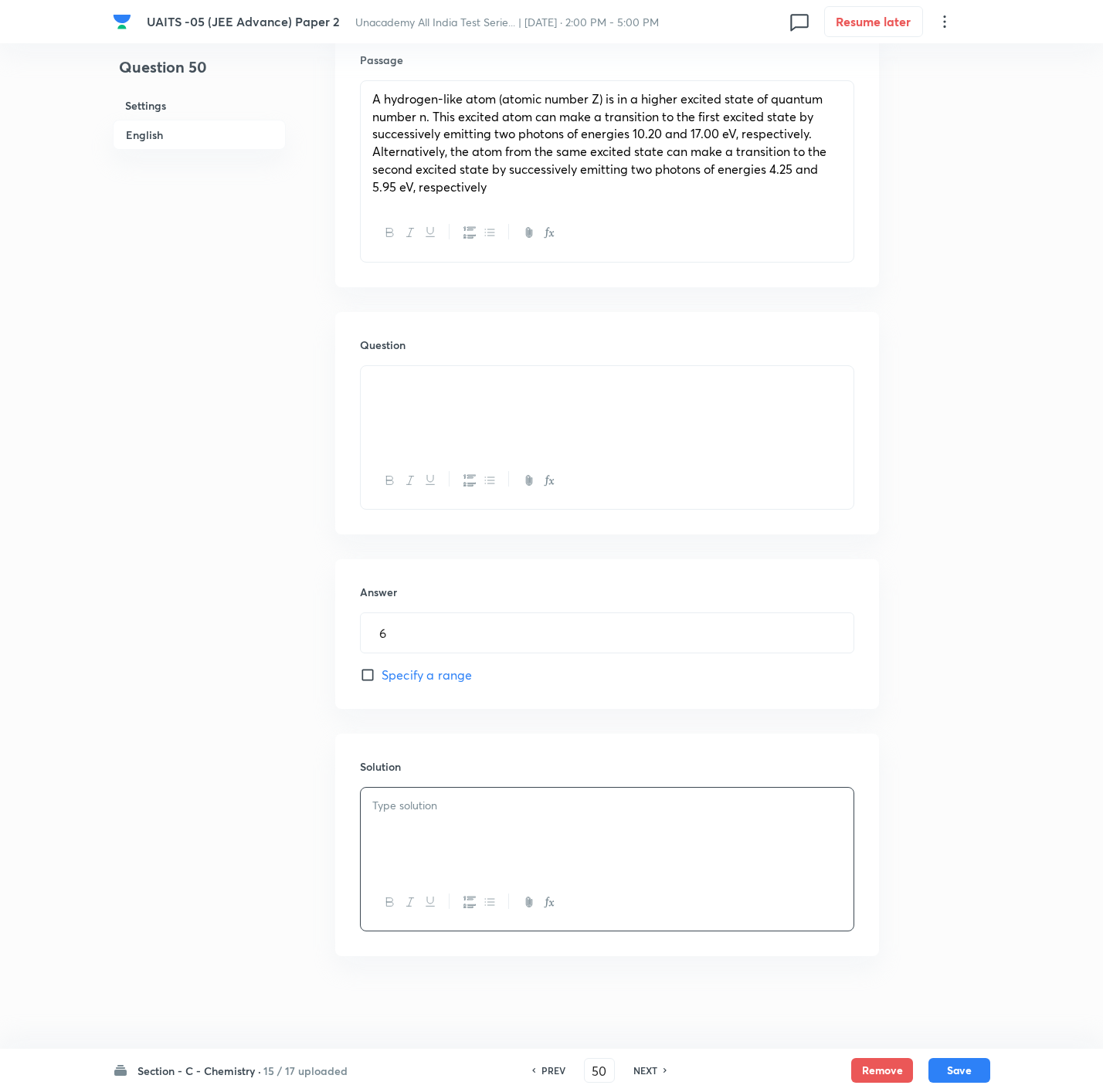
click at [568, 841] on div at bounding box center [606, 831] width 492 height 86
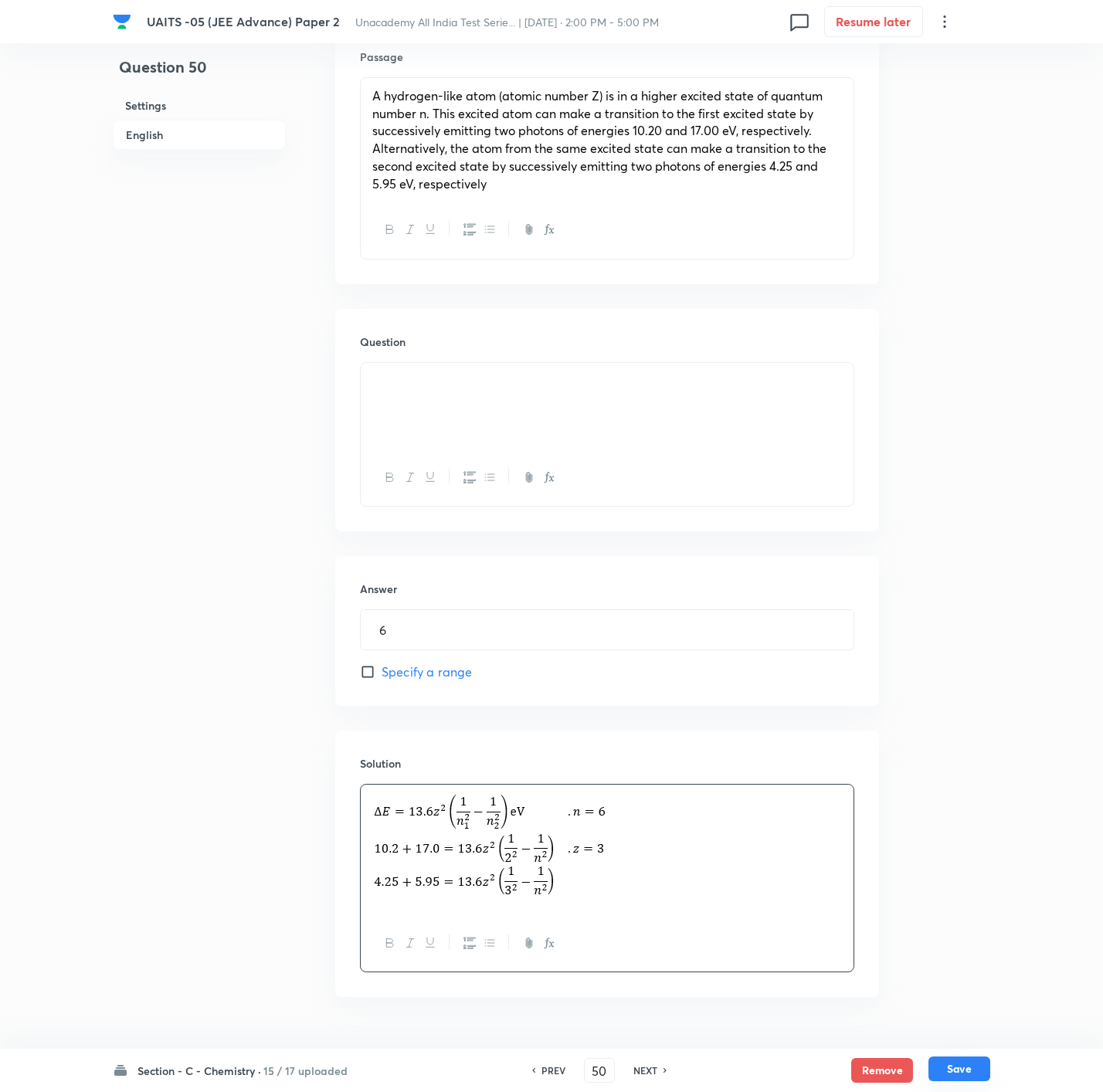
click at [986, 1062] on button "Save" at bounding box center [959, 1069] width 61 height 25
type input "51"
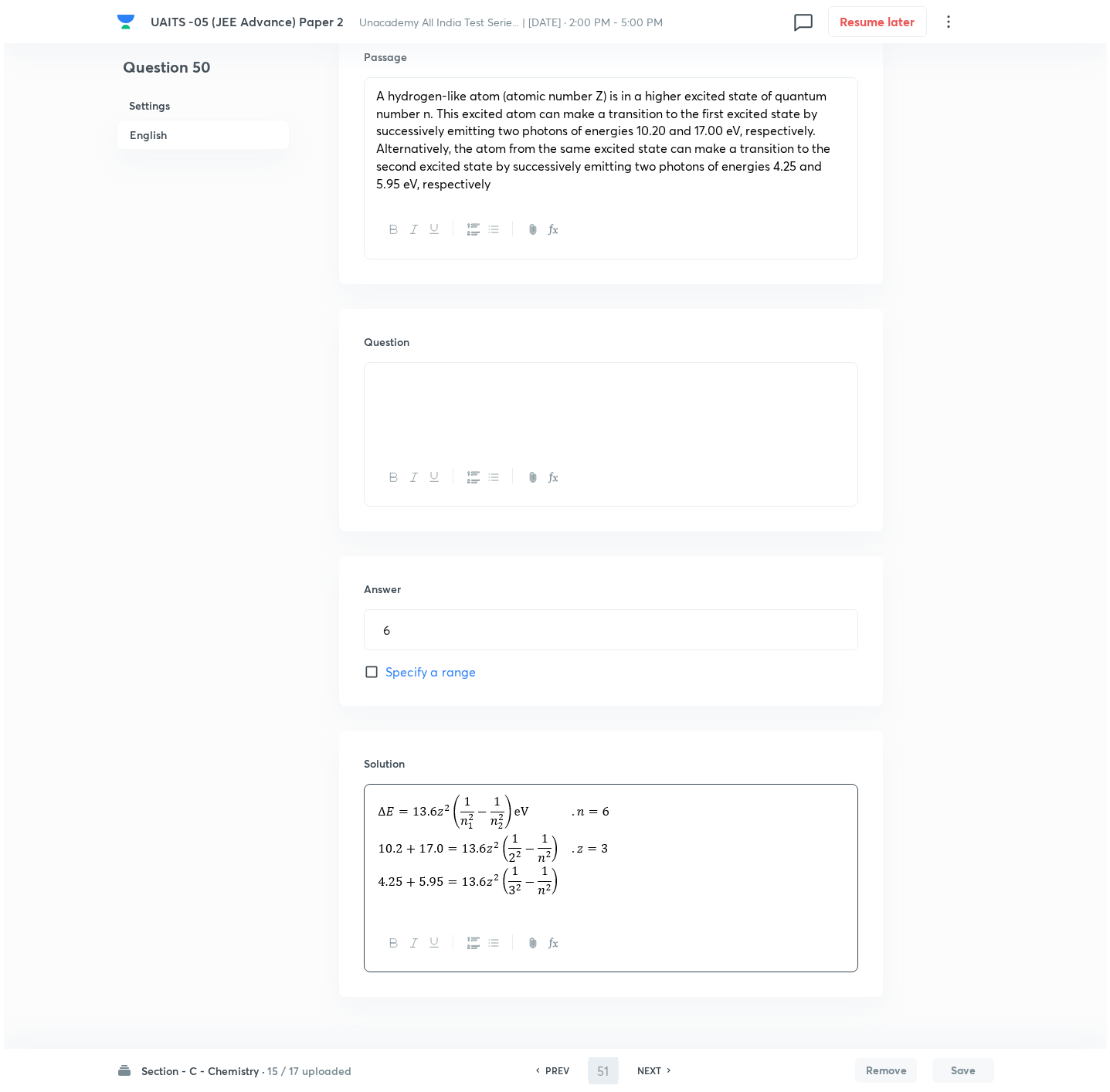
scroll to position [0, 0]
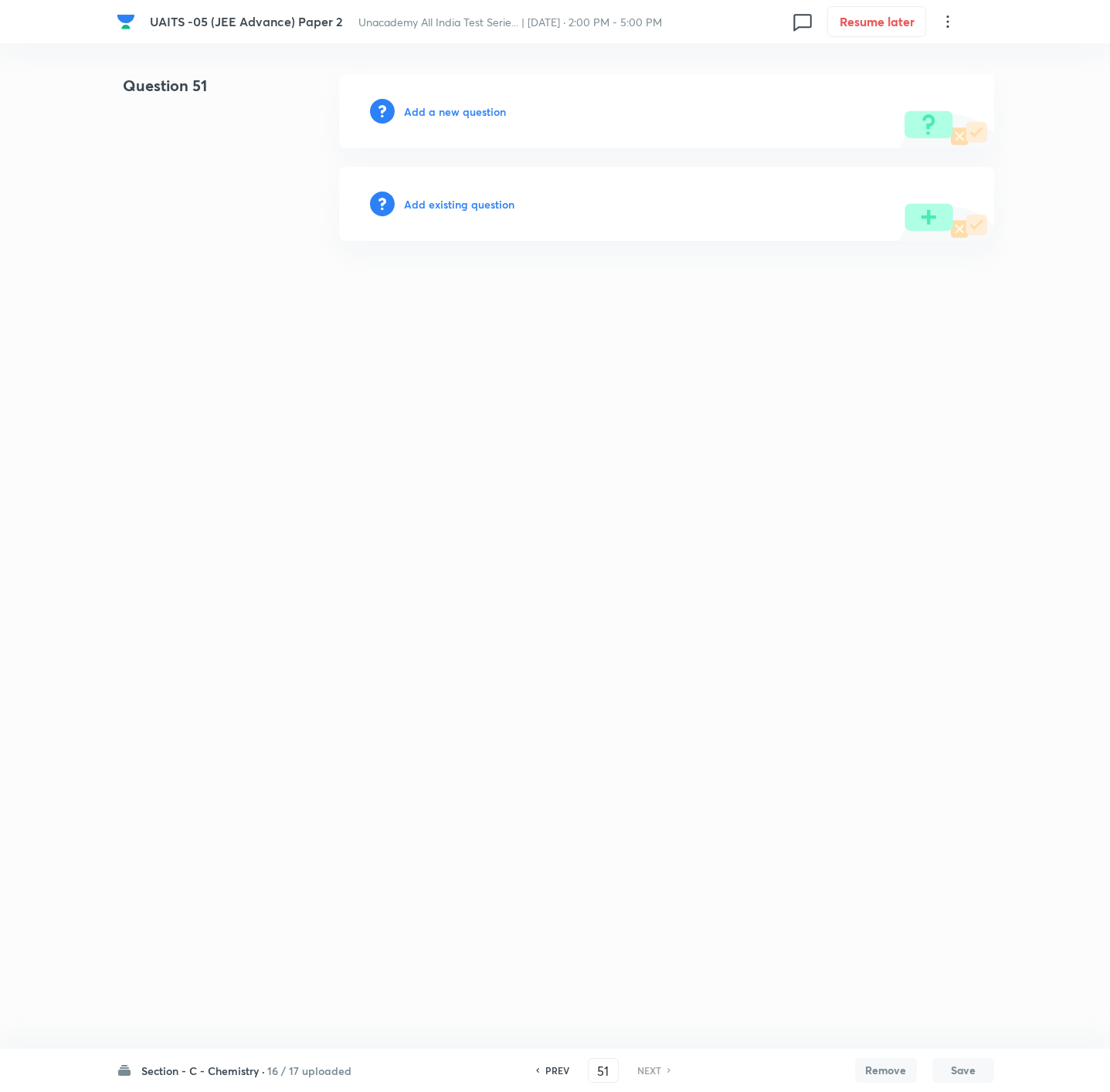
click at [483, 116] on h6 "Add a new question" at bounding box center [455, 112] width 102 height 17
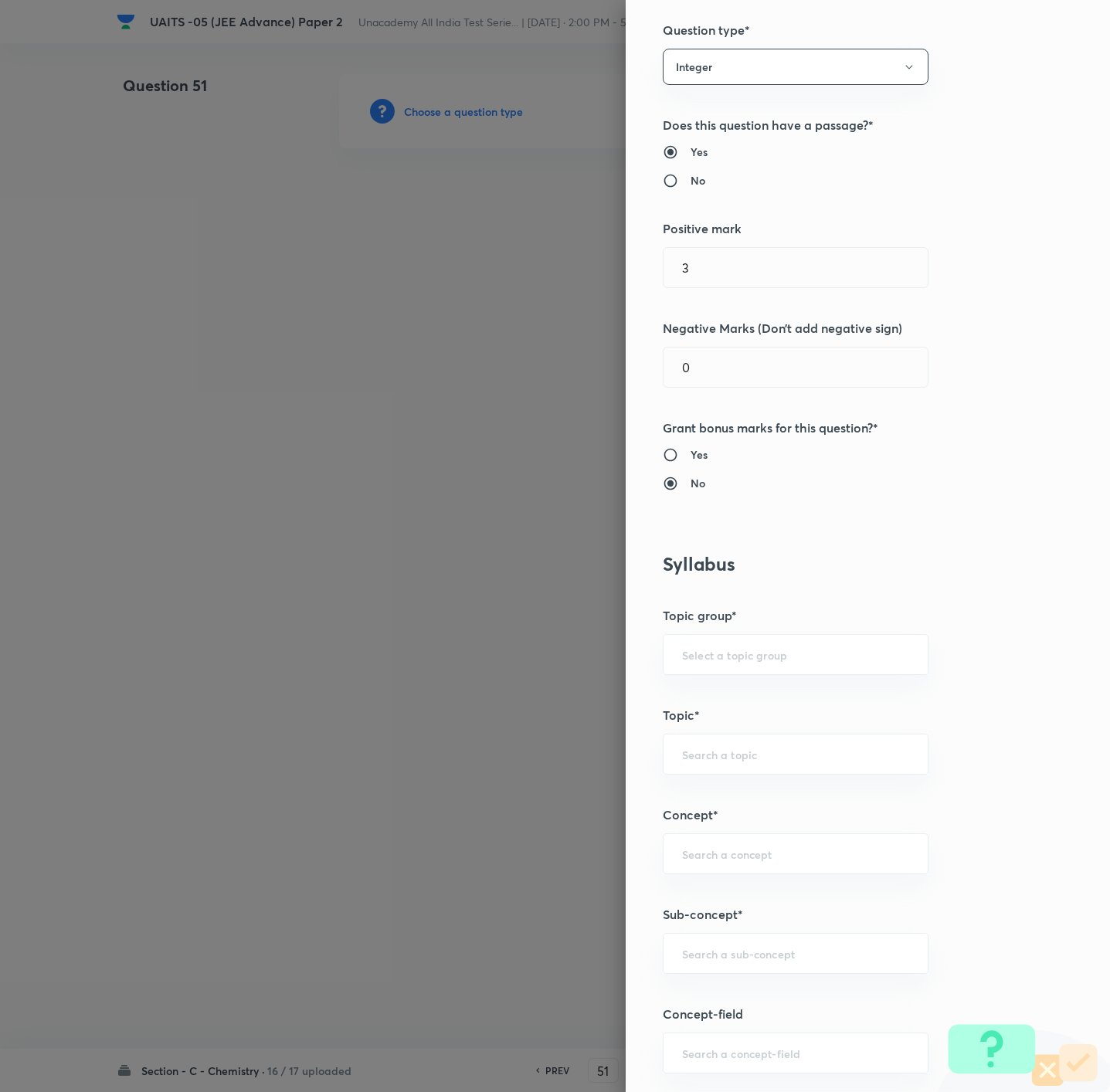
scroll to position [232, 0]
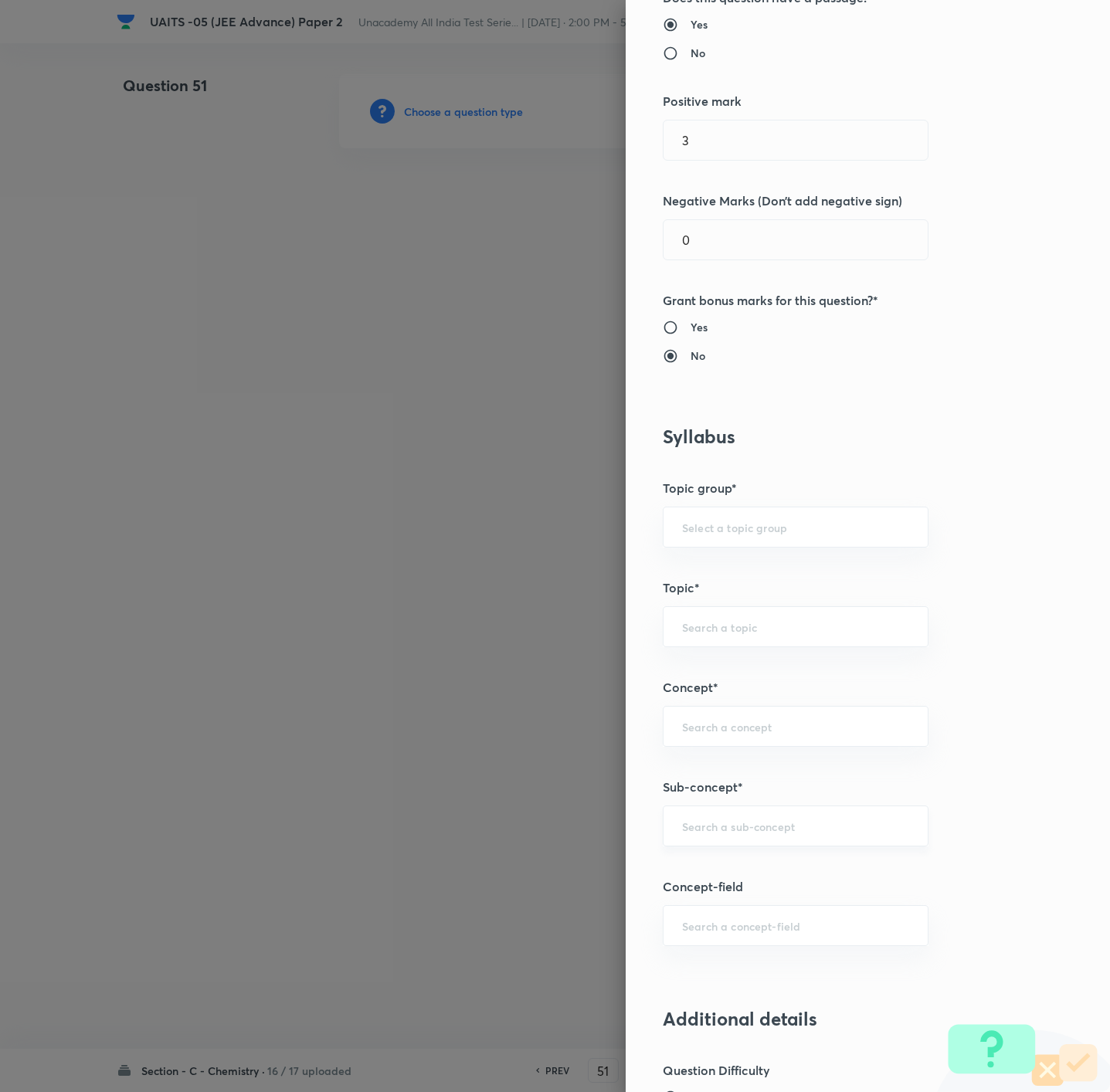
click at [772, 846] on div "​" at bounding box center [796, 826] width 266 height 41
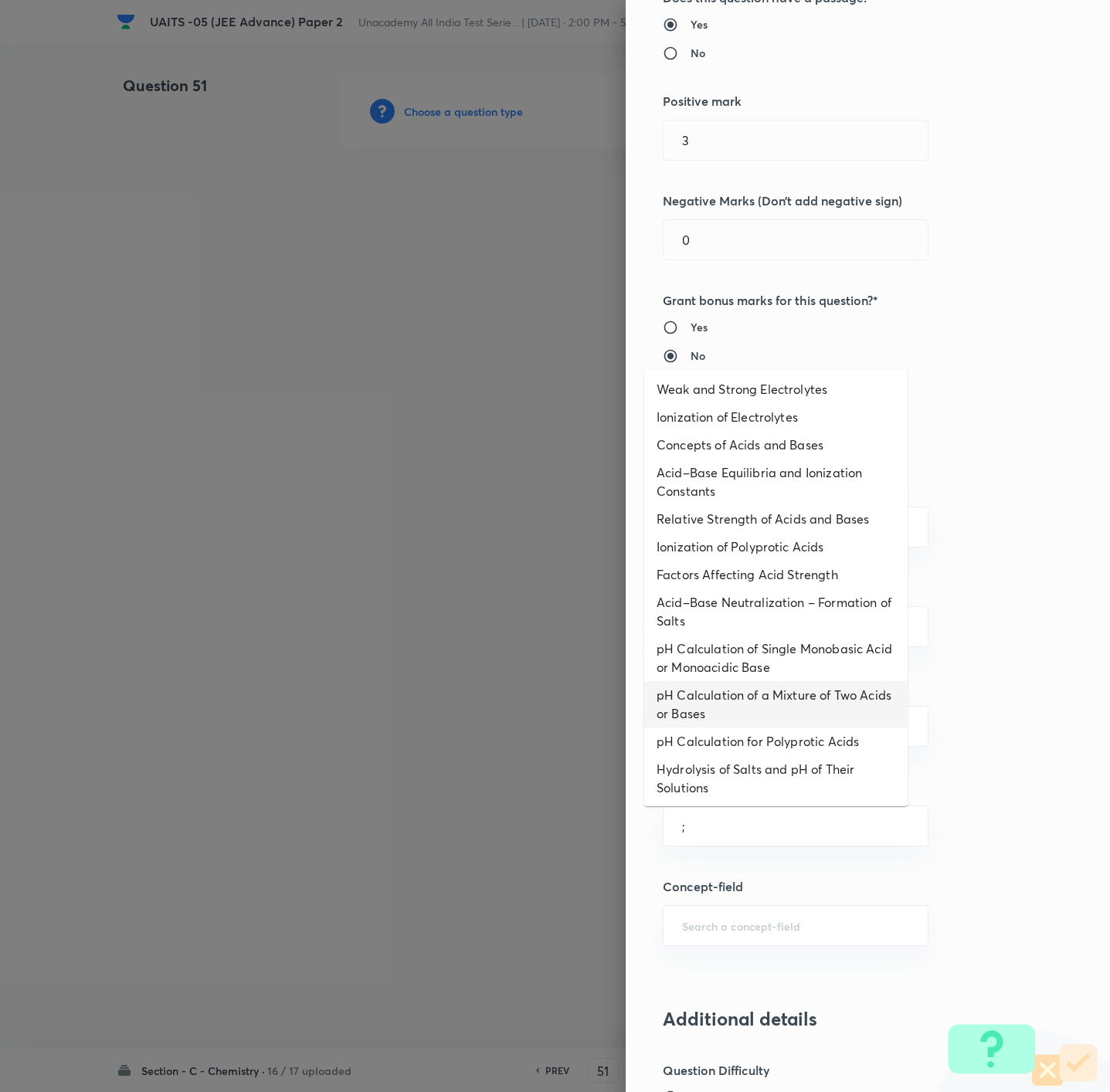
click at [743, 722] on li "pH Calculation of a Mixture of Two Acids or Bases" at bounding box center [775, 704] width 263 height 47
type input "pH Calculation of a Mixture of Two Acids or Bases"
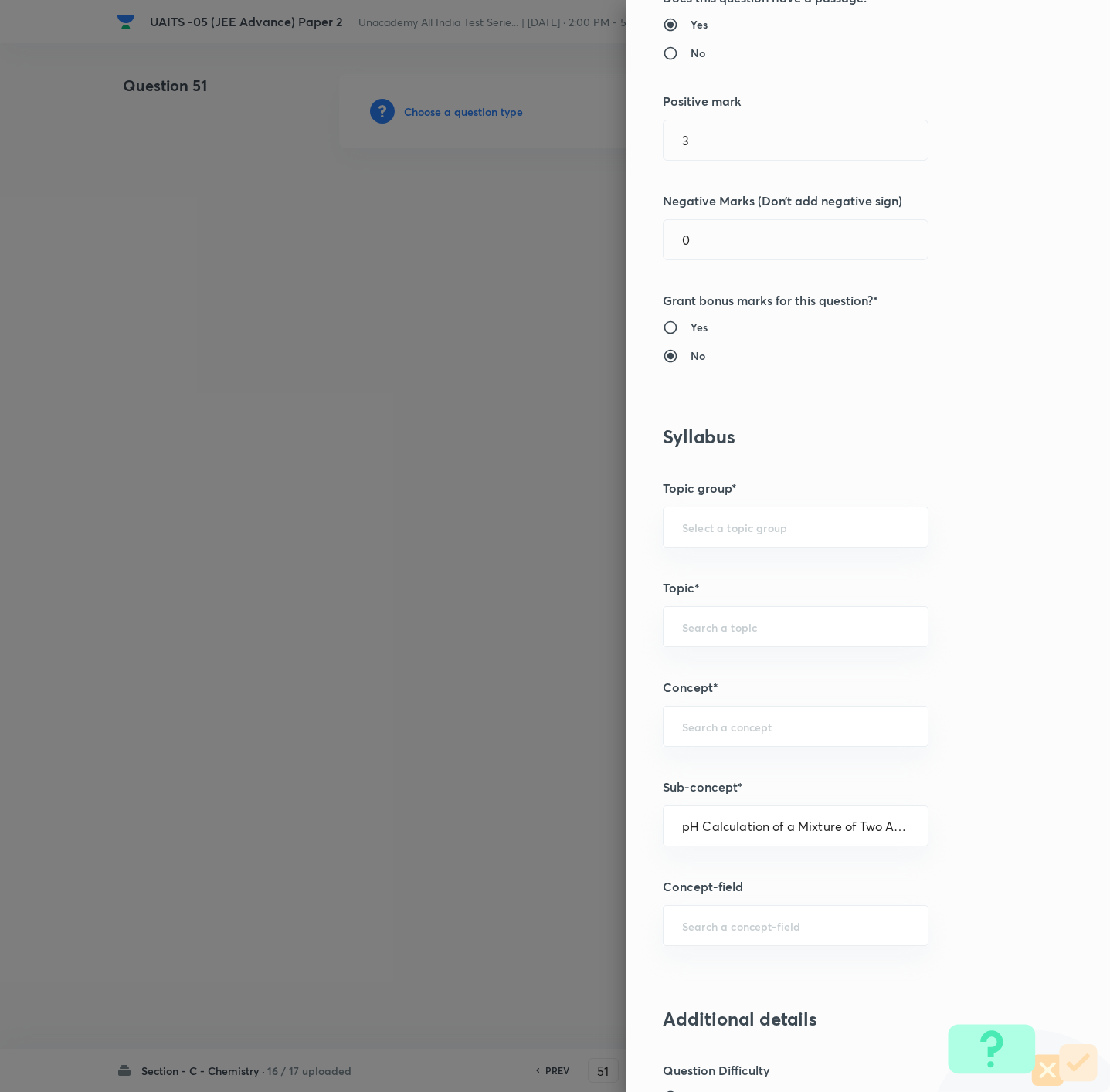
type input "Chemistry"
type input "Physical Chemistry"
type input "Ionic Equilibrium"
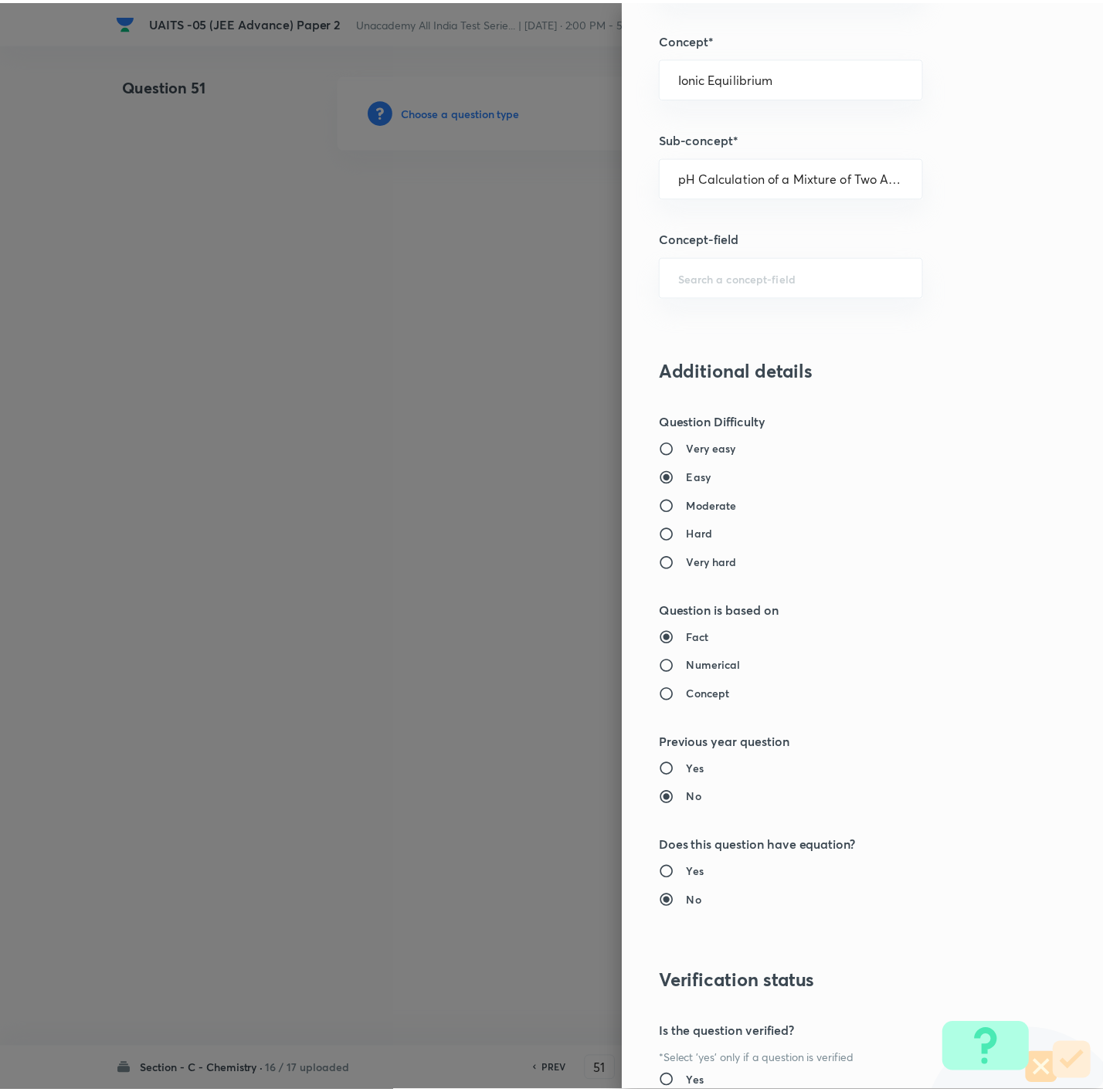
scroll to position [1030, 0]
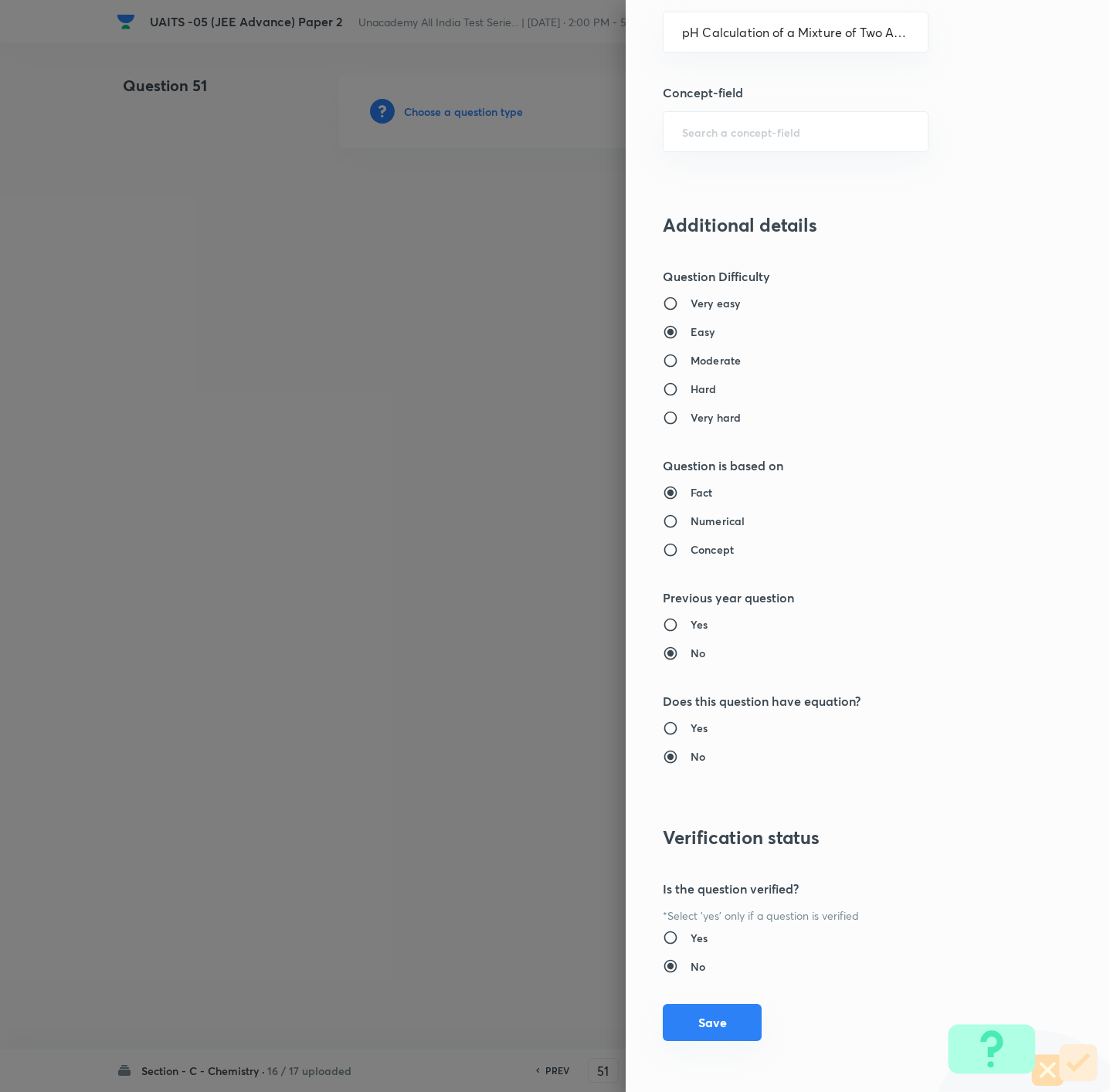
click at [688, 1030] on button "Save" at bounding box center [712, 1022] width 99 height 37
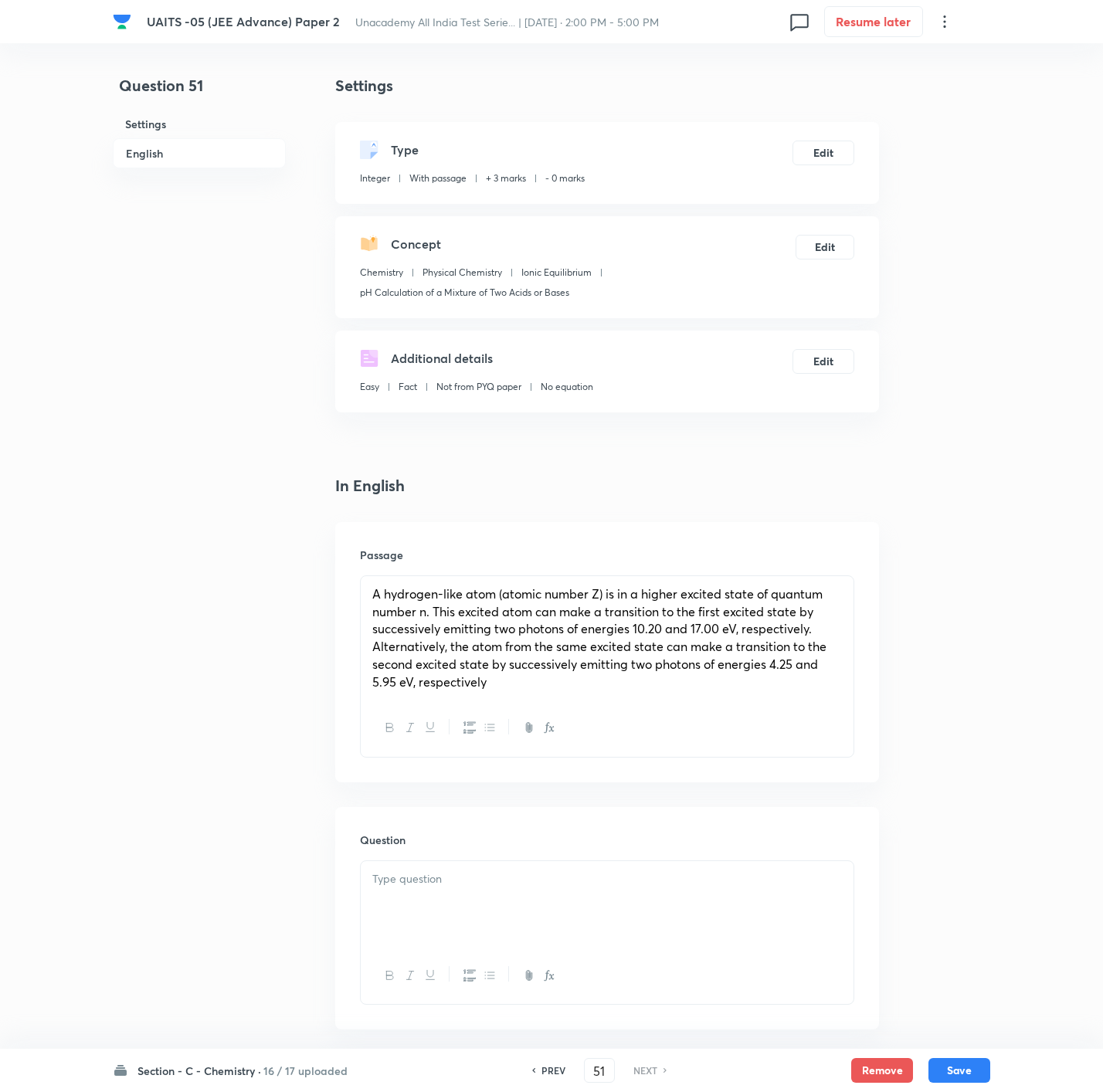
click at [444, 942] on div at bounding box center [606, 904] width 492 height 86
paste div
click at [446, 884] on span "The value of is" at bounding box center [414, 878] width 83 height 17
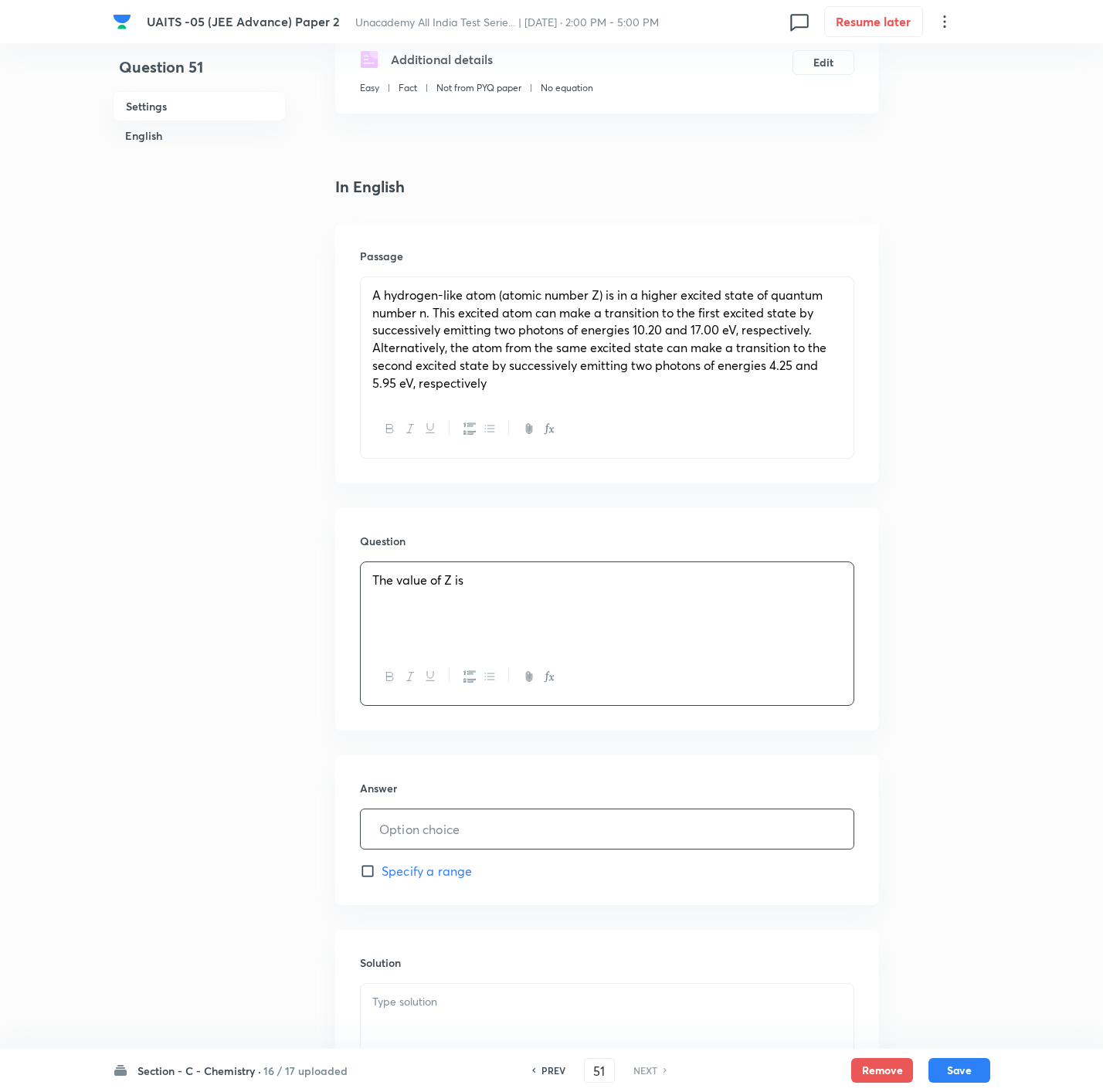
scroll to position [347, 0]
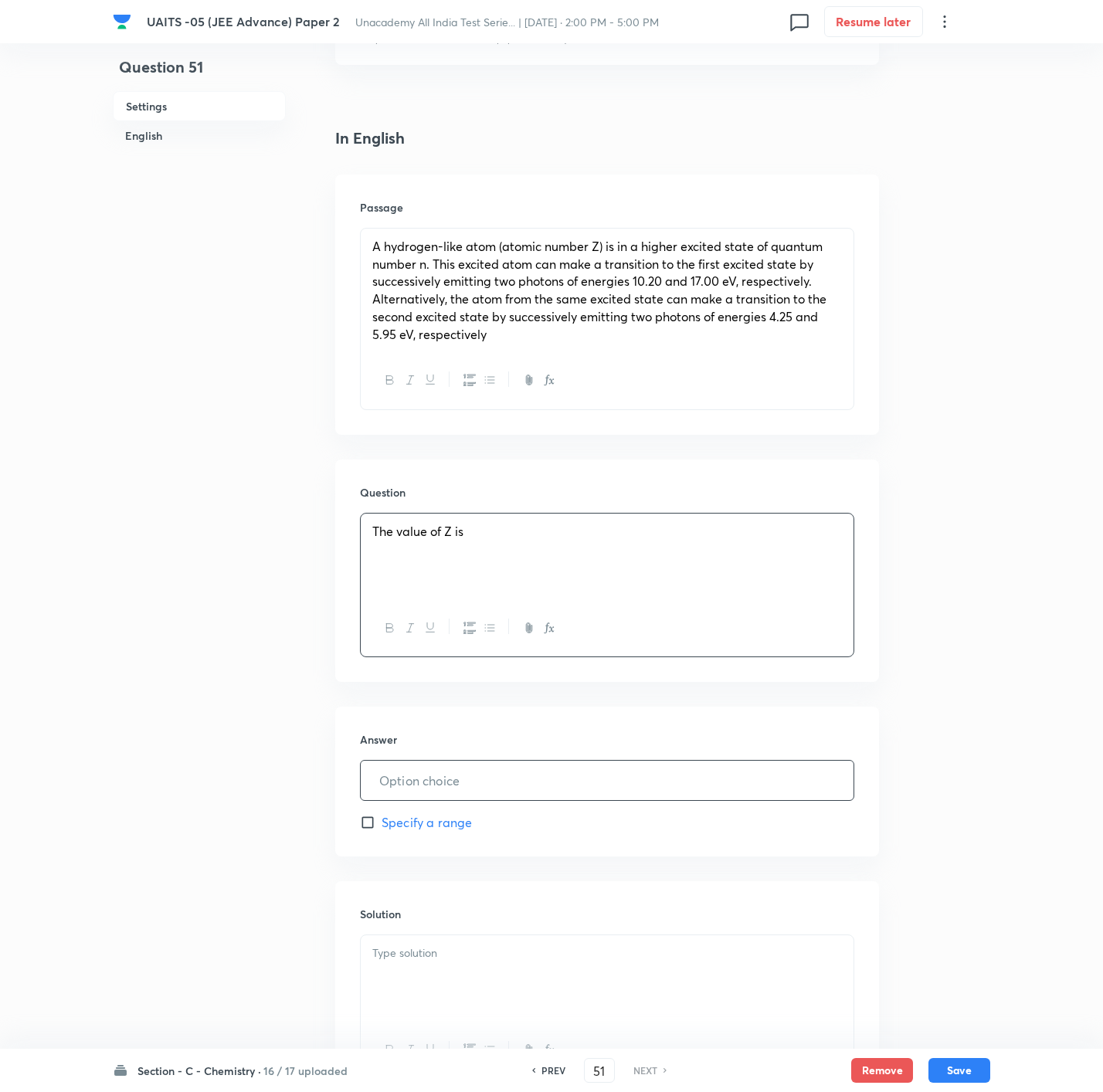
click at [452, 787] on input "text" at bounding box center [606, 780] width 492 height 39
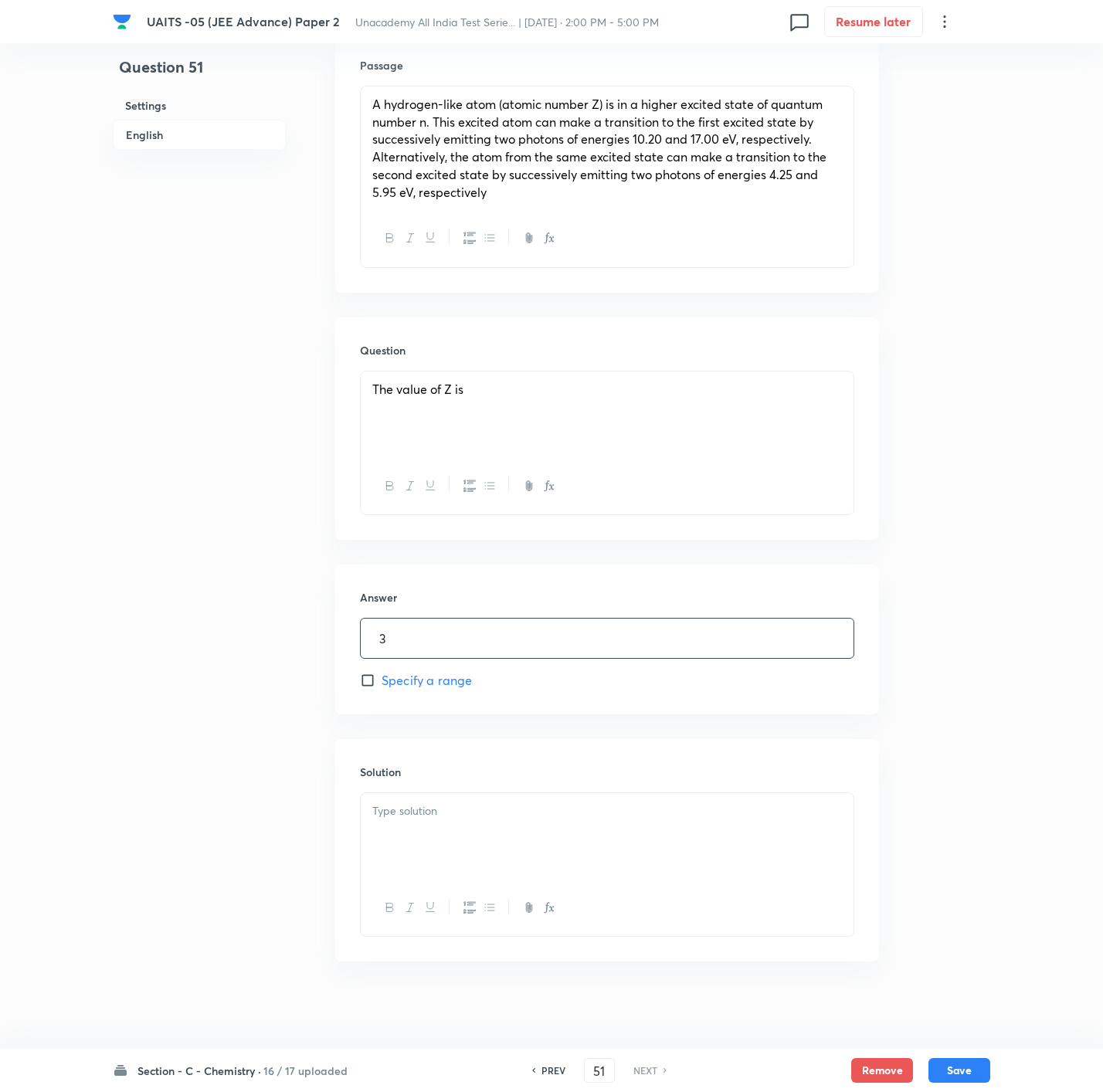
scroll to position [498, 0]
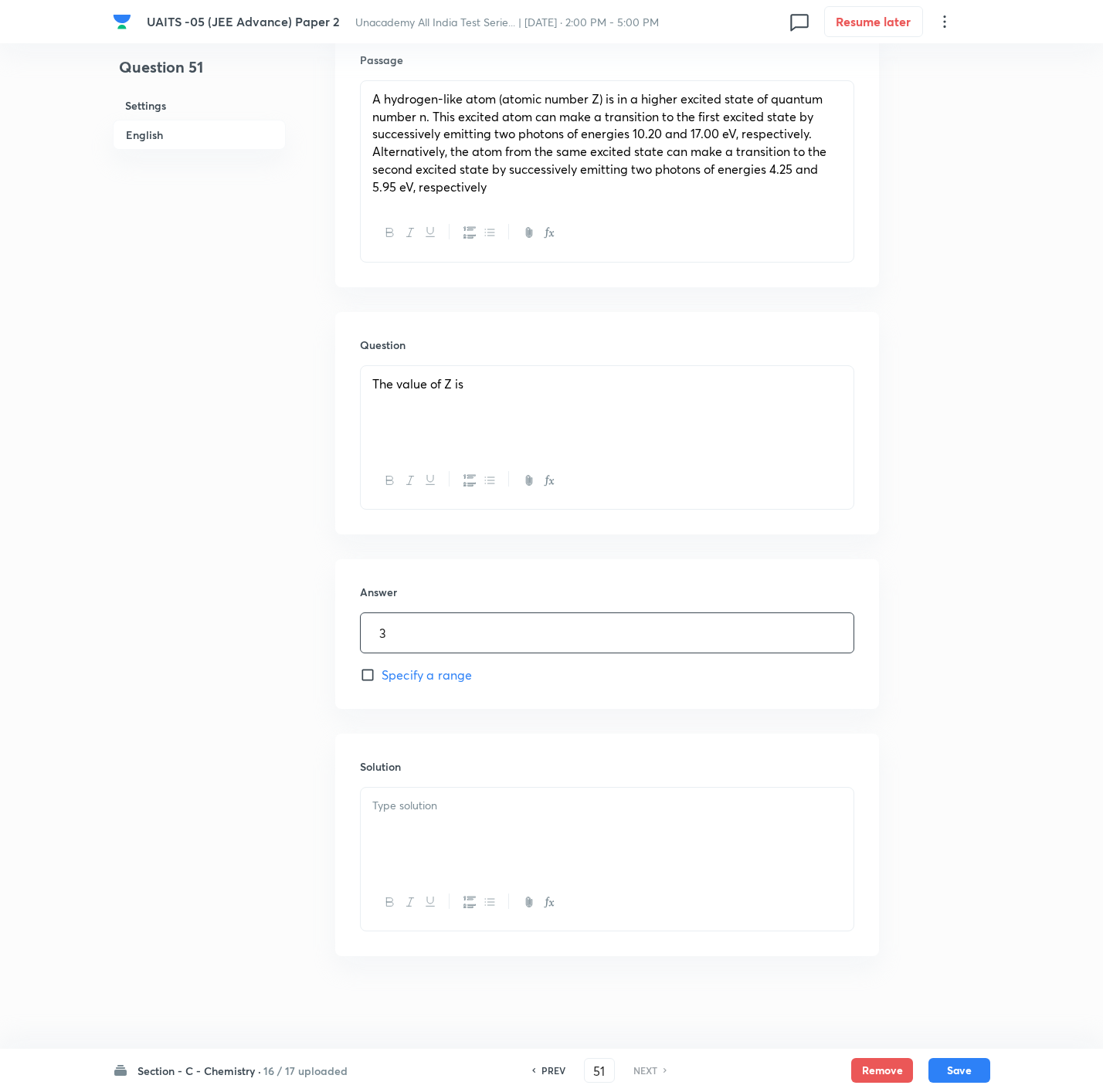
click at [439, 833] on div at bounding box center [606, 831] width 492 height 86
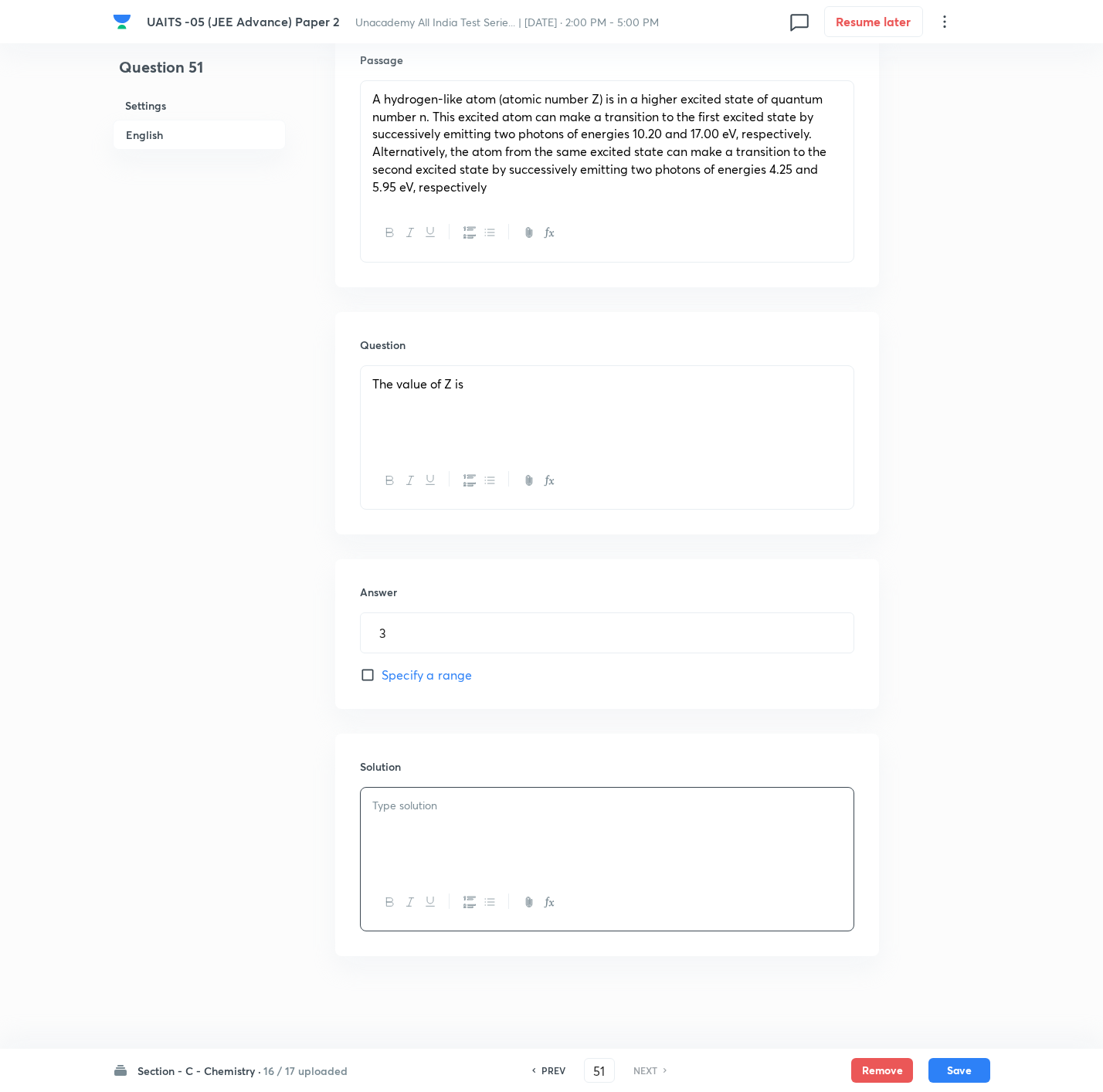
drag, startPoint x: 550, startPoint y: 888, endPoint x: 561, endPoint y: 876, distance: 16.3
click at [550, 888] on div at bounding box center [606, 903] width 492 height 57
click at [568, 854] on div at bounding box center [606, 831] width 492 height 86
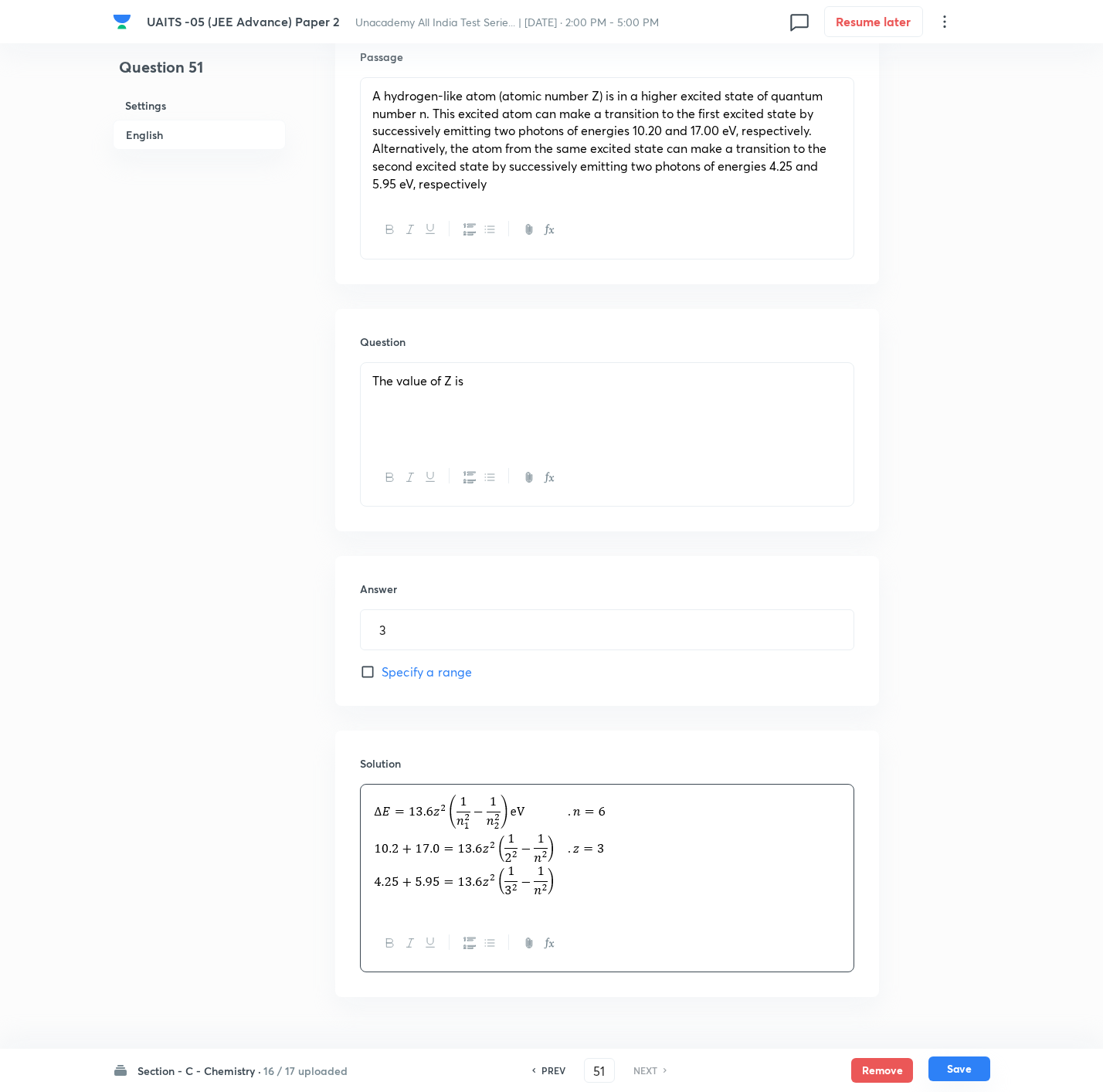
click at [960, 1066] on button "Save" at bounding box center [959, 1069] width 61 height 25
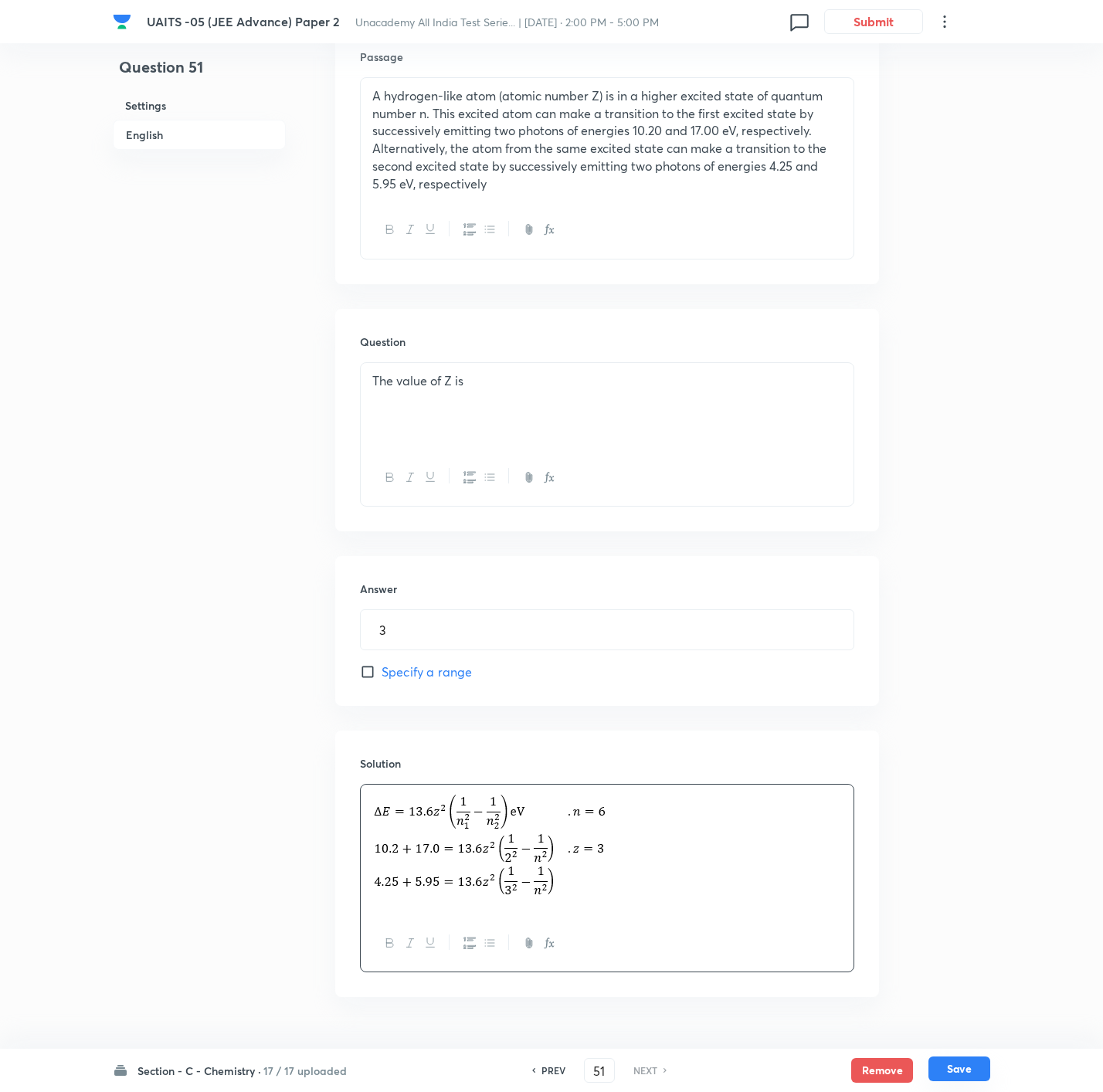
click at [971, 1073] on button "Save" at bounding box center [959, 1069] width 61 height 25
type input "3"
